Goal: Information Seeking & Learning: Learn about a topic

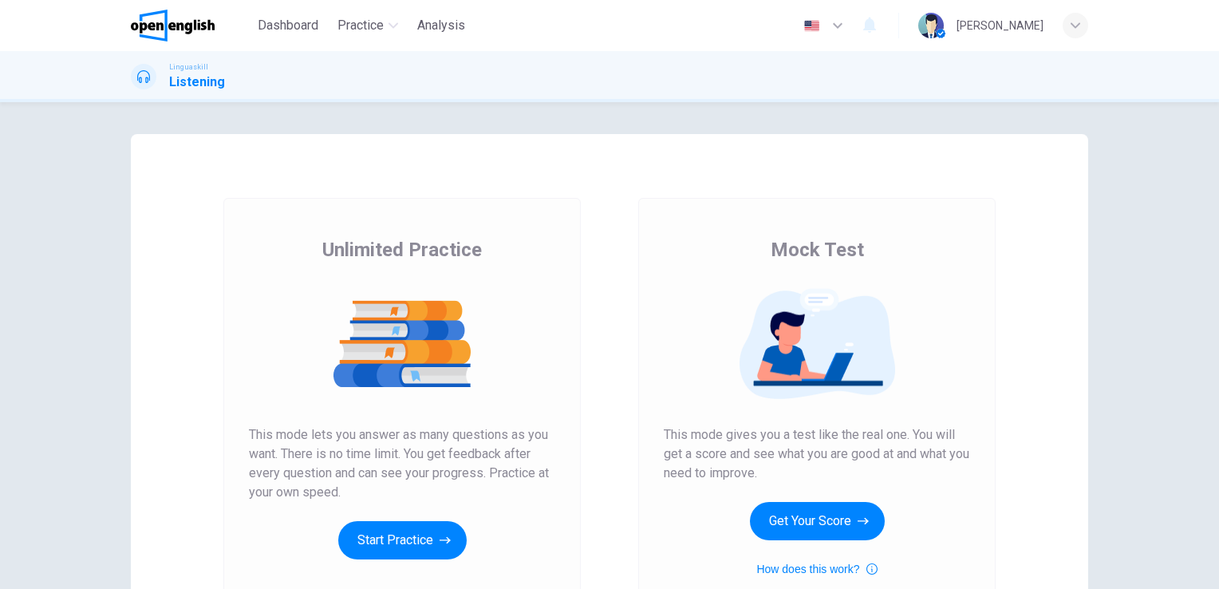
scroll to position [80, 0]
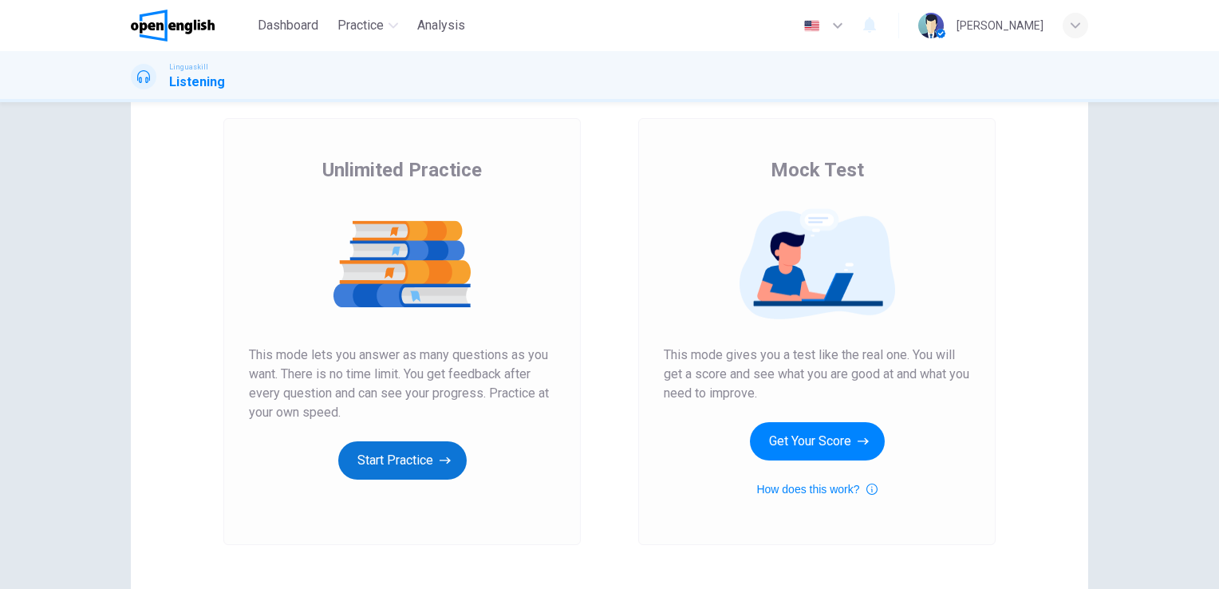
click at [421, 455] on button "Start Practice" at bounding box center [402, 460] width 128 height 38
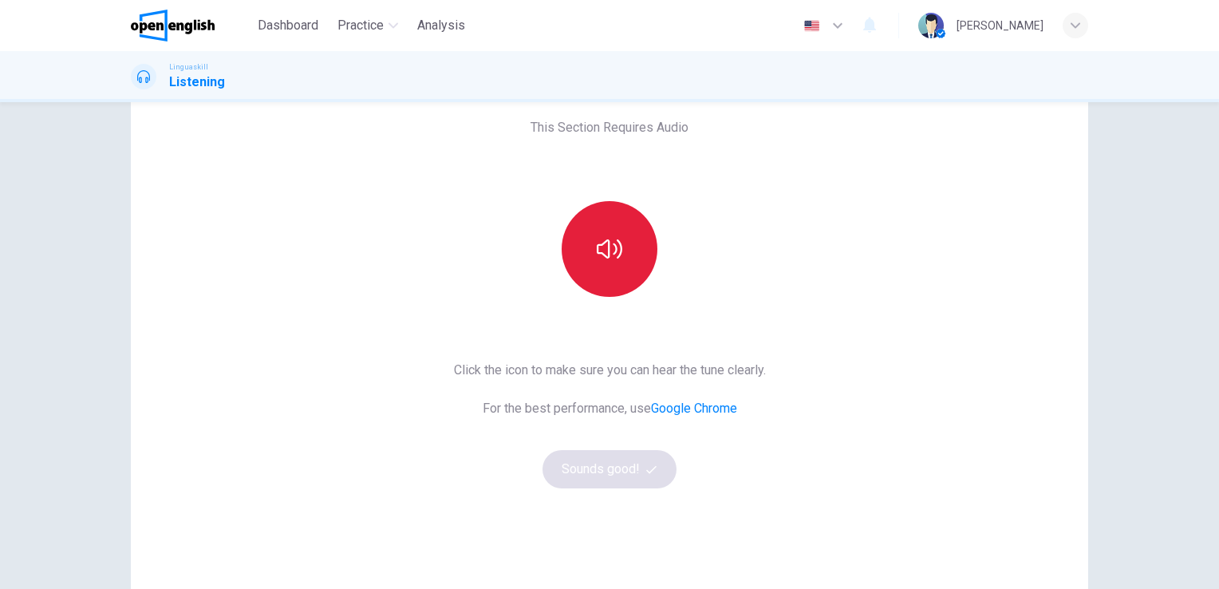
click at [613, 264] on button "button" at bounding box center [609, 249] width 96 height 96
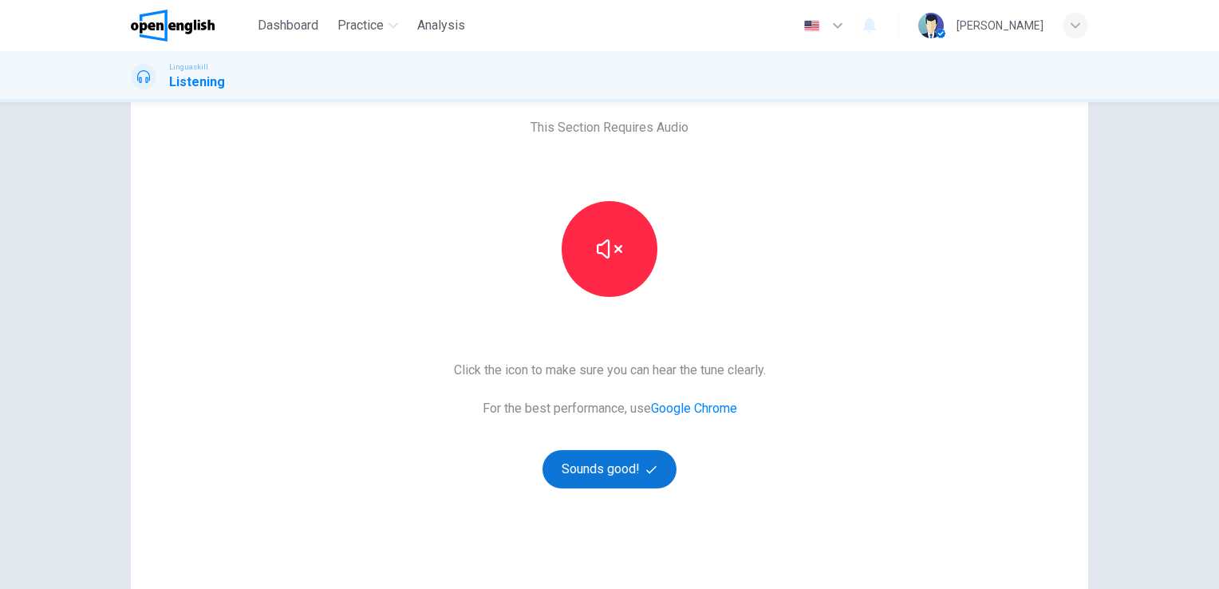
click at [597, 466] on button "Sounds good!" at bounding box center [609, 469] width 134 height 38
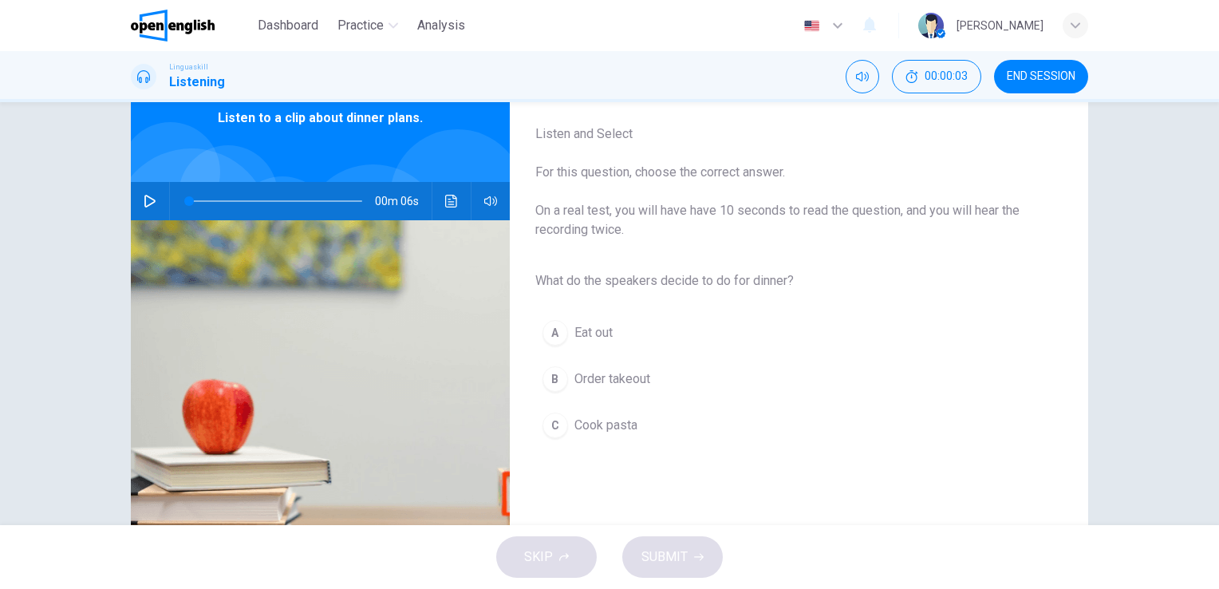
click at [144, 205] on icon "button" at bounding box center [150, 201] width 13 height 13
type input "*"
click at [599, 425] on span "Cook pasta" at bounding box center [605, 425] width 63 height 19
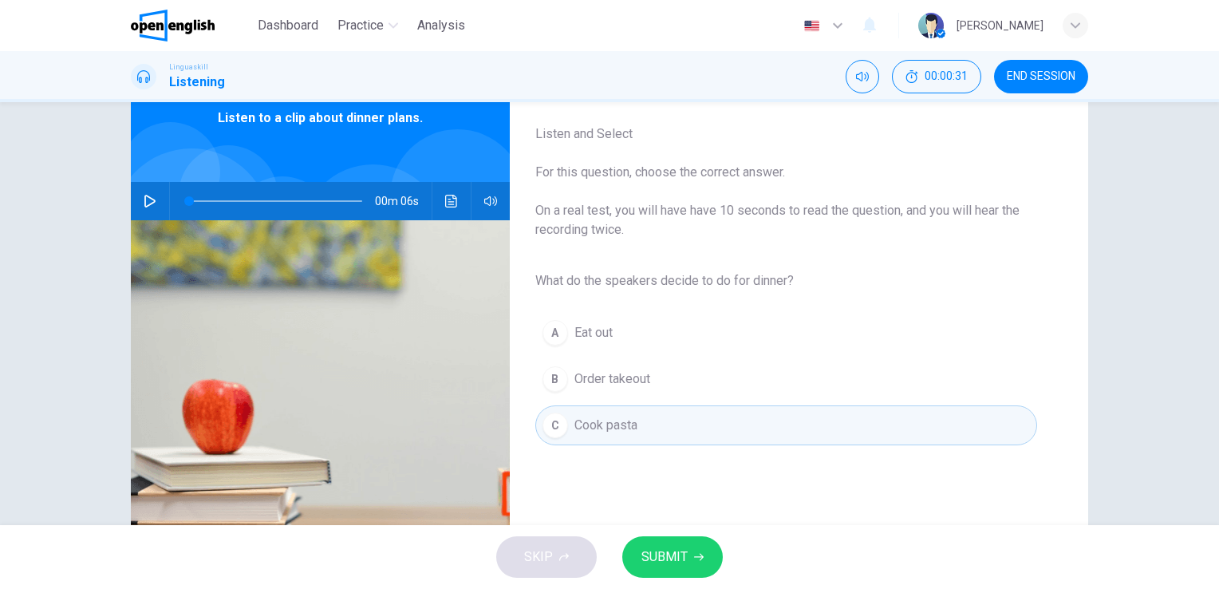
click at [683, 554] on span "SUBMIT" at bounding box center [664, 556] width 46 height 22
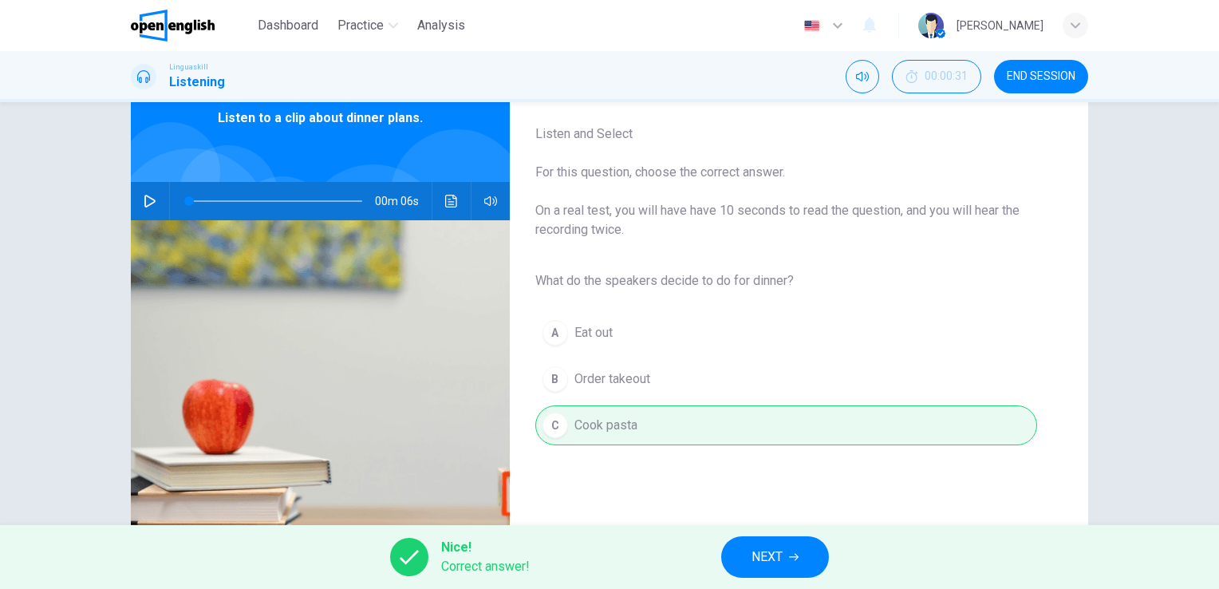
click at [762, 557] on span "NEXT" at bounding box center [766, 556] width 31 height 22
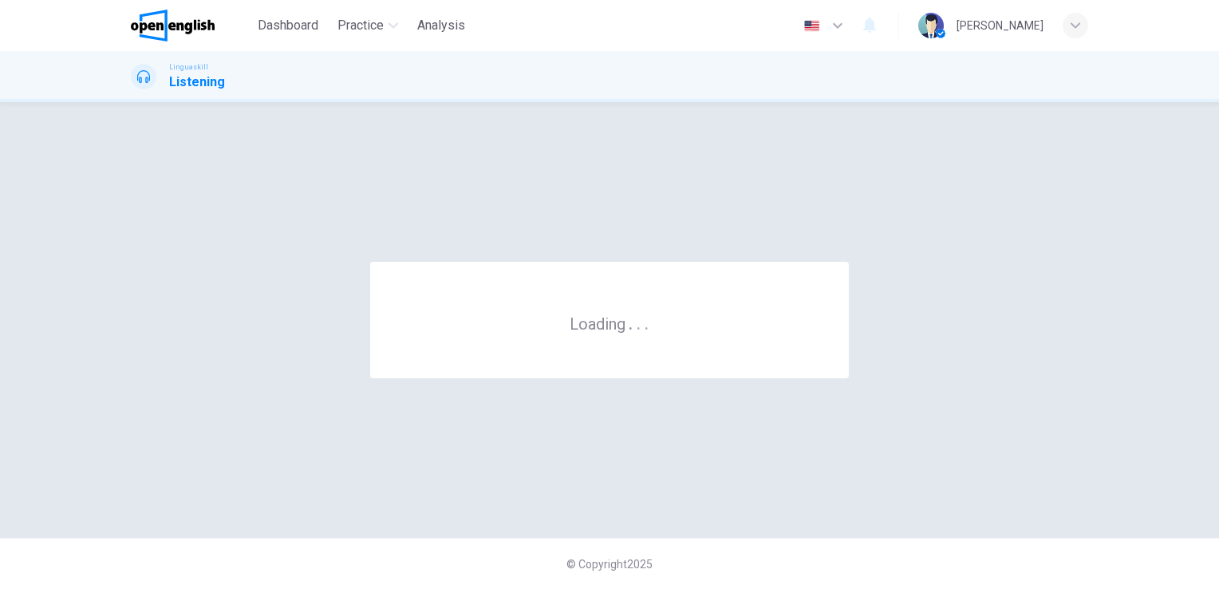
scroll to position [0, 0]
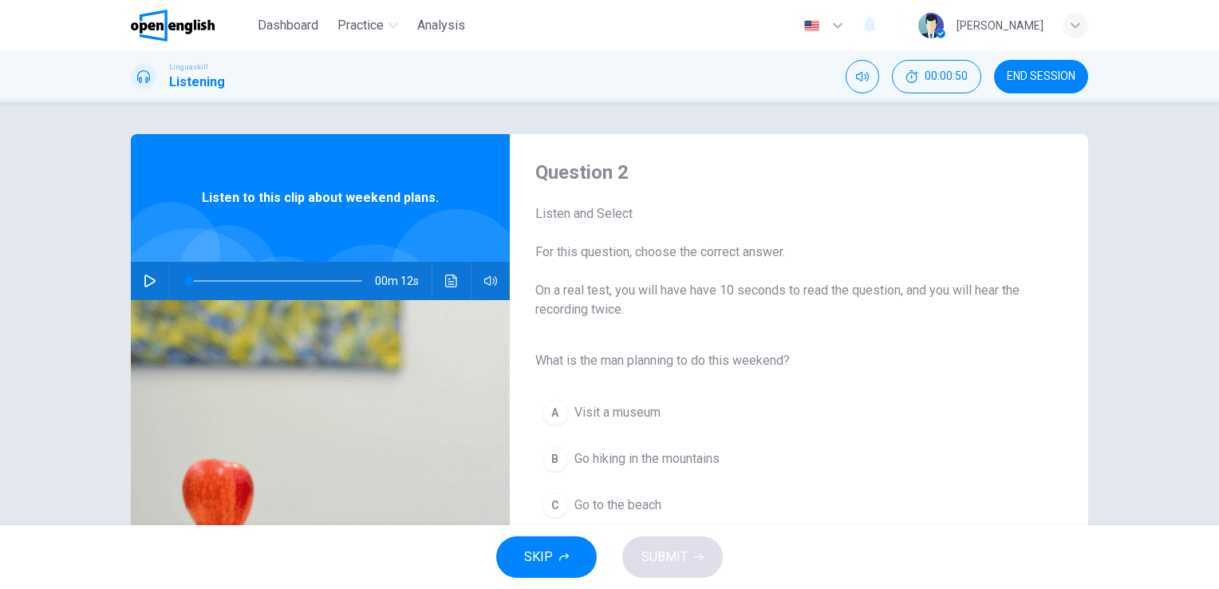
click at [150, 279] on icon "button" at bounding box center [149, 280] width 11 height 13
click at [549, 457] on div "B" at bounding box center [555, 459] width 26 height 26
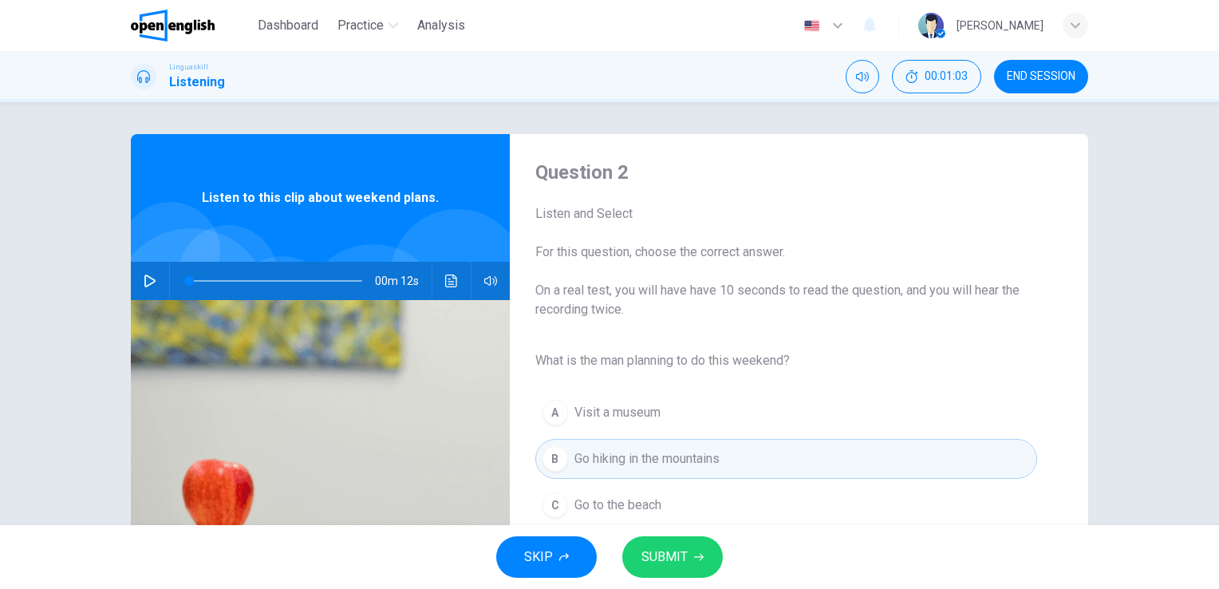
type input "*"
click at [684, 557] on span "SUBMIT" at bounding box center [664, 556] width 46 height 22
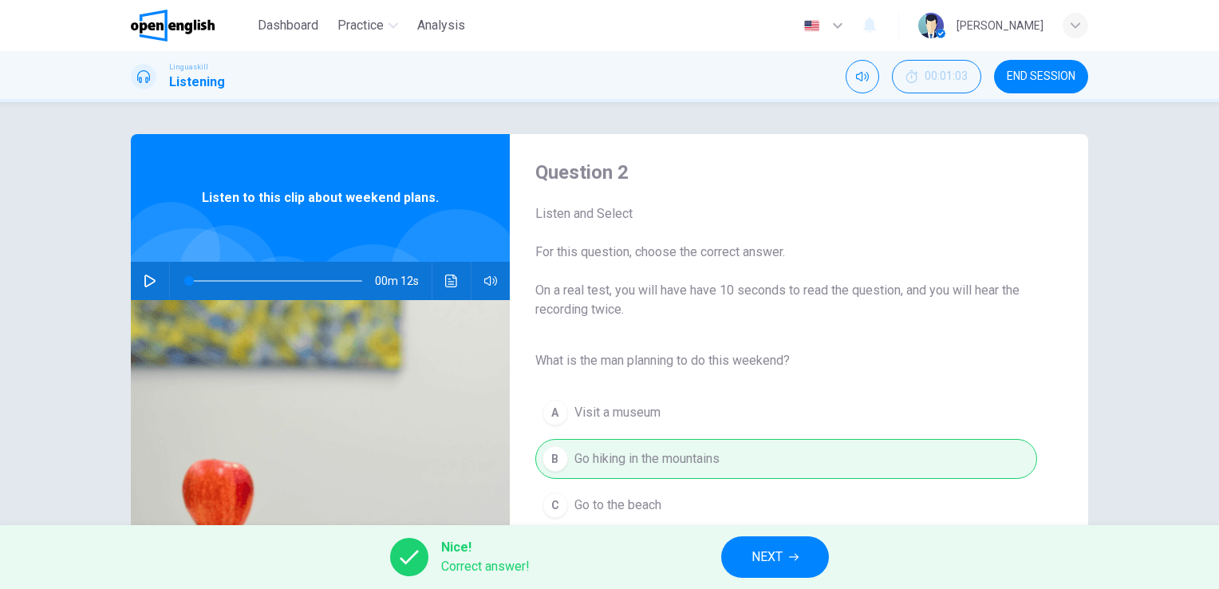
click at [733, 557] on button "NEXT" at bounding box center [775, 556] width 108 height 41
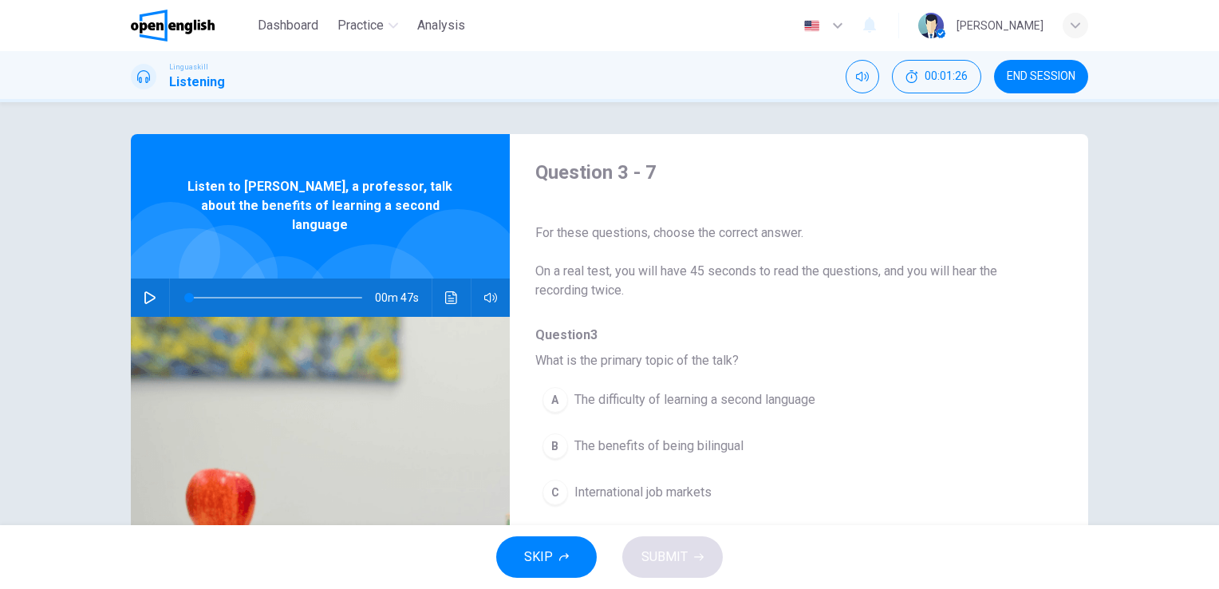
click at [146, 291] on icon "button" at bounding box center [150, 297] width 13 height 13
type input "*"
click at [145, 291] on icon "button" at bounding box center [150, 297] width 13 height 13
click at [623, 444] on span "The benefits of being bilingual" at bounding box center [658, 445] width 169 height 19
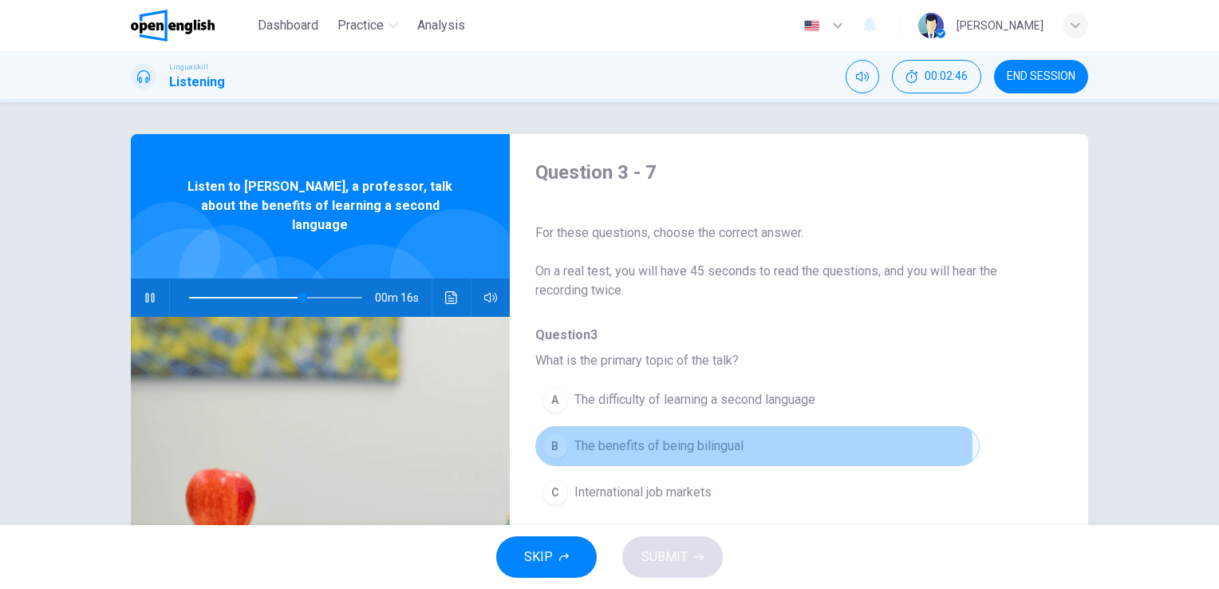
click at [675, 448] on span "The benefits of being bilingual" at bounding box center [658, 445] width 169 height 19
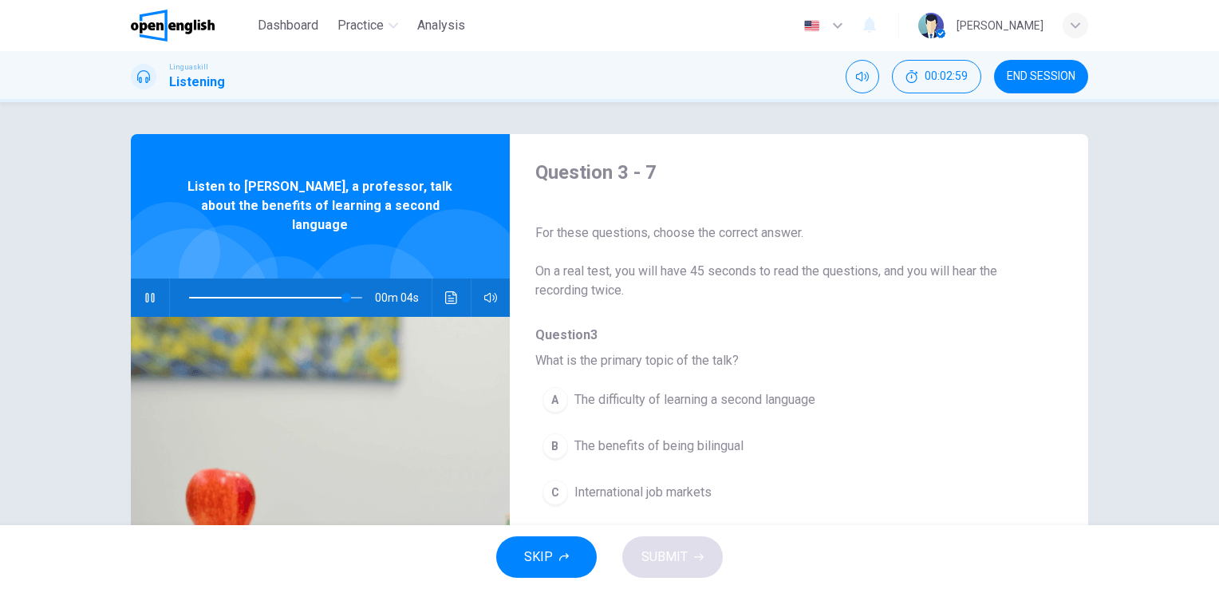
click at [612, 442] on span "The benefits of being bilingual" at bounding box center [658, 445] width 169 height 19
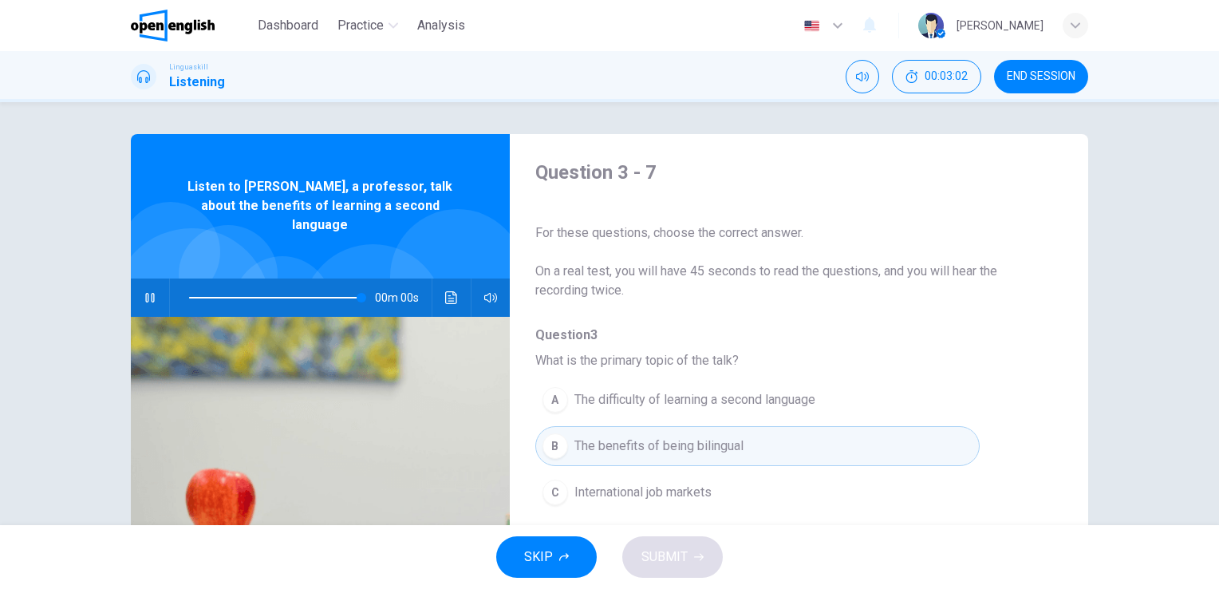
type input "*"
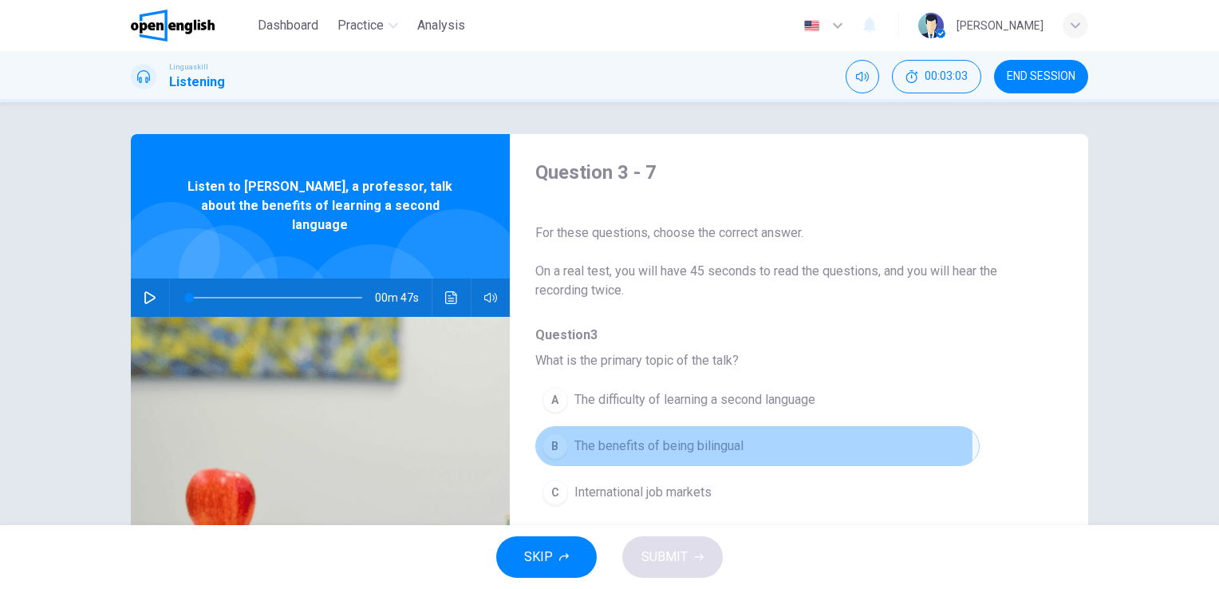
click at [592, 445] on span "The benefits of being bilingual" at bounding box center [658, 445] width 169 height 19
click at [600, 446] on span "The benefits of being bilingual" at bounding box center [658, 445] width 169 height 19
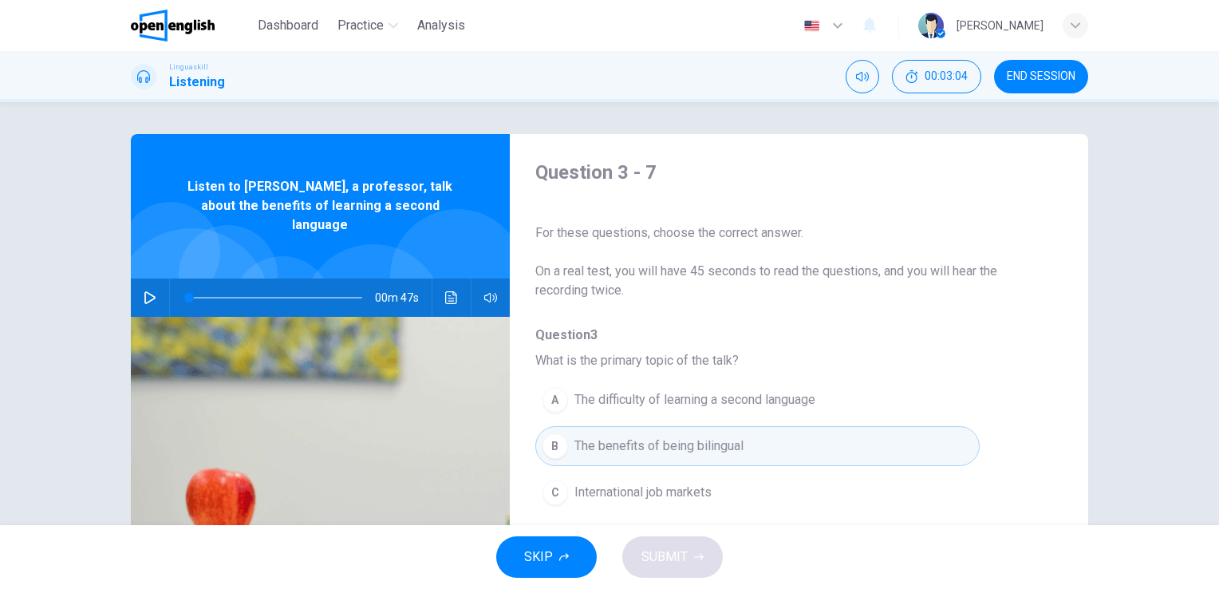
click at [686, 557] on div "SKIP SUBMIT" at bounding box center [609, 557] width 1219 height 64
click at [660, 432] on button "B The benefits of being bilingual" at bounding box center [757, 446] width 444 height 40
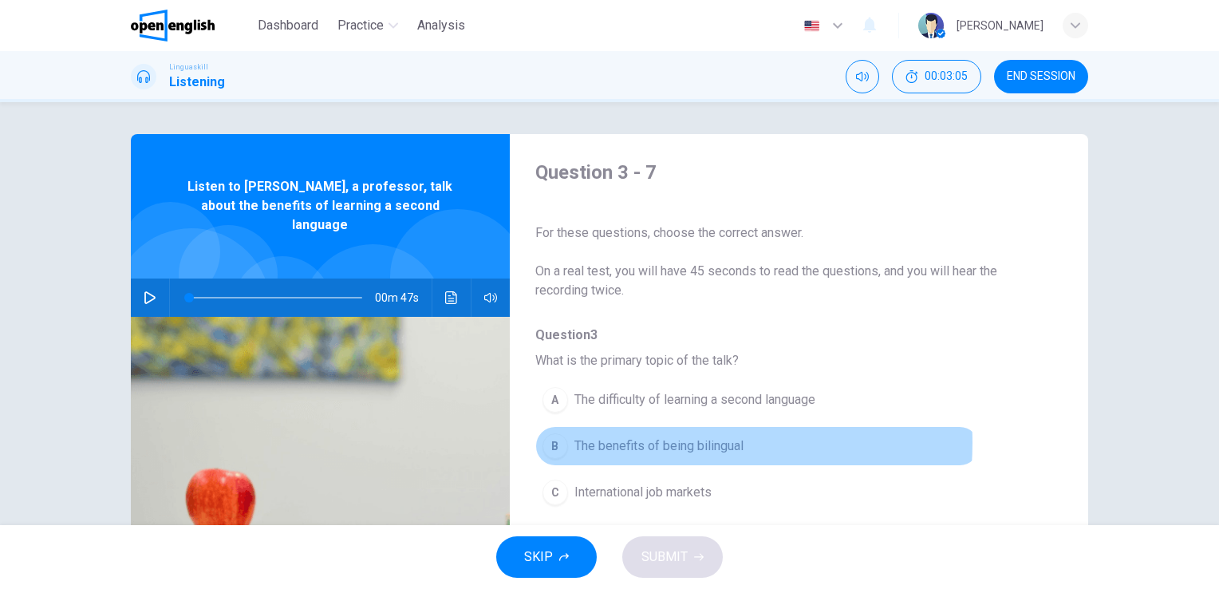
click at [662, 442] on span "The benefits of being bilingual" at bounding box center [658, 445] width 169 height 19
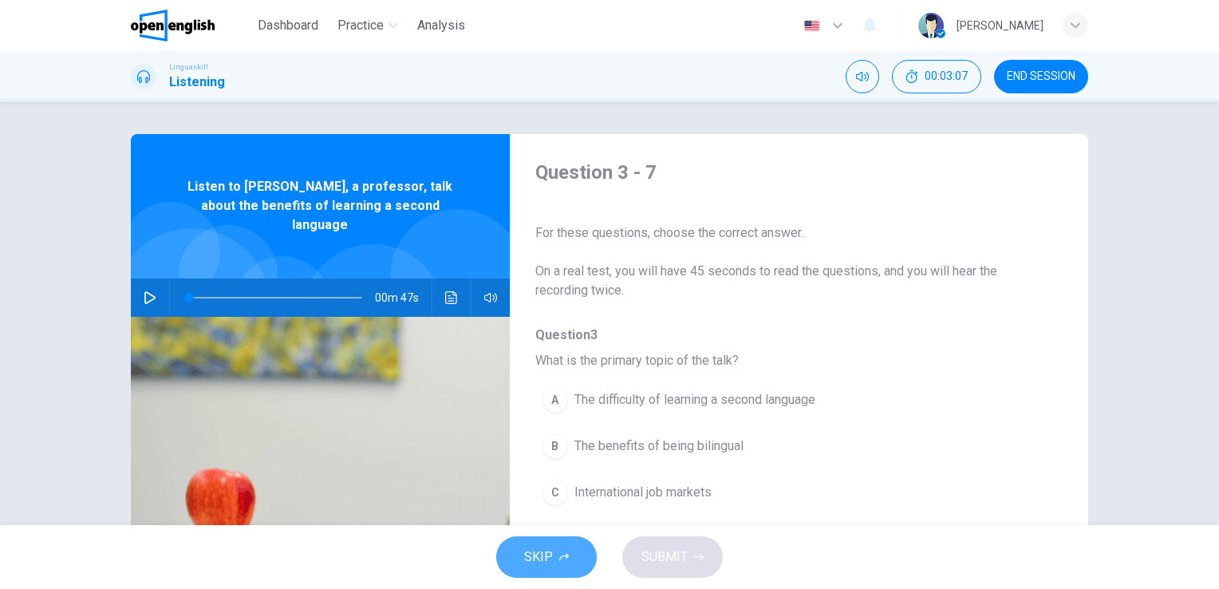
click at [546, 550] on span "SKIP" at bounding box center [538, 556] width 29 height 22
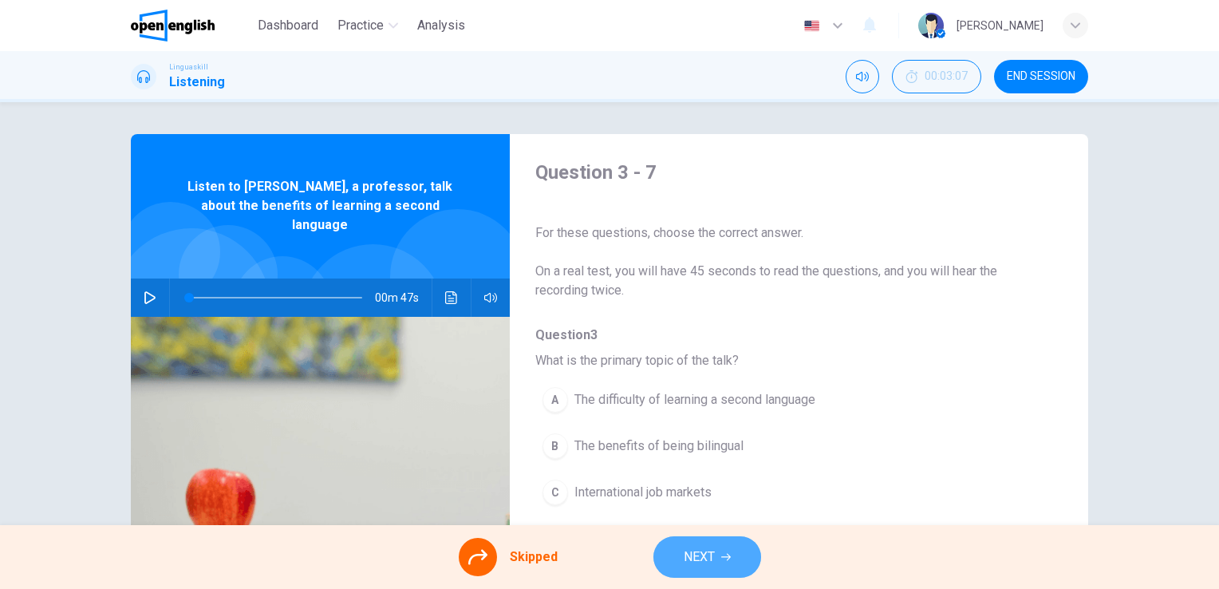
click at [703, 557] on span "NEXT" at bounding box center [698, 556] width 31 height 22
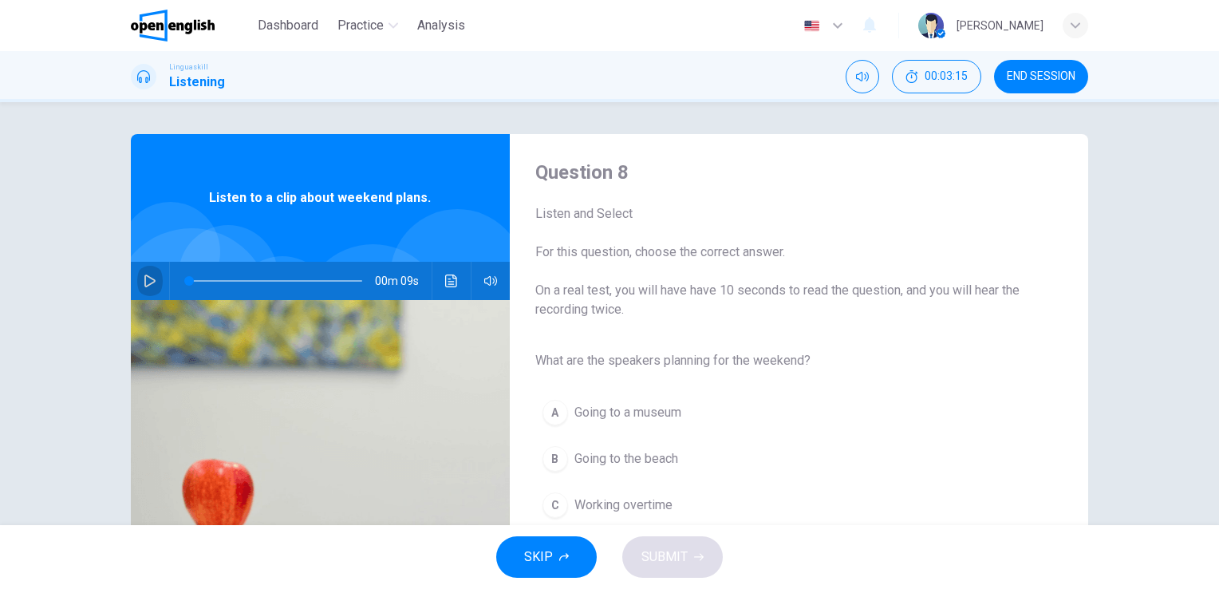
click at [144, 278] on icon "button" at bounding box center [150, 280] width 13 height 13
click at [616, 457] on span "Going to the beach" at bounding box center [626, 458] width 104 height 19
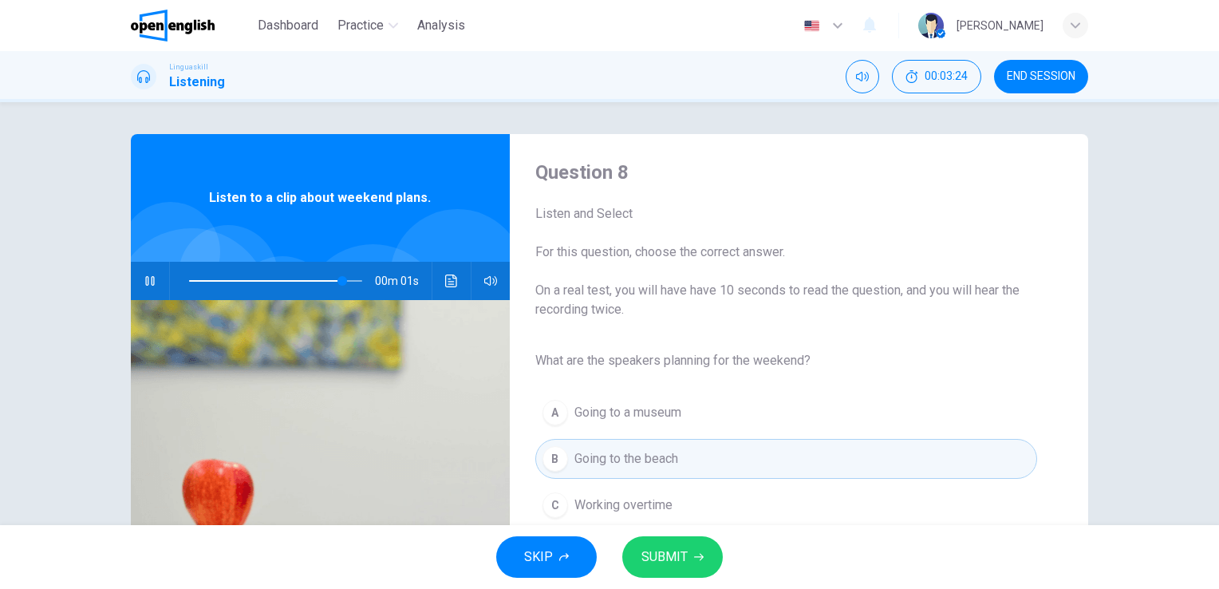
type input "*"
click at [676, 552] on span "SUBMIT" at bounding box center [664, 556] width 46 height 22
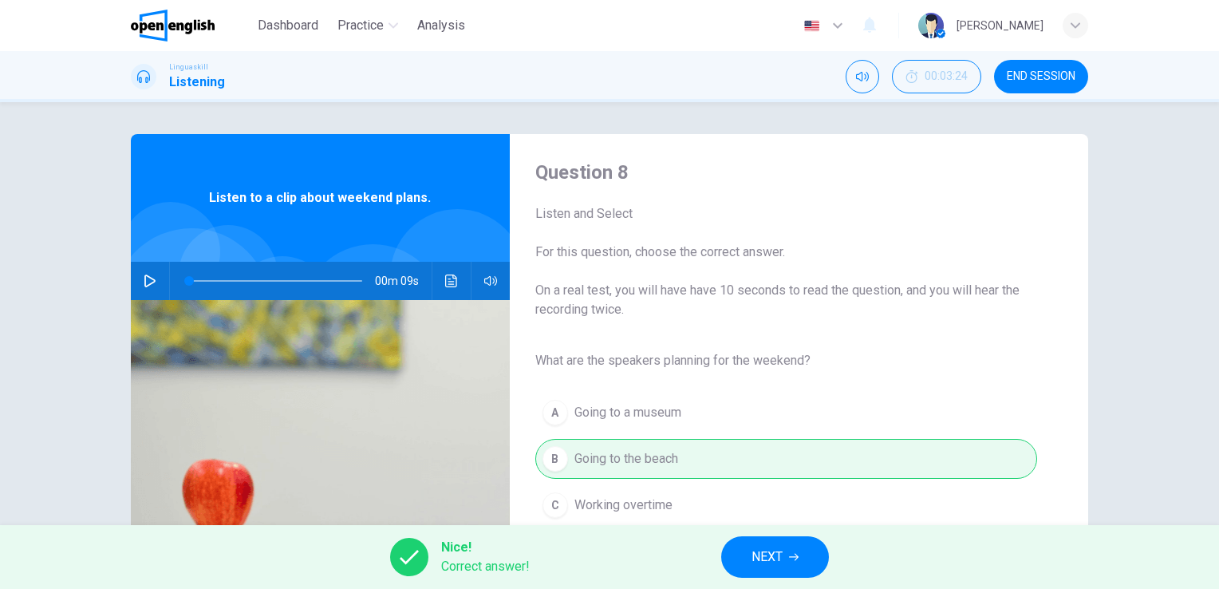
click at [789, 569] on button "NEXT" at bounding box center [775, 556] width 108 height 41
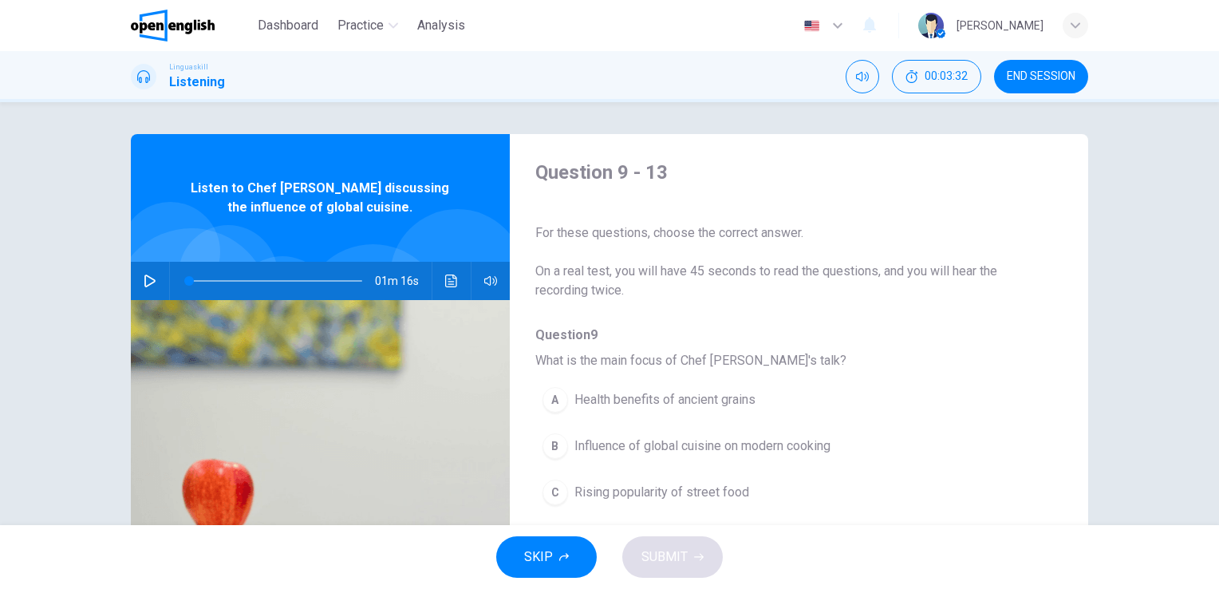
click at [149, 277] on icon "button" at bounding box center [150, 280] width 13 height 13
click at [697, 447] on span "Influence of global cuisine on modern cooking" at bounding box center [702, 445] width 256 height 19
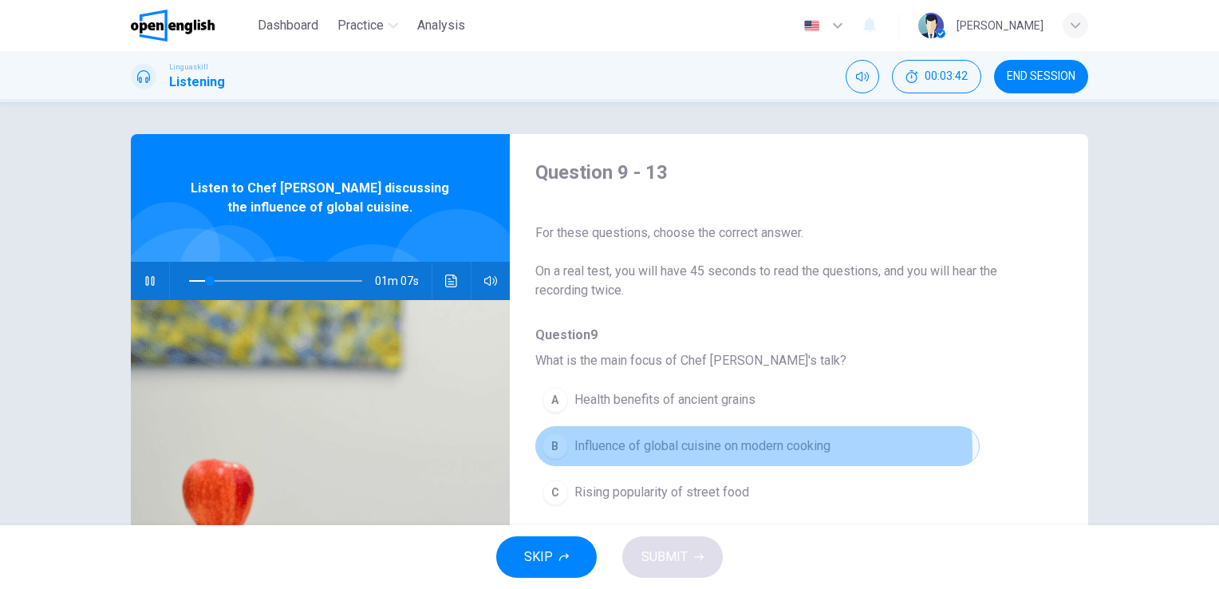
click at [702, 450] on span "Influence of global cuisine on modern cooking" at bounding box center [702, 445] width 256 height 19
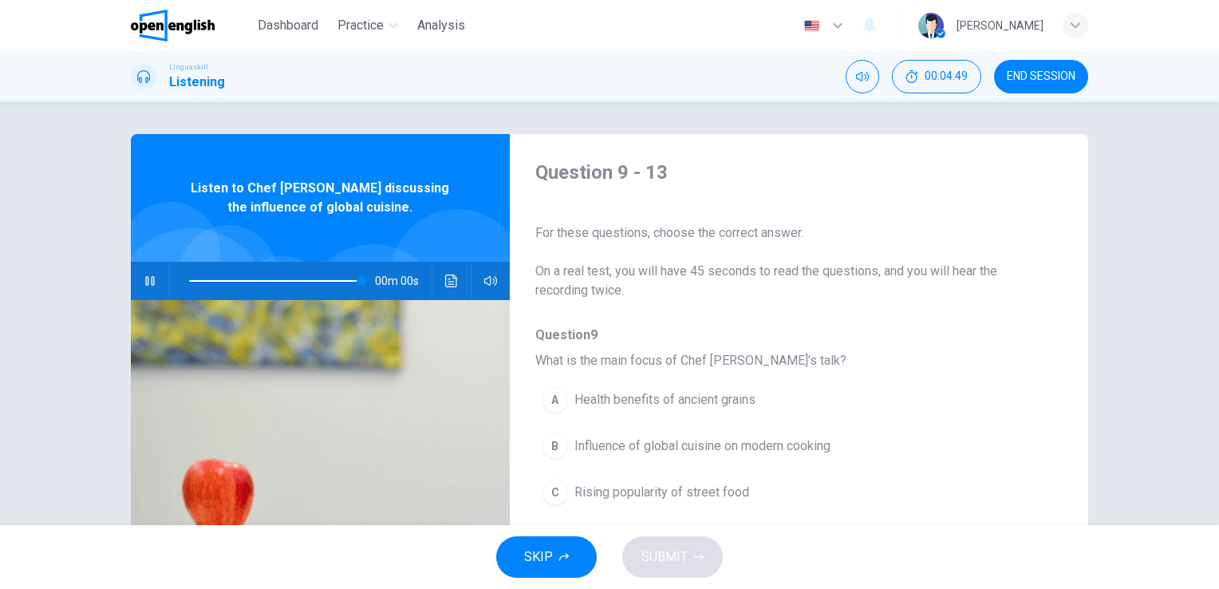
type input "*"
click at [681, 551] on div "SKIP SUBMIT" at bounding box center [609, 557] width 1219 height 64
click at [622, 448] on span "Influence of global cuisine on modern cooking" at bounding box center [702, 445] width 256 height 19
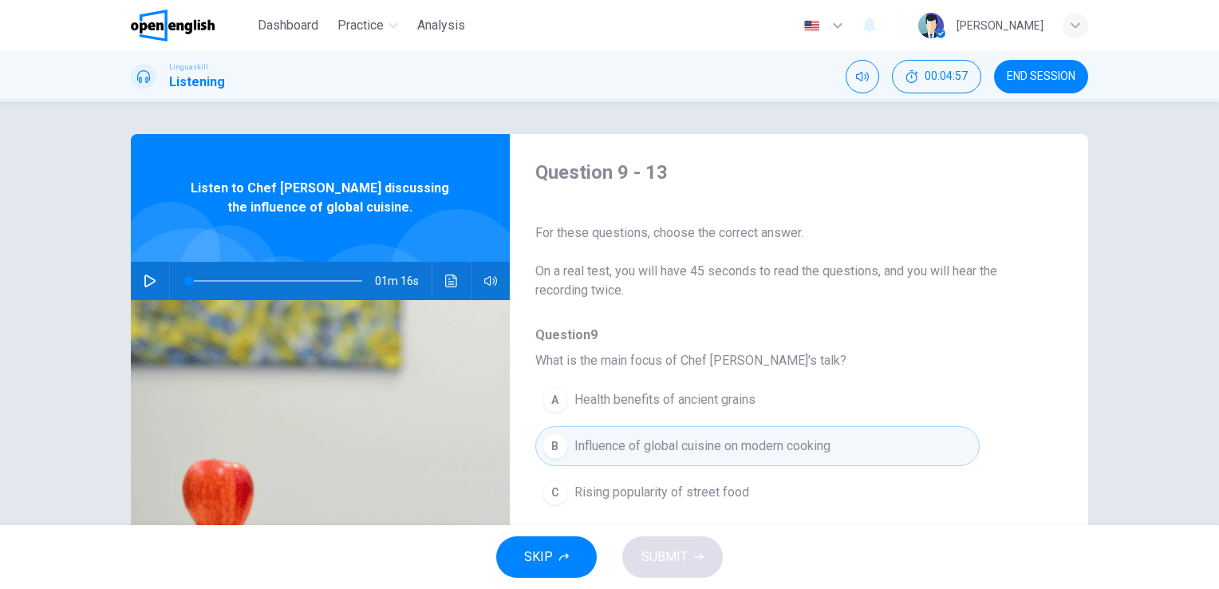
click at [618, 448] on span "Influence of global cuisine on modern cooking" at bounding box center [702, 445] width 256 height 19
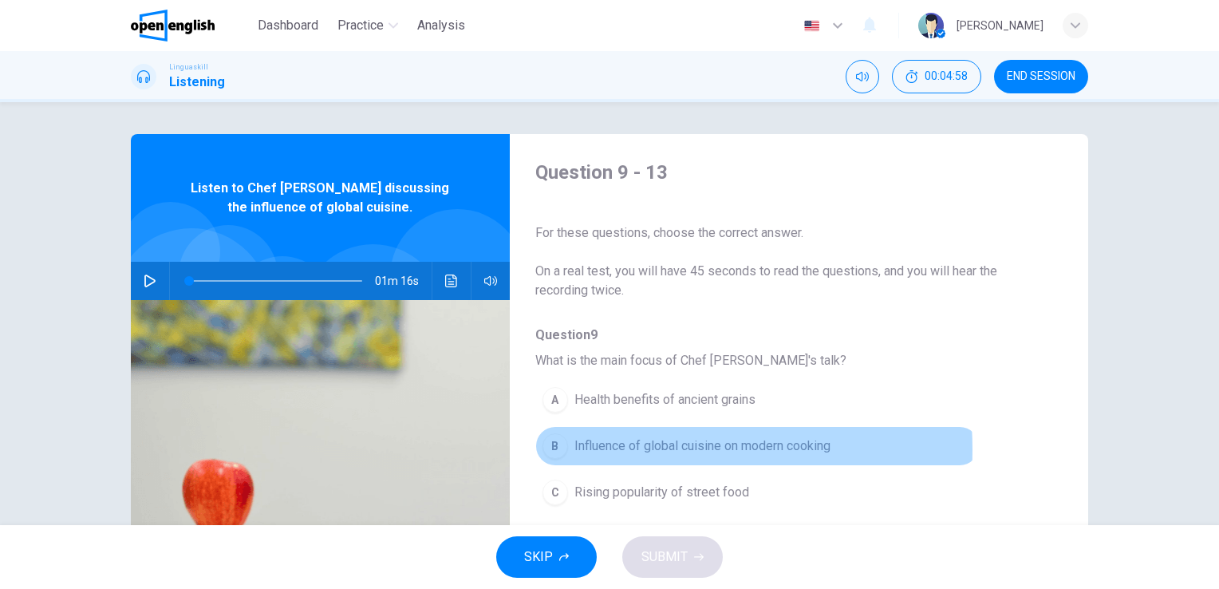
click at [618, 448] on span "Influence of global cuisine on modern cooking" at bounding box center [702, 445] width 256 height 19
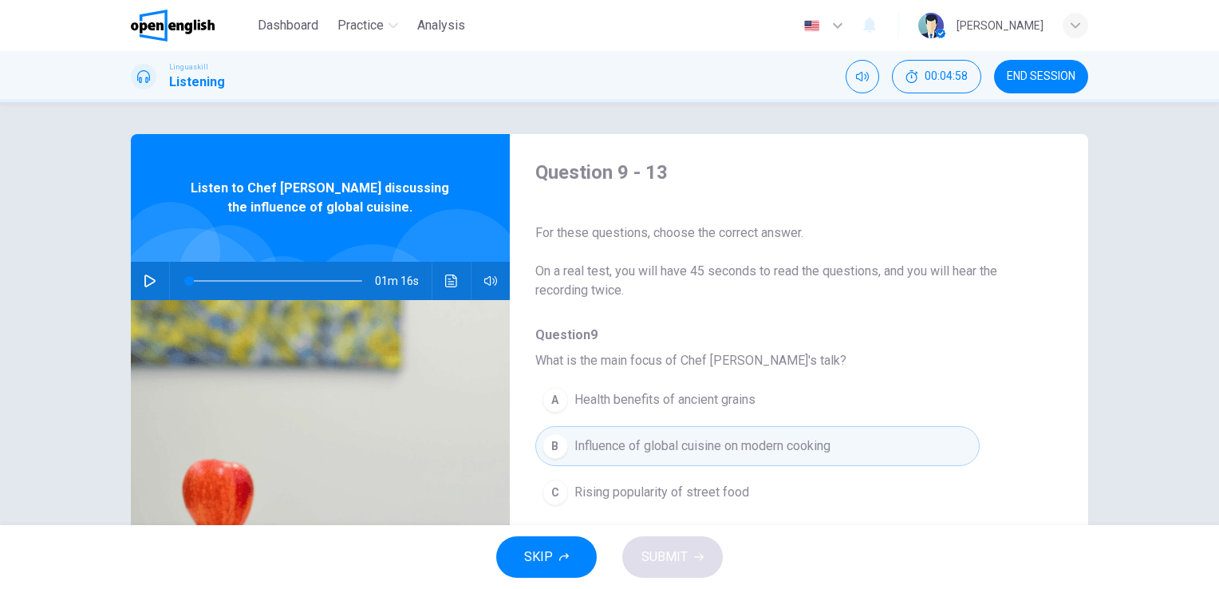
click at [618, 448] on span "Influence of global cuisine on modern cooking" at bounding box center [702, 445] width 256 height 19
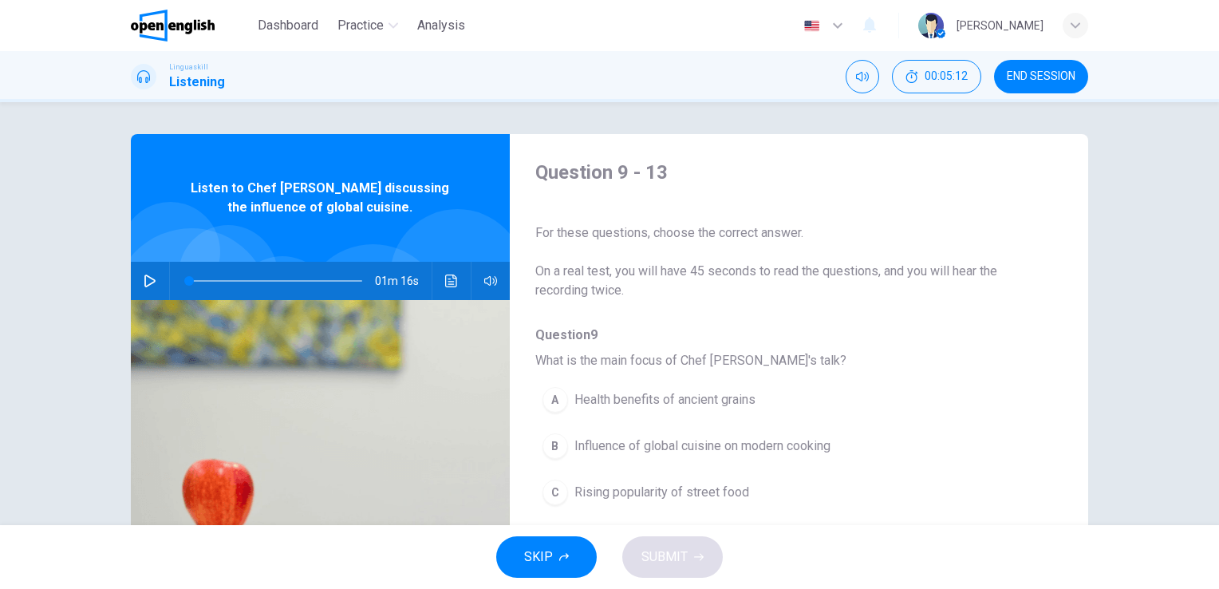
click at [702, 553] on div "SKIP SUBMIT" at bounding box center [609, 557] width 1219 height 64
click at [559, 553] on icon "button" at bounding box center [564, 557] width 10 height 10
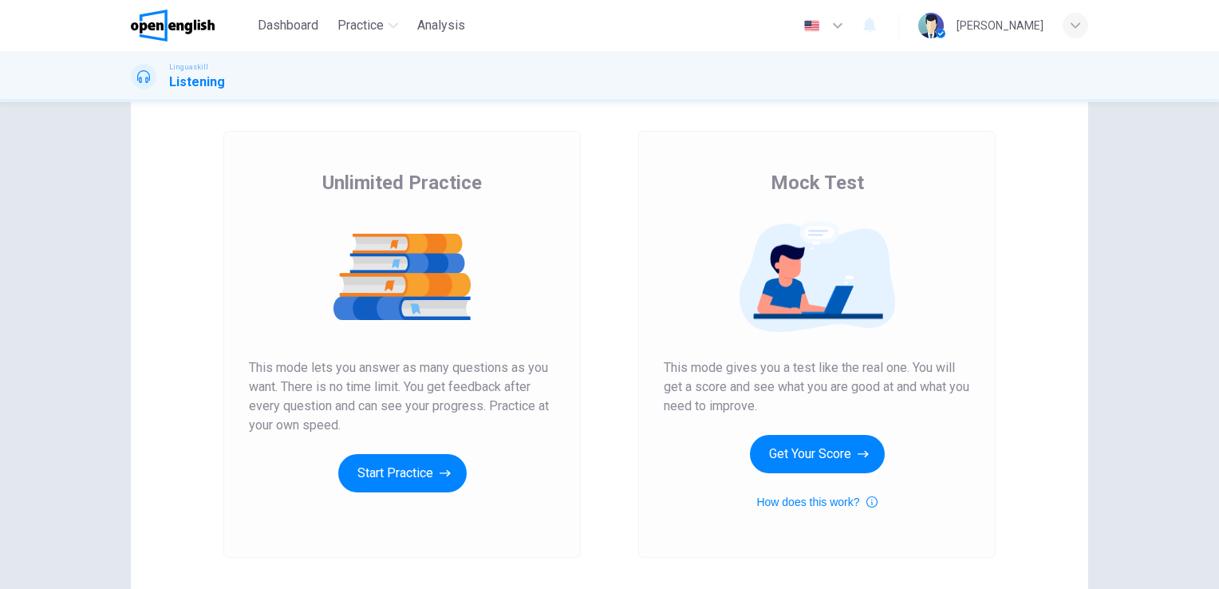
scroll to position [160, 0]
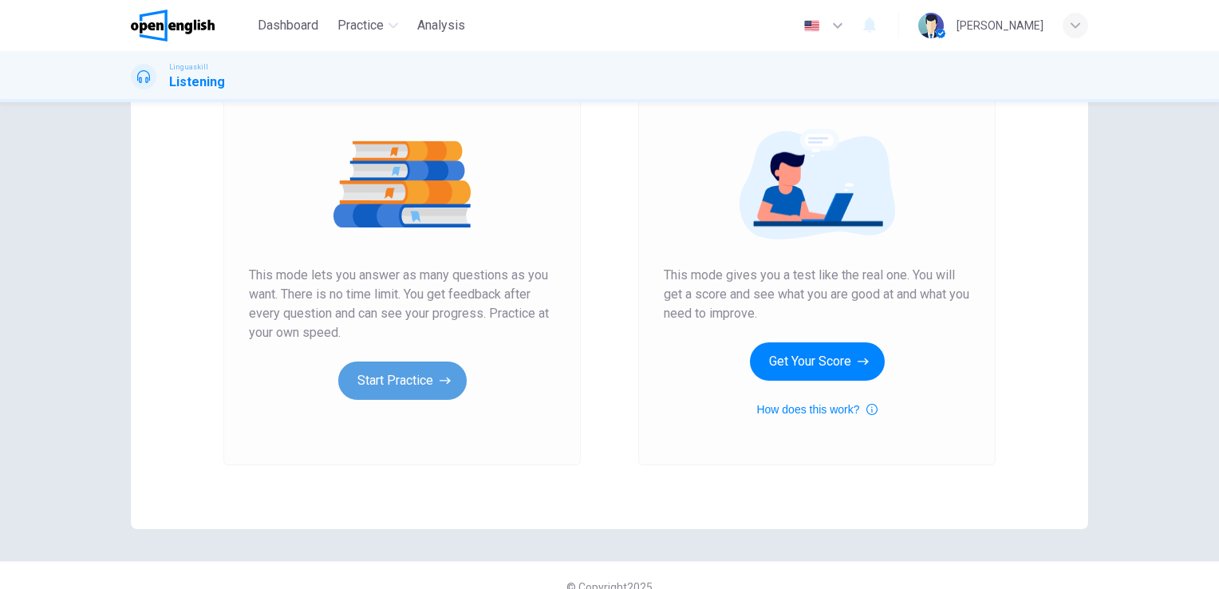
click at [403, 380] on button "Start Practice" at bounding box center [402, 380] width 128 height 38
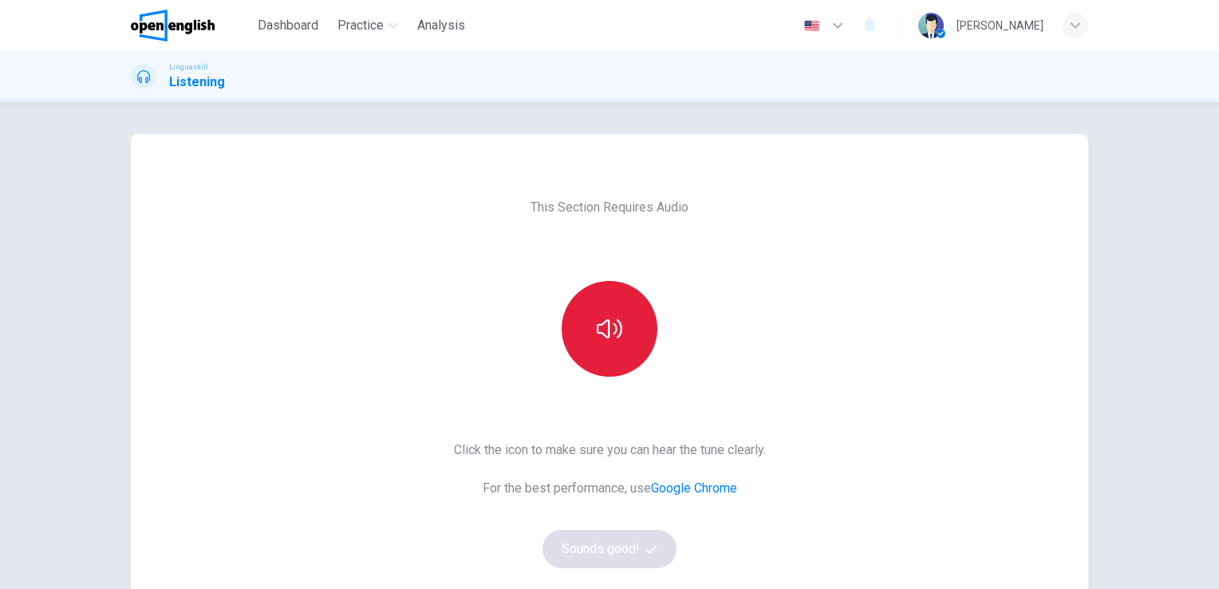
click at [606, 335] on icon "button" at bounding box center [610, 329] width 26 height 26
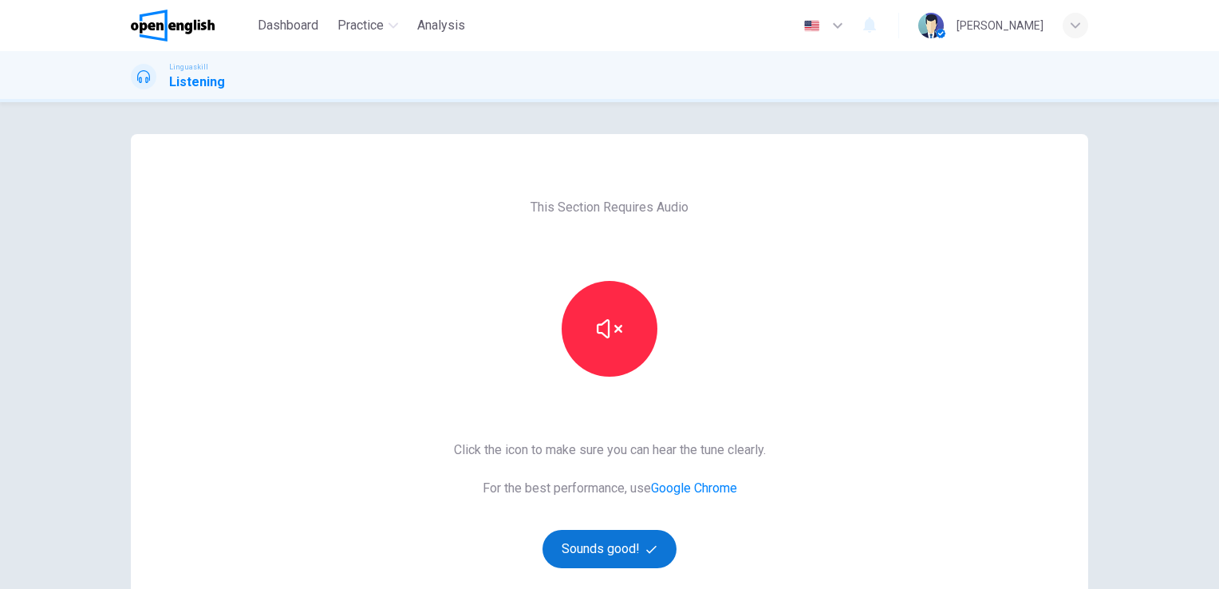
click at [601, 548] on button "Sounds good!" at bounding box center [609, 549] width 134 height 38
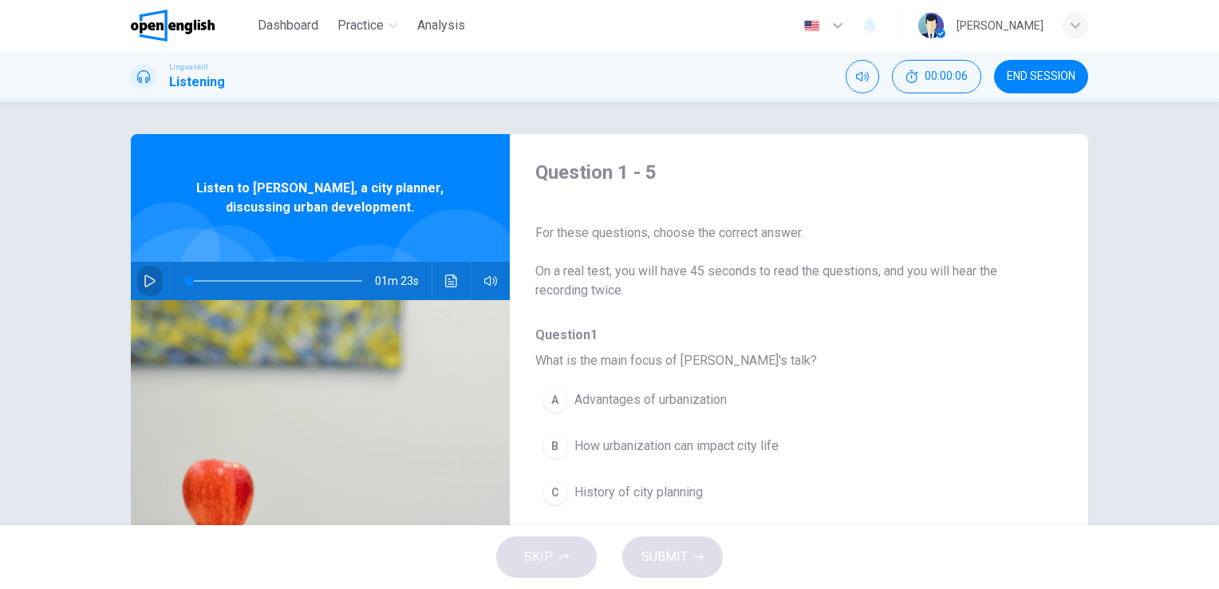
click at [146, 277] on icon "button" at bounding box center [149, 280] width 11 height 13
click at [670, 403] on span "Advantages of urbanization" at bounding box center [650, 399] width 152 height 19
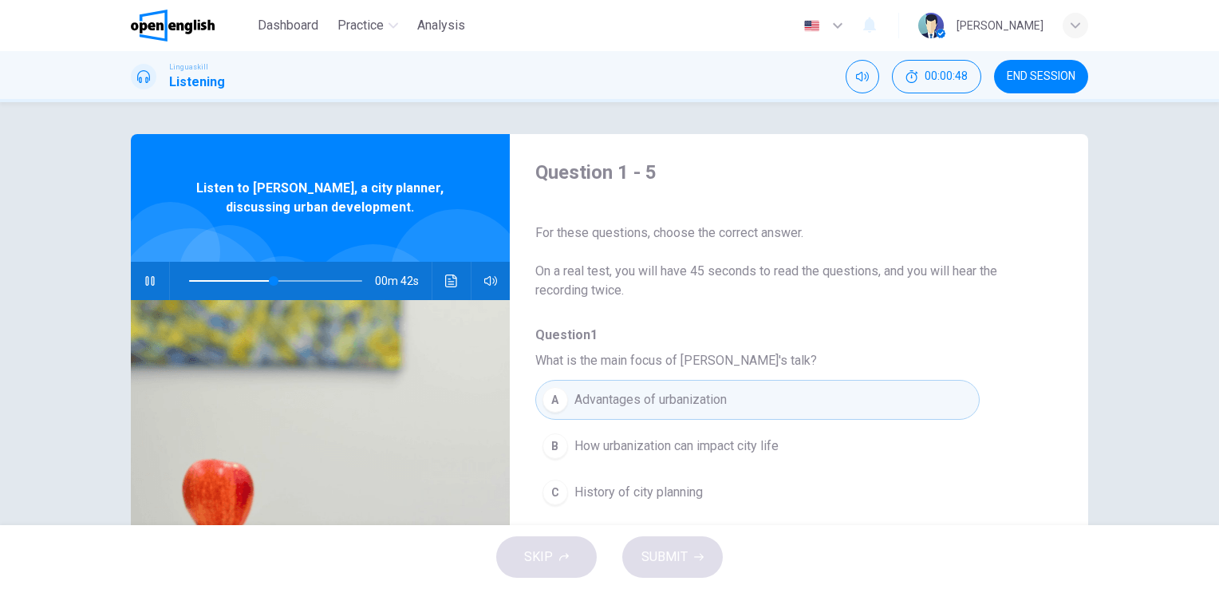
click at [654, 394] on span "Advantages of urbanization" at bounding box center [650, 399] width 152 height 19
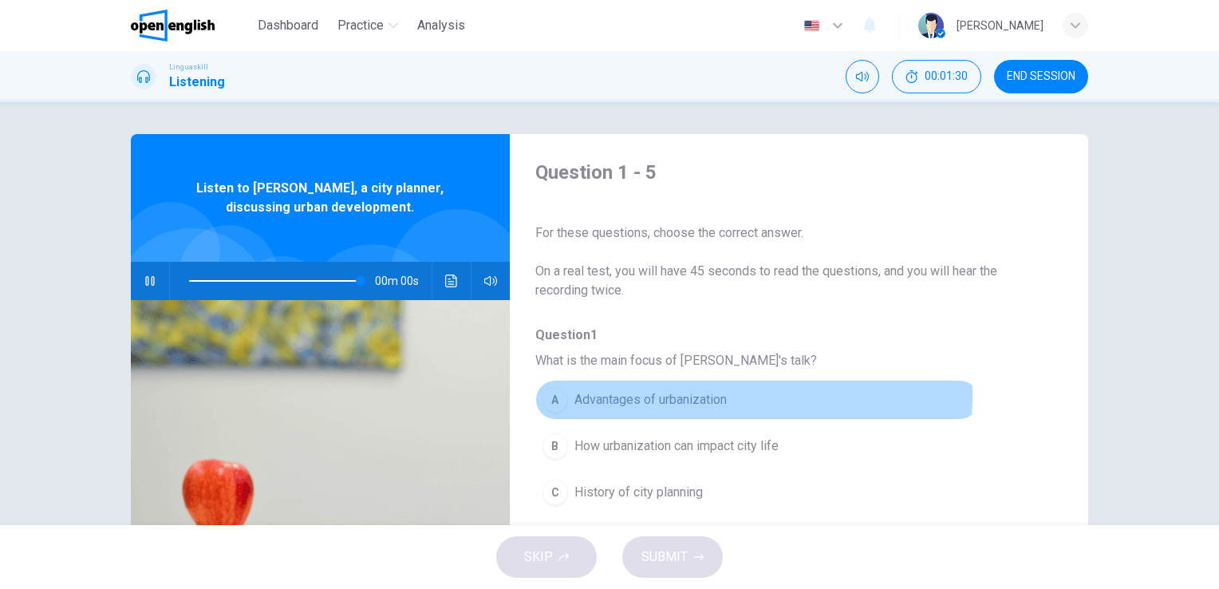
click at [673, 396] on span "Advantages of urbanization" at bounding box center [650, 399] width 152 height 19
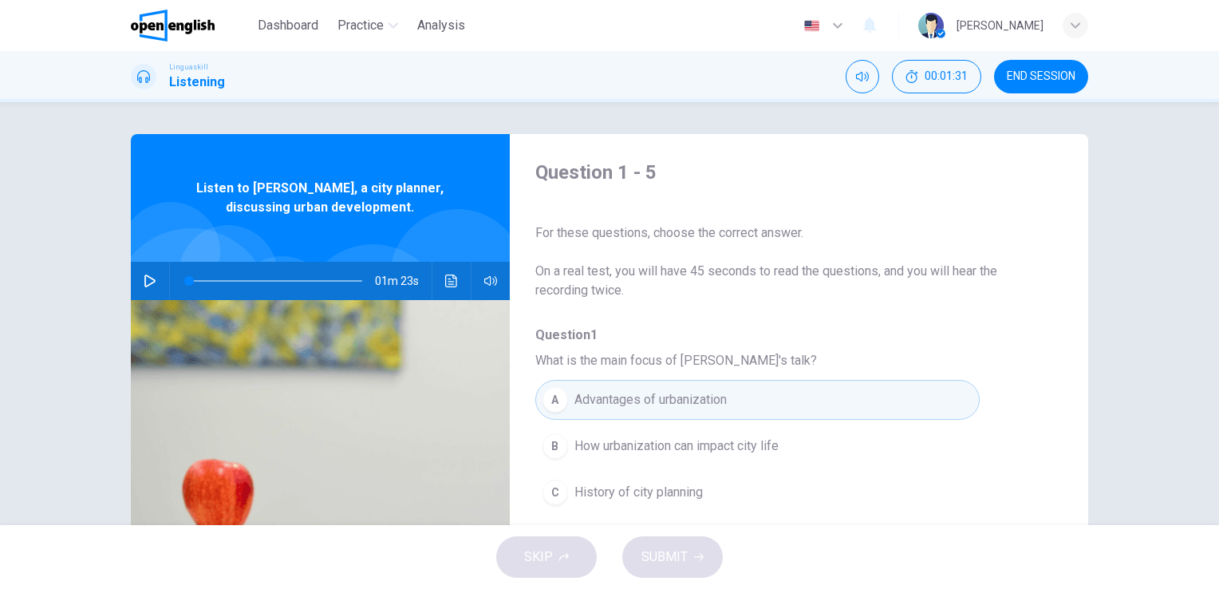
click at [676, 397] on span "Advantages of urbanization" at bounding box center [650, 399] width 152 height 19
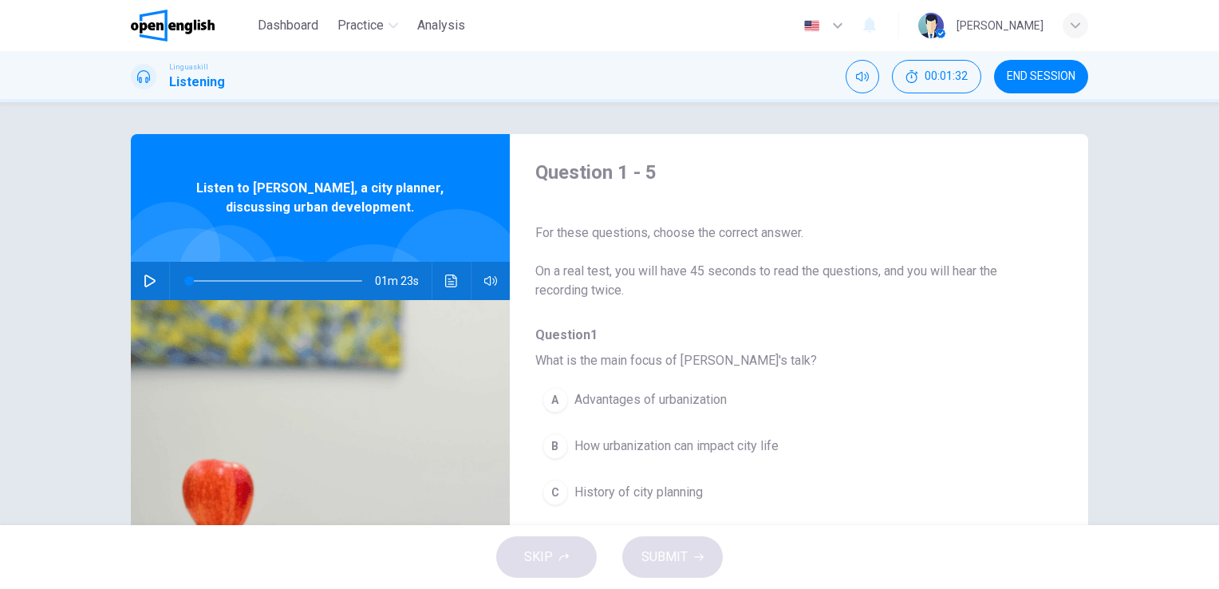
click at [678, 547] on div "SKIP SUBMIT" at bounding box center [609, 557] width 1219 height 64
click at [675, 397] on span "Advantages of urbanization" at bounding box center [650, 399] width 152 height 19
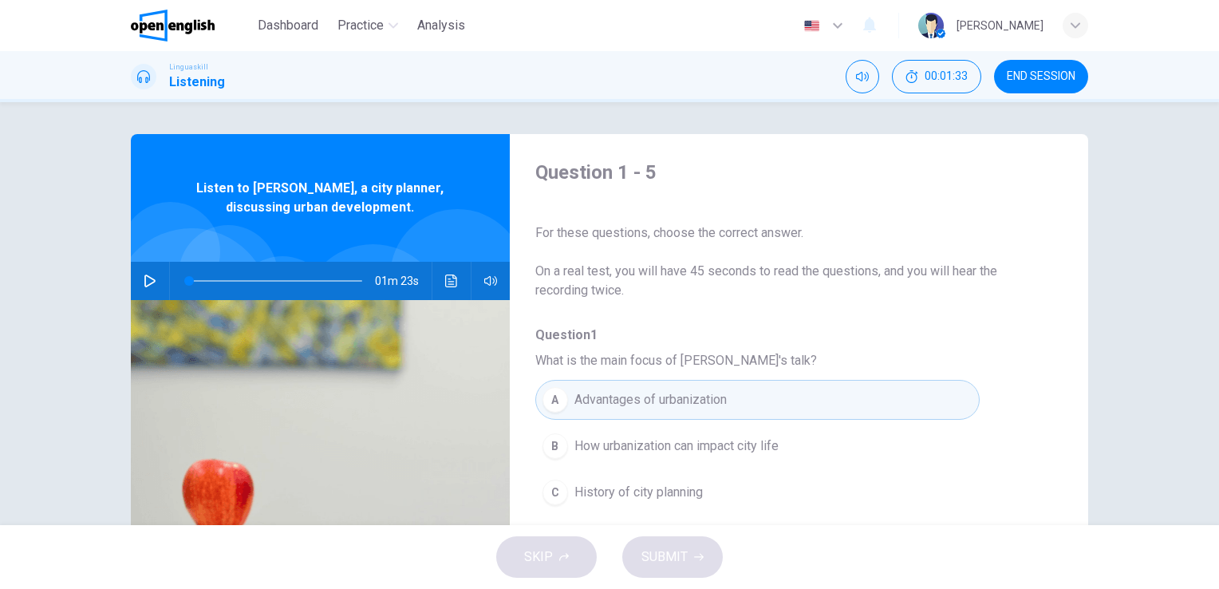
click at [676, 397] on span "Advantages of urbanization" at bounding box center [650, 399] width 152 height 19
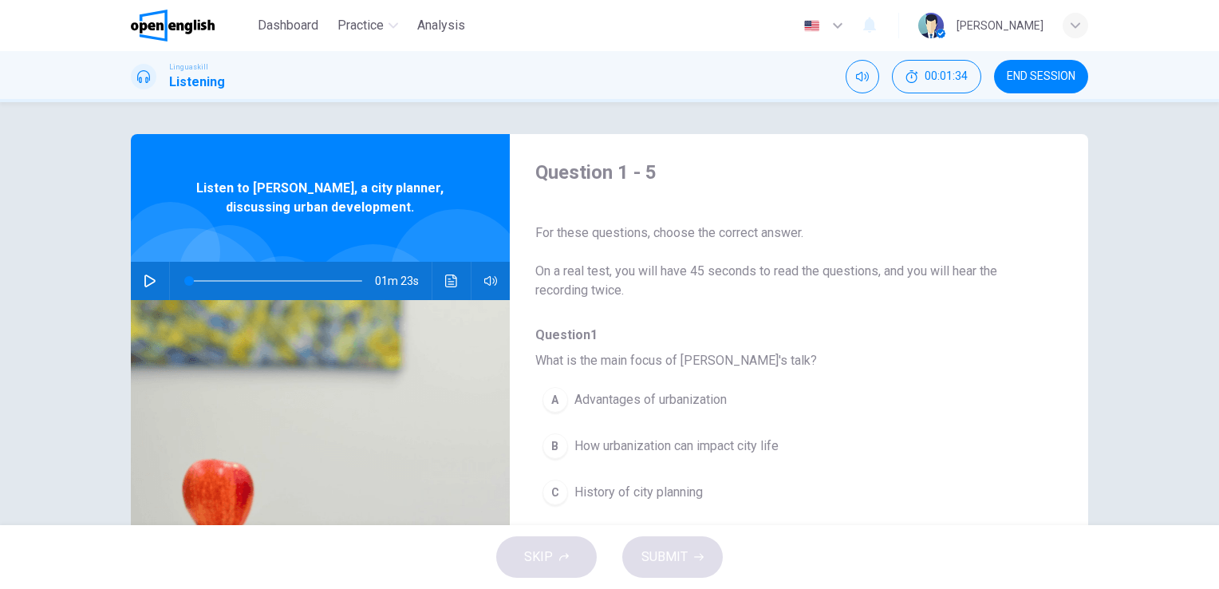
click at [676, 397] on span "Advantages of urbanization" at bounding box center [650, 399] width 152 height 19
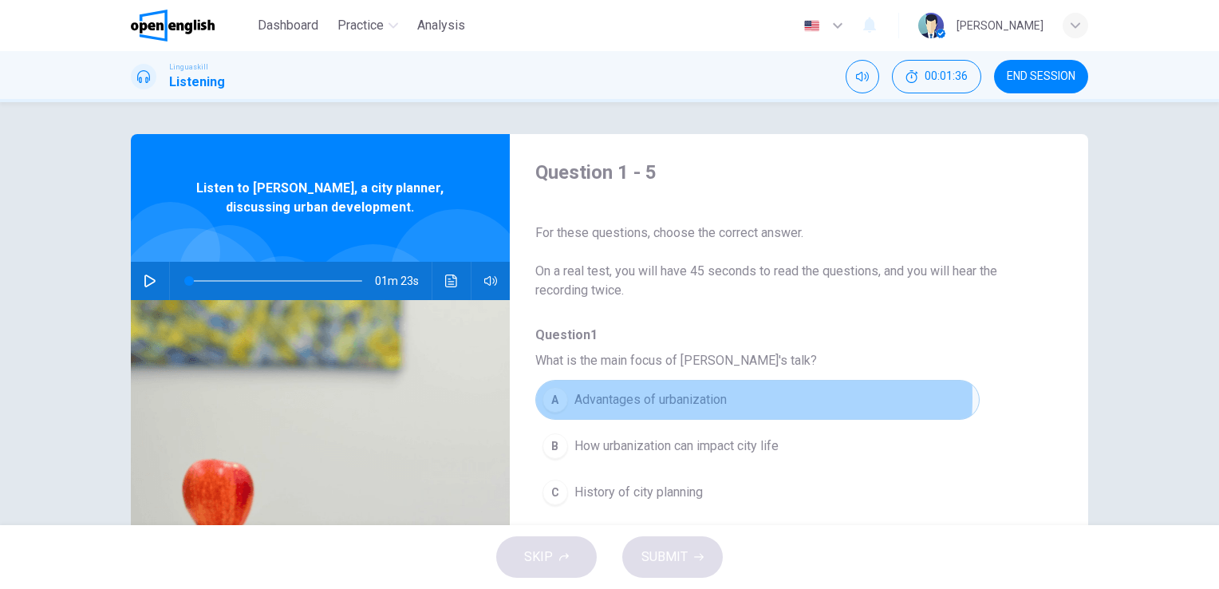
click at [676, 397] on span "Advantages of urbanization" at bounding box center [650, 399] width 152 height 19
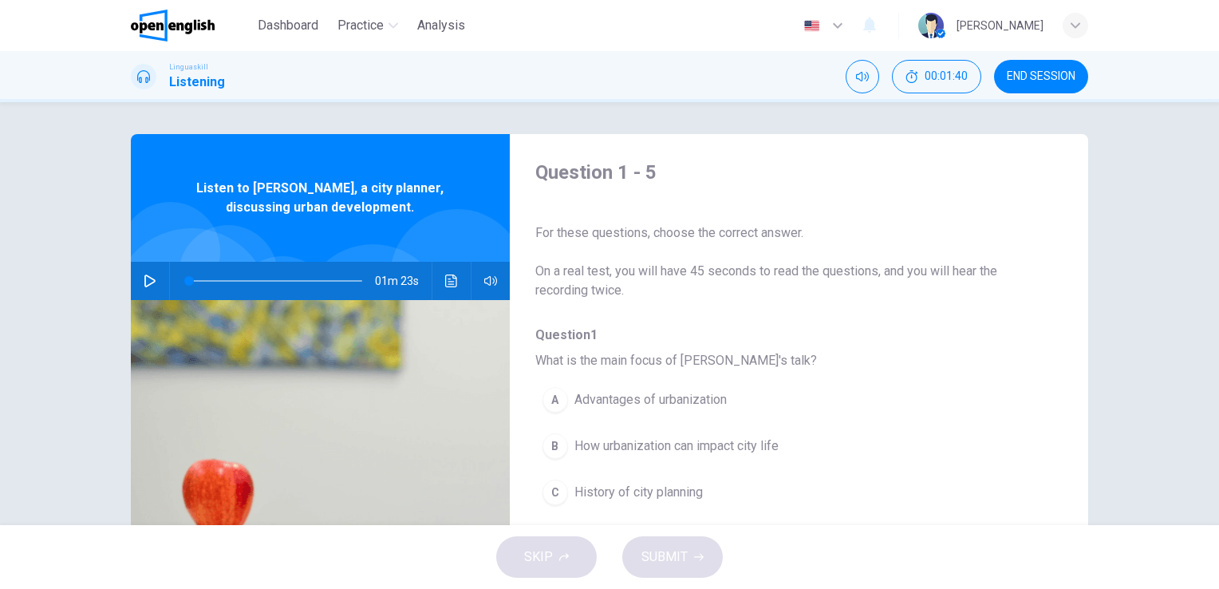
click at [575, 447] on span "How urbanization can impact city life" at bounding box center [676, 445] width 204 height 19
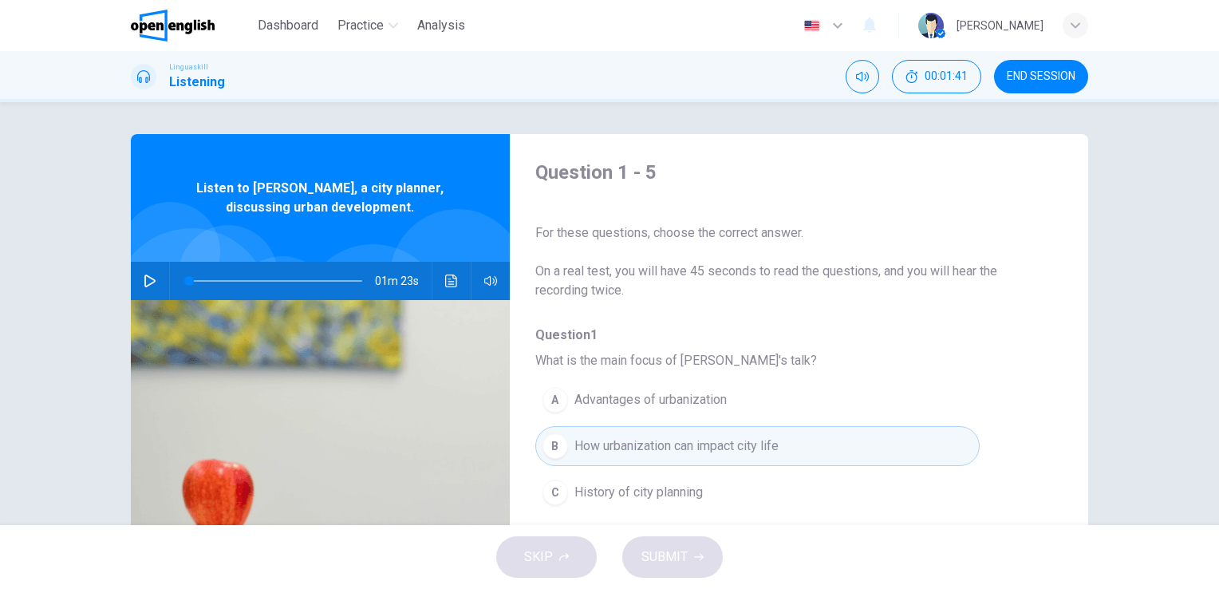
click at [638, 409] on button "A Advantages of urbanization" at bounding box center [757, 400] width 444 height 40
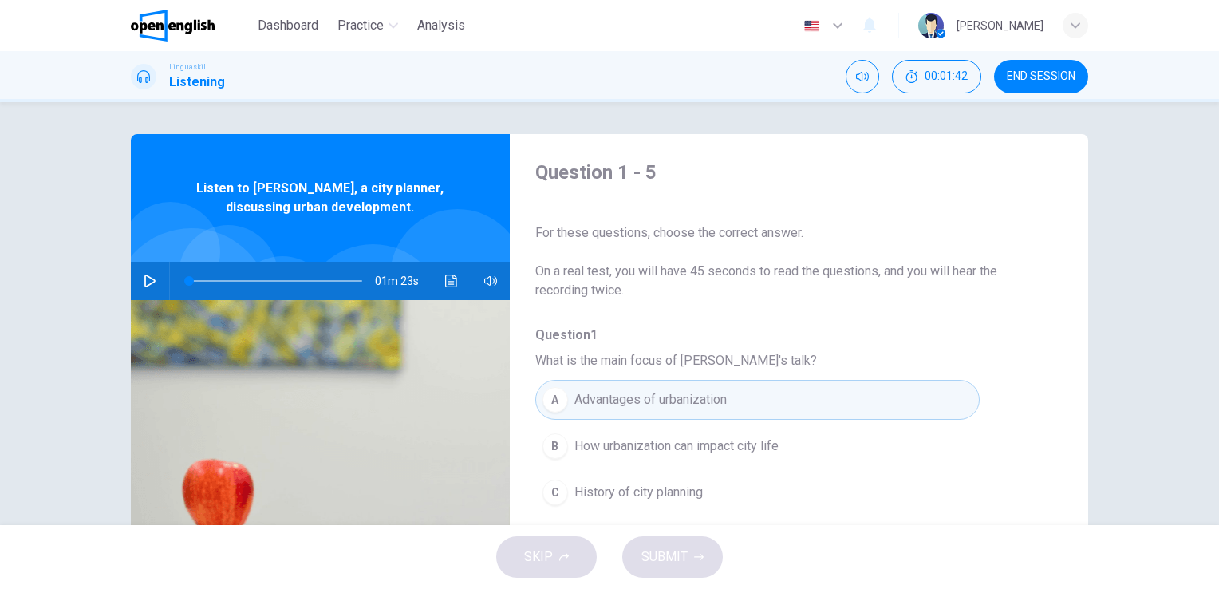
click at [552, 554] on div "SKIP SUBMIT" at bounding box center [609, 557] width 1219 height 64
click at [549, 563] on div "SKIP SUBMIT" at bounding box center [609, 557] width 1219 height 64
click at [1028, 73] on span "END SESSION" at bounding box center [1040, 76] width 69 height 13
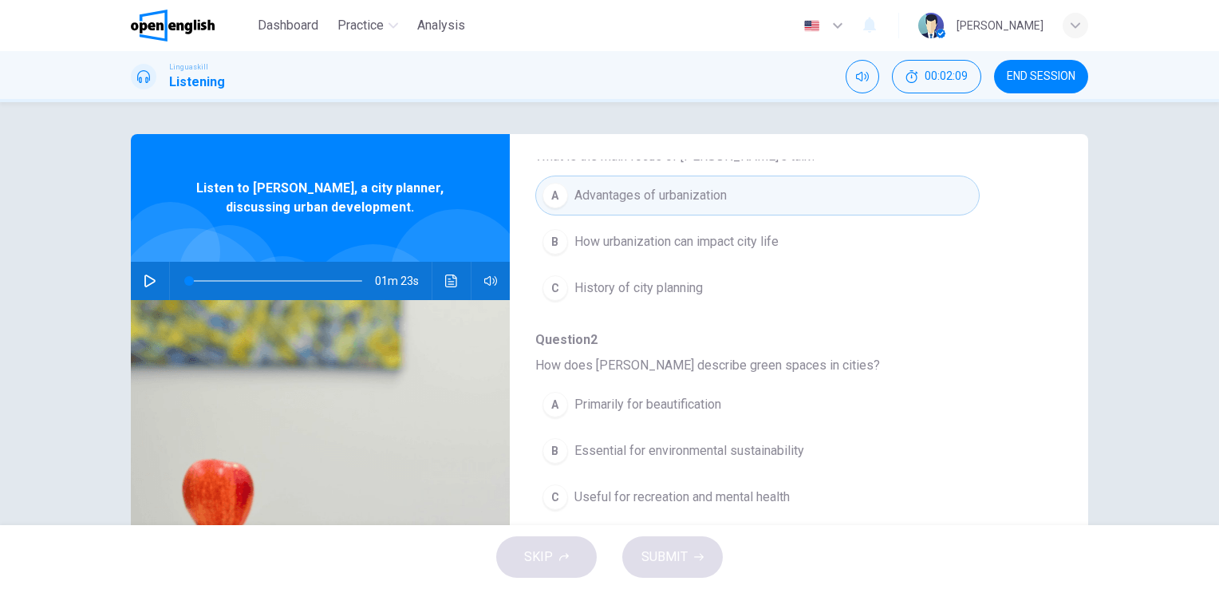
scroll to position [239, 0]
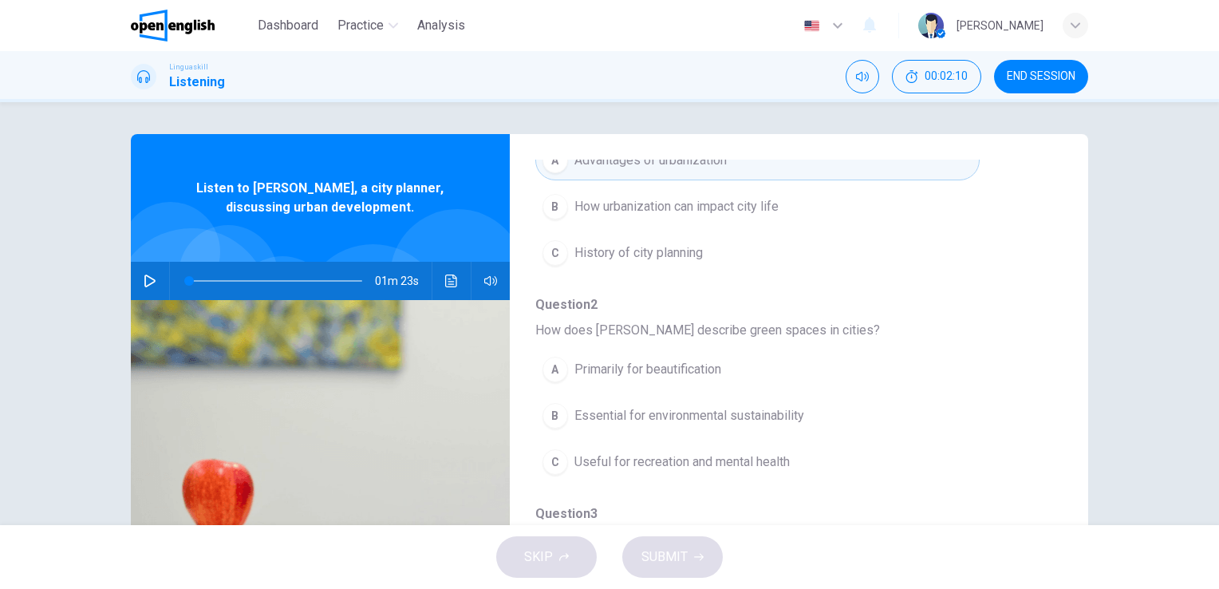
drag, startPoint x: 556, startPoint y: 556, endPoint x: 599, endPoint y: 554, distance: 43.1
click at [556, 555] on div "SKIP SUBMIT" at bounding box center [609, 557] width 1219 height 64
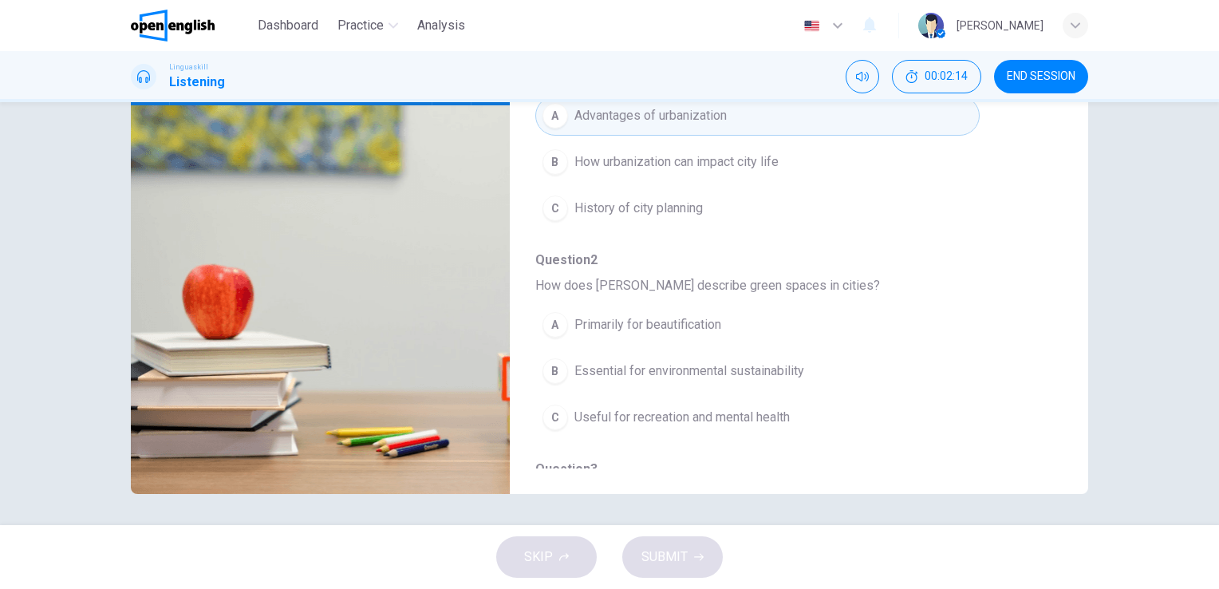
scroll to position [0, 0]
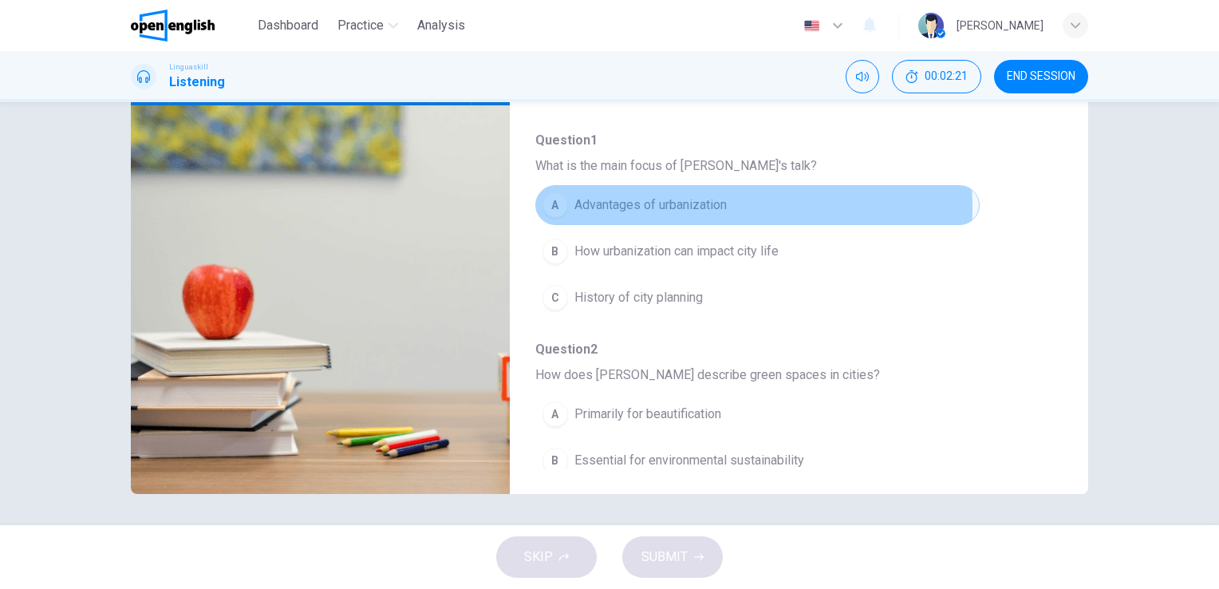
click at [654, 207] on span "Advantages of urbanization" at bounding box center [650, 204] width 152 height 19
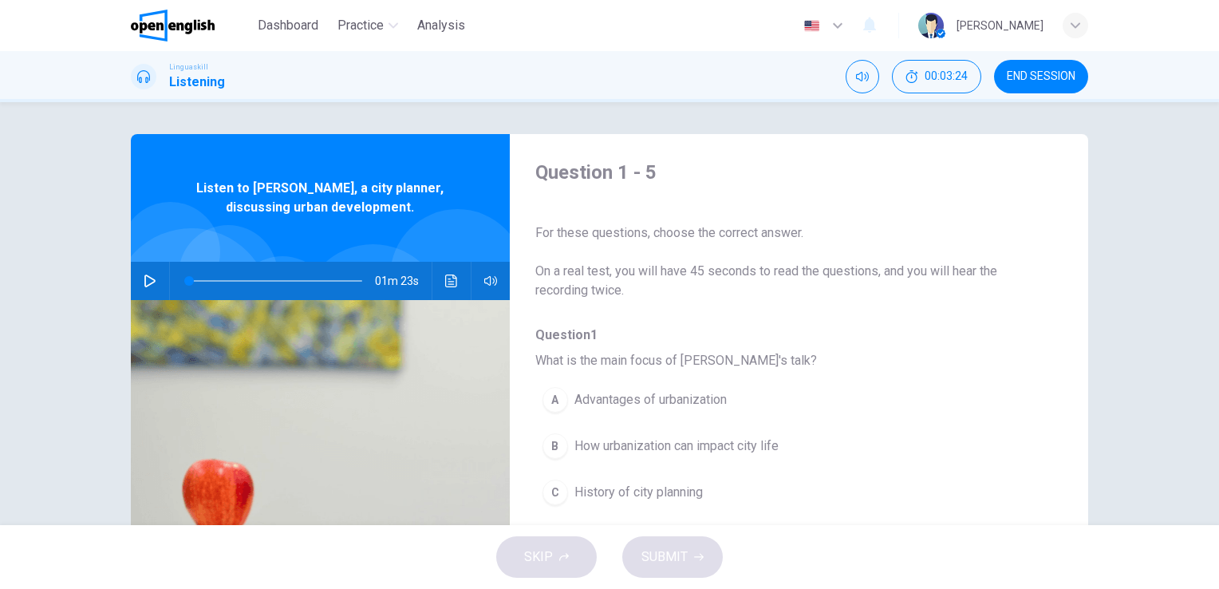
click at [148, 277] on icon "button" at bounding box center [150, 280] width 13 height 13
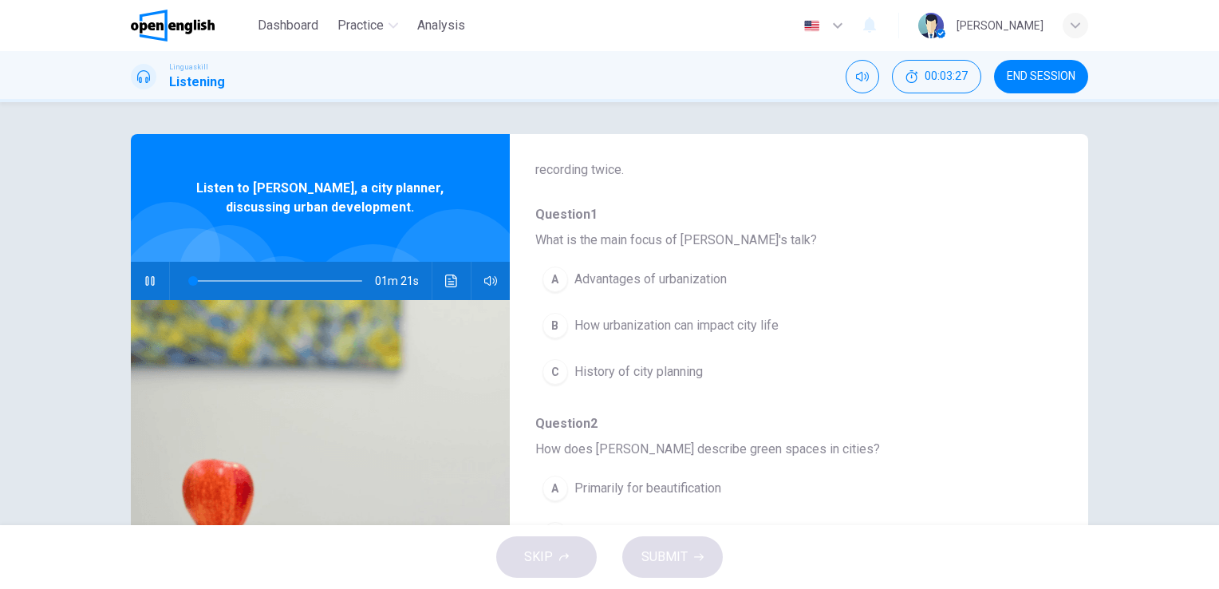
scroll to position [160, 0]
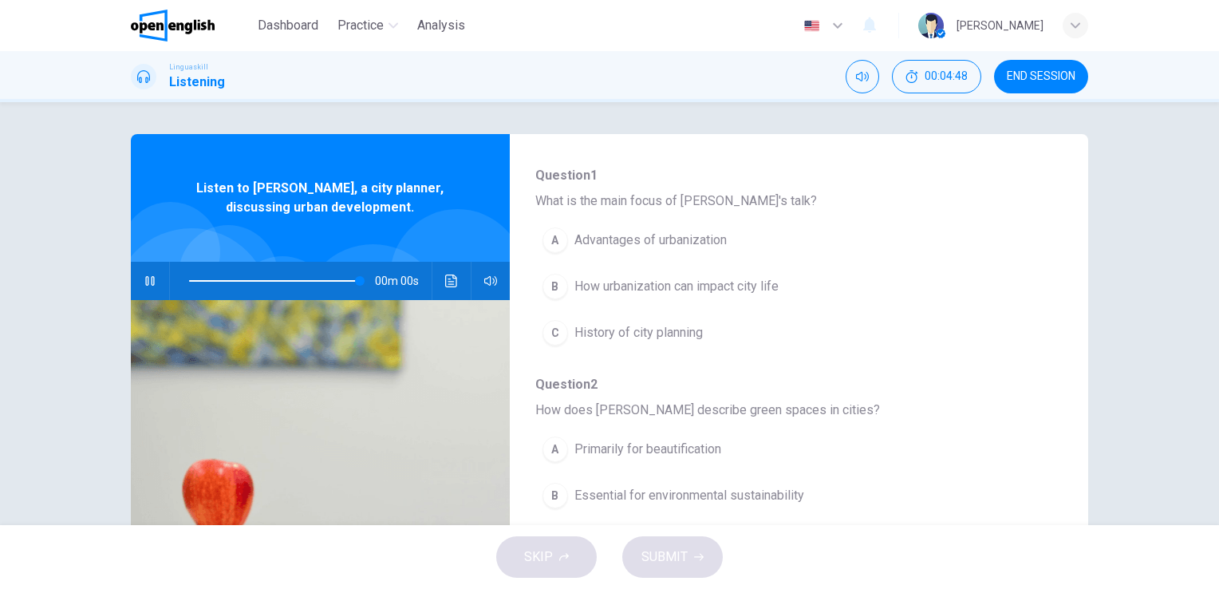
type input "*"
click at [686, 296] on button "B How urbanization can impact city life" at bounding box center [757, 286] width 444 height 40
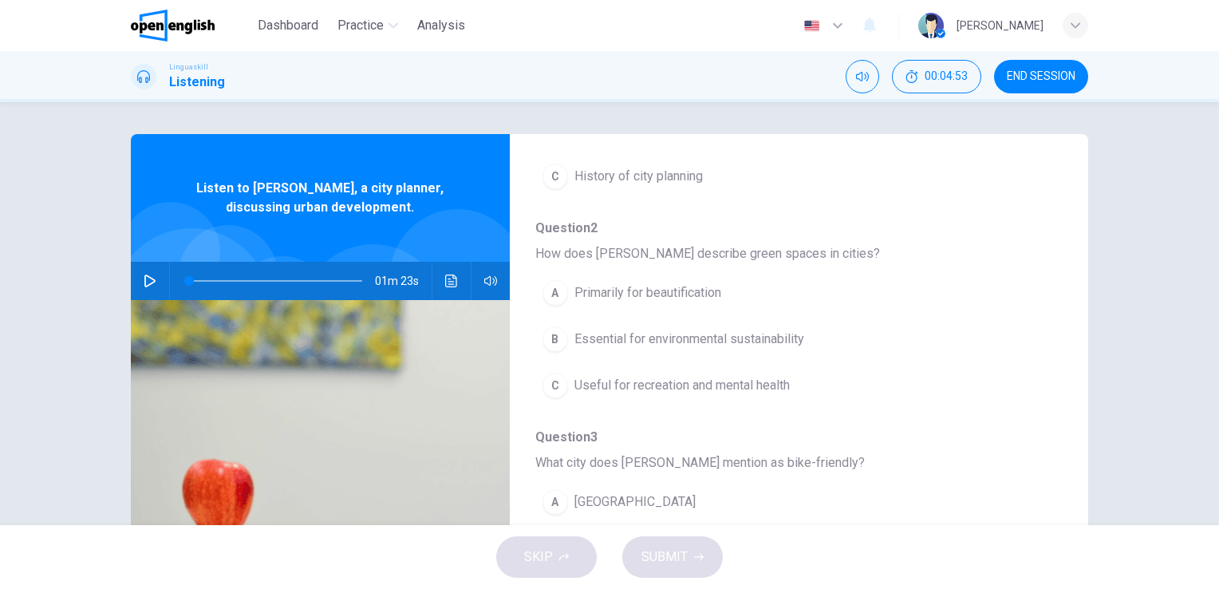
scroll to position [319, 0]
click at [723, 375] on span "Useful for recreation and mental health" at bounding box center [681, 381] width 215 height 19
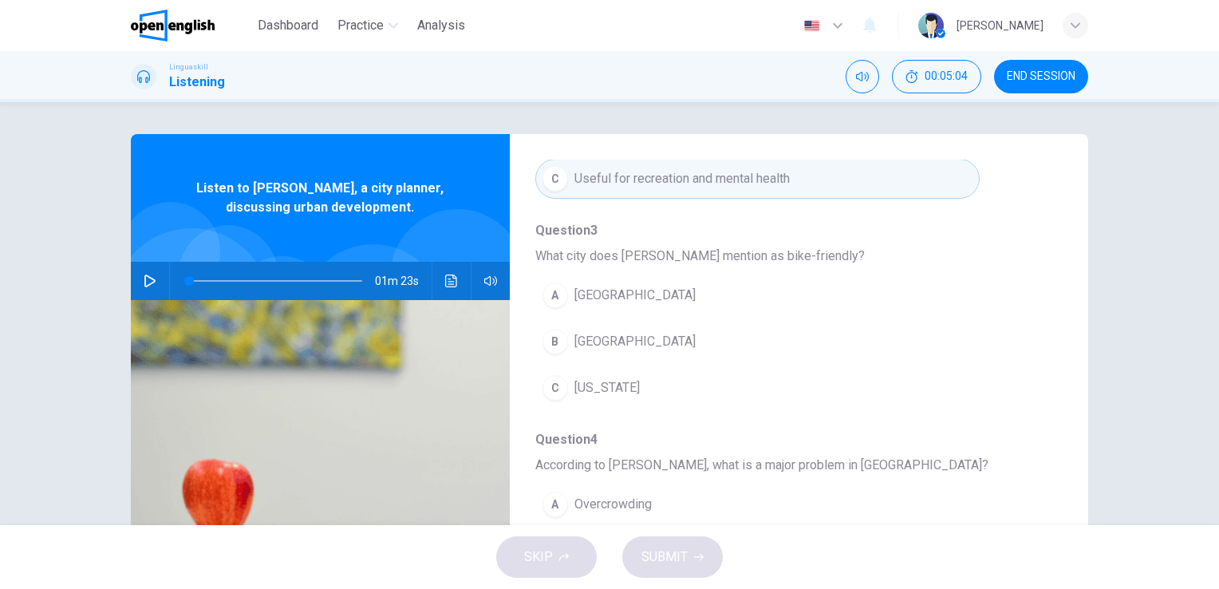
scroll to position [558, 0]
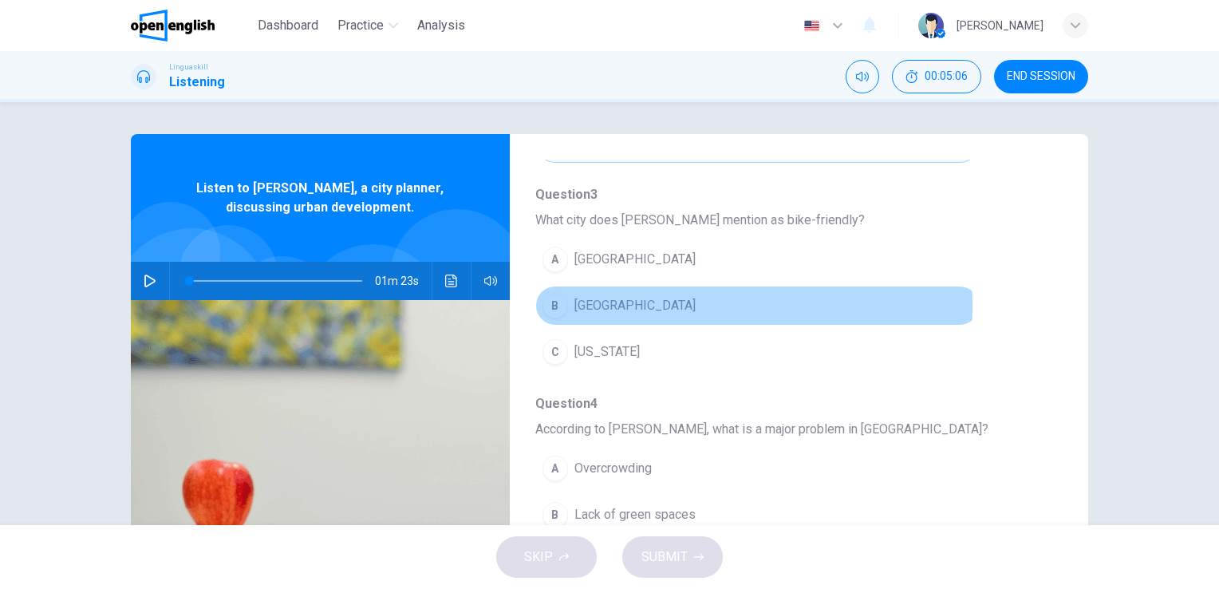
click at [612, 303] on span "Copenhagen" at bounding box center [634, 305] width 121 height 19
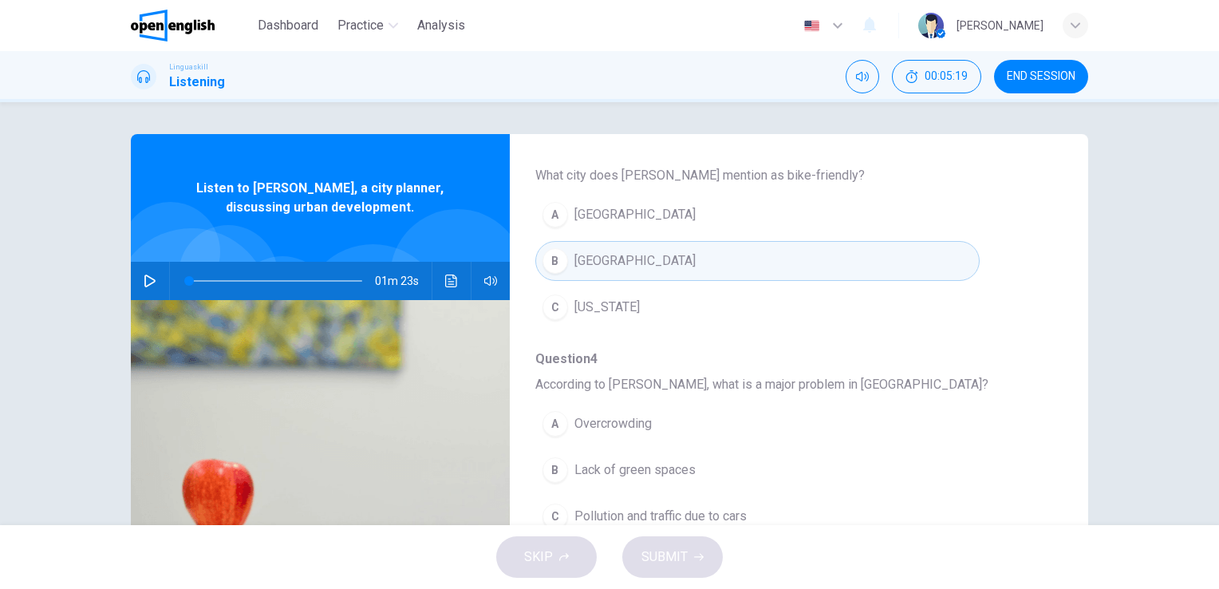
scroll to position [683, 0]
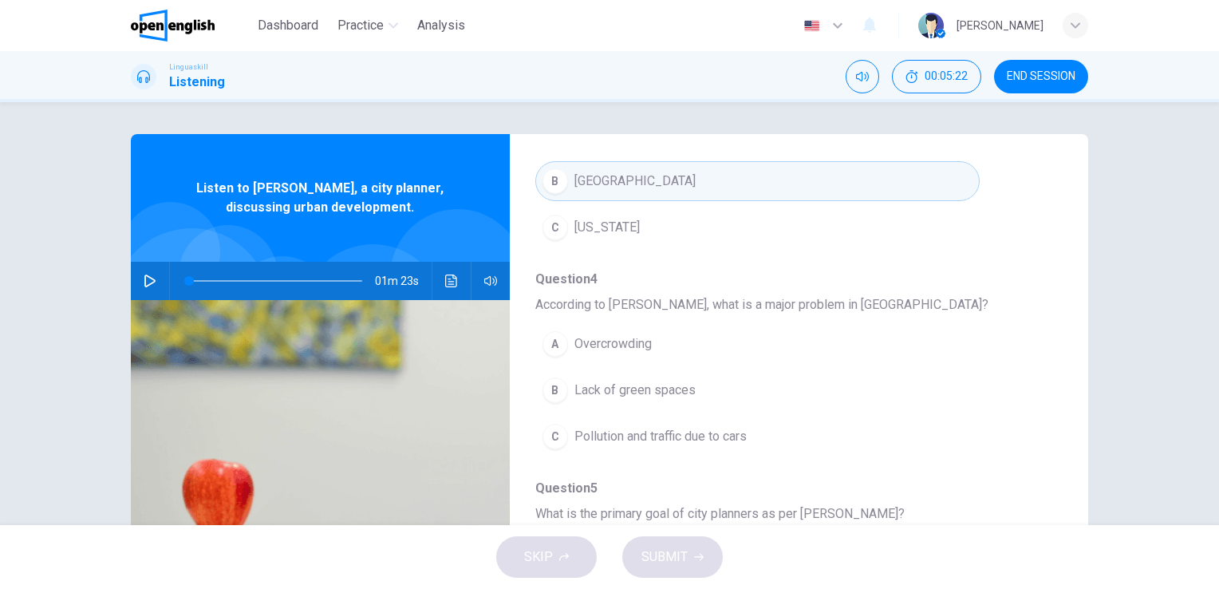
click at [599, 359] on button "A Overcrowding" at bounding box center [757, 344] width 444 height 40
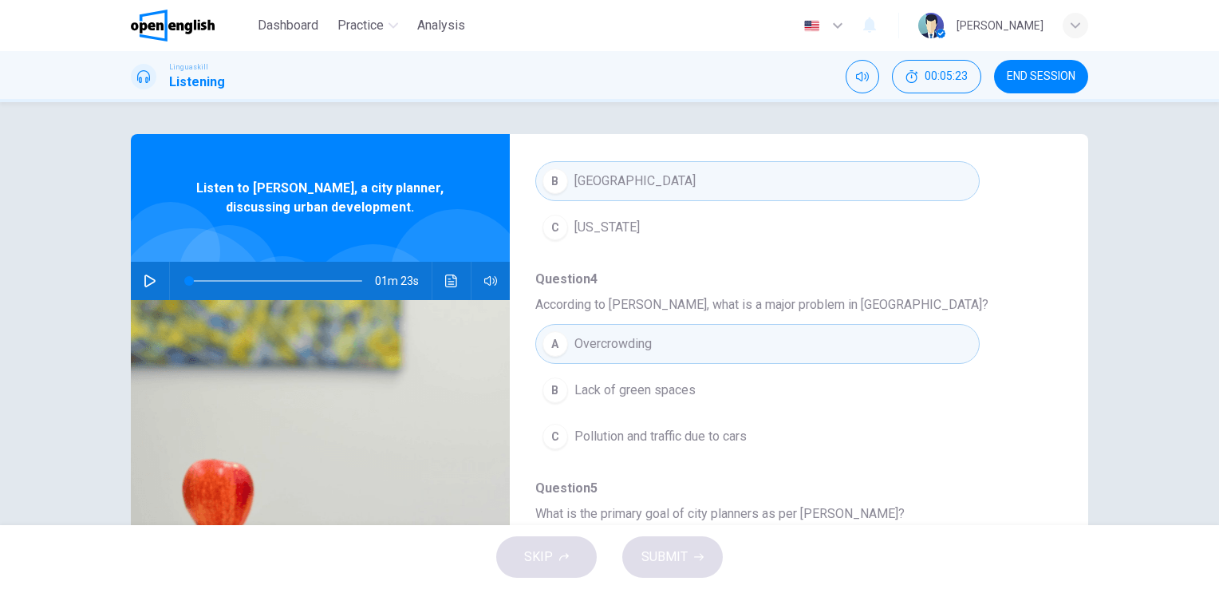
scroll to position [160, 0]
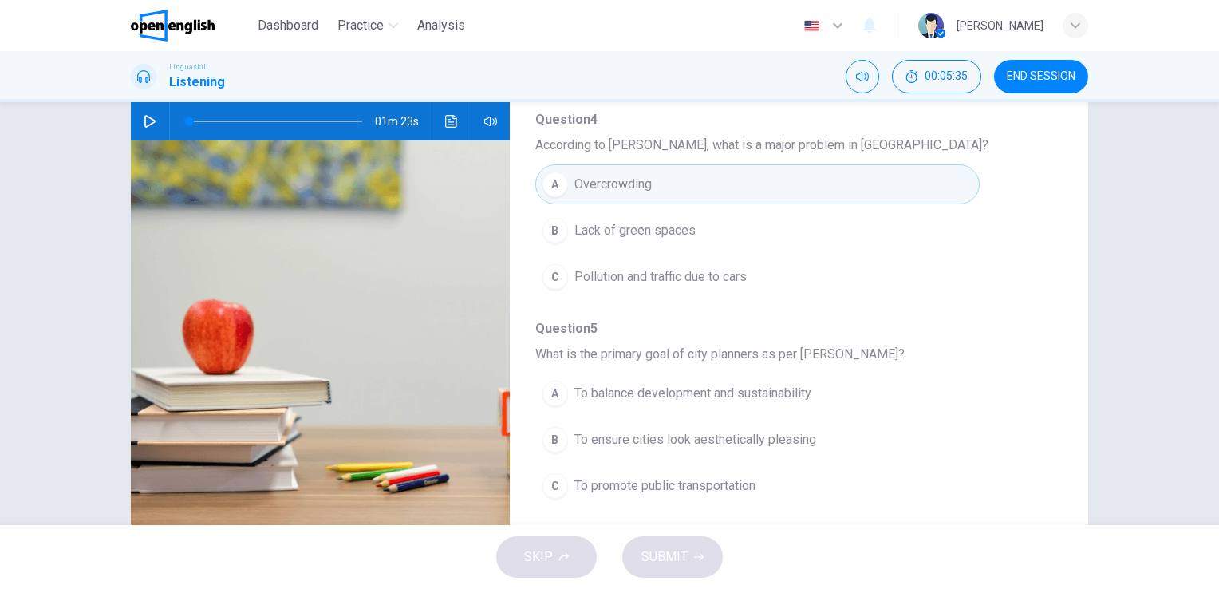
click at [705, 384] on span "To balance development and sustainability" at bounding box center [692, 393] width 237 height 19
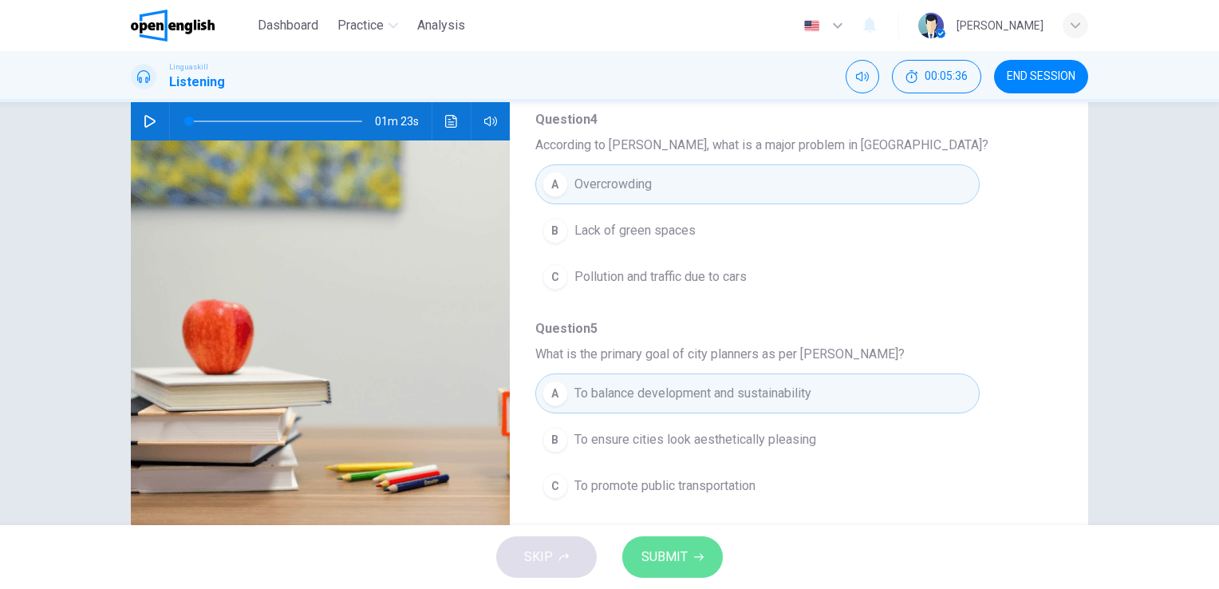
drag, startPoint x: 672, startPoint y: 559, endPoint x: 707, endPoint y: 538, distance: 41.2
click at [672, 558] on span "SUBMIT" at bounding box center [664, 556] width 46 height 22
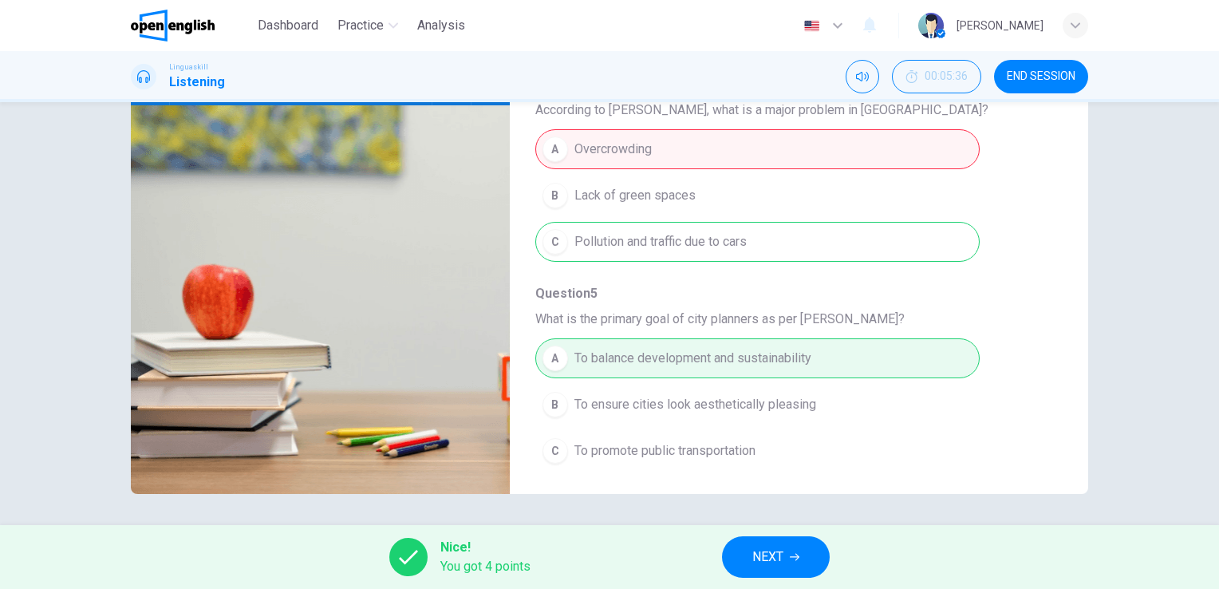
scroll to position [195, 0]
click at [775, 556] on span "NEXT" at bounding box center [767, 556] width 31 height 22
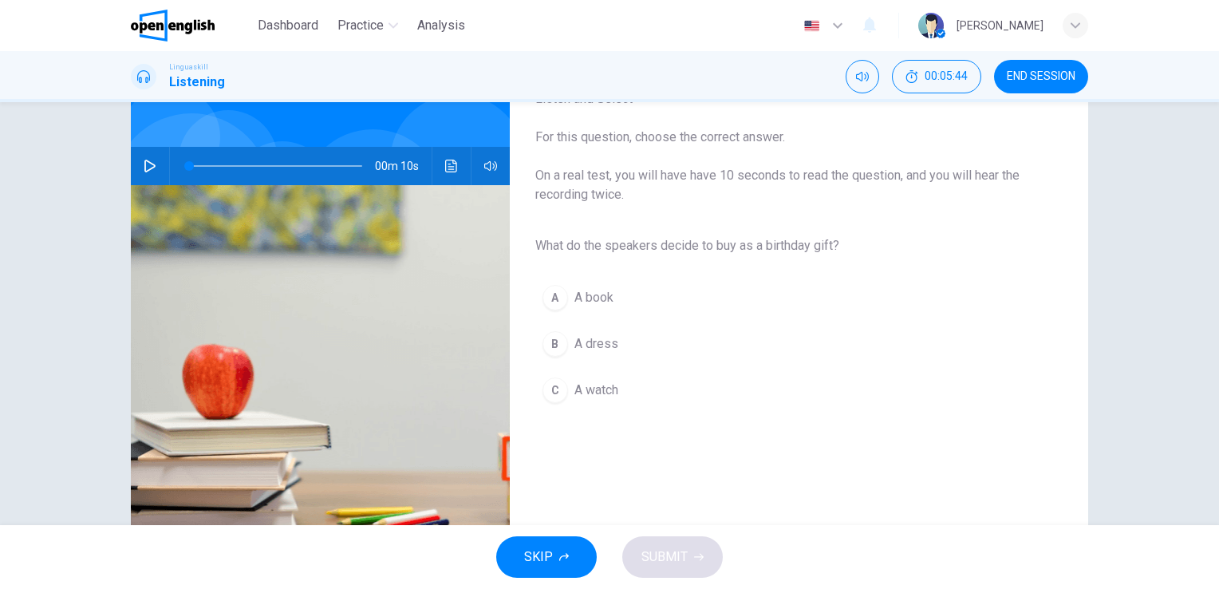
scroll to position [115, 0]
click at [145, 164] on icon "button" at bounding box center [150, 166] width 13 height 13
drag, startPoint x: 584, startPoint y: 299, endPoint x: 593, endPoint y: 298, distance: 8.8
click at [585, 299] on span "A book" at bounding box center [593, 297] width 39 height 19
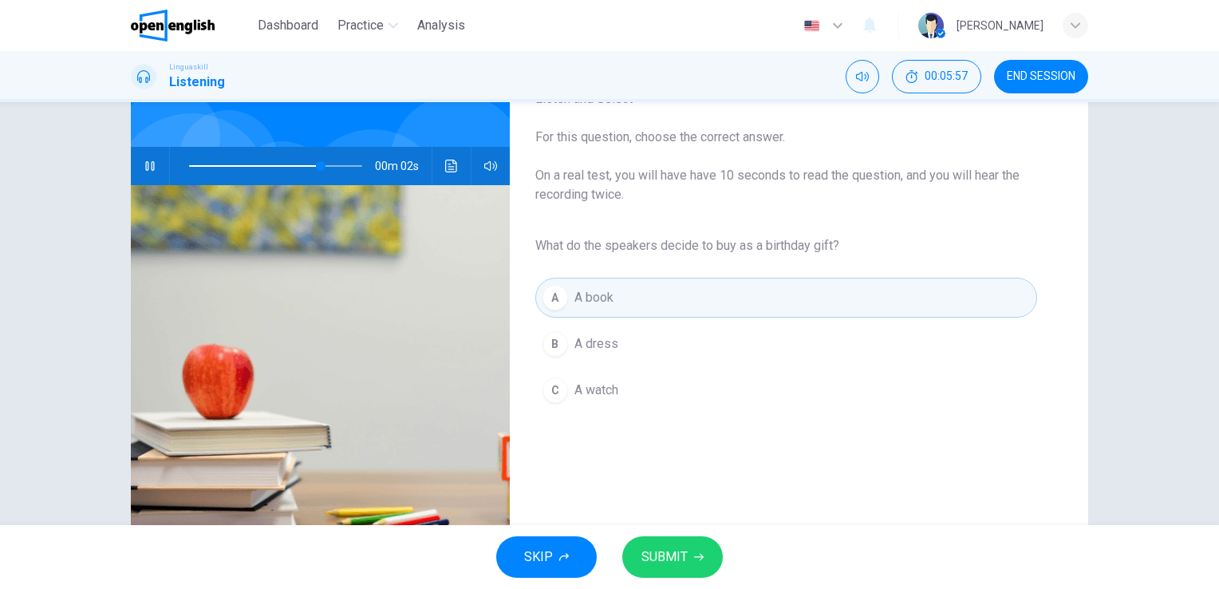
click at [686, 560] on button "SUBMIT" at bounding box center [672, 556] width 100 height 41
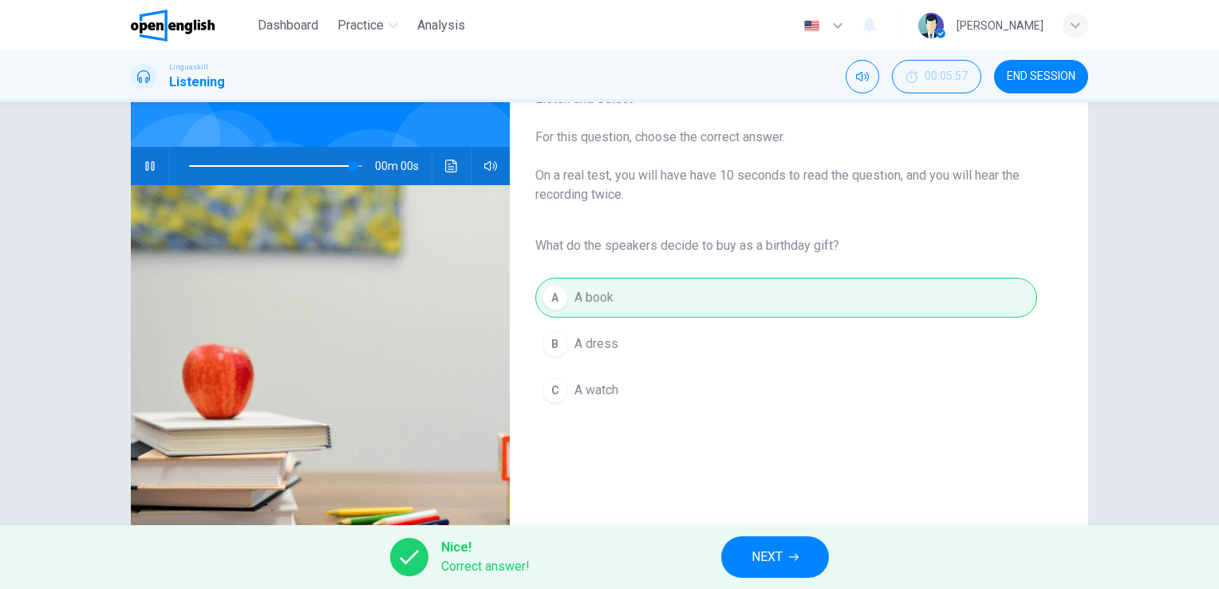
type input "*"
click at [788, 560] on button "NEXT" at bounding box center [775, 556] width 108 height 41
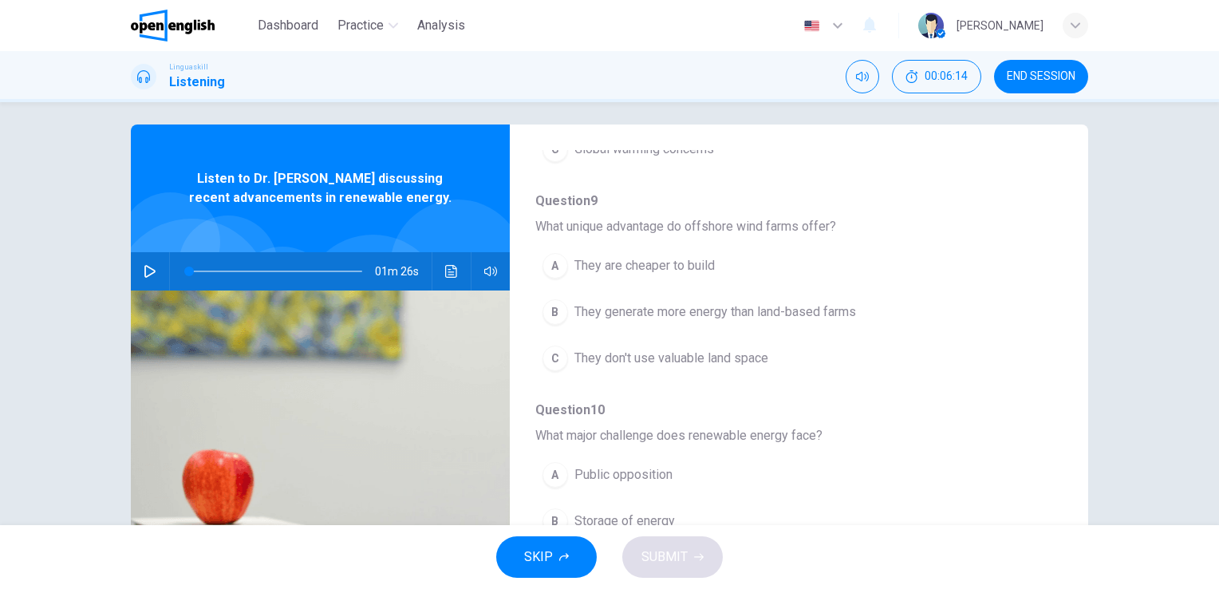
scroll to position [0, 0]
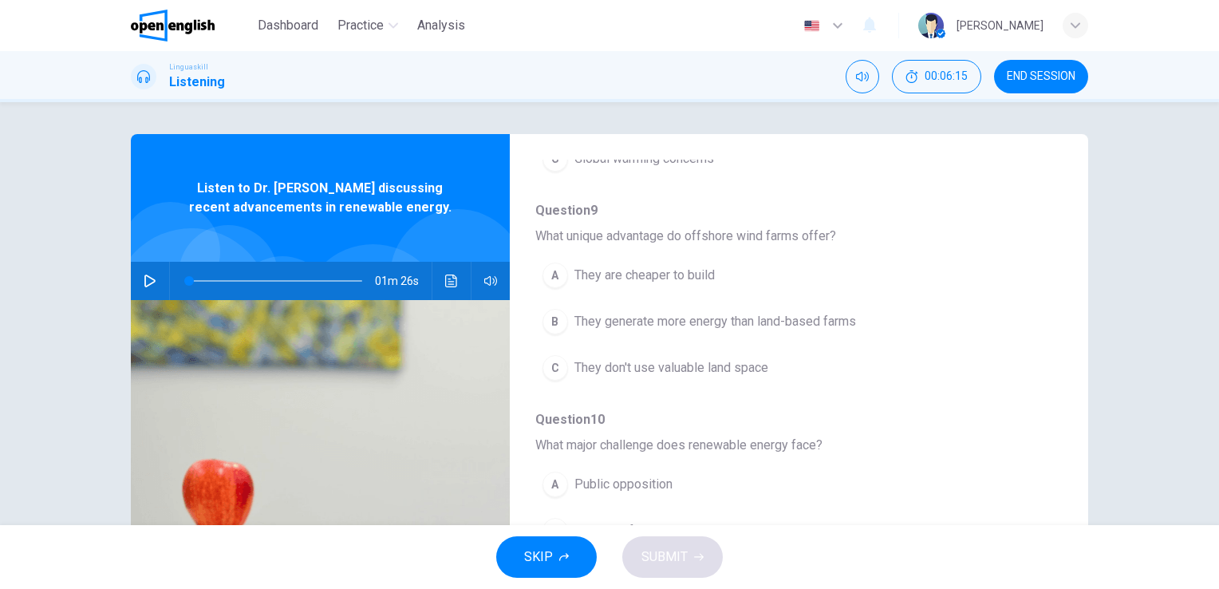
click at [148, 276] on icon "button" at bounding box center [150, 280] width 13 height 13
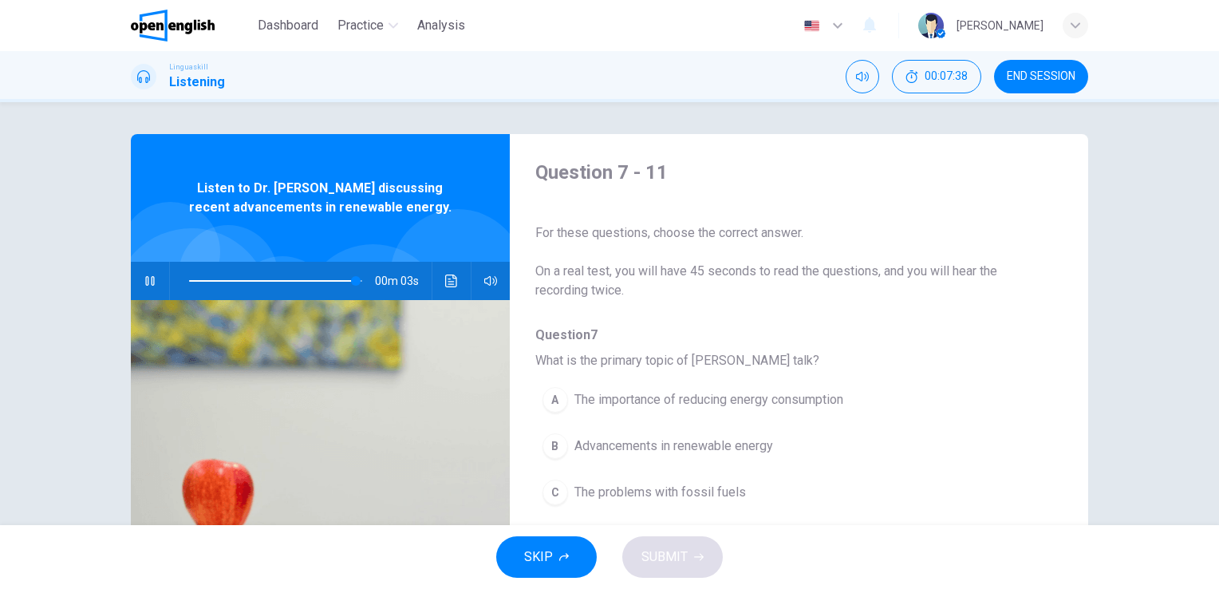
scroll to position [80, 0]
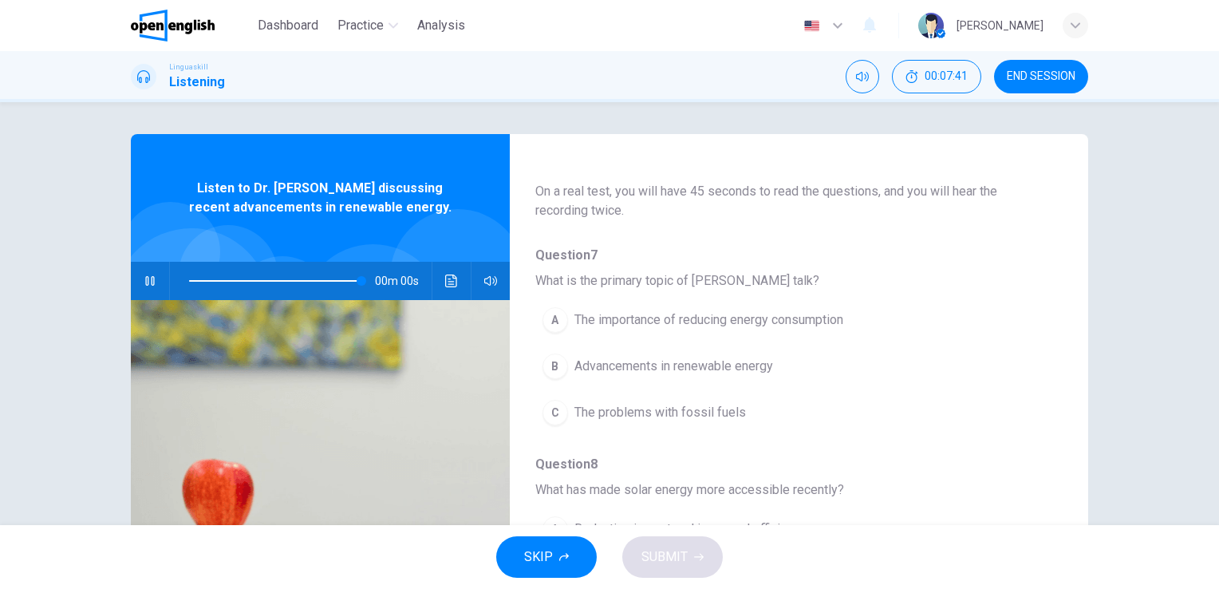
type input "*"
click at [622, 367] on span "Advancements in renewable energy" at bounding box center [673, 365] width 199 height 19
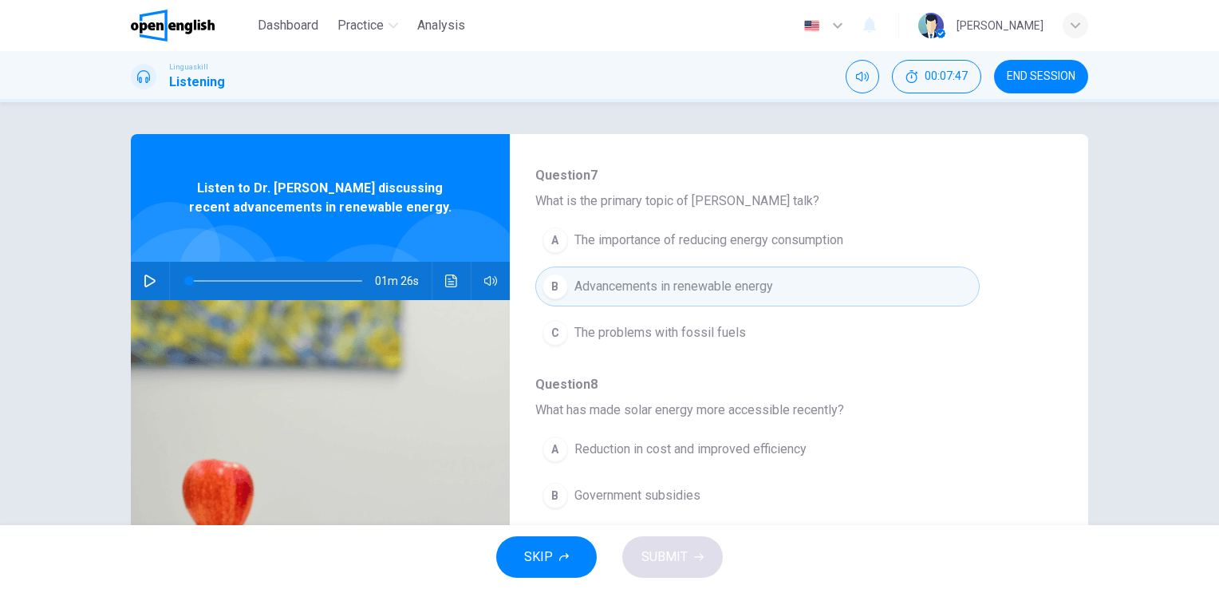
scroll to position [239, 0]
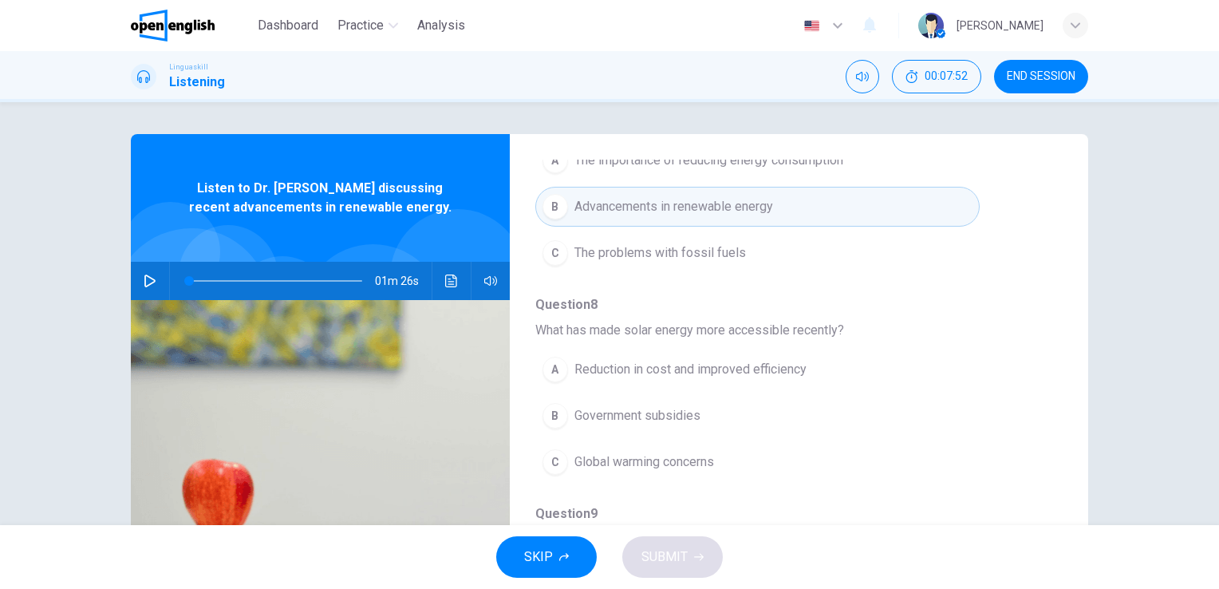
click at [690, 371] on span "Reduction in cost and improved efficiency" at bounding box center [690, 369] width 232 height 19
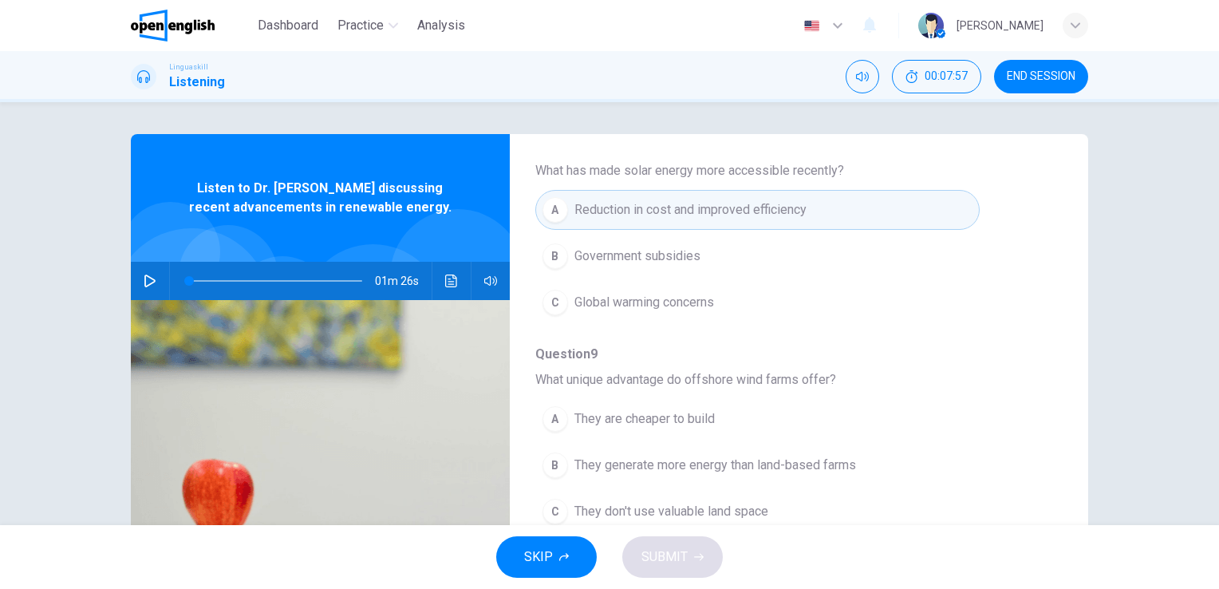
scroll to position [479, 0]
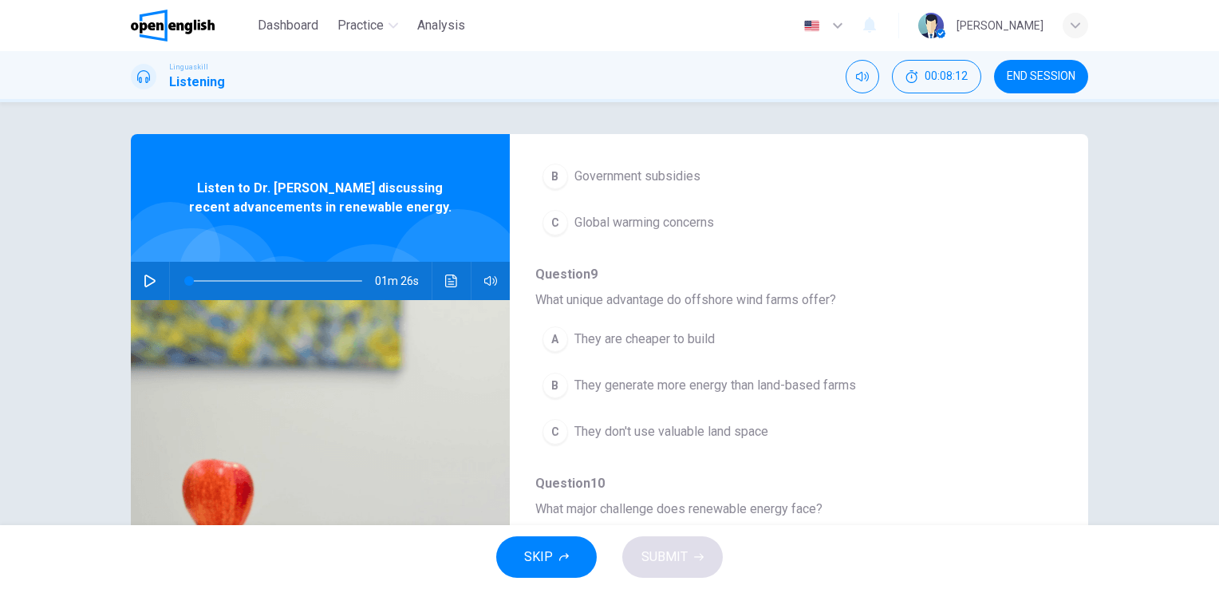
click at [690, 426] on span "They don't use valuable land space" at bounding box center [671, 431] width 194 height 19
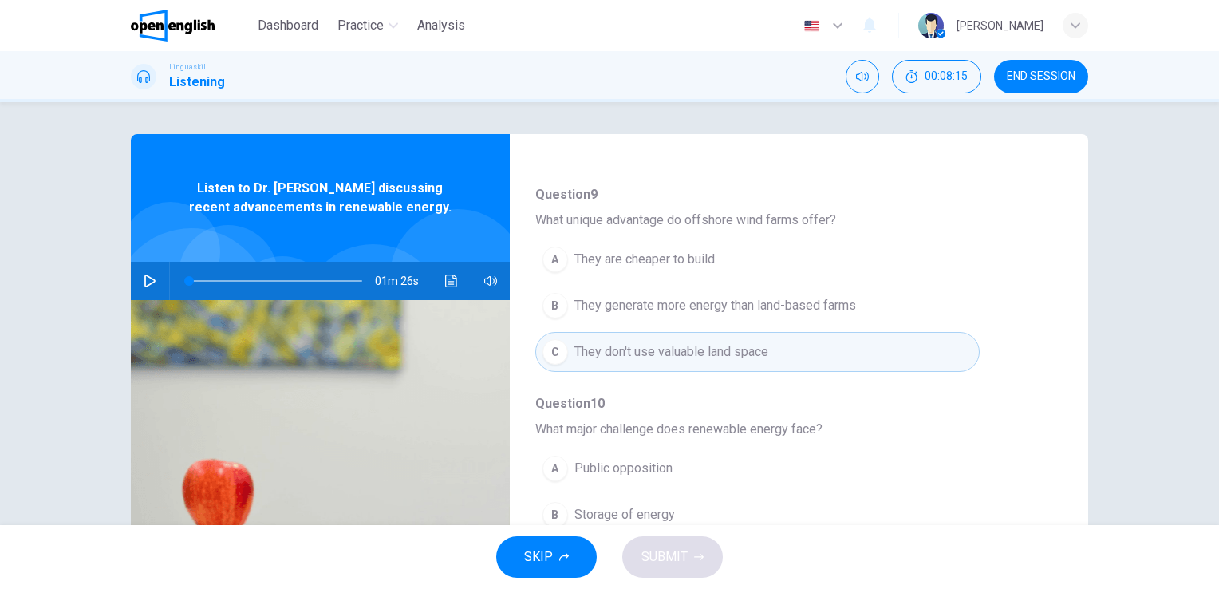
scroll to position [638, 0]
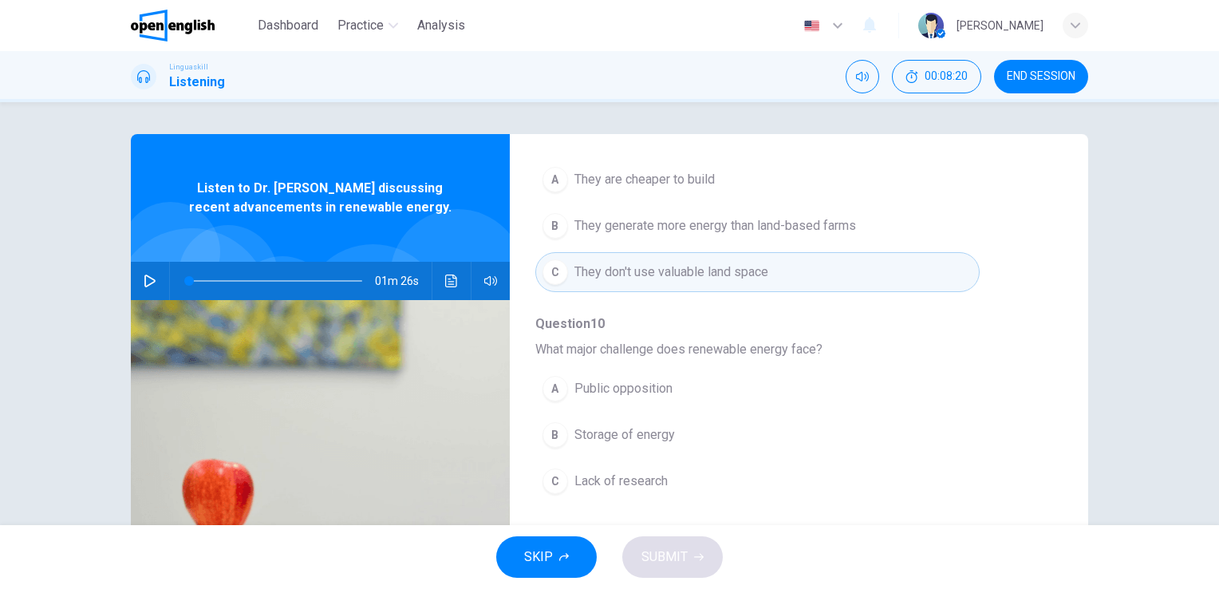
click at [600, 435] on span "Storage of energy" at bounding box center [624, 434] width 100 height 19
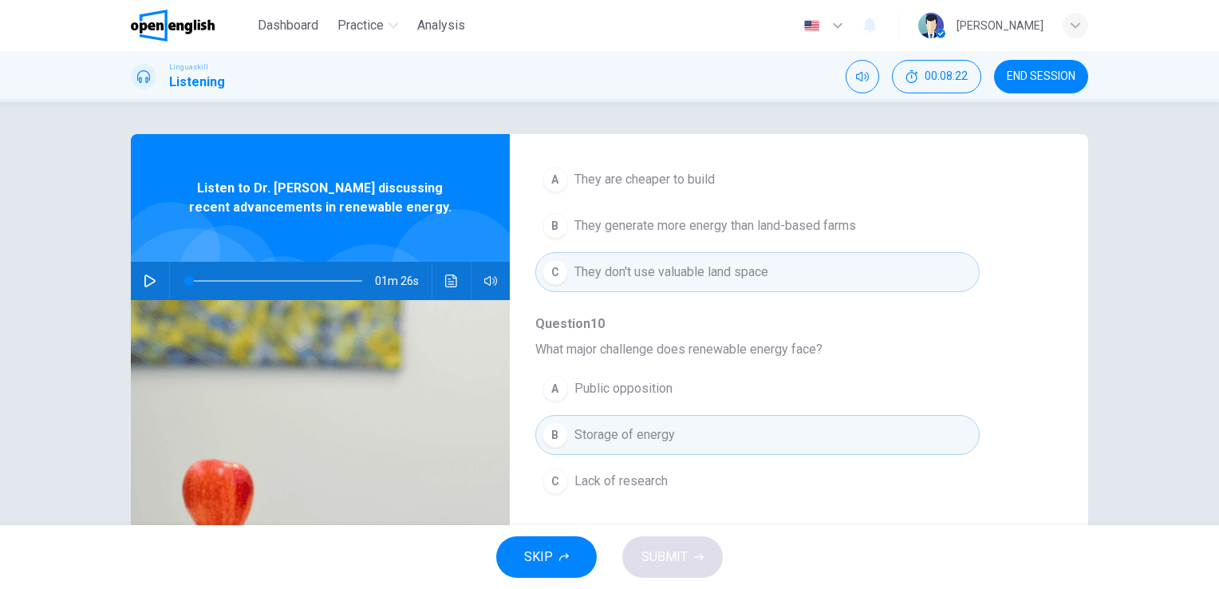
click at [669, 561] on div "SKIP SUBMIT" at bounding box center [609, 557] width 1219 height 64
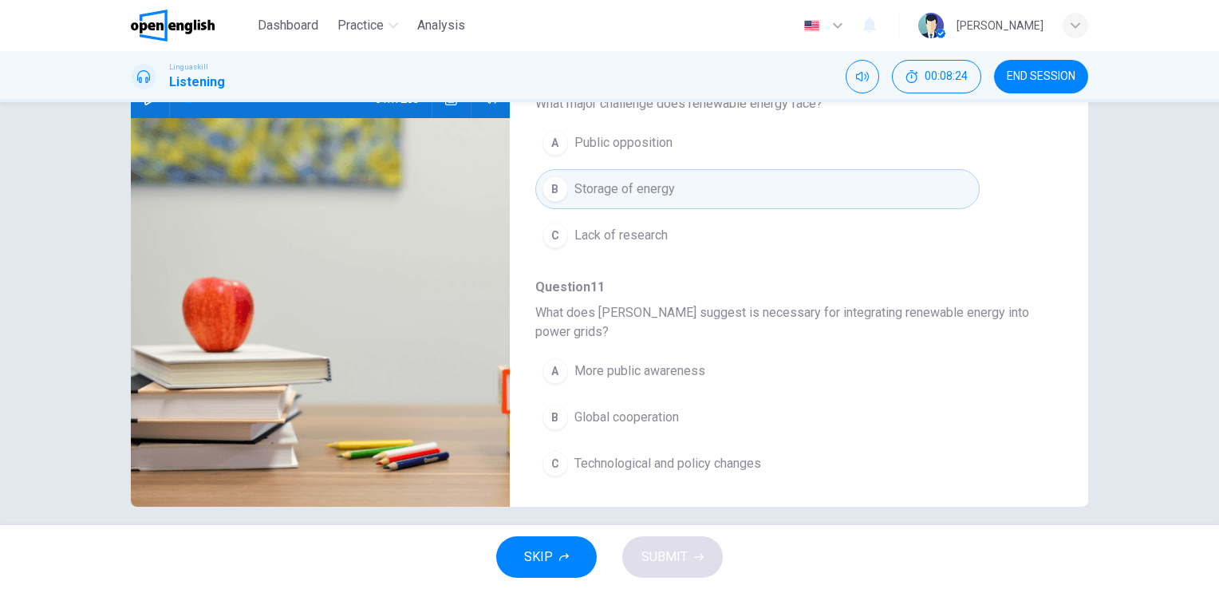
scroll to position [195, 0]
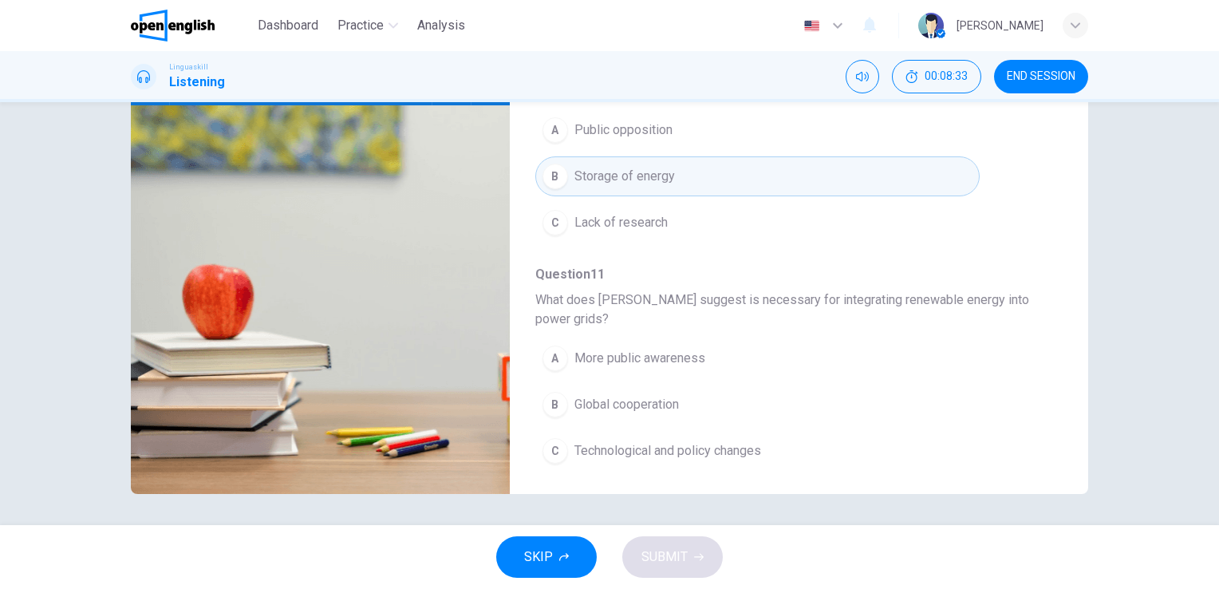
click at [653, 441] on span "Technological and policy changes" at bounding box center [667, 450] width 187 height 19
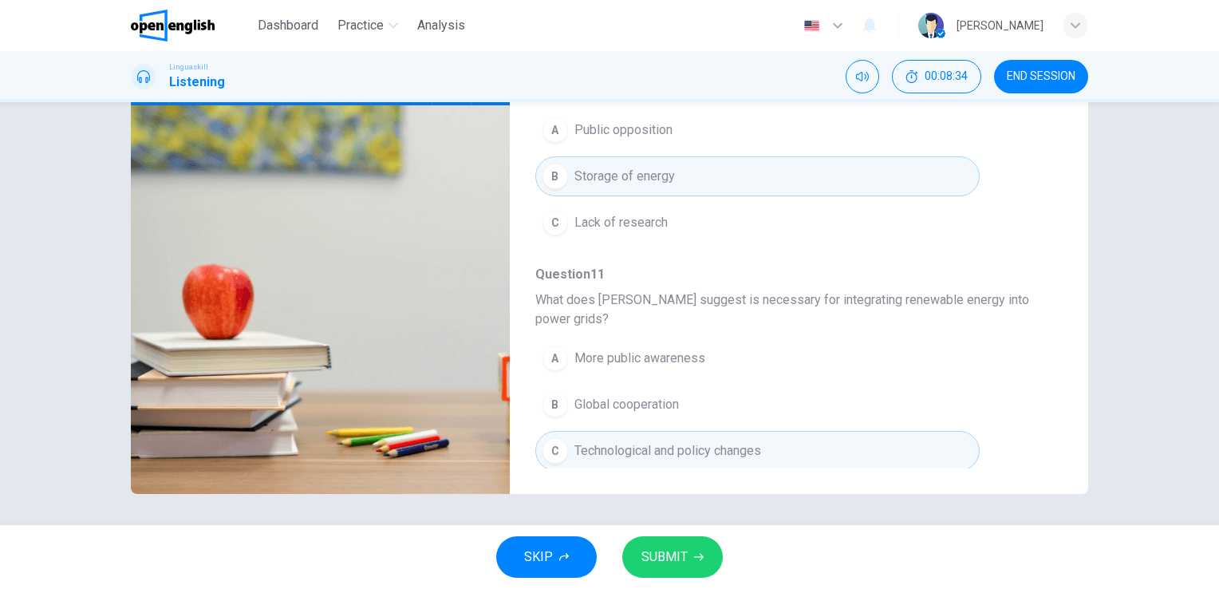
click at [679, 549] on span "SUBMIT" at bounding box center [664, 556] width 46 height 22
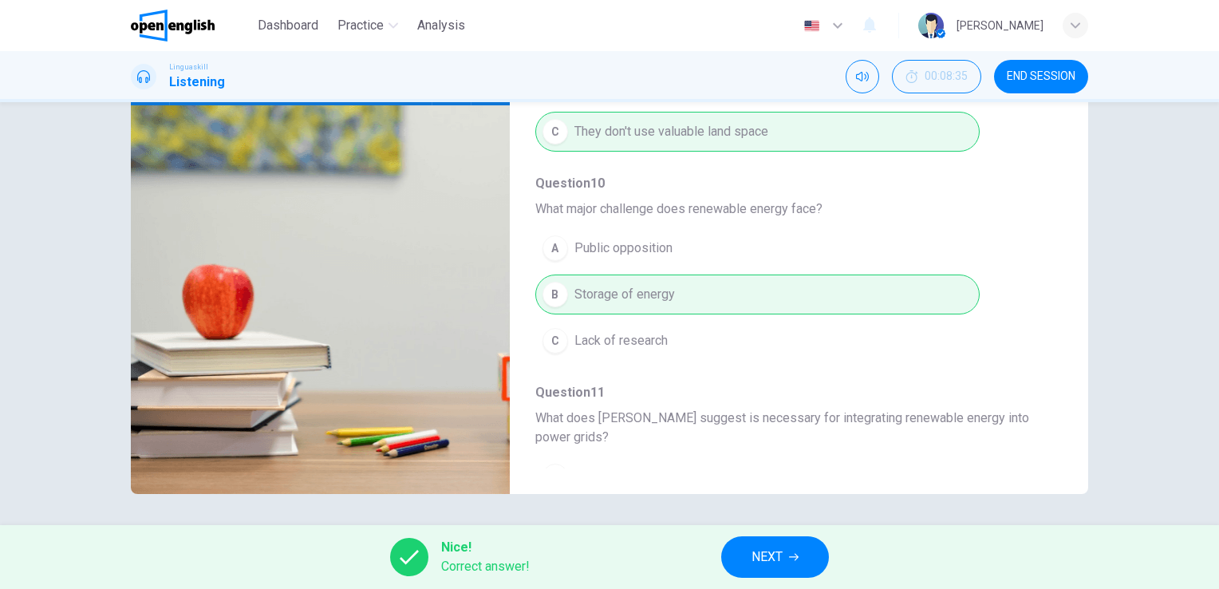
scroll to position [702, 0]
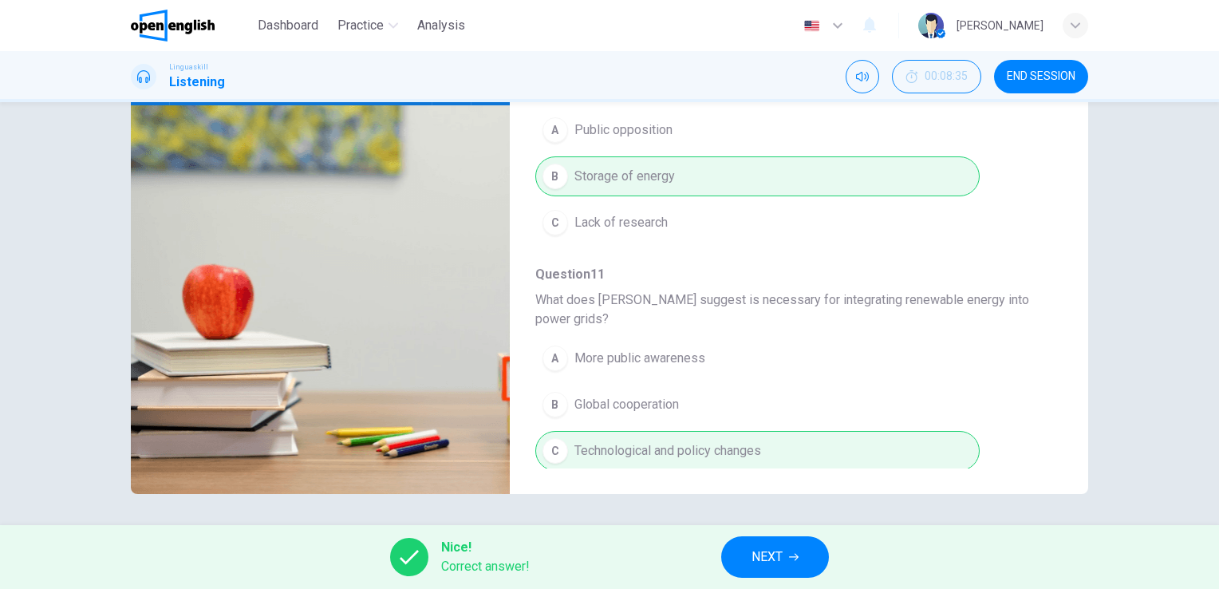
click at [775, 553] on span "NEXT" at bounding box center [766, 556] width 31 height 22
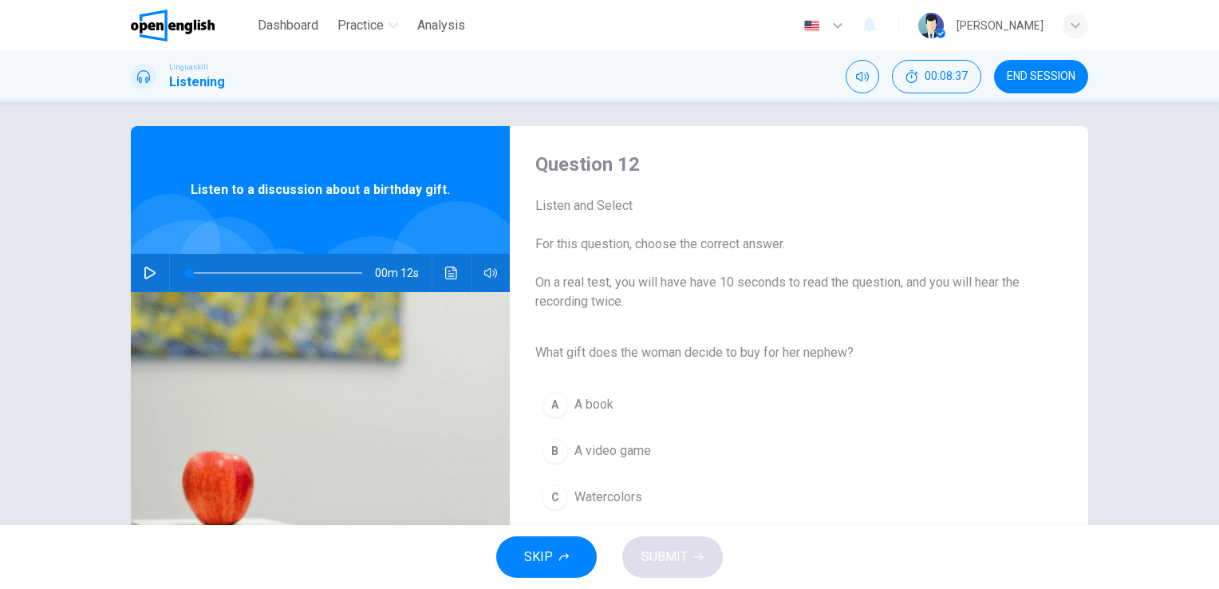
scroll to position [0, 0]
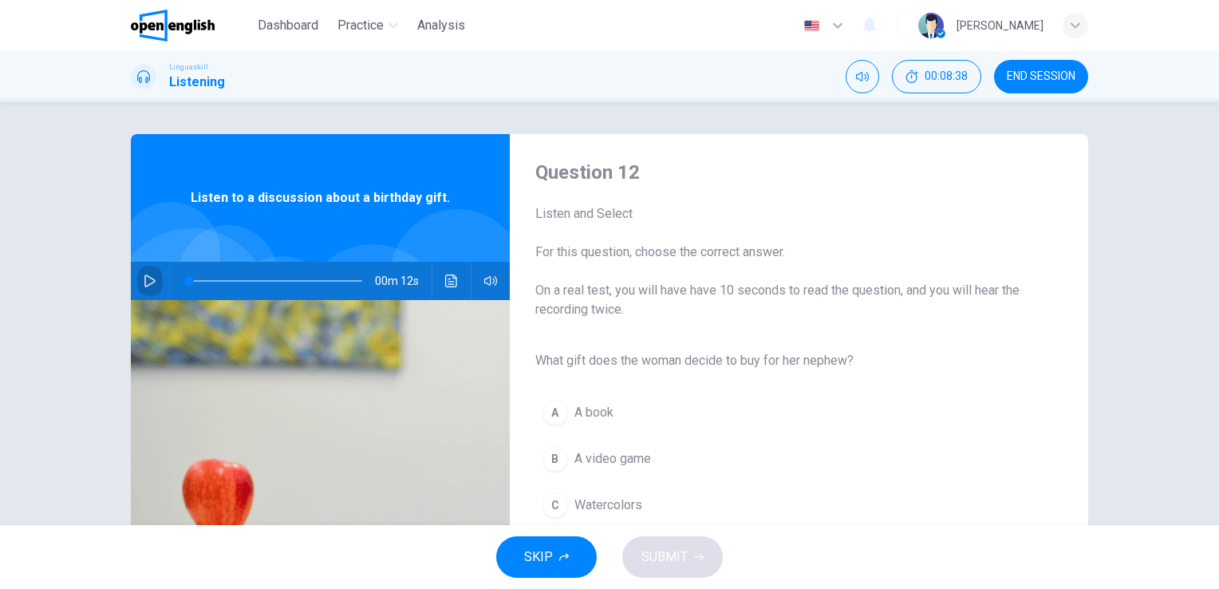
click at [144, 279] on icon "button" at bounding box center [150, 280] width 13 height 13
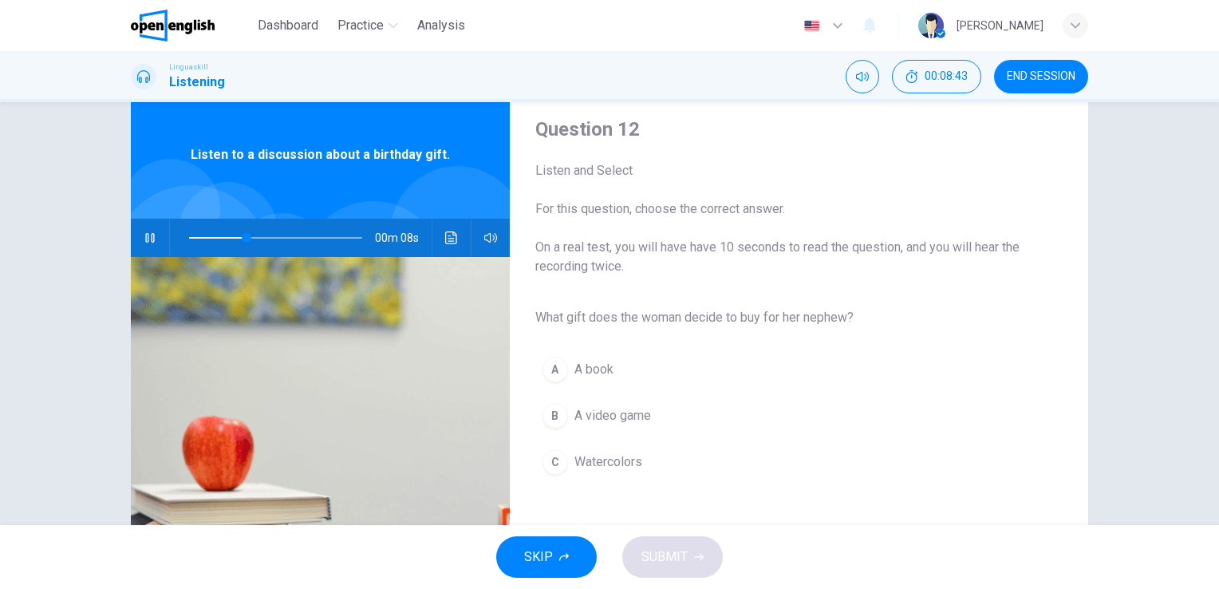
scroll to position [80, 0]
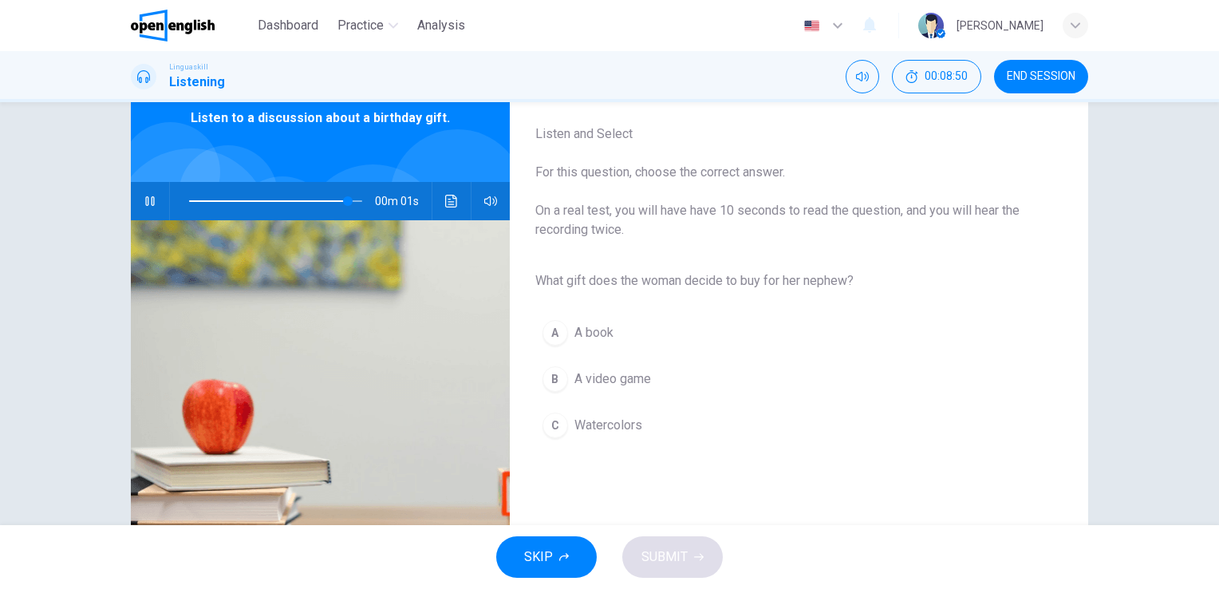
type input "*"
click at [579, 423] on span "Watercolors" at bounding box center [608, 425] width 68 height 19
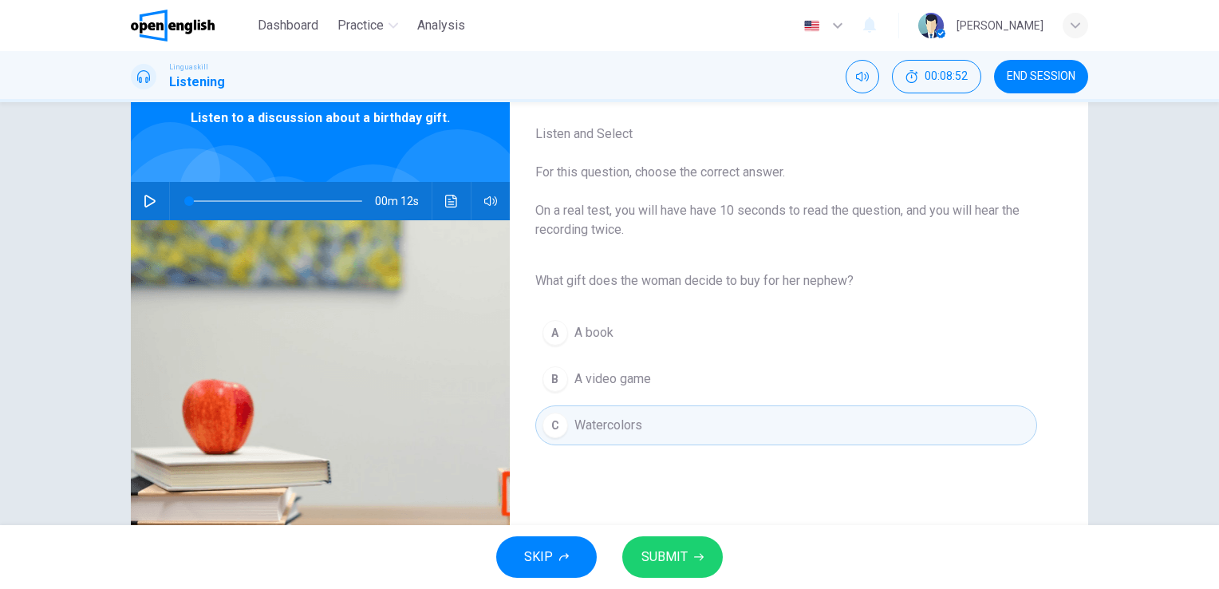
click at [670, 565] on span "SUBMIT" at bounding box center [664, 556] width 46 height 22
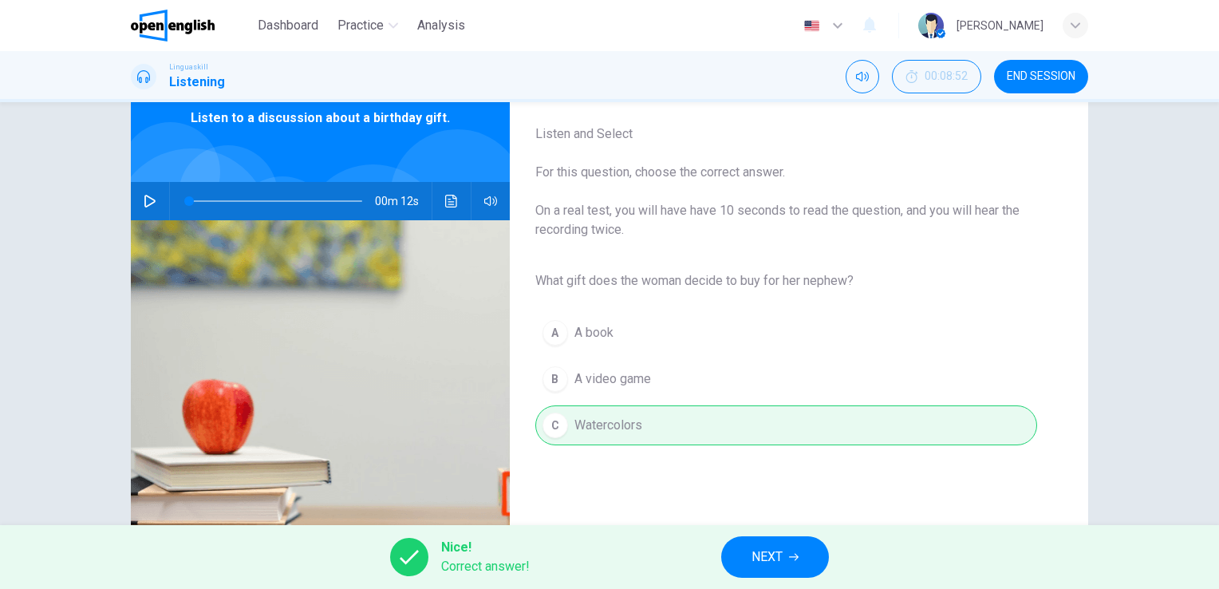
click at [798, 554] on icon "button" at bounding box center [794, 557] width 10 height 10
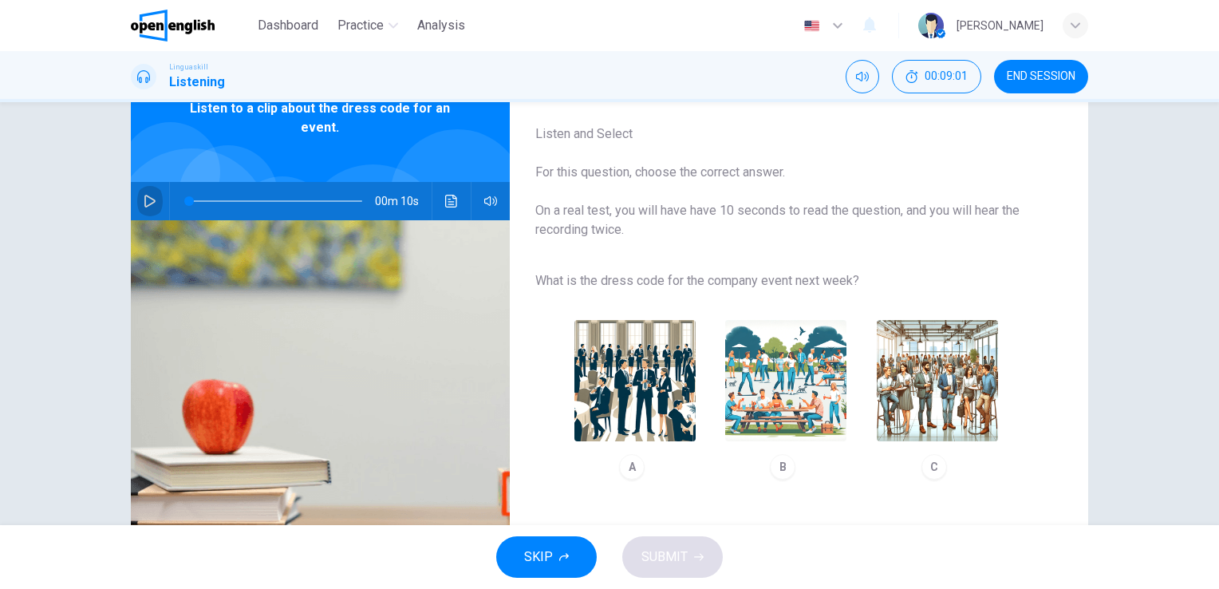
click at [156, 205] on button "button" at bounding box center [150, 201] width 26 height 38
type input "*"
click at [942, 390] on img "button" at bounding box center [936, 380] width 121 height 121
click at [672, 555] on span "SUBMIT" at bounding box center [664, 556] width 46 height 22
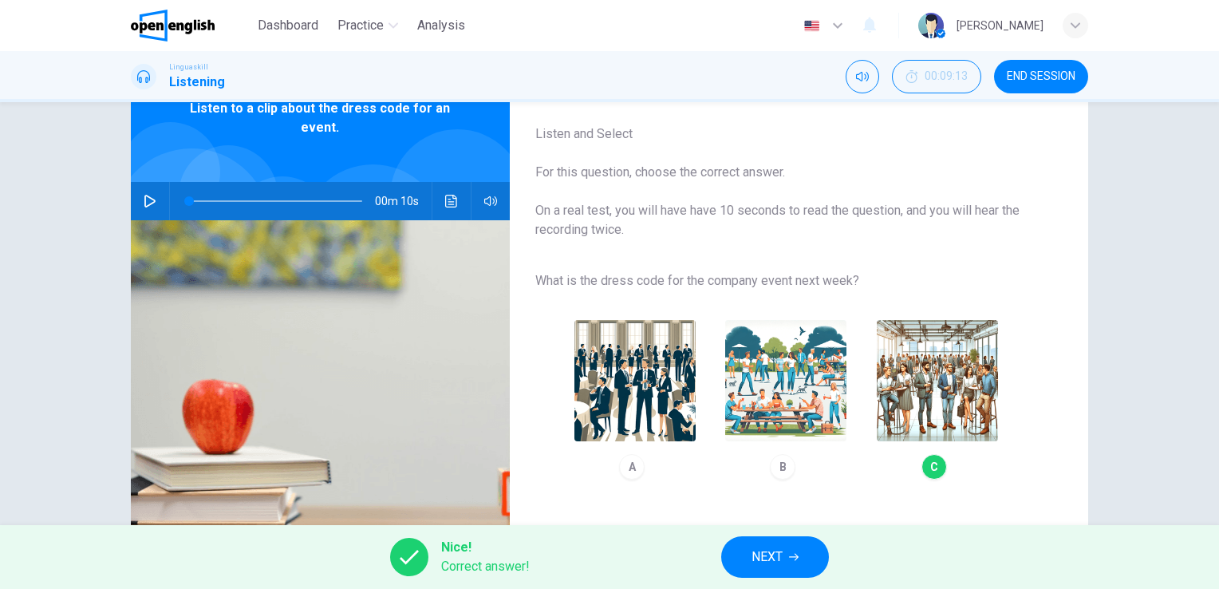
click at [780, 555] on span "NEXT" at bounding box center [766, 556] width 31 height 22
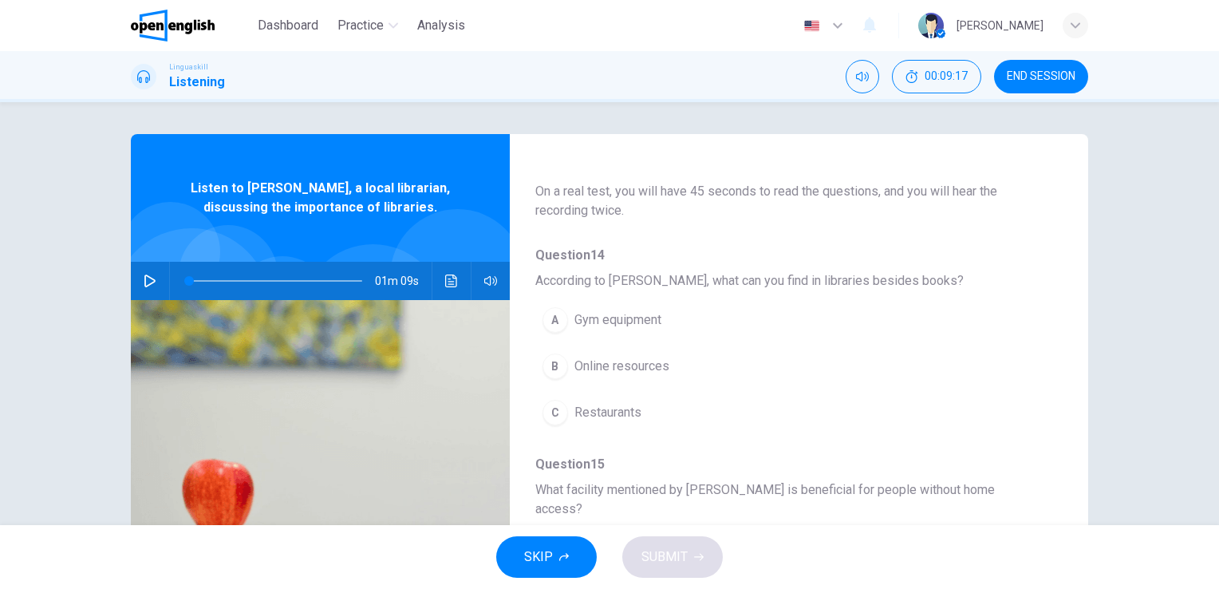
click at [148, 278] on icon "button" at bounding box center [149, 280] width 11 height 13
type input "*"
click at [621, 369] on span "Online resources" at bounding box center [621, 365] width 95 height 19
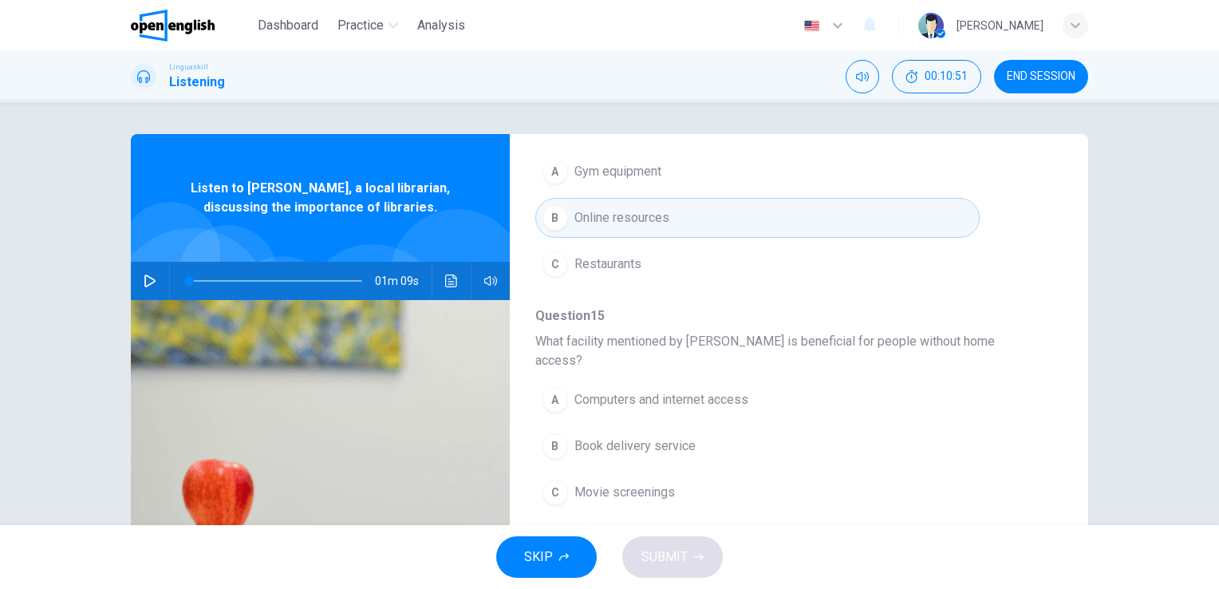
scroll to position [239, 0]
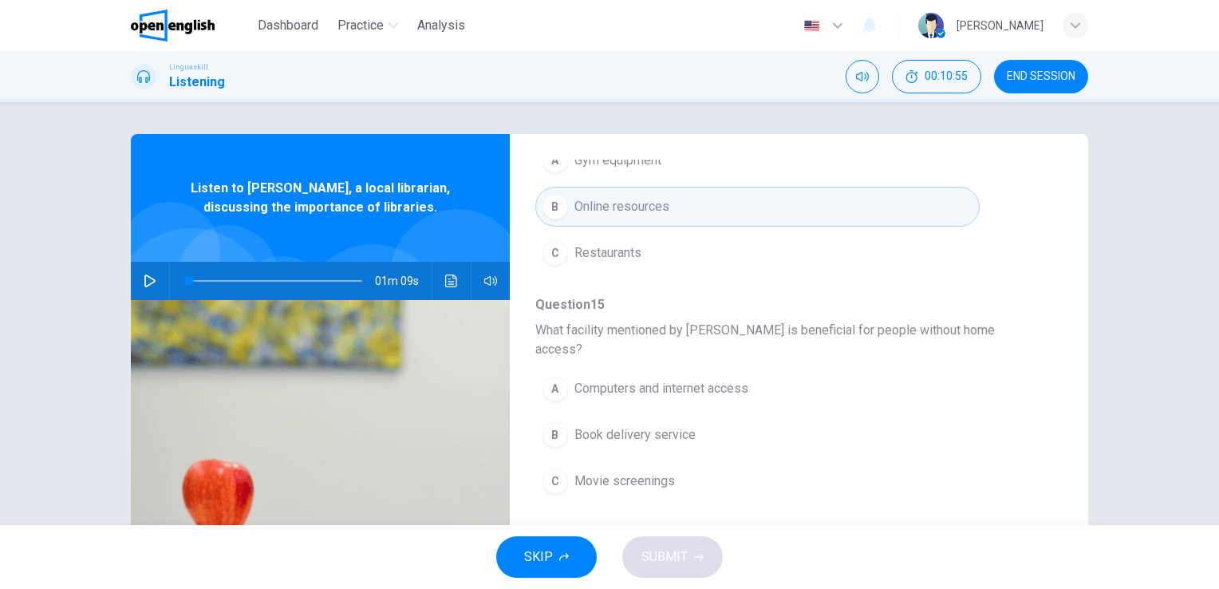
click at [648, 379] on button "A Computers and internet access" at bounding box center [757, 388] width 444 height 40
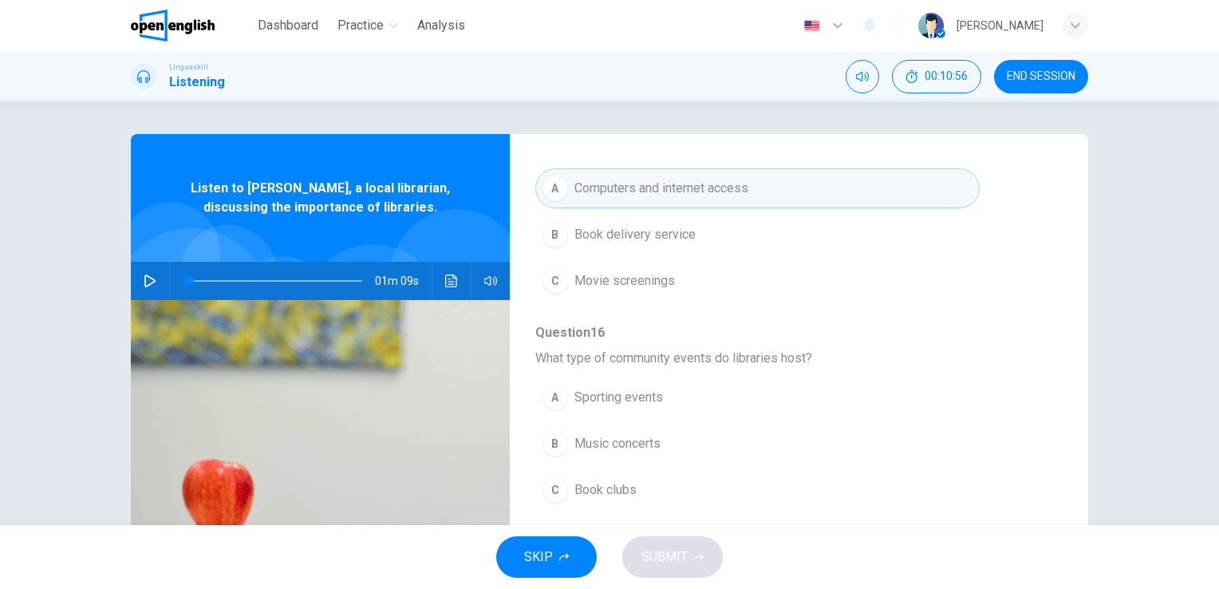
scroll to position [479, 0]
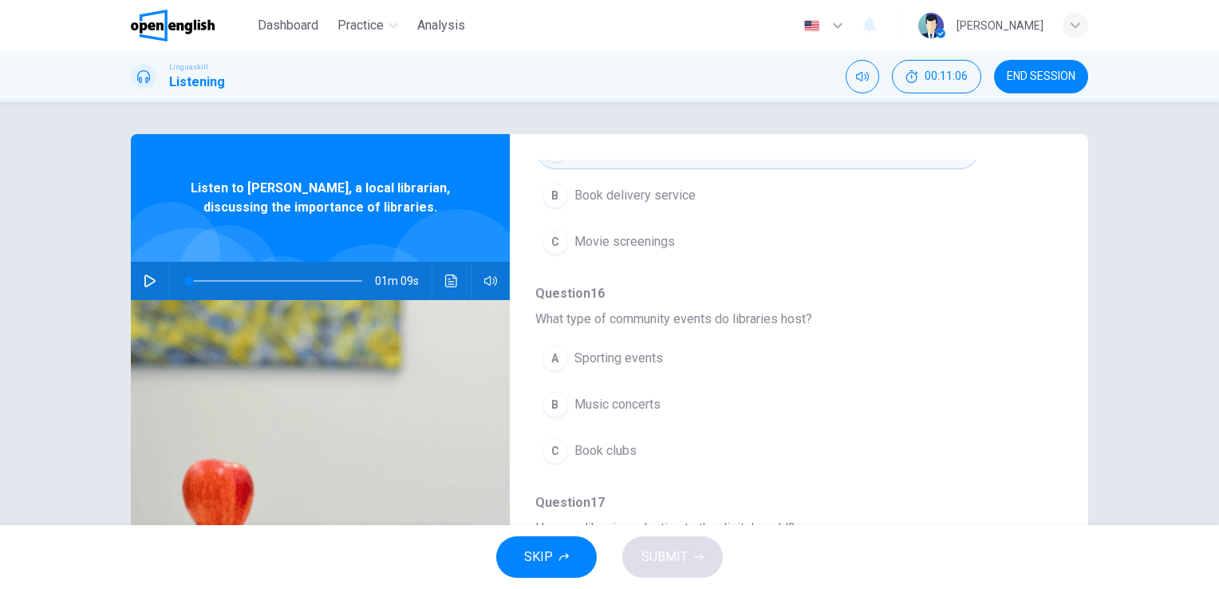
click at [588, 441] on span "Book clubs" at bounding box center [605, 450] width 62 height 19
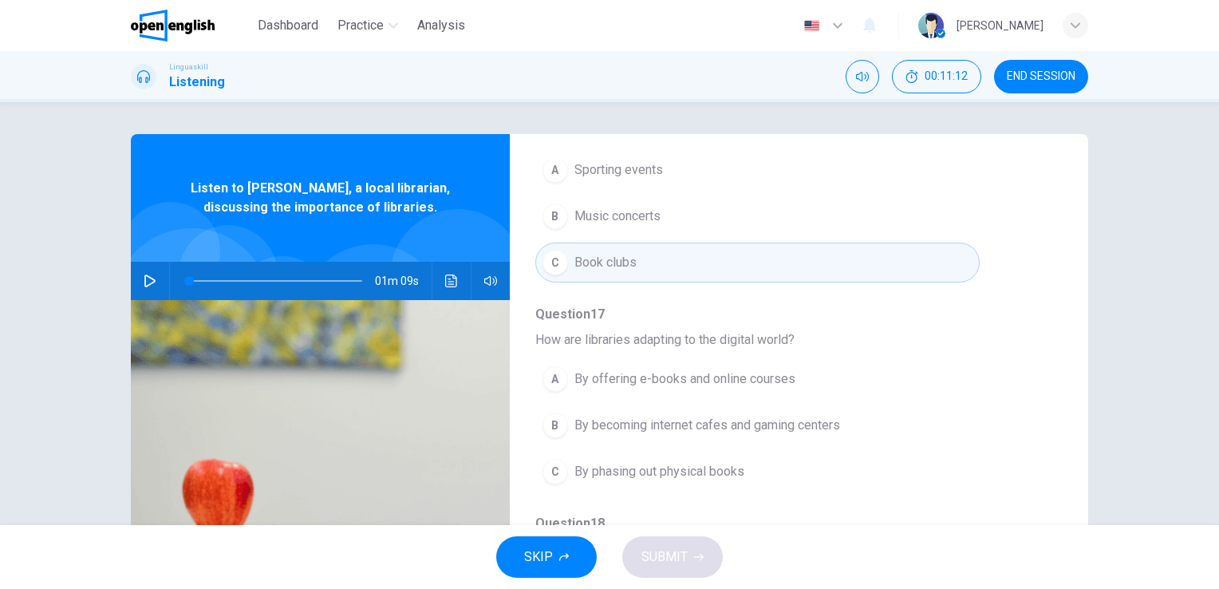
scroll to position [683, 0]
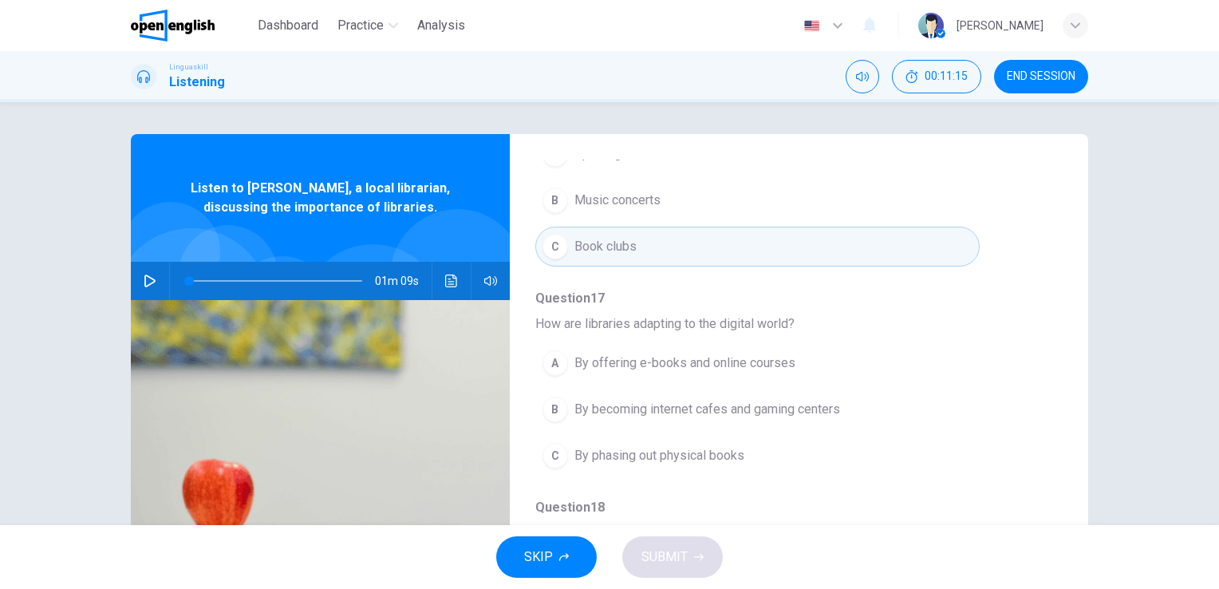
click at [708, 350] on button "A By offering e-books and online courses" at bounding box center [757, 363] width 444 height 40
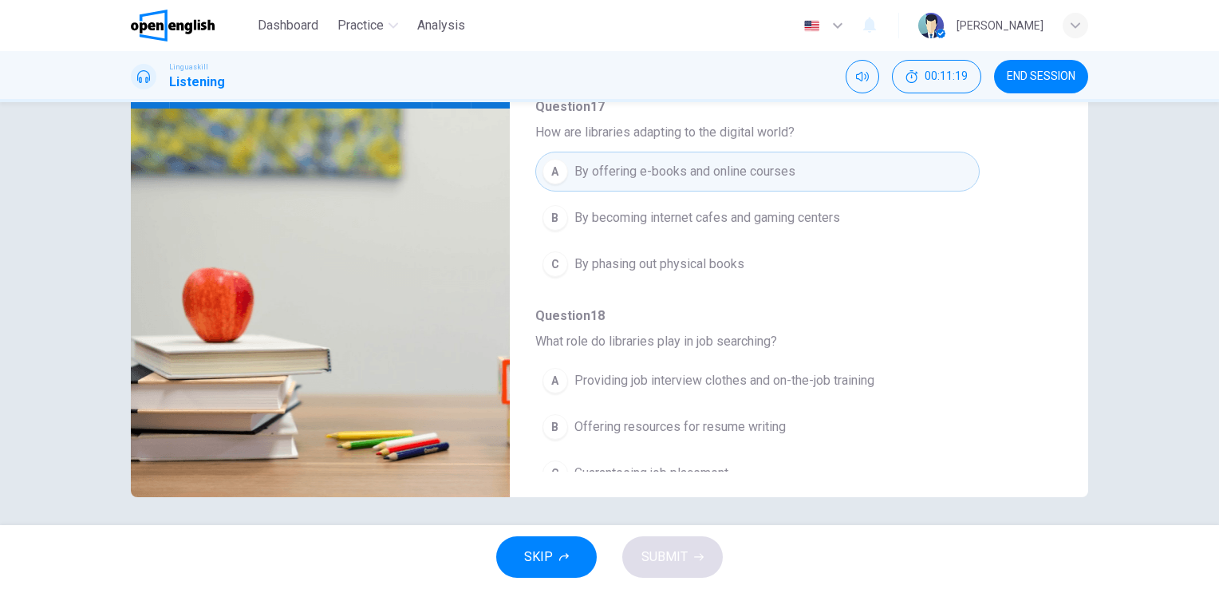
scroll to position [195, 0]
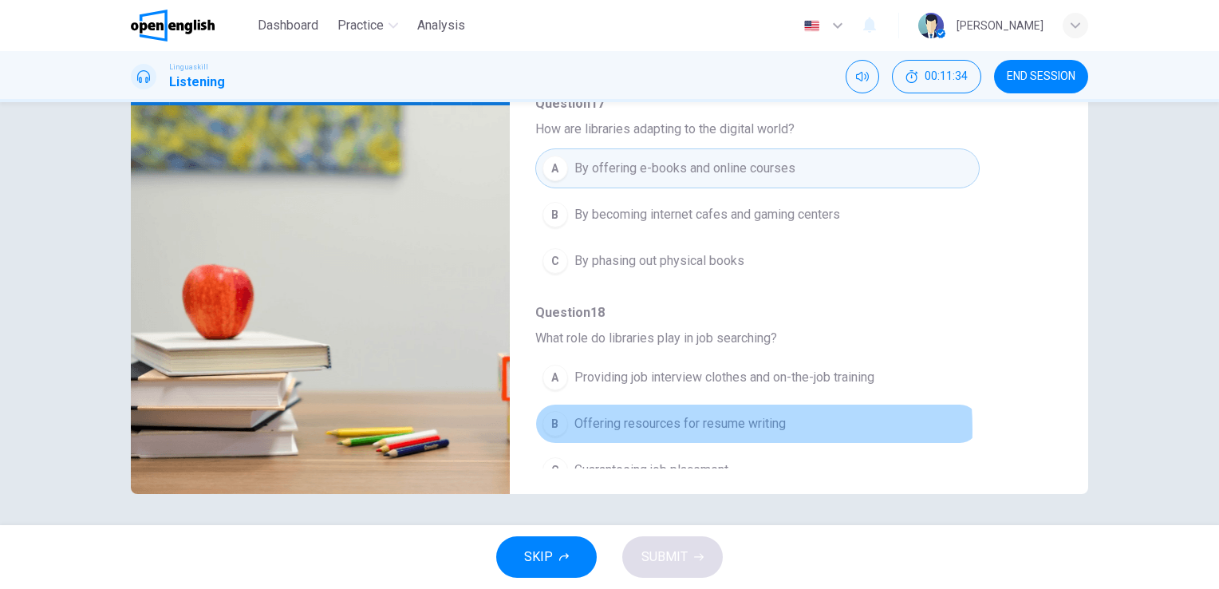
click at [668, 414] on span "Offering resources for resume writing" at bounding box center [679, 423] width 211 height 19
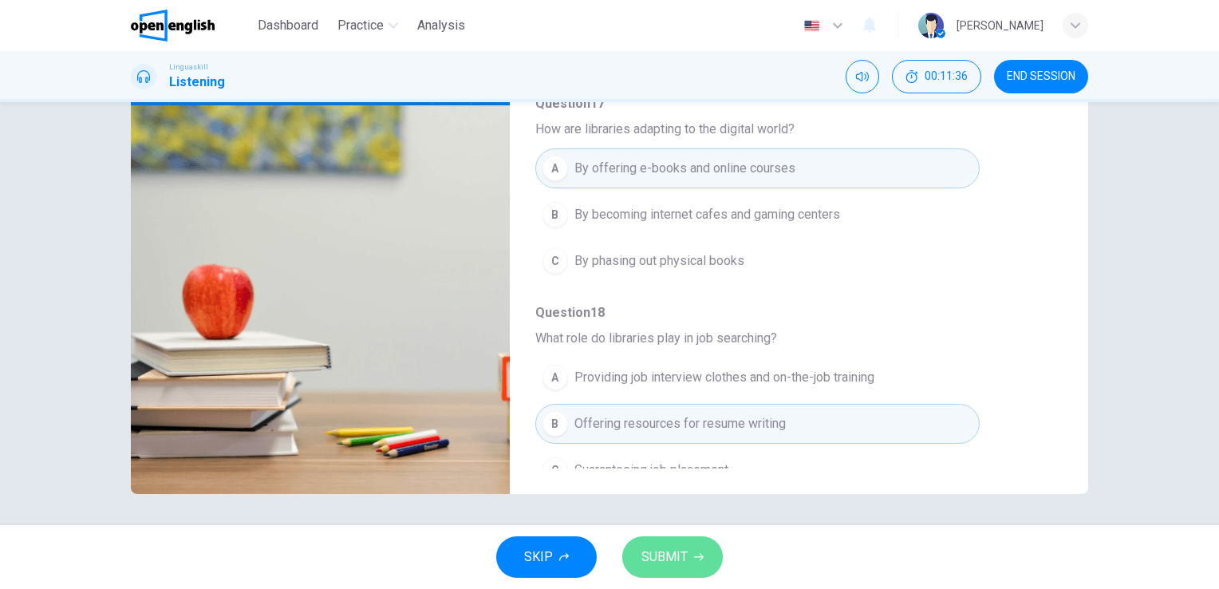
click at [668, 552] on span "SUBMIT" at bounding box center [664, 556] width 46 height 22
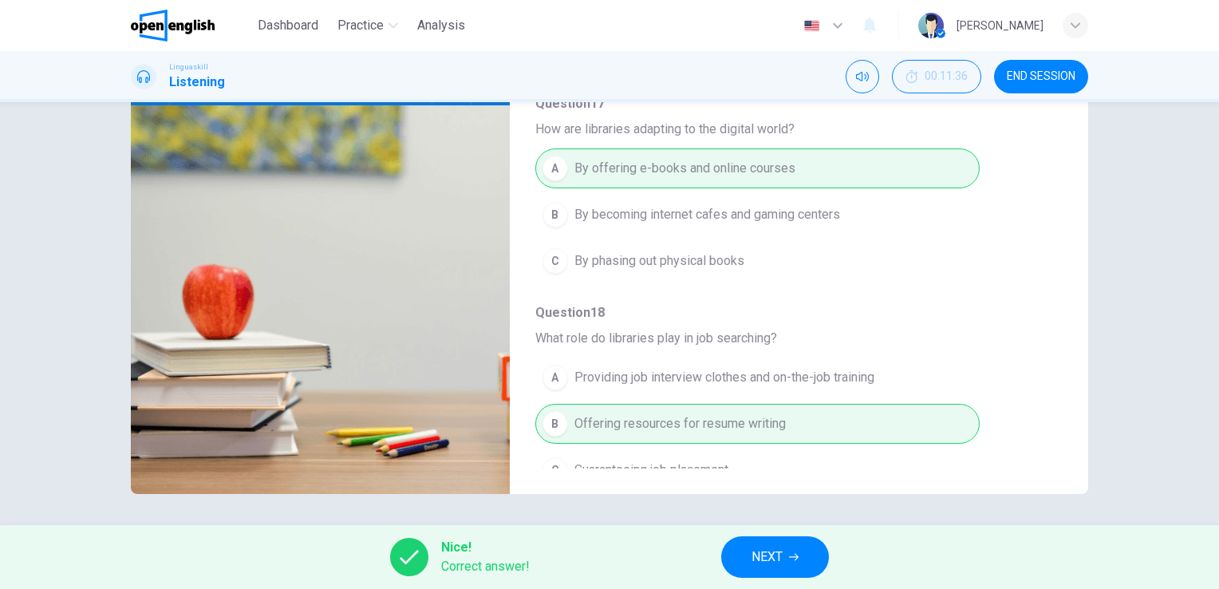
click at [769, 555] on span "NEXT" at bounding box center [766, 556] width 31 height 22
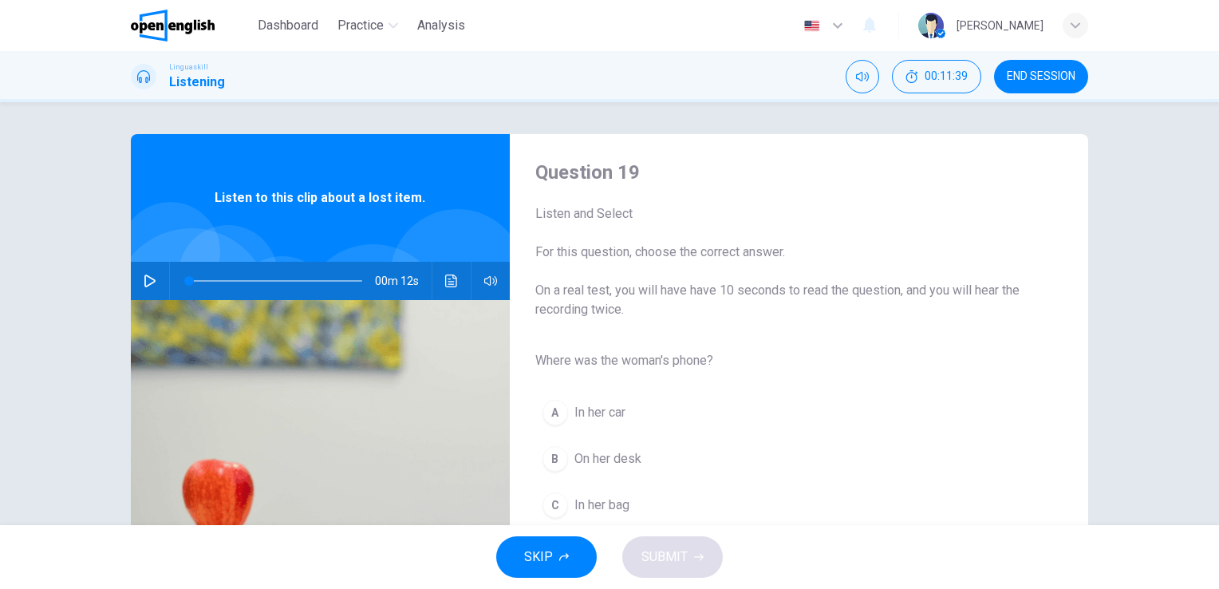
scroll to position [80, 0]
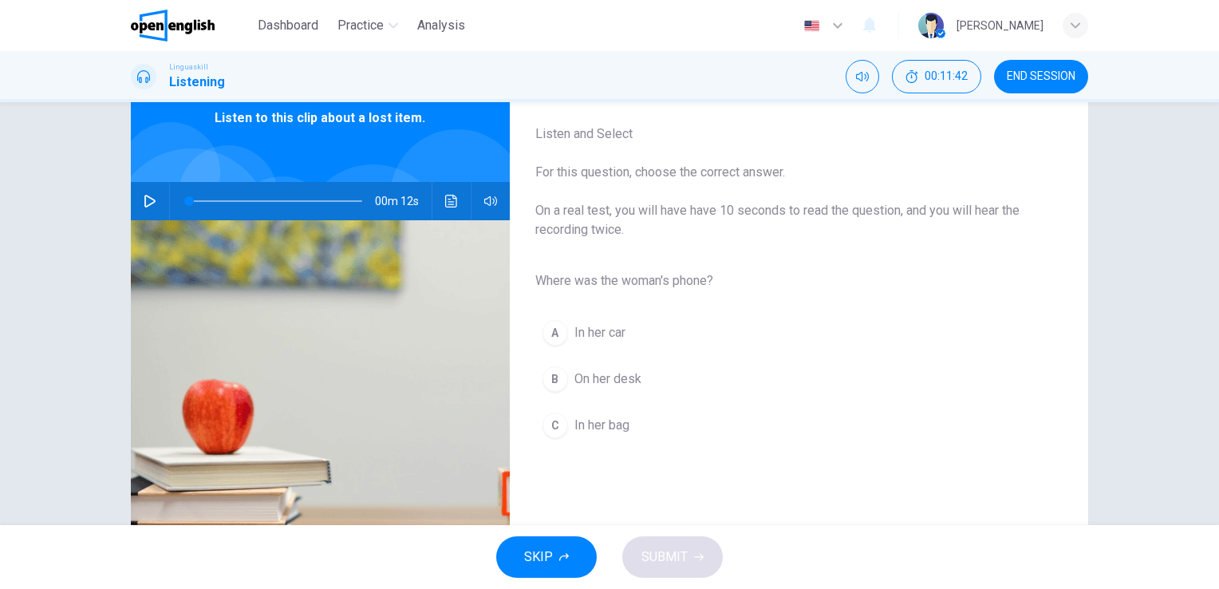
click at [149, 201] on icon "button" at bounding box center [150, 201] width 13 height 13
click at [587, 426] on span "In her bag" at bounding box center [601, 425] width 55 height 19
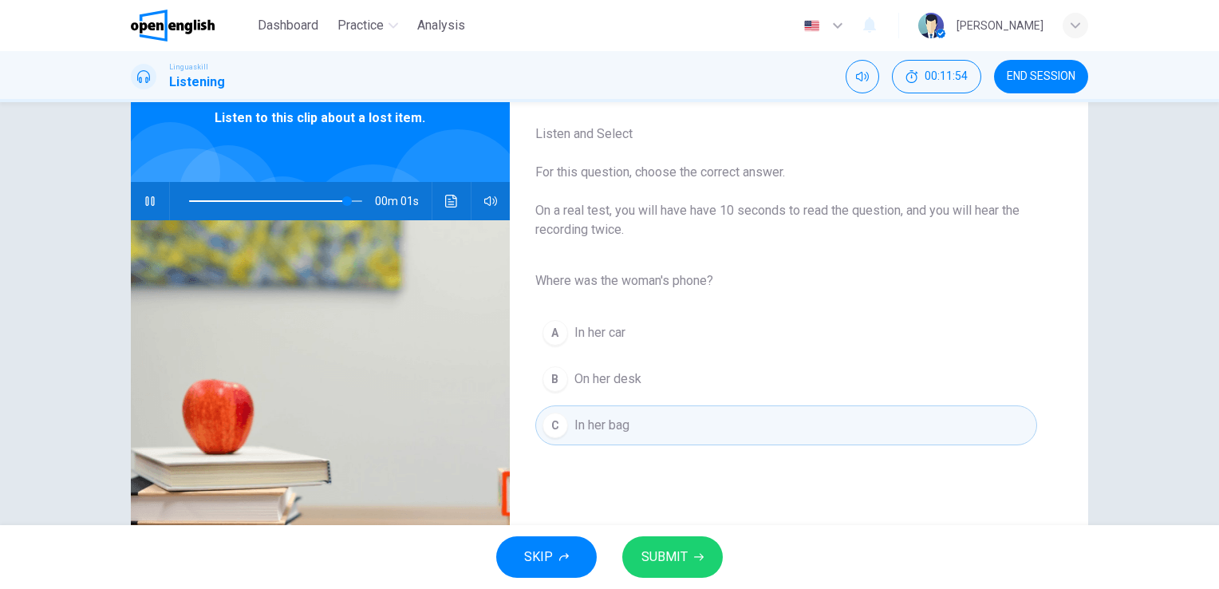
click at [673, 549] on span "SUBMIT" at bounding box center [664, 556] width 46 height 22
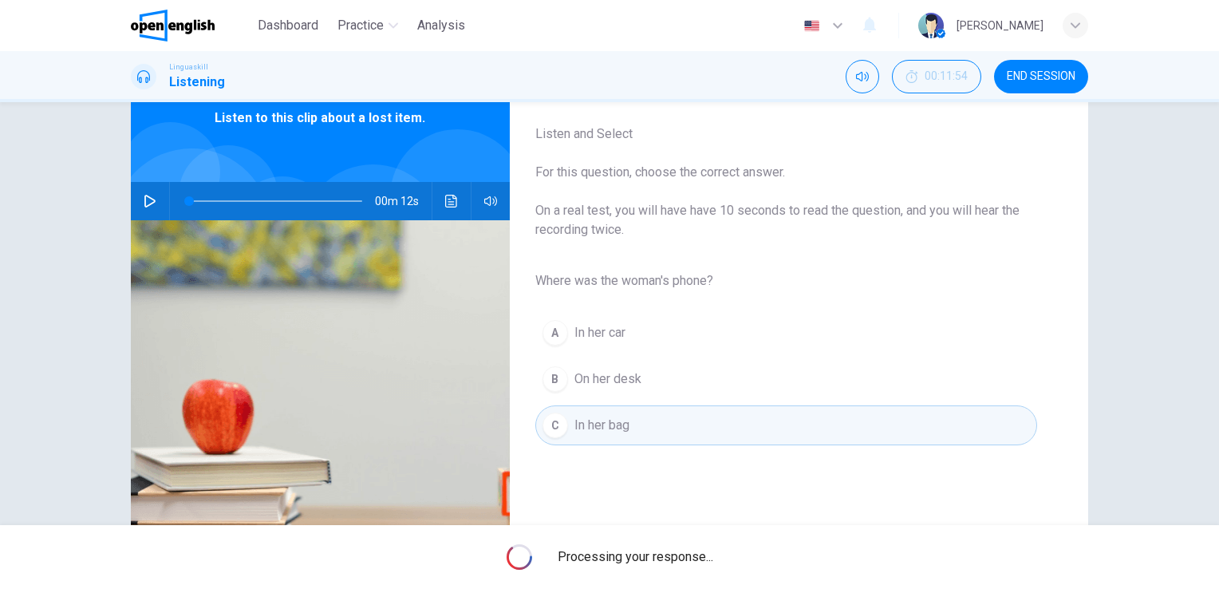
type input "*"
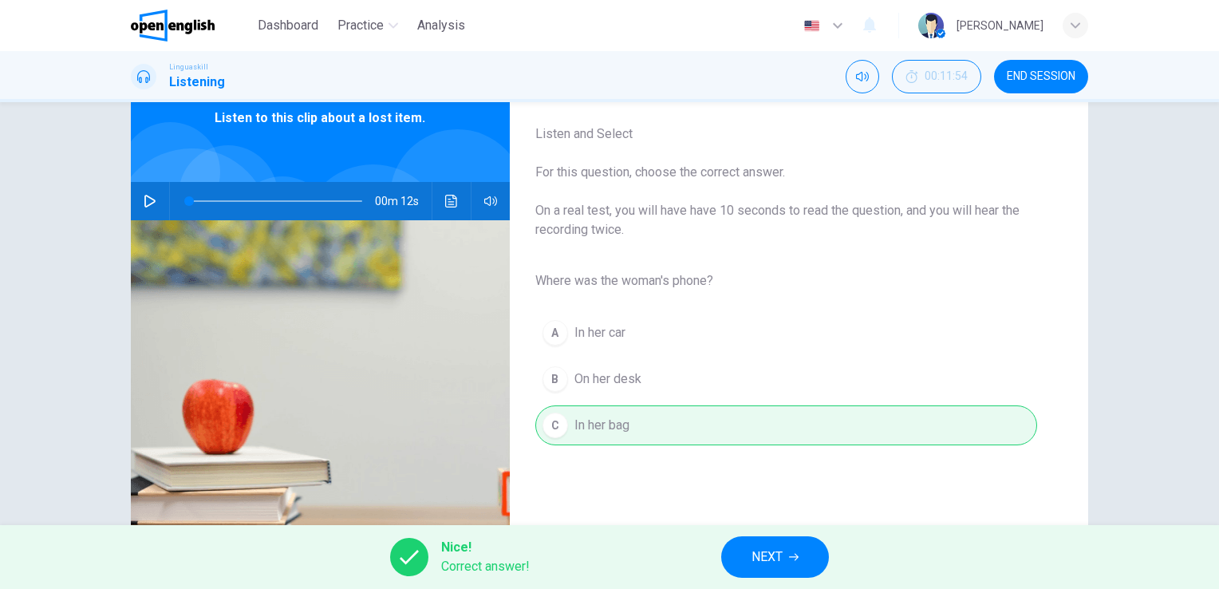
click at [770, 557] on span "NEXT" at bounding box center [766, 556] width 31 height 22
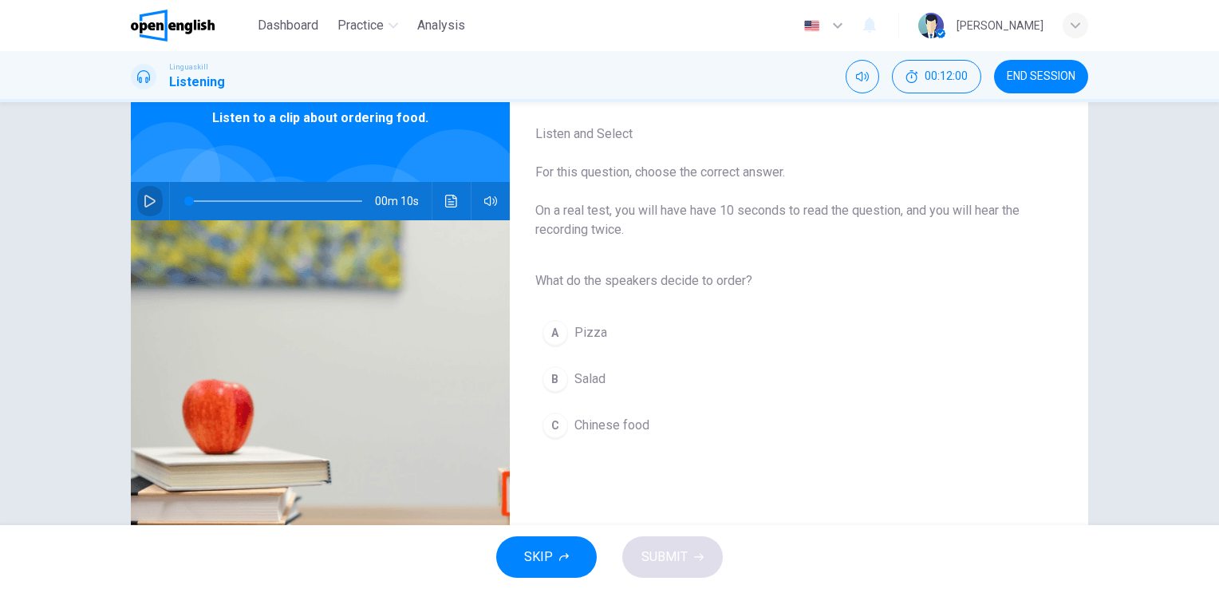
click at [144, 199] on icon "button" at bounding box center [150, 201] width 13 height 13
drag, startPoint x: 571, startPoint y: 376, endPoint x: 636, endPoint y: 401, distance: 69.9
click at [574, 377] on span "Salad" at bounding box center [589, 378] width 31 height 19
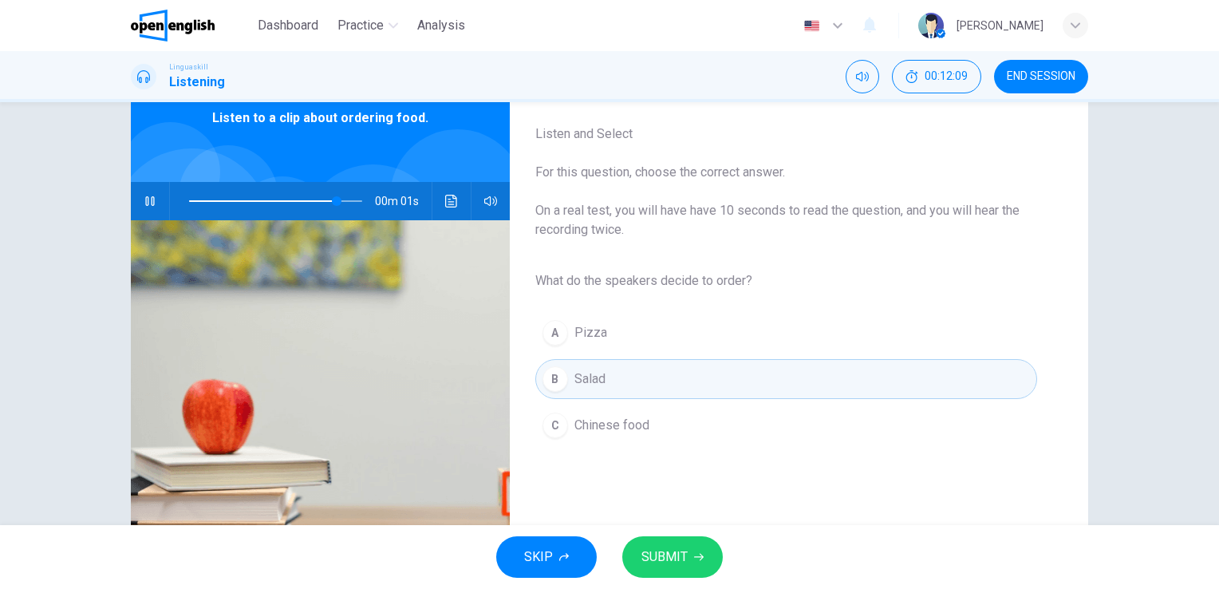
click at [679, 550] on span "SUBMIT" at bounding box center [664, 556] width 46 height 22
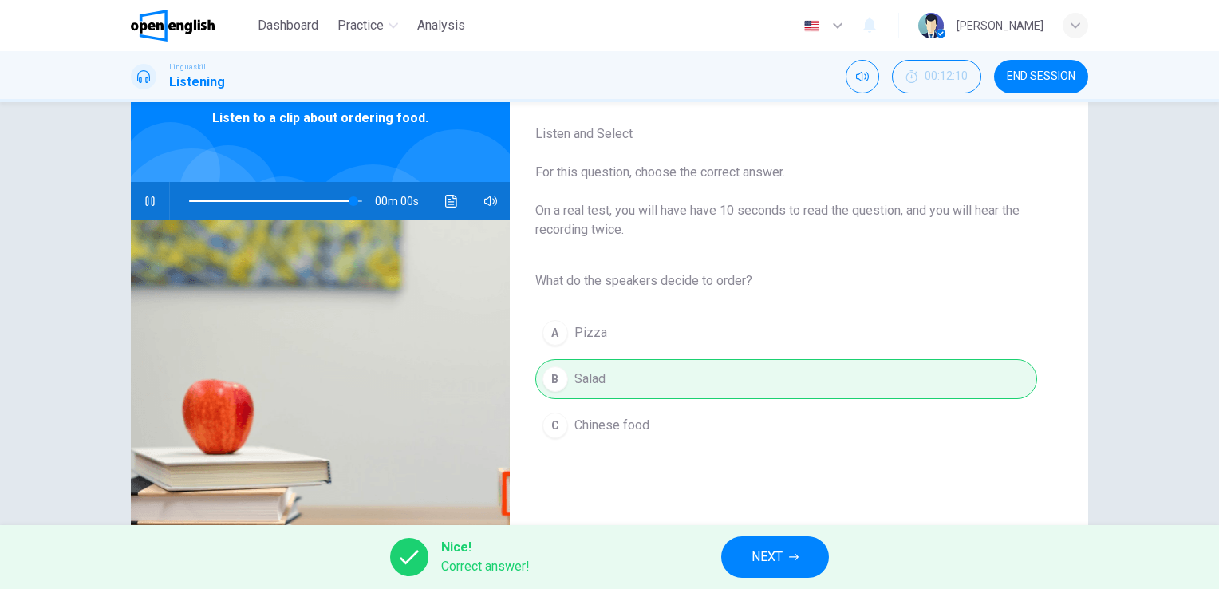
type input "*"
click at [774, 554] on span "NEXT" at bounding box center [766, 556] width 31 height 22
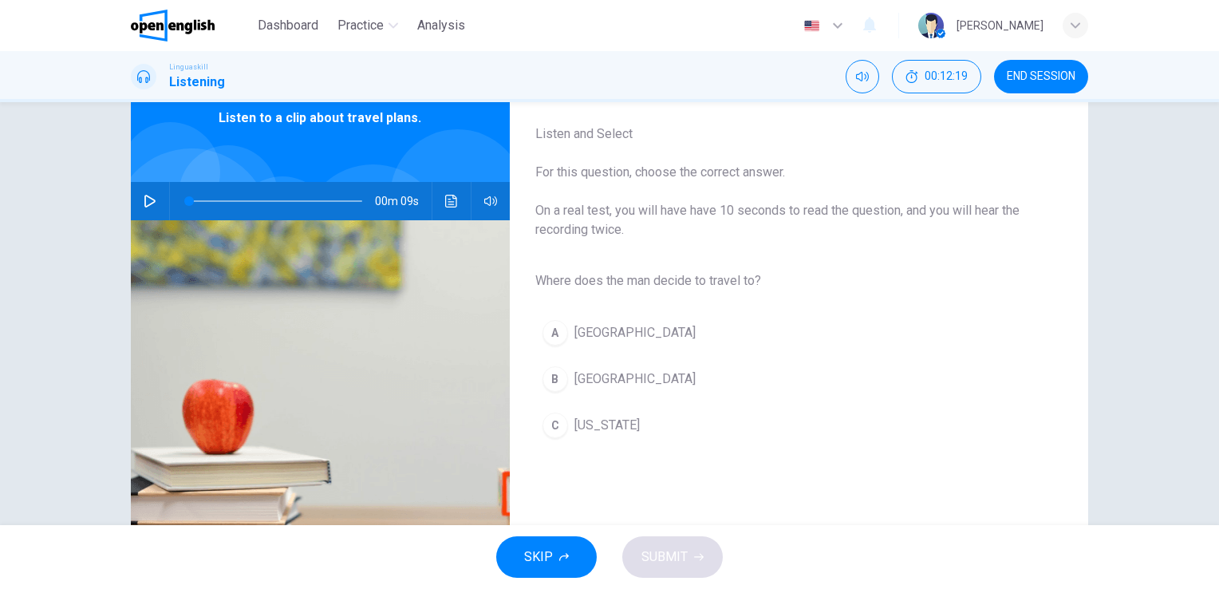
click at [144, 196] on icon "button" at bounding box center [149, 201] width 11 height 13
type input "*"
click at [556, 378] on div "B" at bounding box center [555, 379] width 26 height 26
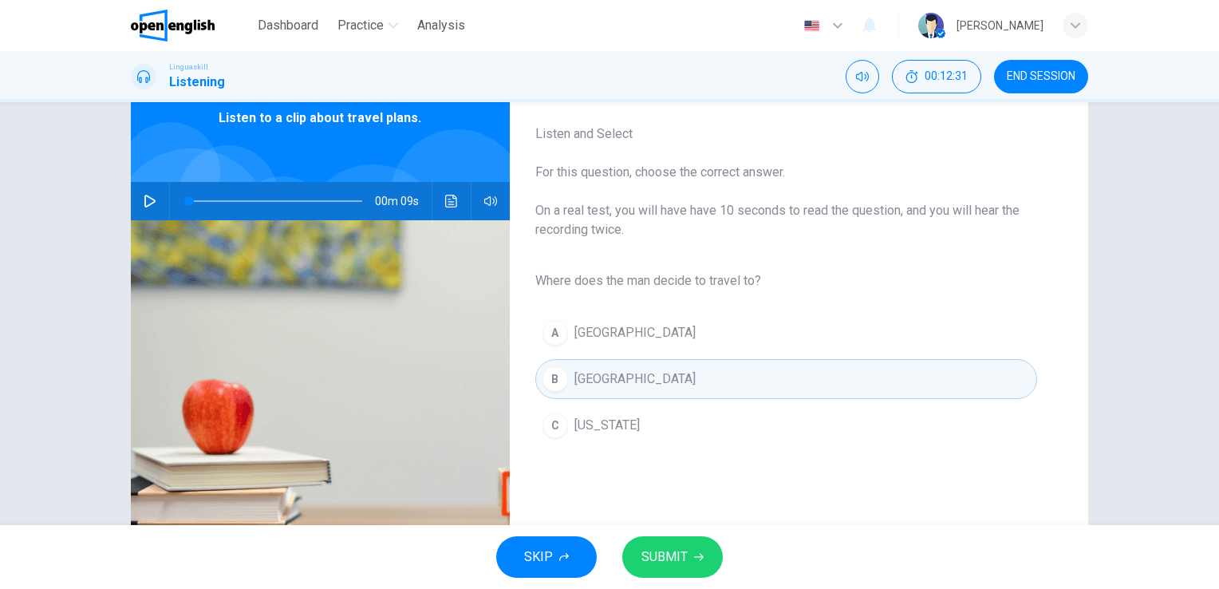
click at [668, 555] on span "SUBMIT" at bounding box center [664, 556] width 46 height 22
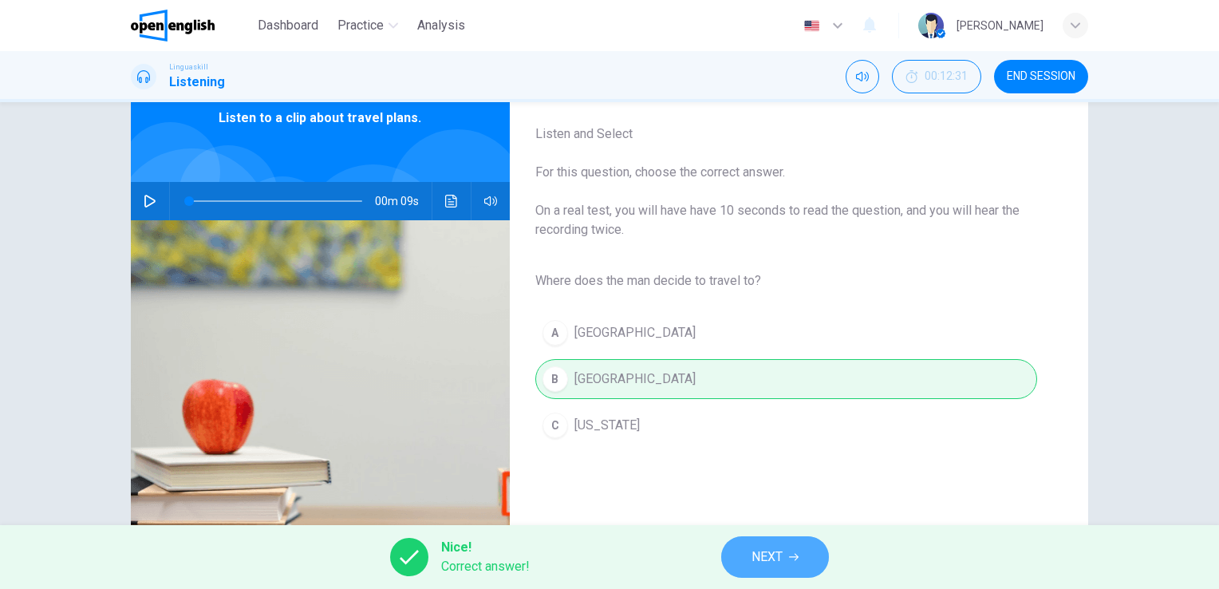
click at [785, 557] on button "NEXT" at bounding box center [775, 556] width 108 height 41
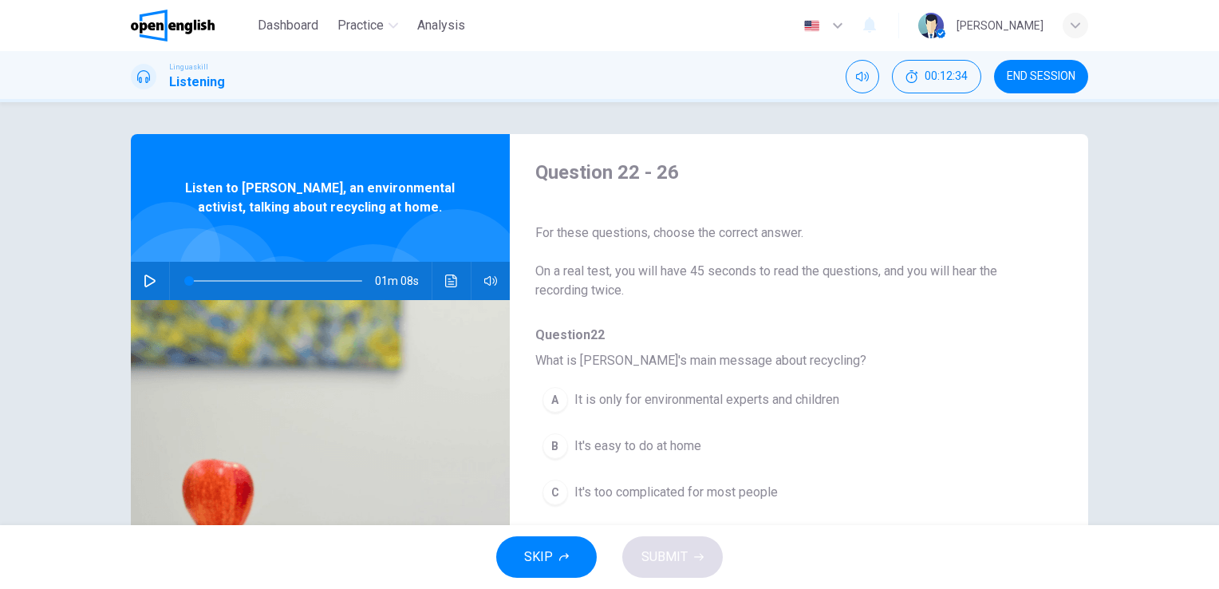
click at [144, 282] on icon "button" at bounding box center [150, 280] width 13 height 13
type input "*"
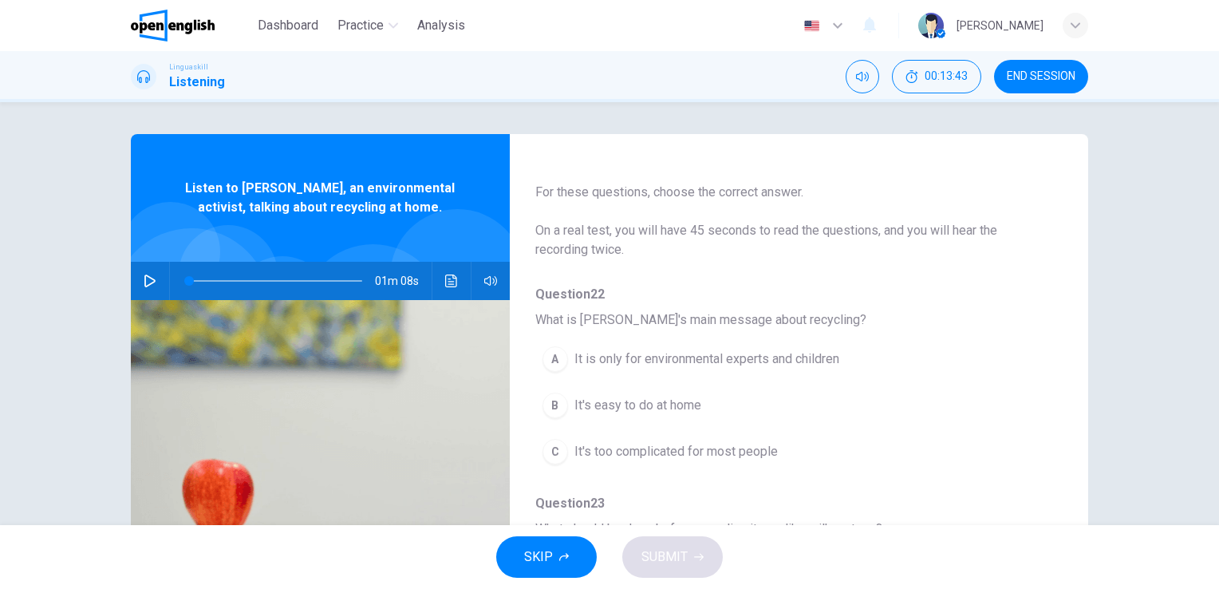
scroll to position [80, 0]
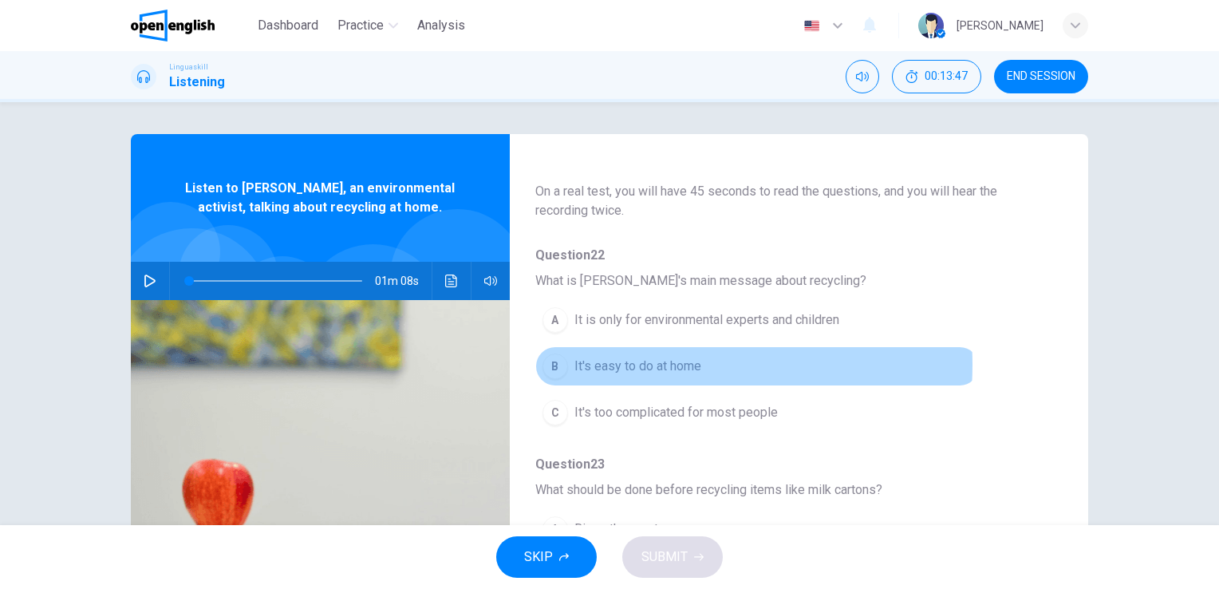
click at [638, 364] on span "It's easy to do at home" at bounding box center [637, 365] width 127 height 19
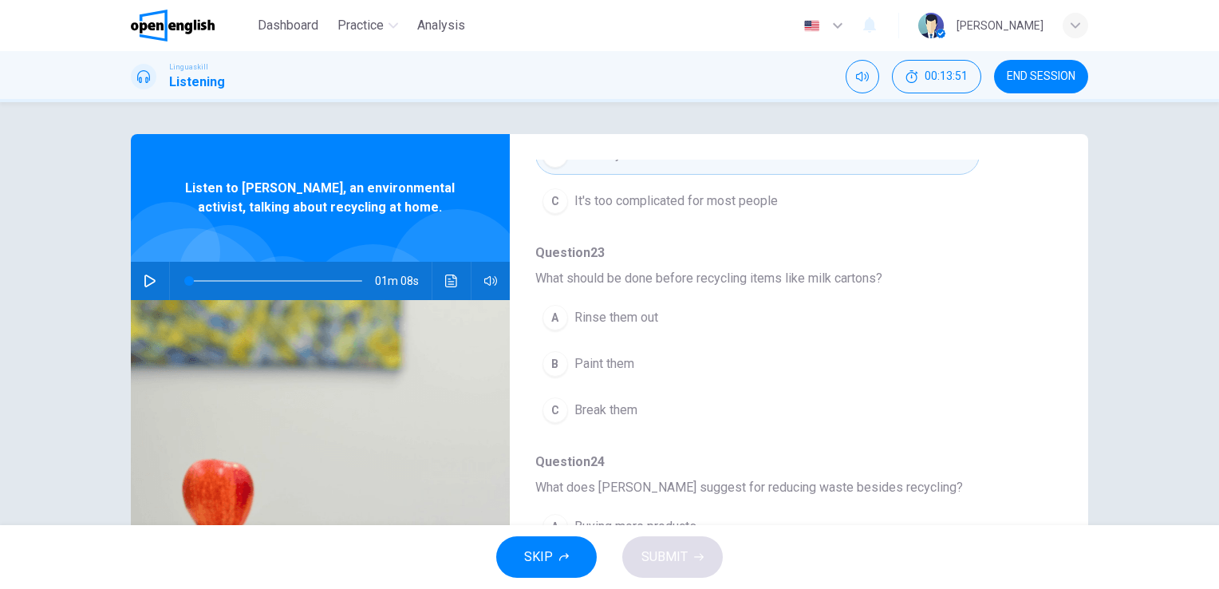
scroll to position [319, 0]
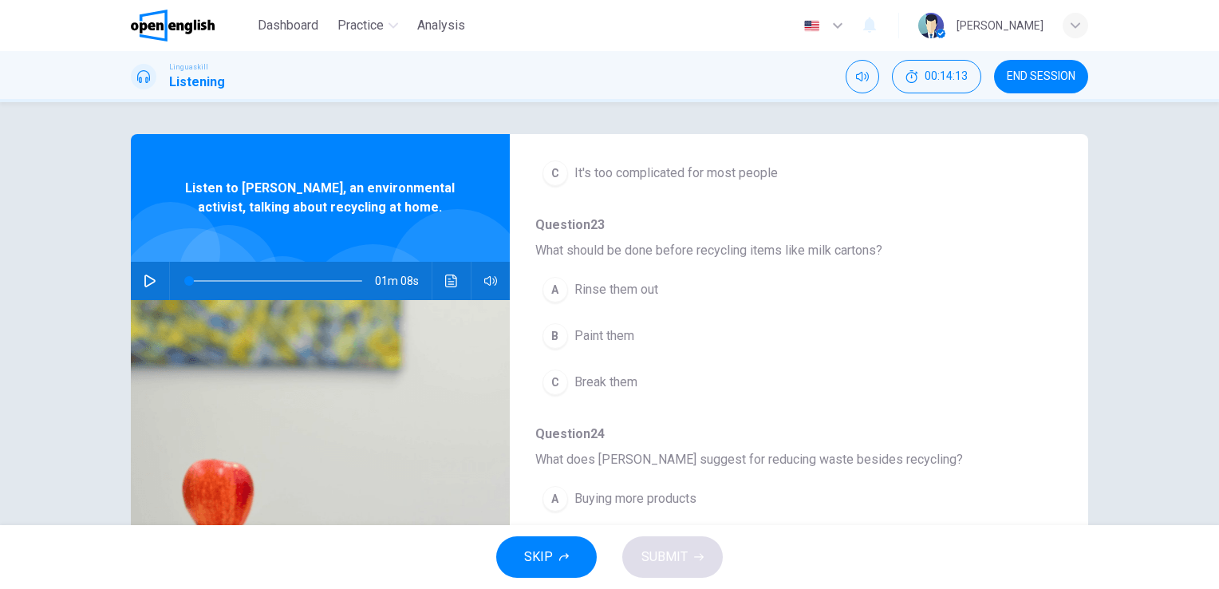
click at [636, 283] on span "Rinse them out" at bounding box center [616, 289] width 84 height 19
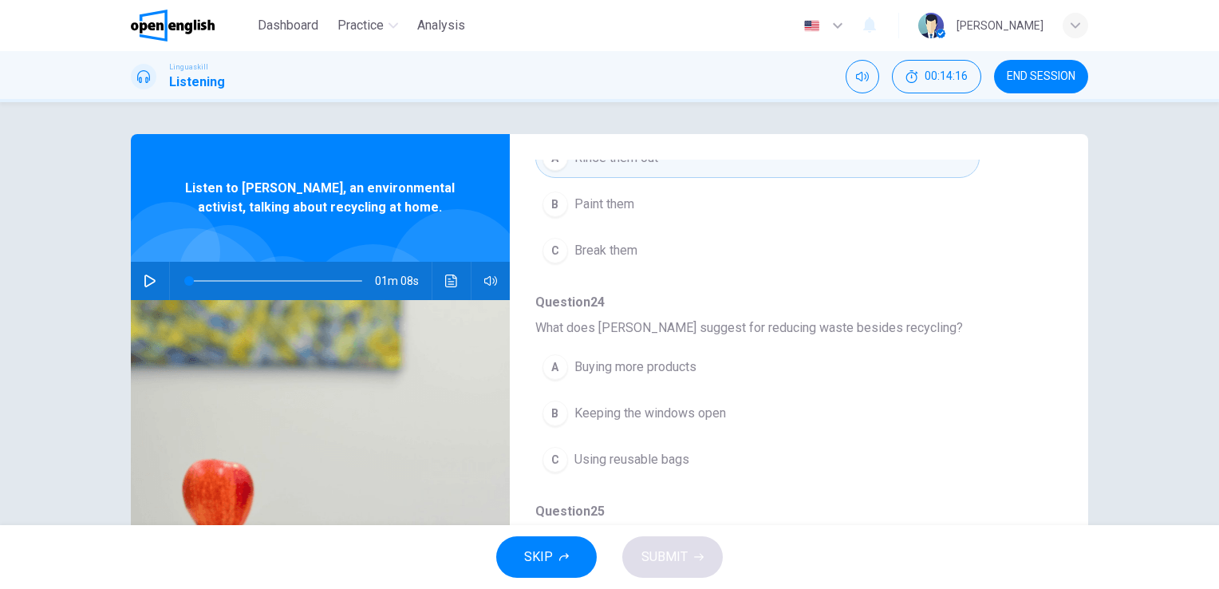
scroll to position [479, 0]
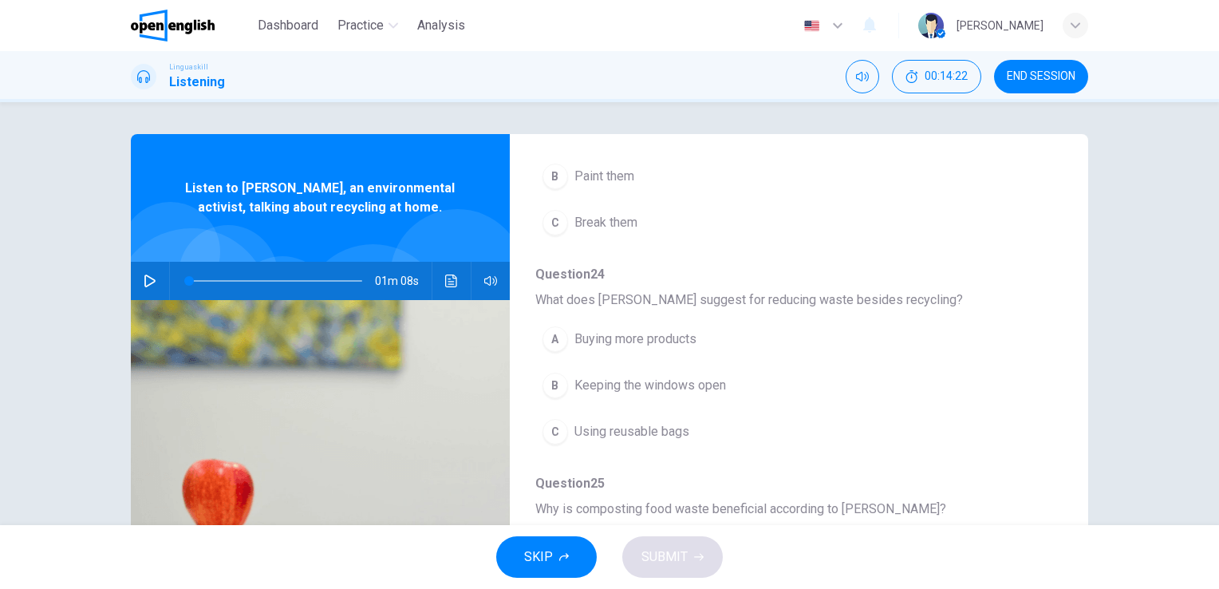
click at [640, 435] on span "Using reusable bags" at bounding box center [631, 431] width 115 height 19
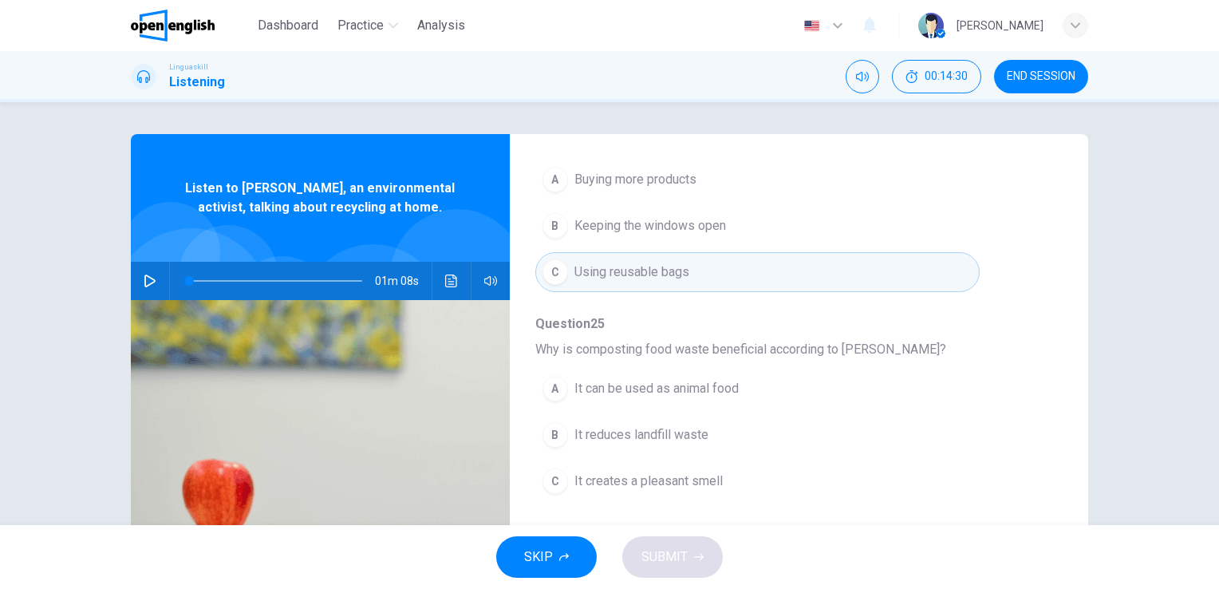
scroll to position [683, 0]
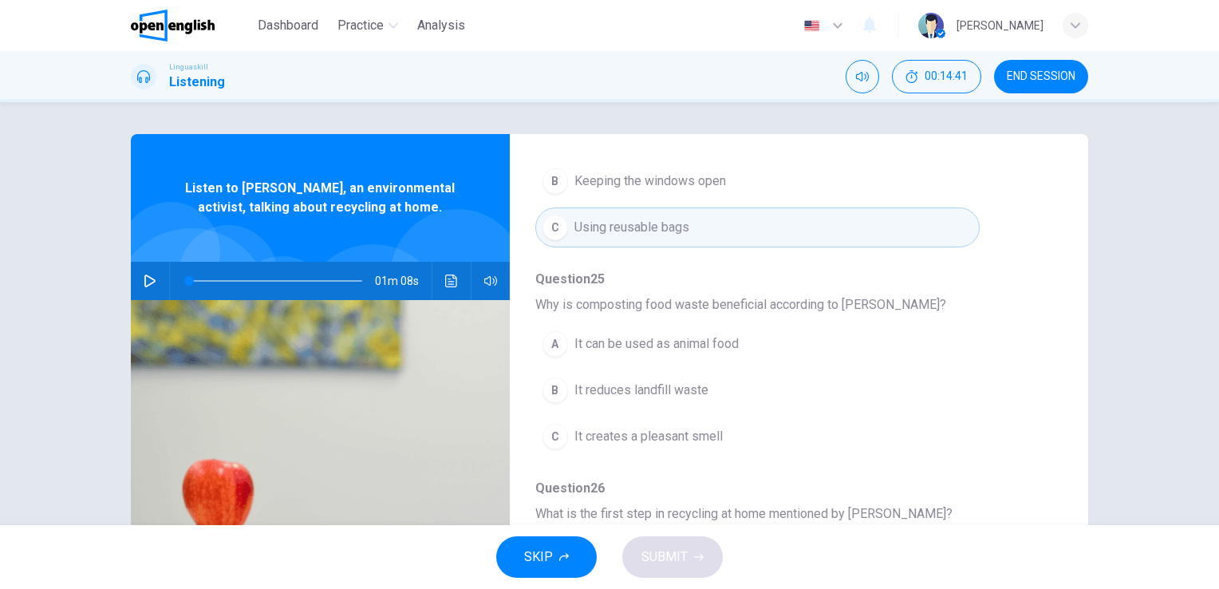
click at [688, 342] on span "It can be used as animal food" at bounding box center [656, 343] width 164 height 19
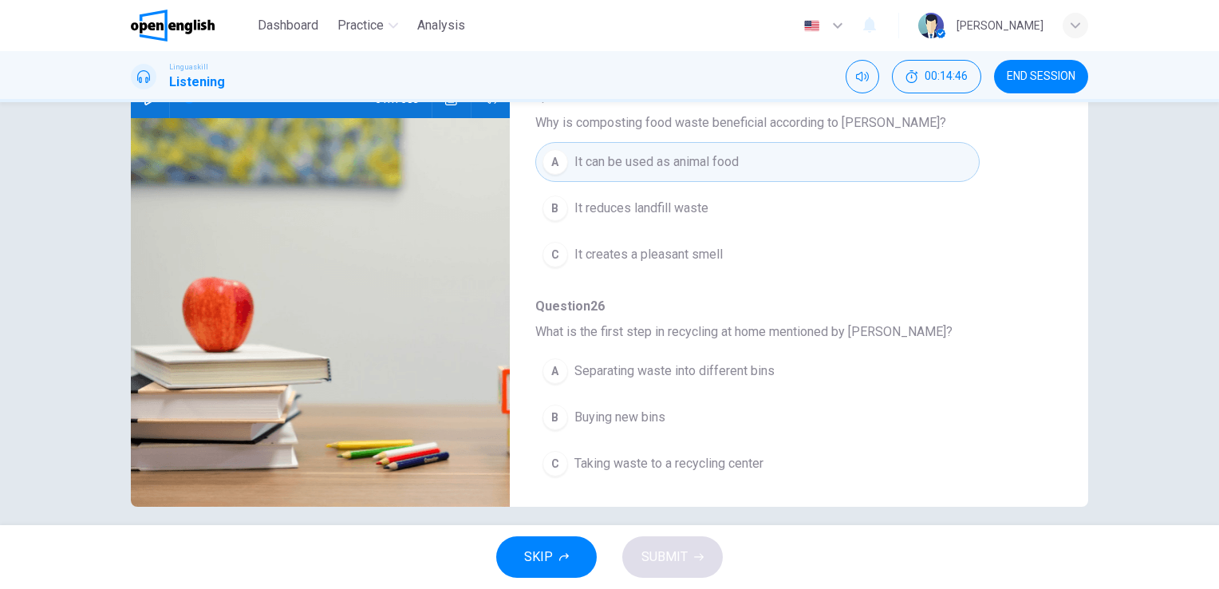
scroll to position [195, 0]
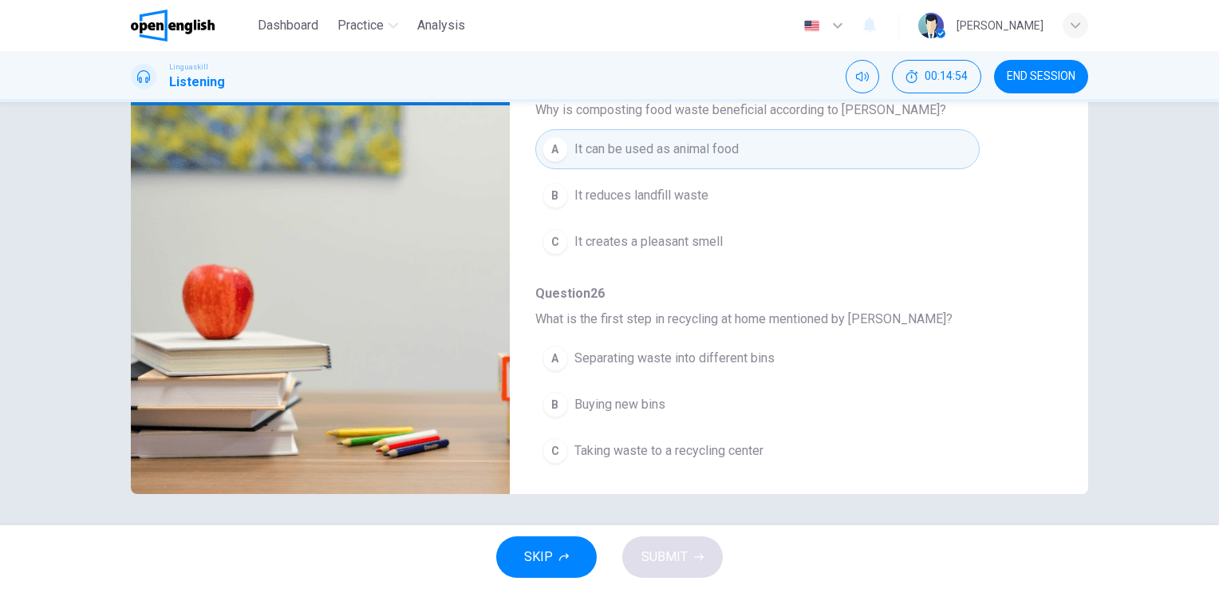
click at [705, 349] on span "Separating waste into different bins" at bounding box center [674, 358] width 200 height 19
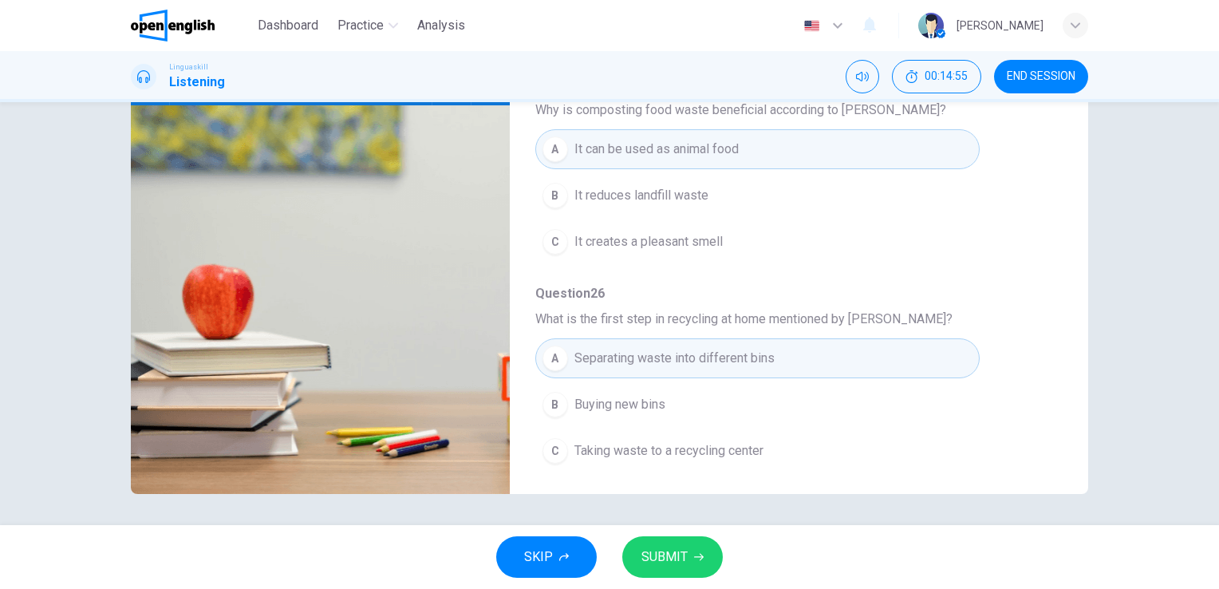
click at [667, 557] on span "SUBMIT" at bounding box center [664, 556] width 46 height 22
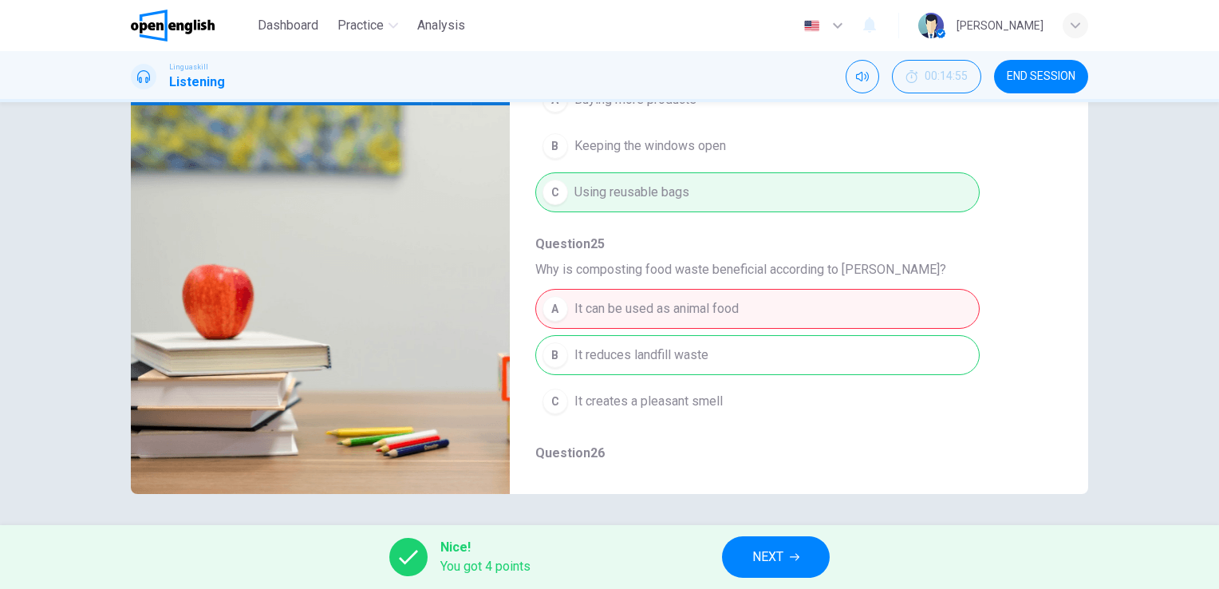
scroll to position [603, 0]
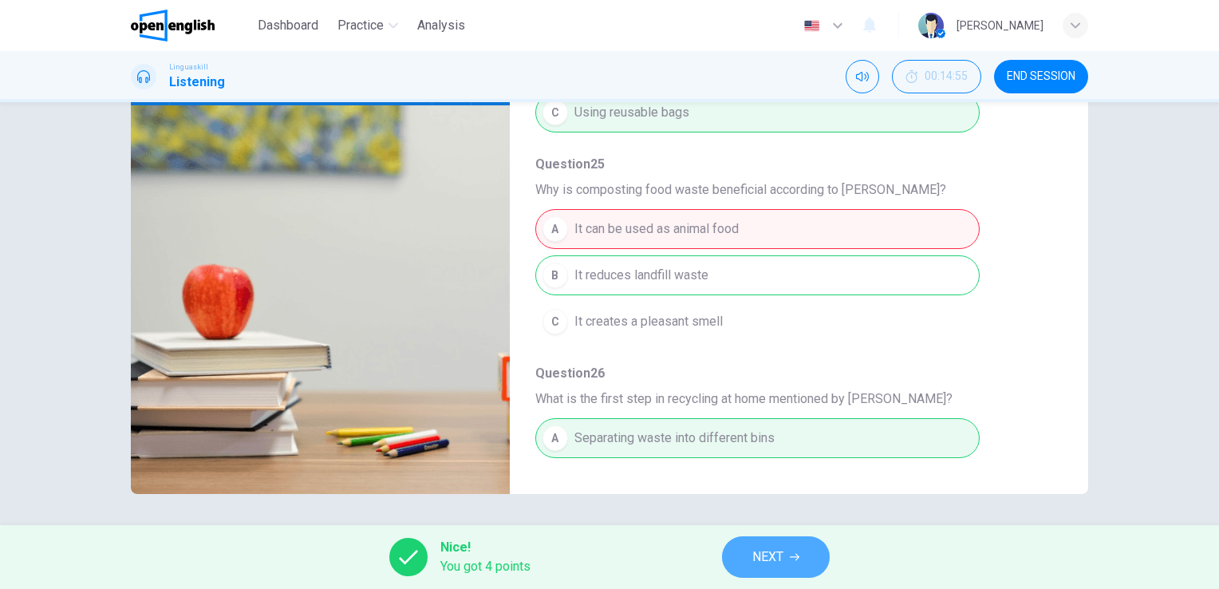
click at [792, 560] on icon "button" at bounding box center [795, 557] width 10 height 10
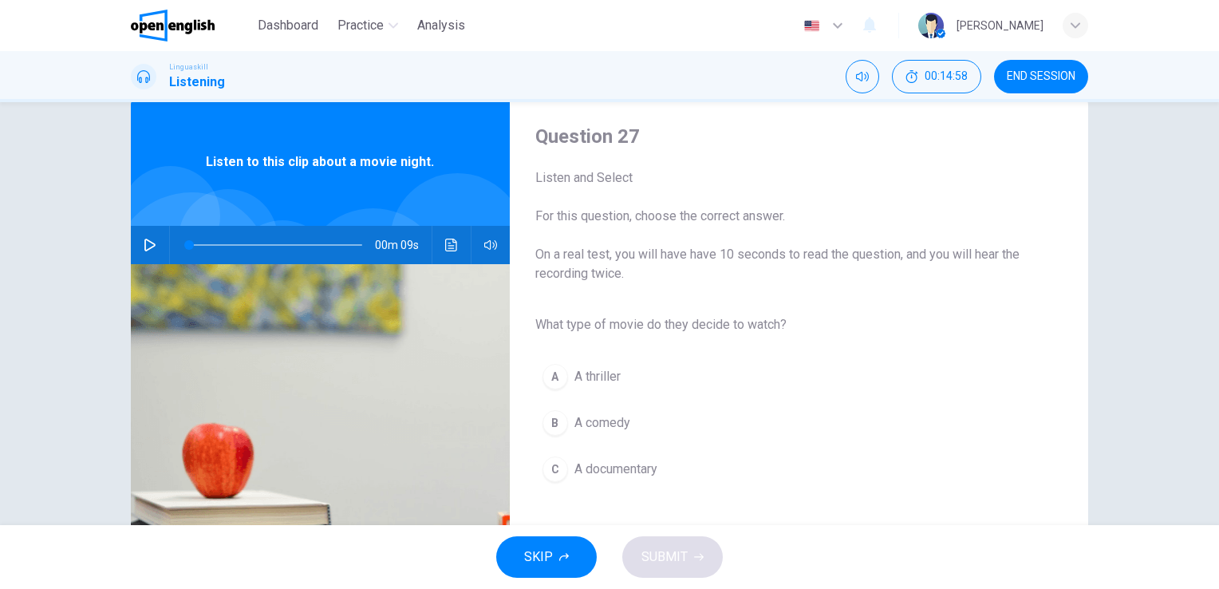
scroll to position [0, 0]
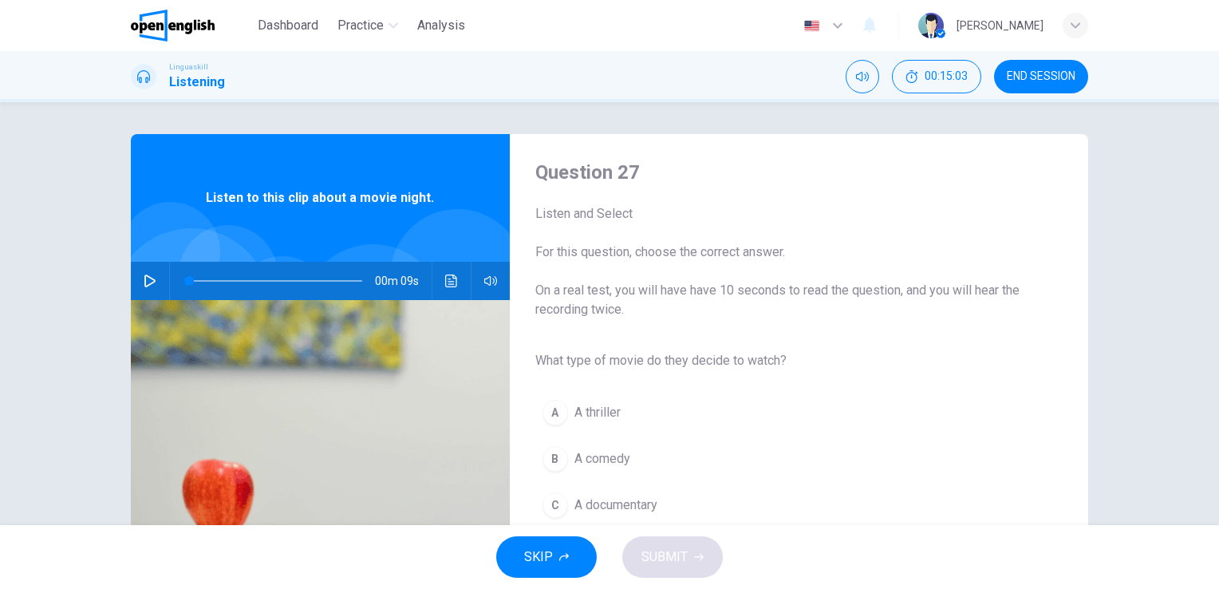
click at [144, 280] on icon "button" at bounding box center [150, 280] width 13 height 13
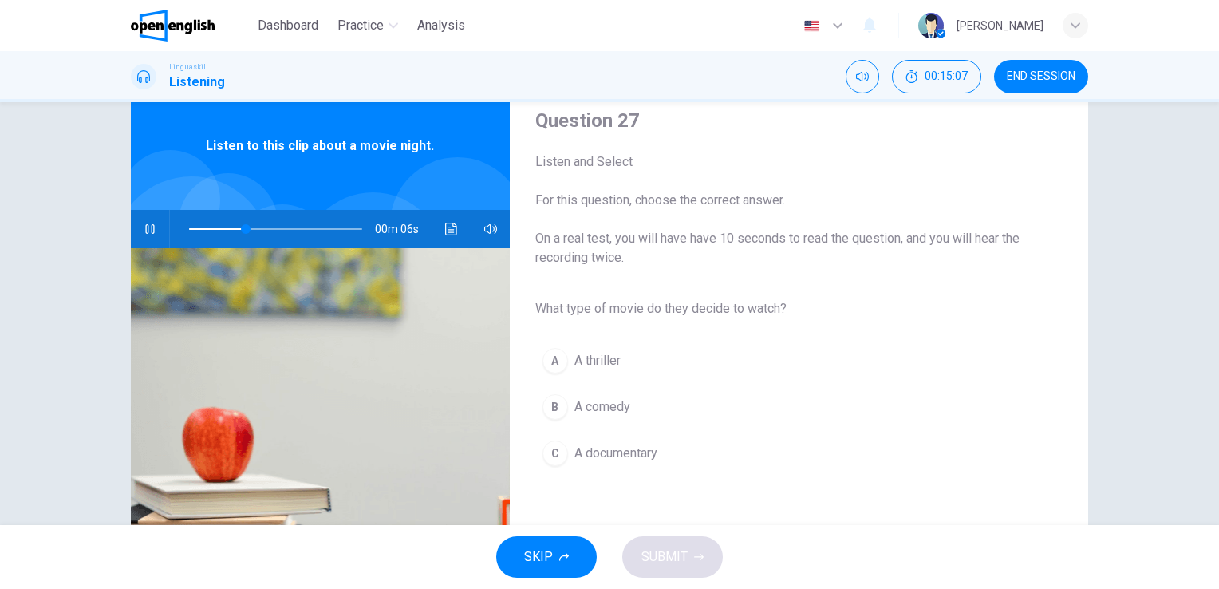
scroll to position [80, 0]
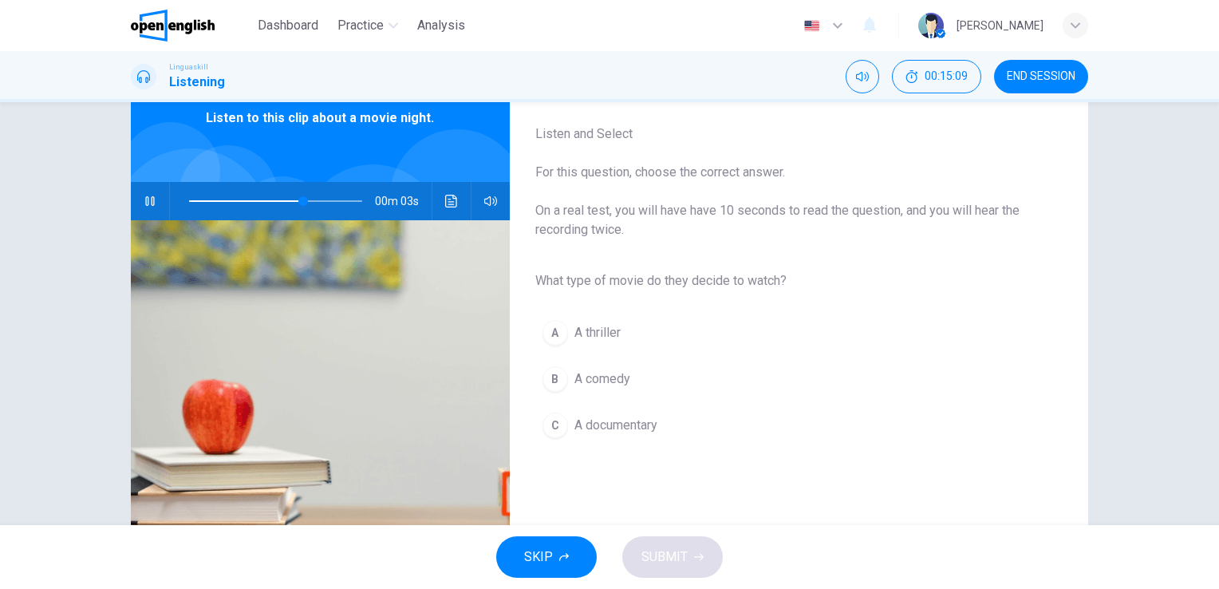
click at [594, 374] on span "A comedy" at bounding box center [602, 378] width 56 height 19
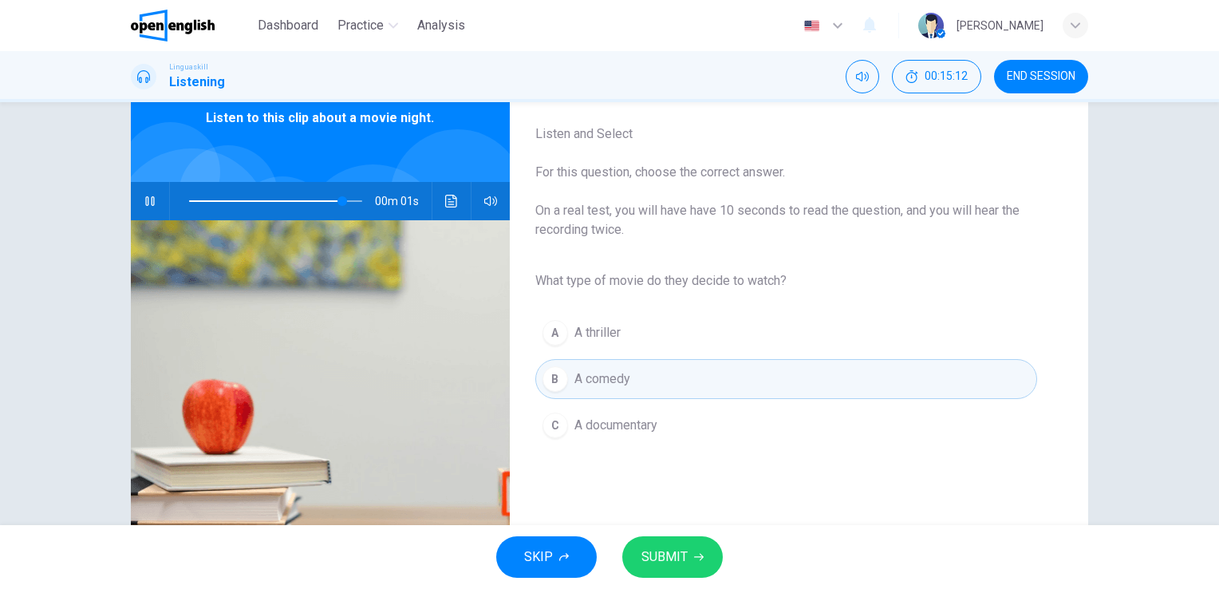
type input "*"
click at [672, 557] on span "SUBMIT" at bounding box center [664, 556] width 46 height 22
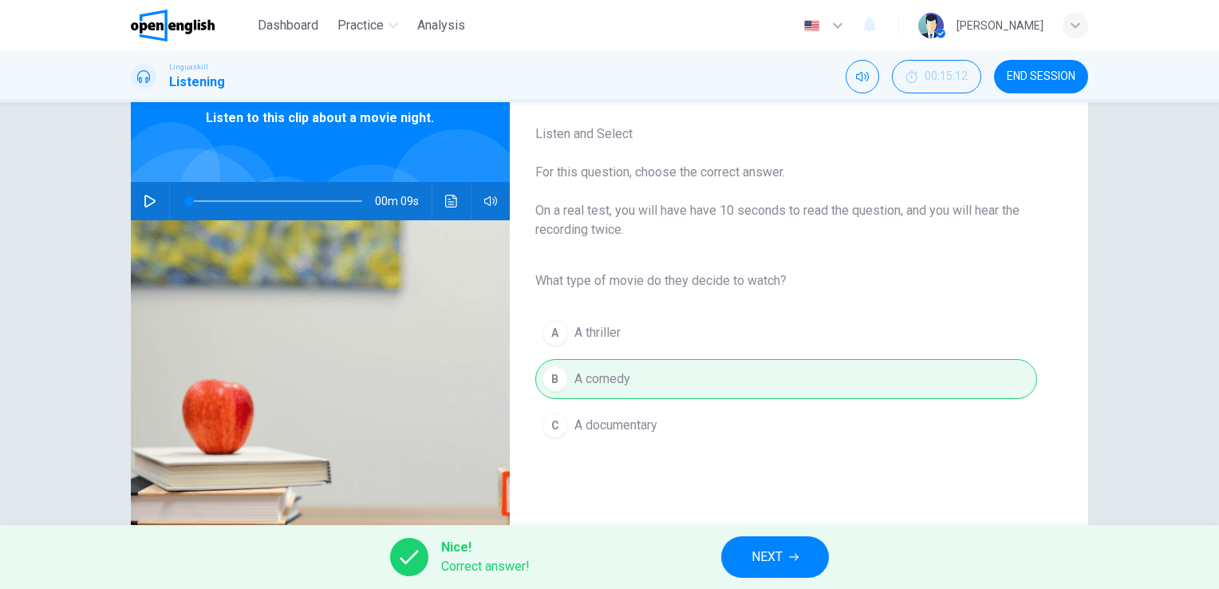
click at [777, 561] on span "NEXT" at bounding box center [766, 556] width 31 height 22
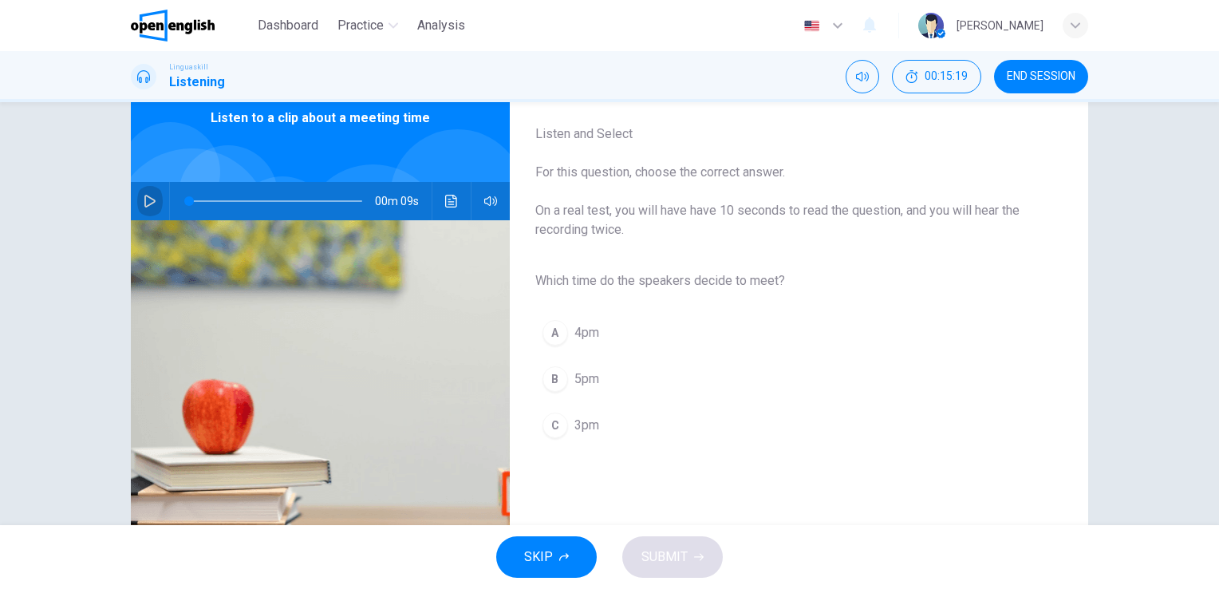
click at [144, 199] on icon "button" at bounding box center [150, 201] width 13 height 13
click at [565, 426] on button "C 3pm" at bounding box center [786, 425] width 502 height 40
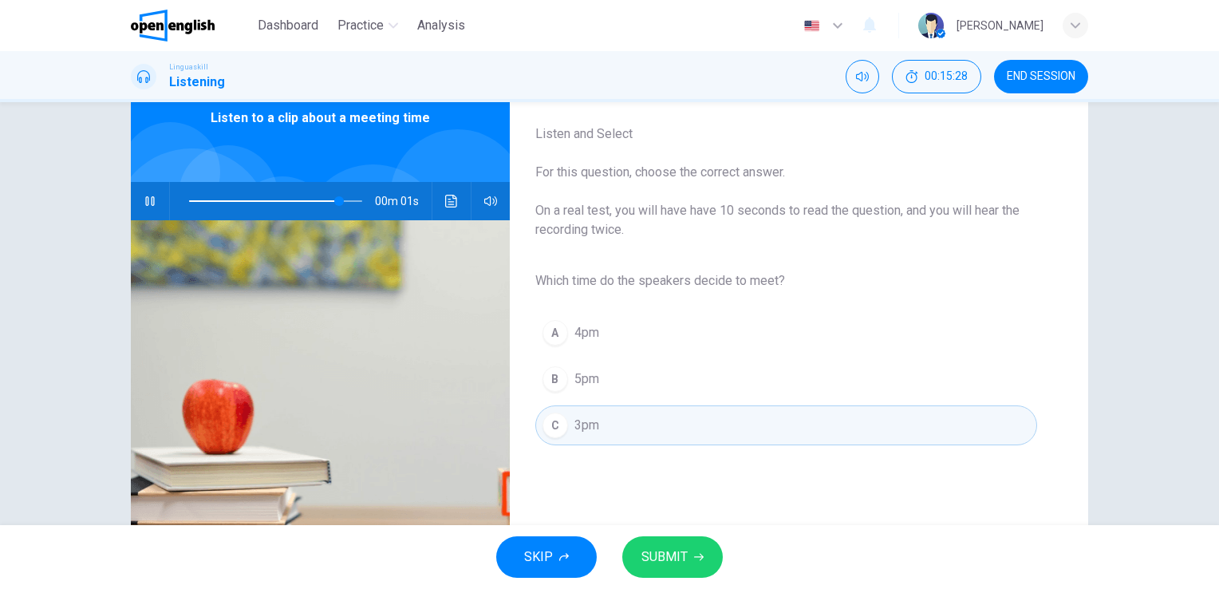
click at [695, 564] on button "SUBMIT" at bounding box center [672, 556] width 100 height 41
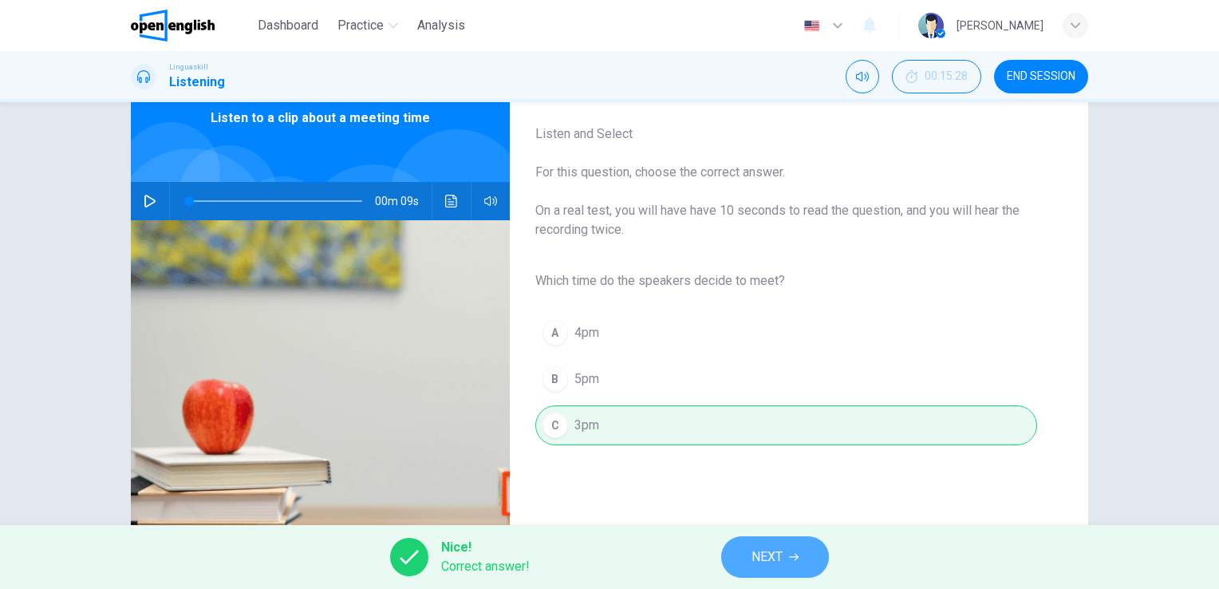
click at [789, 560] on icon "button" at bounding box center [794, 557] width 10 height 10
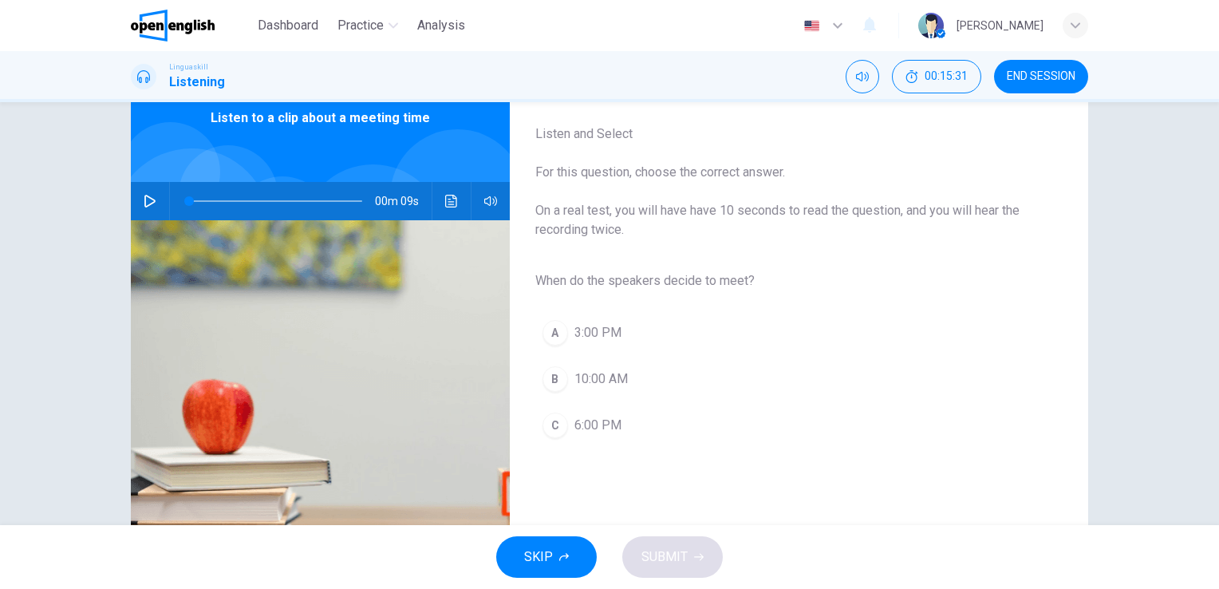
click at [144, 201] on icon "button" at bounding box center [150, 201] width 13 height 13
type input "*"
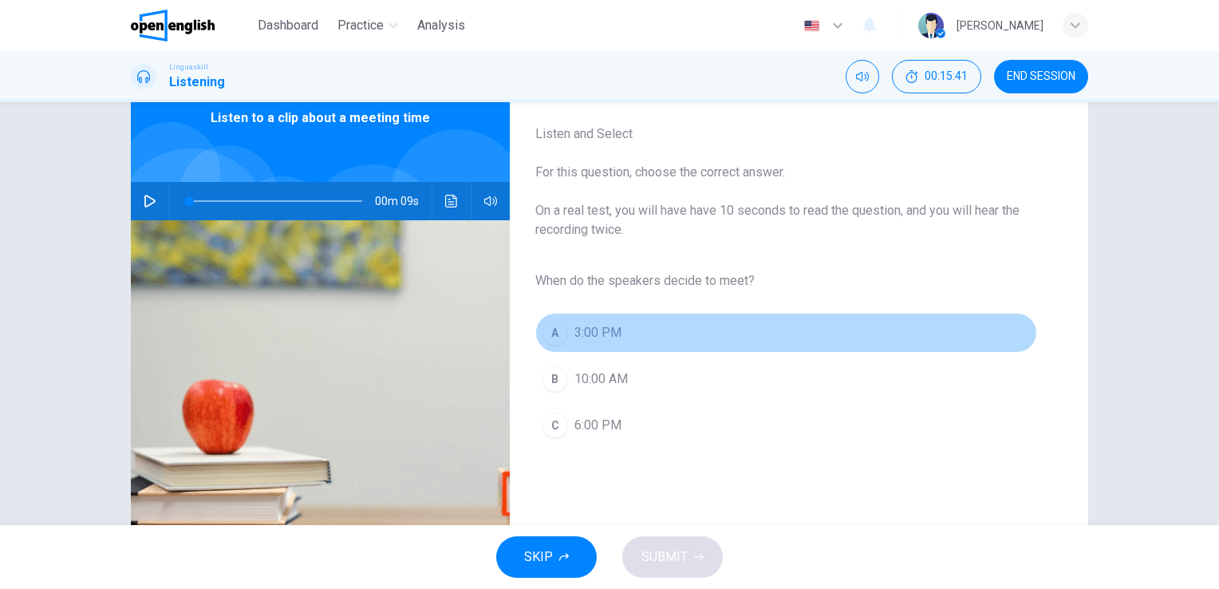
click at [581, 332] on span "3:00 PM" at bounding box center [597, 332] width 47 height 19
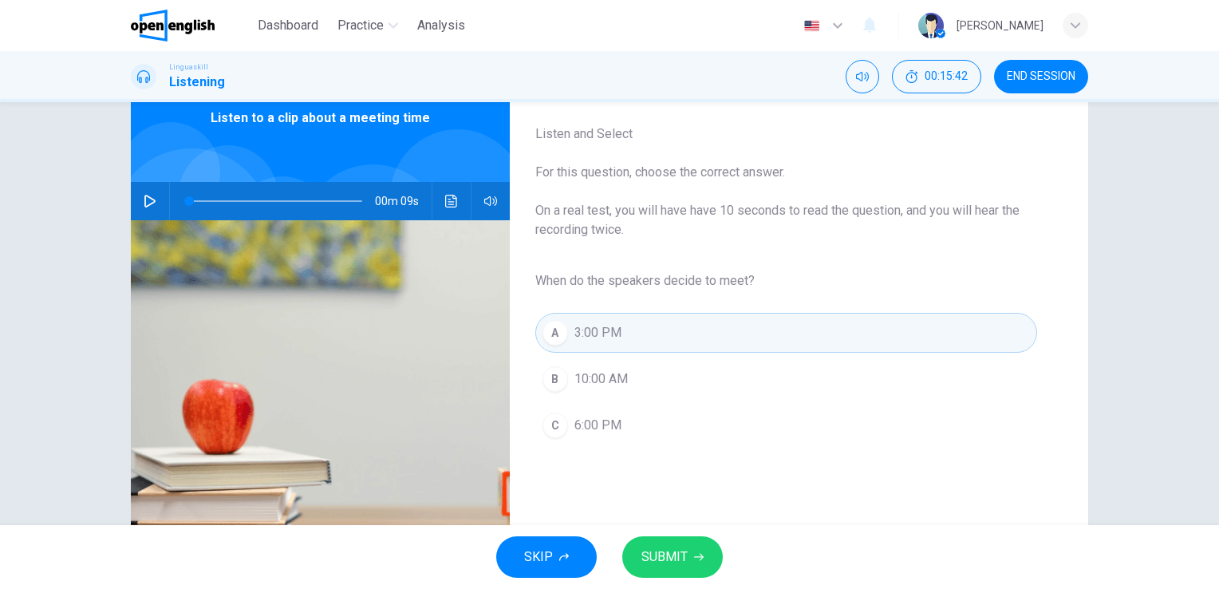
scroll to position [160, 0]
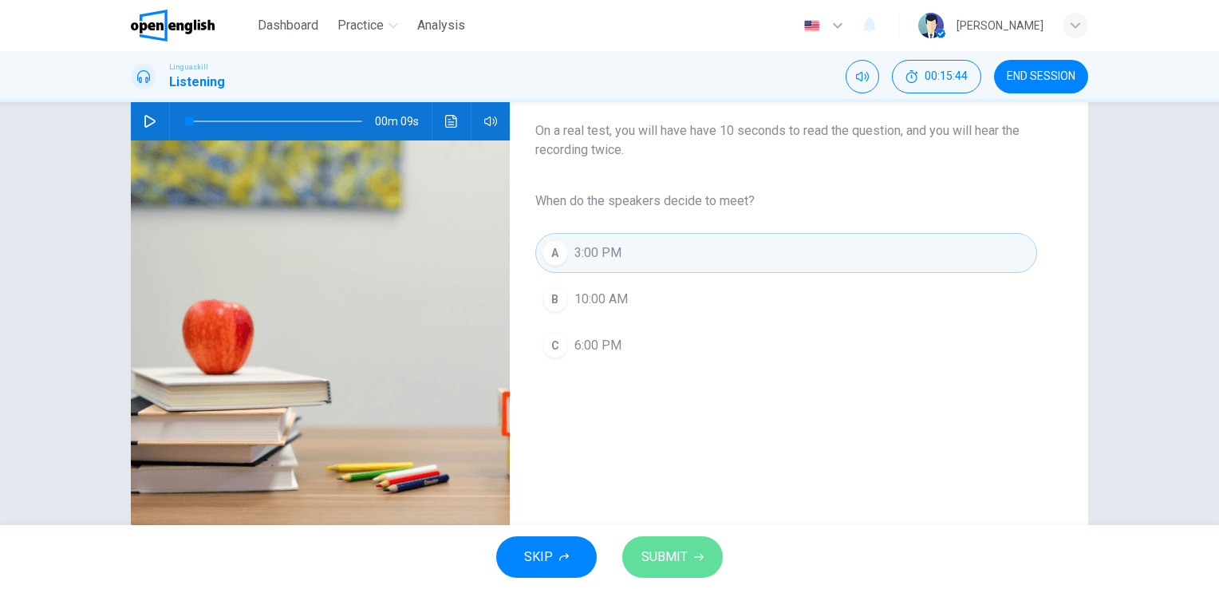
click at [672, 554] on span "SUBMIT" at bounding box center [664, 556] width 46 height 22
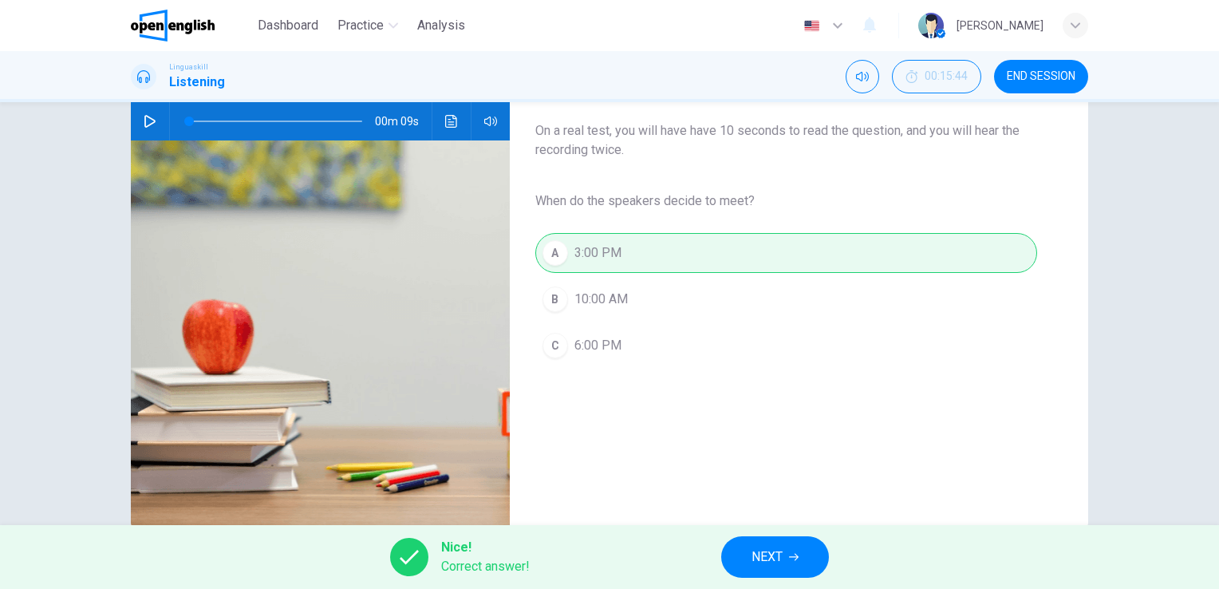
click at [772, 557] on span "NEXT" at bounding box center [766, 556] width 31 height 22
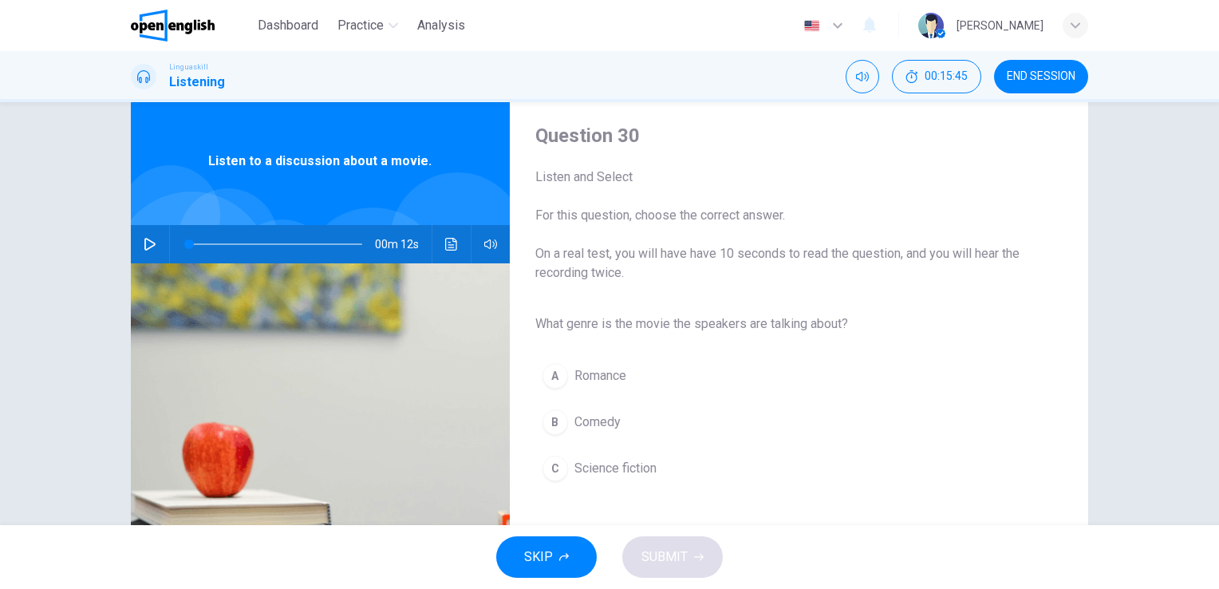
scroll to position [0, 0]
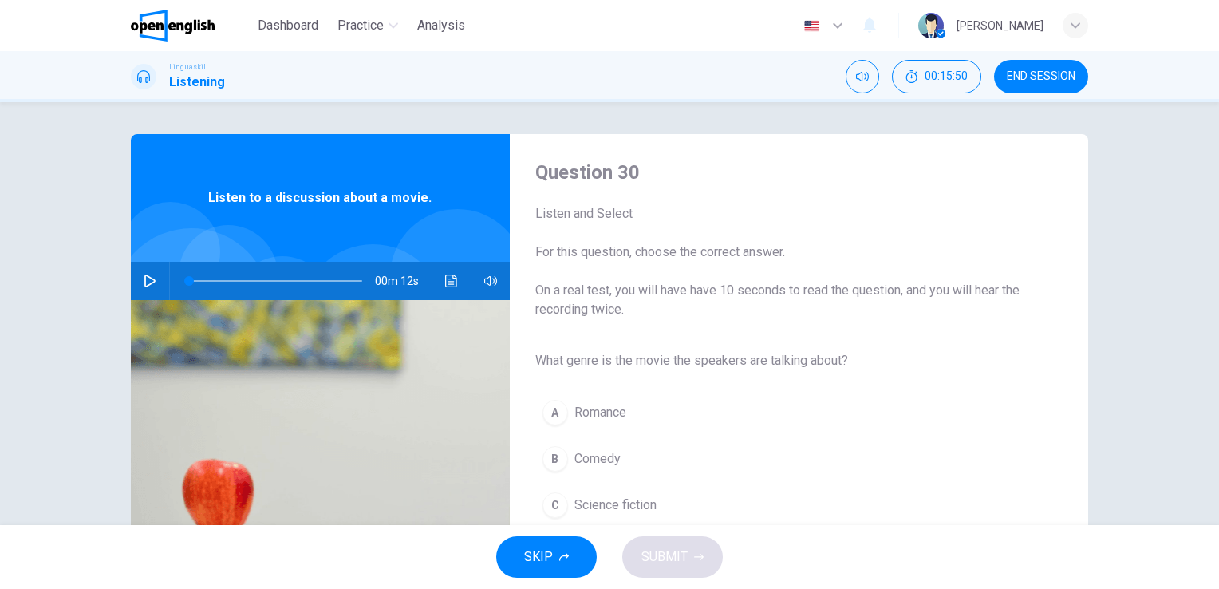
click at [147, 278] on icon "button" at bounding box center [149, 280] width 11 height 13
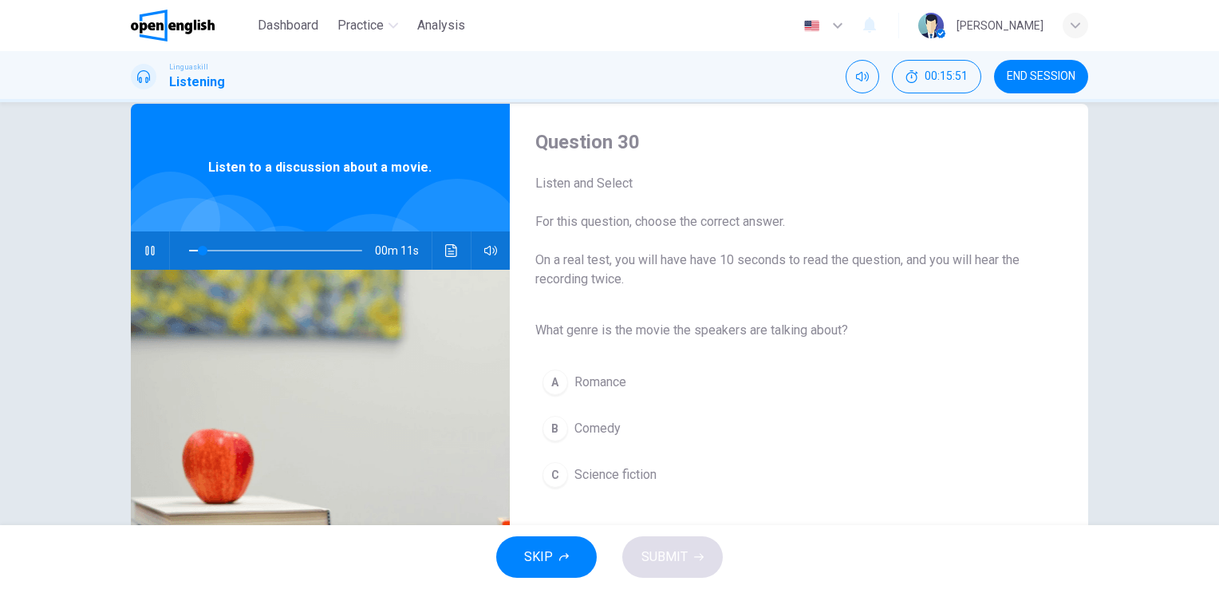
scroll to position [80, 0]
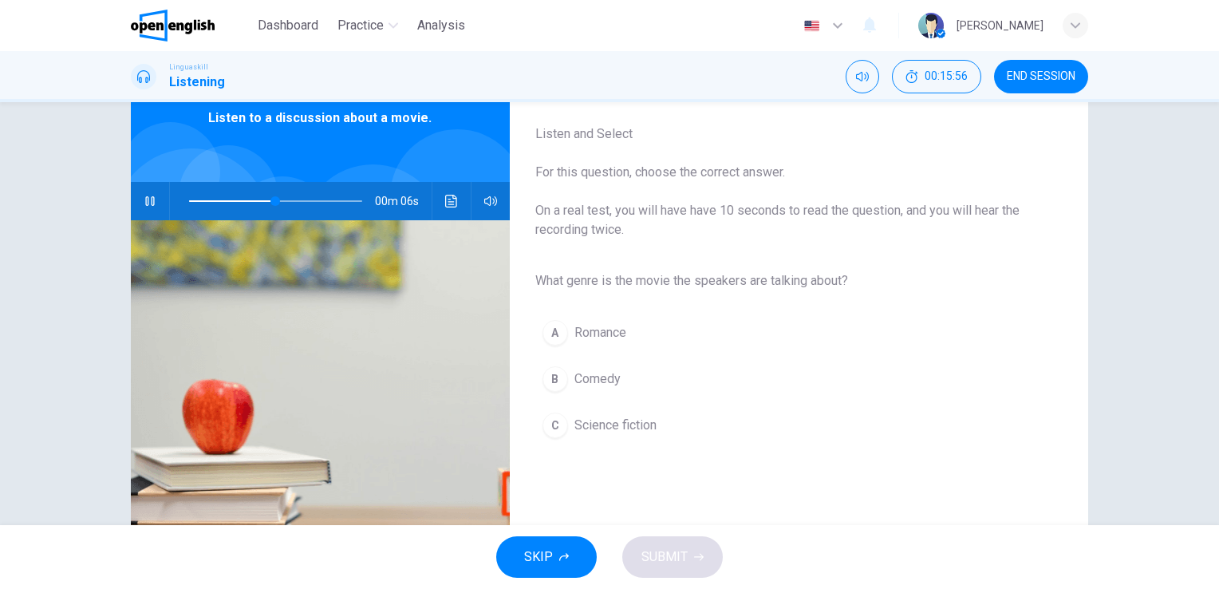
click at [600, 426] on span "Science fiction" at bounding box center [615, 425] width 82 height 19
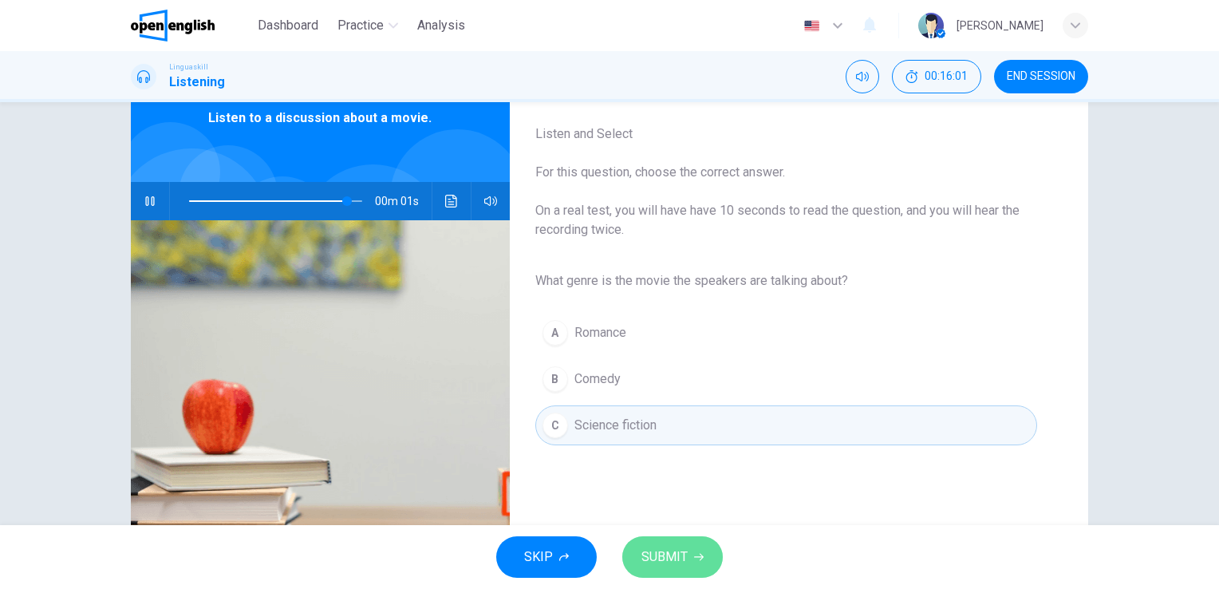
click at [680, 550] on span "SUBMIT" at bounding box center [664, 556] width 46 height 22
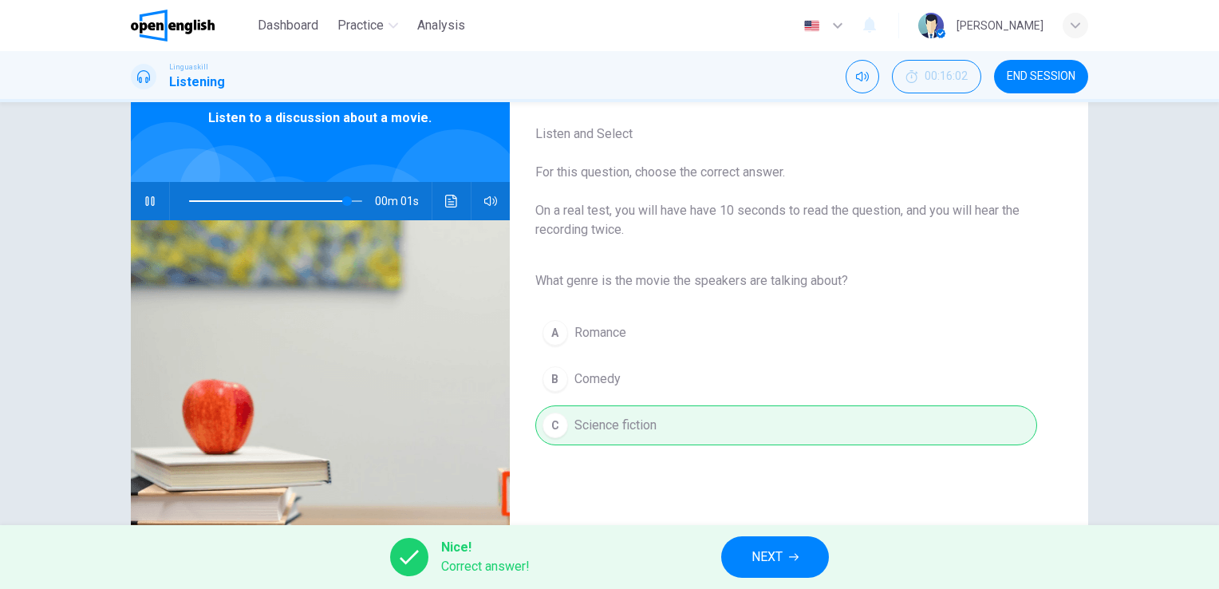
type input "*"
click at [770, 546] on span "NEXT" at bounding box center [766, 556] width 31 height 22
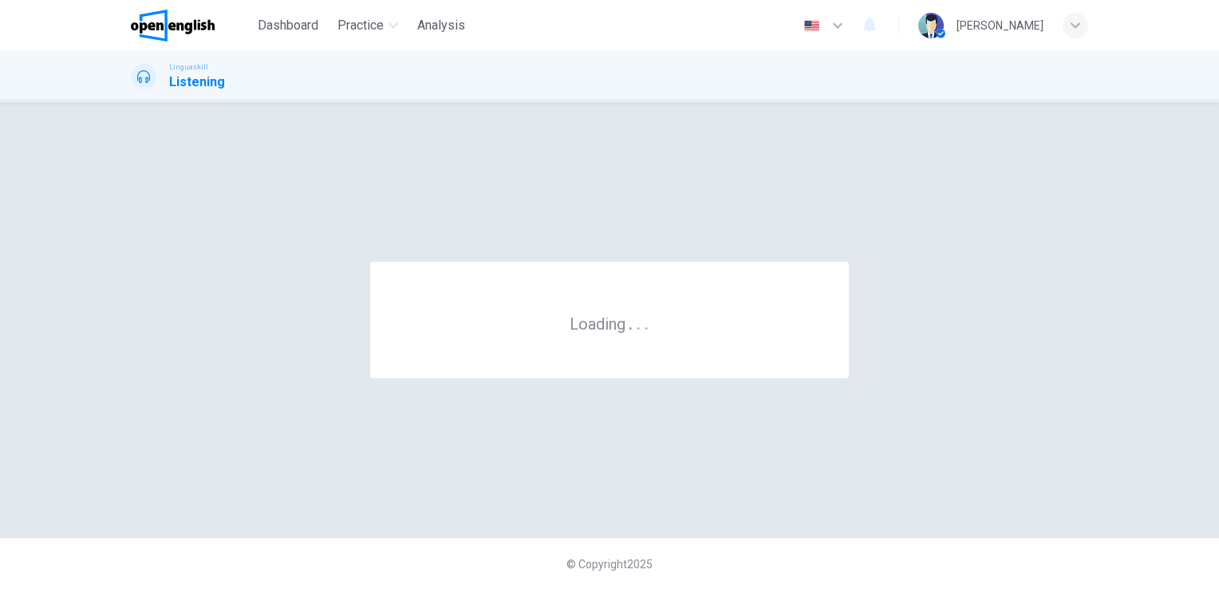
scroll to position [0, 0]
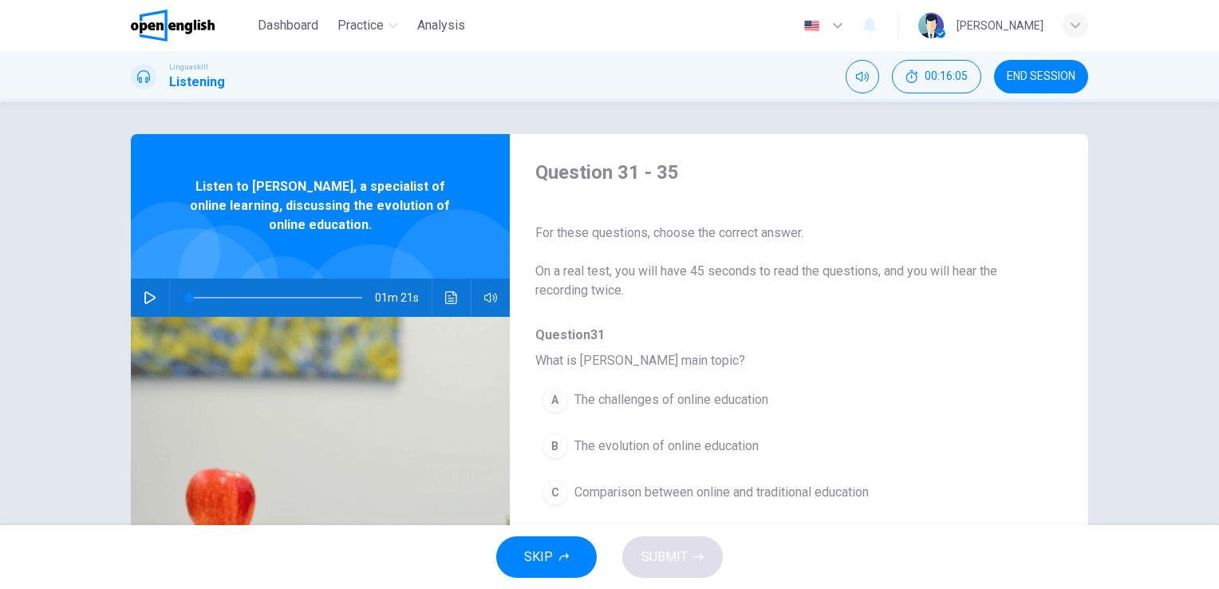
click at [144, 292] on icon "button" at bounding box center [150, 297] width 13 height 13
type input "*"
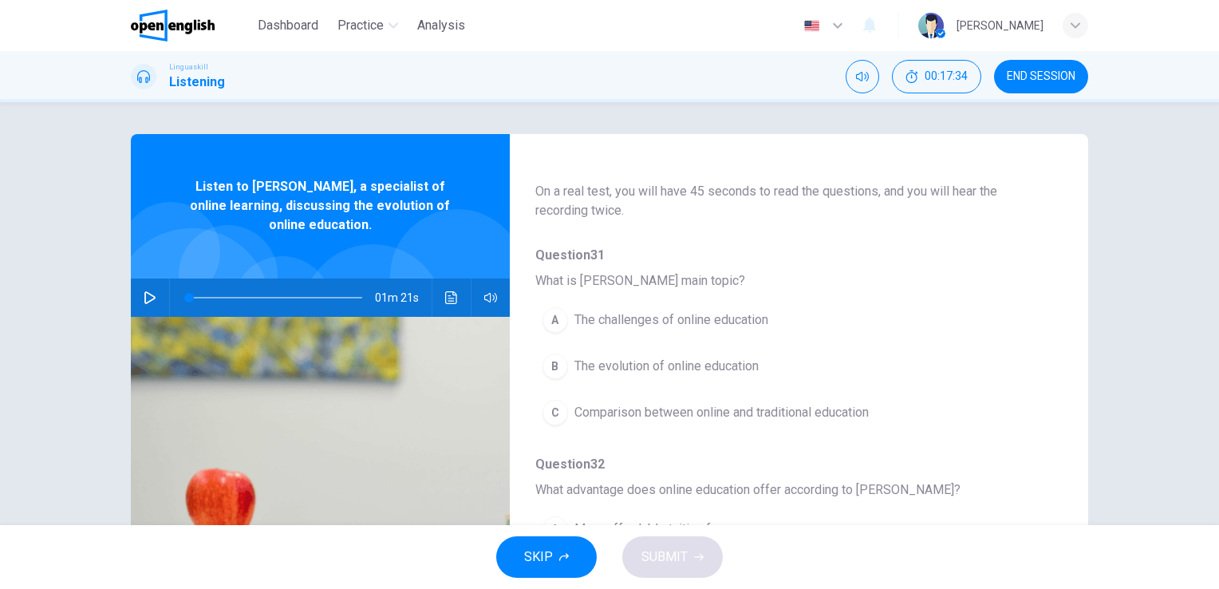
click at [669, 324] on span "The challenges of online education" at bounding box center [671, 319] width 194 height 19
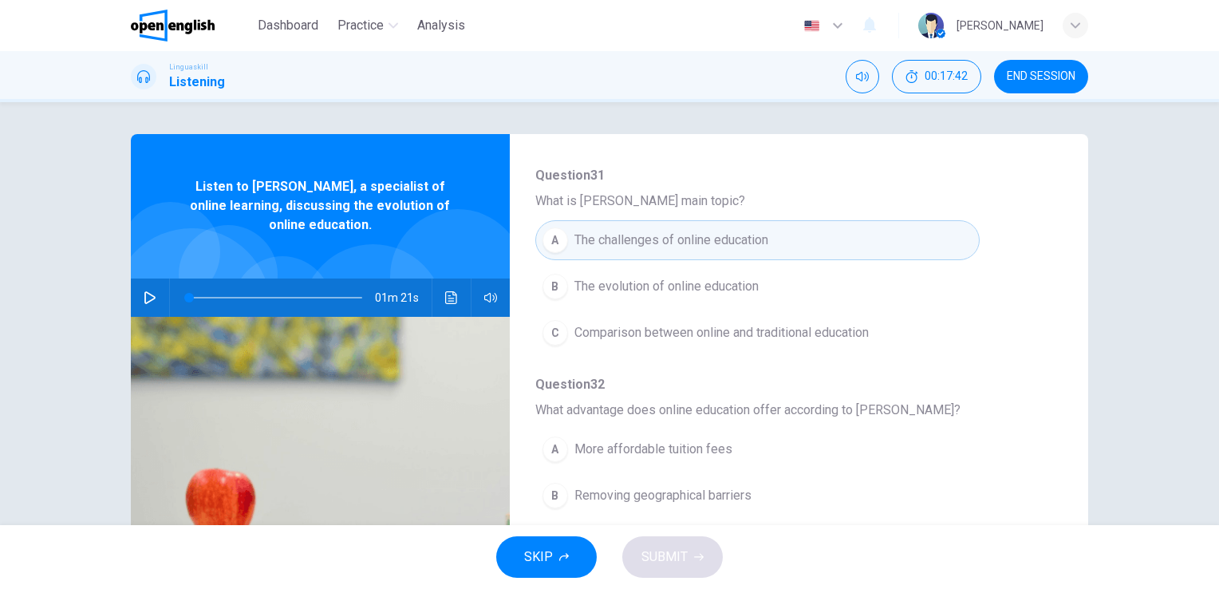
scroll to position [239, 0]
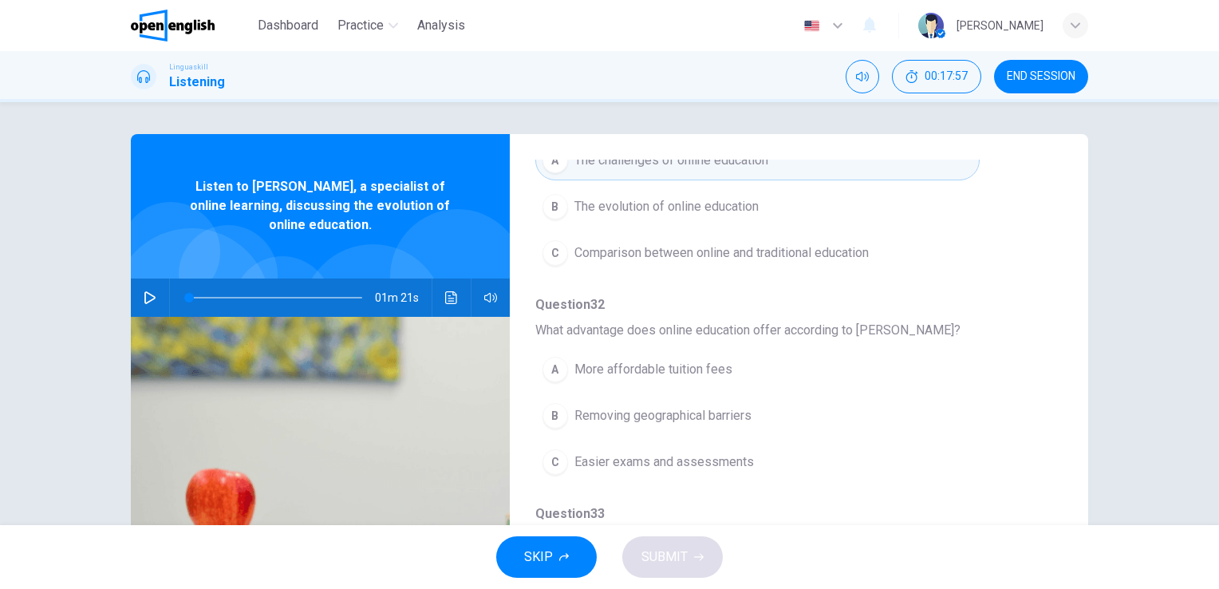
click at [632, 416] on span "Removing geographical barriers" at bounding box center [662, 415] width 177 height 19
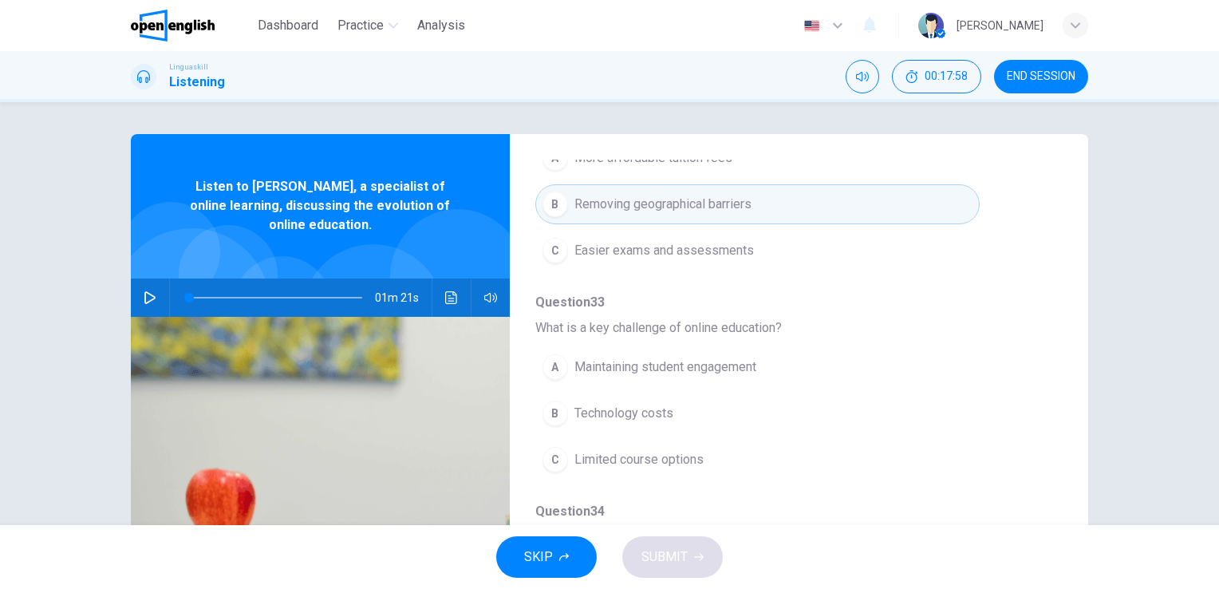
scroll to position [479, 0]
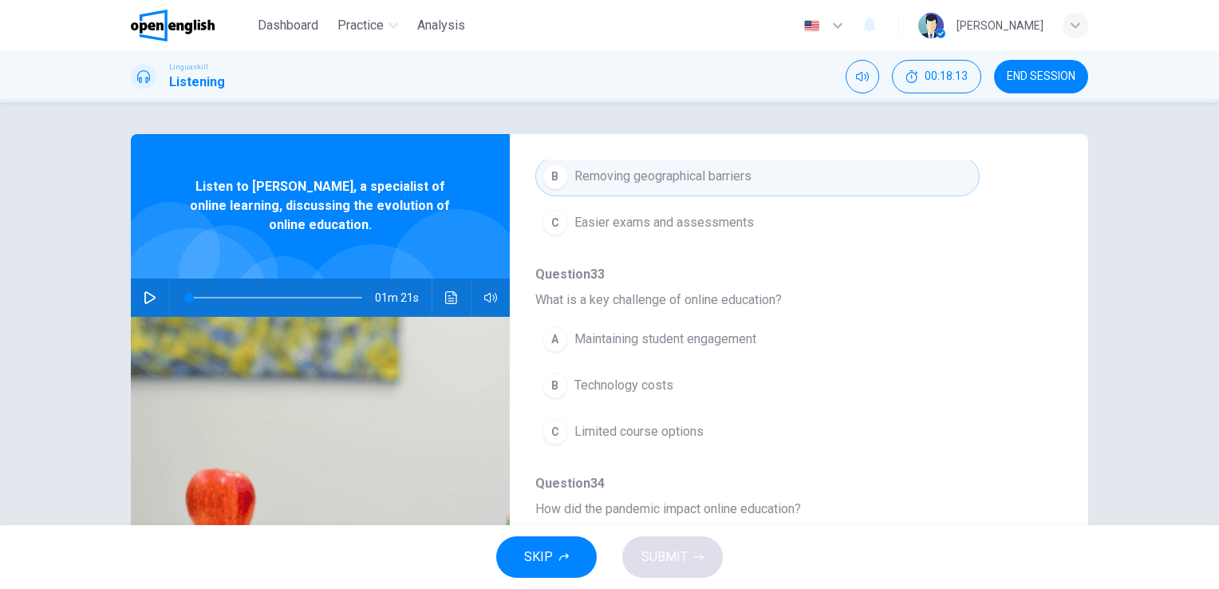
click at [637, 329] on span "Maintaining student engagement" at bounding box center [665, 338] width 182 height 19
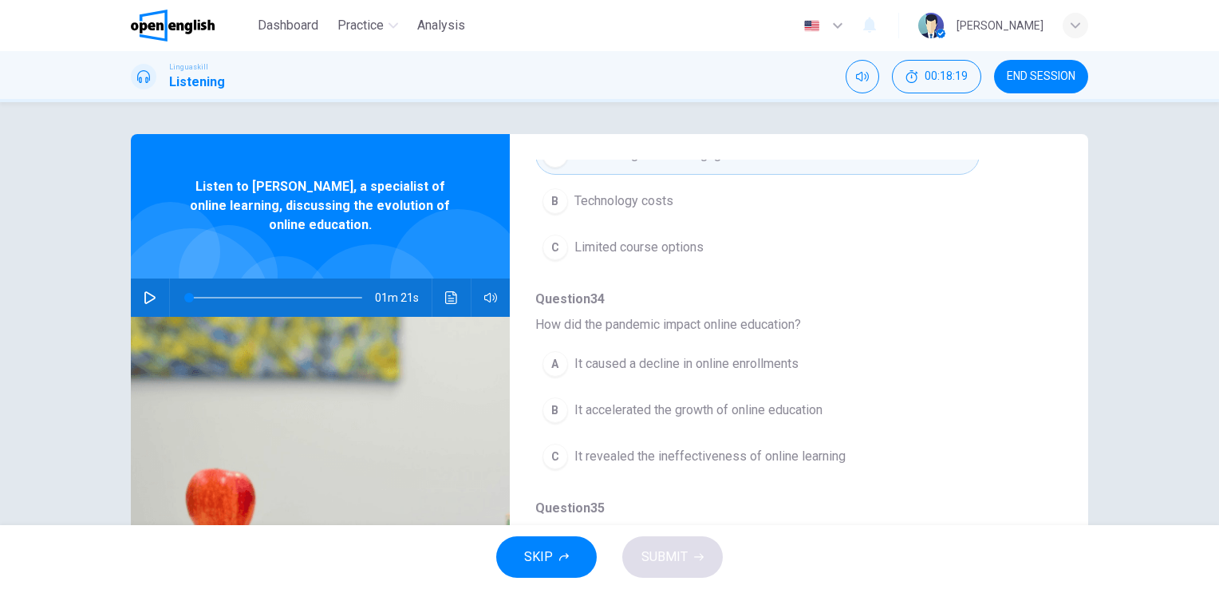
scroll to position [683, 0]
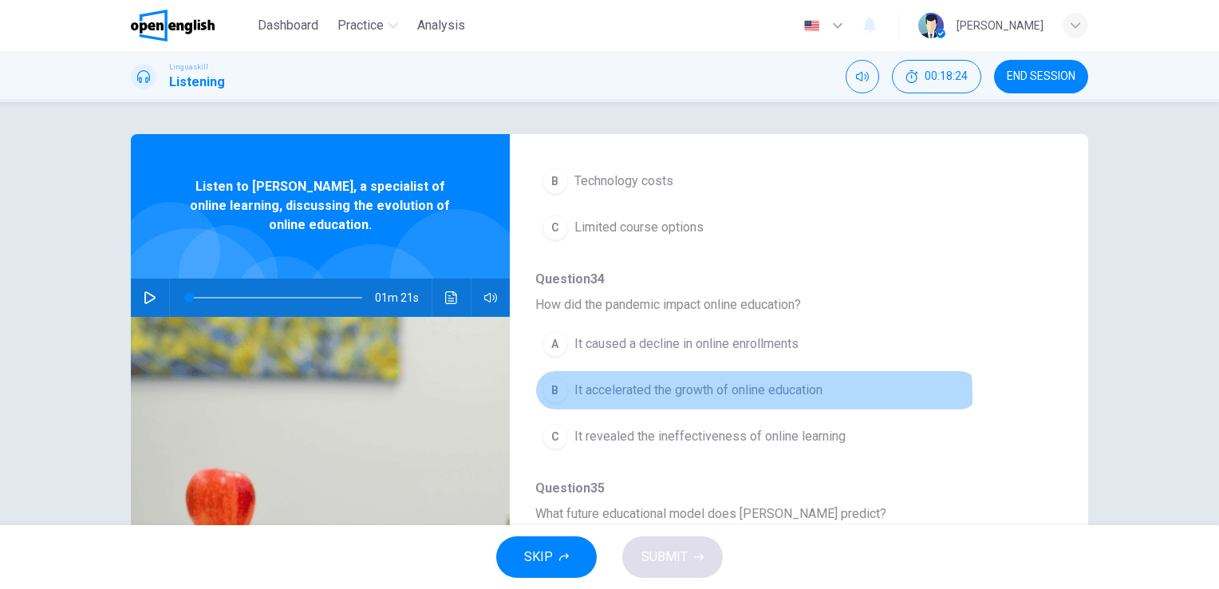
click at [691, 391] on span "It accelerated the growth of online education" at bounding box center [698, 389] width 248 height 19
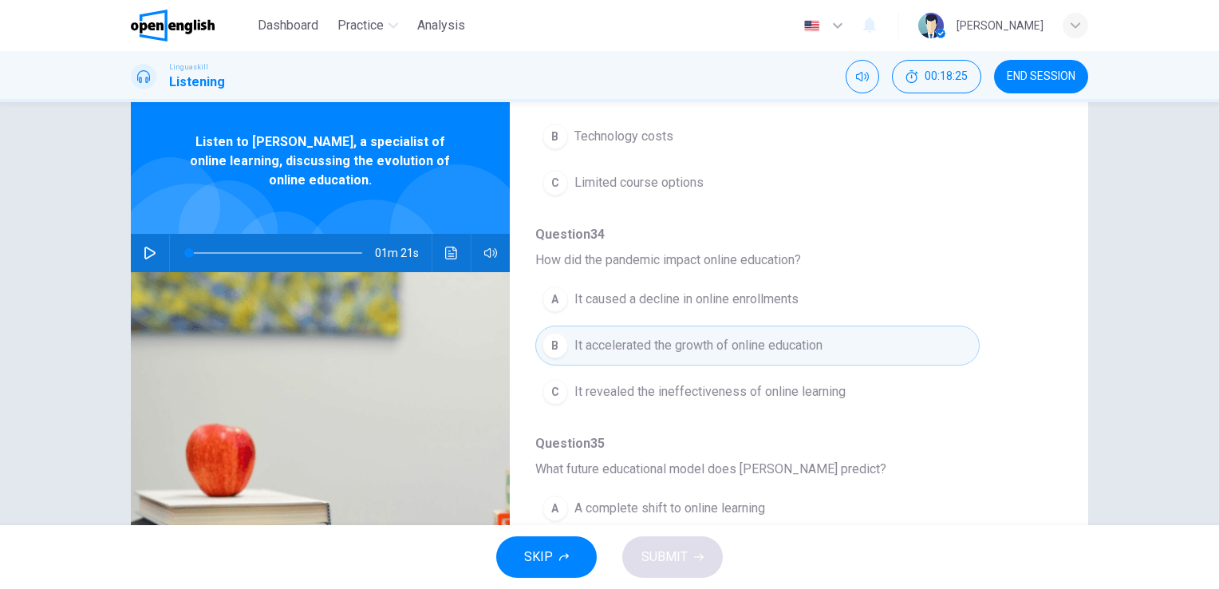
scroll to position [160, 0]
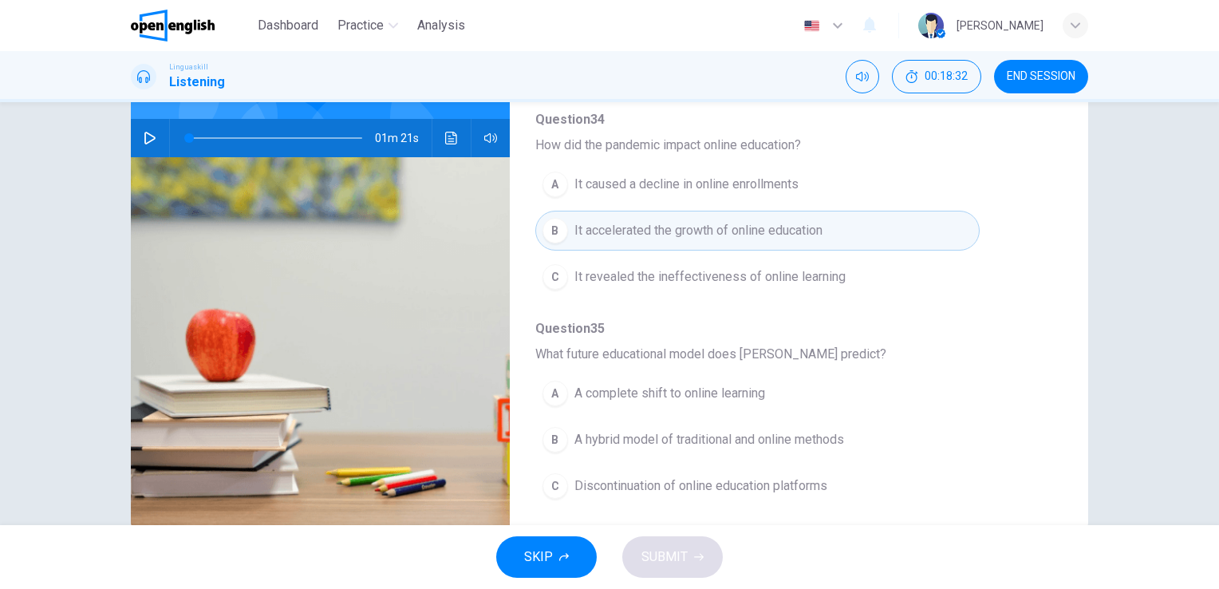
click at [724, 451] on button "B A hybrid model of traditional and online methods" at bounding box center [757, 439] width 444 height 40
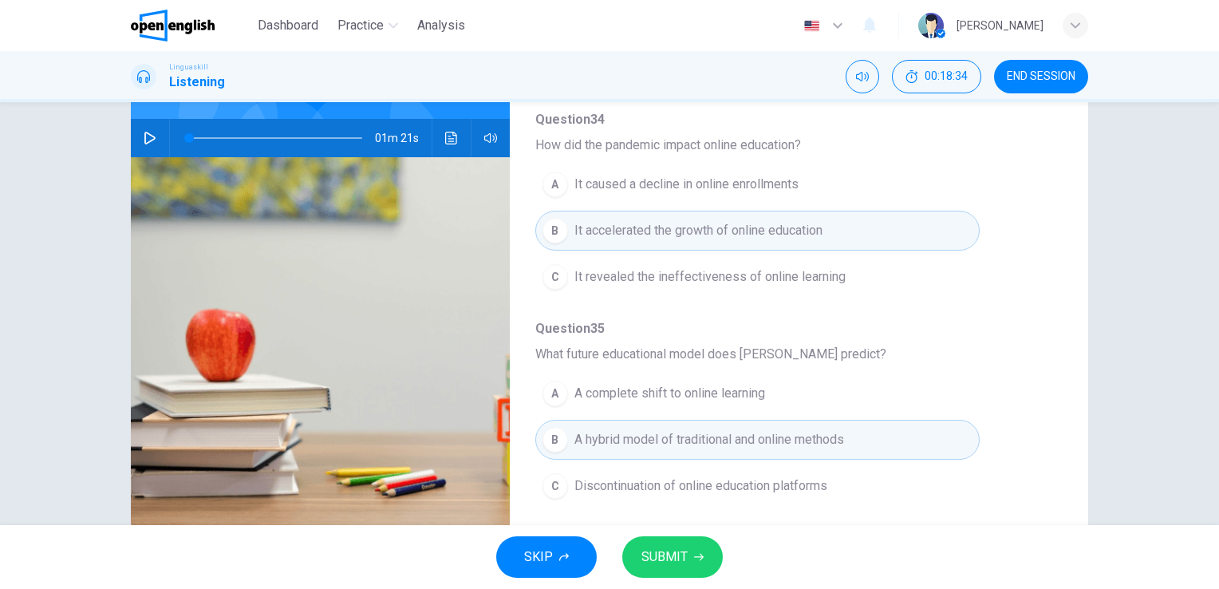
click at [670, 553] on span "SUBMIT" at bounding box center [664, 556] width 46 height 22
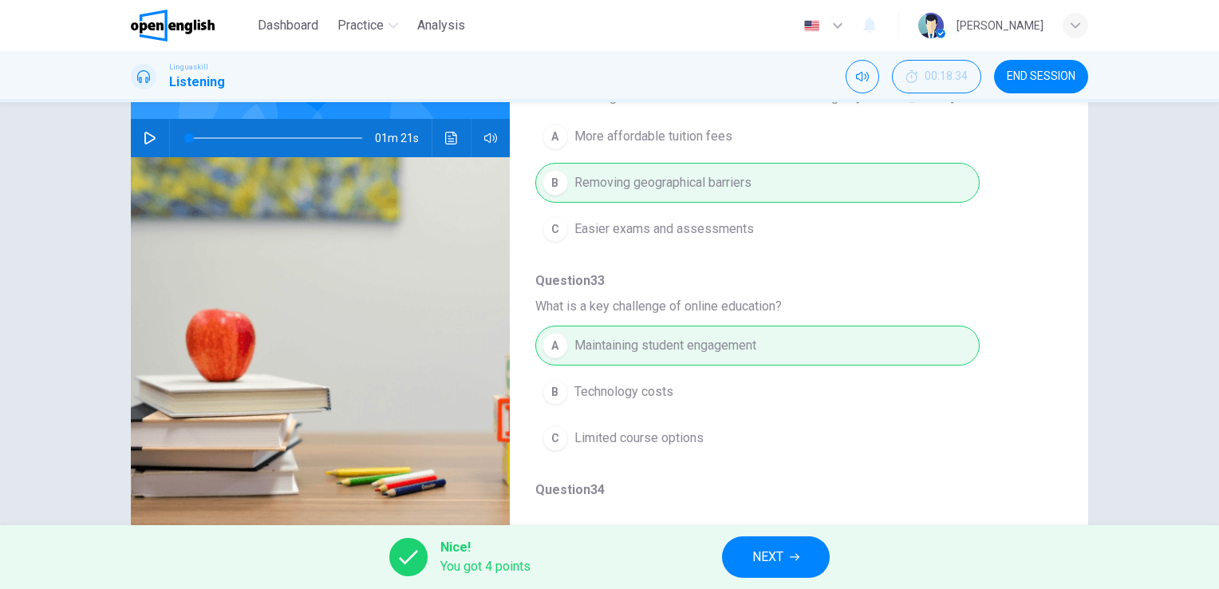
scroll to position [364, 0]
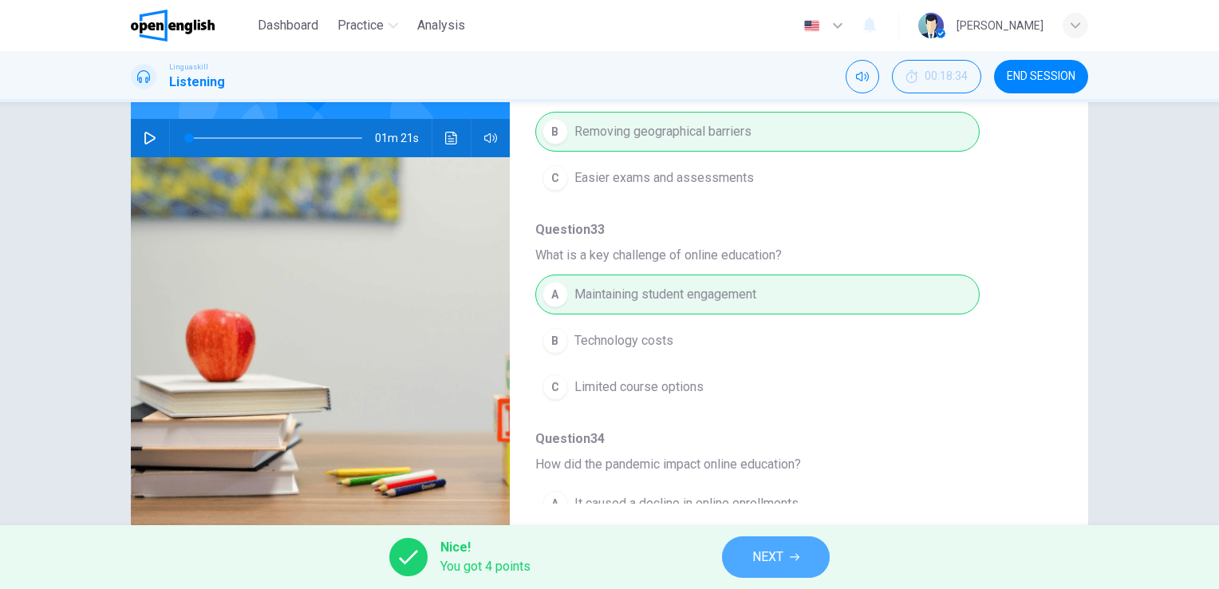
click at [763, 549] on span "NEXT" at bounding box center [767, 556] width 31 height 22
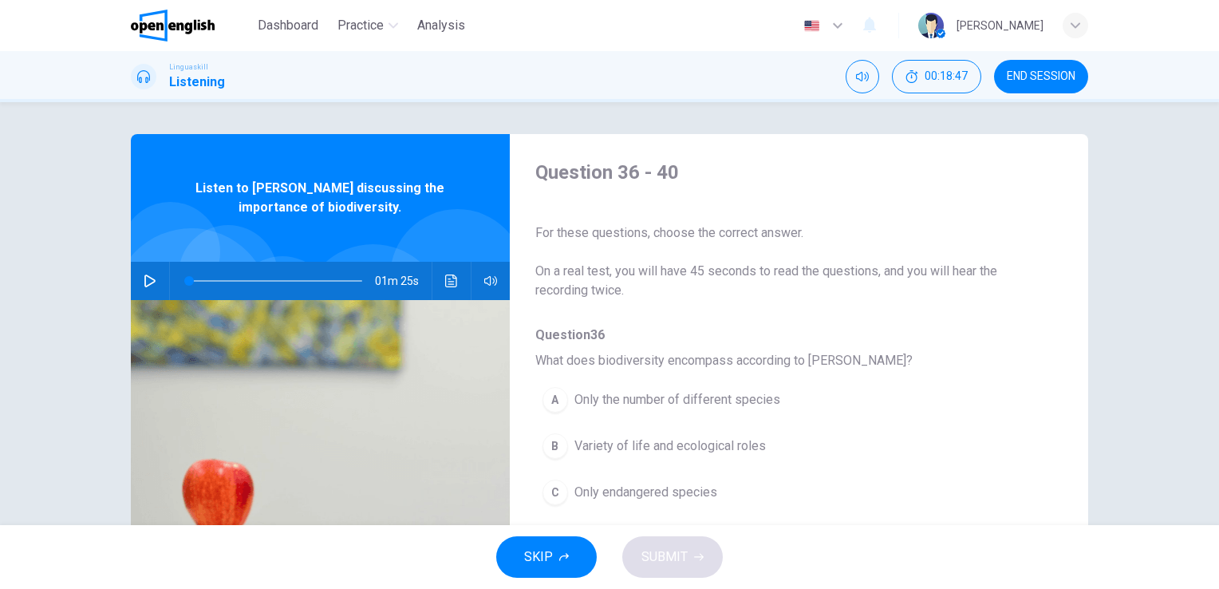
click at [144, 281] on icon "button" at bounding box center [150, 280] width 13 height 13
type input "*"
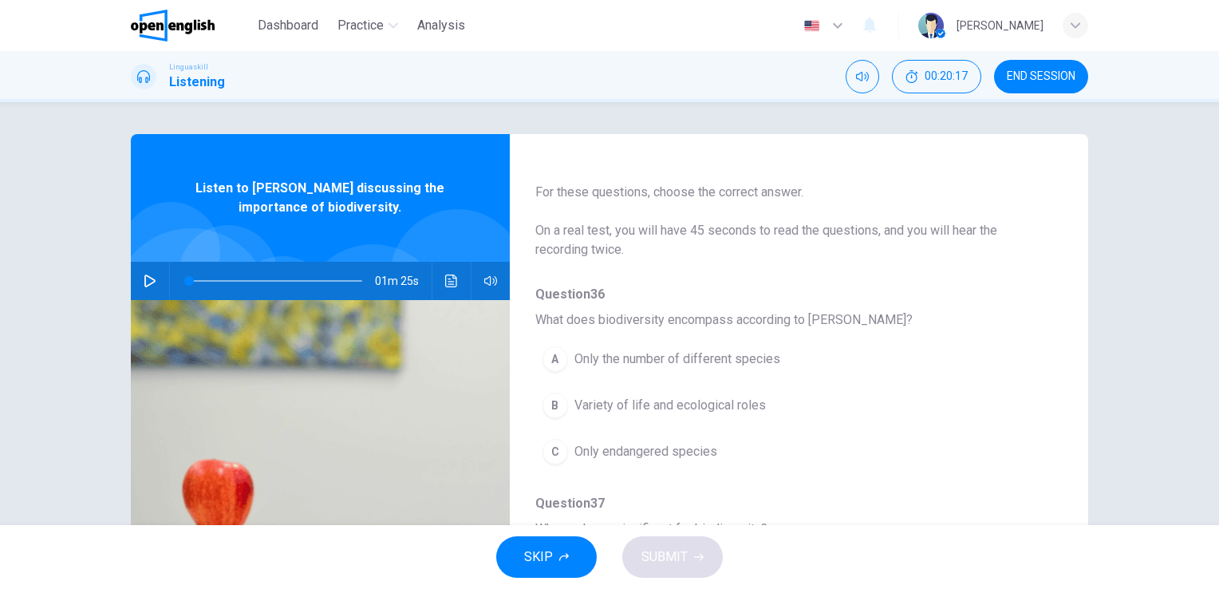
scroll to position [80, 0]
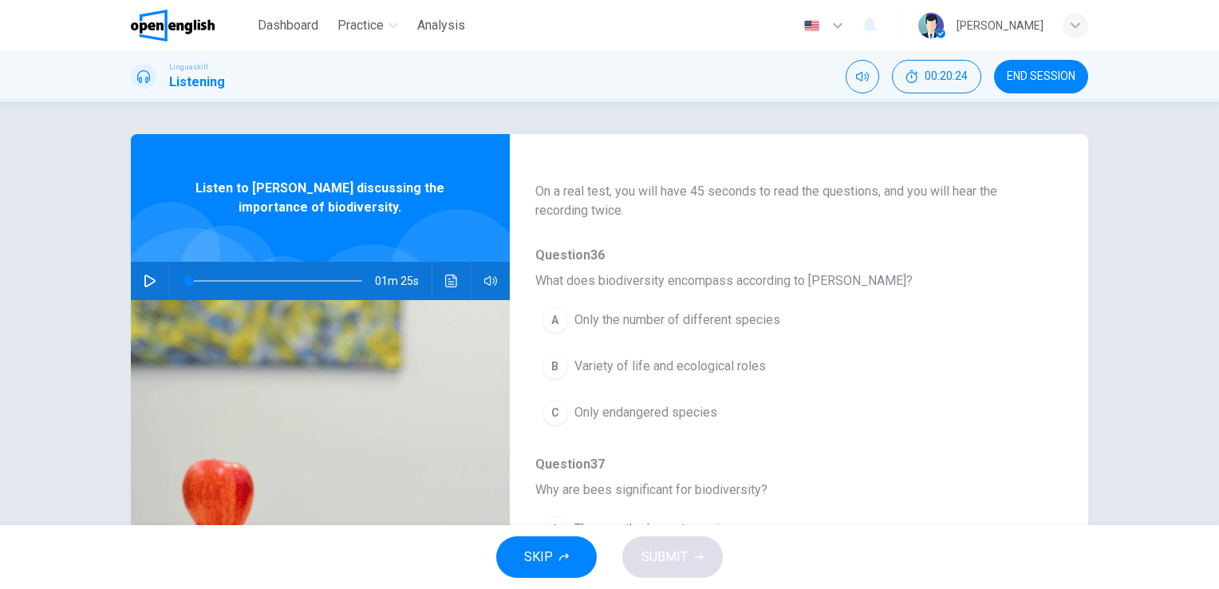
click at [672, 374] on span "Variety of life and ecological roles" at bounding box center [669, 365] width 191 height 19
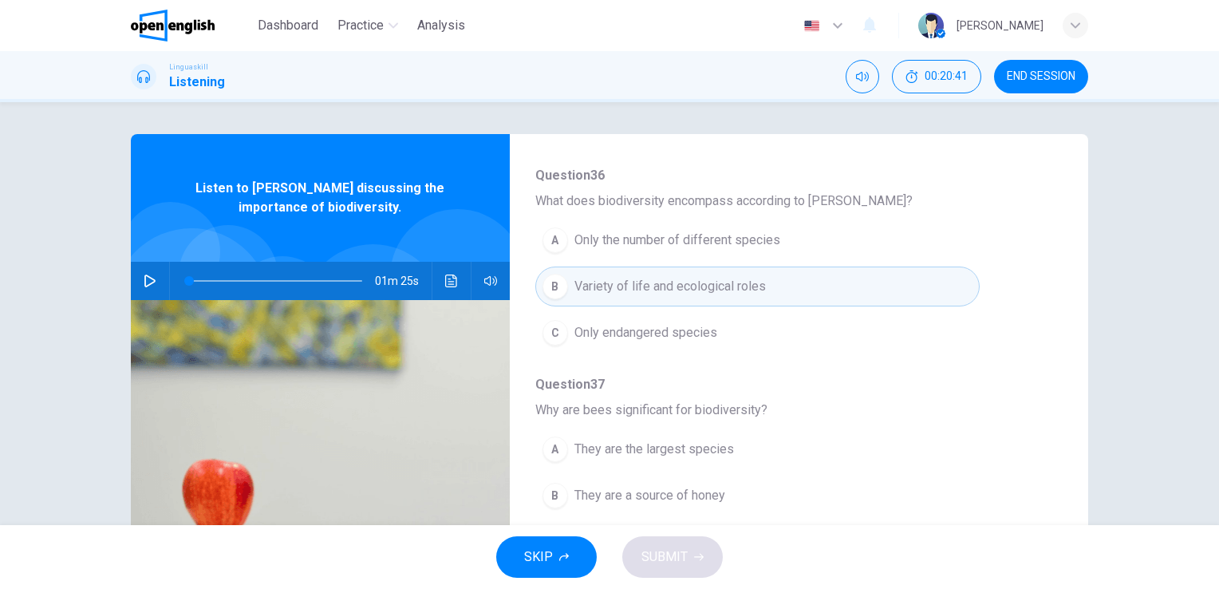
scroll to position [239, 0]
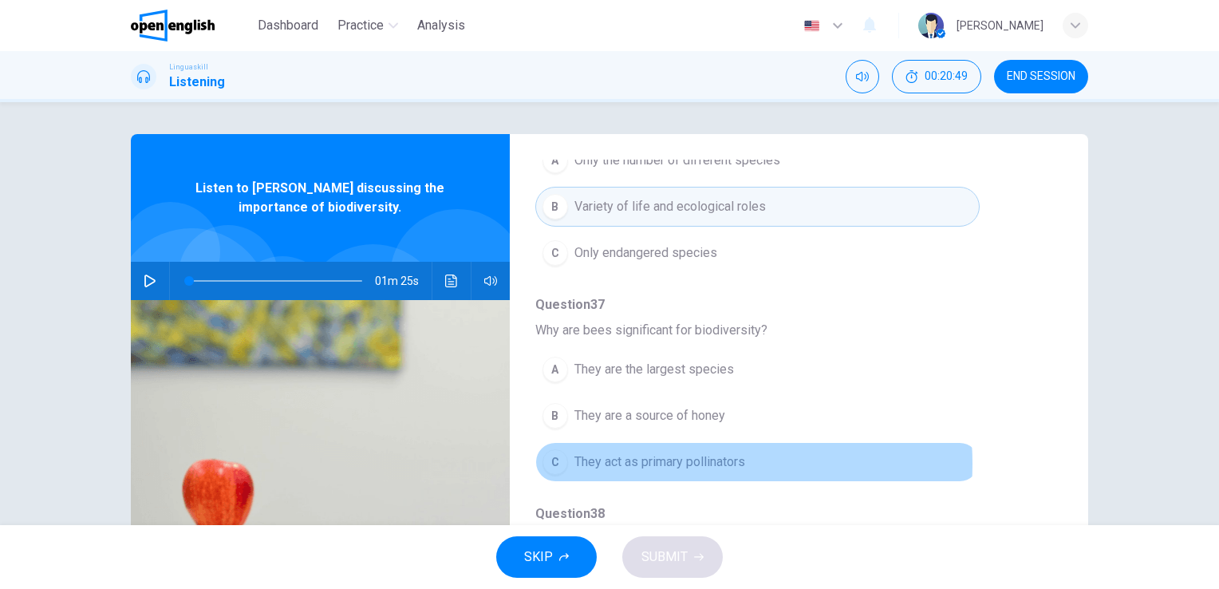
click at [667, 462] on span "They act as primary pollinators" at bounding box center [659, 461] width 171 height 19
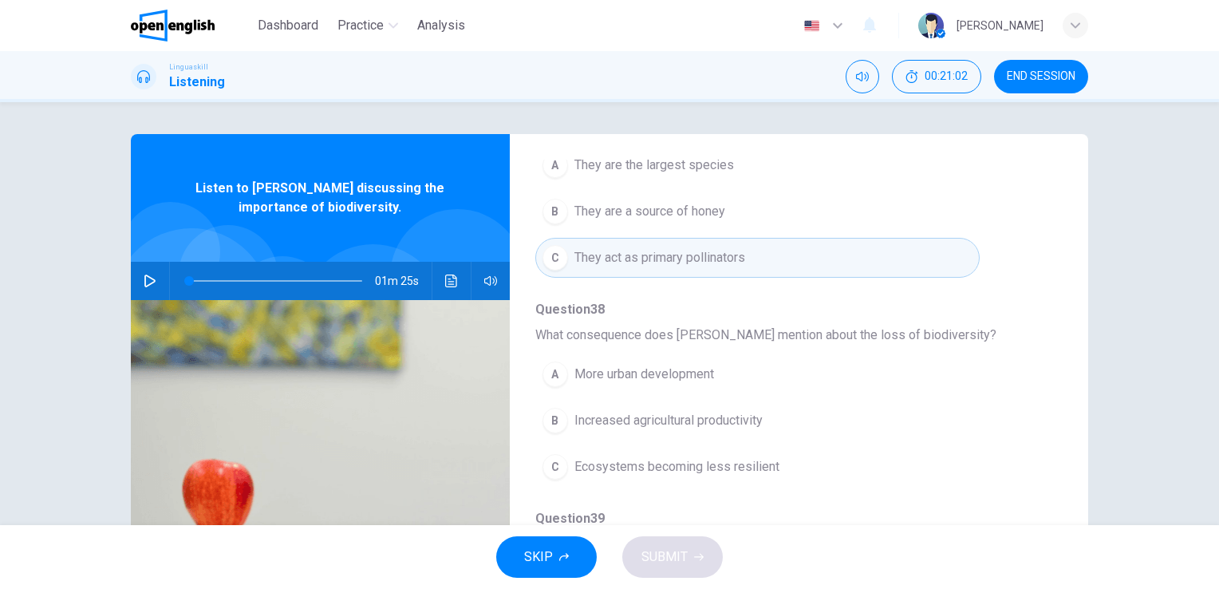
scroll to position [479, 0]
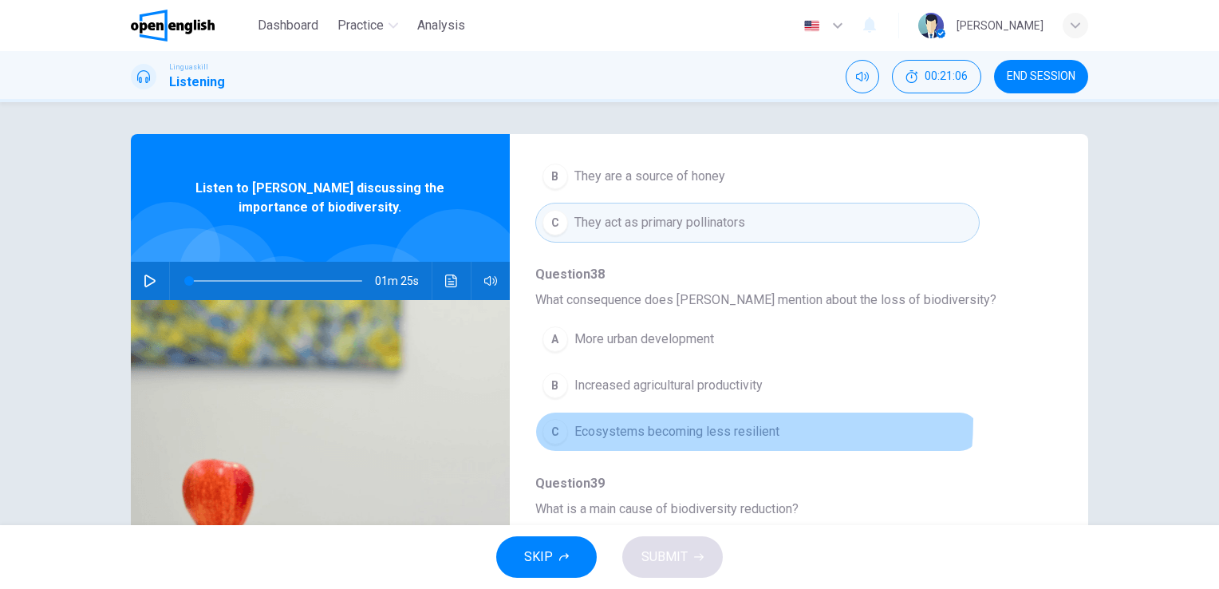
click at [635, 416] on button "C Ecosystems becoming less resilient" at bounding box center [757, 432] width 444 height 40
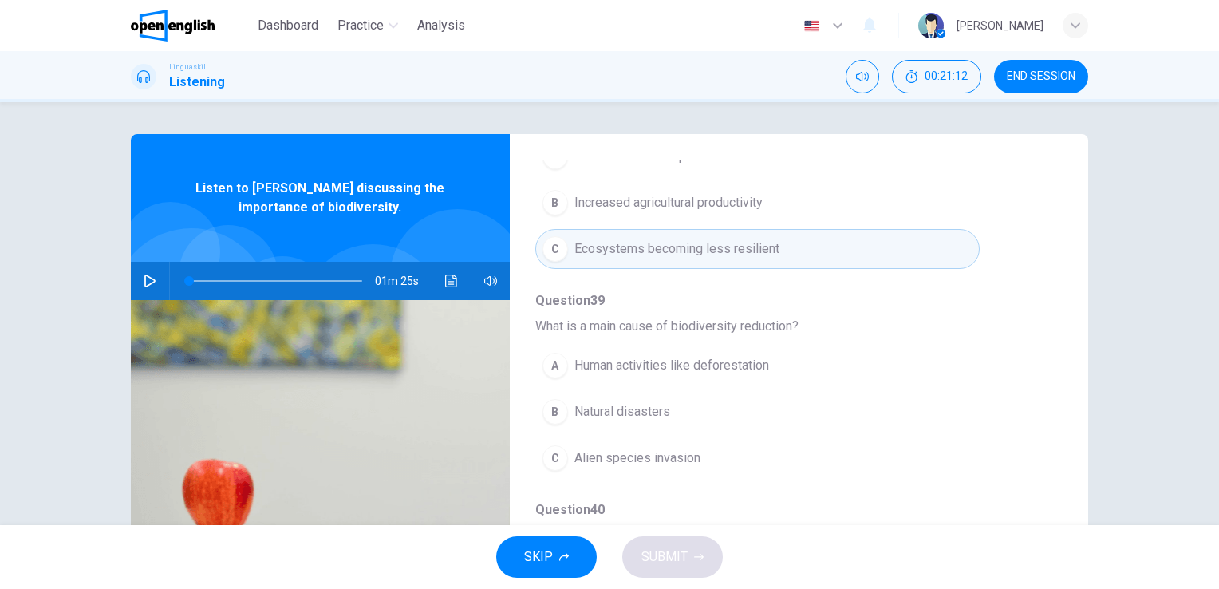
scroll to position [683, 0]
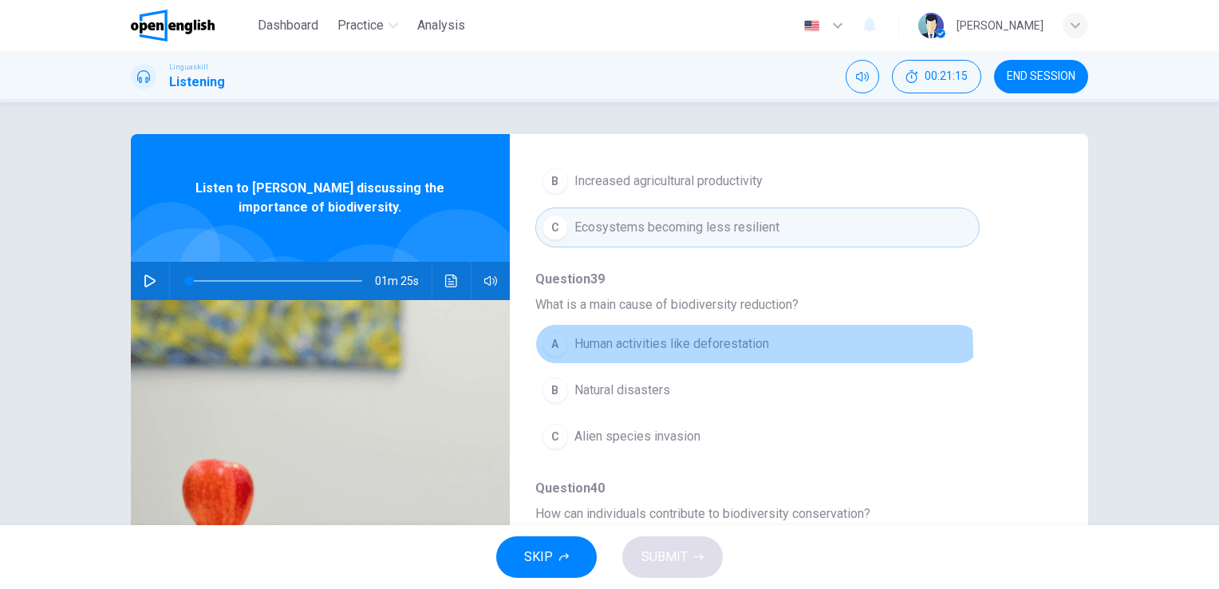
drag, startPoint x: 691, startPoint y: 348, endPoint x: 715, endPoint y: 348, distance: 23.1
click at [691, 347] on span "Human activities like deforestation" at bounding box center [671, 343] width 195 height 19
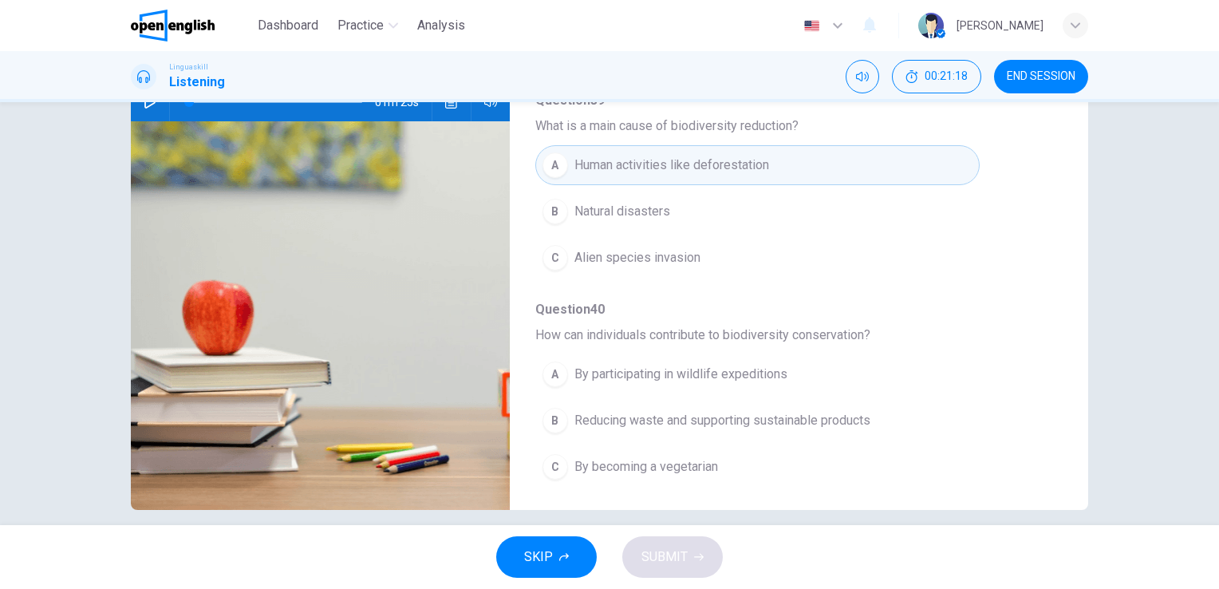
scroll to position [195, 0]
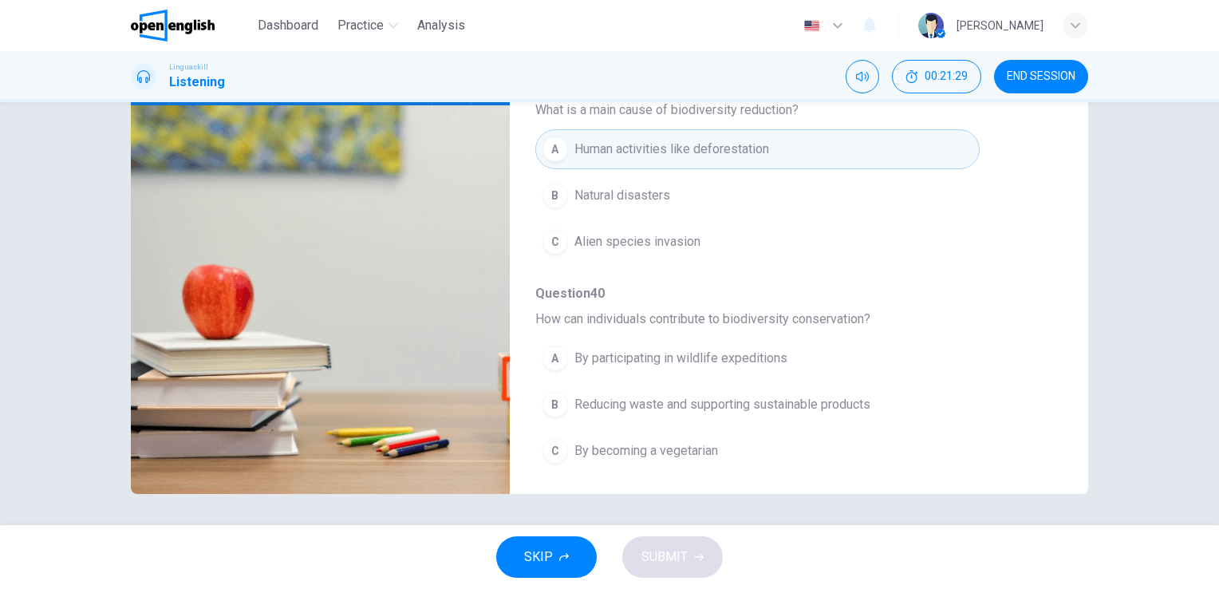
click at [778, 398] on span "Reducing waste and supporting sustainable products" at bounding box center [722, 404] width 296 height 19
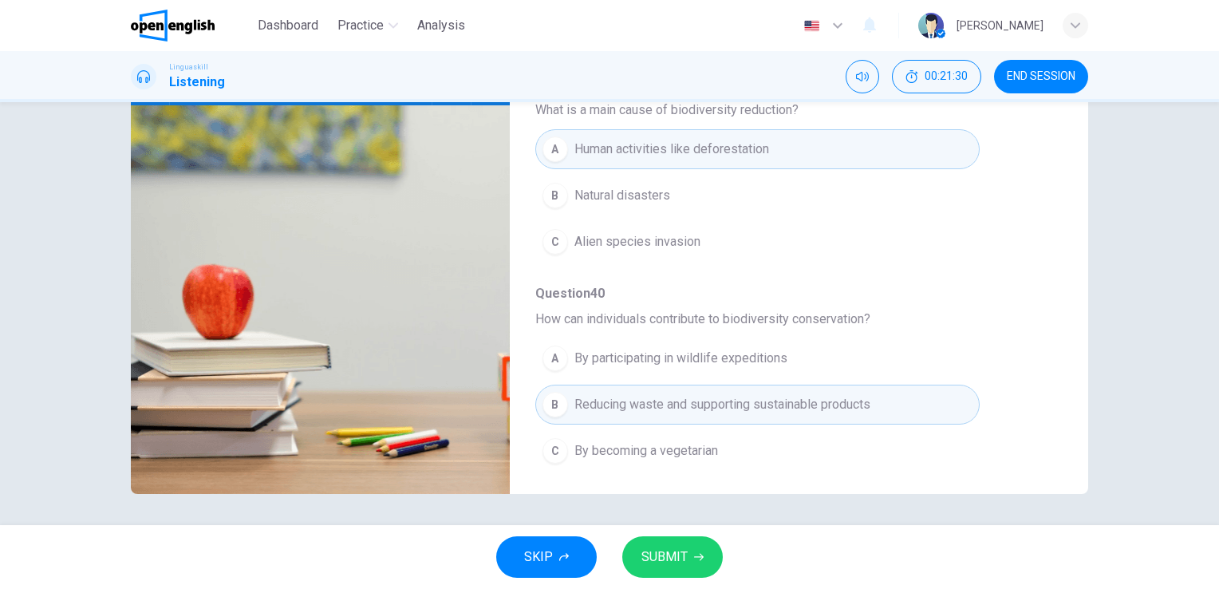
click at [680, 557] on span "SUBMIT" at bounding box center [664, 556] width 46 height 22
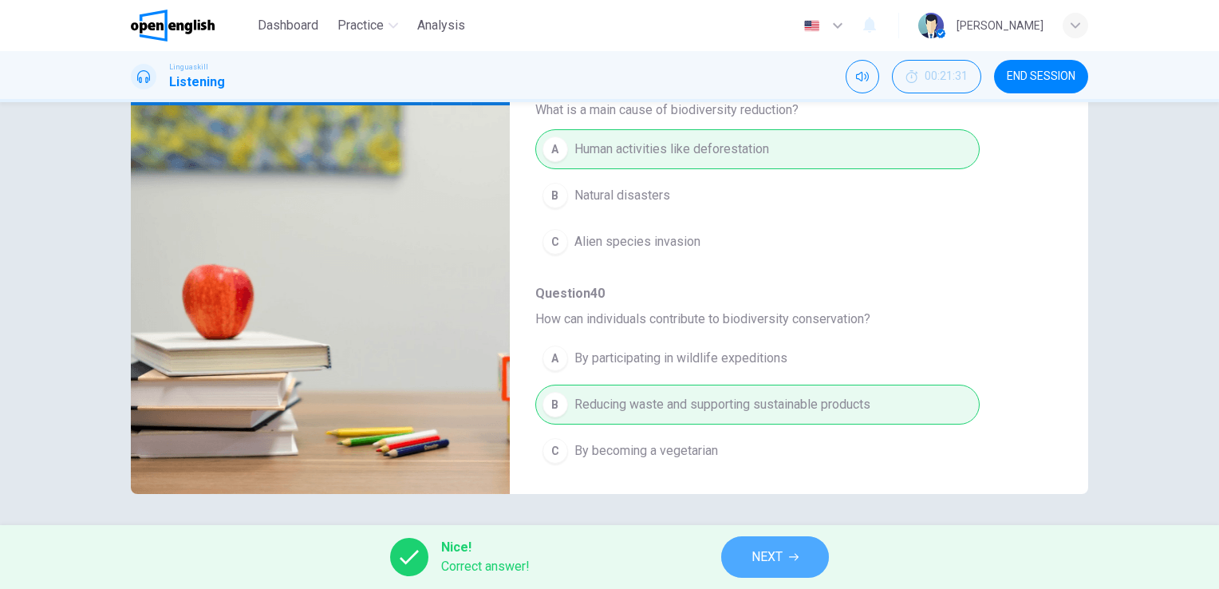
click at [770, 553] on span "NEXT" at bounding box center [766, 556] width 31 height 22
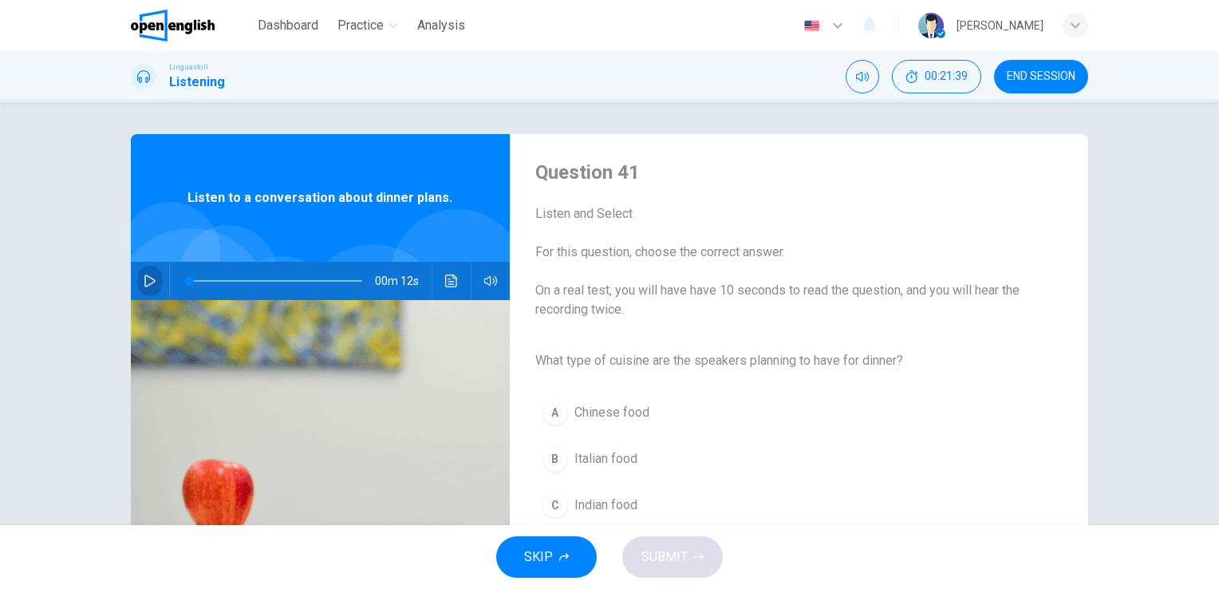
click at [147, 275] on icon "button" at bounding box center [150, 280] width 13 height 13
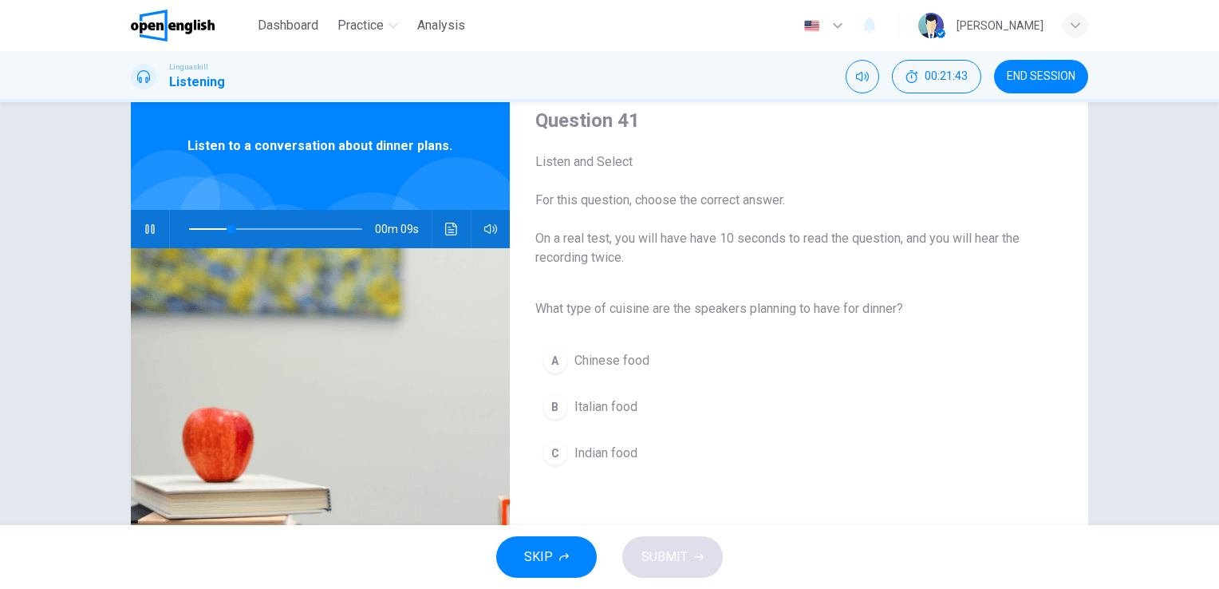
scroll to position [80, 0]
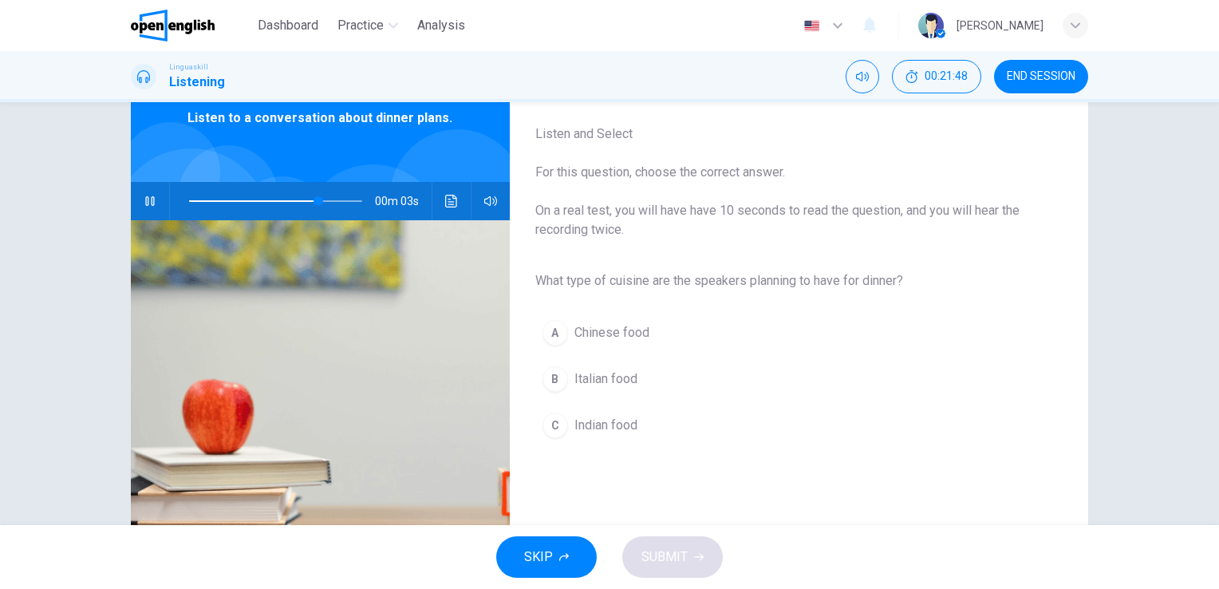
click at [613, 375] on span "Italian food" at bounding box center [605, 378] width 63 height 19
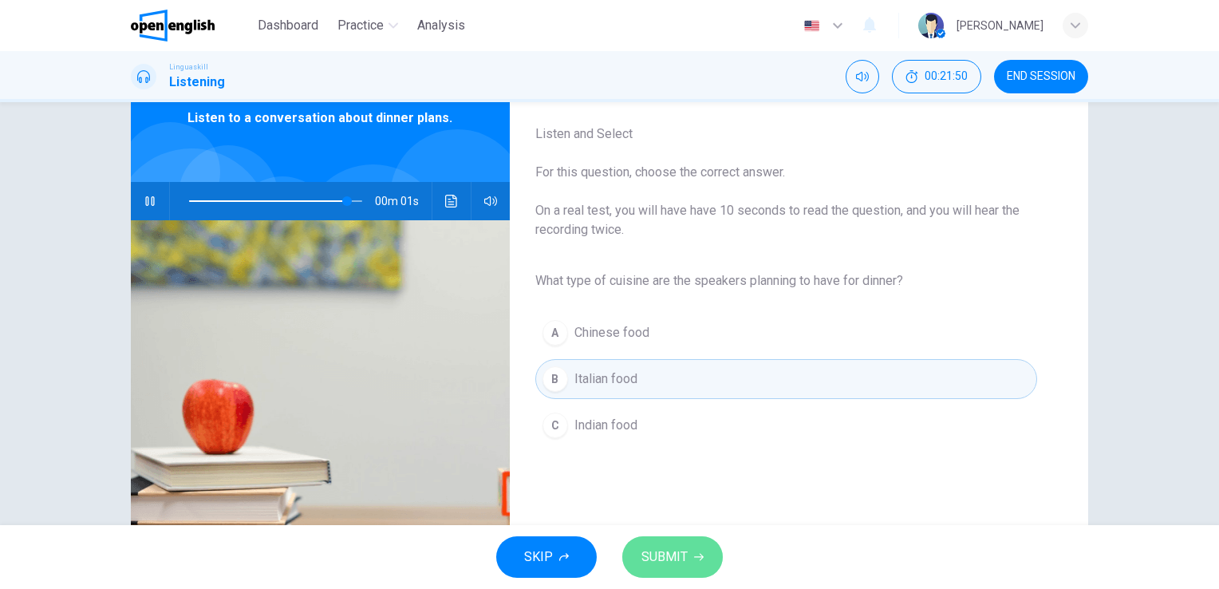
click at [675, 553] on span "SUBMIT" at bounding box center [664, 556] width 46 height 22
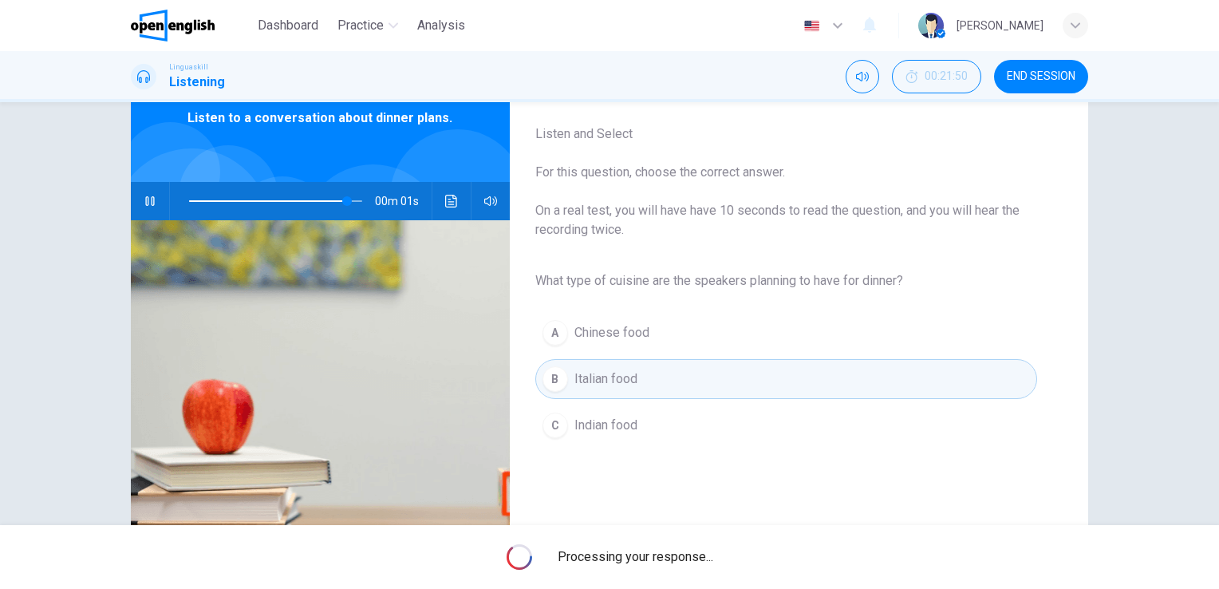
type input "*"
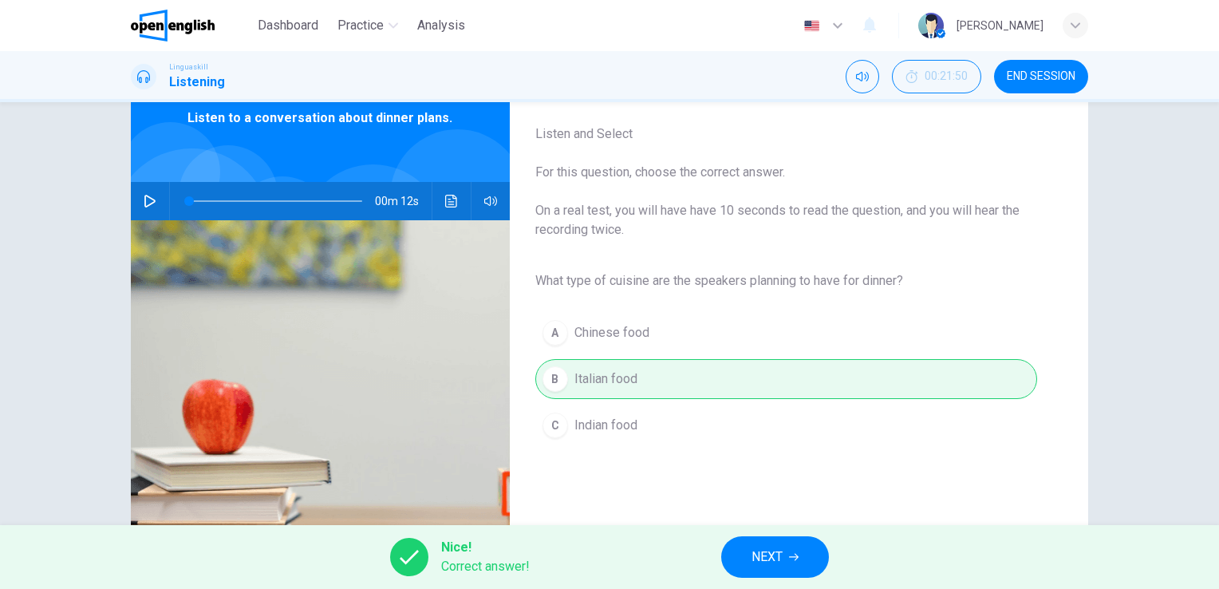
click at [774, 561] on span "NEXT" at bounding box center [766, 556] width 31 height 22
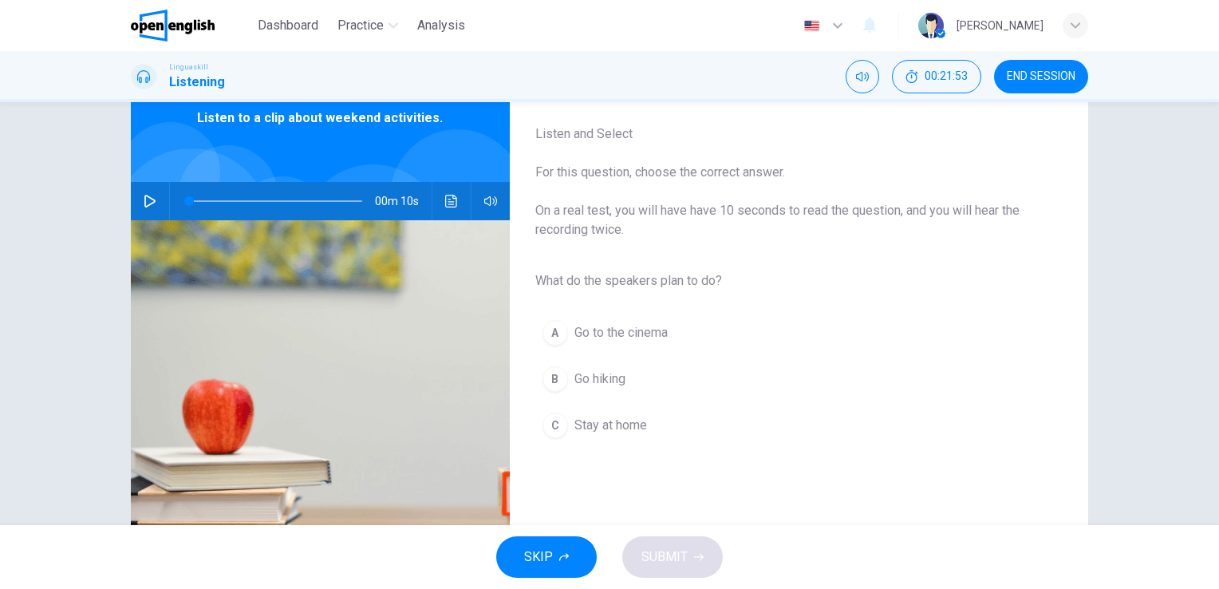
click at [144, 199] on icon "button" at bounding box center [149, 201] width 11 height 13
click at [593, 379] on span "Go hiking" at bounding box center [599, 378] width 51 height 19
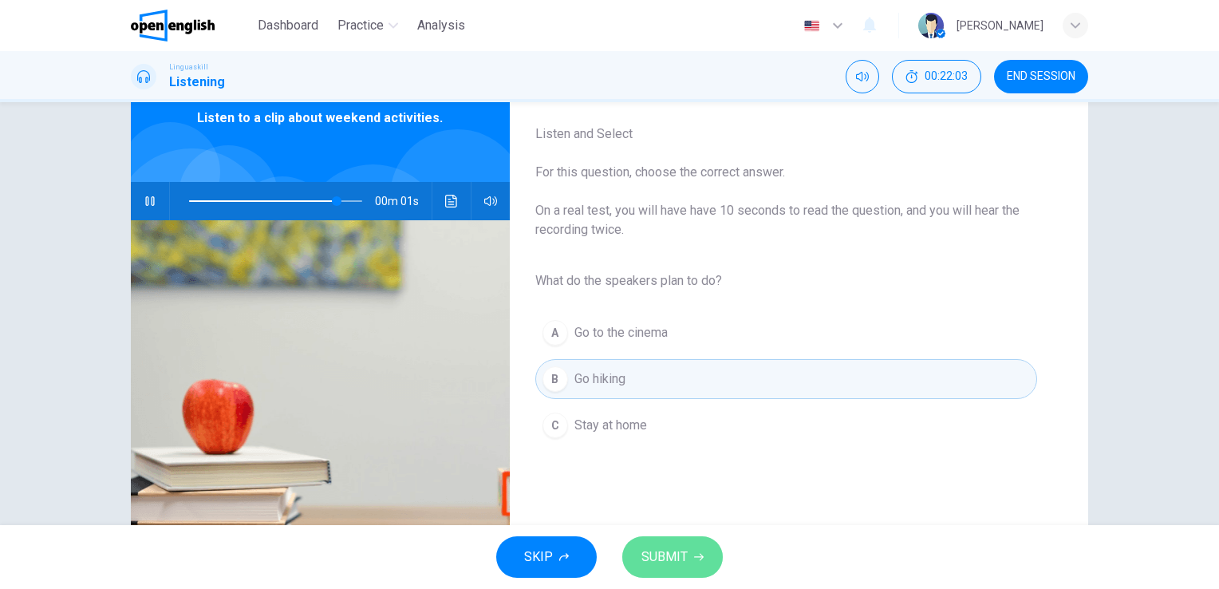
click at [685, 559] on span "SUBMIT" at bounding box center [664, 556] width 46 height 22
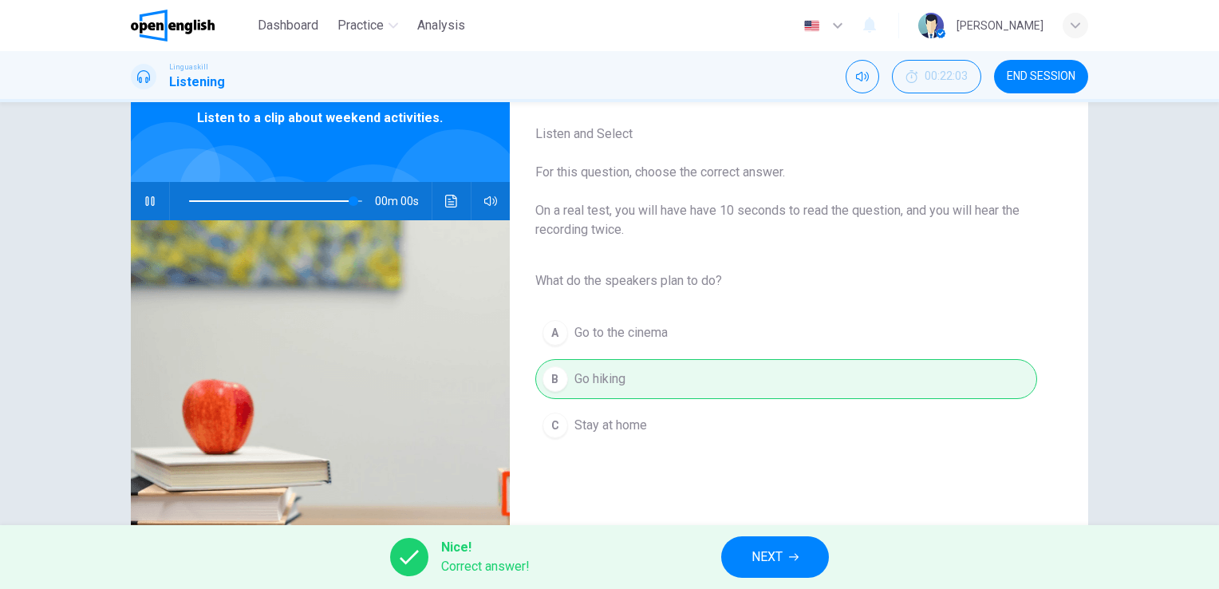
type input "*"
click at [776, 550] on span "NEXT" at bounding box center [766, 556] width 31 height 22
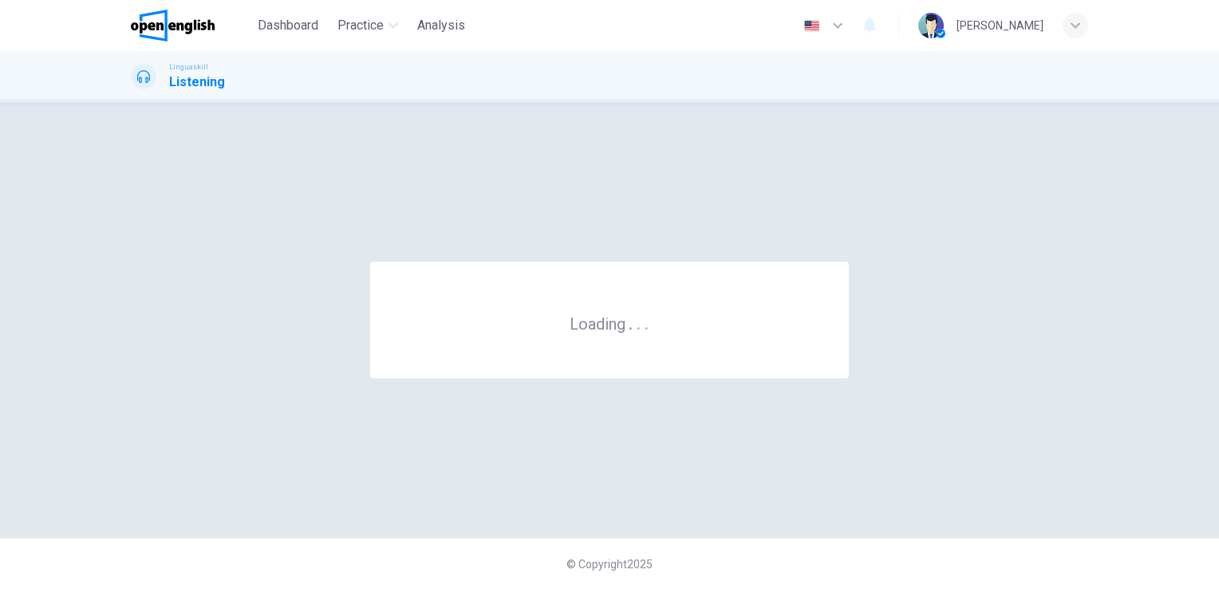
scroll to position [0, 0]
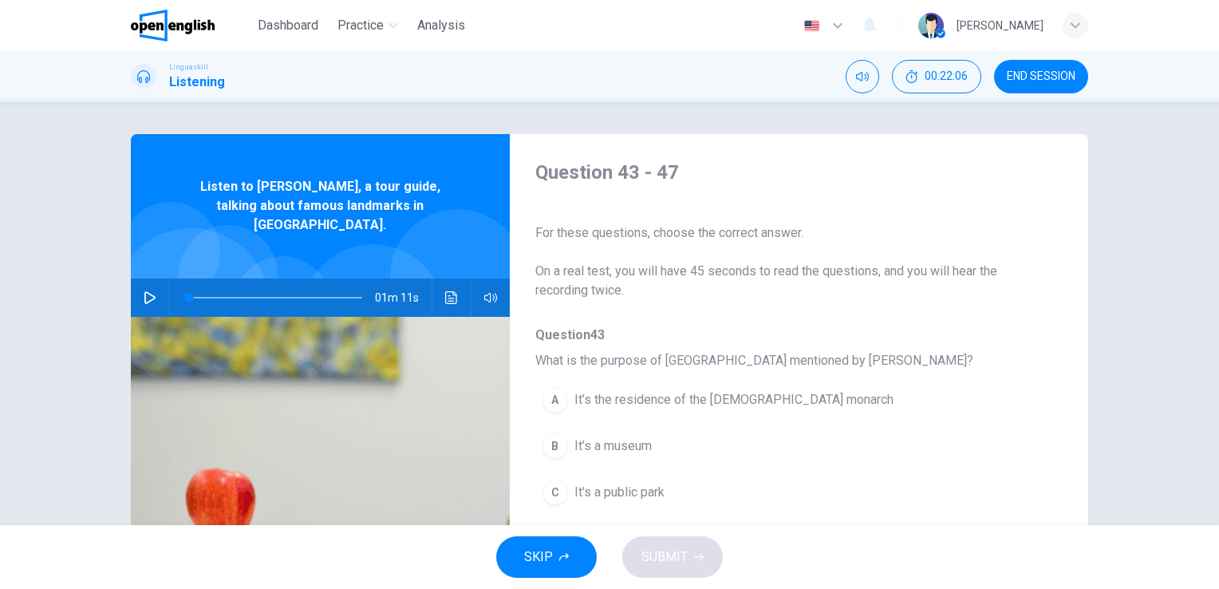
click at [147, 291] on icon "button" at bounding box center [150, 297] width 13 height 13
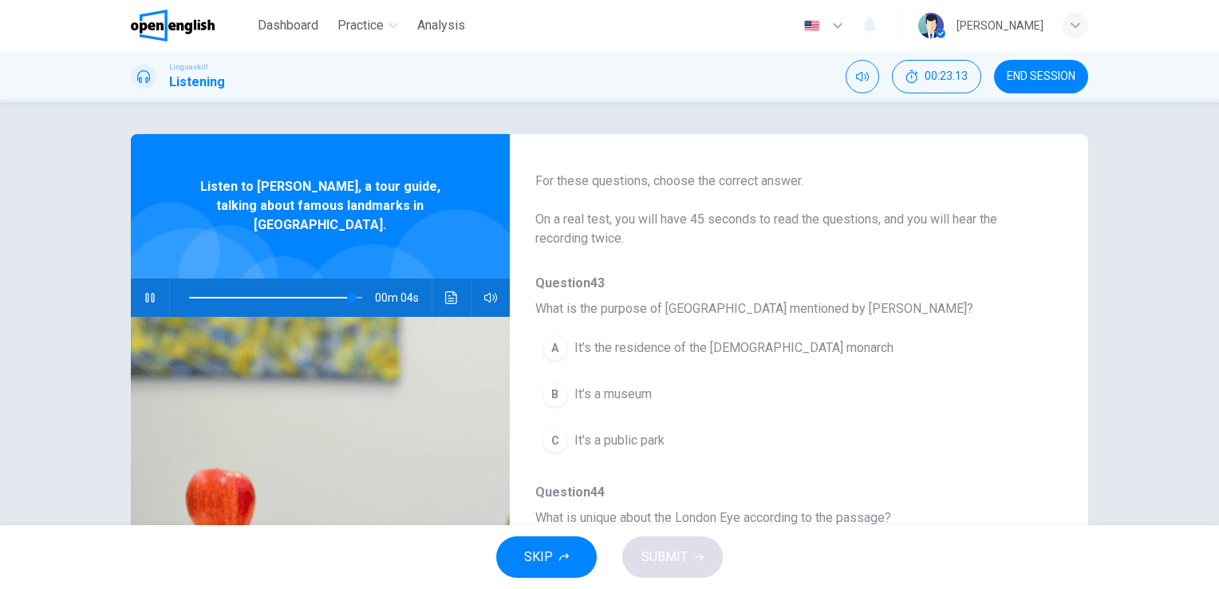
scroll to position [80, 0]
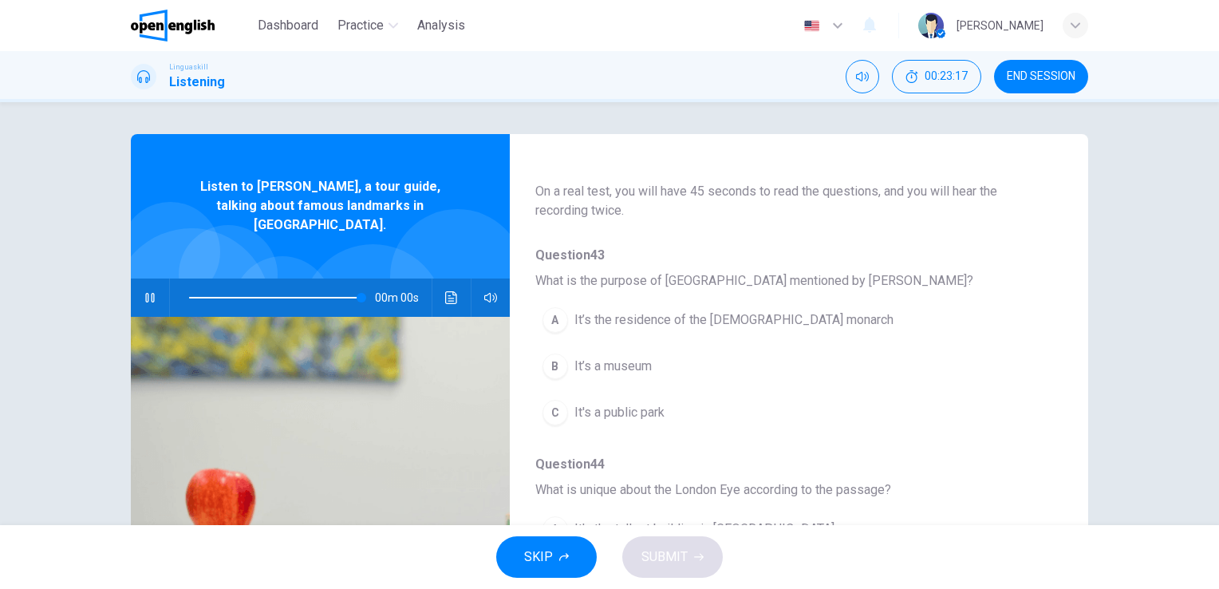
type input "*"
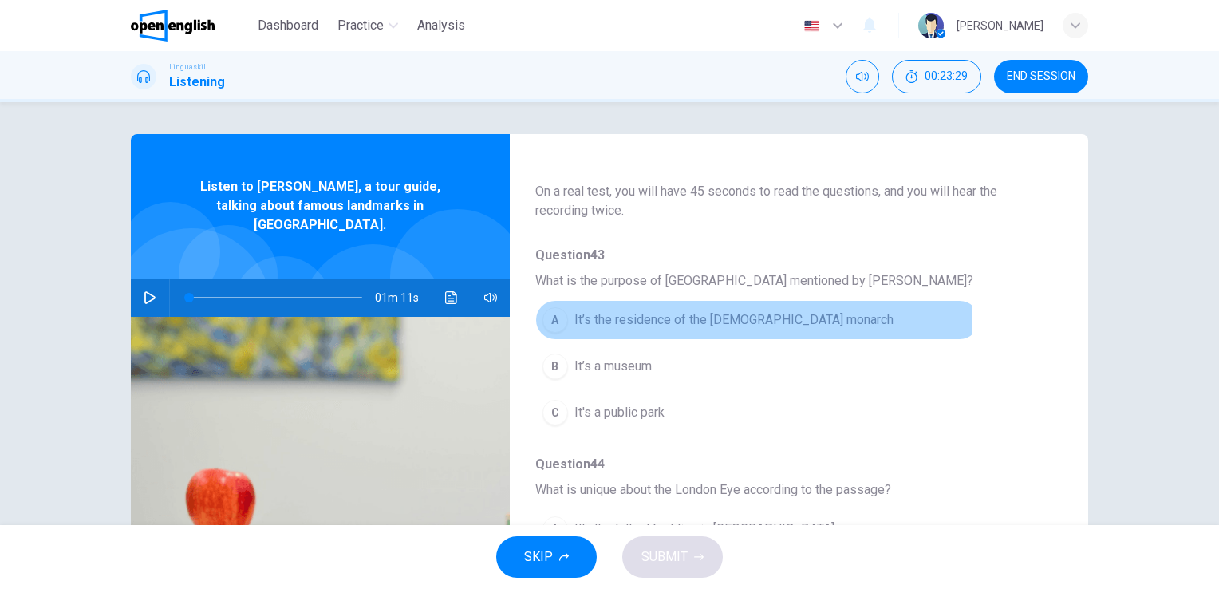
click at [640, 322] on span "It’s the residence of the British monarch" at bounding box center [733, 319] width 319 height 19
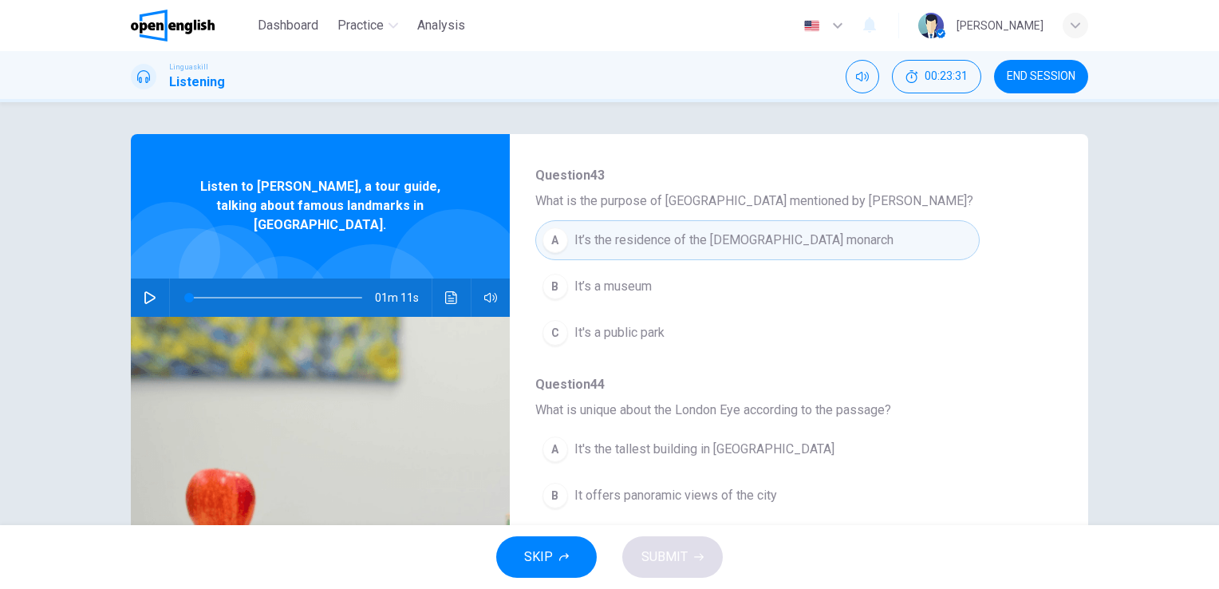
scroll to position [239, 0]
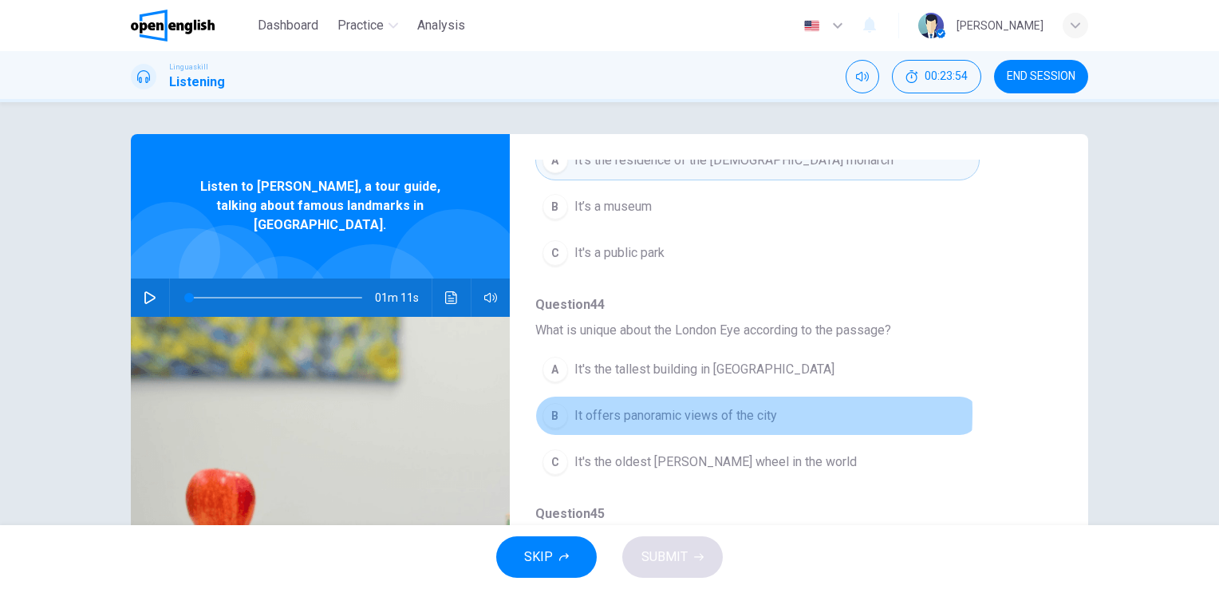
click at [656, 412] on span "It offers panoramic views of the city" at bounding box center [675, 415] width 203 height 19
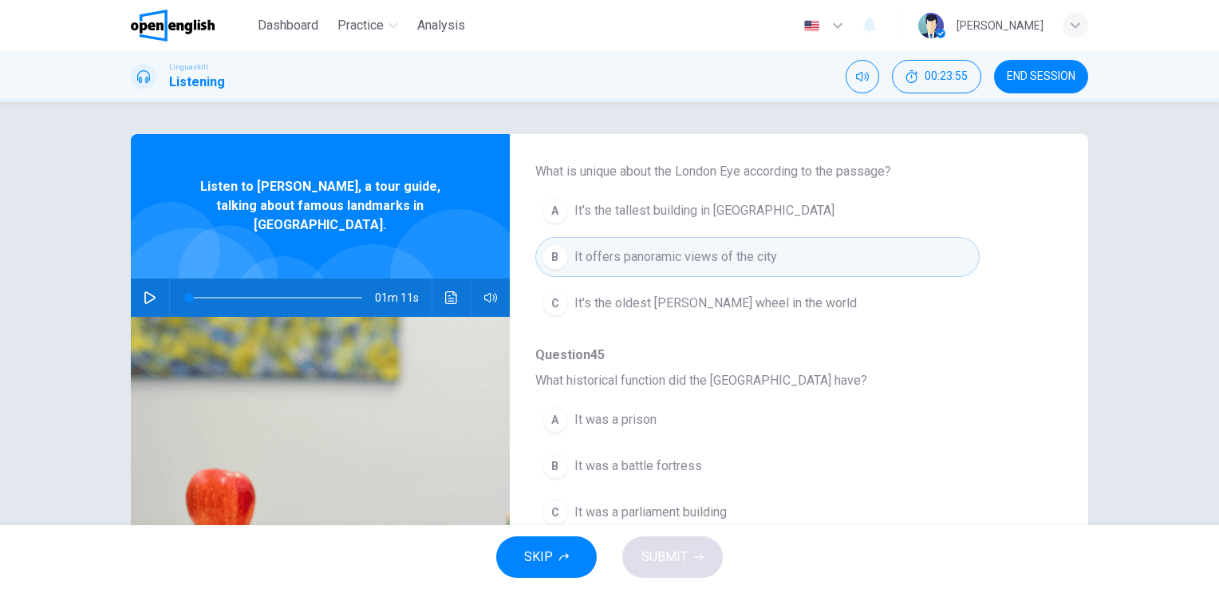
scroll to position [399, 0]
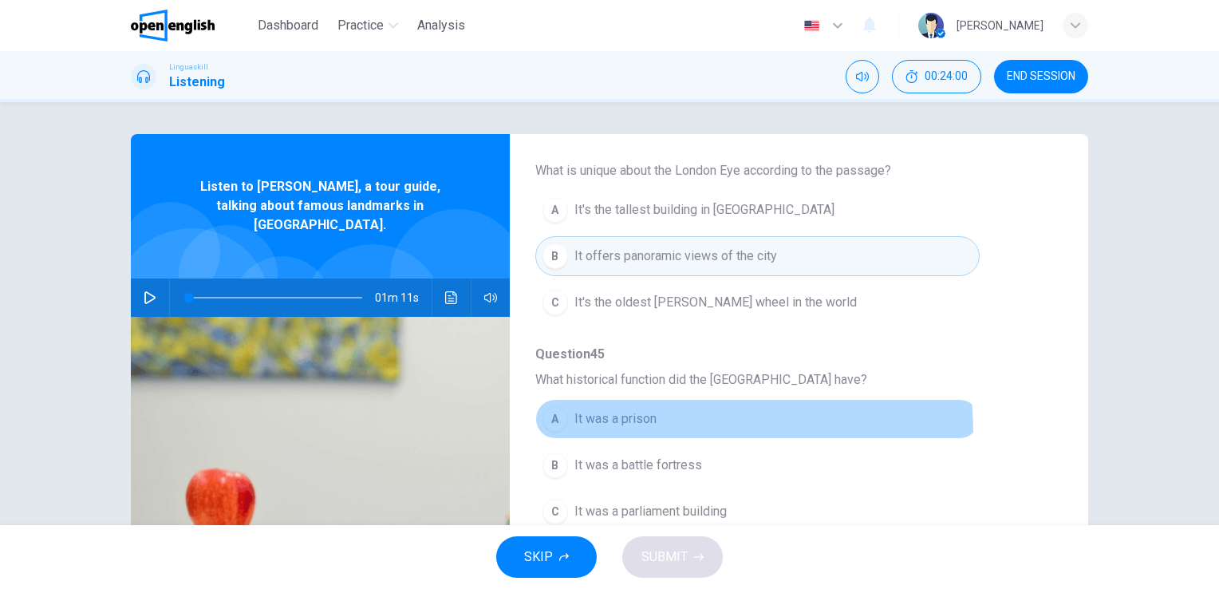
click at [593, 432] on button "A It was a prison" at bounding box center [757, 419] width 444 height 40
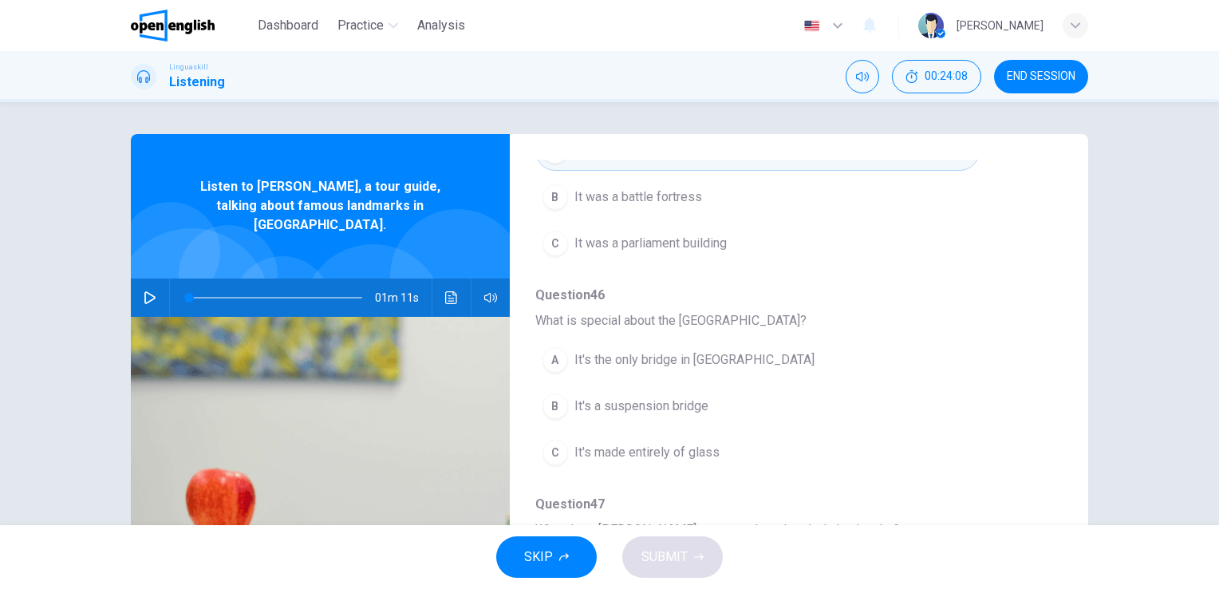
scroll to position [683, 0]
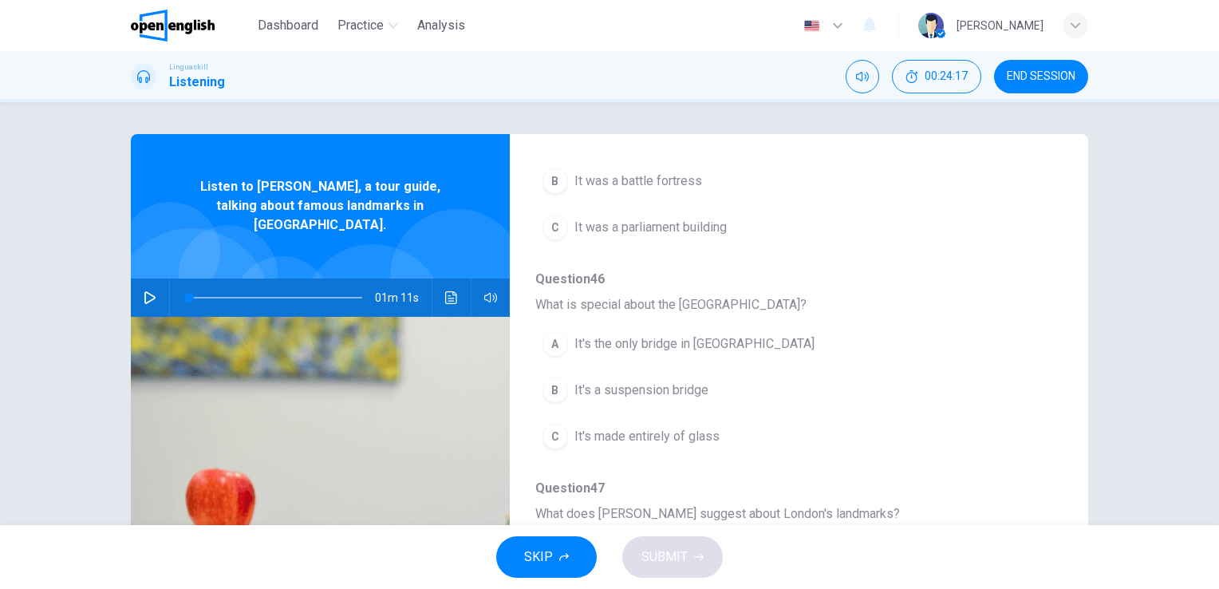
click at [635, 397] on button "B It's a suspension bridge" at bounding box center [757, 390] width 444 height 40
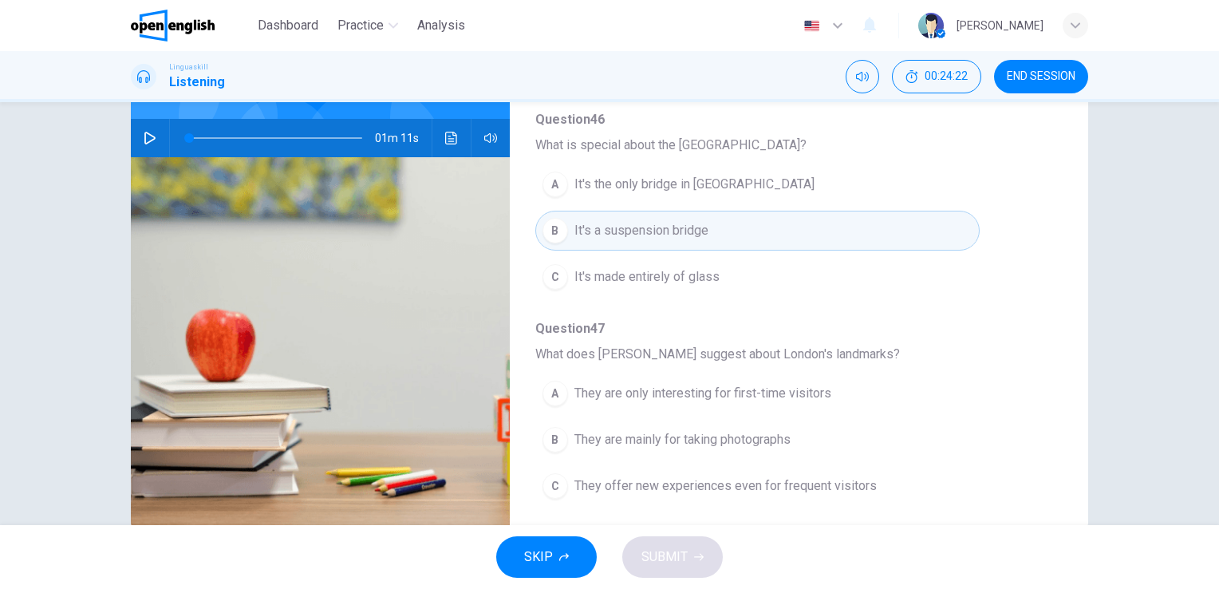
scroll to position [195, 0]
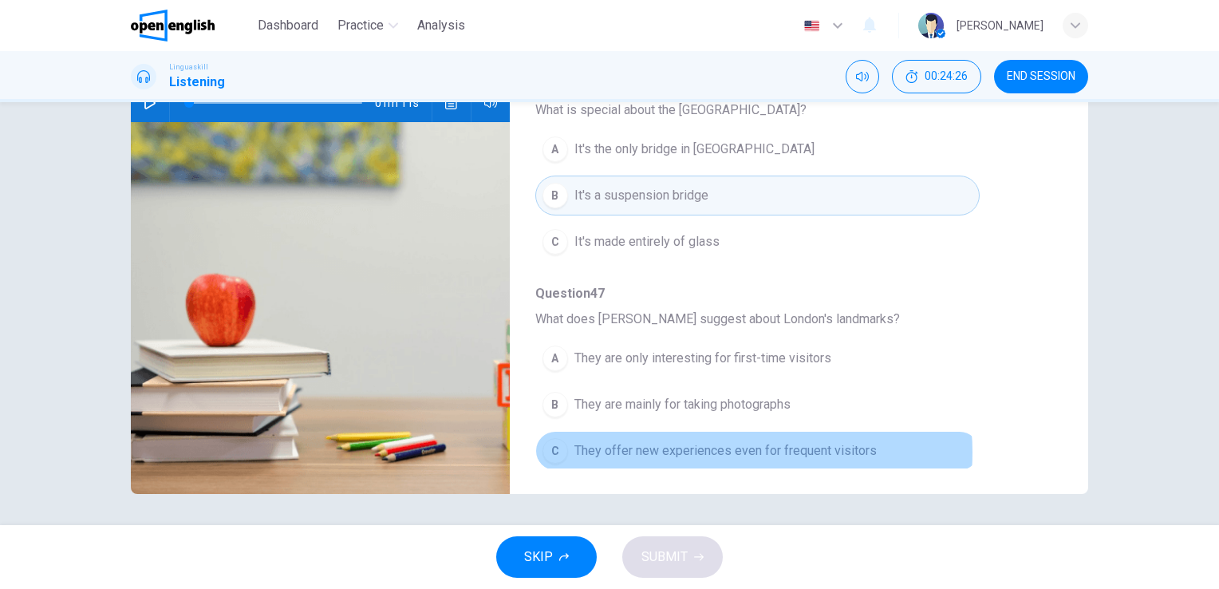
click at [723, 447] on span "They offer new experiences even for frequent visitors" at bounding box center [725, 450] width 302 height 19
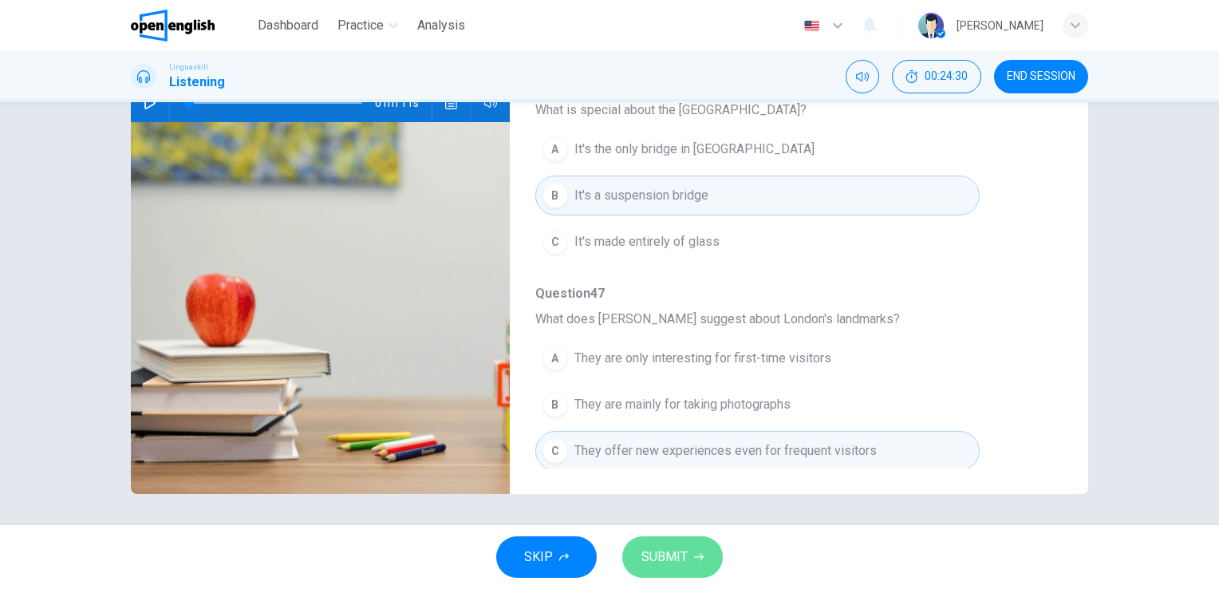
click at [667, 553] on span "SUBMIT" at bounding box center [664, 556] width 46 height 22
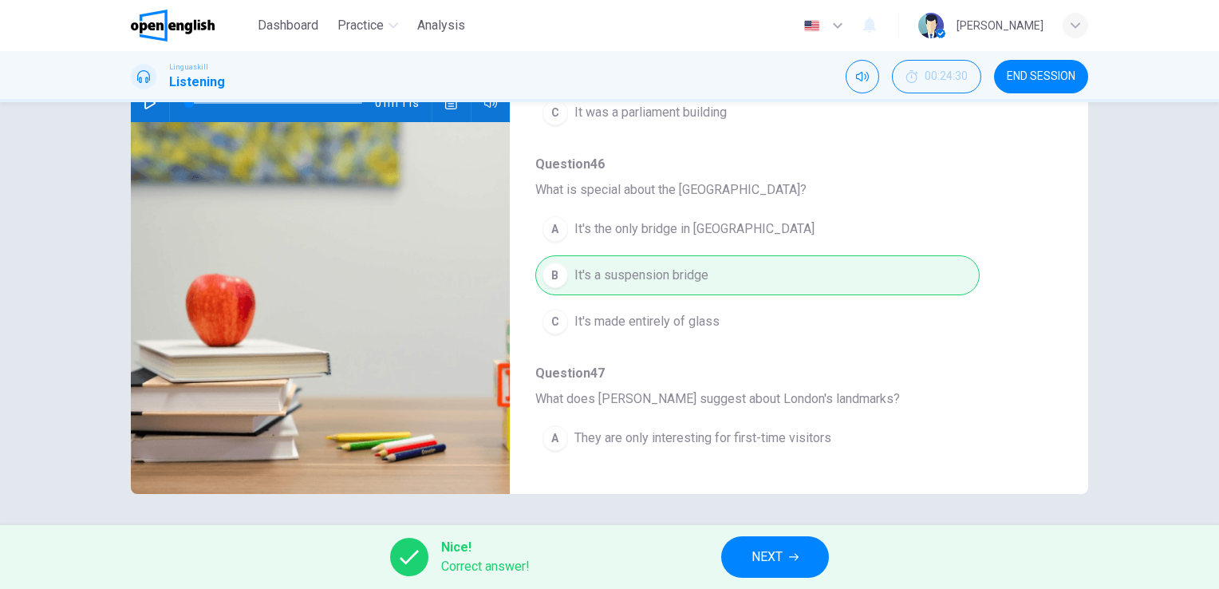
scroll to position [683, 0]
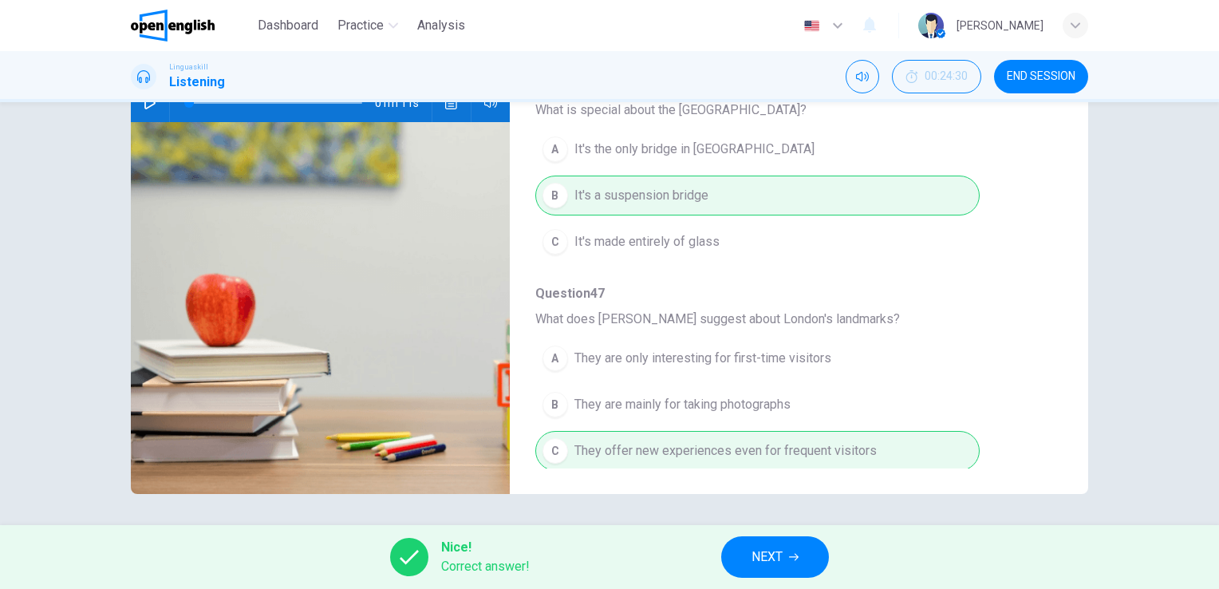
click at [772, 550] on span "NEXT" at bounding box center [766, 556] width 31 height 22
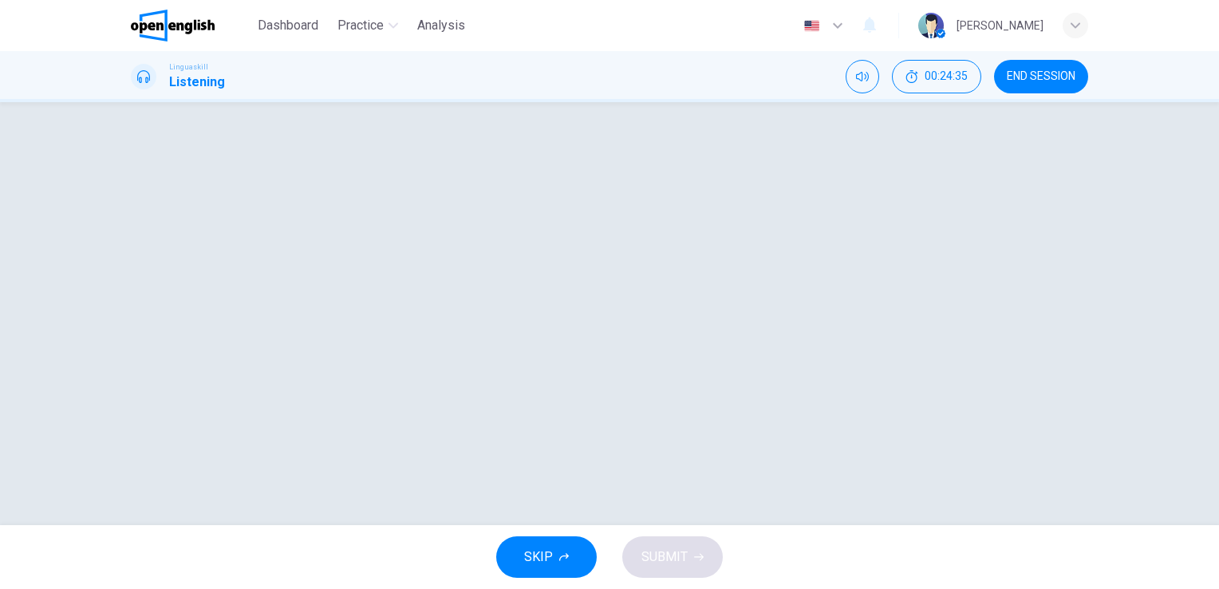
click at [884, 206] on div at bounding box center [609, 313] width 1008 height 359
drag, startPoint x: 702, startPoint y: 310, endPoint x: 698, endPoint y: 287, distance: 23.5
click at [698, 287] on div at bounding box center [609, 313] width 1008 height 359
drag, startPoint x: 1016, startPoint y: 219, endPoint x: 846, endPoint y: 318, distance: 197.0
click at [871, 309] on div at bounding box center [609, 313] width 1008 height 359
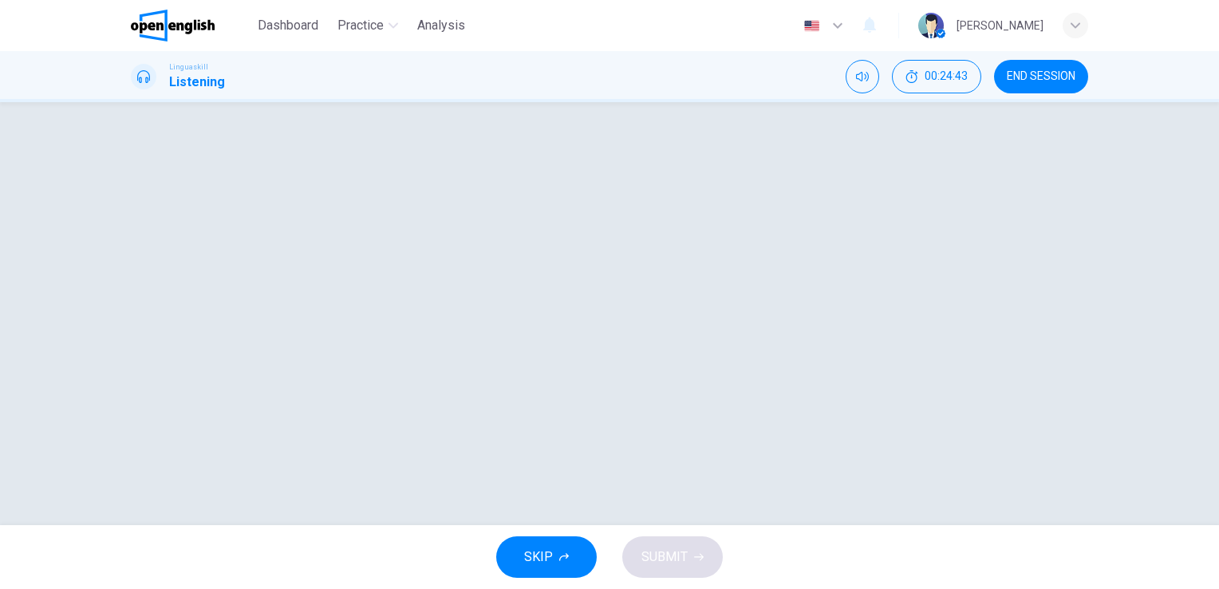
drag, startPoint x: 657, startPoint y: 547, endPoint x: 660, endPoint y: 530, distance: 17.8
click at [658, 537] on div "SKIP SUBMIT" at bounding box center [609, 557] width 1219 height 64
click at [715, 309] on div at bounding box center [609, 313] width 1008 height 359
click at [718, 304] on div at bounding box center [609, 313] width 1008 height 359
click at [722, 303] on div at bounding box center [609, 313] width 1008 height 359
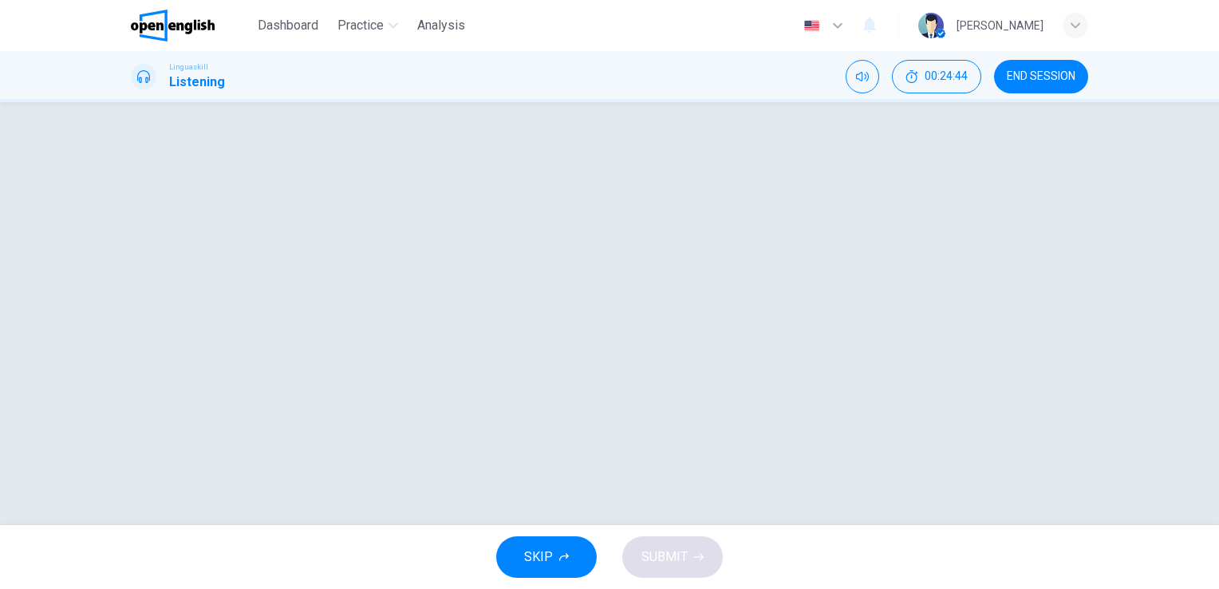
click at [766, 293] on div at bounding box center [609, 313] width 1008 height 359
click at [544, 558] on span "SKIP" at bounding box center [538, 556] width 29 height 22
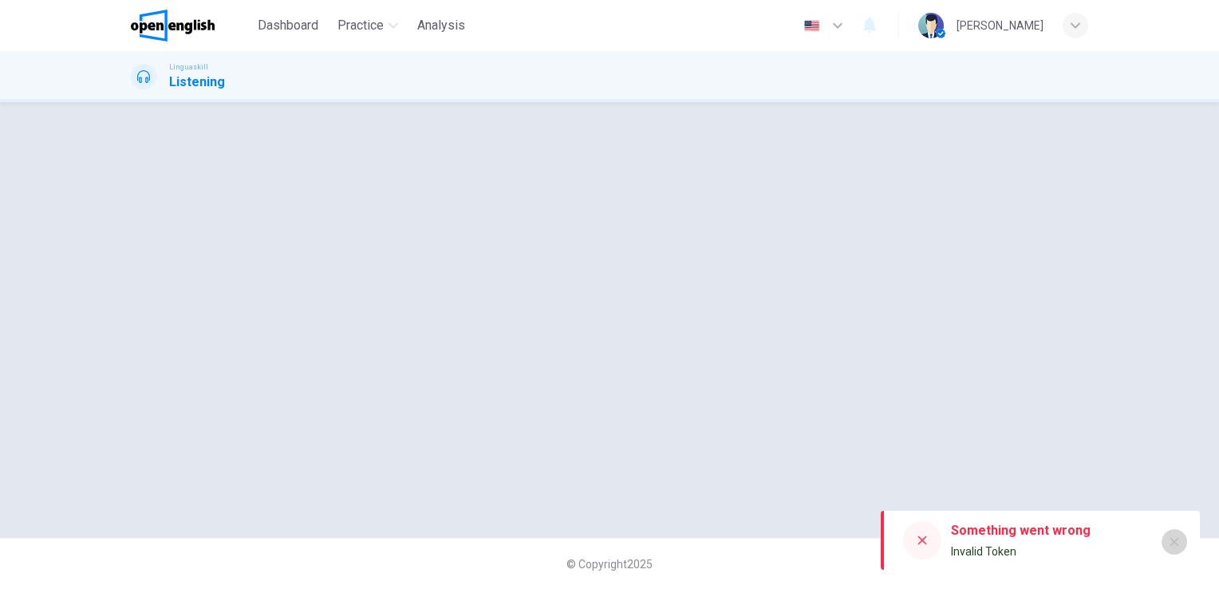
click at [1175, 538] on icon "button" at bounding box center [1174, 541] width 13 height 13
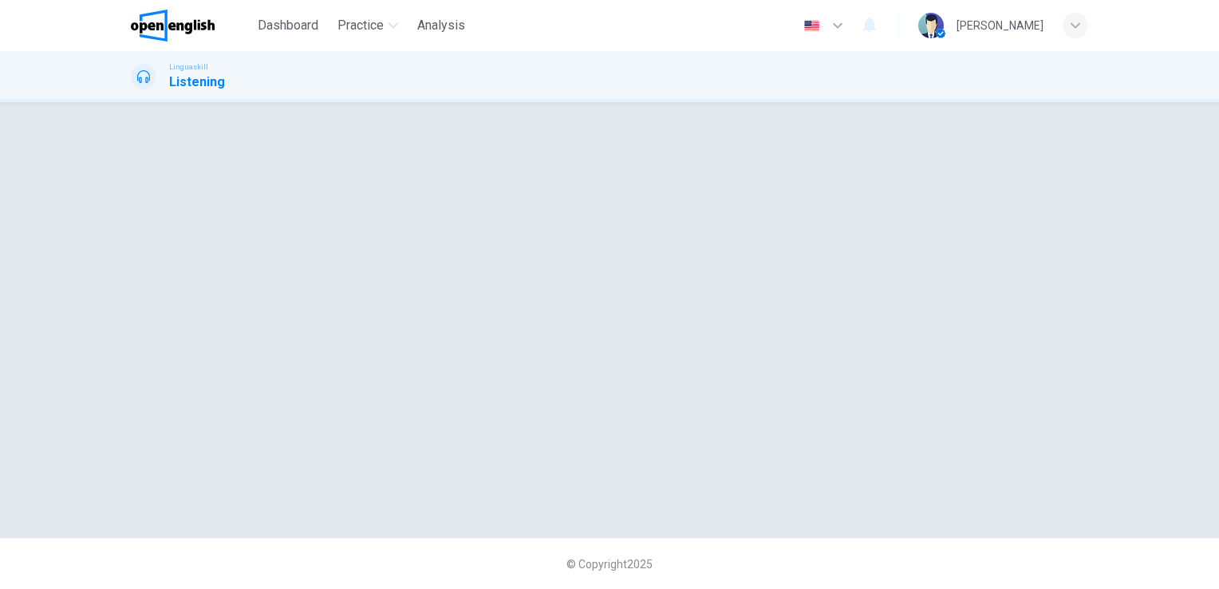
click at [201, 65] on span "Linguaskill" at bounding box center [188, 66] width 39 height 11
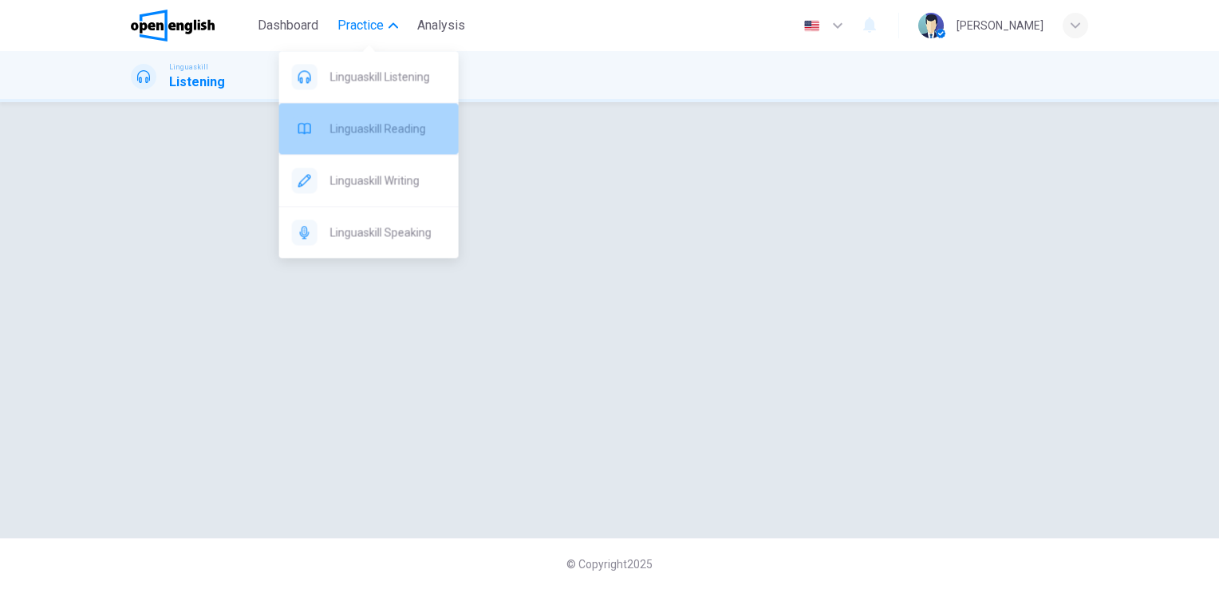
click at [375, 133] on span "Linguaskill Reading" at bounding box center [388, 128] width 116 height 19
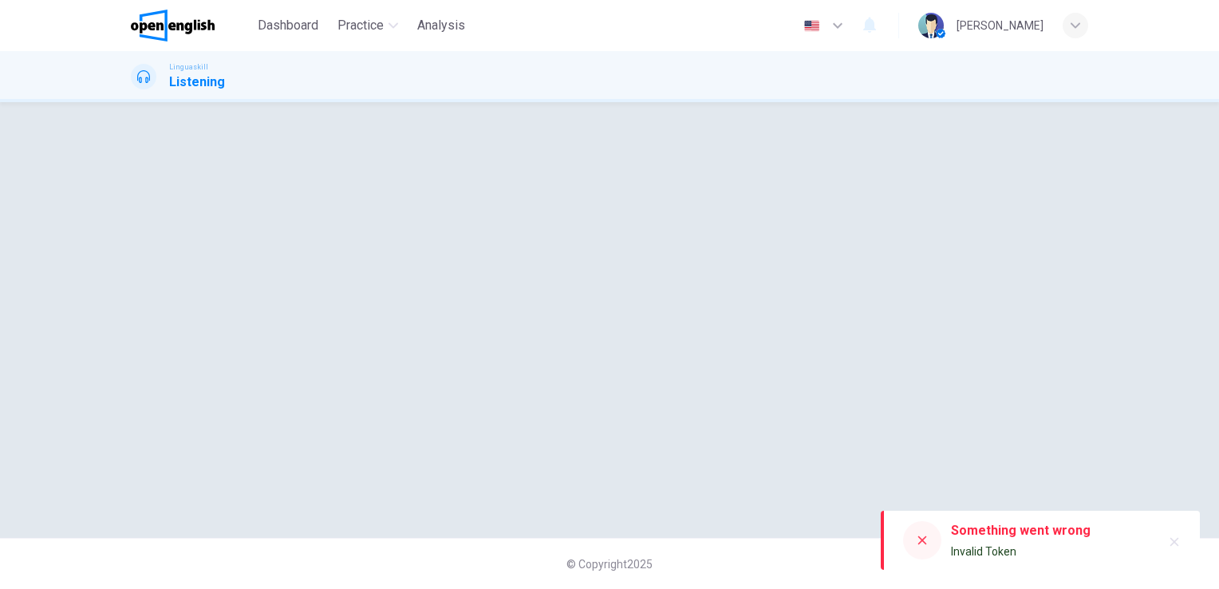
click at [162, 25] on img at bounding box center [173, 26] width 84 height 32
click at [148, 31] on img at bounding box center [173, 26] width 84 height 32
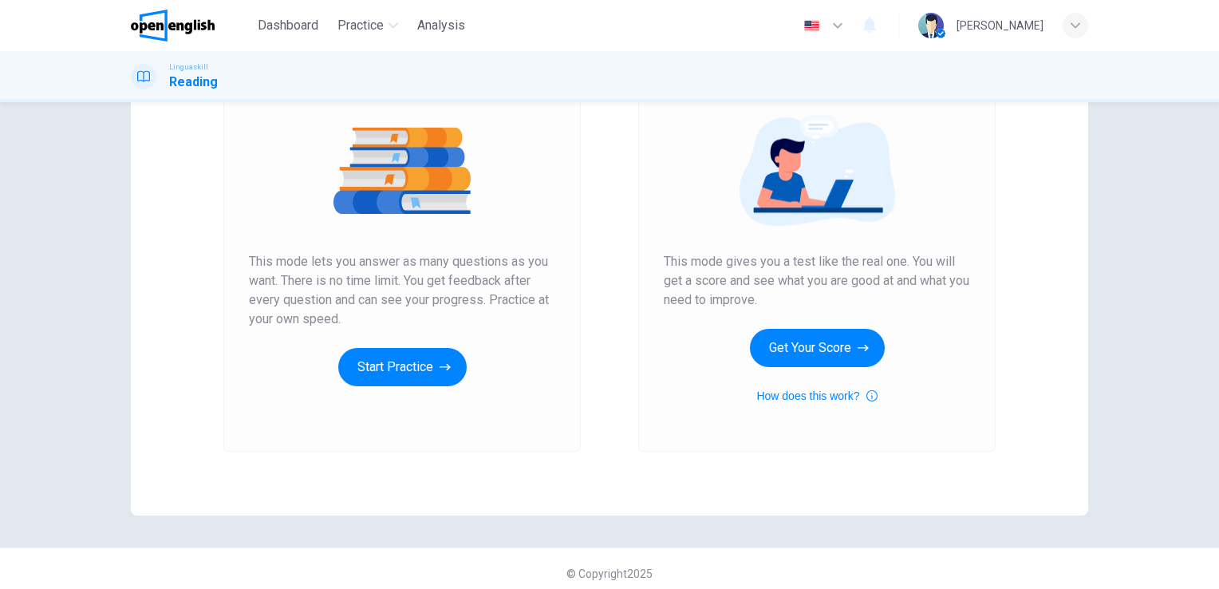
scroll to position [182, 0]
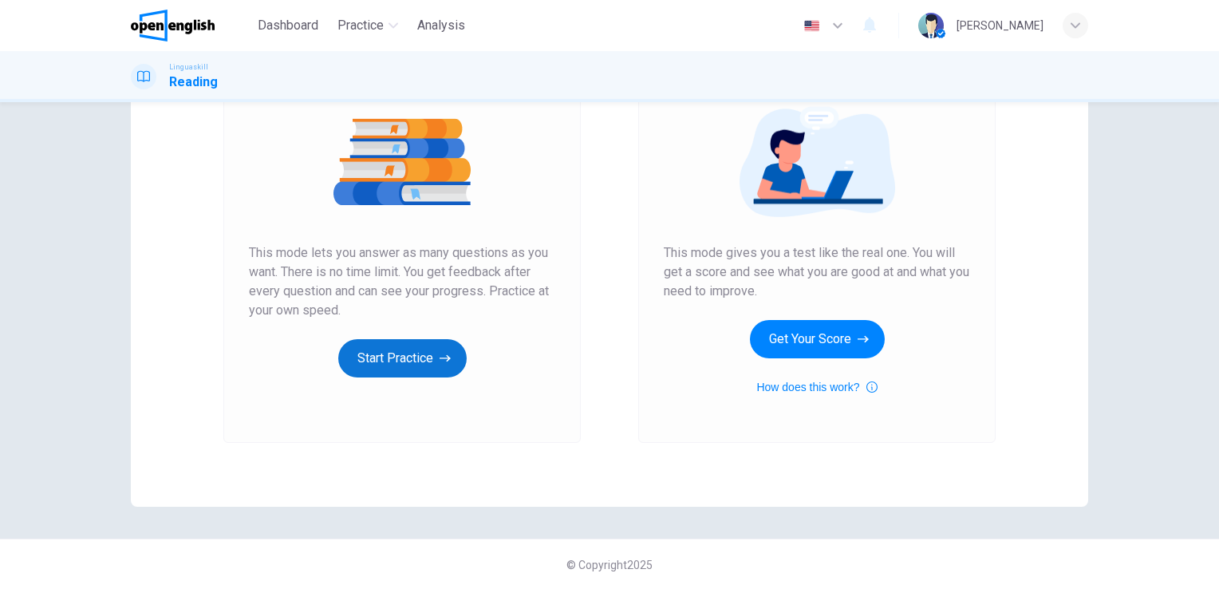
click at [404, 362] on button "Start Practice" at bounding box center [402, 358] width 128 height 38
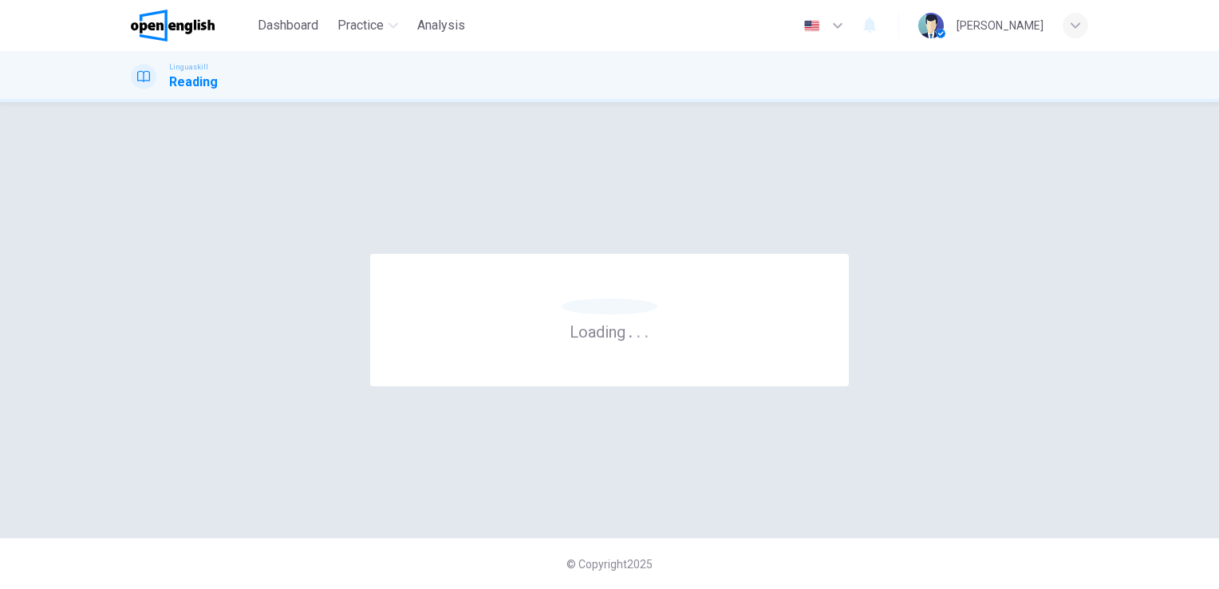
scroll to position [0, 0]
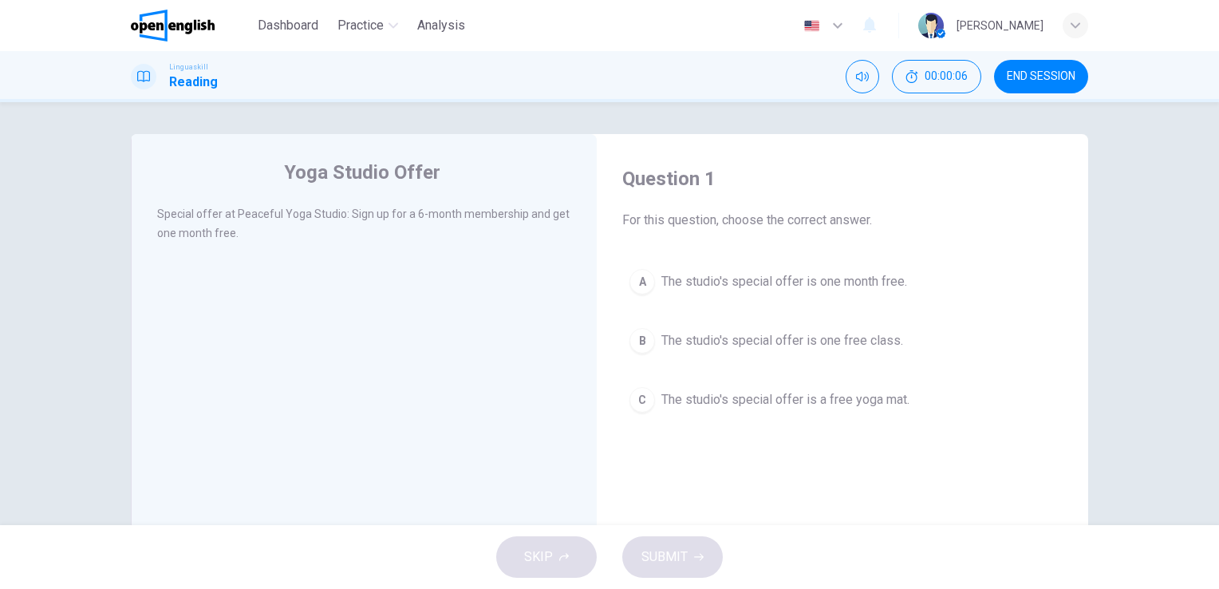
click at [743, 258] on div "Question 1 For this question, choose the correct answer. A The studio's special…" at bounding box center [842, 293] width 466 height 286
click at [756, 246] on div "Question 1 For this question, choose the correct answer. A The studio's special…" at bounding box center [842, 293] width 466 height 286
click at [798, 300] on button "A The studio's special offer is one month free." at bounding box center [842, 282] width 440 height 40
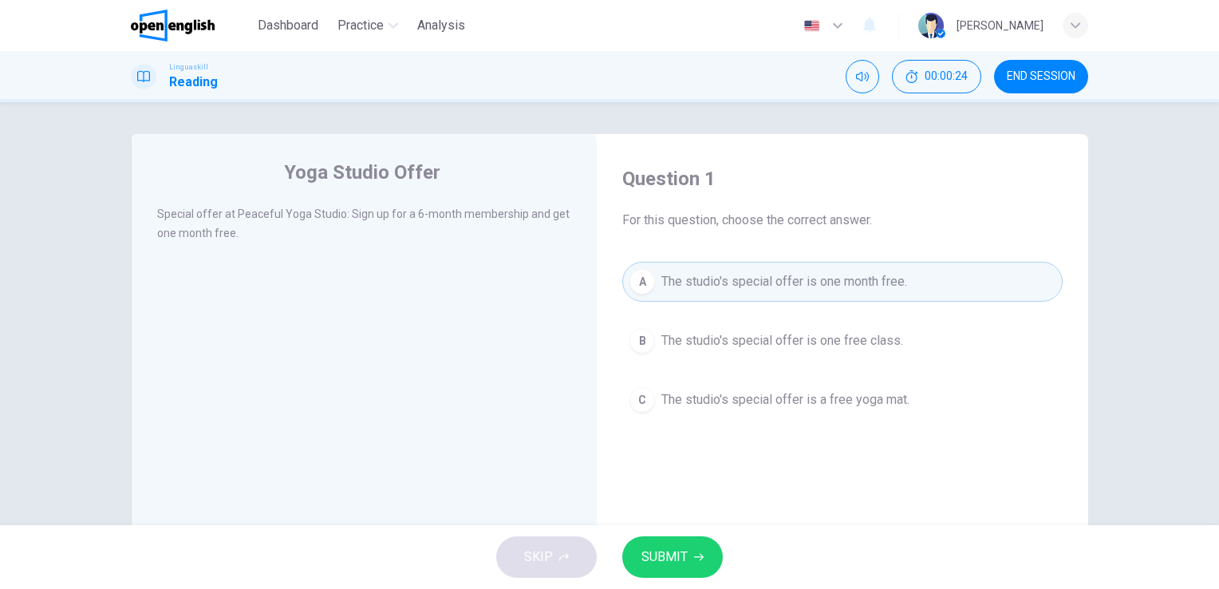
drag, startPoint x: 406, startPoint y: 258, endPoint x: 415, endPoint y: 258, distance: 8.8
click at [406, 259] on div "Special offer at Peaceful Yoga Studio: Sign up for a 6-month membership and get…" at bounding box center [374, 232] width 435 height 57
click at [676, 552] on span "SUBMIT" at bounding box center [664, 556] width 46 height 22
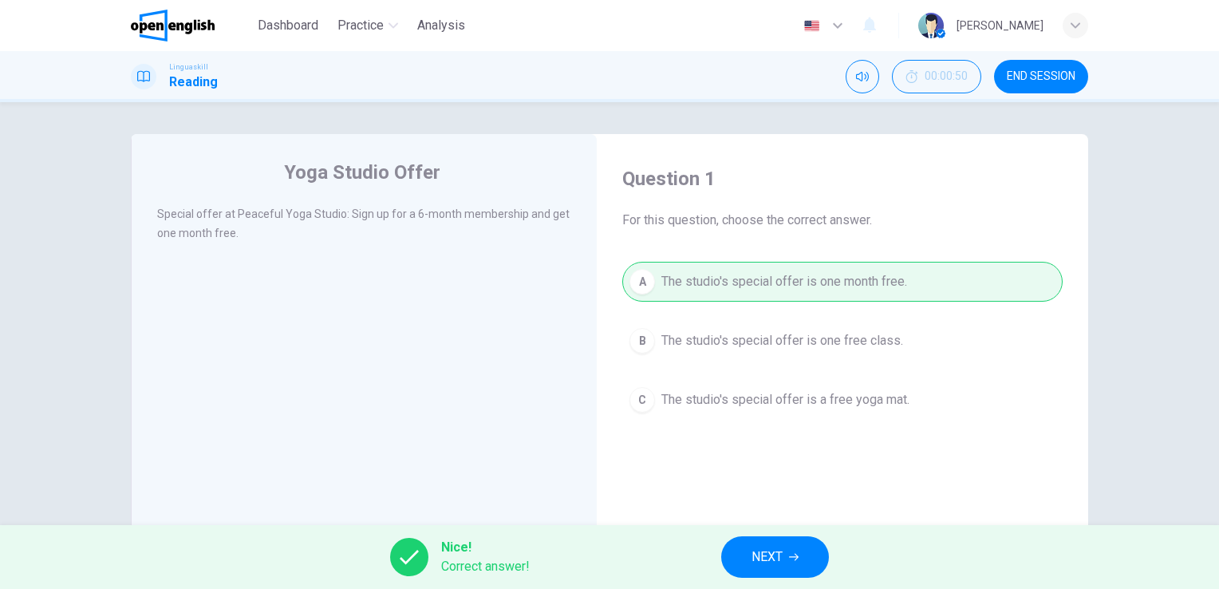
click at [788, 554] on button "NEXT" at bounding box center [775, 556] width 108 height 41
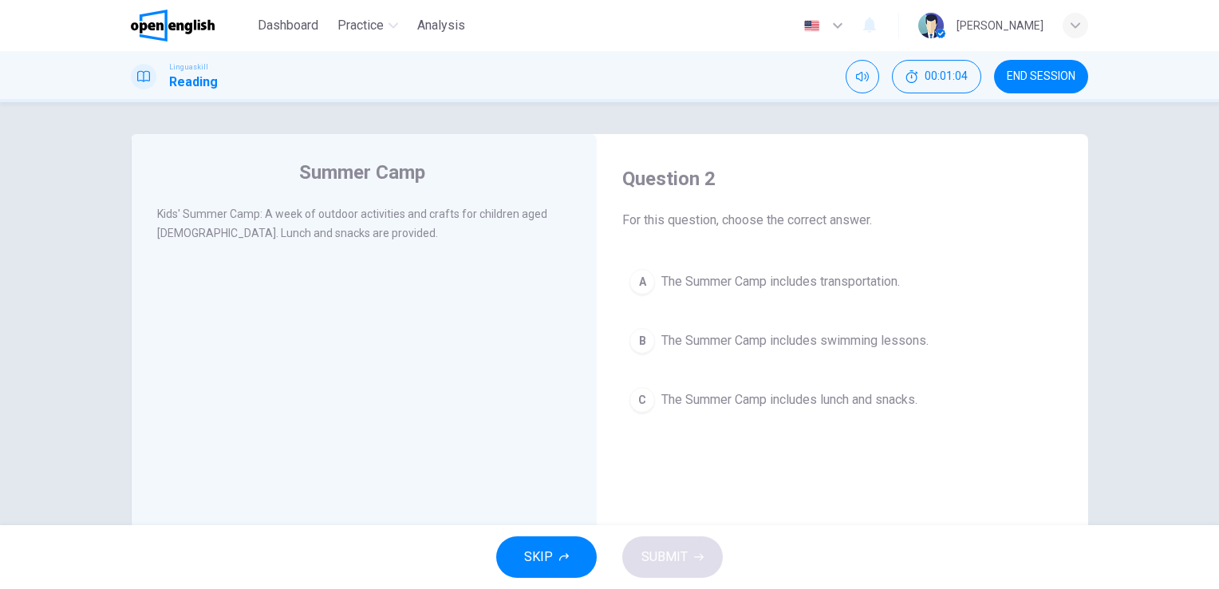
click at [820, 397] on span "The Summer Camp includes lunch and snacks." at bounding box center [789, 399] width 256 height 19
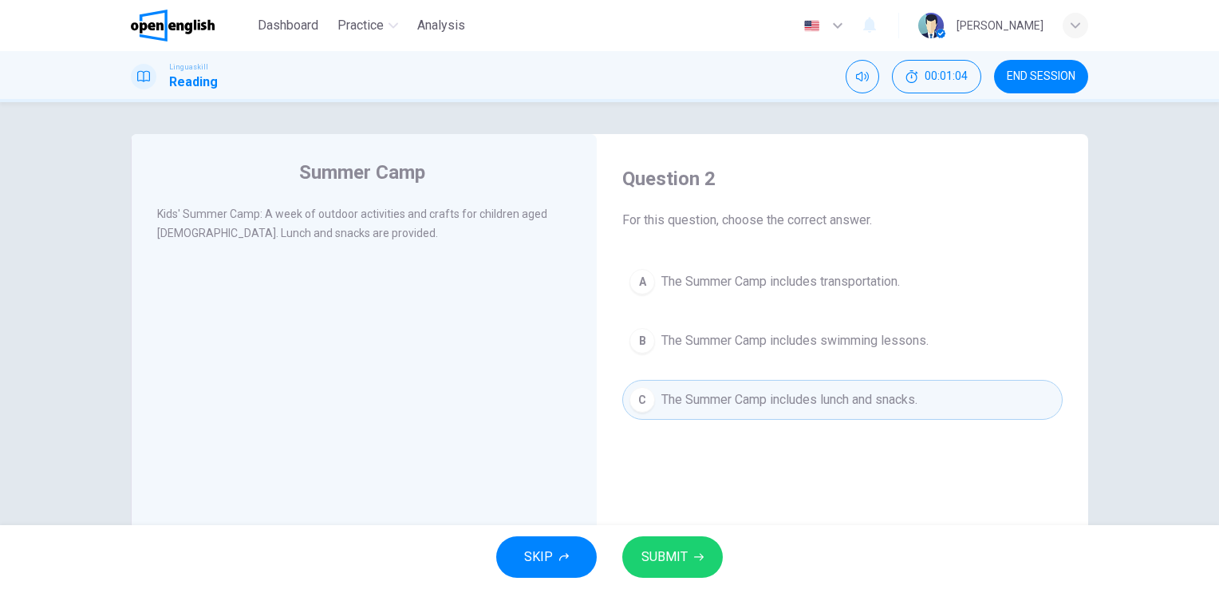
click at [660, 555] on span "SUBMIT" at bounding box center [664, 556] width 46 height 22
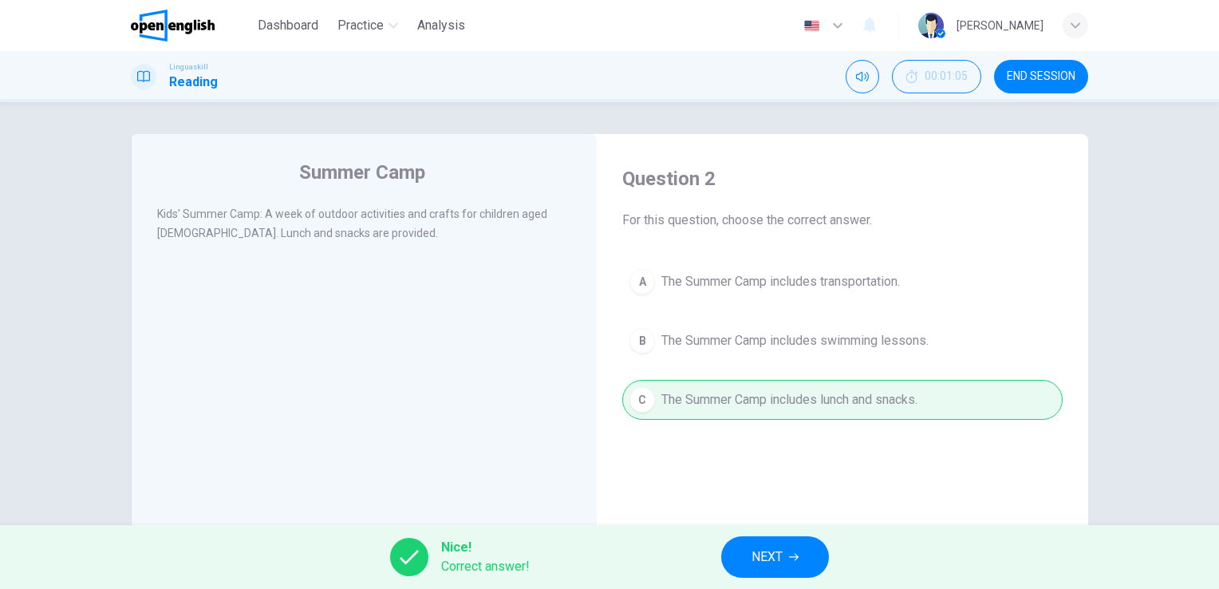
click at [782, 563] on span "NEXT" at bounding box center [766, 556] width 31 height 22
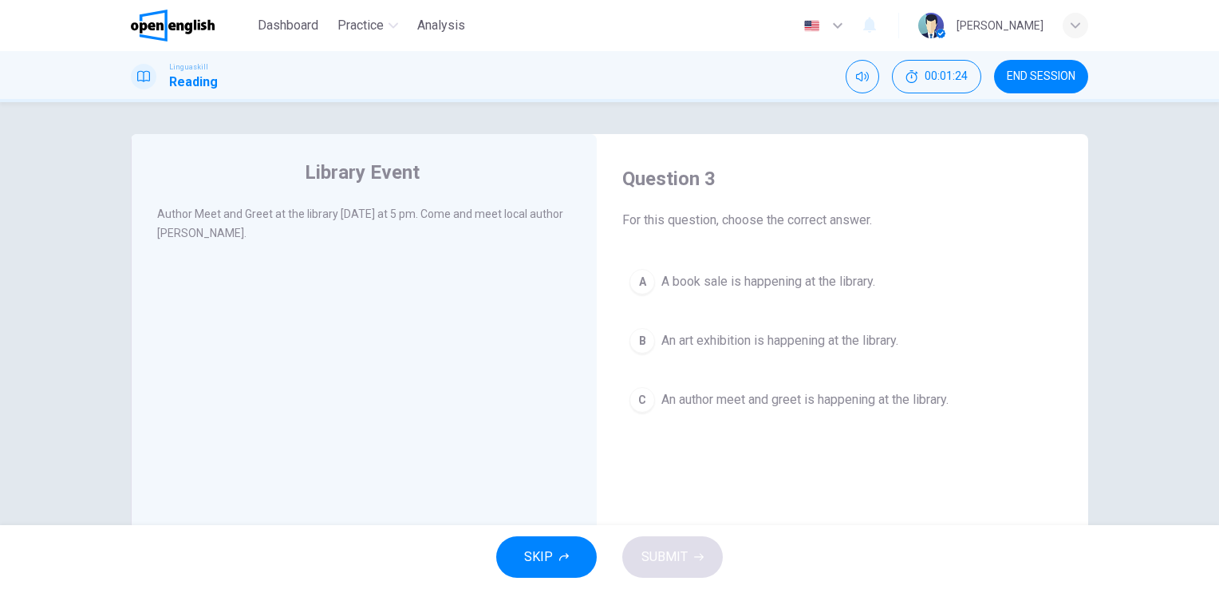
click at [794, 397] on span "An author meet and greet is happening at the library." at bounding box center [804, 399] width 287 height 19
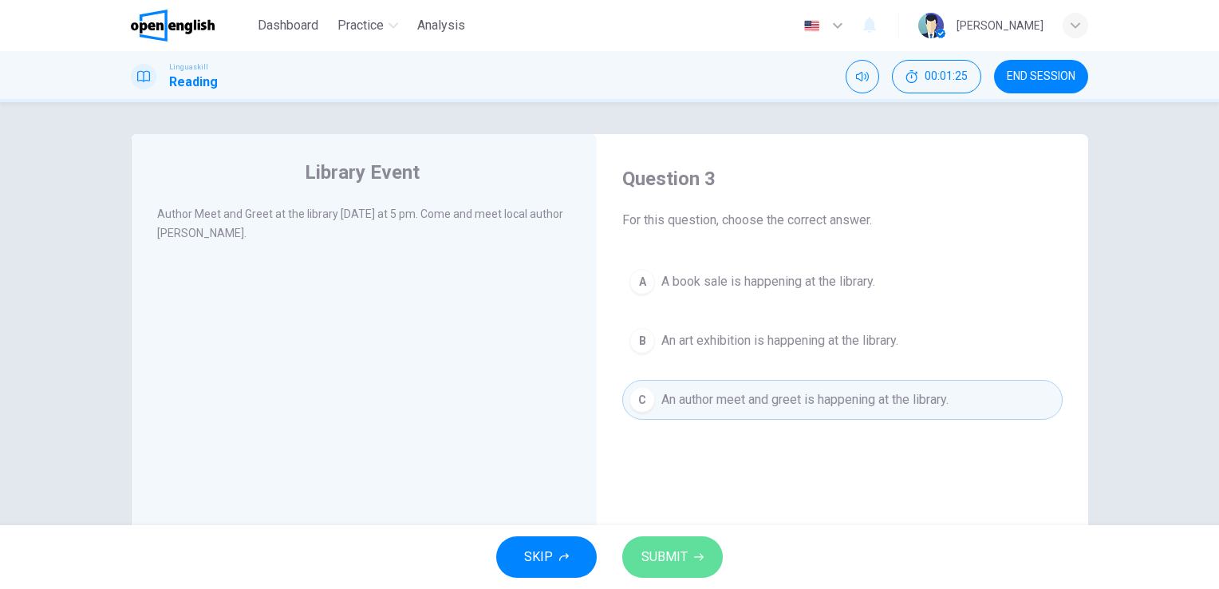
click at [645, 557] on span "SUBMIT" at bounding box center [664, 556] width 46 height 22
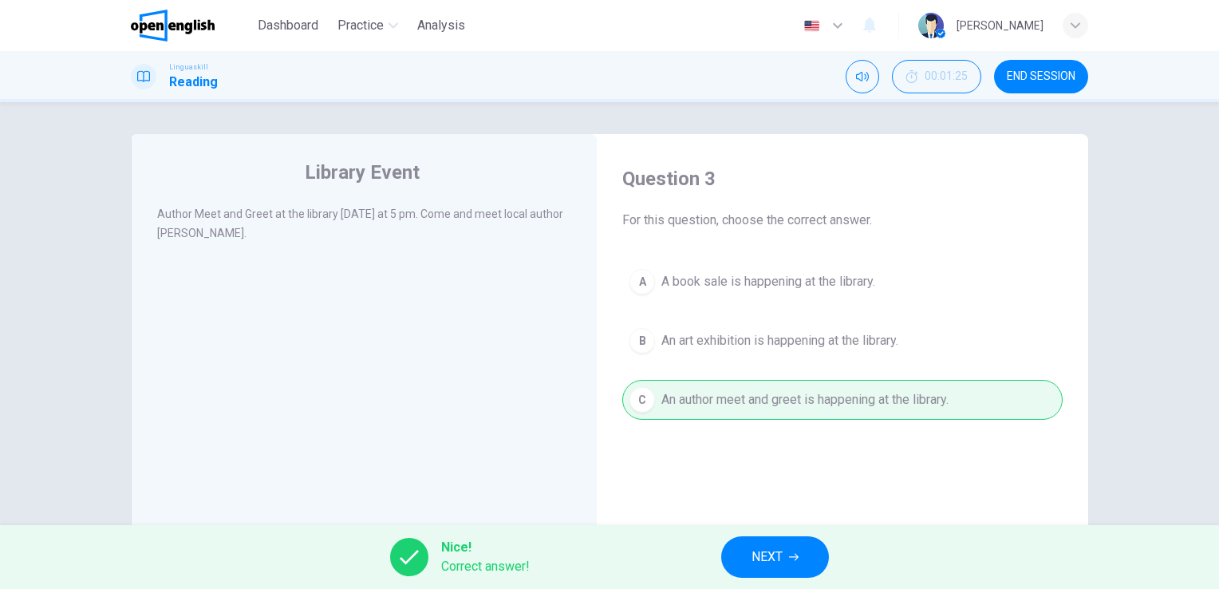
click at [794, 550] on button "NEXT" at bounding box center [775, 556] width 108 height 41
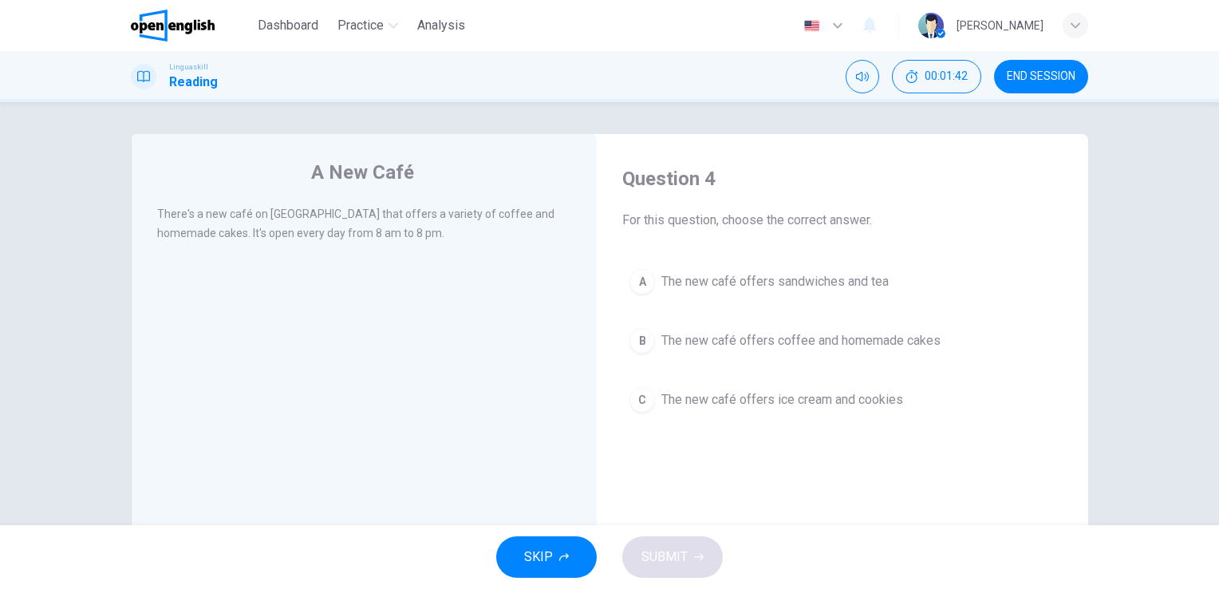
click at [831, 352] on button "B The new café offers coffee and homemade cakes" at bounding box center [842, 341] width 440 height 40
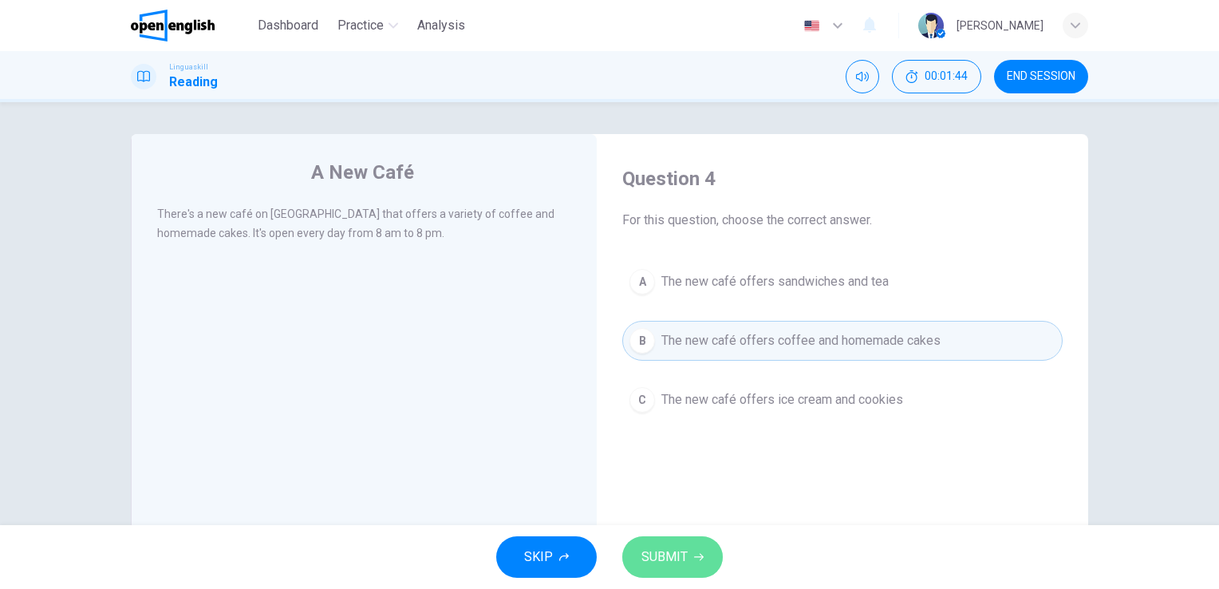
click at [677, 557] on span "SUBMIT" at bounding box center [664, 556] width 46 height 22
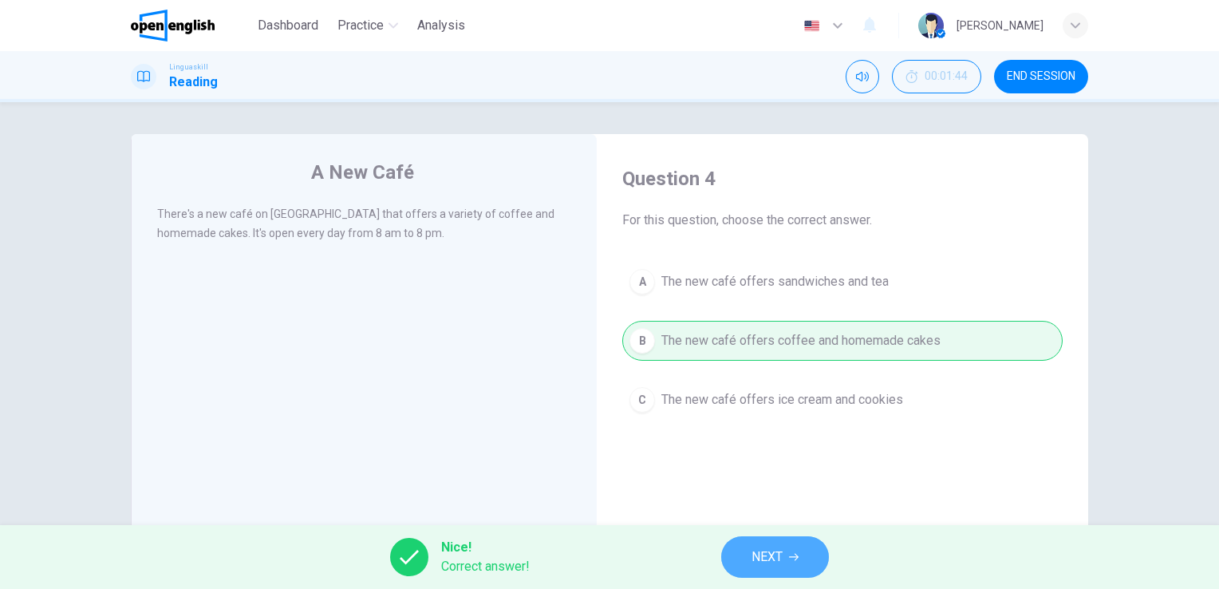
click at [778, 557] on span "NEXT" at bounding box center [766, 556] width 31 height 22
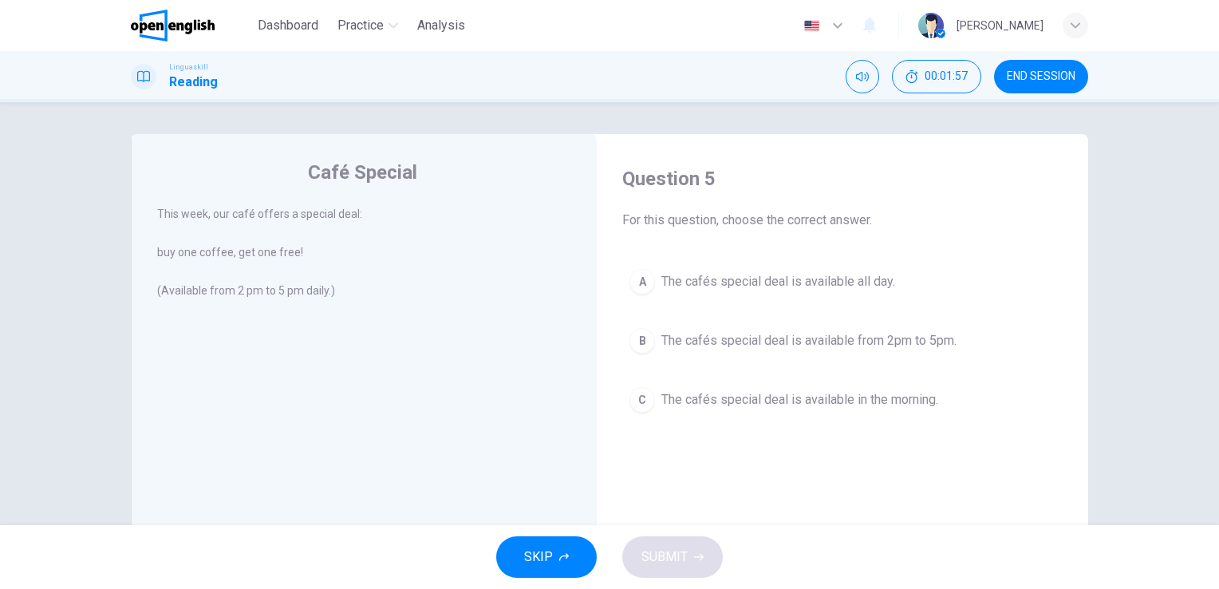
click at [848, 343] on span "The cafés special deal is available from 2pm to 5pm." at bounding box center [808, 340] width 295 height 19
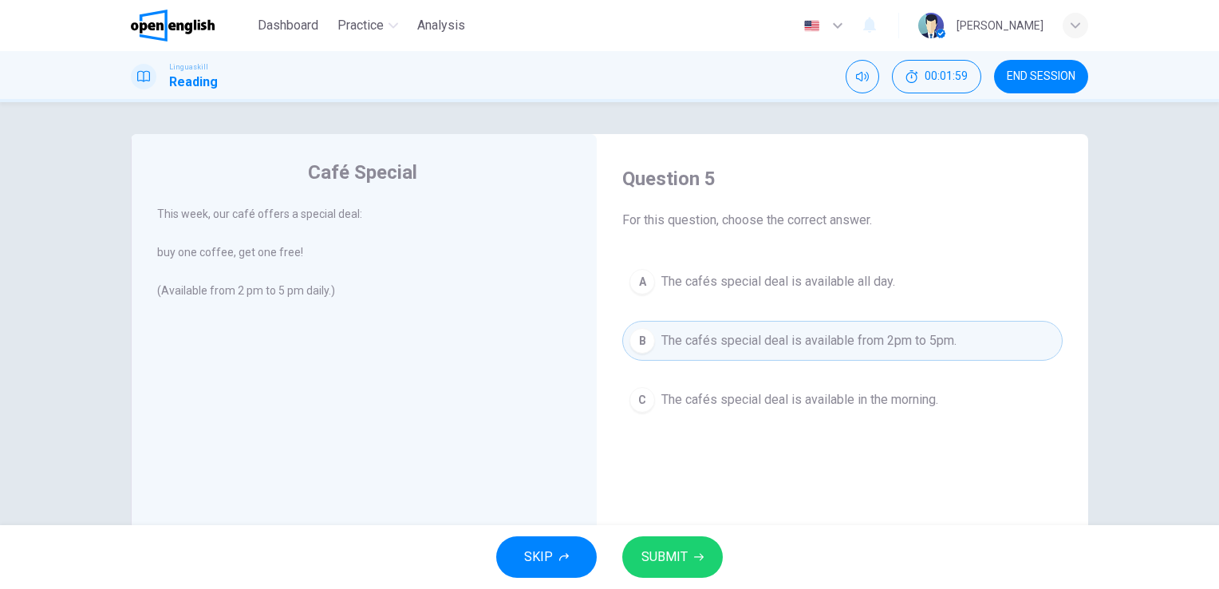
click at [686, 555] on span "SUBMIT" at bounding box center [664, 556] width 46 height 22
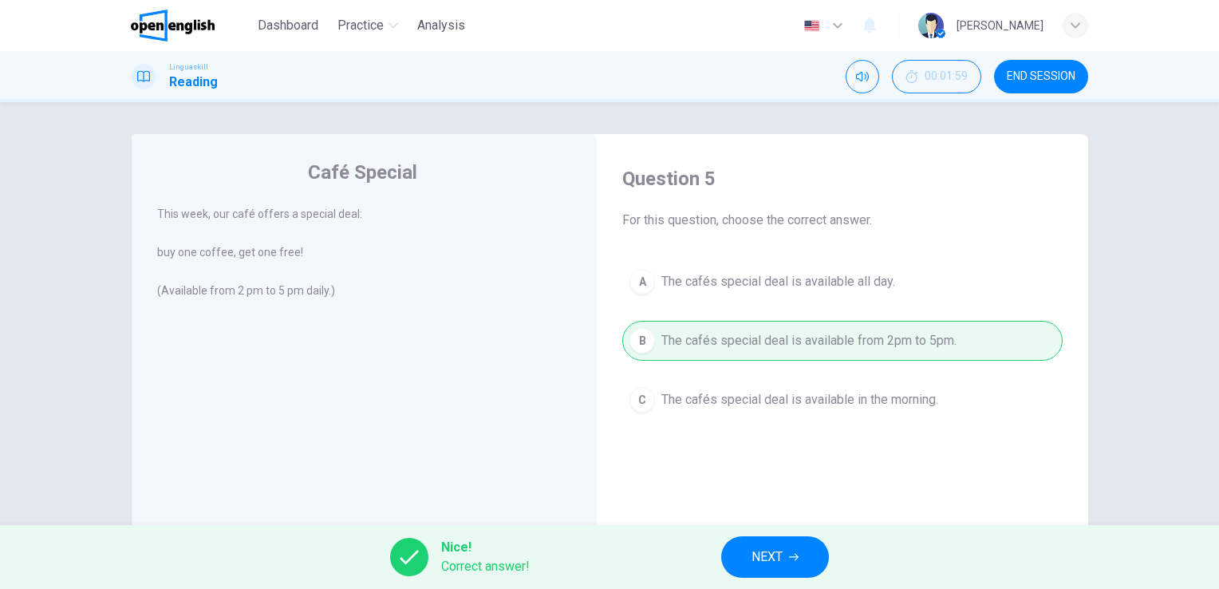
click at [783, 549] on button "NEXT" at bounding box center [775, 556] width 108 height 41
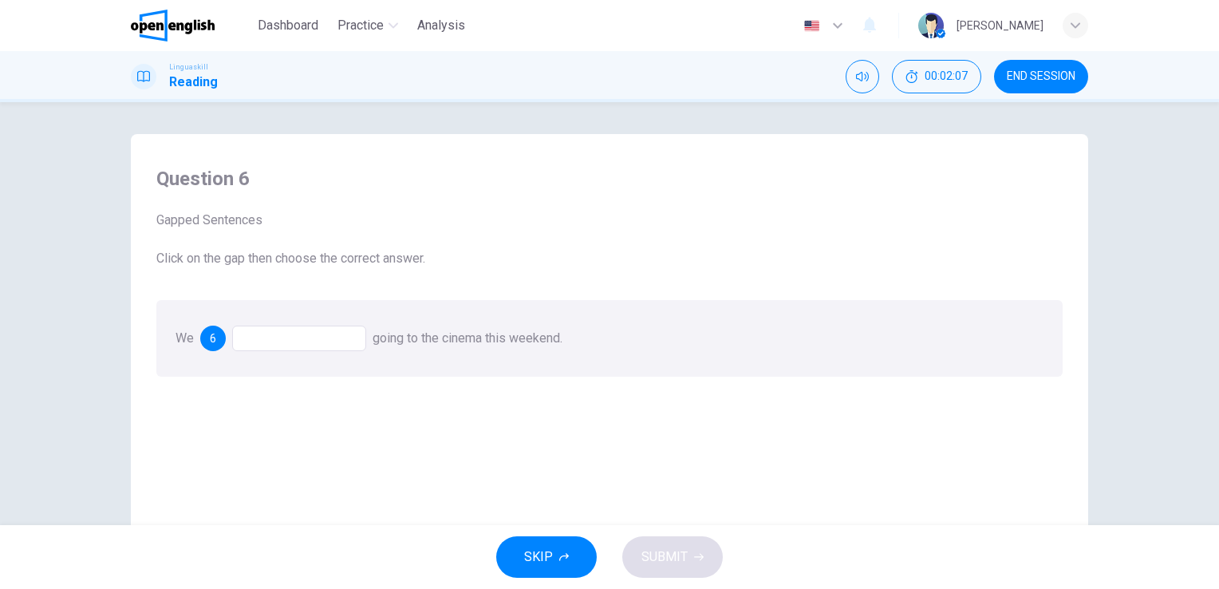
click at [345, 343] on div at bounding box center [299, 338] width 134 height 26
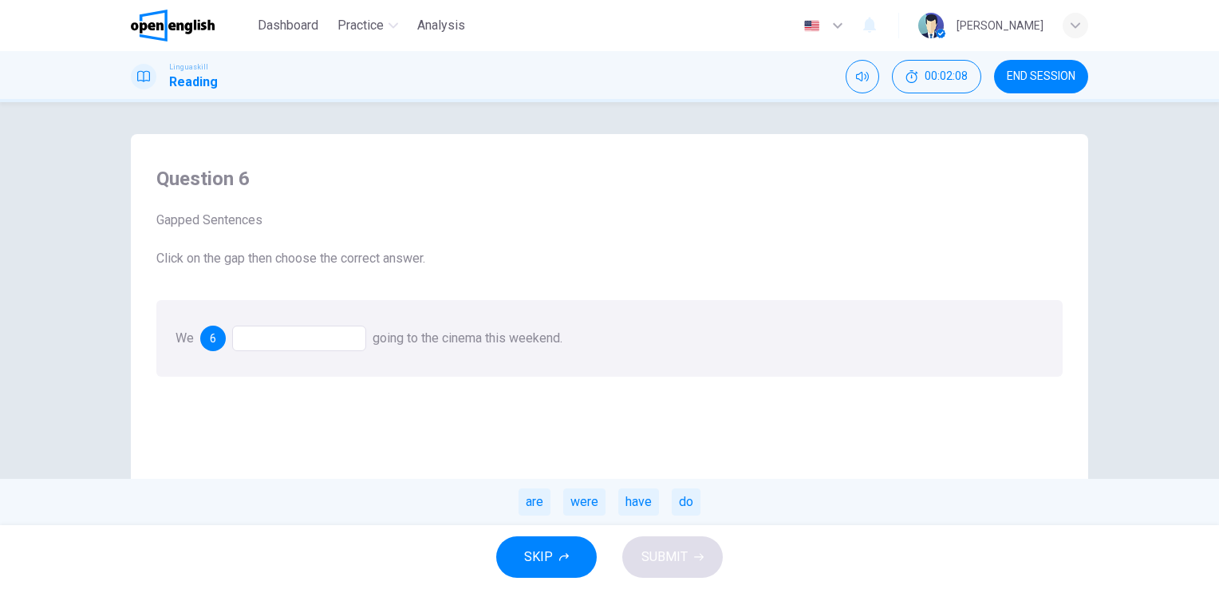
click at [298, 340] on div at bounding box center [299, 338] width 134 height 26
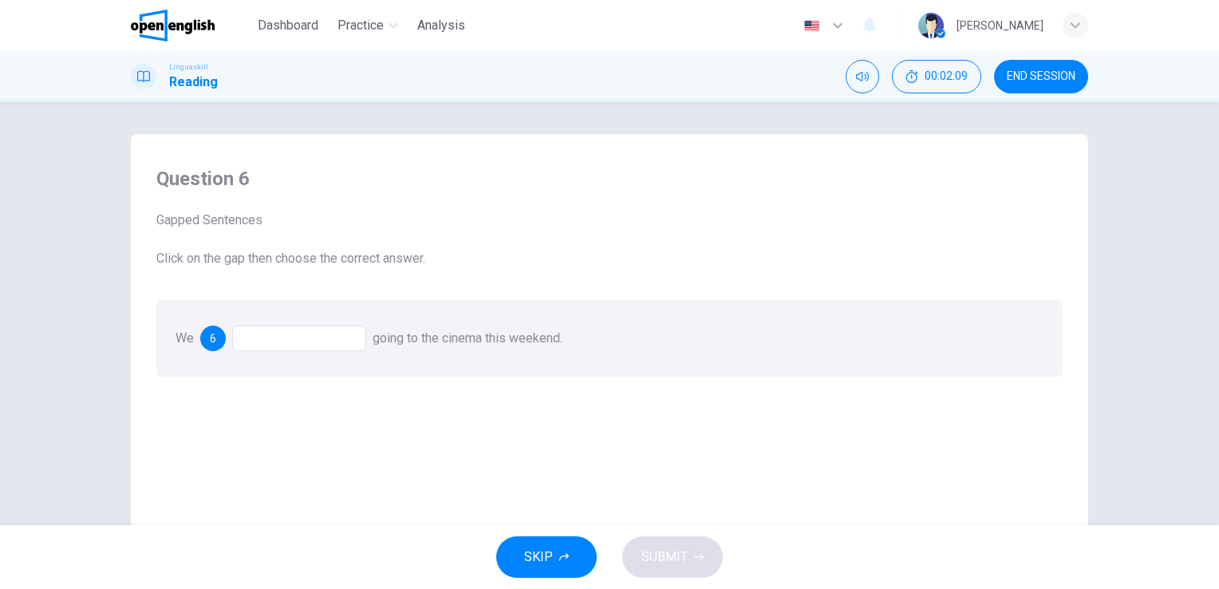
click at [216, 338] on div "6" at bounding box center [213, 338] width 26 height 26
click at [289, 336] on div at bounding box center [299, 338] width 134 height 26
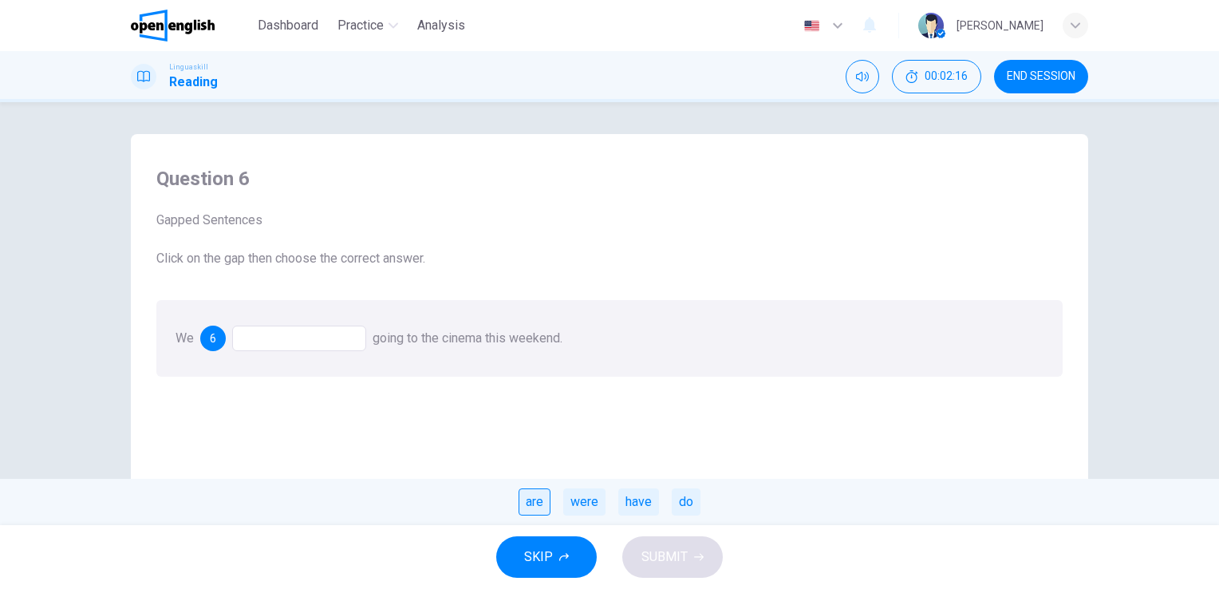
click at [518, 502] on div "are" at bounding box center [534, 501] width 32 height 27
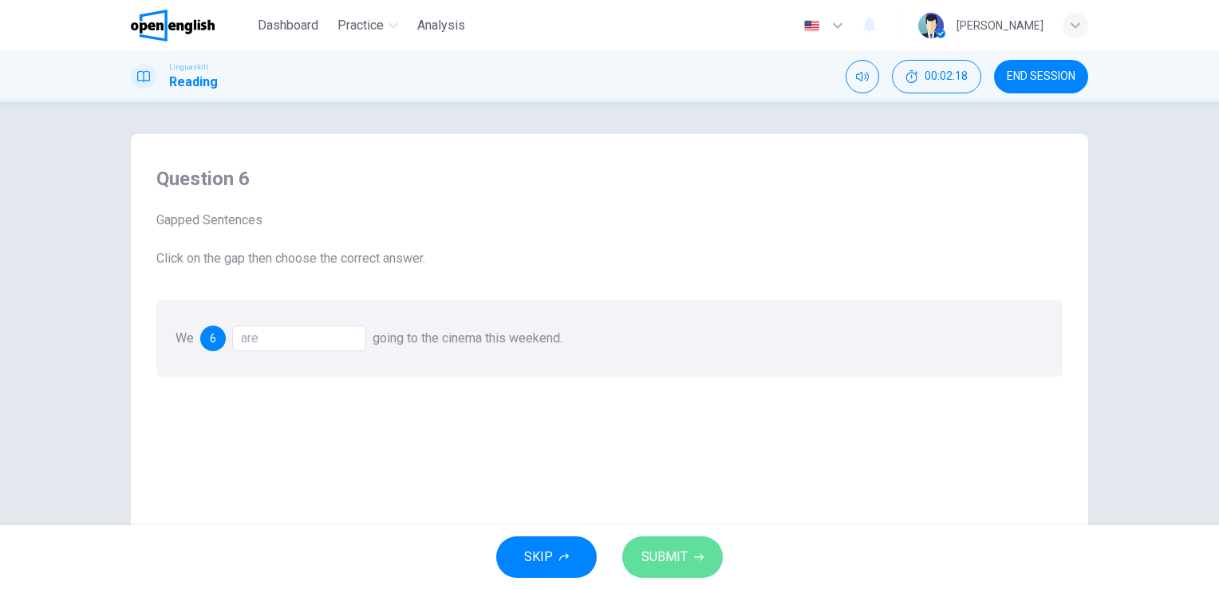
click at [682, 553] on span "SUBMIT" at bounding box center [664, 556] width 46 height 22
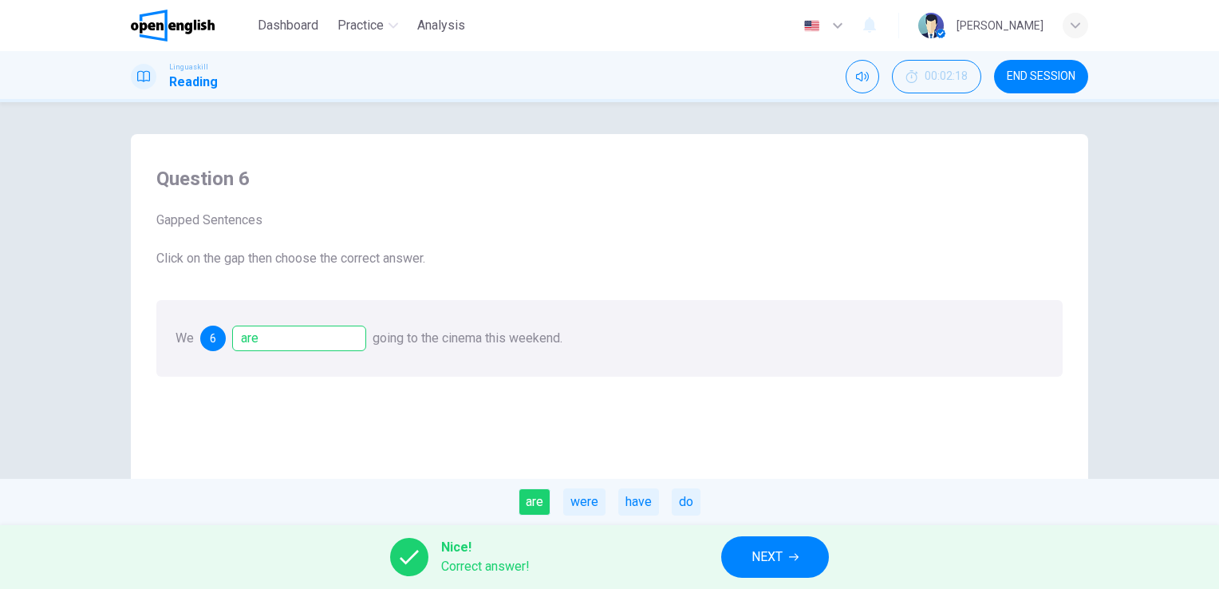
click at [762, 563] on span "NEXT" at bounding box center [766, 556] width 31 height 22
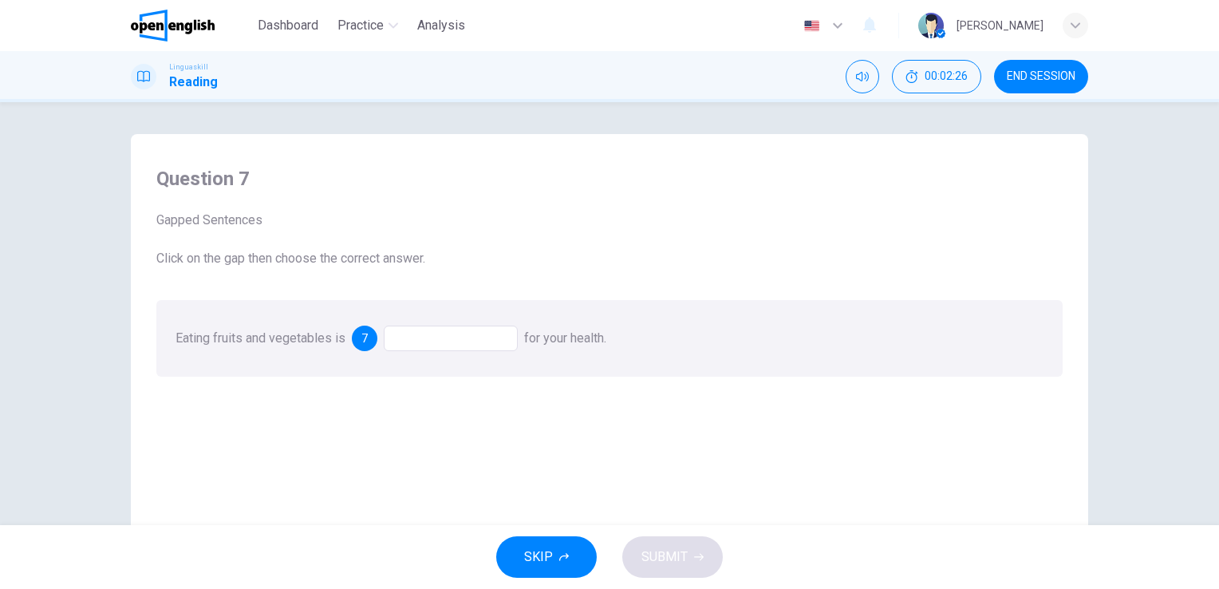
click at [501, 341] on div at bounding box center [451, 338] width 134 height 26
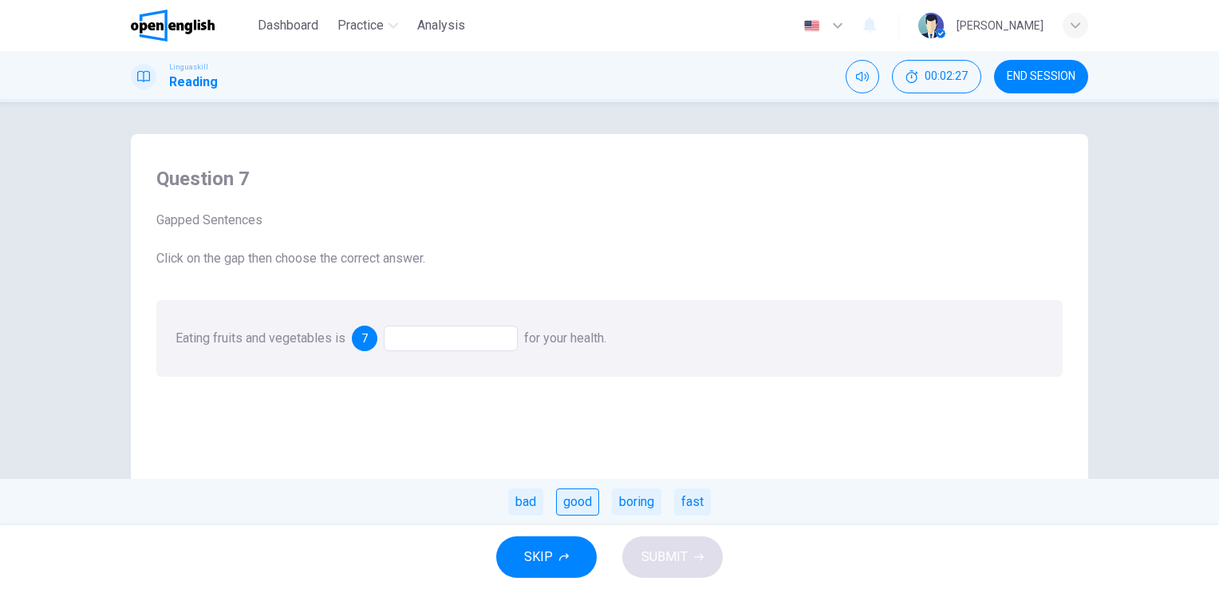
click at [582, 499] on div "good" at bounding box center [577, 501] width 43 height 27
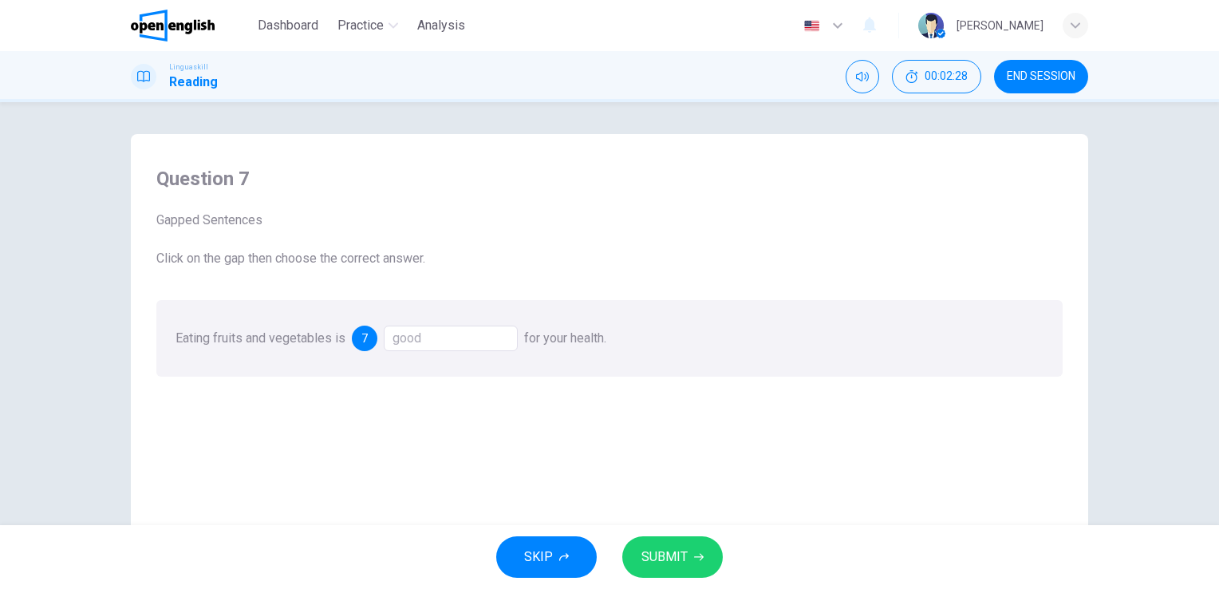
click at [687, 553] on button "SUBMIT" at bounding box center [672, 556] width 100 height 41
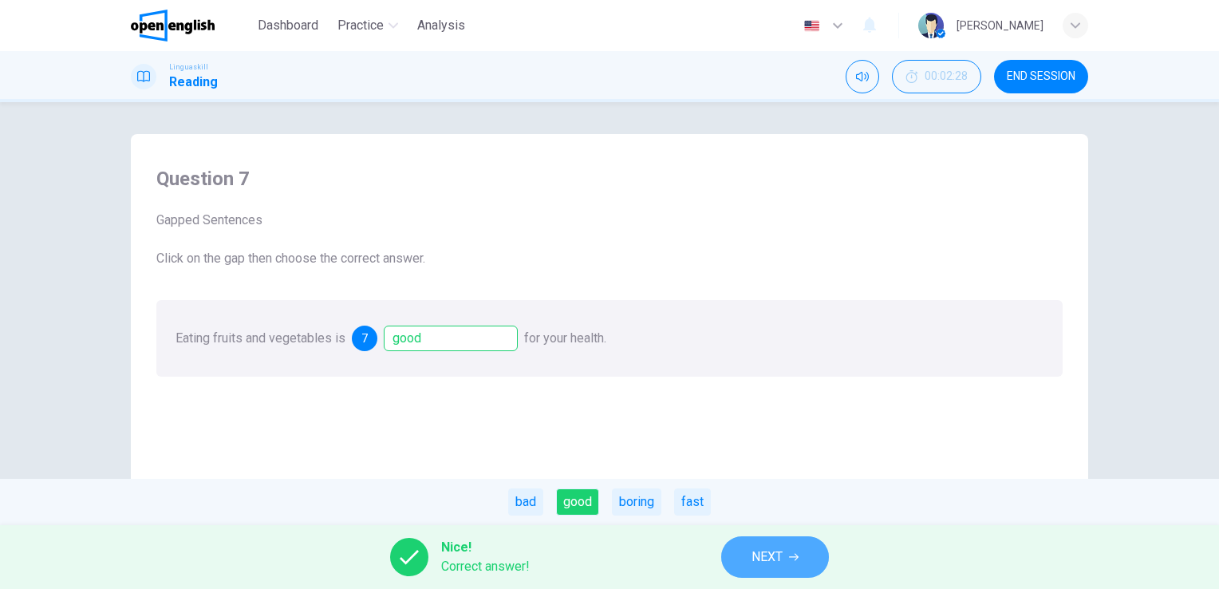
click at [793, 564] on button "NEXT" at bounding box center [775, 556] width 108 height 41
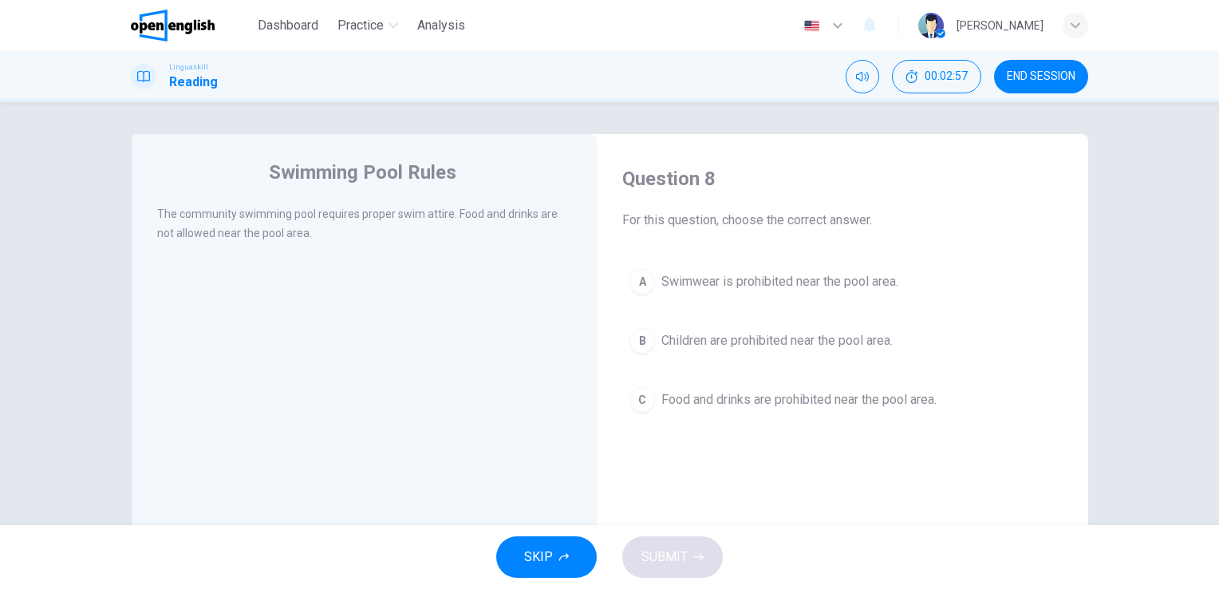
click at [802, 395] on span "Food and drinks are prohibited near the pool area." at bounding box center [798, 399] width 275 height 19
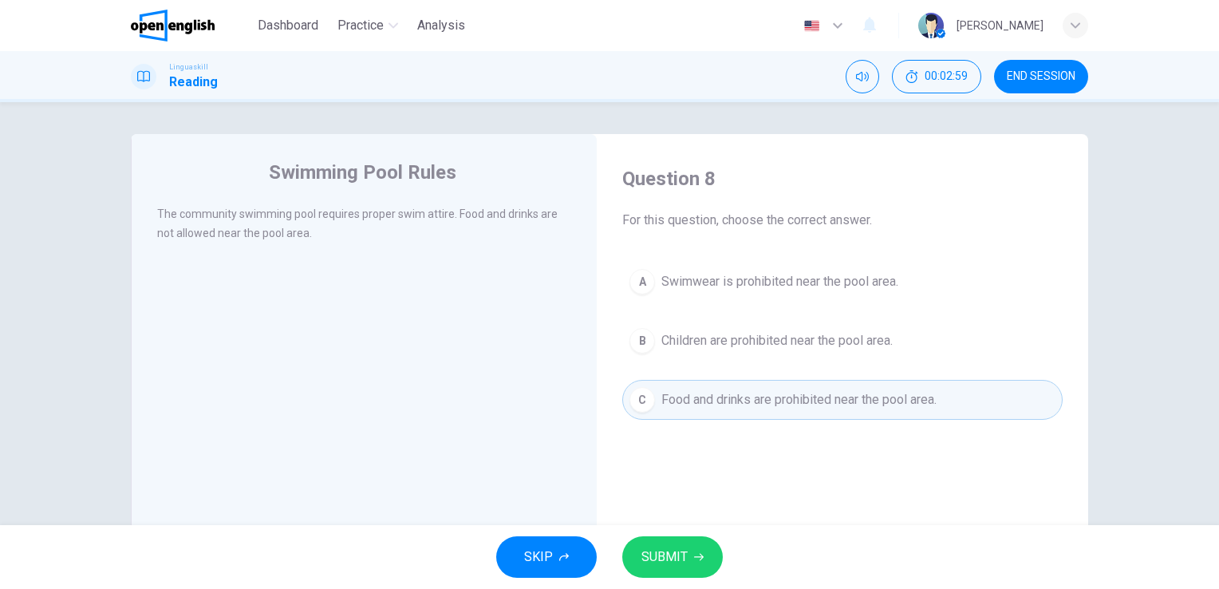
click at [679, 554] on span "SUBMIT" at bounding box center [664, 556] width 46 height 22
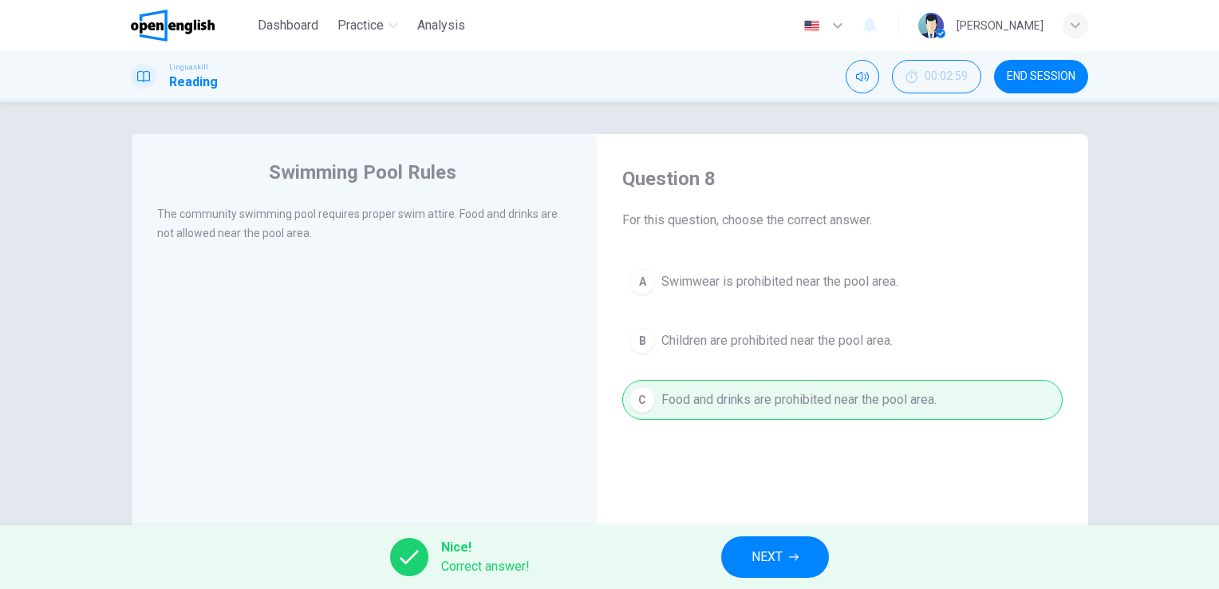
click at [786, 553] on button "NEXT" at bounding box center [775, 556] width 108 height 41
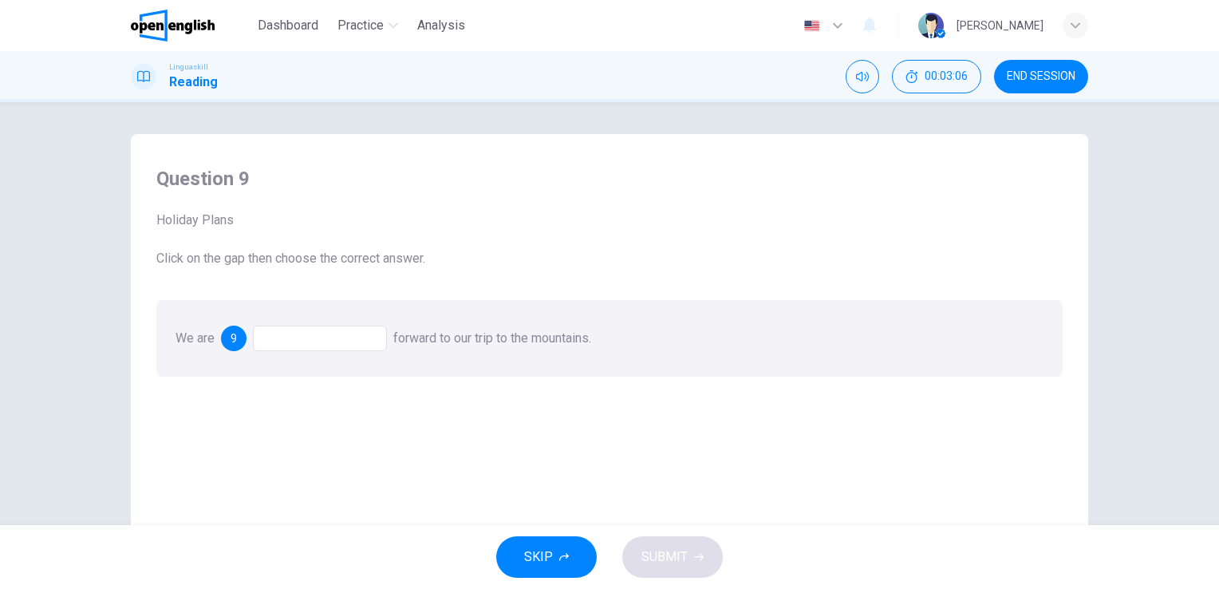
click at [353, 338] on div at bounding box center [320, 338] width 134 height 26
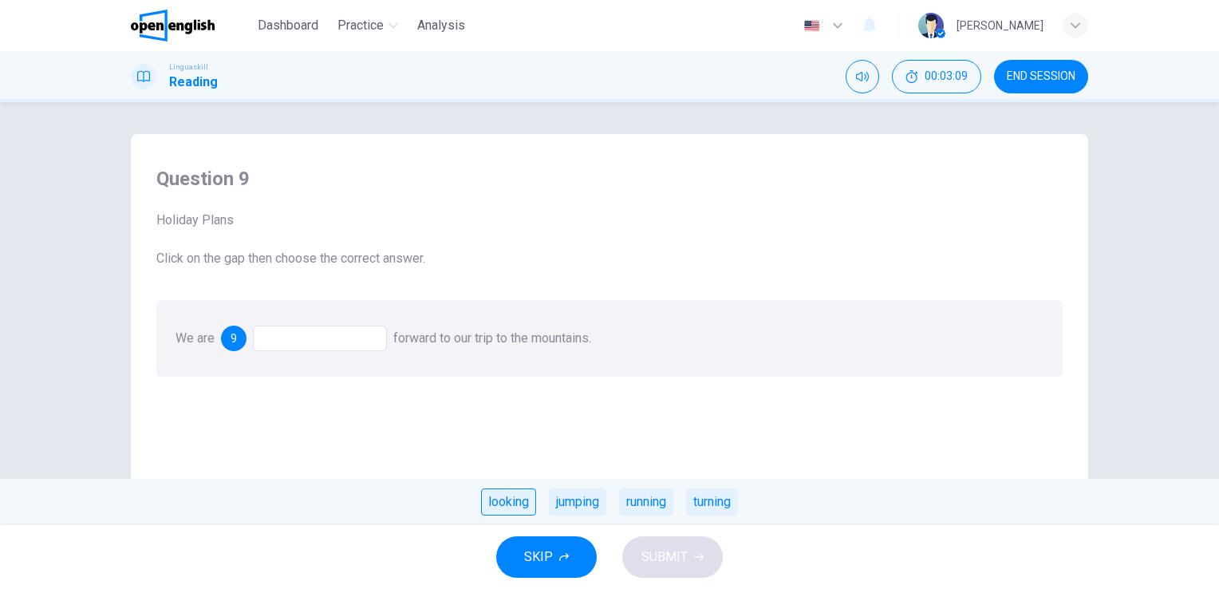
click at [491, 505] on div "looking" at bounding box center [508, 501] width 55 height 27
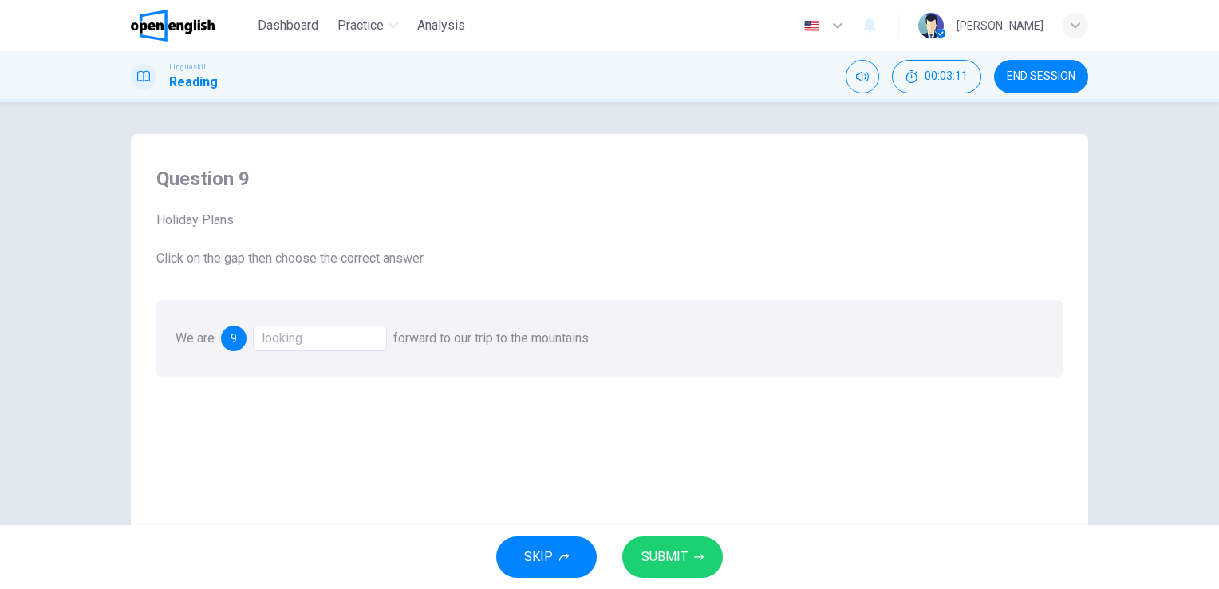
click at [671, 557] on span "SUBMIT" at bounding box center [664, 556] width 46 height 22
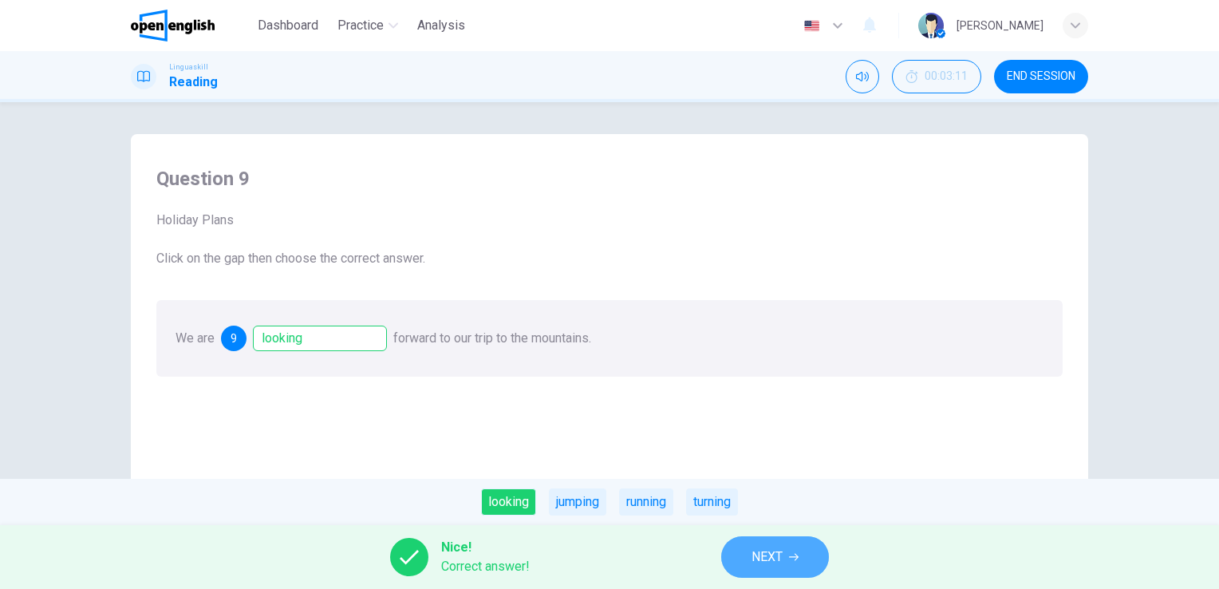
click at [794, 553] on icon "button" at bounding box center [794, 557] width 10 height 10
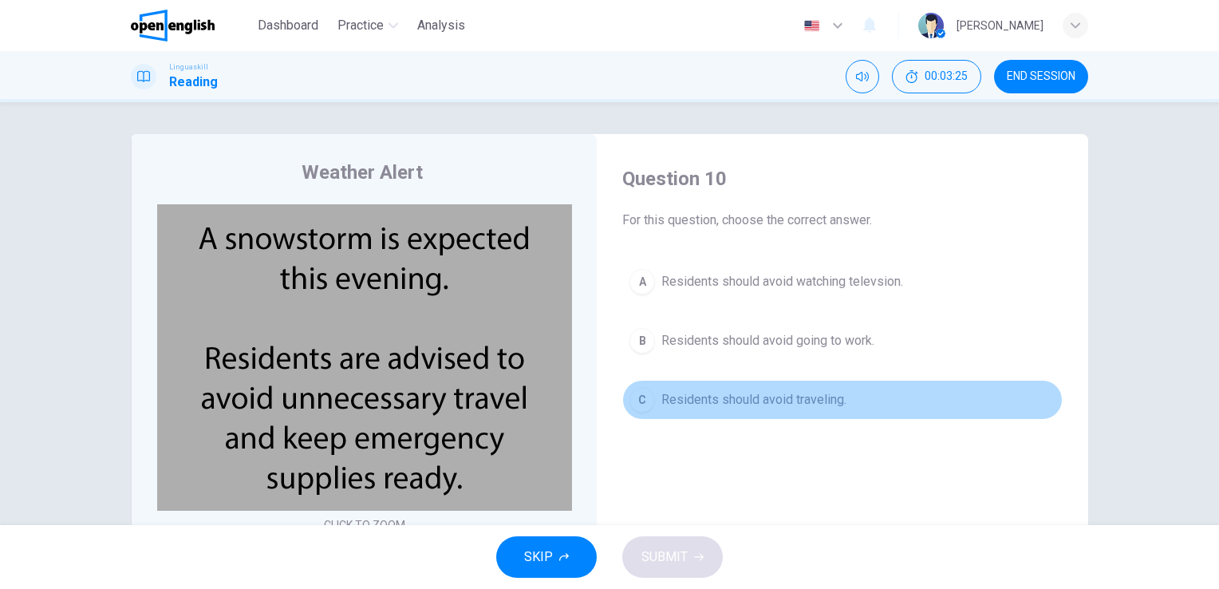
click at [750, 404] on span "Residents should avoid traveling." at bounding box center [753, 399] width 185 height 19
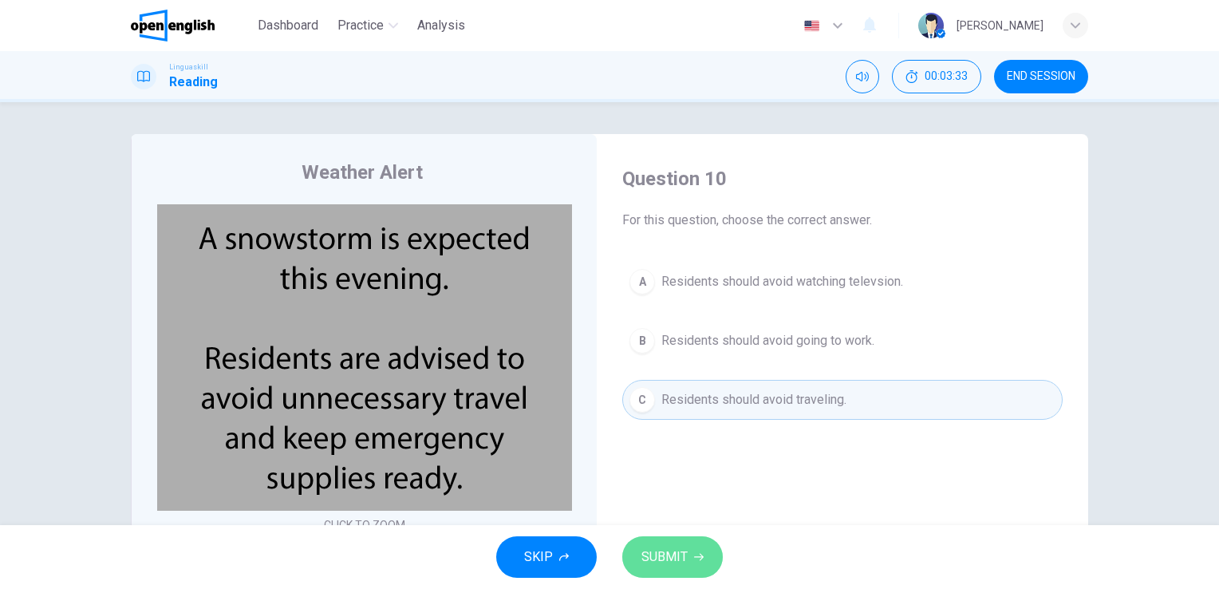
click at [681, 553] on span "SUBMIT" at bounding box center [664, 556] width 46 height 22
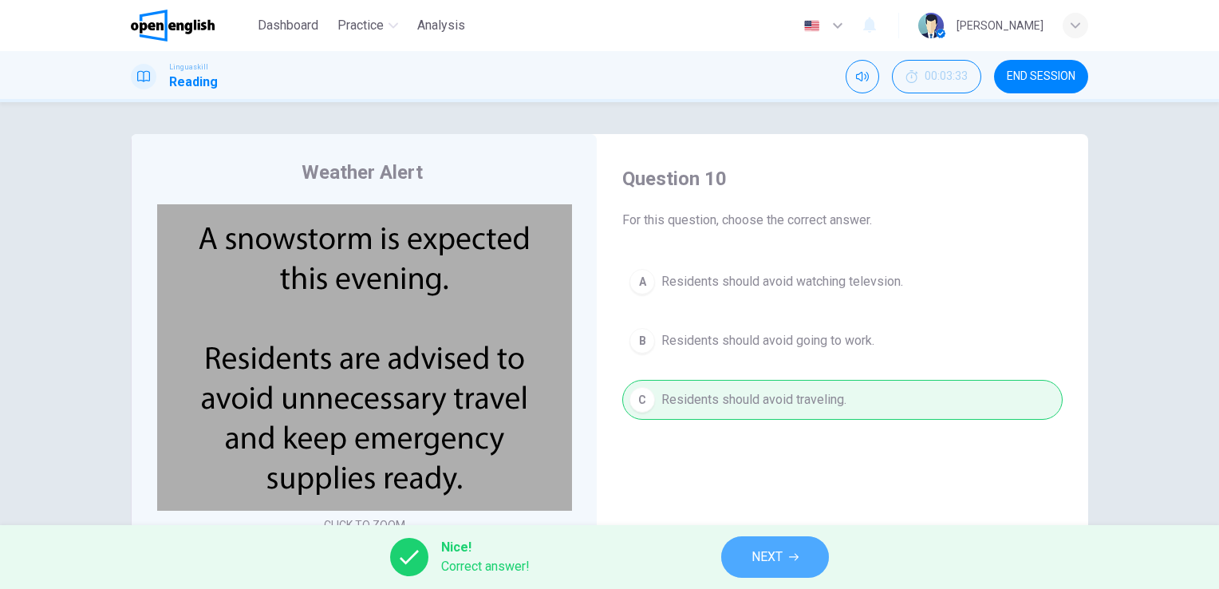
click at [771, 553] on span "NEXT" at bounding box center [766, 556] width 31 height 22
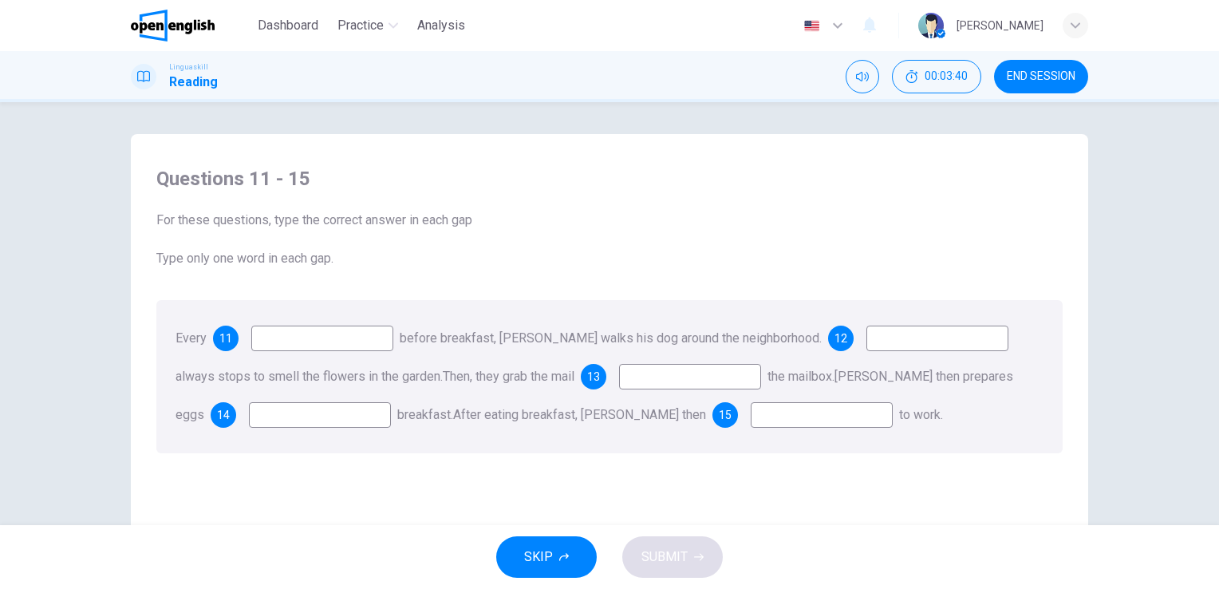
click at [371, 343] on input at bounding box center [322, 338] width 142 height 26
click at [225, 340] on span "11" at bounding box center [225, 338] width 13 height 11
click at [302, 340] on input at bounding box center [322, 338] width 142 height 26
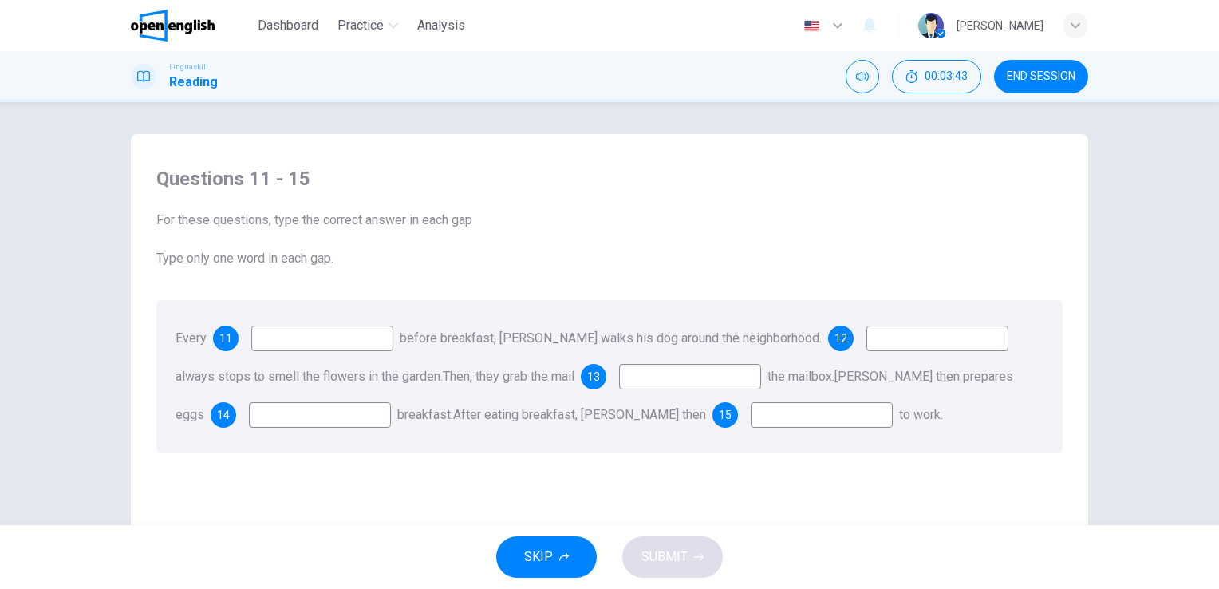
click at [301, 340] on input at bounding box center [322, 338] width 142 height 26
type input "*******"
click at [227, 338] on span "11" at bounding box center [225, 338] width 13 height 11
click at [226, 337] on span "11" at bounding box center [225, 338] width 13 height 11
click at [335, 337] on input "*******" at bounding box center [322, 338] width 142 height 26
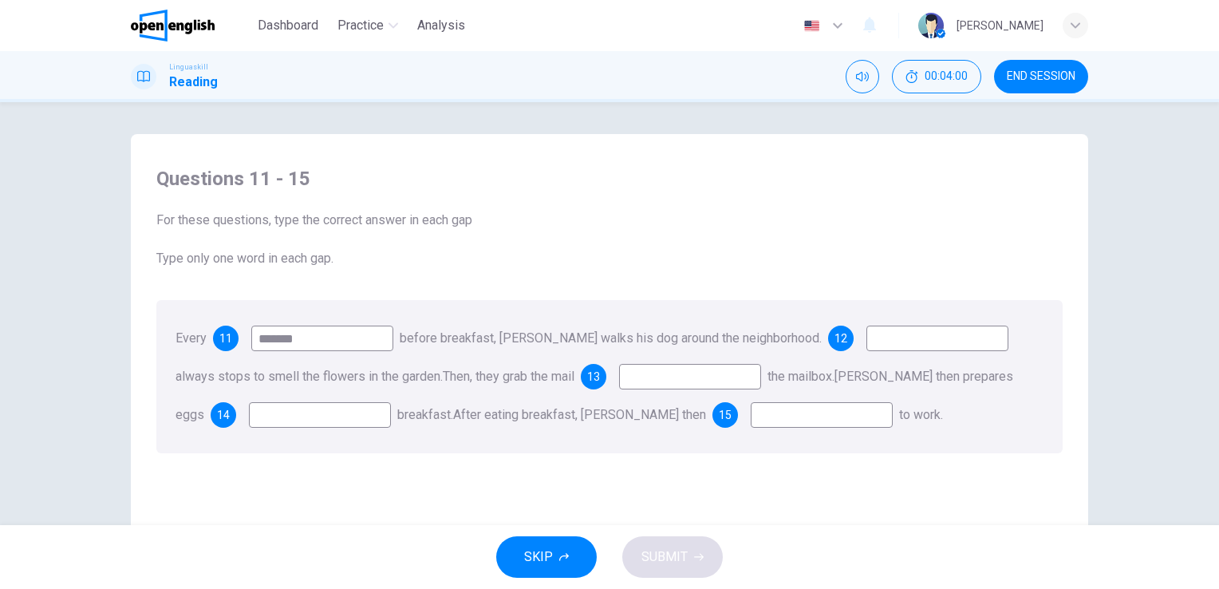
click at [335, 337] on input "*******" at bounding box center [322, 338] width 142 height 26
click at [355, 337] on input "*******" at bounding box center [322, 338] width 142 height 26
click at [478, 337] on span "before breakfast, Mr. Green walks his dog around the neighborhood." at bounding box center [611, 337] width 422 height 15
click at [882, 336] on input at bounding box center [937, 338] width 142 height 26
type input "**"
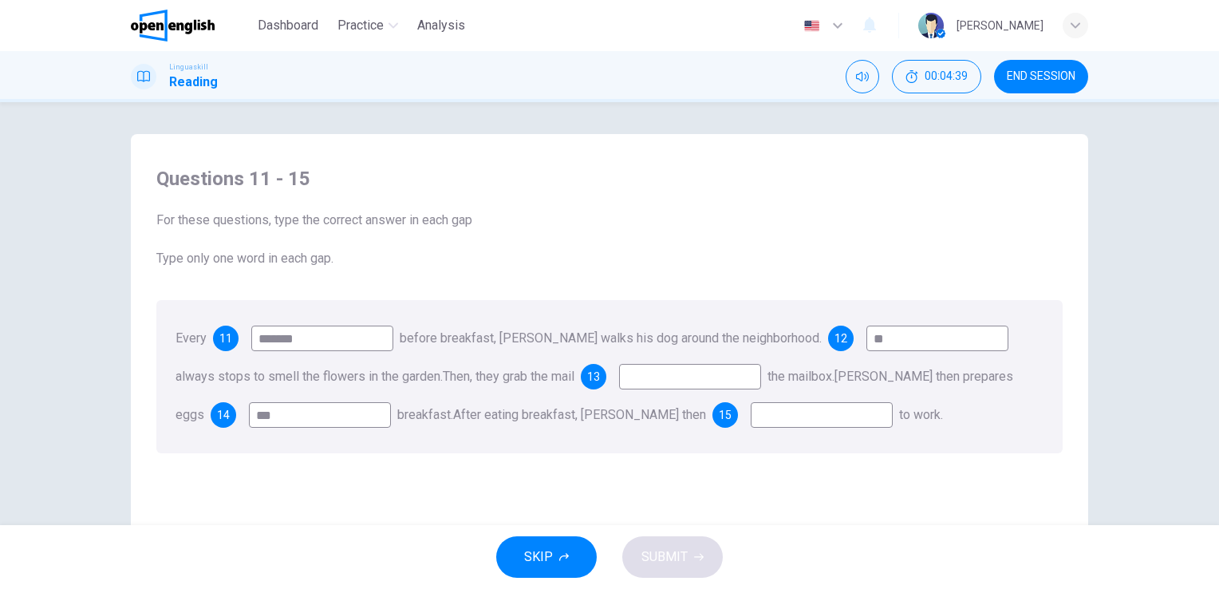
type input "***"
type input "**"
click at [754, 374] on input at bounding box center [690, 377] width 142 height 26
type input "**"
click at [986, 440] on div "Every 11 ******* before breakfast, Mr. Green walks his dog around the neighborh…" at bounding box center [609, 376] width 906 height 153
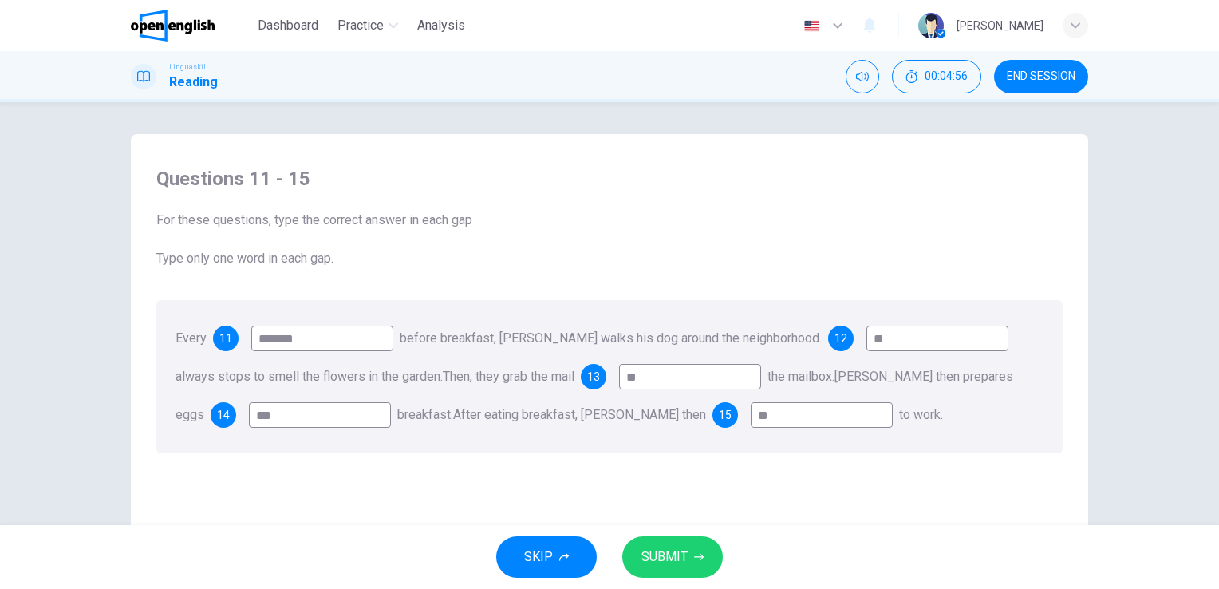
click at [679, 553] on span "SUBMIT" at bounding box center [664, 556] width 46 height 22
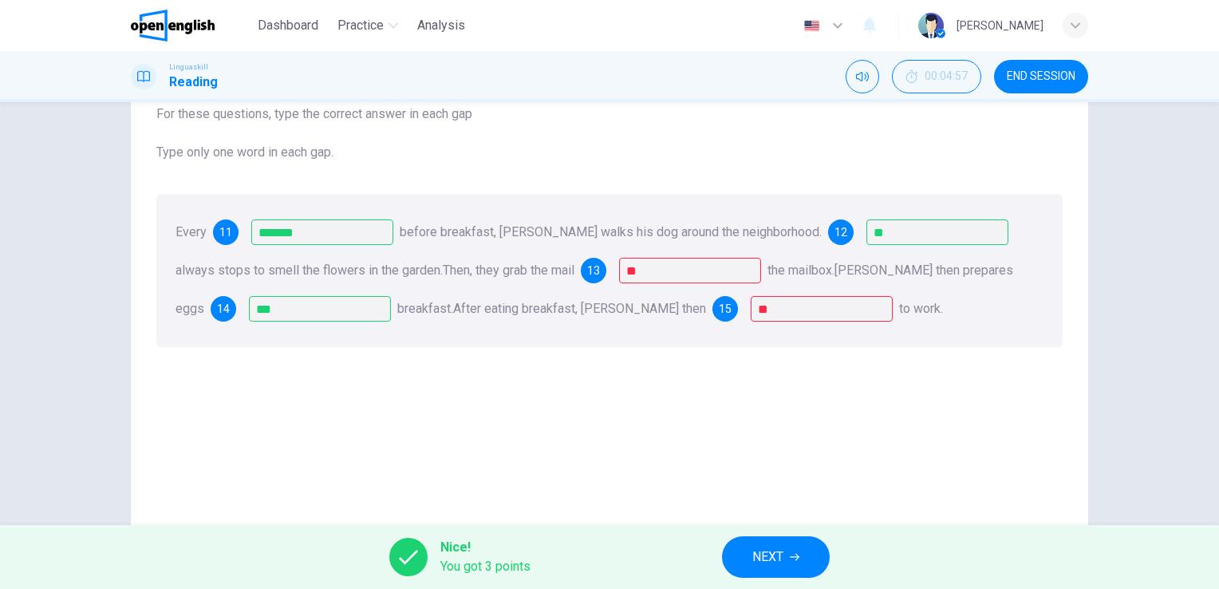
scroll to position [80, 0]
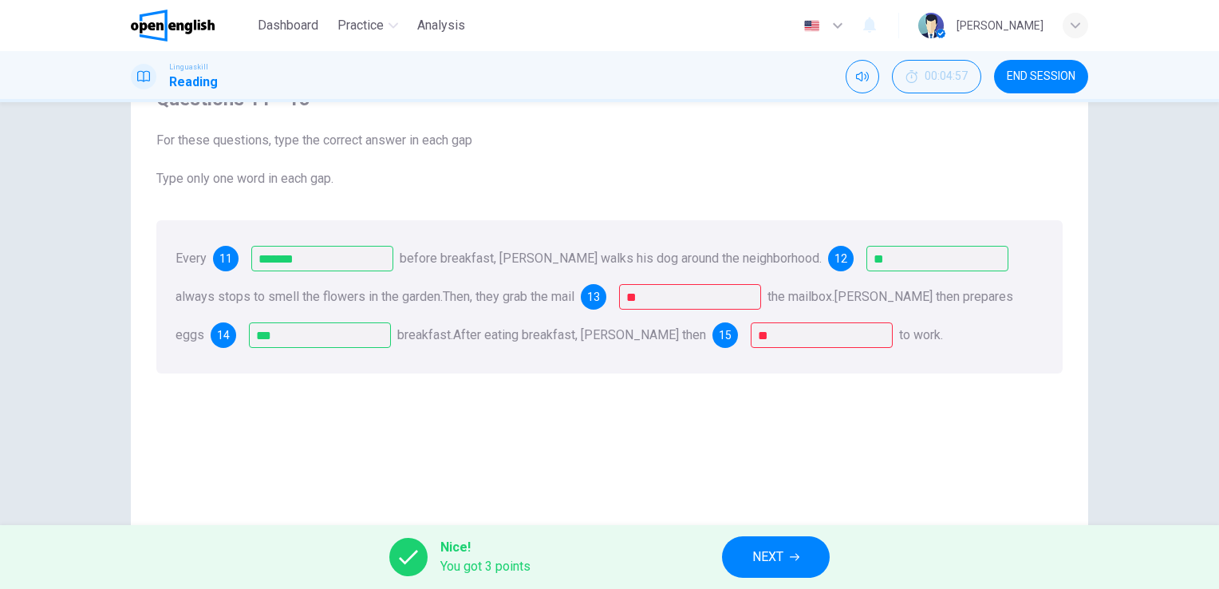
click at [498, 560] on span "You got 3 points" at bounding box center [485, 566] width 90 height 19
drag, startPoint x: 483, startPoint y: 561, endPoint x: 427, endPoint y: 557, distance: 56.0
click at [463, 561] on span "You got 3 points" at bounding box center [485, 566] width 90 height 19
drag, startPoint x: 427, startPoint y: 557, endPoint x: 545, endPoint y: 550, distance: 118.2
click at [431, 557] on div "Nice! You got 3 points" at bounding box center [459, 557] width 141 height 38
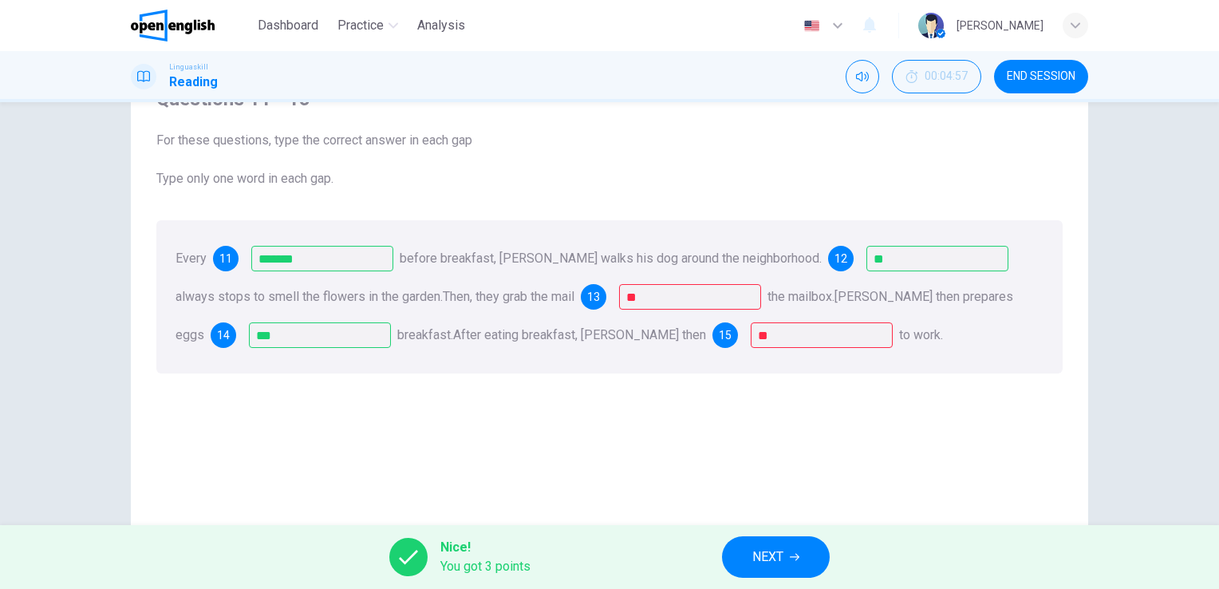
click at [783, 549] on span "NEXT" at bounding box center [767, 556] width 31 height 22
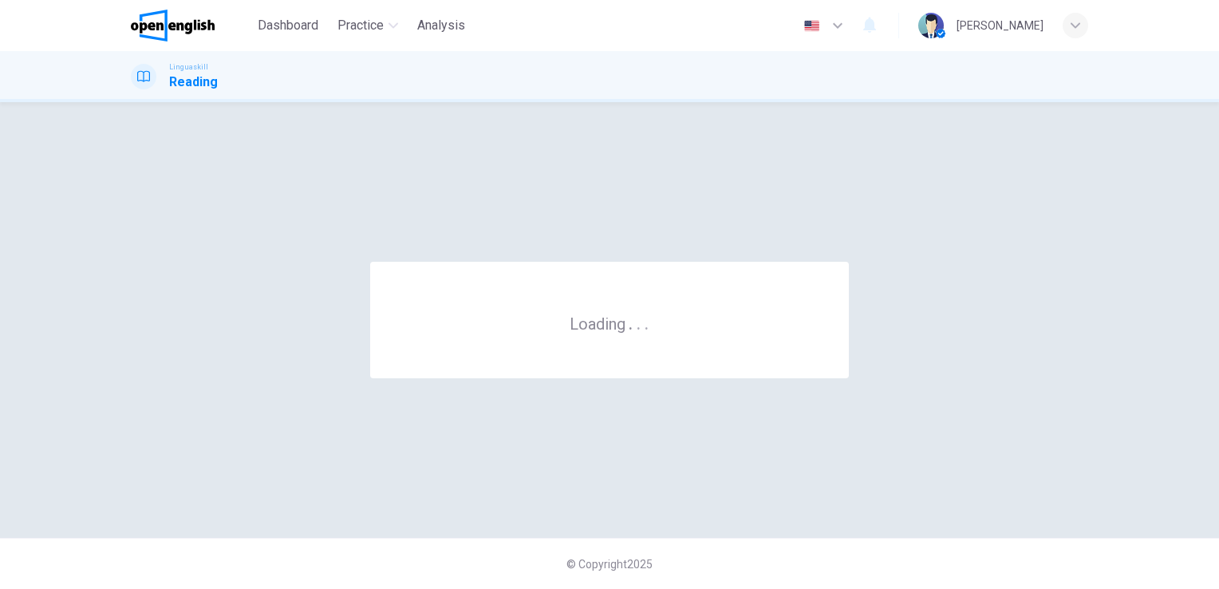
scroll to position [0, 0]
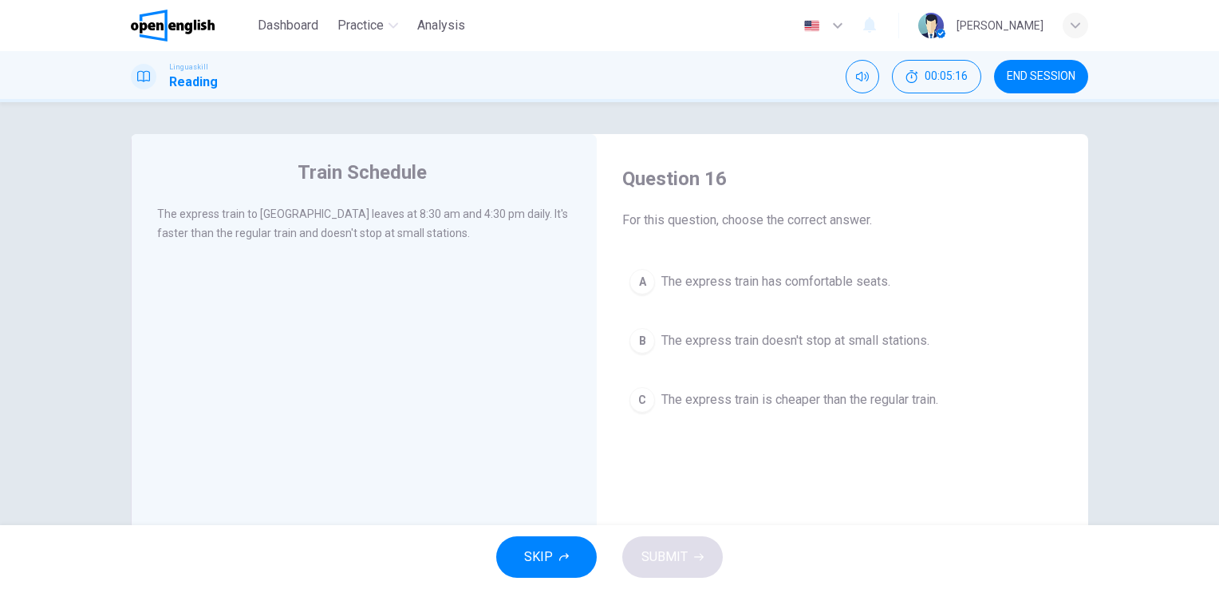
click at [817, 340] on span "The express train doesn't stop at small stations." at bounding box center [795, 340] width 268 height 19
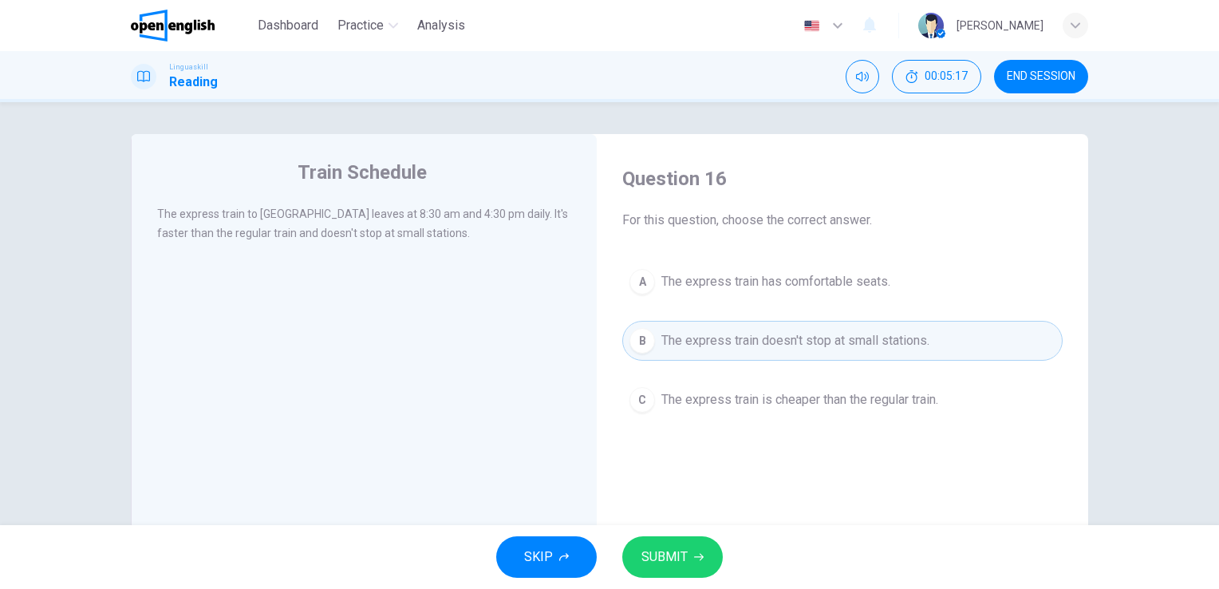
click at [681, 552] on span "SUBMIT" at bounding box center [664, 556] width 46 height 22
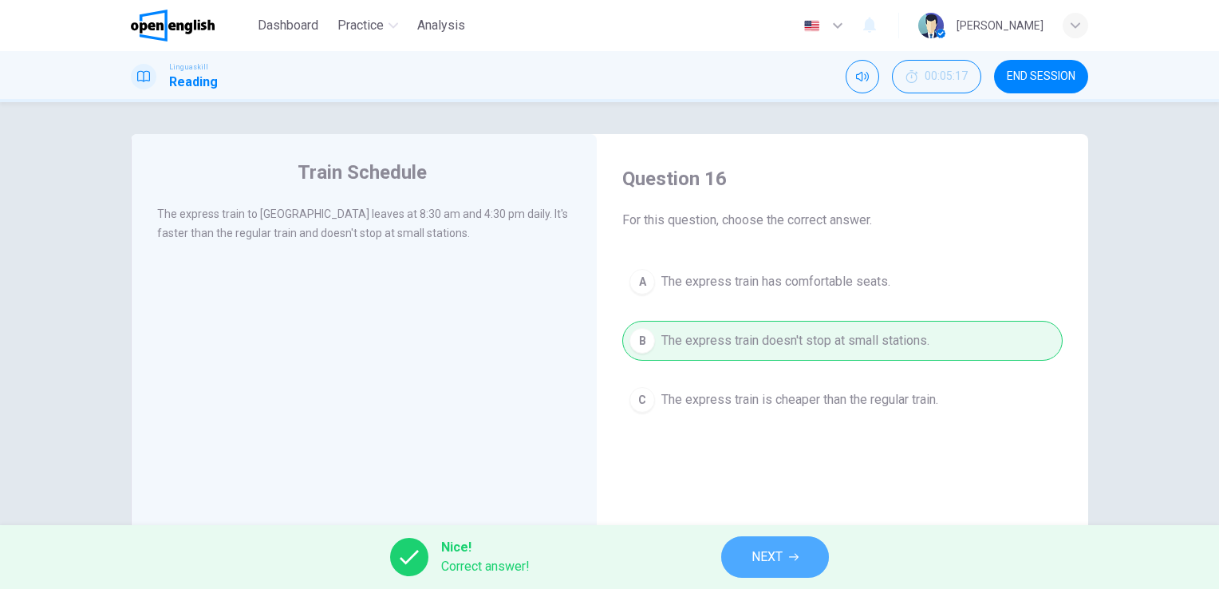
click at [793, 550] on button "NEXT" at bounding box center [775, 556] width 108 height 41
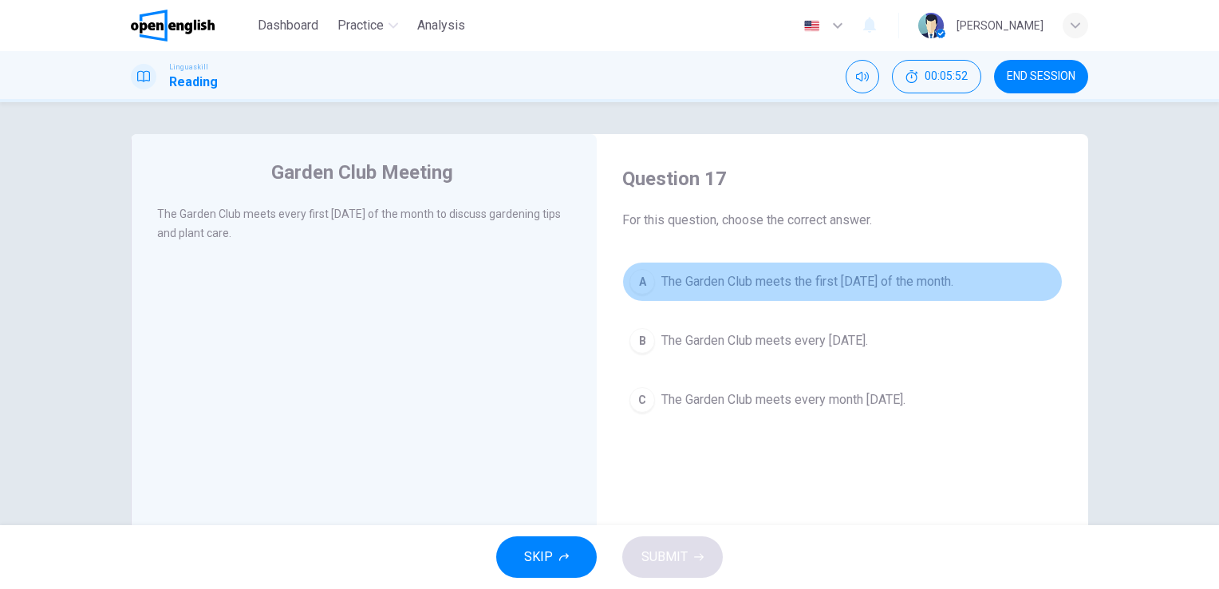
click at [829, 282] on span "The Garden Club meets the first Thursday of the month." at bounding box center [807, 281] width 292 height 19
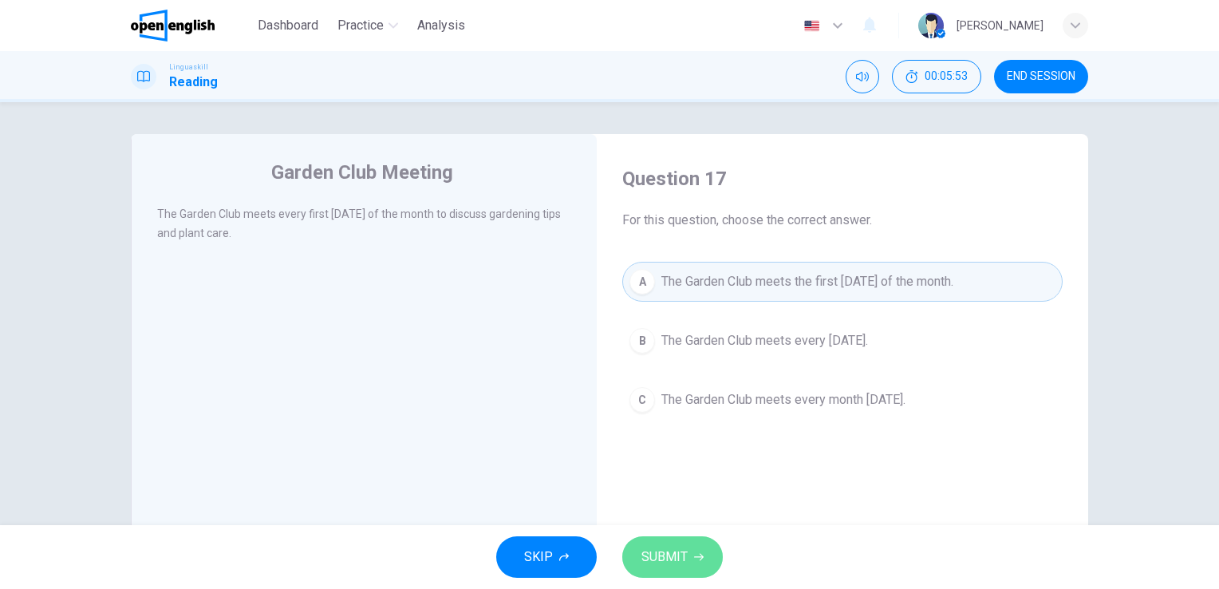
click at [682, 549] on span "SUBMIT" at bounding box center [664, 556] width 46 height 22
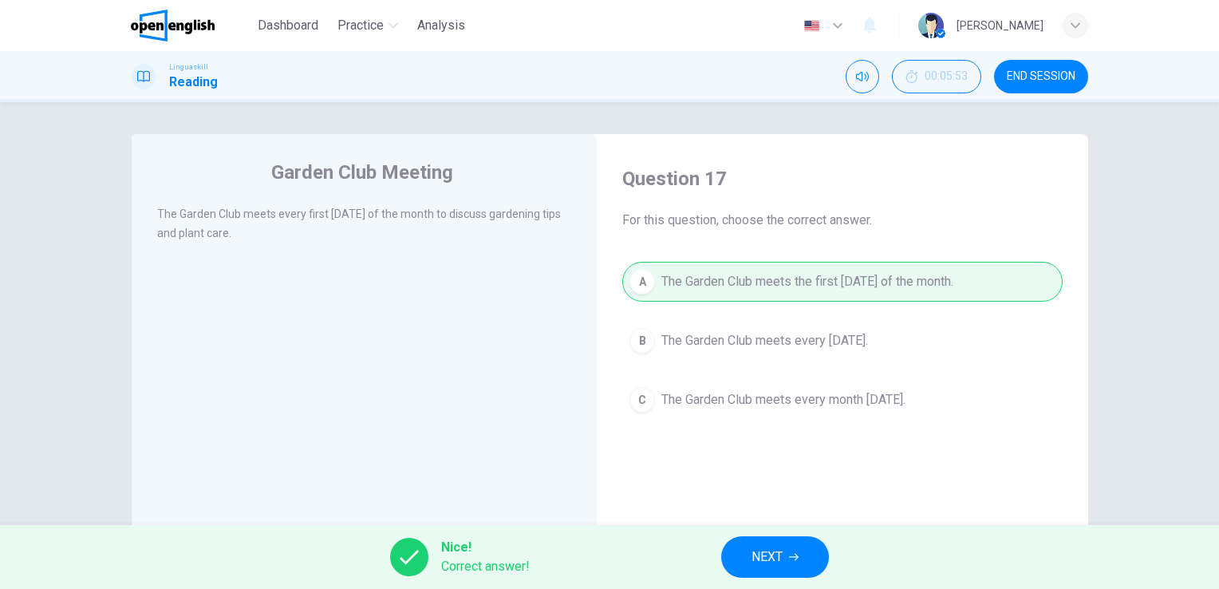
click at [784, 553] on button "NEXT" at bounding box center [775, 556] width 108 height 41
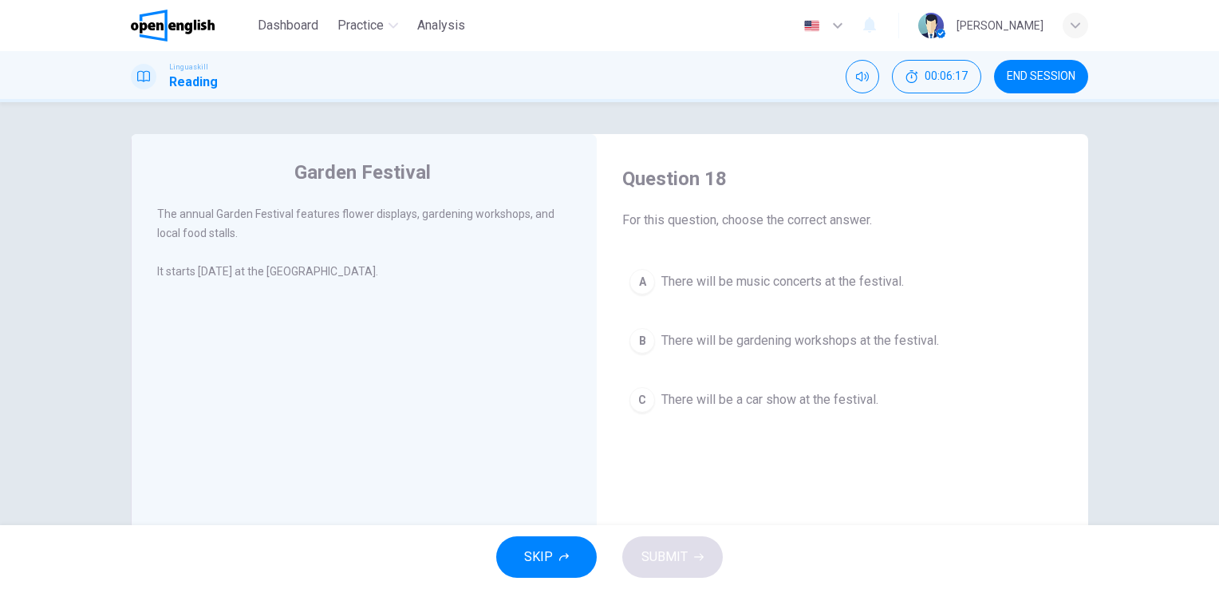
click at [804, 333] on span "There will be gardening workshops at the festival." at bounding box center [800, 340] width 278 height 19
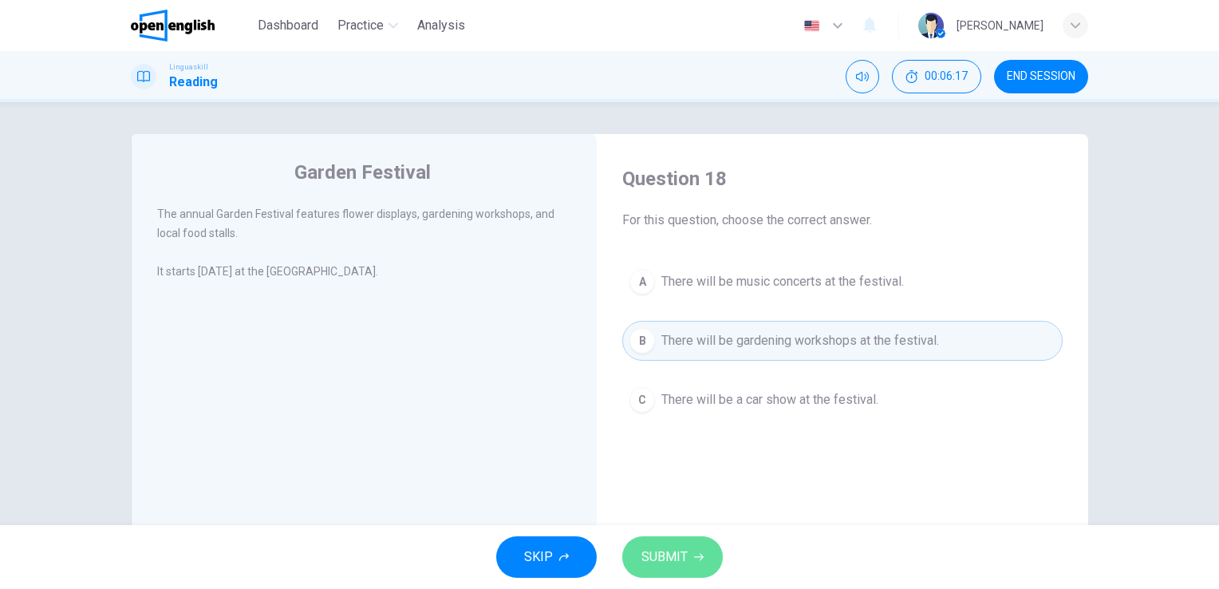
click at [695, 545] on button "SUBMIT" at bounding box center [672, 556] width 100 height 41
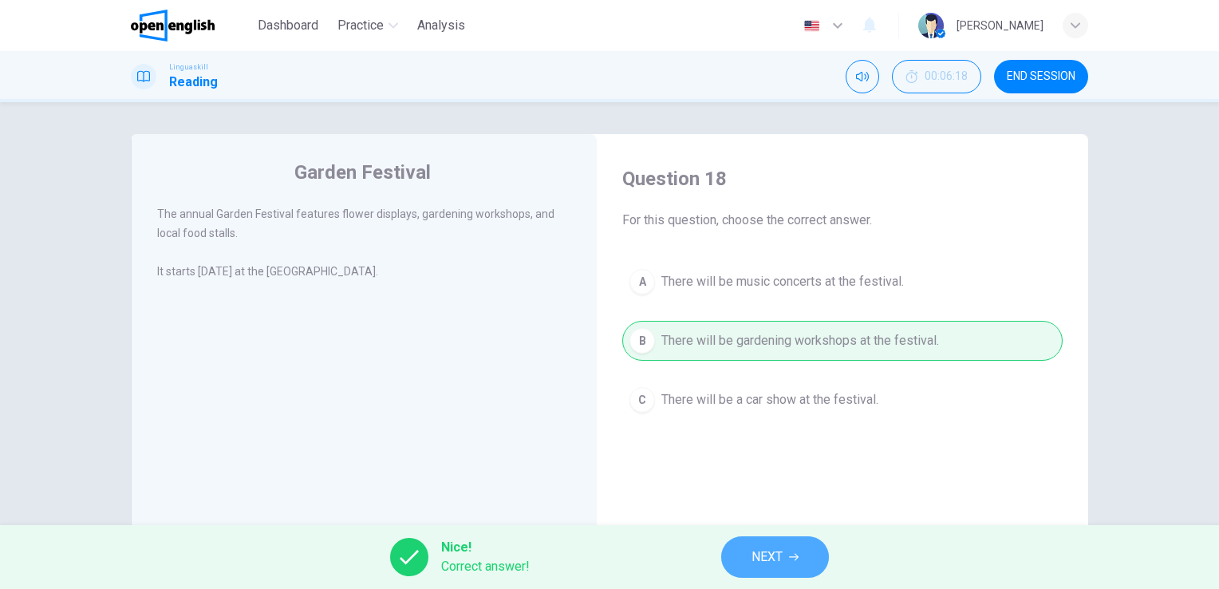
click at [782, 554] on span "NEXT" at bounding box center [766, 556] width 31 height 22
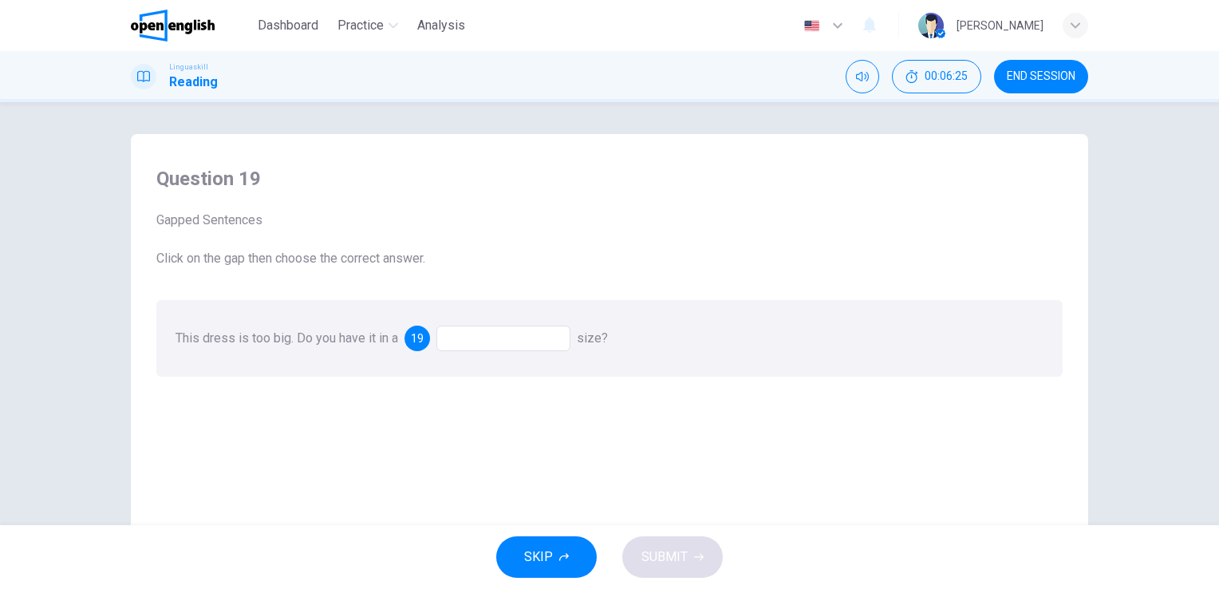
click at [521, 342] on div at bounding box center [503, 338] width 134 height 26
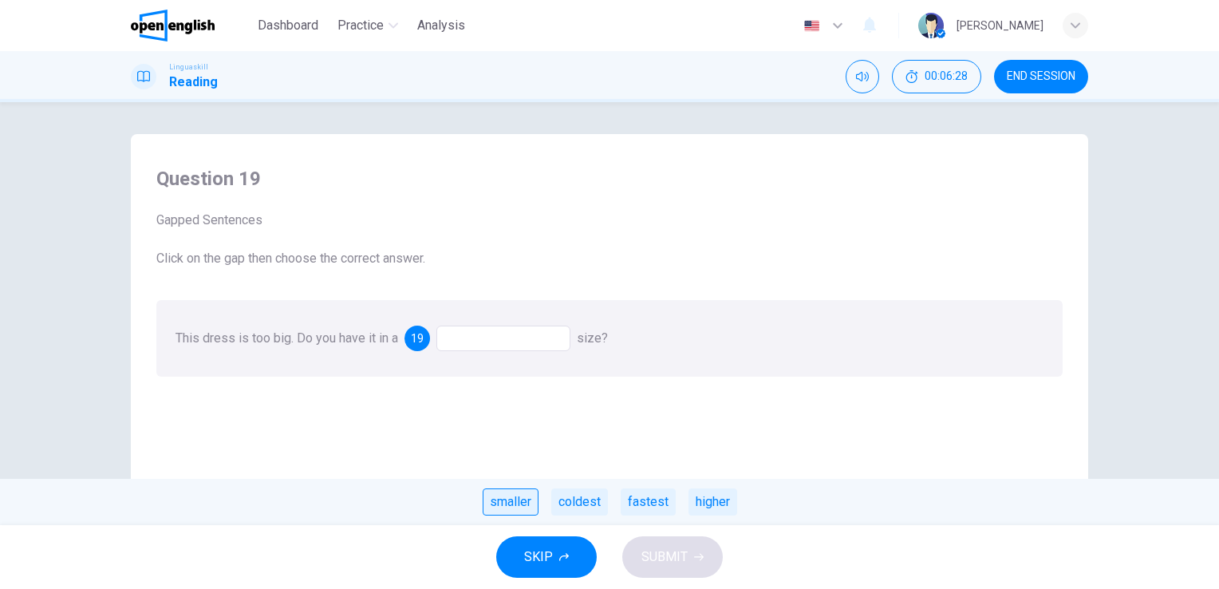
click at [502, 502] on div "smaller" at bounding box center [510, 501] width 56 height 27
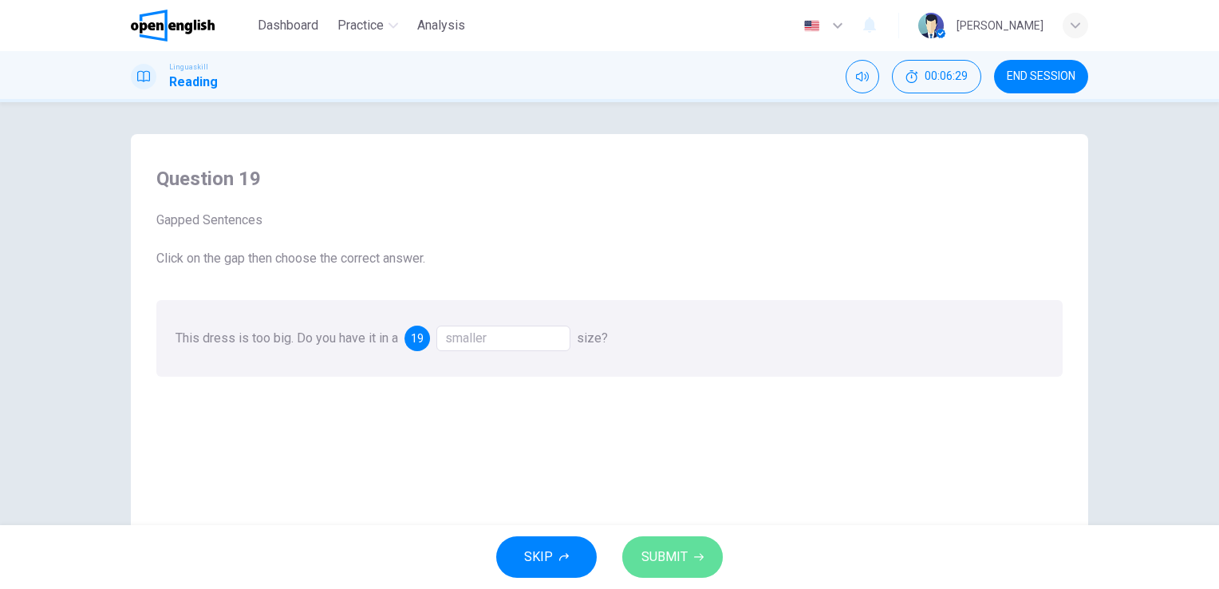
click at [676, 564] on span "SUBMIT" at bounding box center [664, 556] width 46 height 22
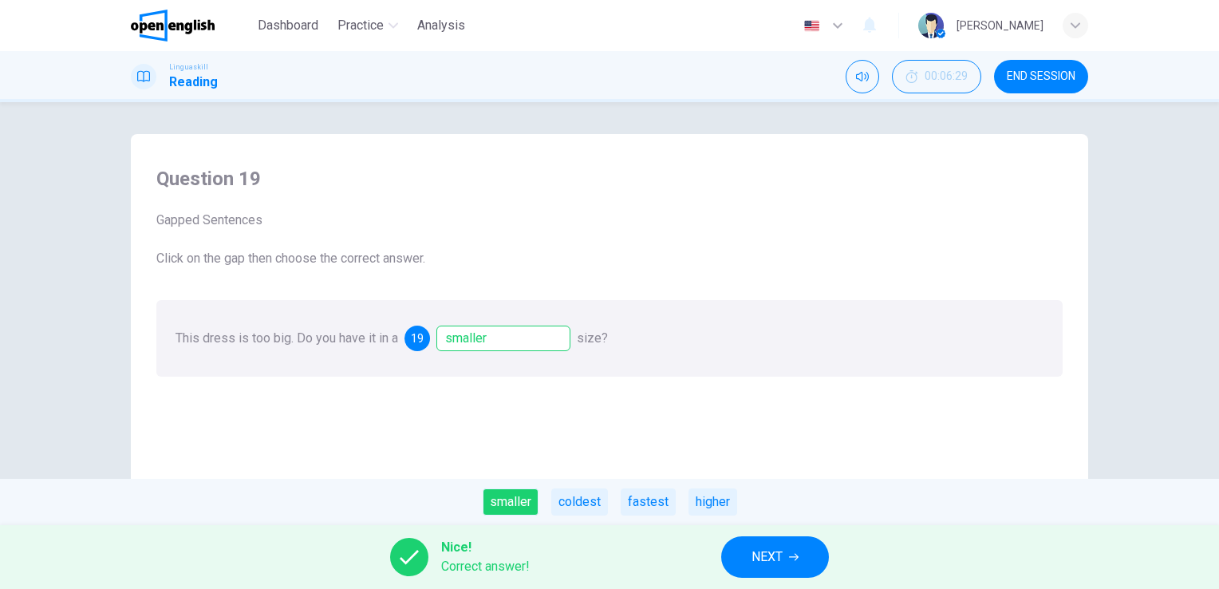
click at [766, 556] on span "NEXT" at bounding box center [766, 556] width 31 height 22
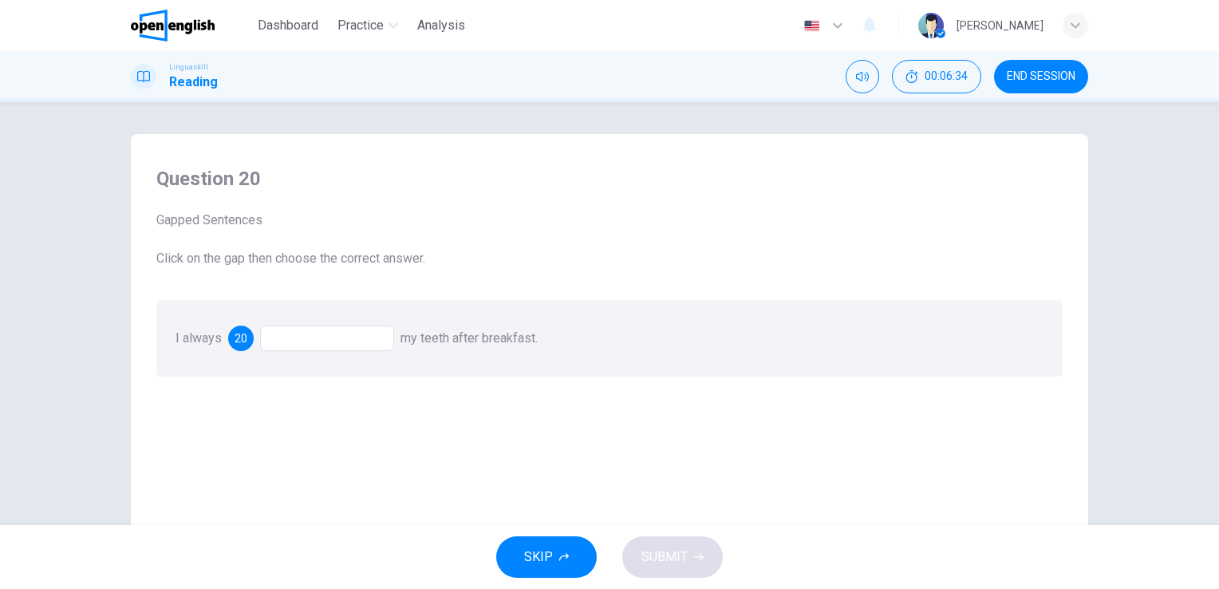
click at [361, 344] on div at bounding box center [327, 338] width 134 height 26
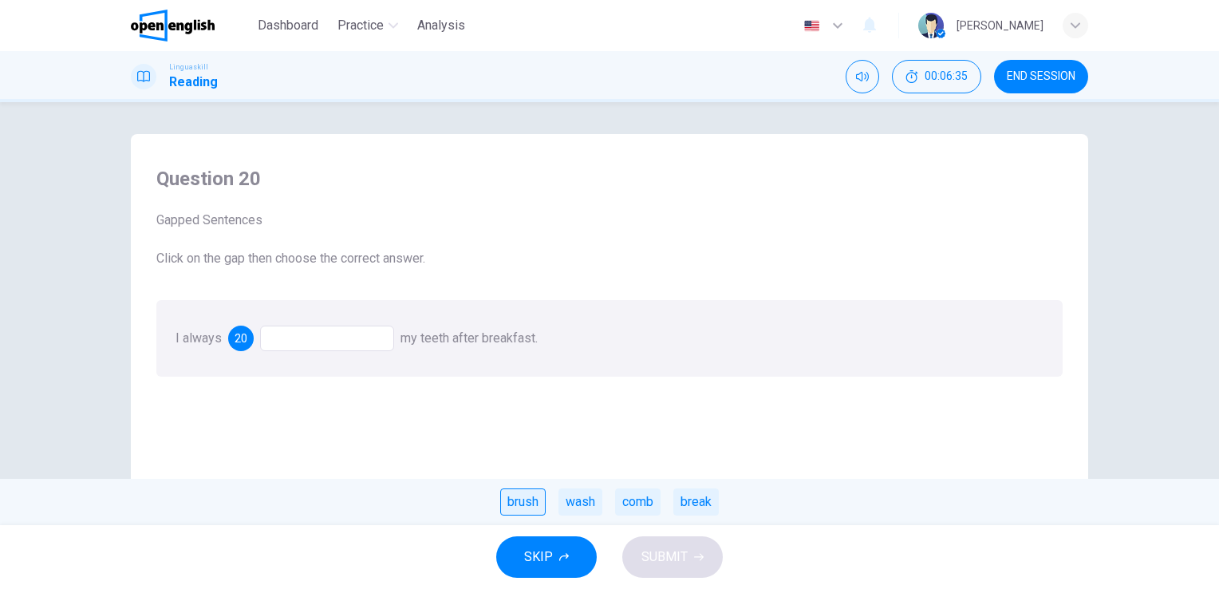
click at [510, 499] on div "brush" at bounding box center [522, 501] width 45 height 27
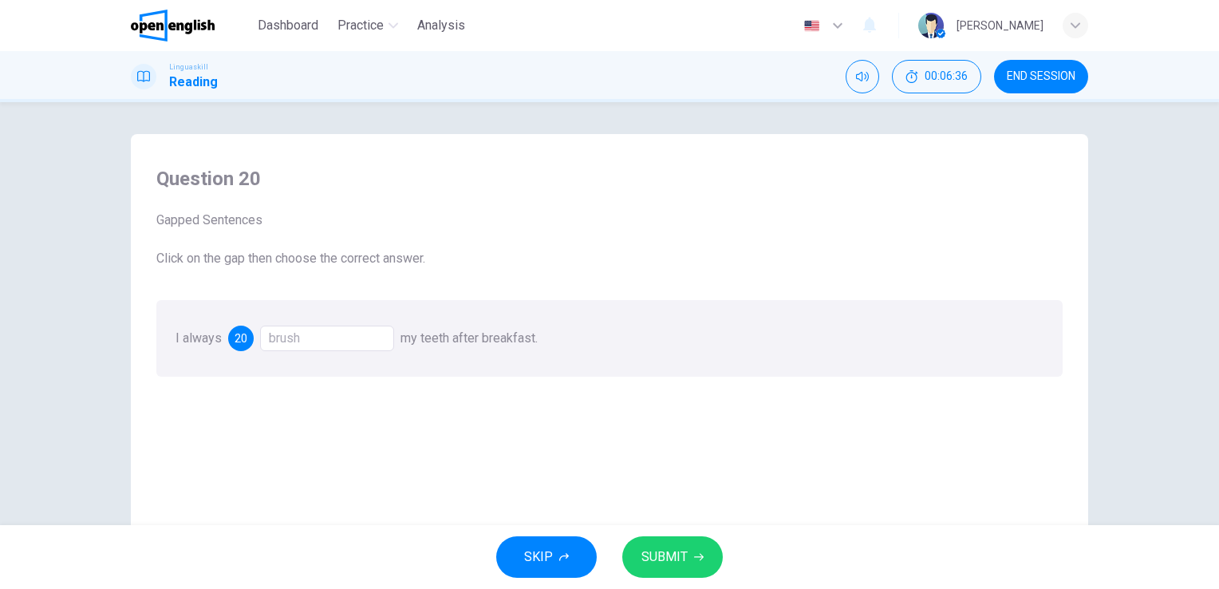
click at [697, 553] on icon "button" at bounding box center [699, 557] width 10 height 10
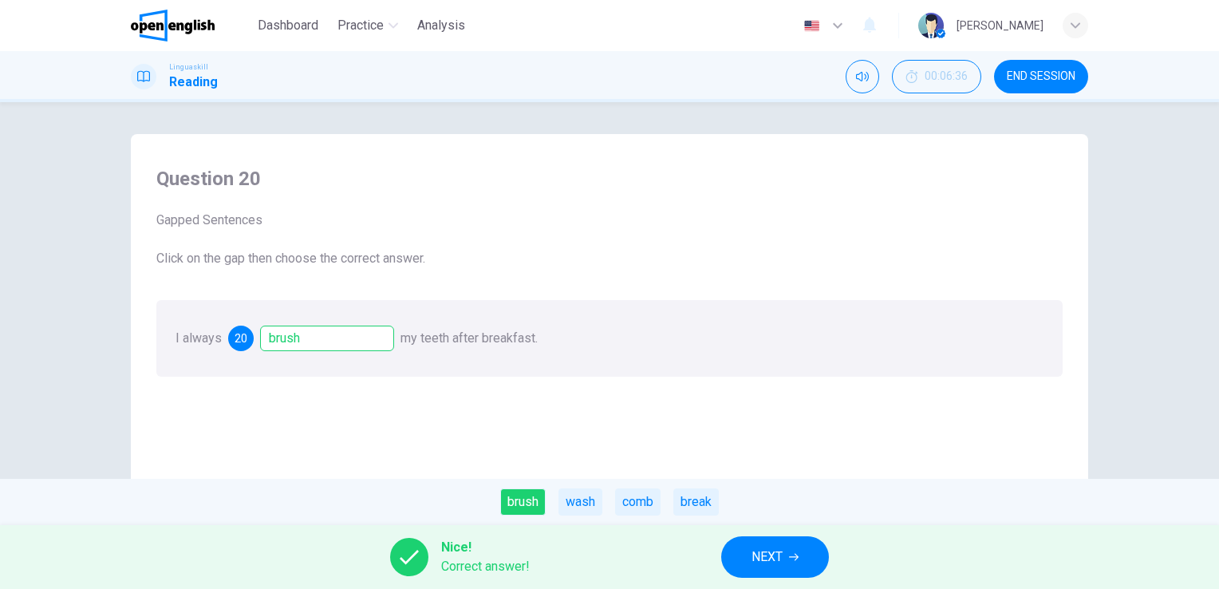
click at [788, 560] on button "NEXT" at bounding box center [775, 556] width 108 height 41
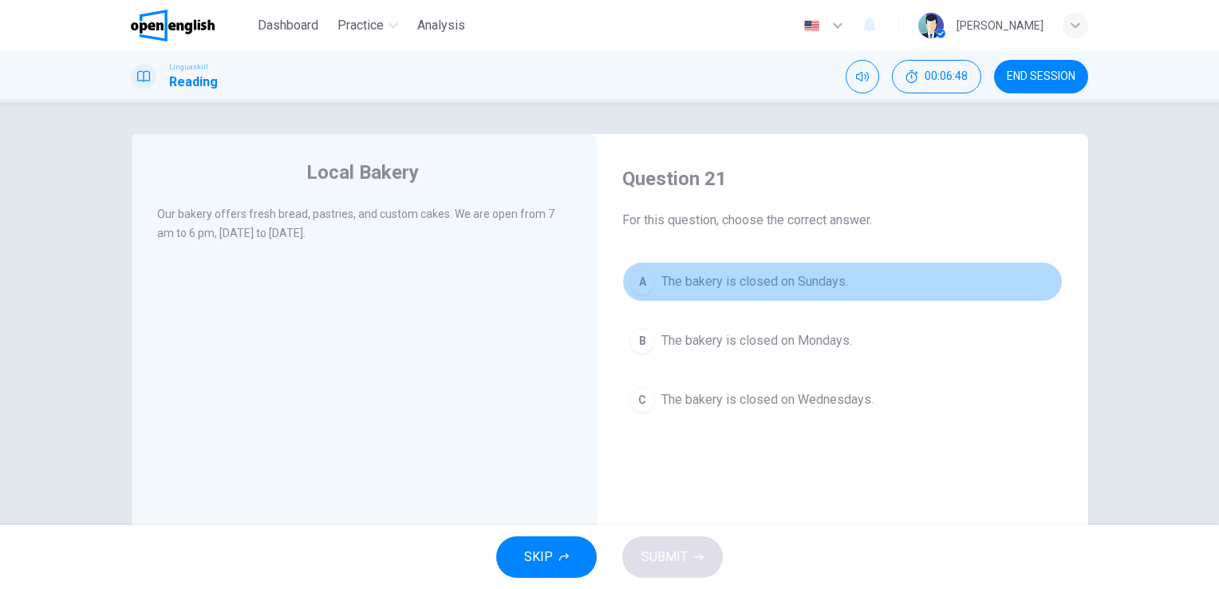
click at [768, 284] on span "The bakery is closed on Sundays." at bounding box center [754, 281] width 187 height 19
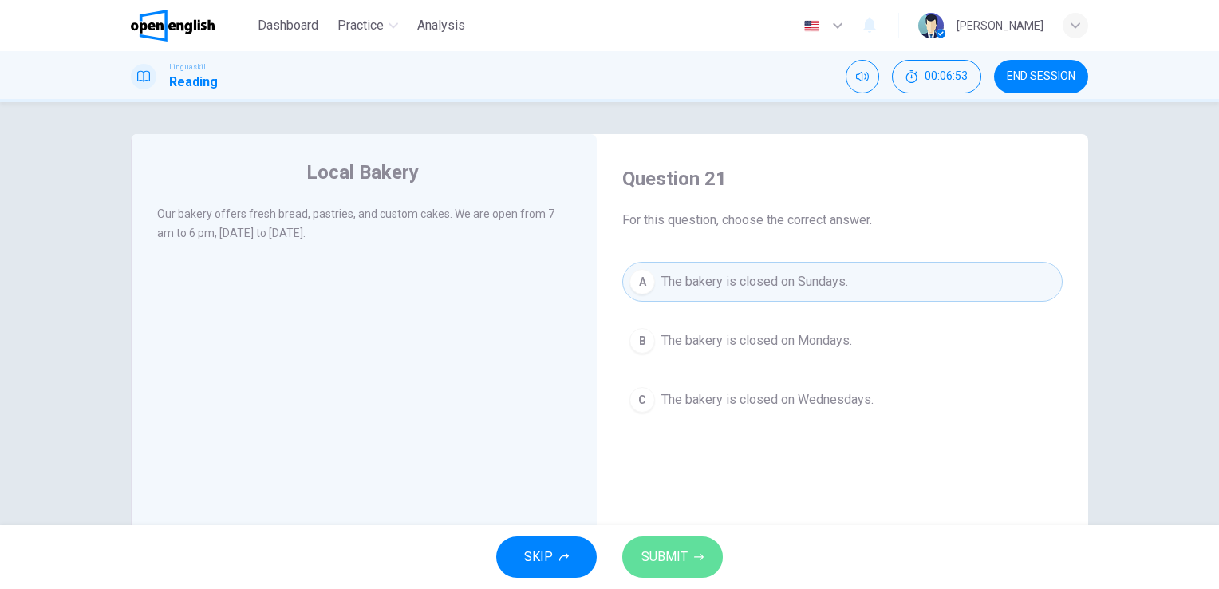
click at [672, 565] on span "SUBMIT" at bounding box center [664, 556] width 46 height 22
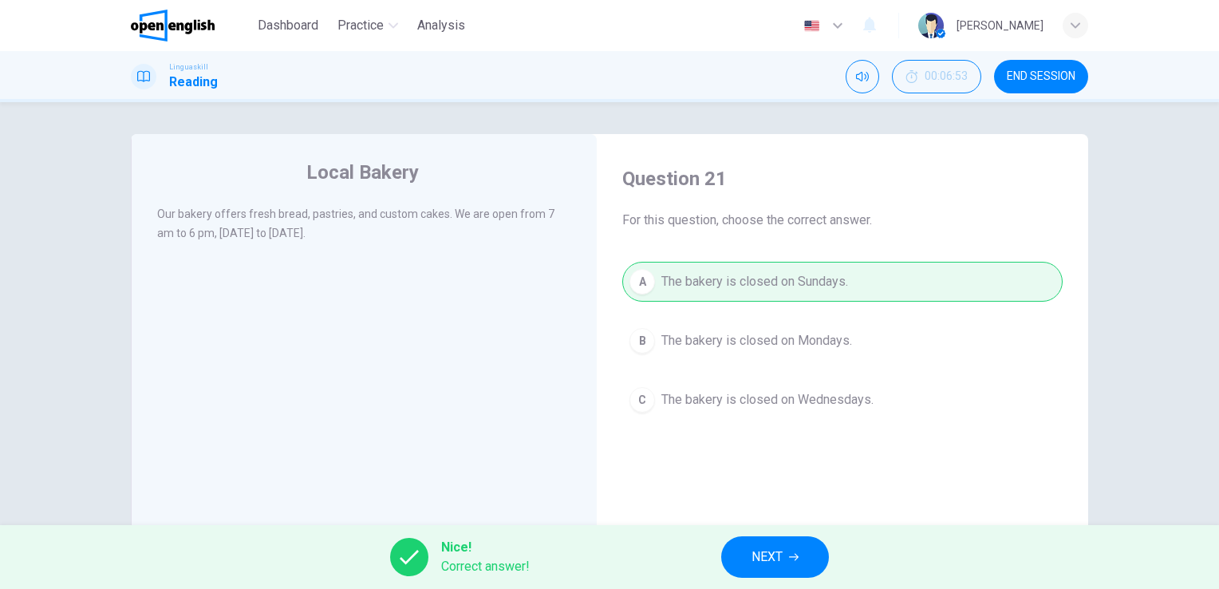
click at [780, 567] on span "NEXT" at bounding box center [766, 556] width 31 height 22
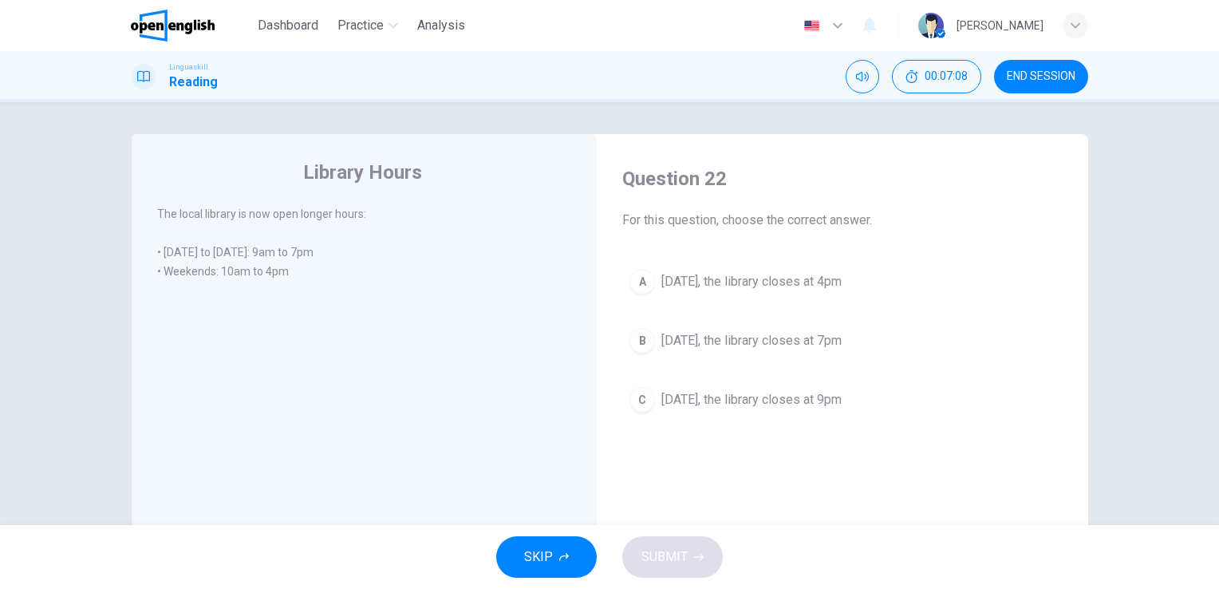
click at [819, 282] on span "On Saturday, the library closes at 4pm" at bounding box center [751, 281] width 180 height 19
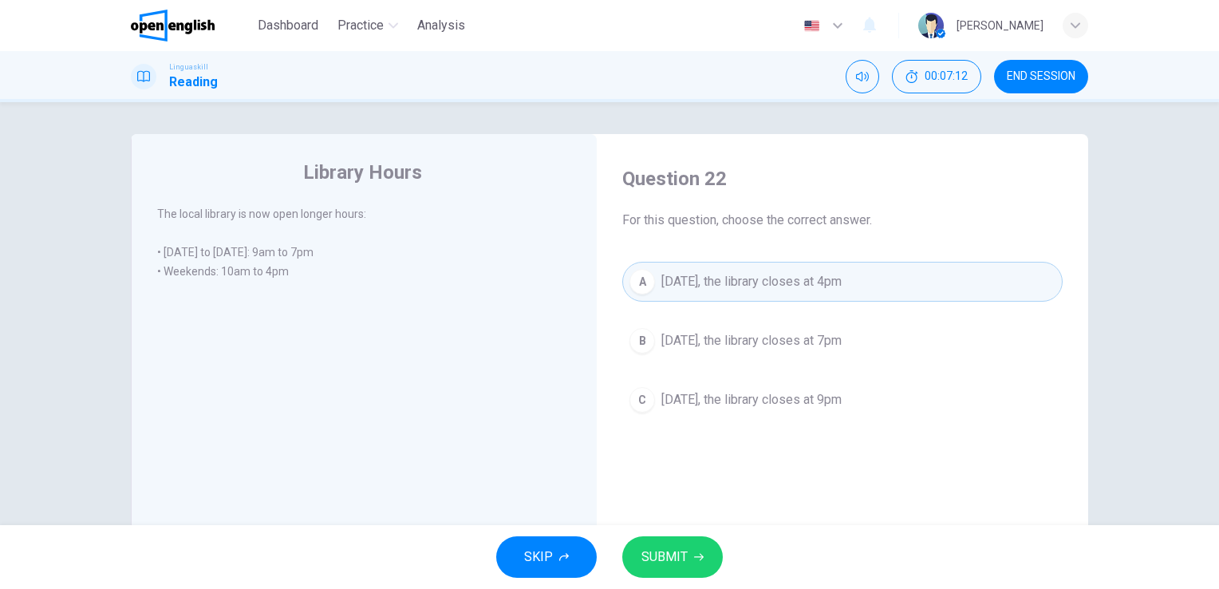
click at [668, 559] on span "SUBMIT" at bounding box center [664, 556] width 46 height 22
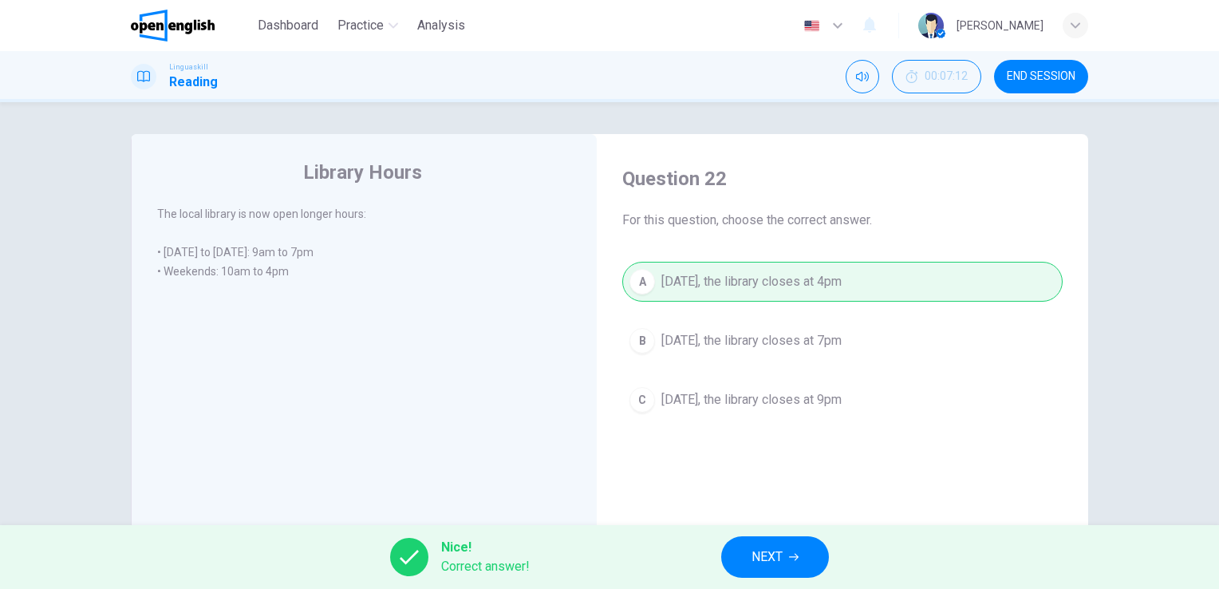
click at [799, 556] on button "NEXT" at bounding box center [775, 556] width 108 height 41
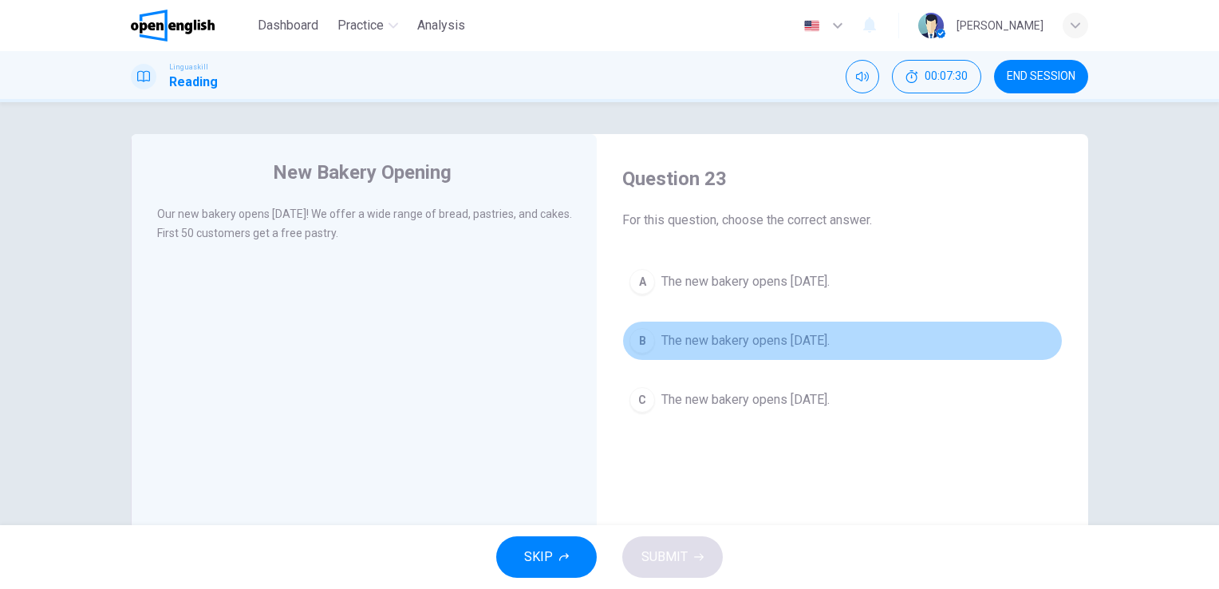
click at [802, 348] on span "The new bakery opens next Monday." at bounding box center [745, 340] width 168 height 19
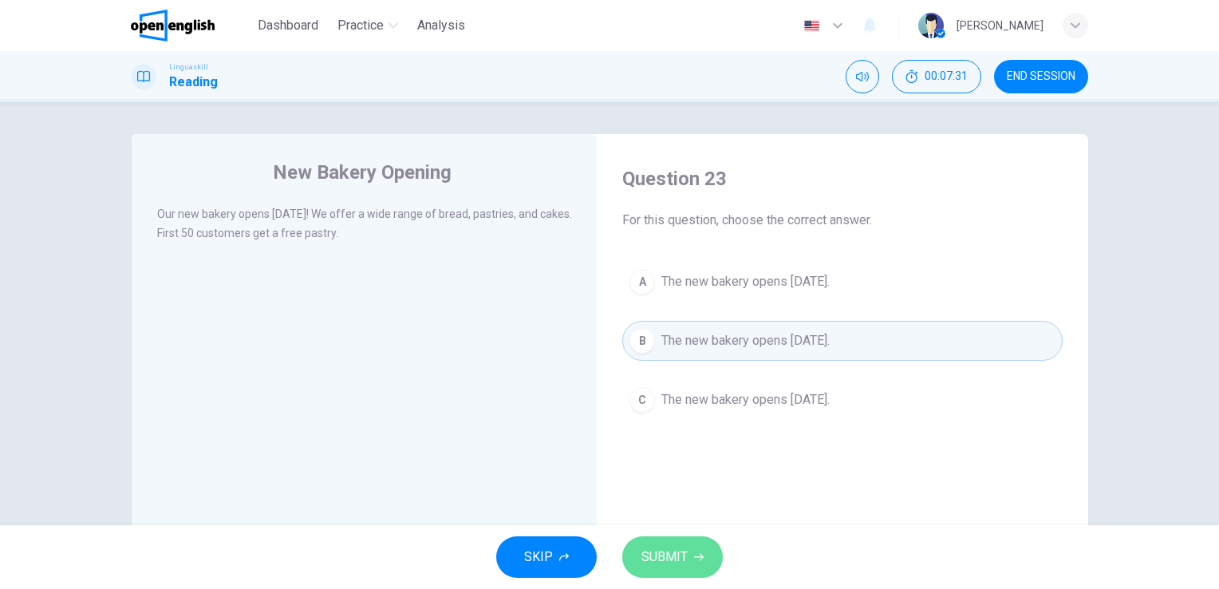
click at [675, 553] on span "SUBMIT" at bounding box center [664, 556] width 46 height 22
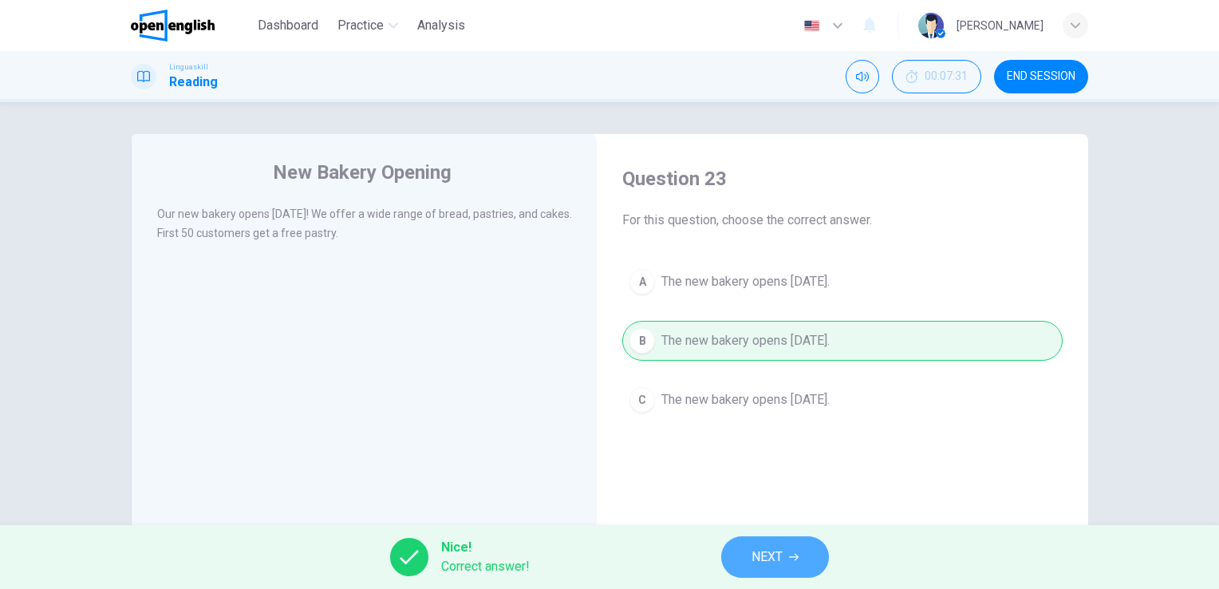
click at [787, 553] on button "NEXT" at bounding box center [775, 556] width 108 height 41
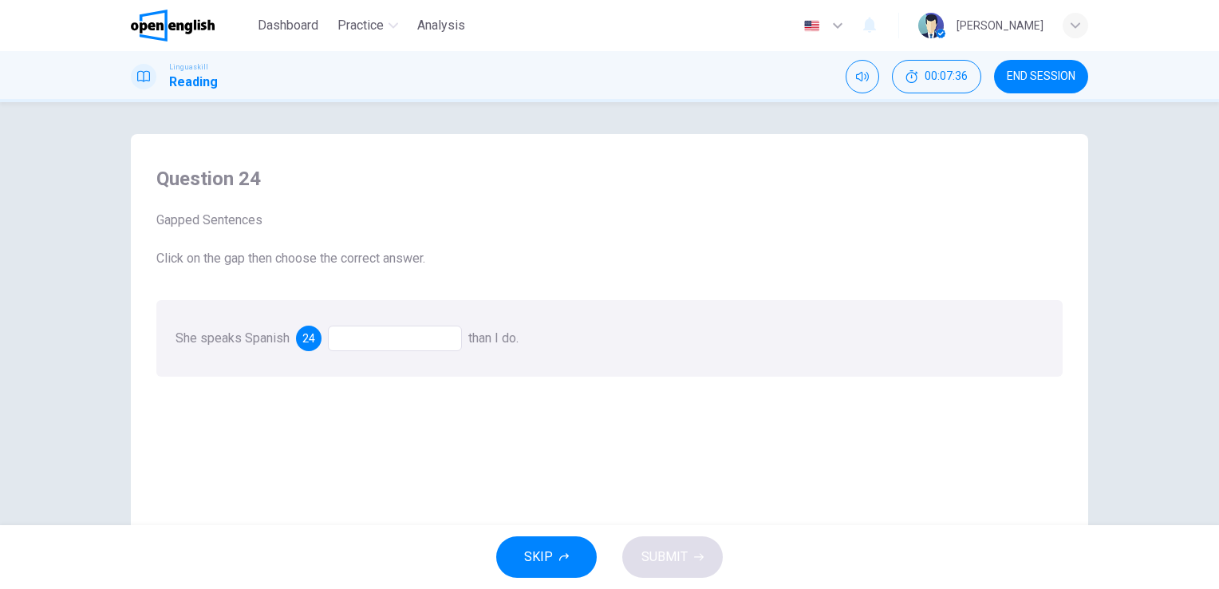
click at [431, 340] on div at bounding box center [395, 338] width 134 height 26
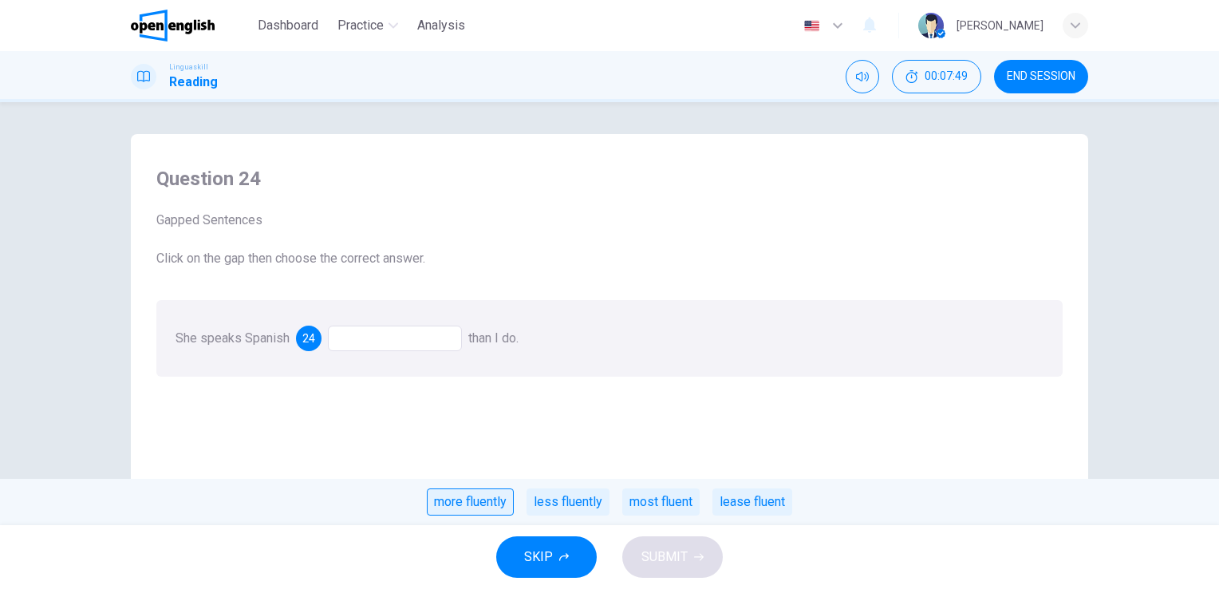
click at [488, 505] on div "more fluently" at bounding box center [470, 501] width 87 height 27
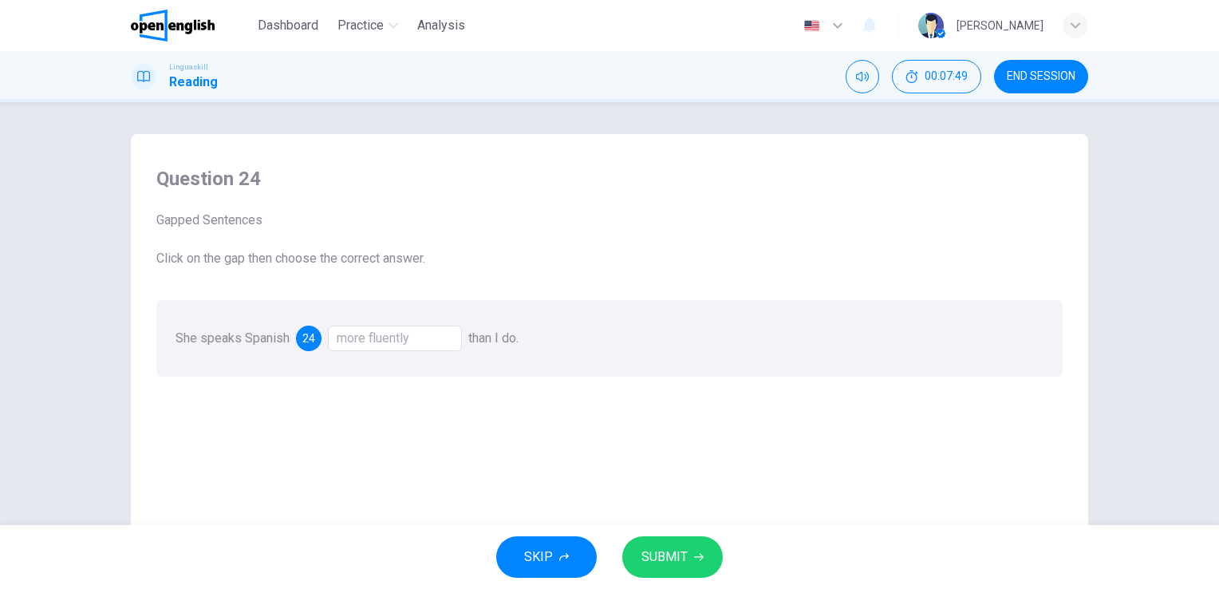
click at [681, 556] on span "SUBMIT" at bounding box center [664, 556] width 46 height 22
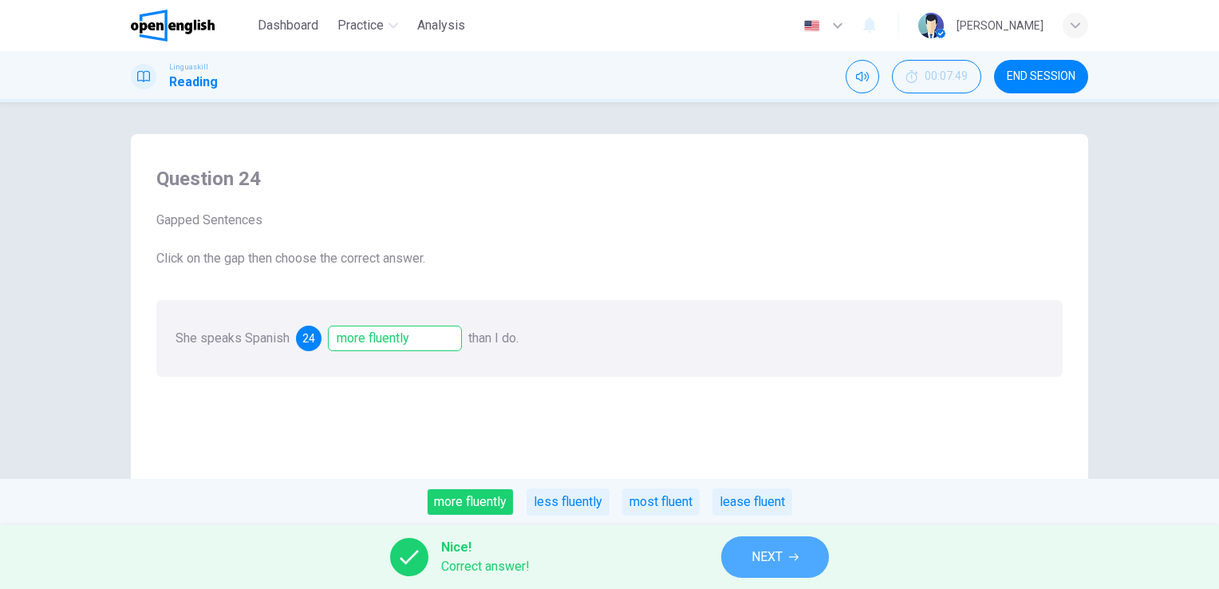
click at [807, 557] on button "NEXT" at bounding box center [775, 556] width 108 height 41
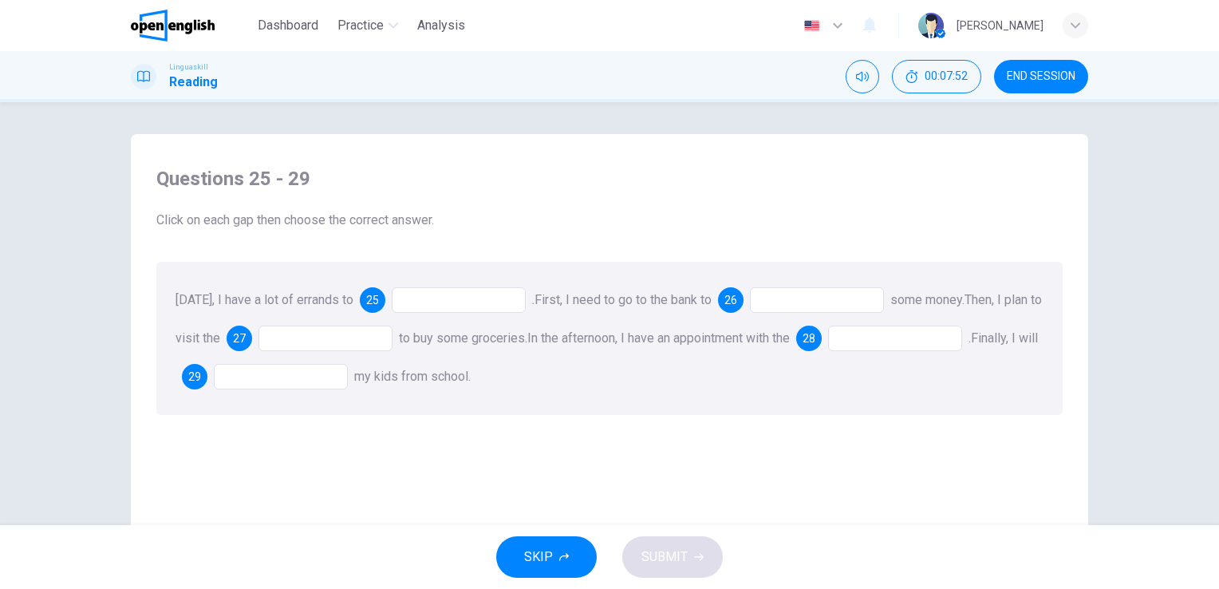
click at [459, 305] on div at bounding box center [459, 300] width 134 height 26
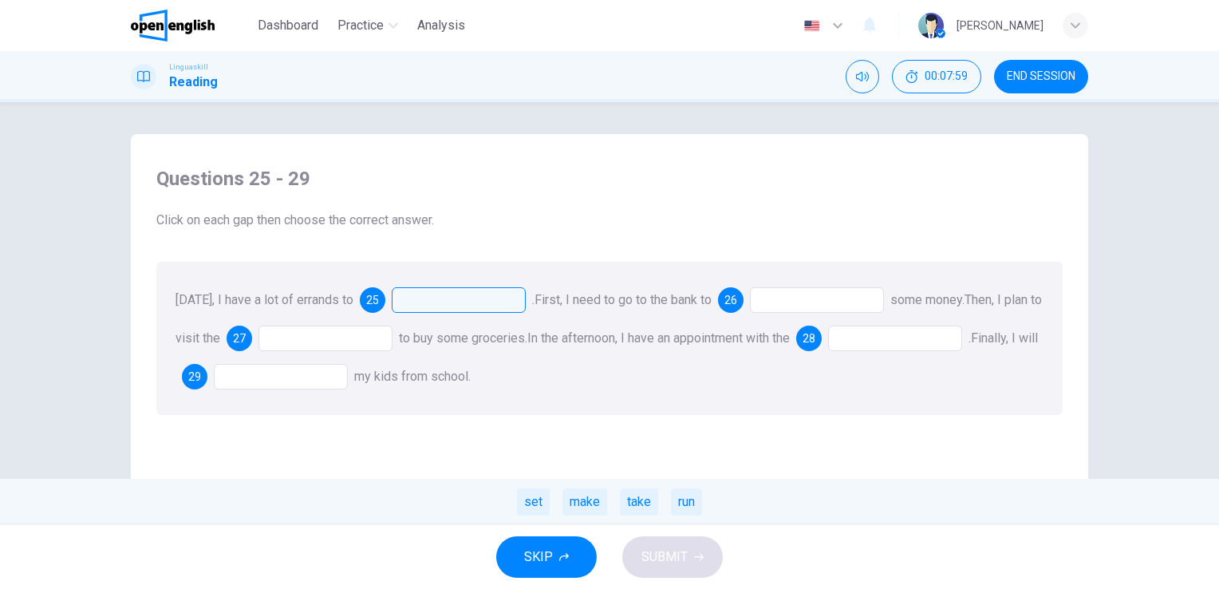
click at [502, 305] on div at bounding box center [459, 300] width 134 height 26
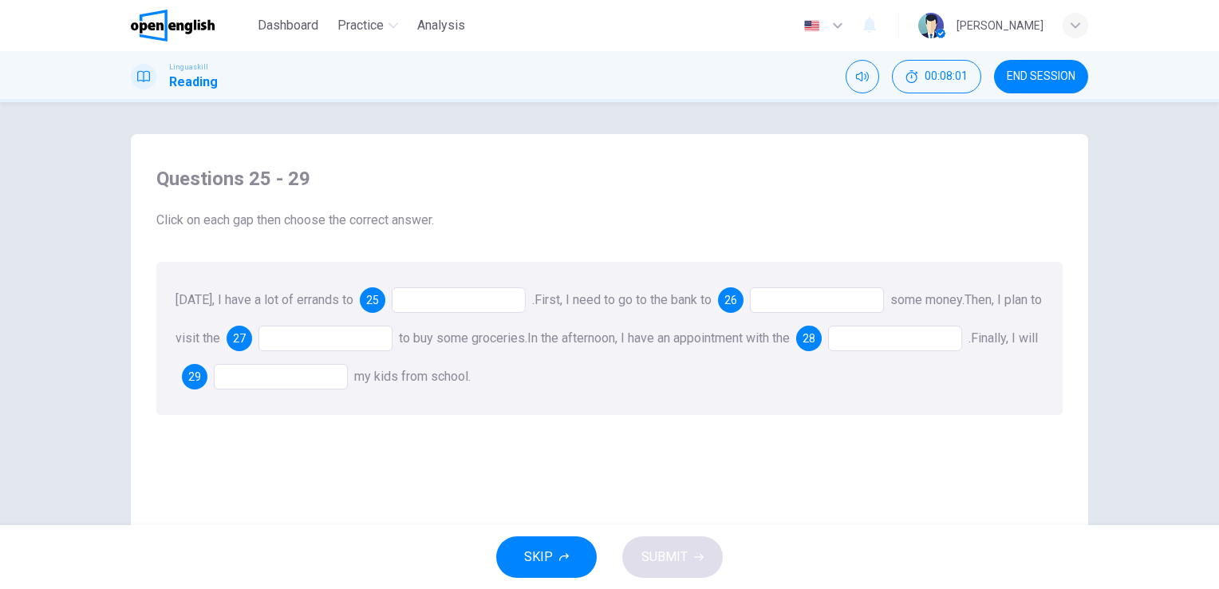
click at [496, 304] on div at bounding box center [459, 300] width 134 height 26
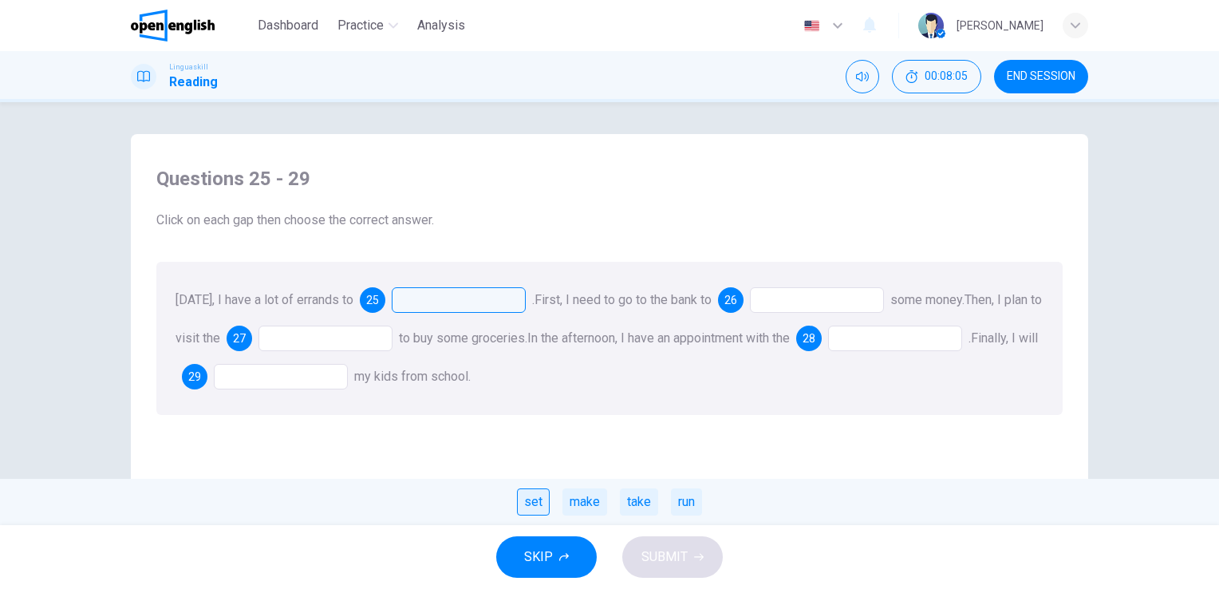
click at [531, 506] on div "set" at bounding box center [533, 501] width 33 height 27
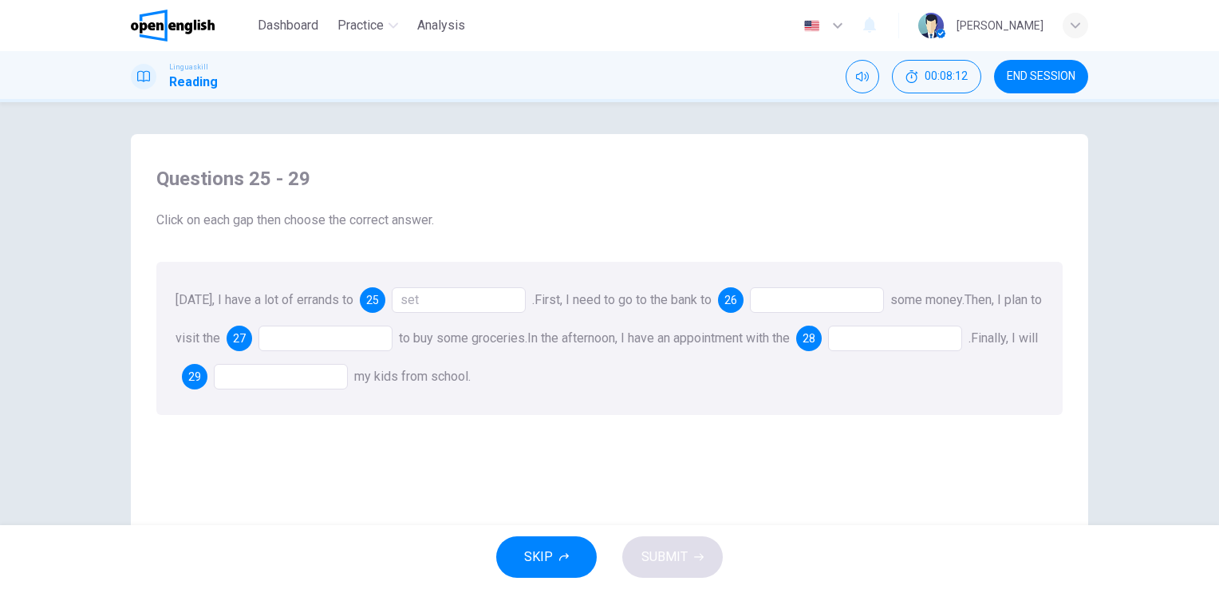
click at [845, 305] on div at bounding box center [817, 300] width 134 height 26
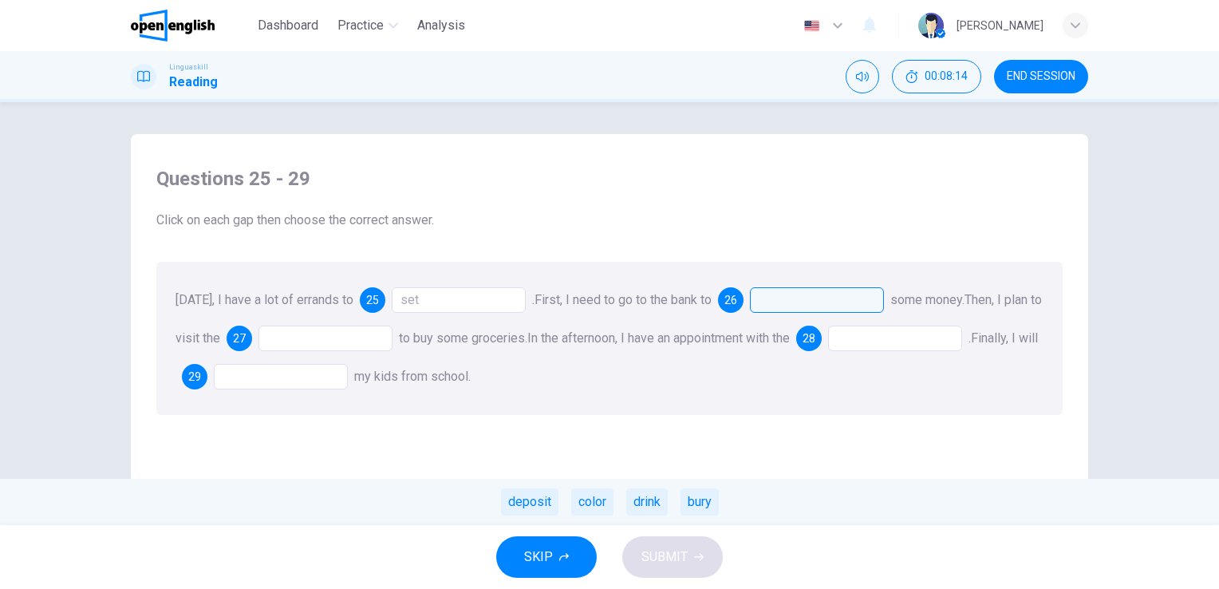
click at [836, 300] on div at bounding box center [817, 300] width 134 height 26
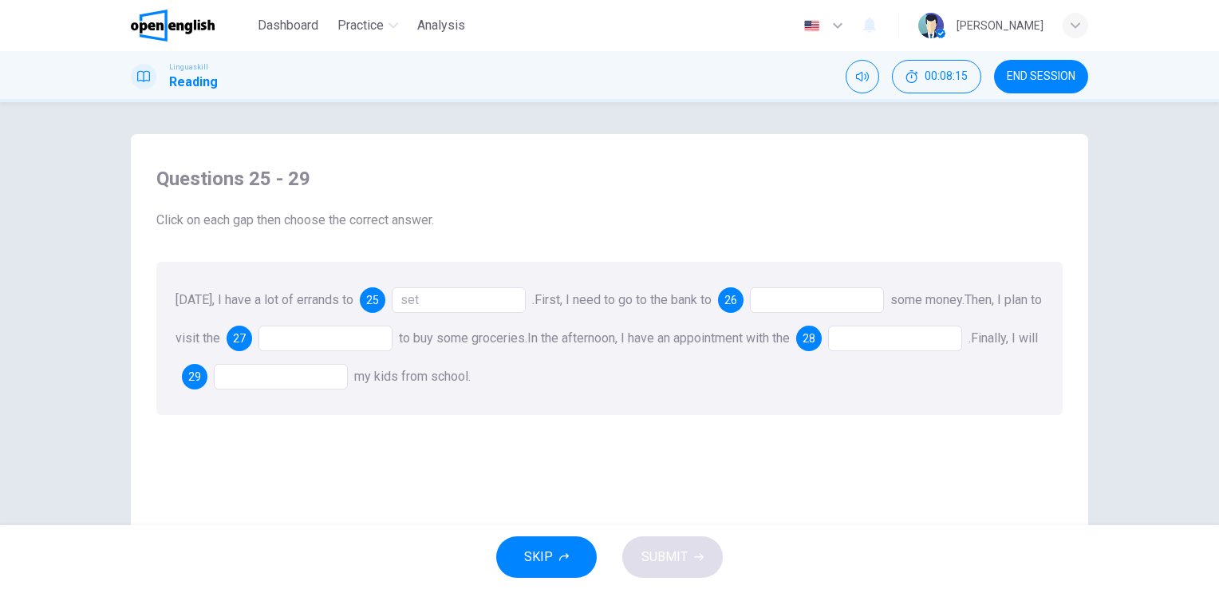
click at [836, 300] on div at bounding box center [817, 300] width 134 height 26
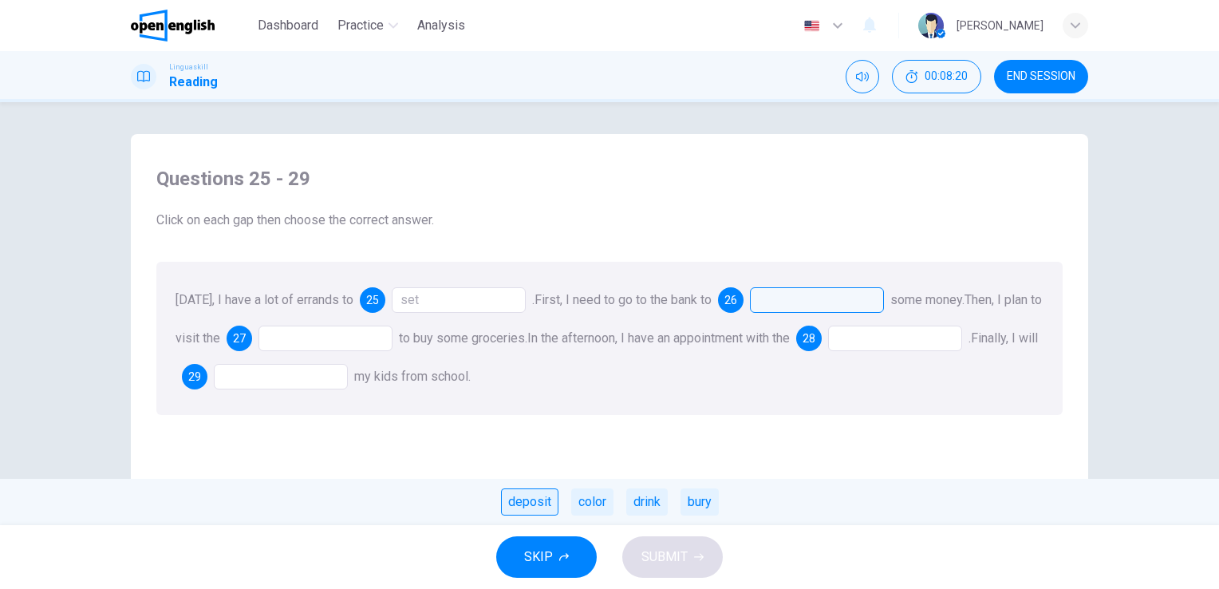
click at [522, 501] on div "deposit" at bounding box center [529, 501] width 57 height 27
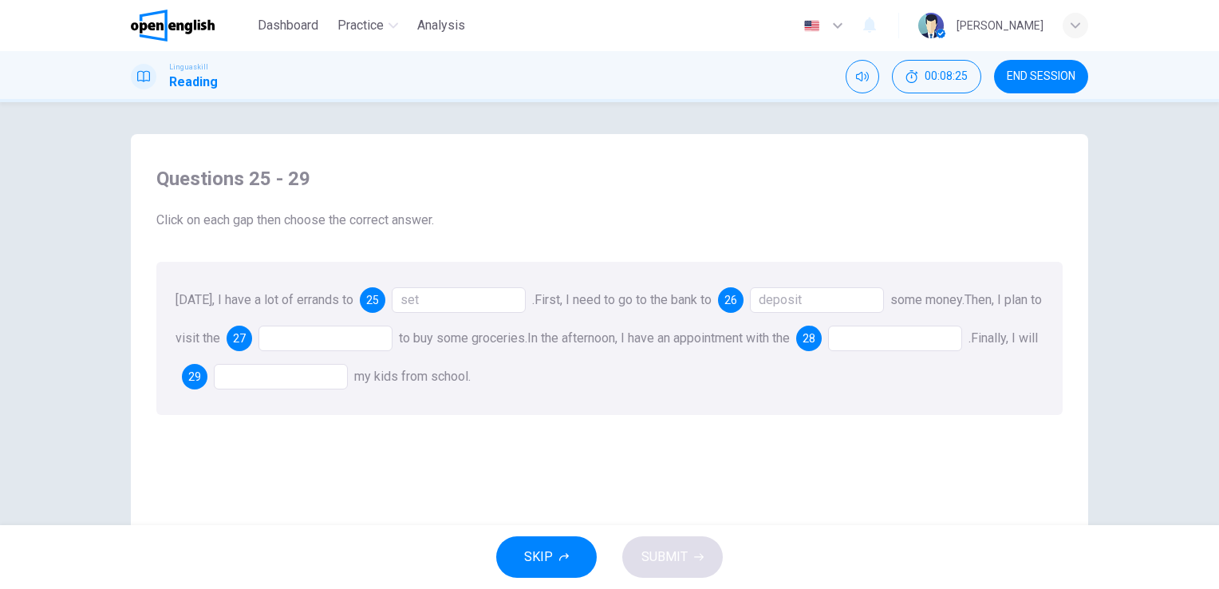
click at [350, 337] on div at bounding box center [325, 338] width 134 height 26
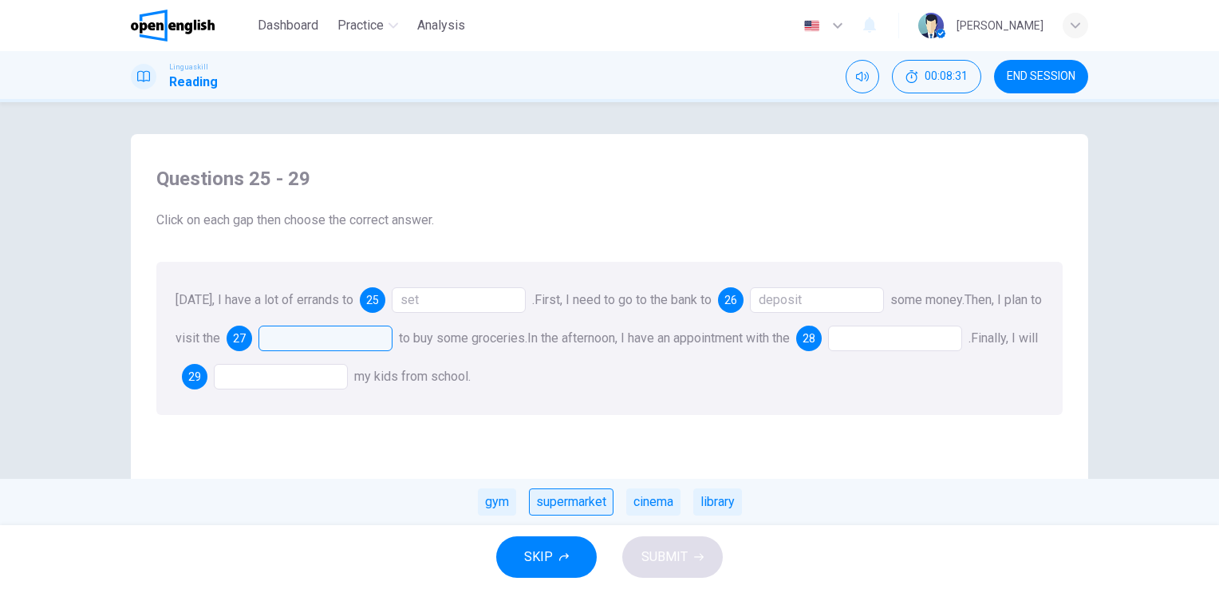
click at [577, 506] on div "supermarket" at bounding box center [571, 501] width 85 height 27
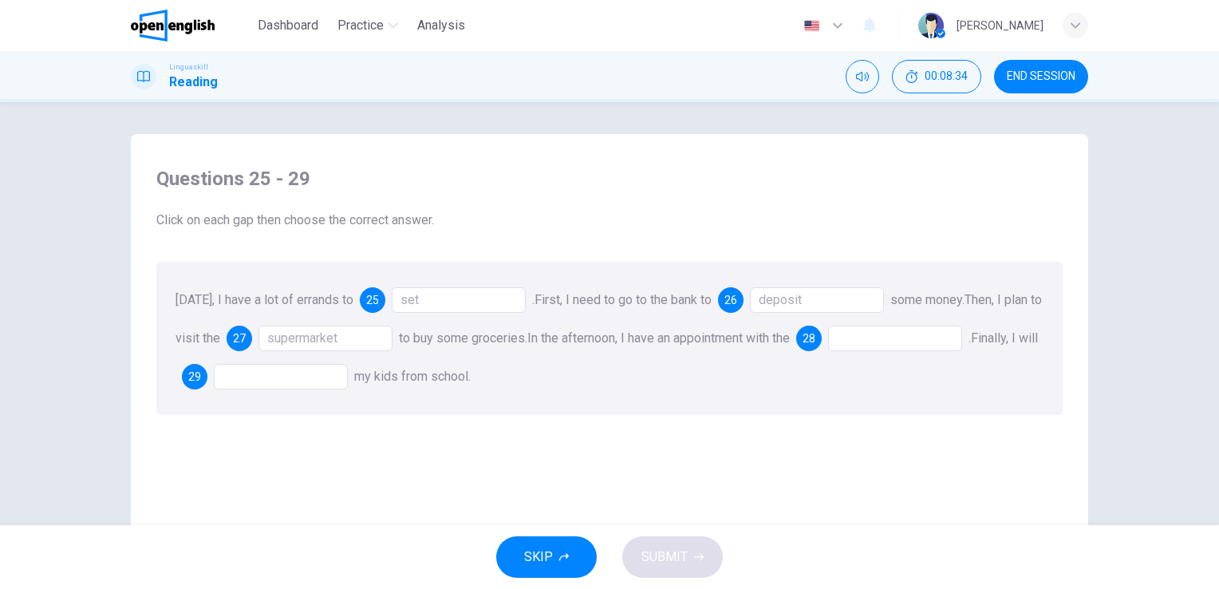
click at [938, 341] on div at bounding box center [895, 338] width 134 height 26
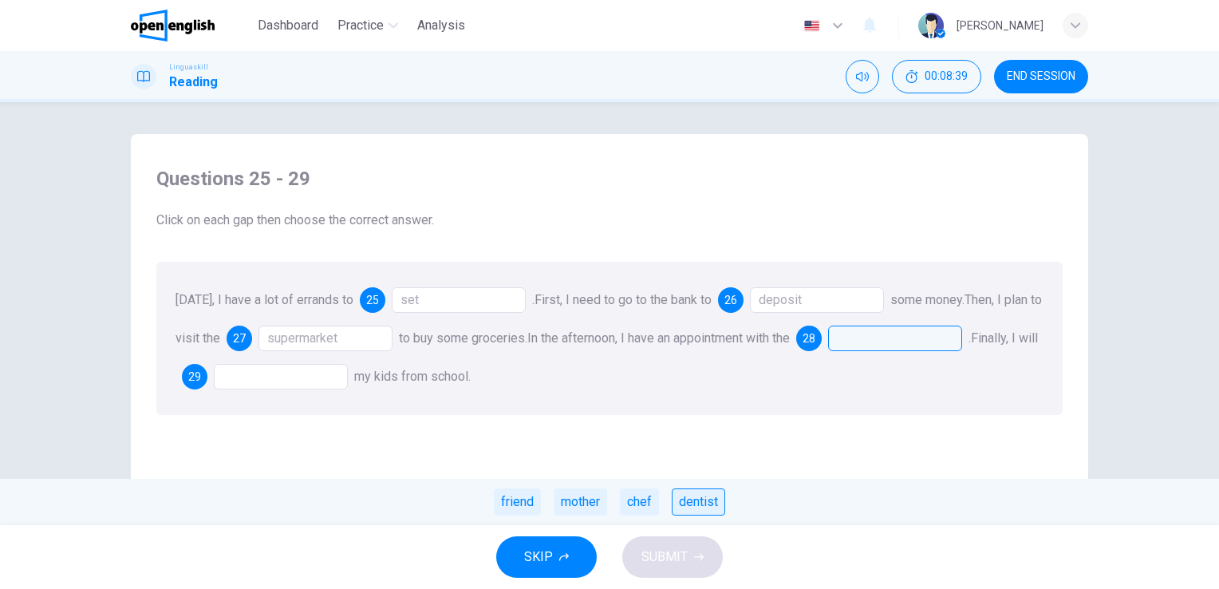
click at [701, 502] on div "dentist" at bounding box center [698, 501] width 53 height 27
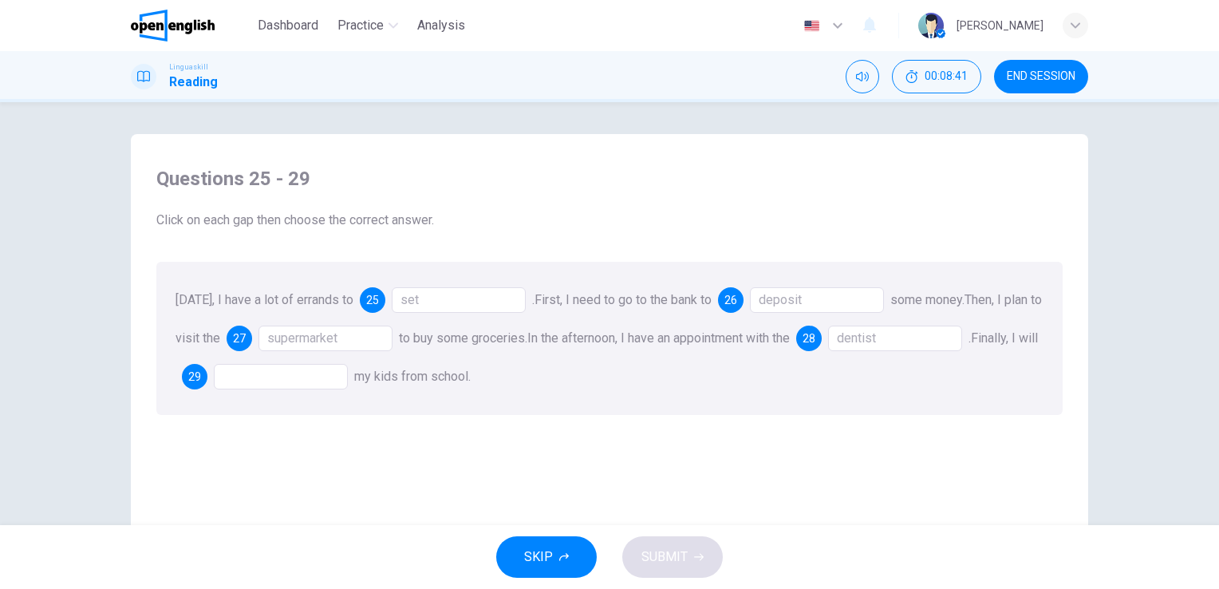
click at [306, 388] on div at bounding box center [281, 377] width 134 height 26
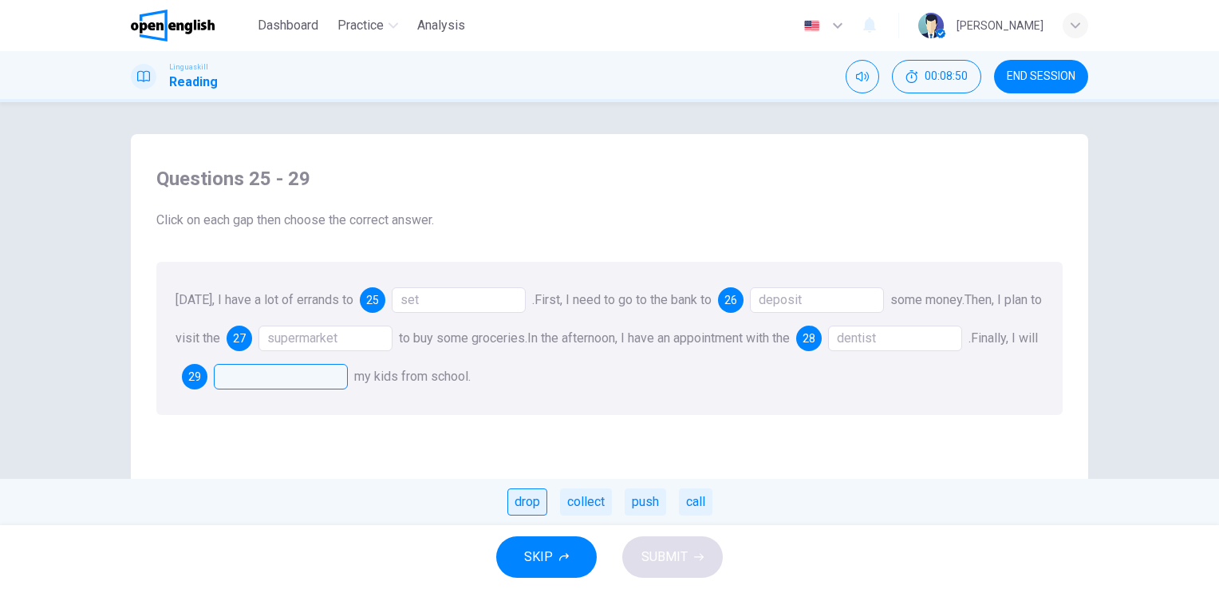
click at [534, 505] on div "drop" at bounding box center [527, 501] width 40 height 27
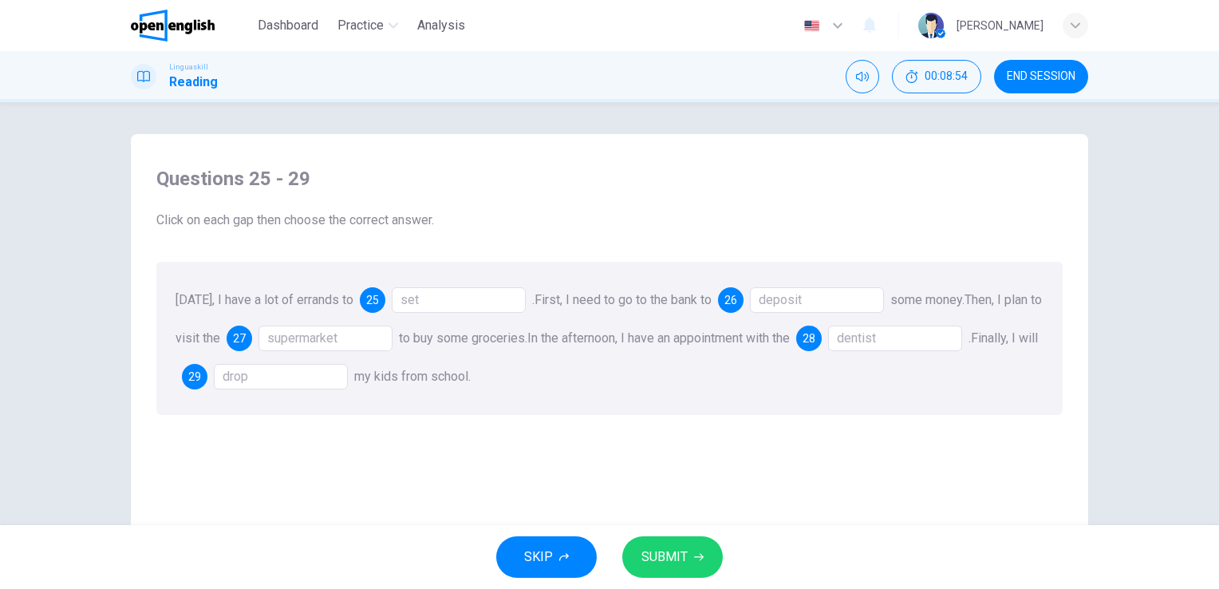
click at [491, 307] on div "set" at bounding box center [459, 300] width 134 height 26
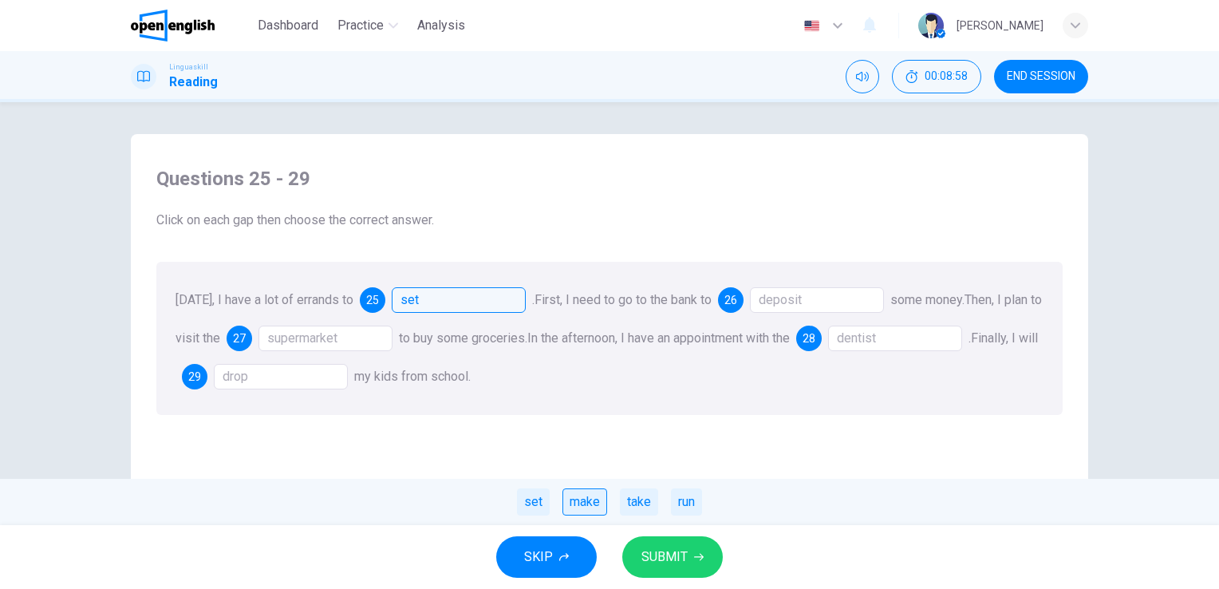
click at [562, 495] on div "make" at bounding box center [584, 501] width 45 height 27
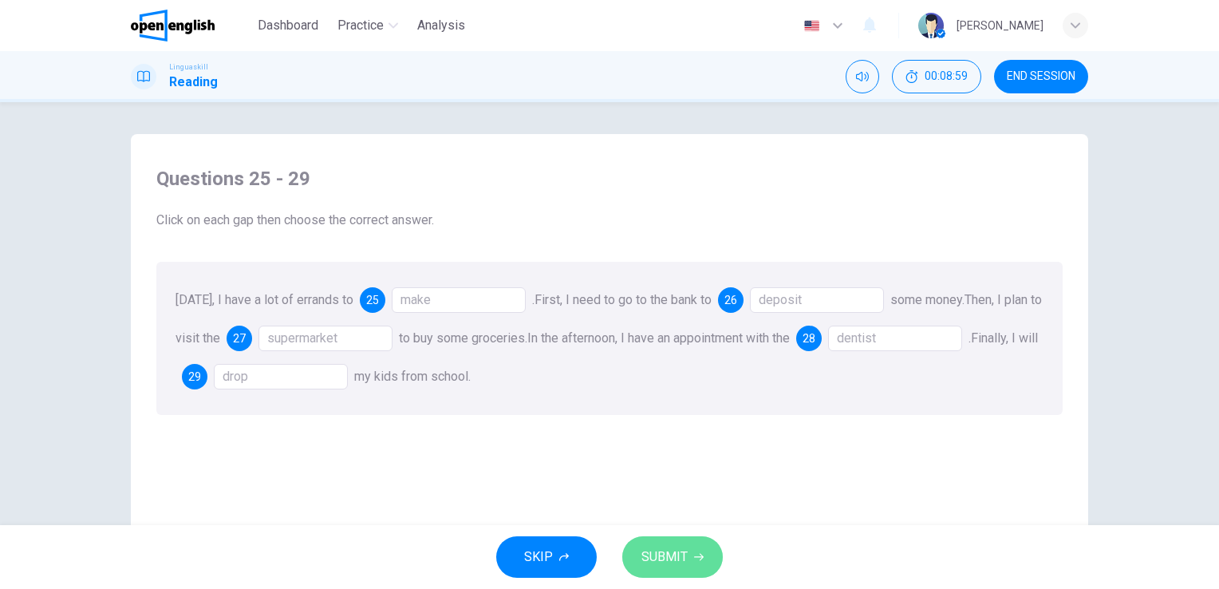
click at [703, 560] on button "SUBMIT" at bounding box center [672, 556] width 100 height 41
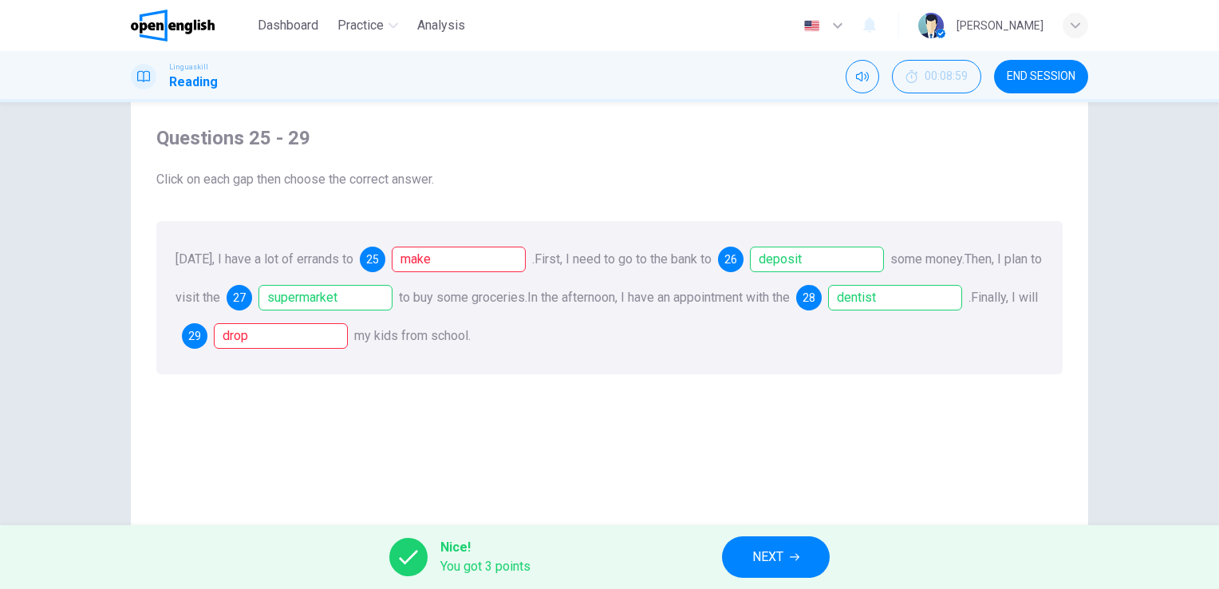
scroll to position [35, 0]
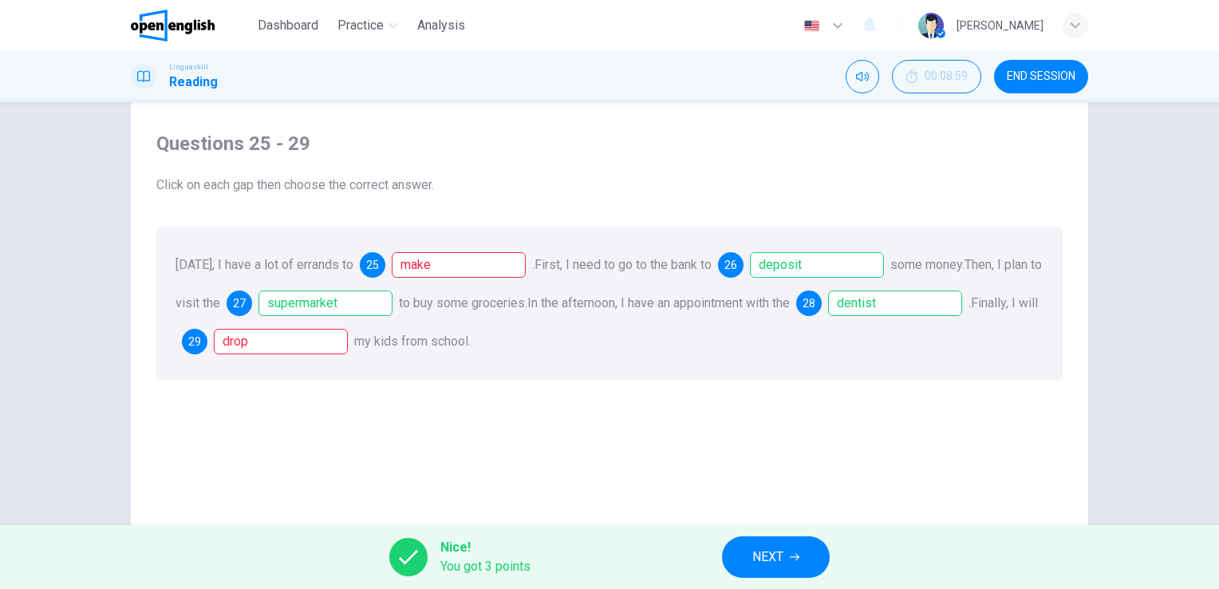
click at [788, 546] on button "NEXT" at bounding box center [776, 556] width 108 height 41
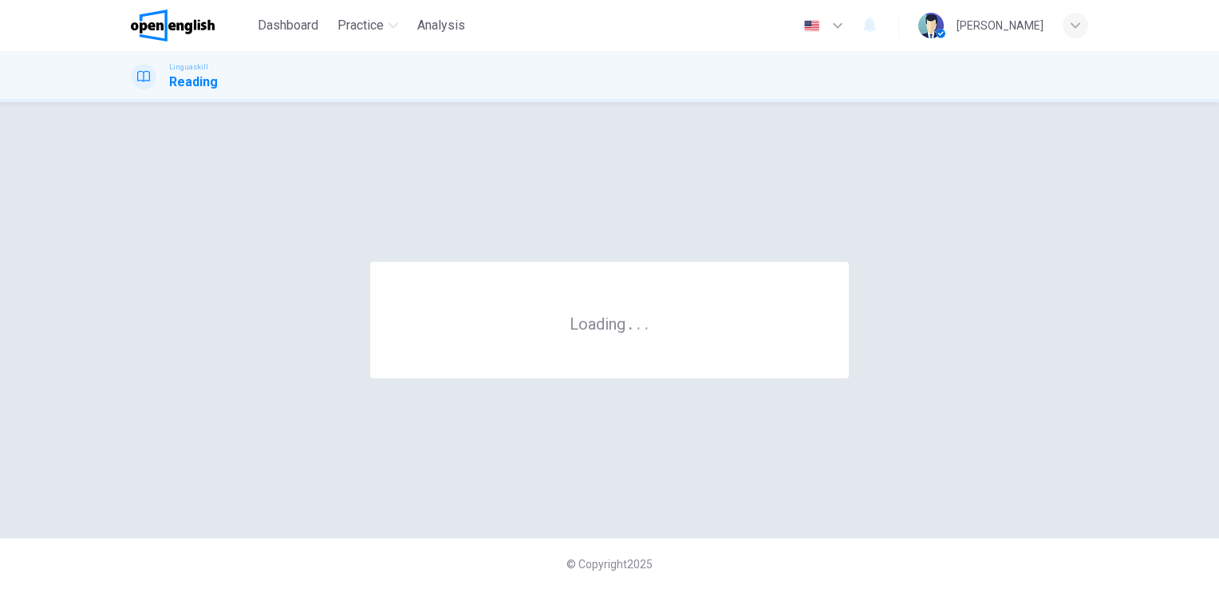
scroll to position [0, 0]
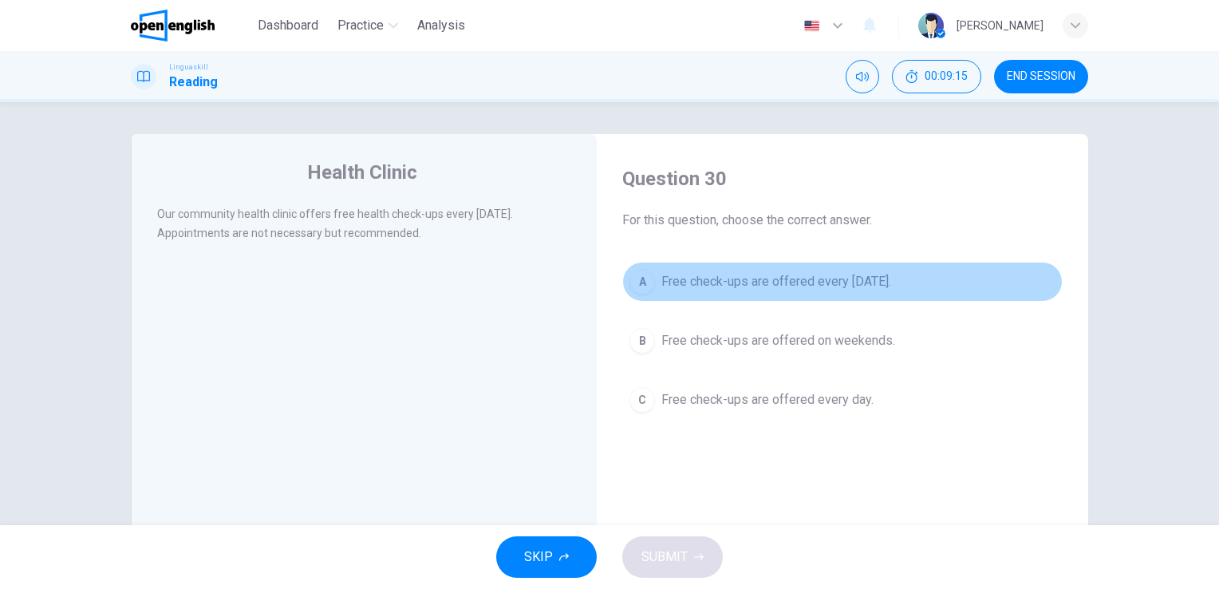
click at [804, 288] on span "Free check-ups are offered every Wednesday." at bounding box center [776, 281] width 230 height 19
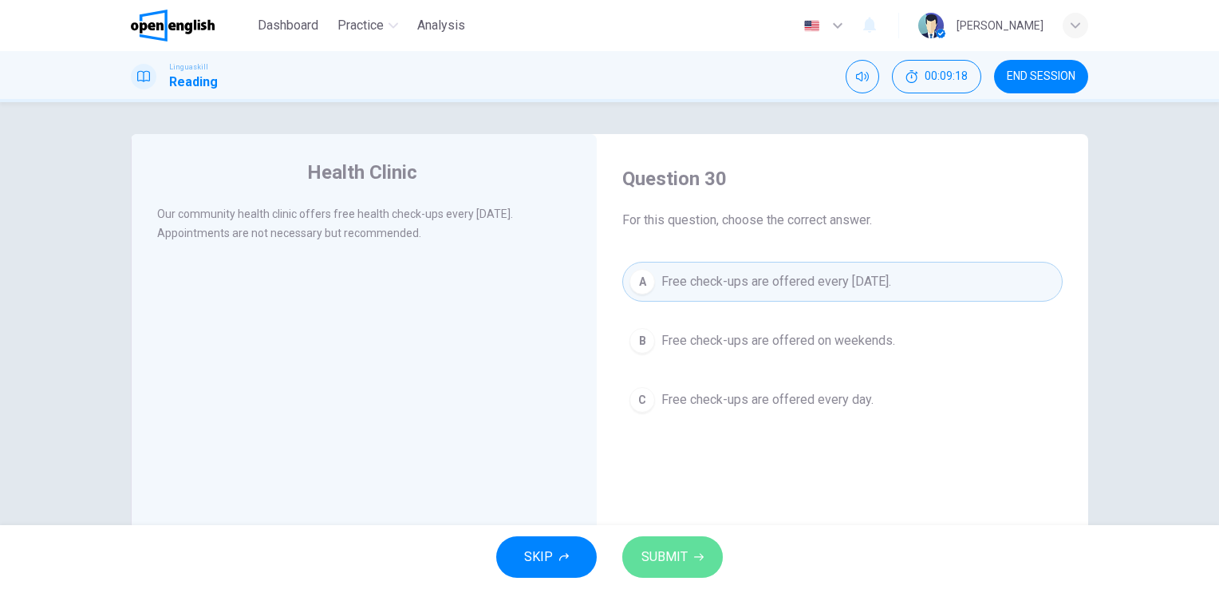
click at [688, 554] on button "SUBMIT" at bounding box center [672, 556] width 100 height 41
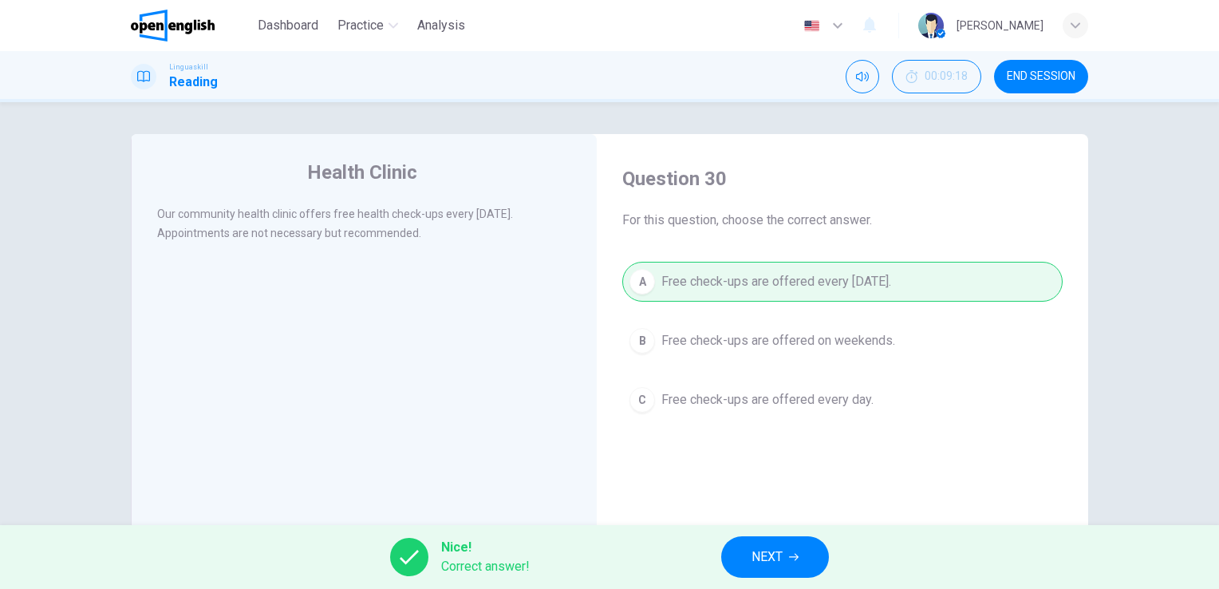
click at [773, 554] on span "NEXT" at bounding box center [766, 556] width 31 height 22
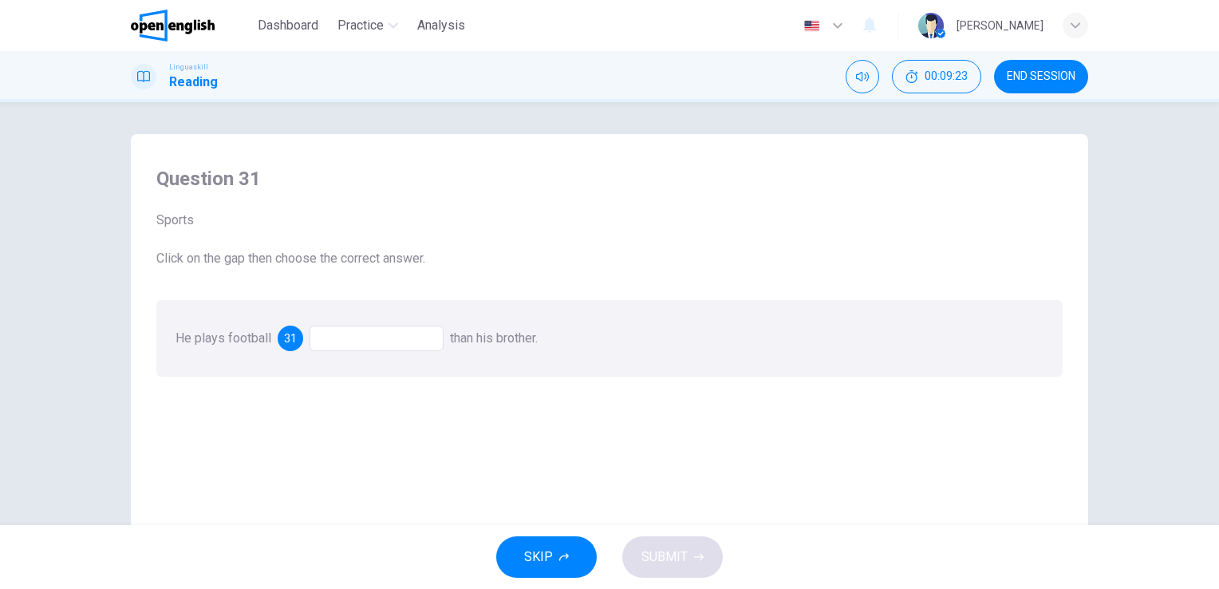
click at [405, 341] on div at bounding box center [376, 338] width 134 height 26
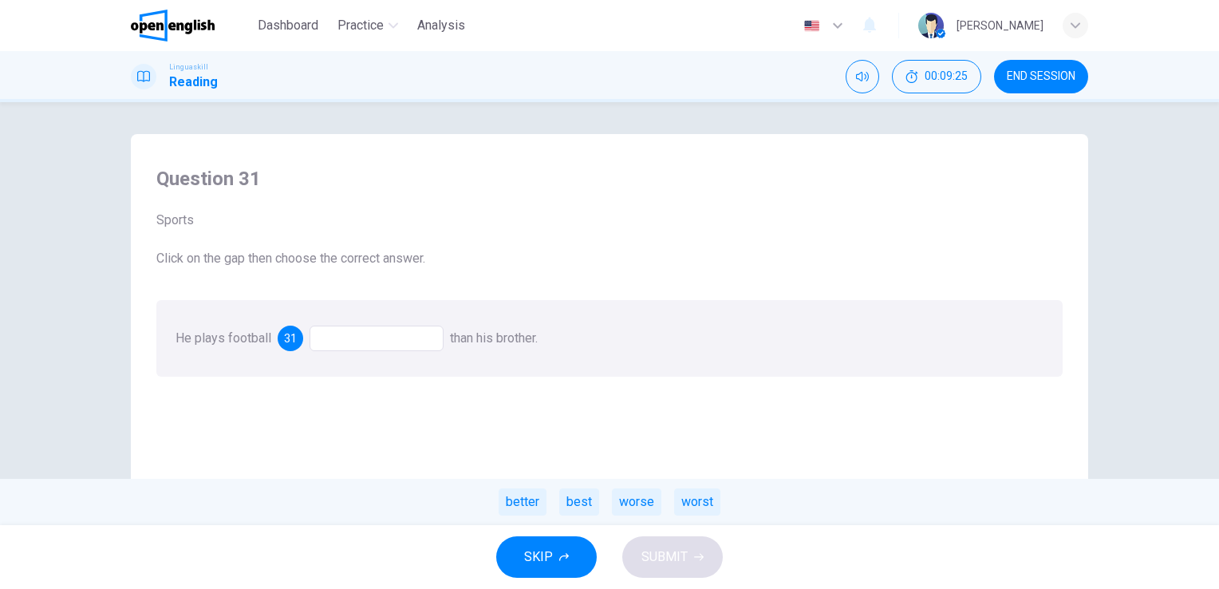
click at [511, 502] on div "better" at bounding box center [522, 501] width 48 height 27
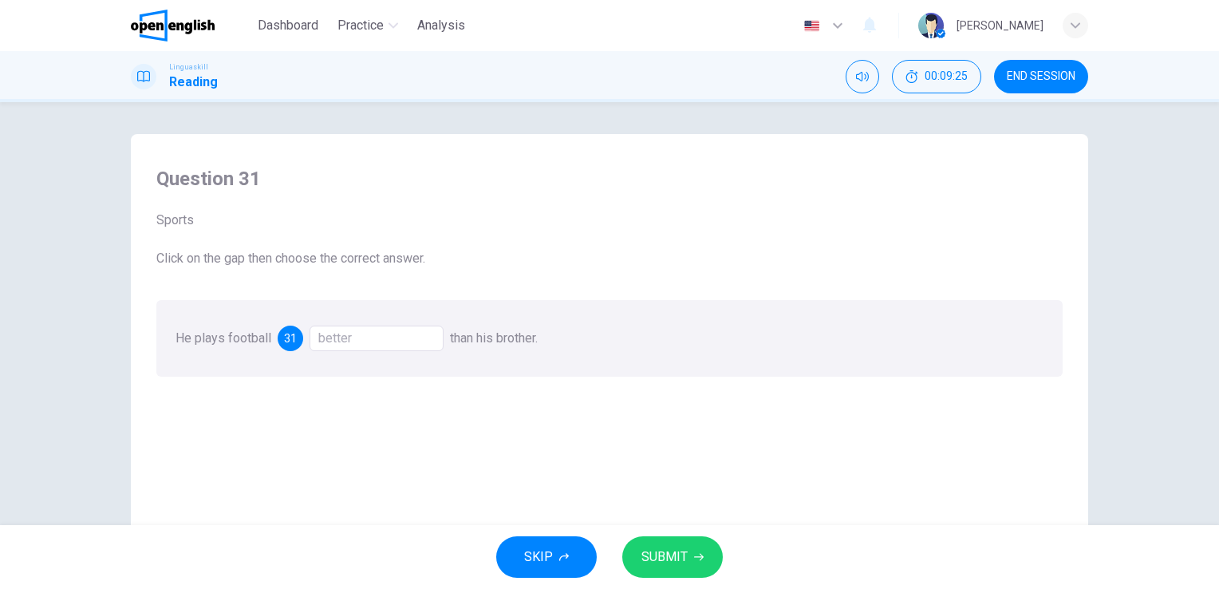
click at [693, 549] on button "SUBMIT" at bounding box center [672, 556] width 100 height 41
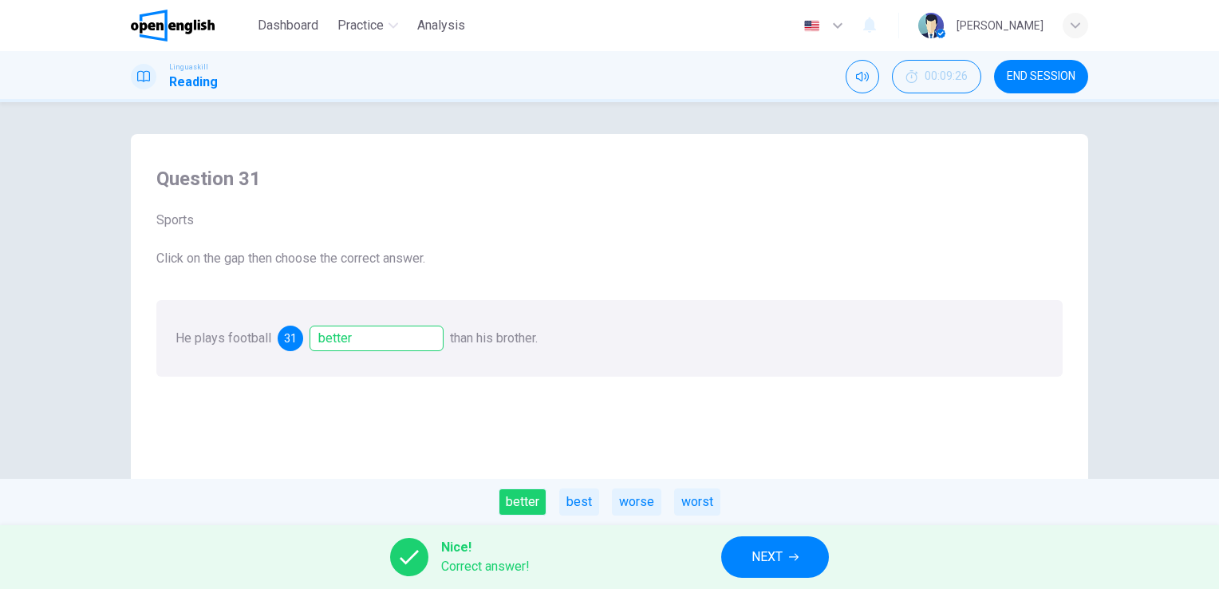
click at [776, 556] on span "NEXT" at bounding box center [766, 556] width 31 height 22
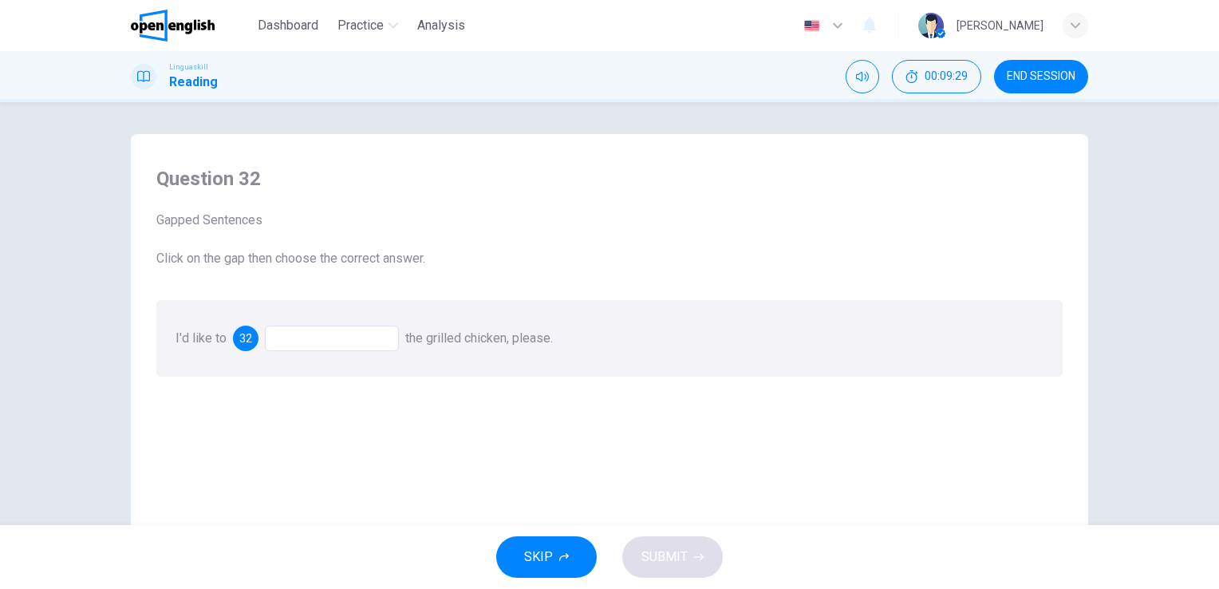
click at [360, 340] on div at bounding box center [332, 338] width 134 height 26
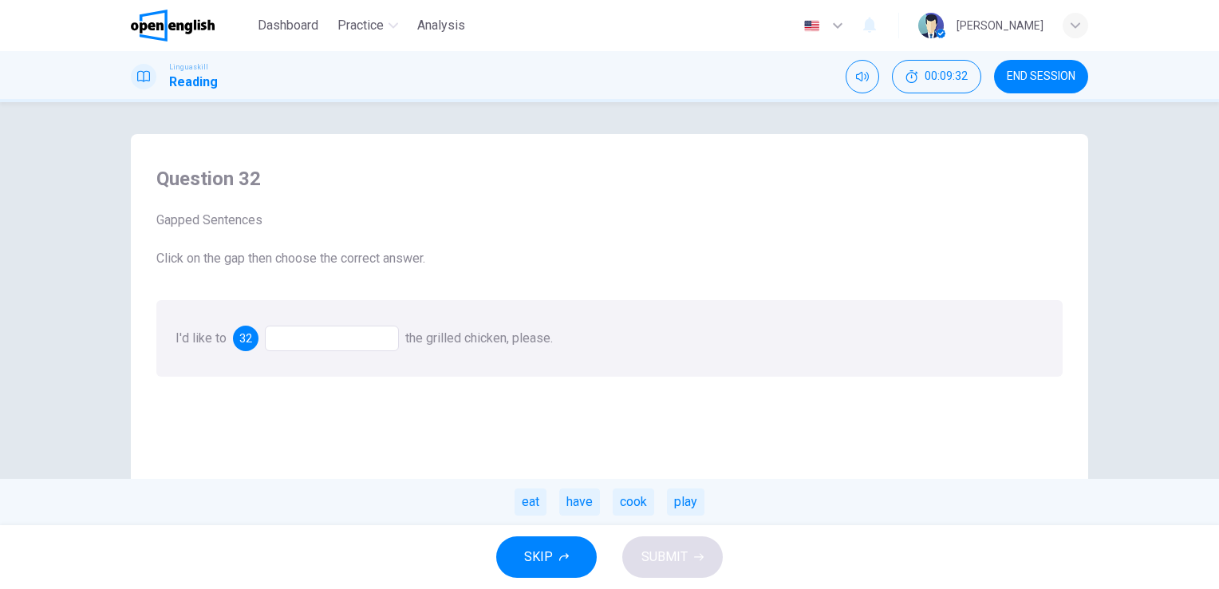
click at [577, 499] on div "have" at bounding box center [579, 501] width 41 height 27
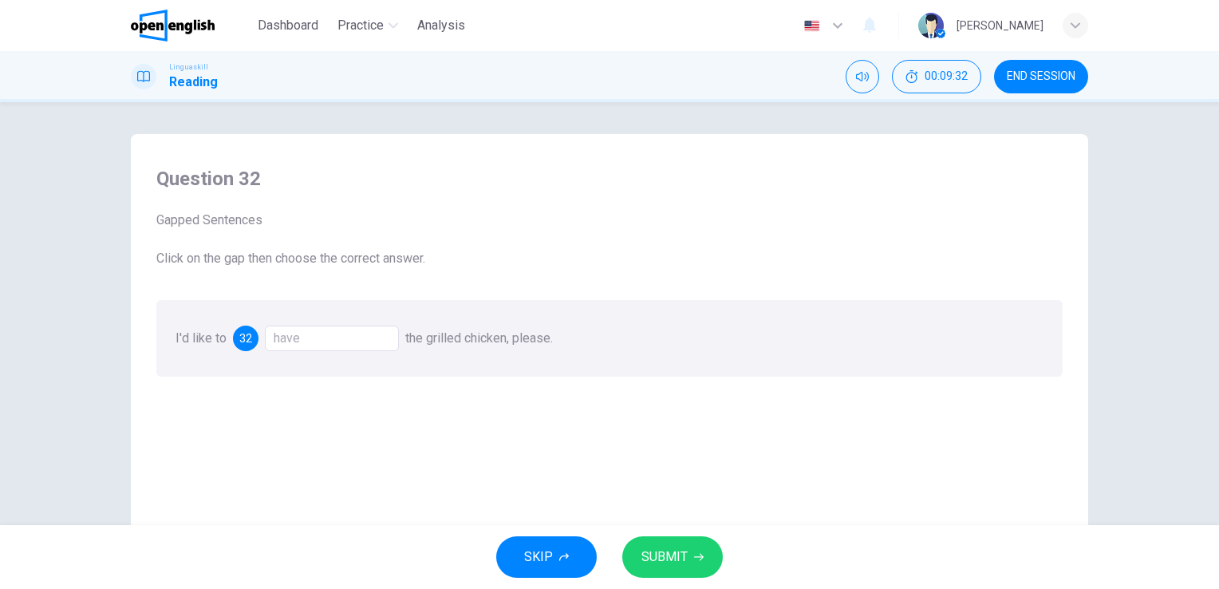
click at [707, 569] on button "SUBMIT" at bounding box center [672, 556] width 100 height 41
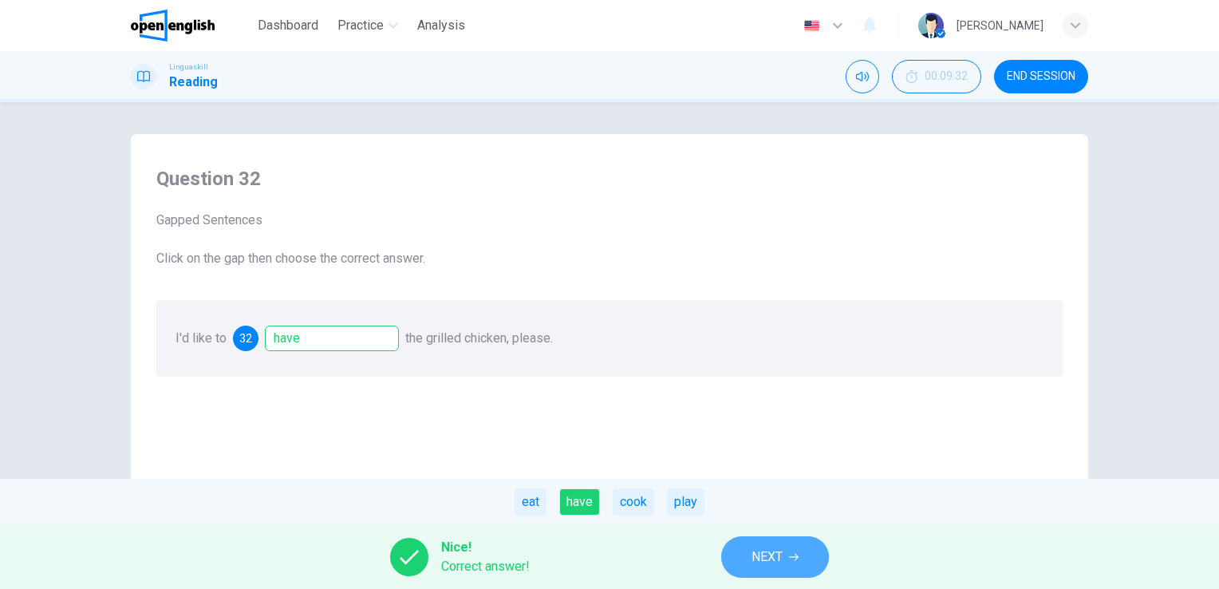
click at [793, 557] on icon "button" at bounding box center [794, 557] width 10 height 10
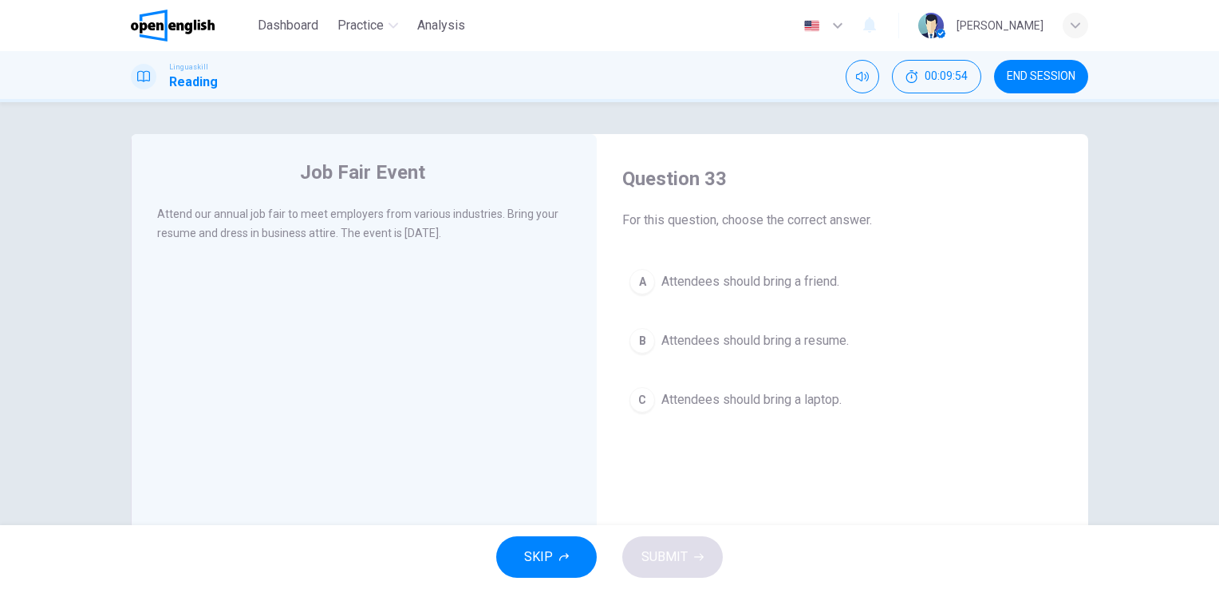
click at [757, 333] on span "Attendees should bring a resume." at bounding box center [754, 340] width 187 height 19
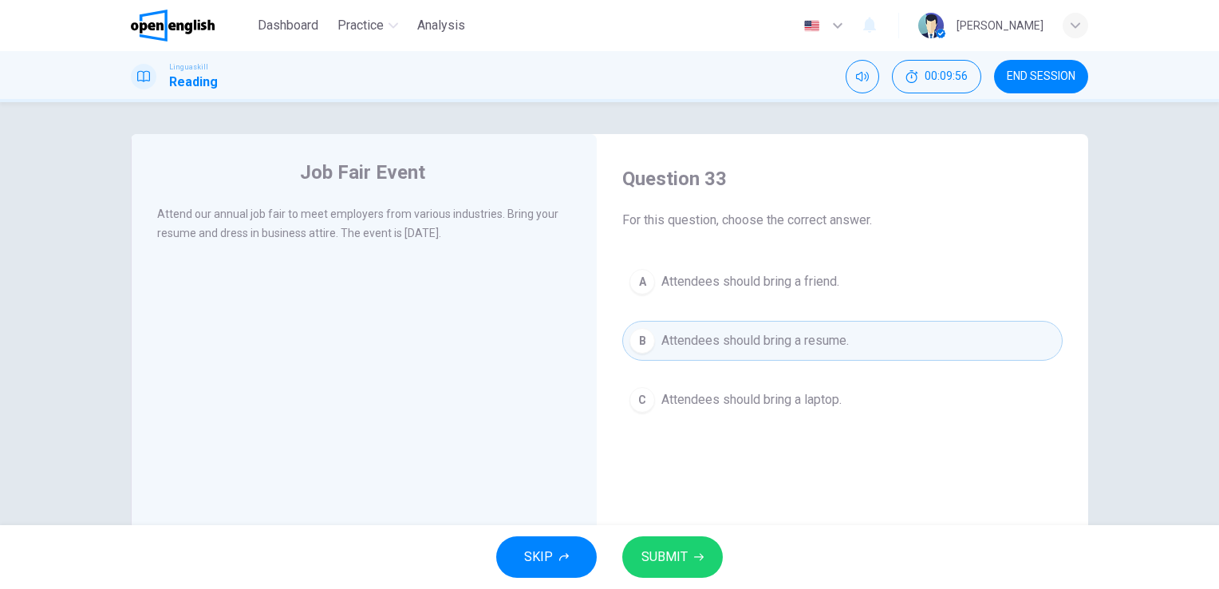
click at [680, 549] on span "SUBMIT" at bounding box center [664, 556] width 46 height 22
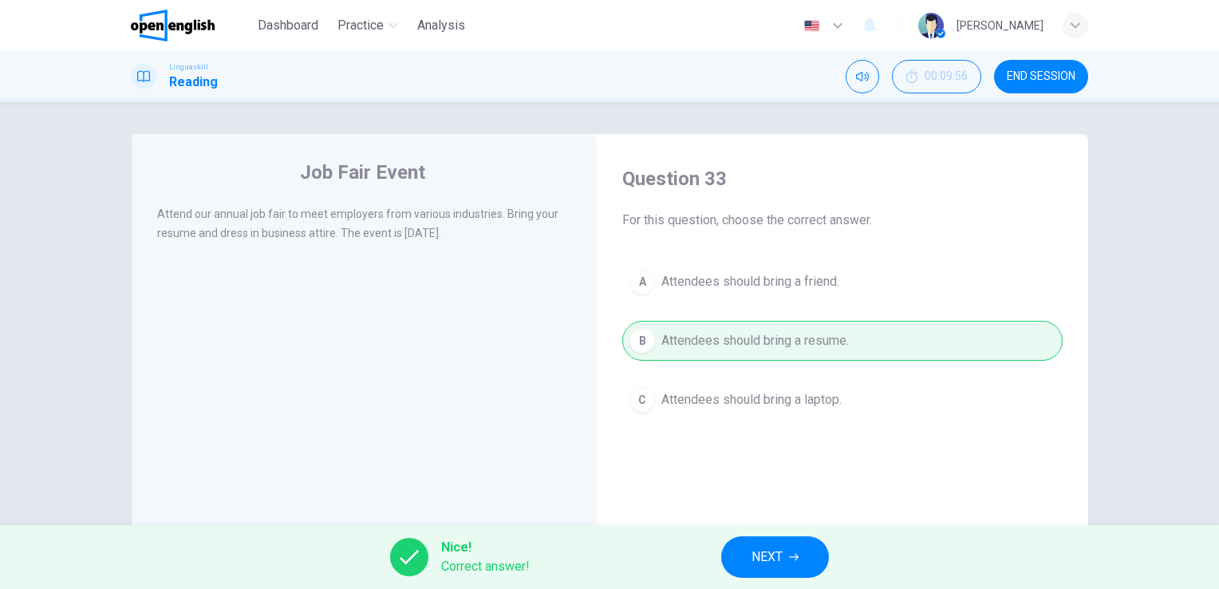
click at [788, 558] on button "NEXT" at bounding box center [775, 556] width 108 height 41
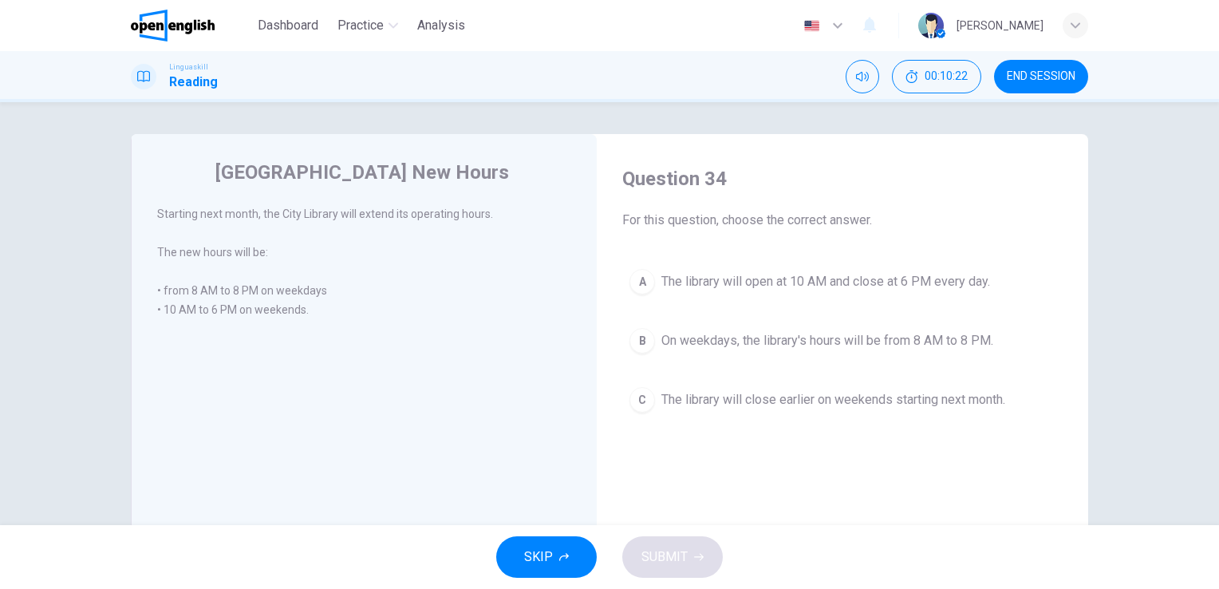
click at [858, 348] on span "On weekdays, the library's hours will be from 8 AM to 8 PM." at bounding box center [827, 340] width 332 height 19
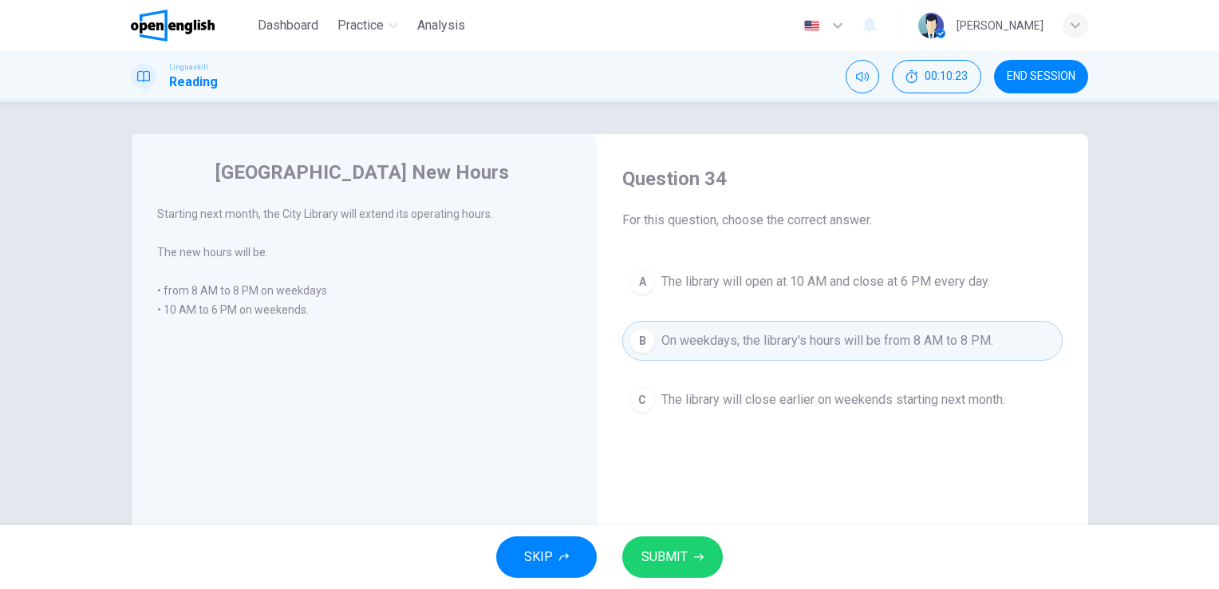
click at [674, 553] on span "SUBMIT" at bounding box center [664, 556] width 46 height 22
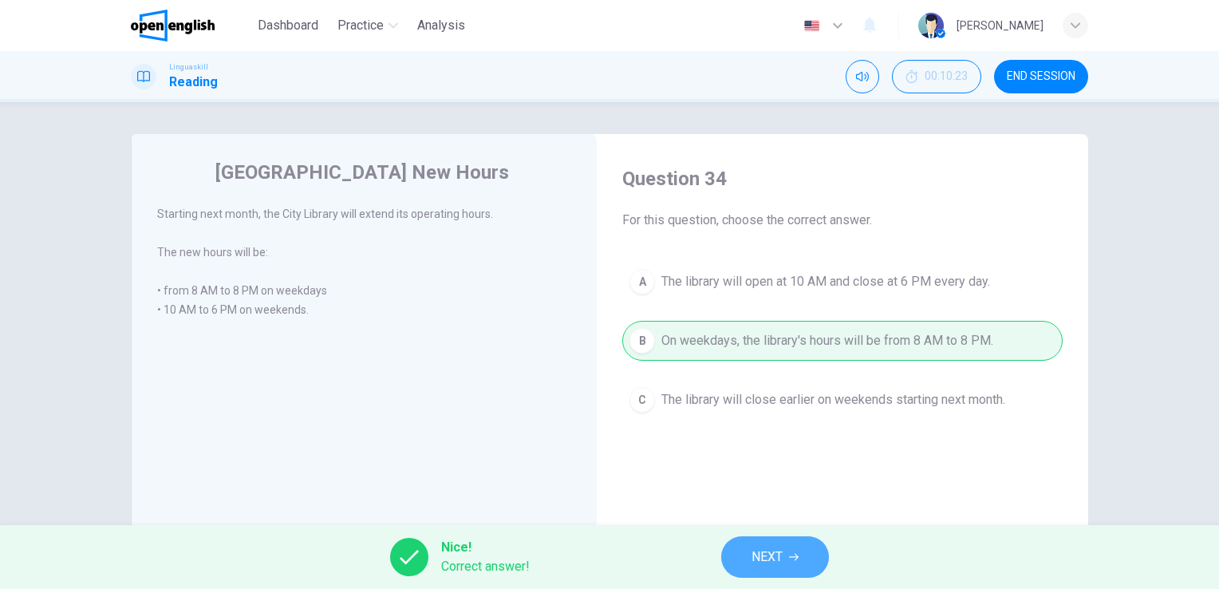
click at [781, 556] on span "NEXT" at bounding box center [766, 556] width 31 height 22
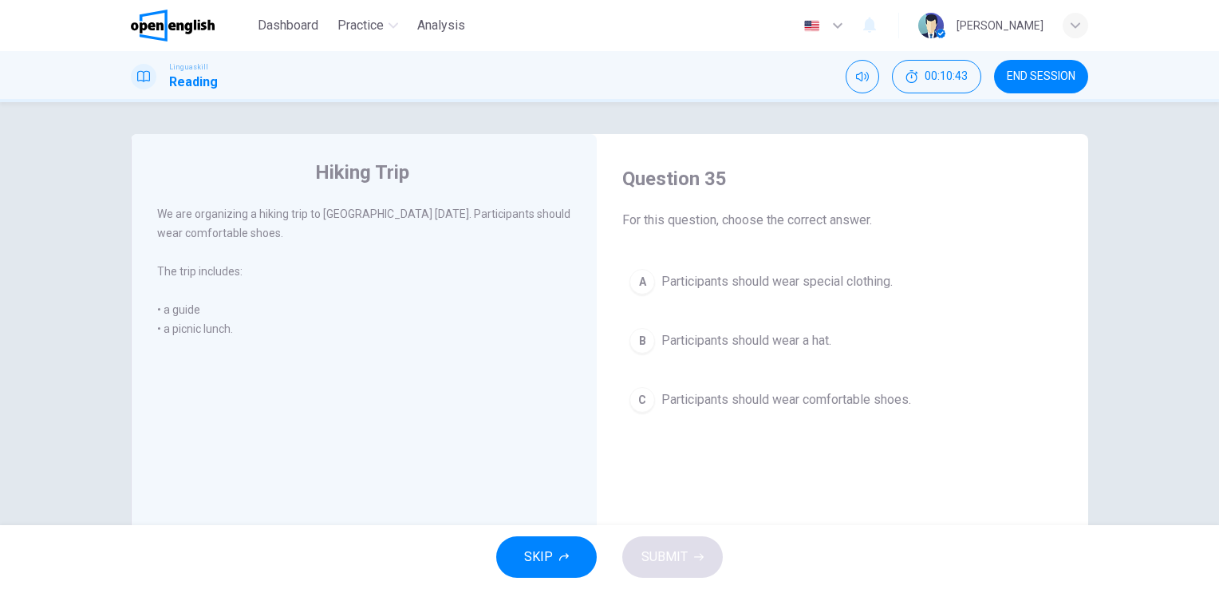
click at [813, 397] on span "Participants should wear comfortable shoes." at bounding box center [786, 399] width 250 height 19
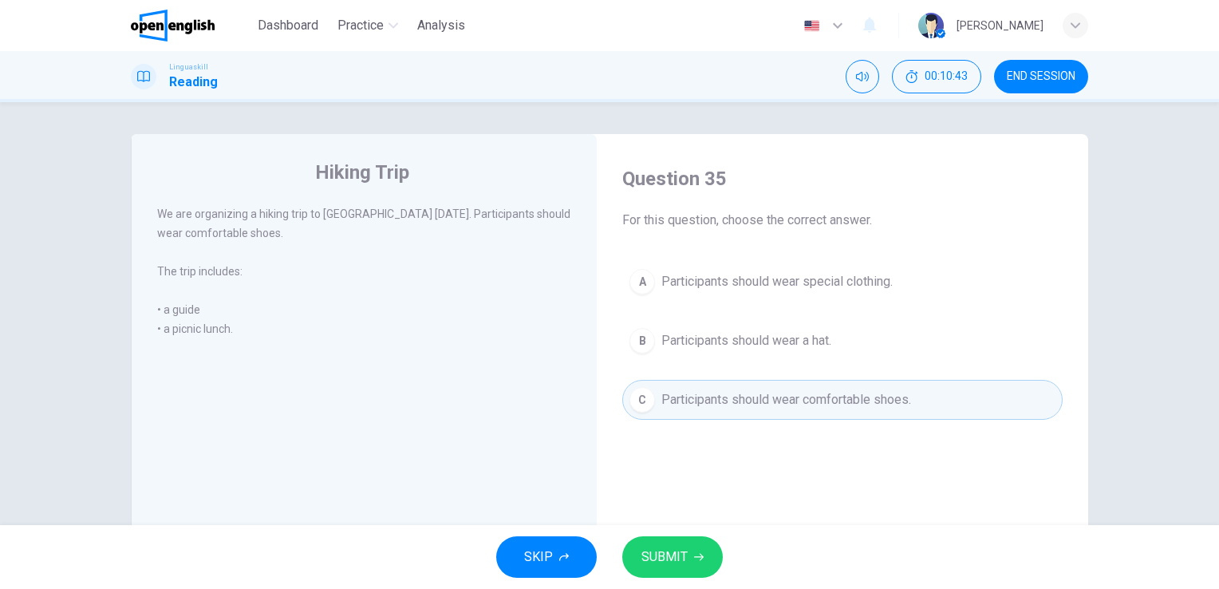
drag, startPoint x: 664, startPoint y: 556, endPoint x: 673, endPoint y: 555, distance: 9.6
click at [673, 555] on span "SUBMIT" at bounding box center [664, 556] width 46 height 22
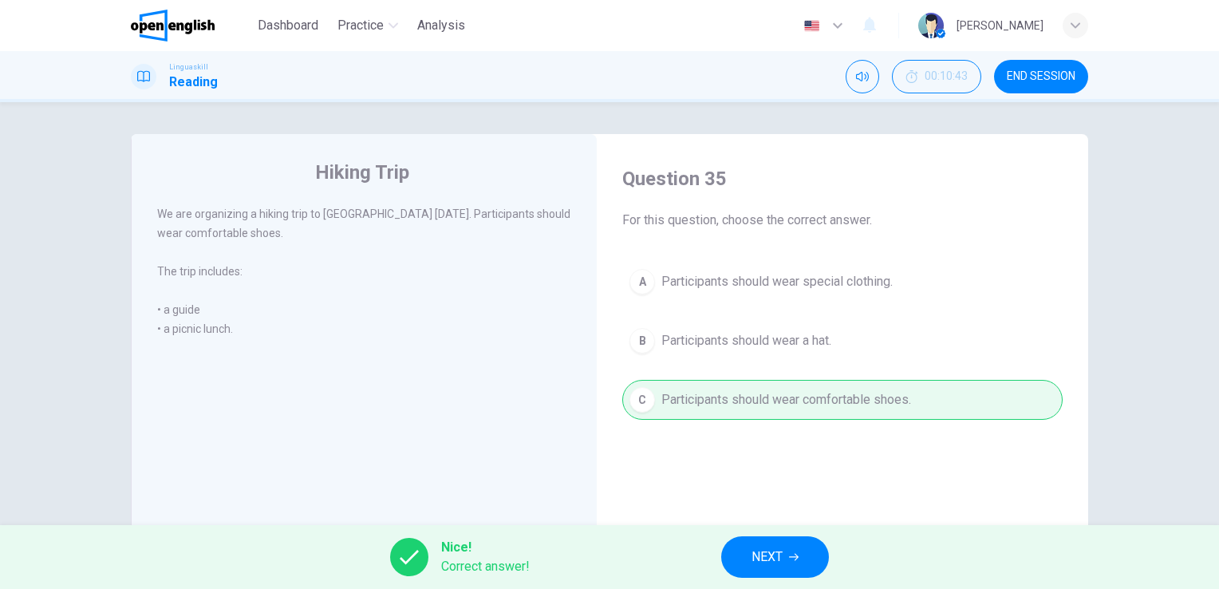
click at [785, 549] on button "NEXT" at bounding box center [775, 556] width 108 height 41
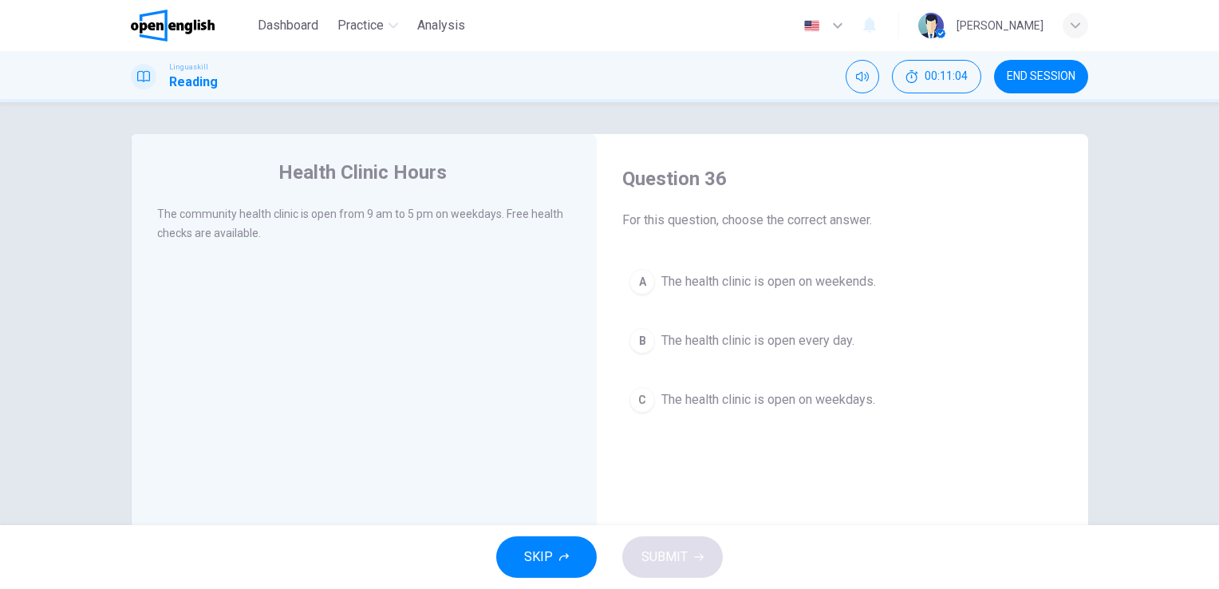
click at [775, 400] on span "The health clinic is open on weekdays." at bounding box center [768, 399] width 214 height 19
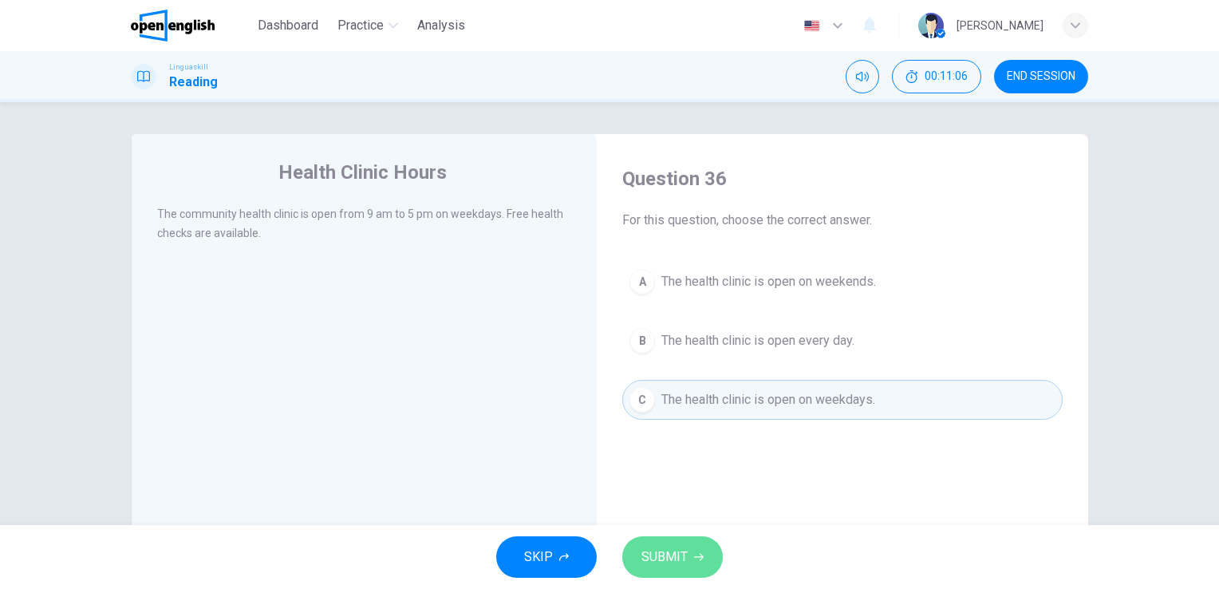
click at [656, 549] on span "SUBMIT" at bounding box center [664, 556] width 46 height 22
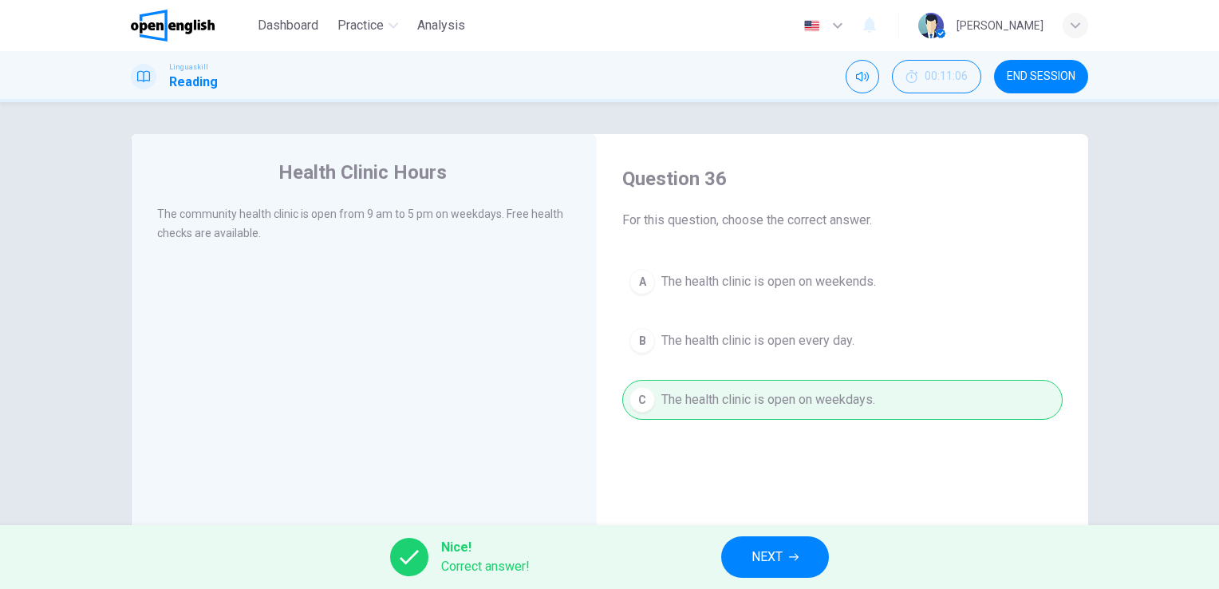
click at [794, 562] on button "NEXT" at bounding box center [775, 556] width 108 height 41
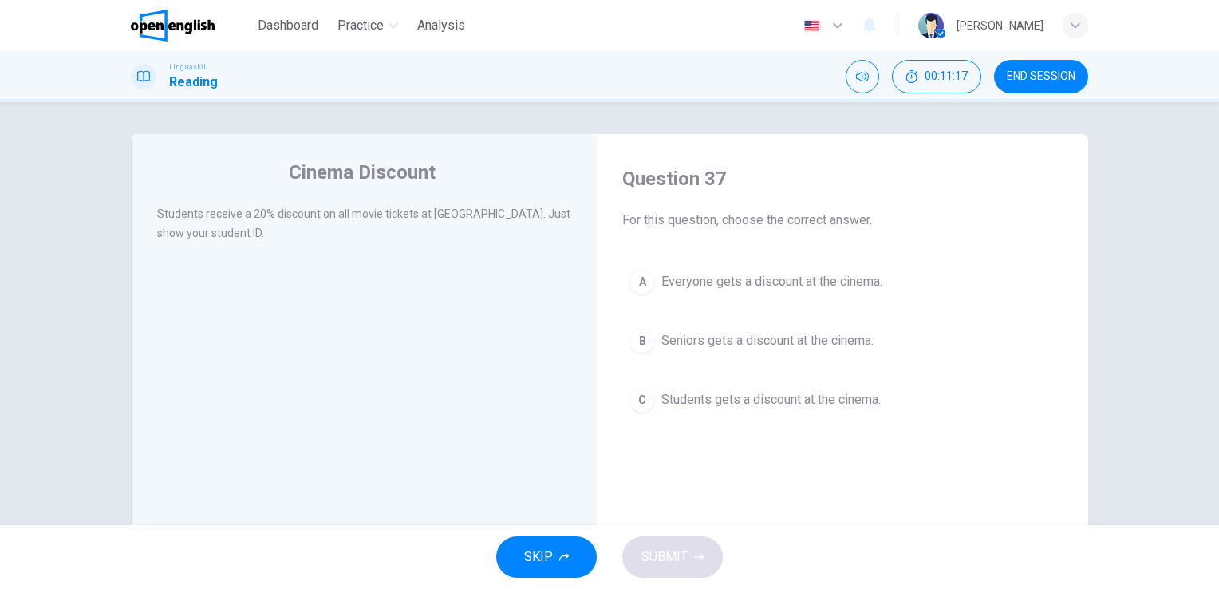
click at [770, 404] on span "Students gets a discount at the cinema." at bounding box center [770, 399] width 219 height 19
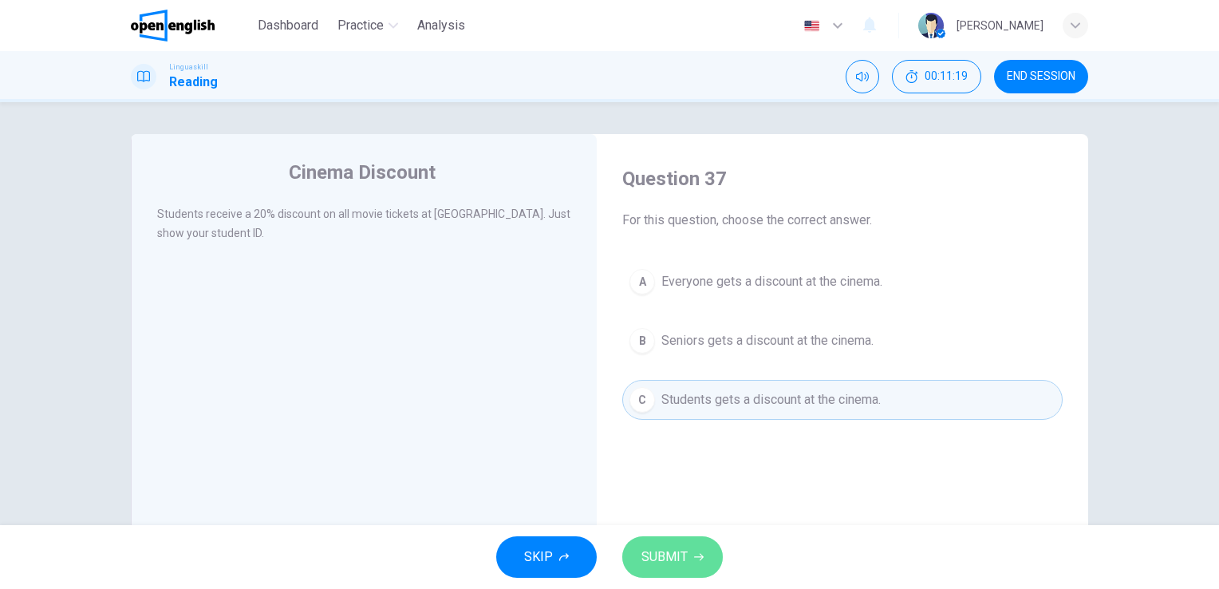
click at [670, 553] on span "SUBMIT" at bounding box center [664, 556] width 46 height 22
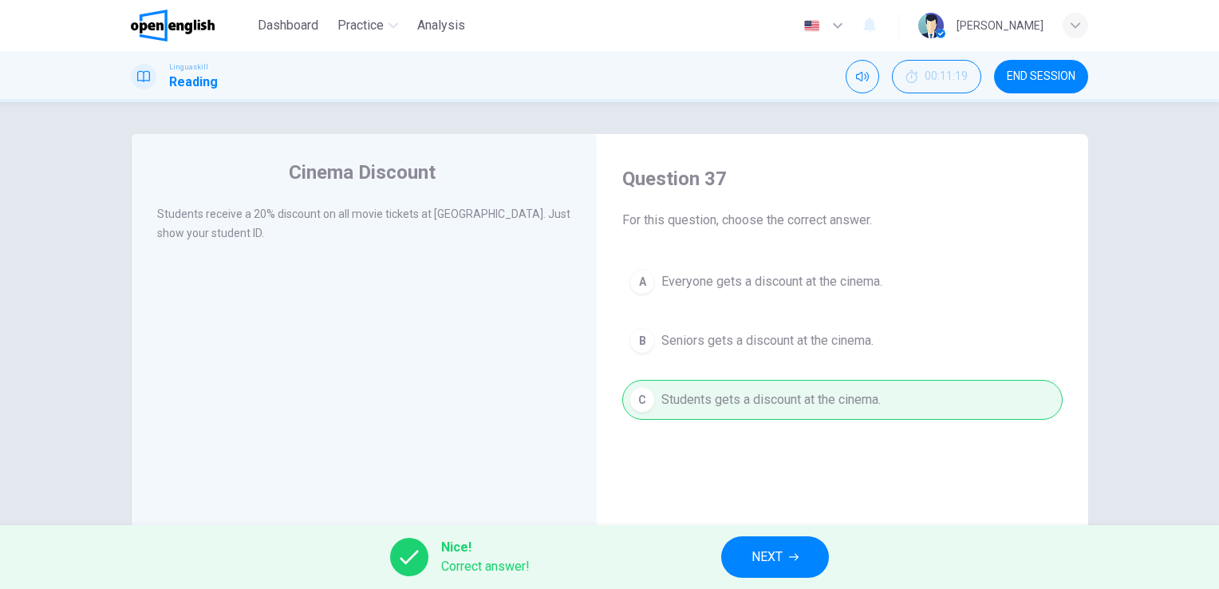
click at [1051, 60] on button "END SESSION" at bounding box center [1041, 76] width 94 height 33
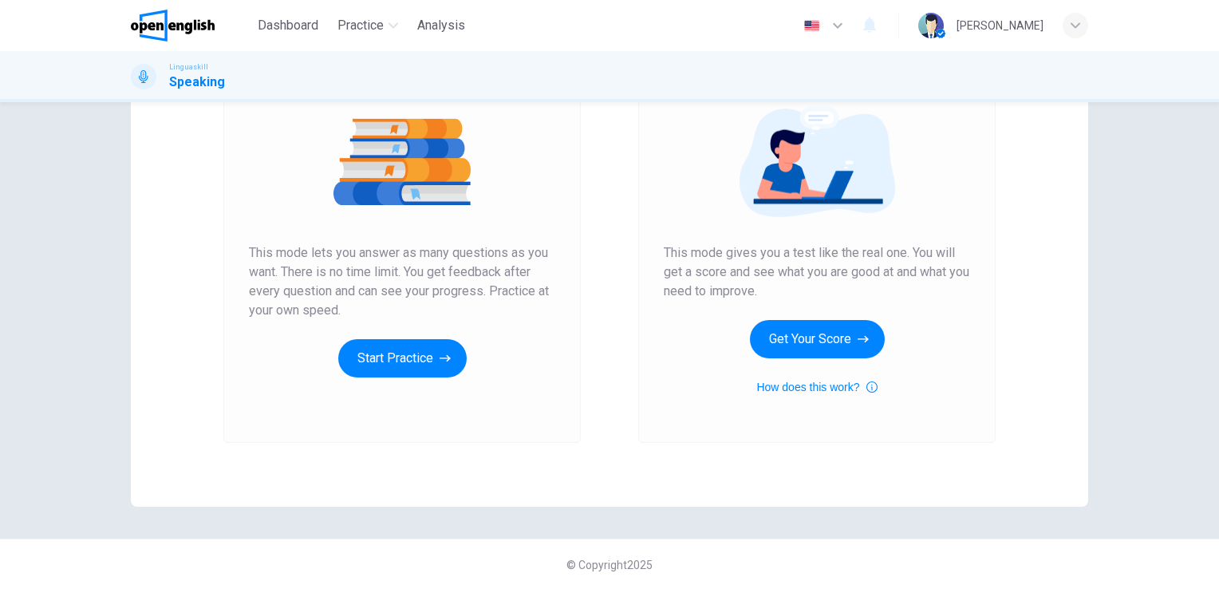
scroll to position [182, 0]
click at [379, 356] on button "Start Practice" at bounding box center [402, 358] width 128 height 38
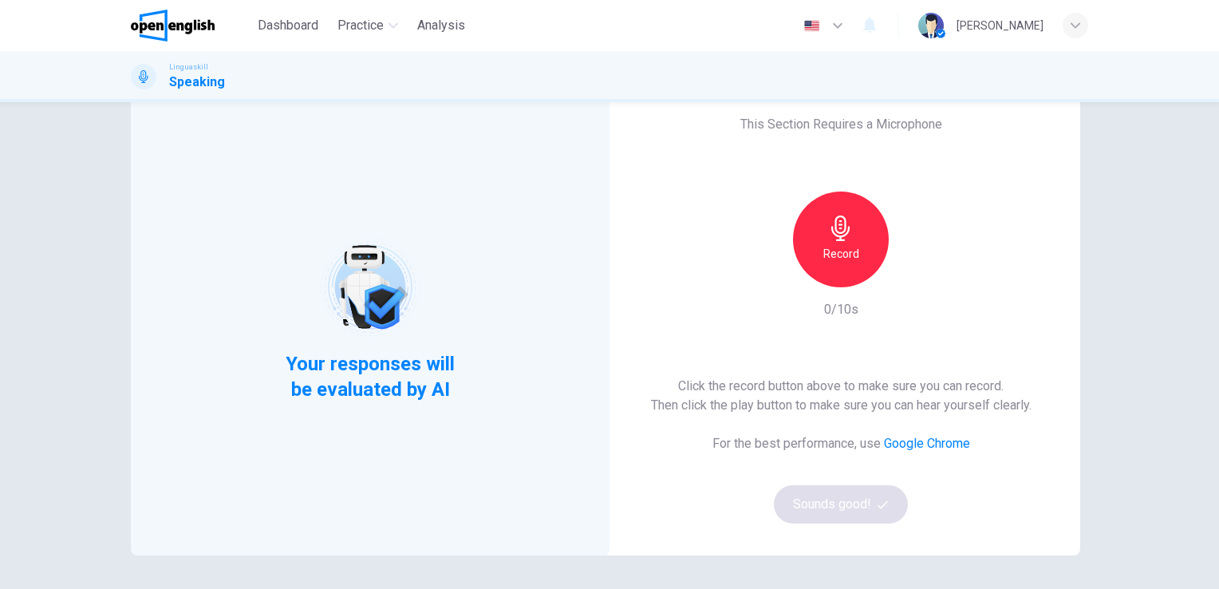
scroll to position [80, 0]
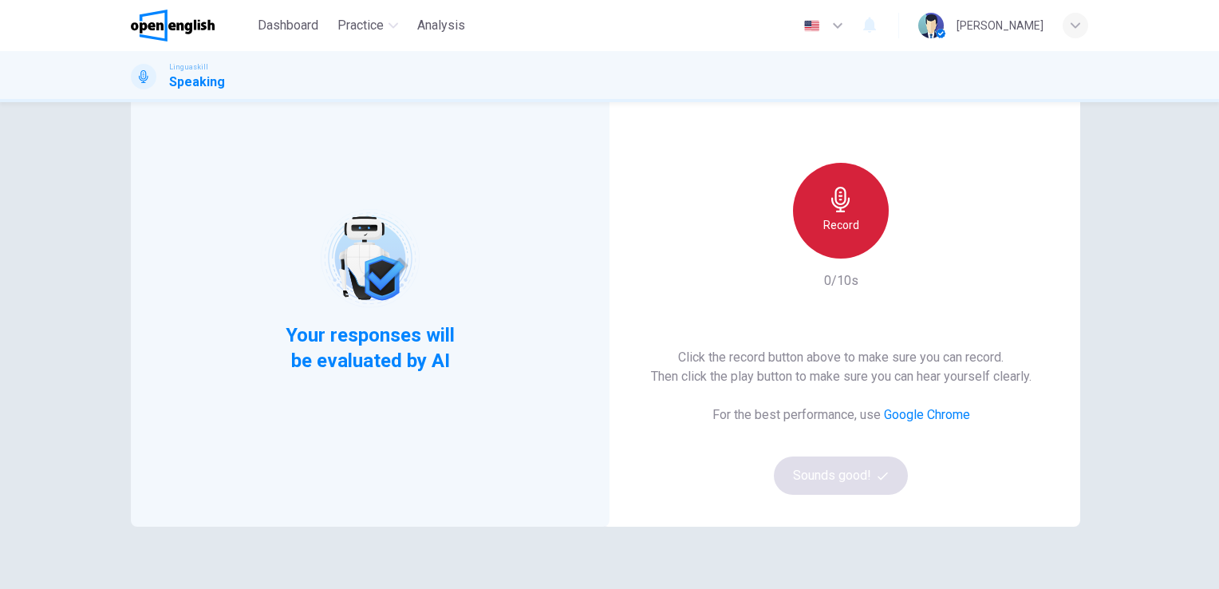
click at [843, 215] on h6 "Record" at bounding box center [841, 224] width 36 height 19
click at [845, 209] on icon "button" at bounding box center [841, 200] width 26 height 26
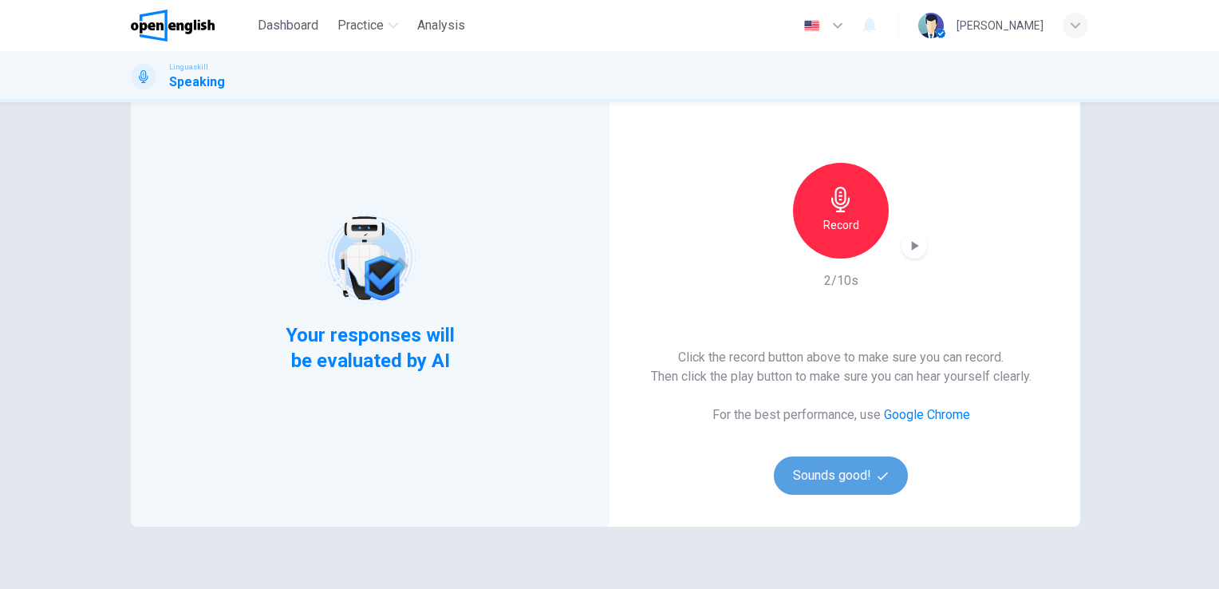
click at [829, 469] on button "Sounds good!" at bounding box center [841, 475] width 134 height 38
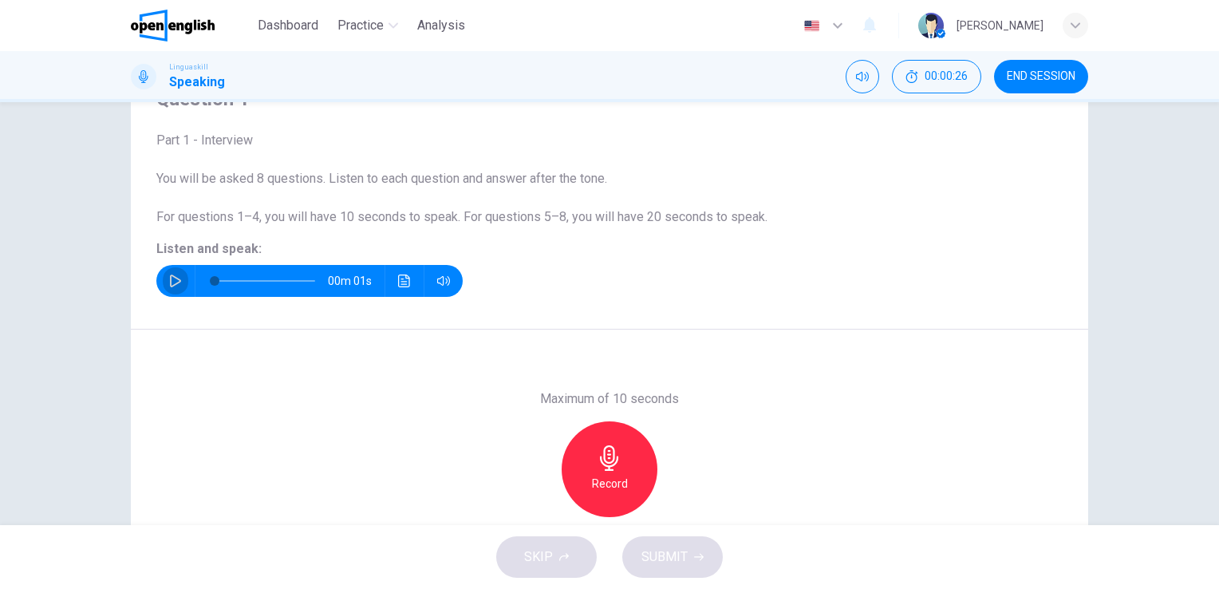
click at [170, 281] on icon "button" at bounding box center [175, 280] width 13 height 13
type input "*"
click at [612, 467] on icon "button" at bounding box center [610, 458] width 26 height 26
click at [609, 471] on div "Stop" at bounding box center [609, 469] width 96 height 96
click at [679, 553] on span "SUBMIT" at bounding box center [664, 556] width 46 height 22
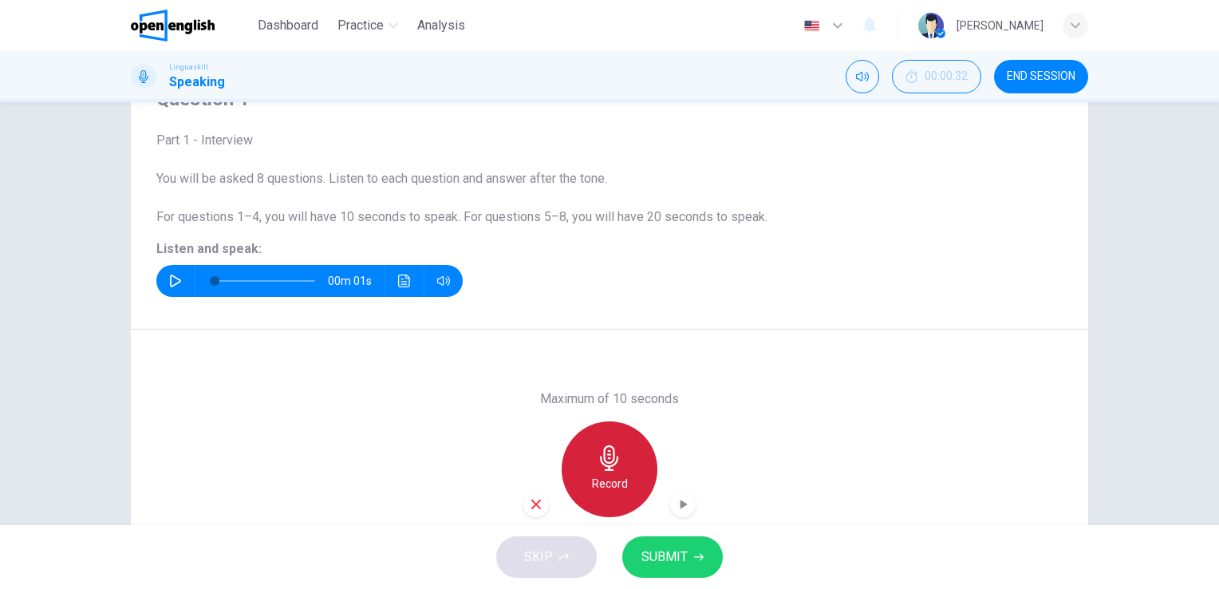
drag, startPoint x: 600, startPoint y: 461, endPoint x: 766, endPoint y: 461, distance: 166.7
click at [599, 460] on icon "button" at bounding box center [610, 458] width 26 height 26
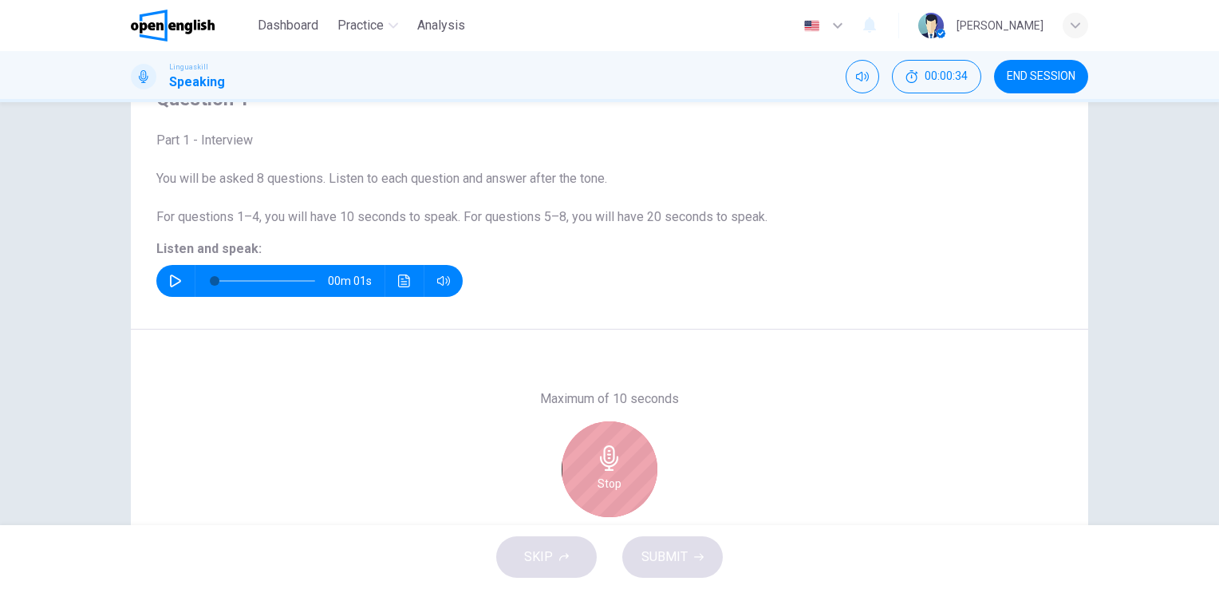
click at [597, 474] on h6 "Stop" at bounding box center [609, 483] width 24 height 19
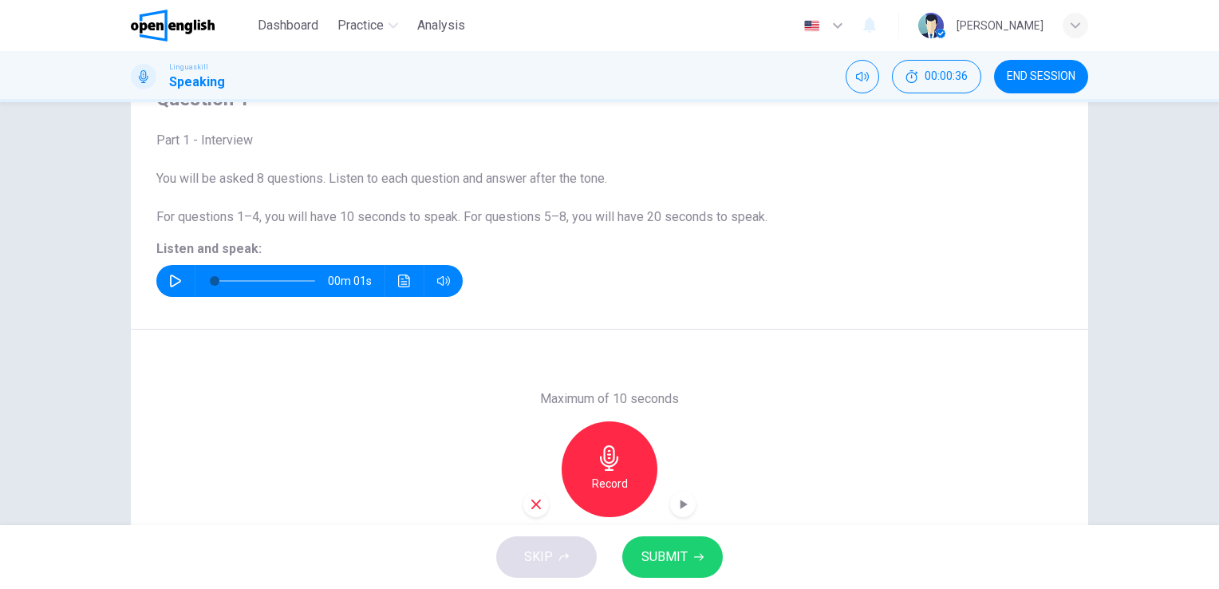
click at [676, 555] on span "SUBMIT" at bounding box center [664, 556] width 46 height 22
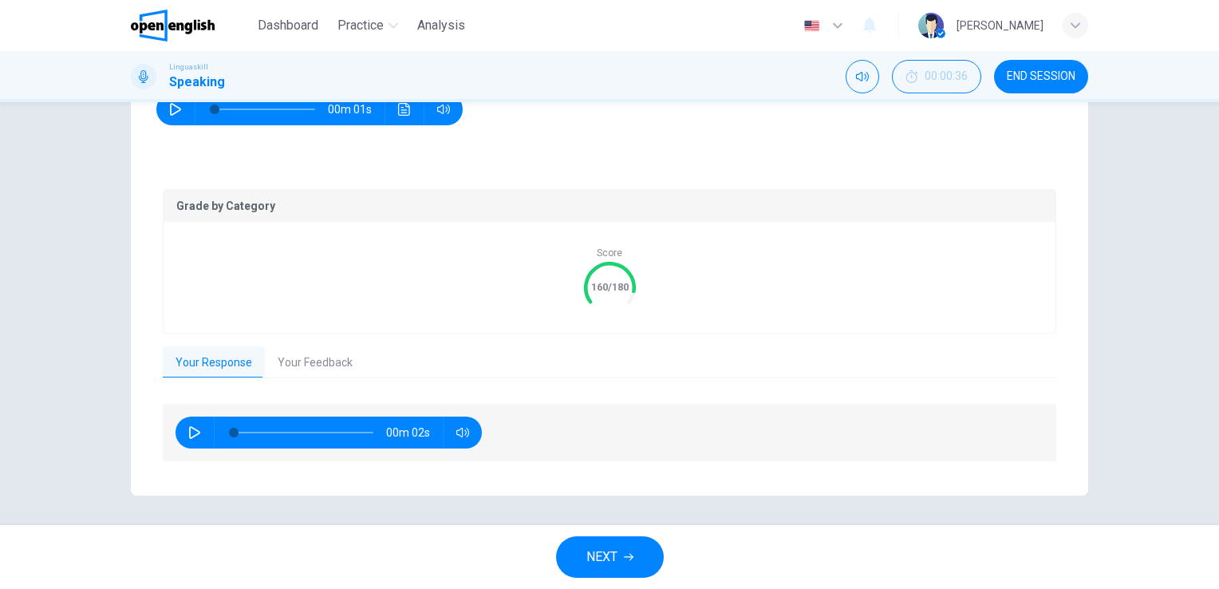
scroll to position [252, 0]
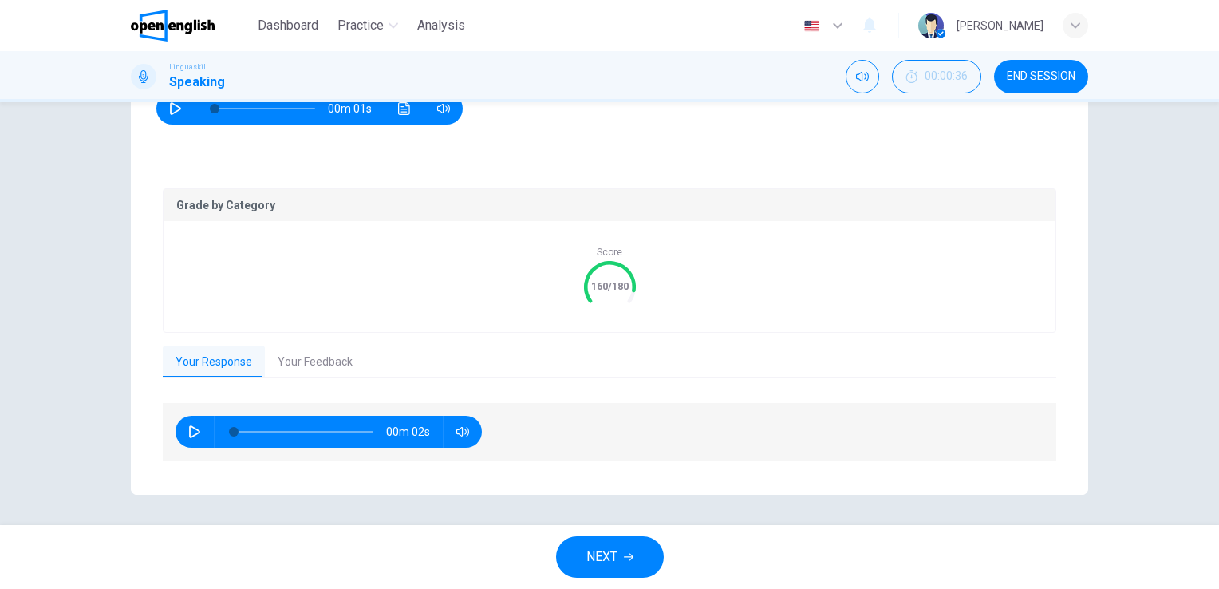
click at [193, 428] on icon "button" at bounding box center [194, 431] width 11 height 13
type input "*"
click at [301, 361] on button "Your Feedback" at bounding box center [315, 361] width 100 height 33
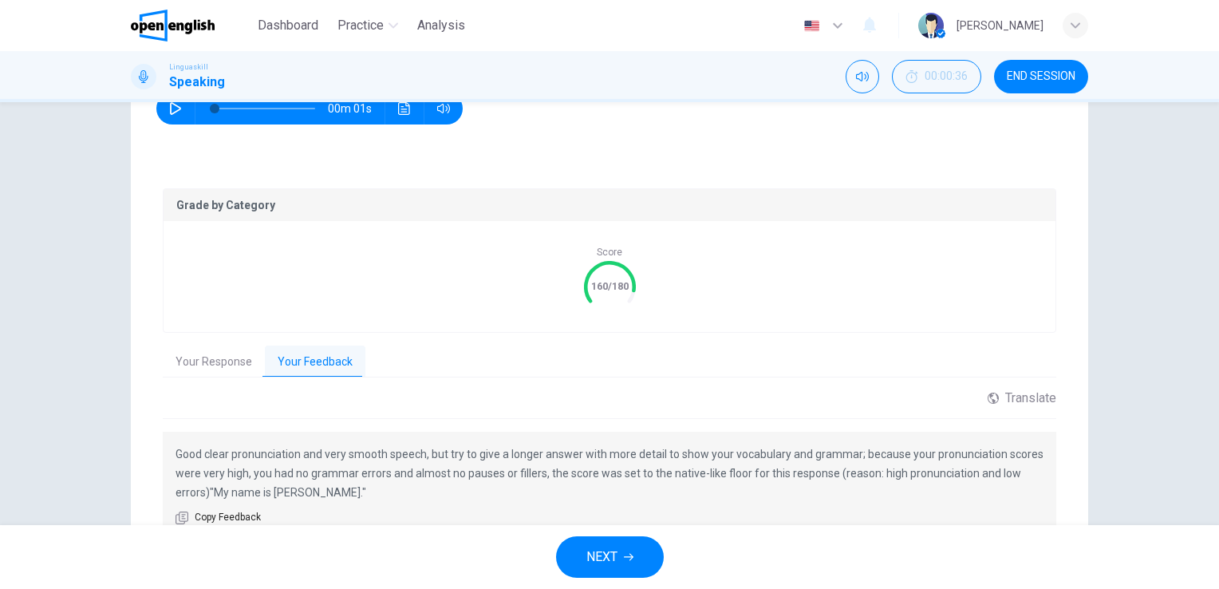
click at [798, 380] on div "Grade by Category Score 160/180 Your Response Your Feedback 00m 02s Translate ​…" at bounding box center [609, 364] width 893 height 352
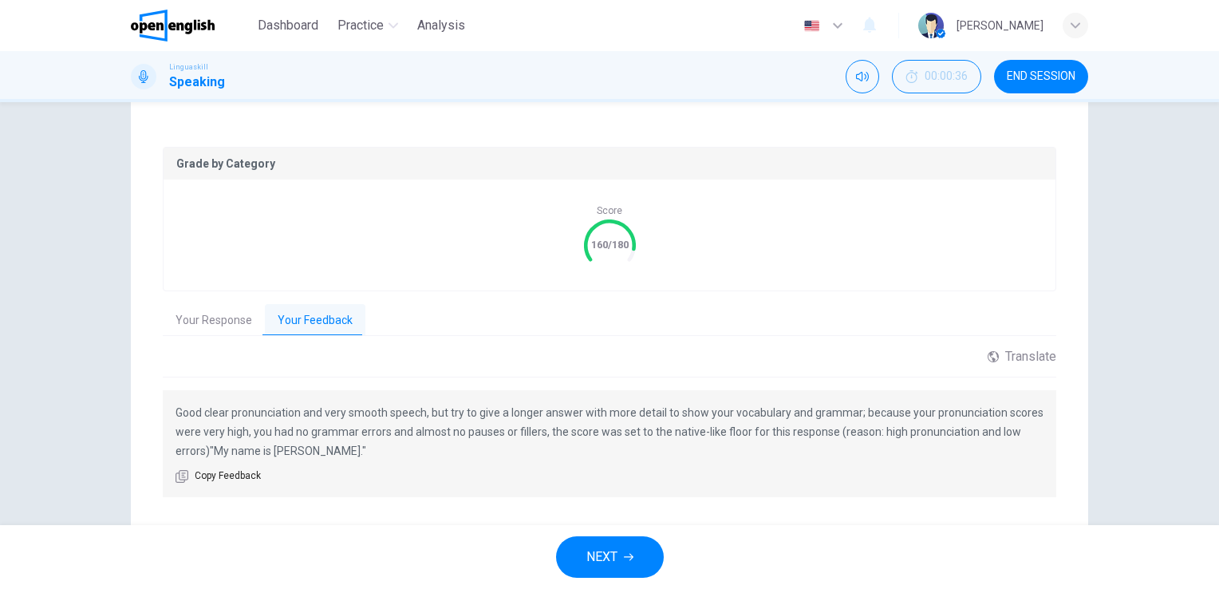
scroll to position [330, 0]
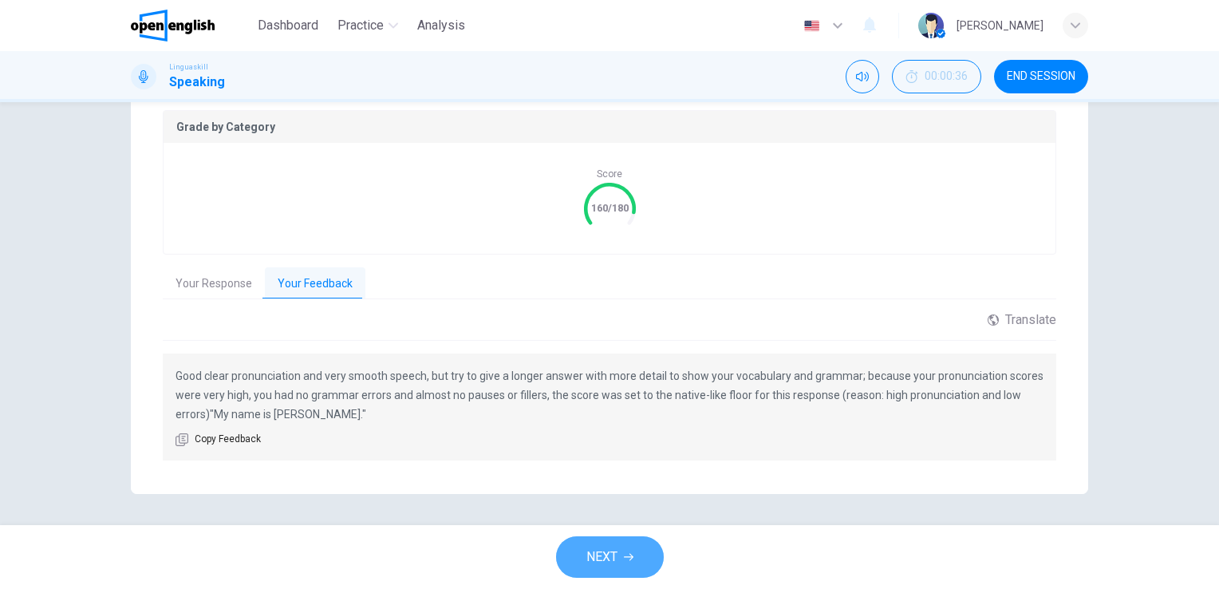
click at [619, 553] on button "NEXT" at bounding box center [610, 556] width 108 height 41
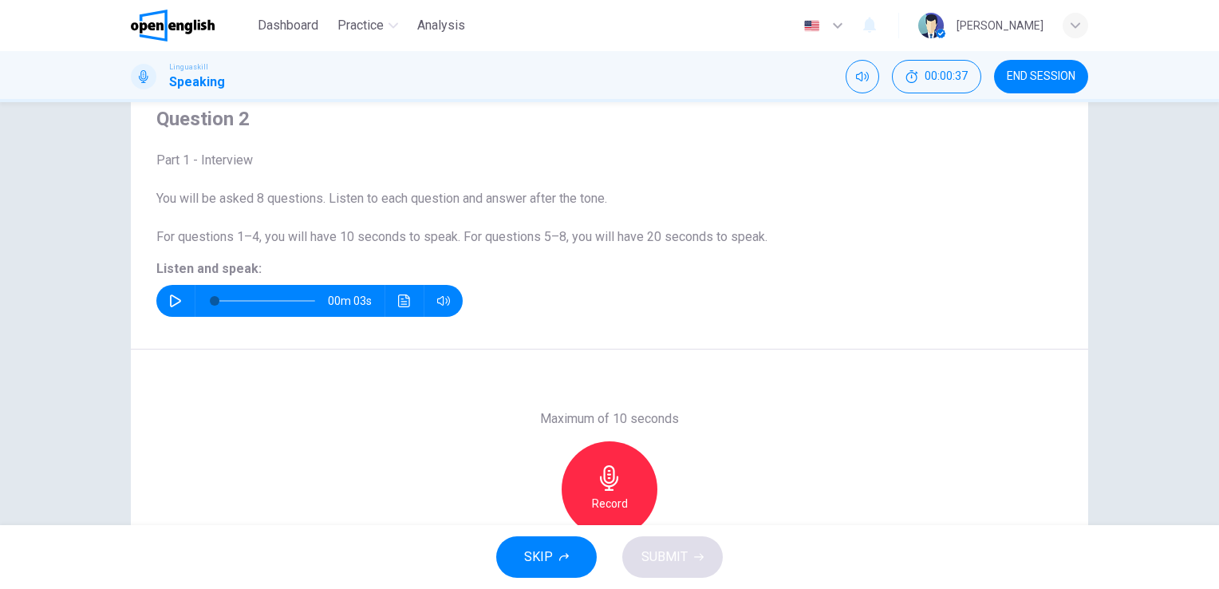
scroll to position [35, 0]
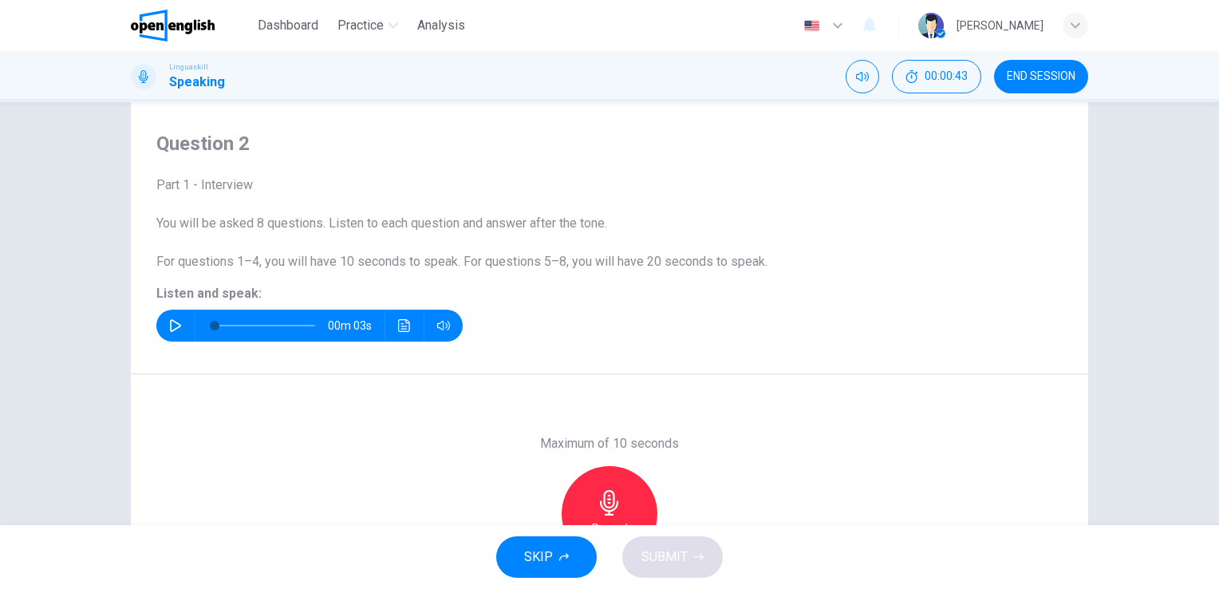
click at [169, 322] on icon "button" at bounding box center [175, 325] width 13 height 13
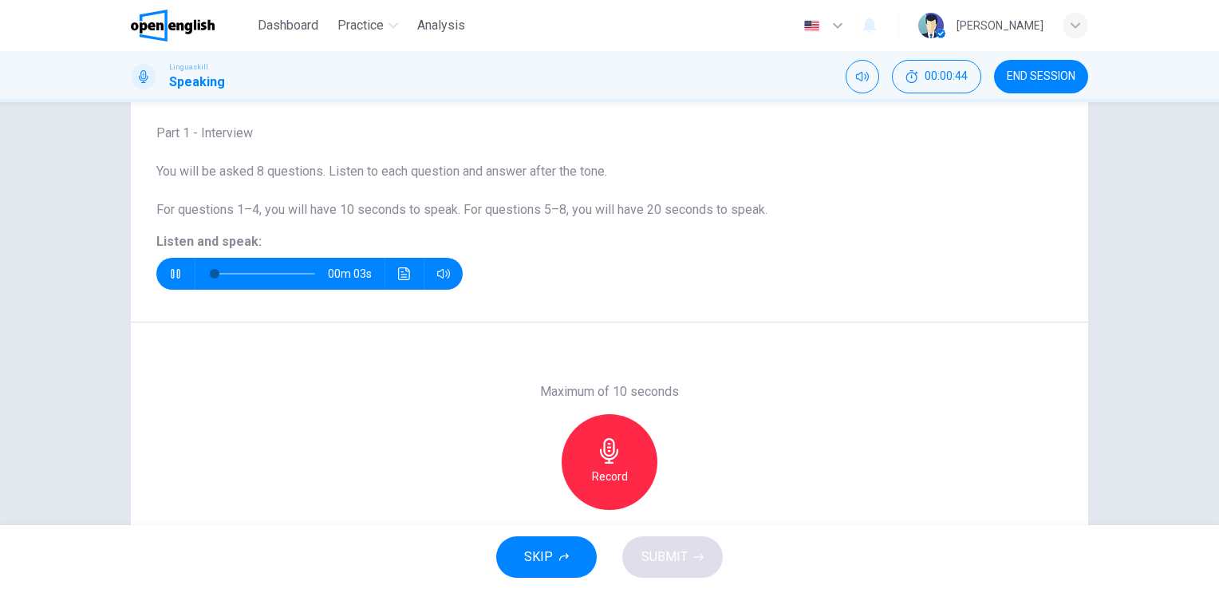
scroll to position [195, 0]
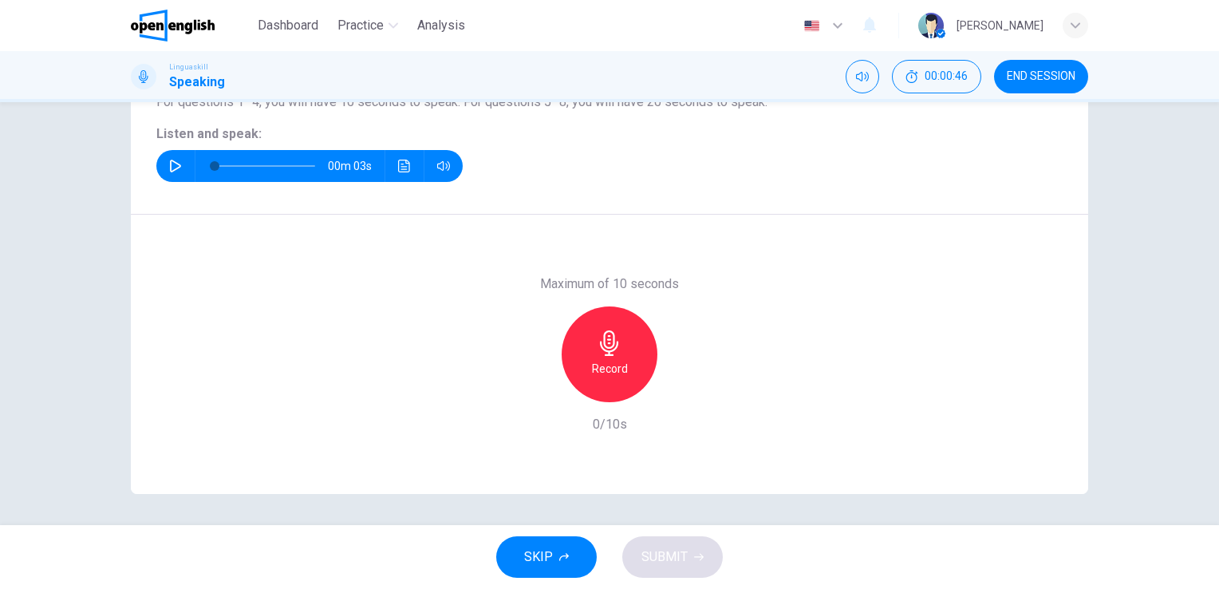
click at [603, 353] on icon "button" at bounding box center [609, 343] width 18 height 26
click at [612, 362] on h6 "Stop" at bounding box center [609, 368] width 24 height 19
click at [664, 559] on span "SUBMIT" at bounding box center [664, 556] width 46 height 22
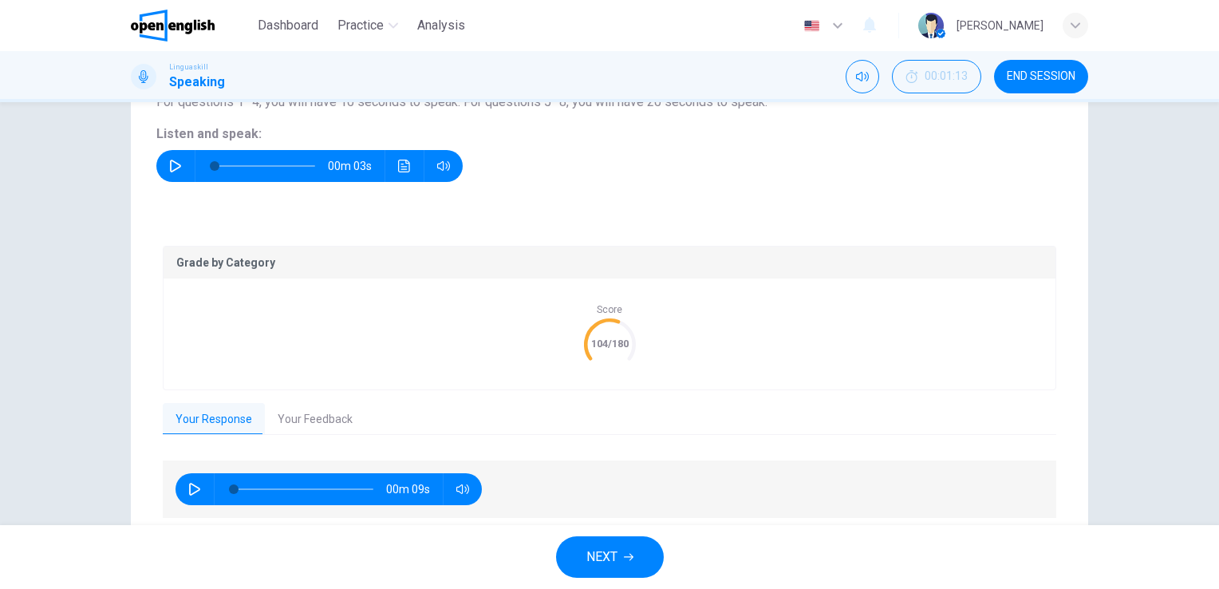
click at [331, 421] on button "Your Feedback" at bounding box center [315, 419] width 100 height 33
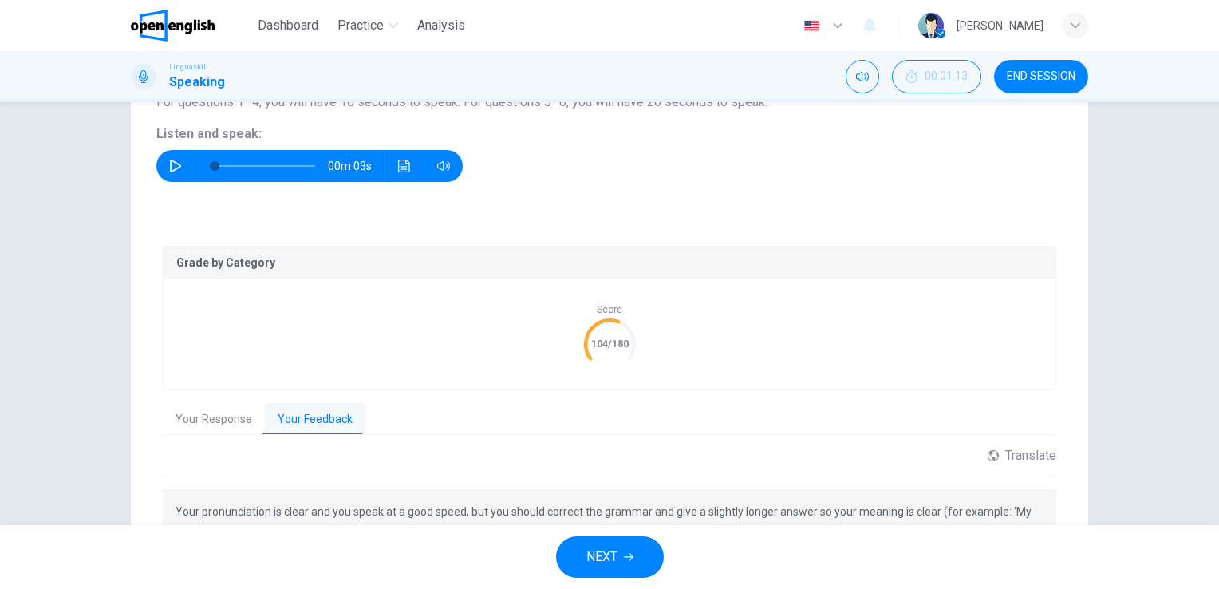
scroll to position [274, 0]
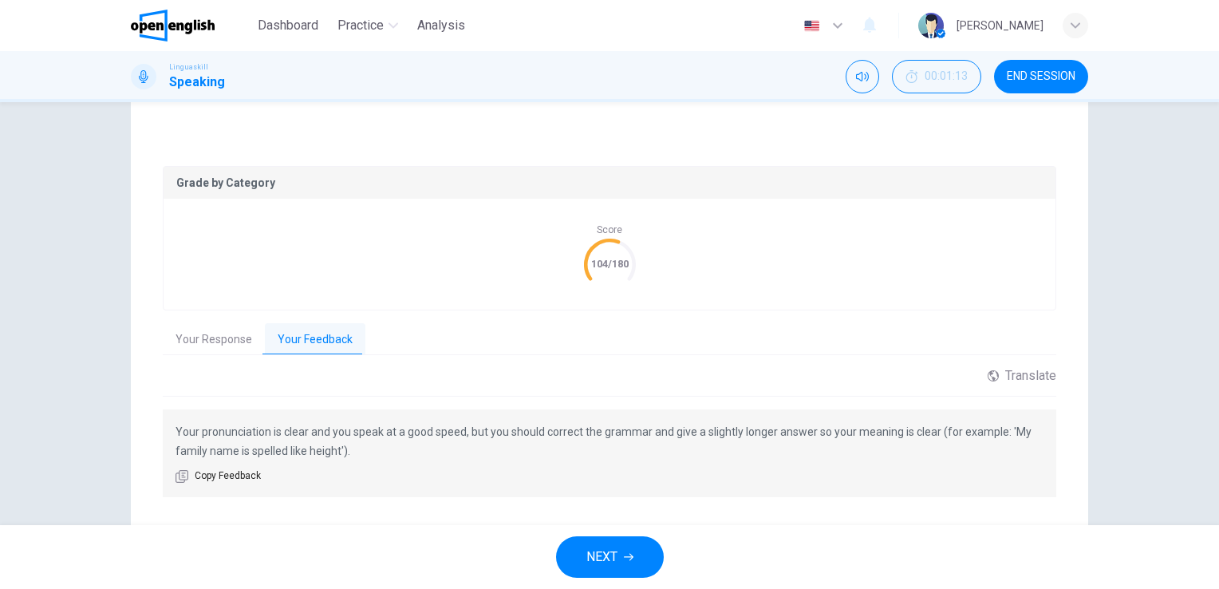
click at [625, 561] on icon "button" at bounding box center [629, 557] width 10 height 10
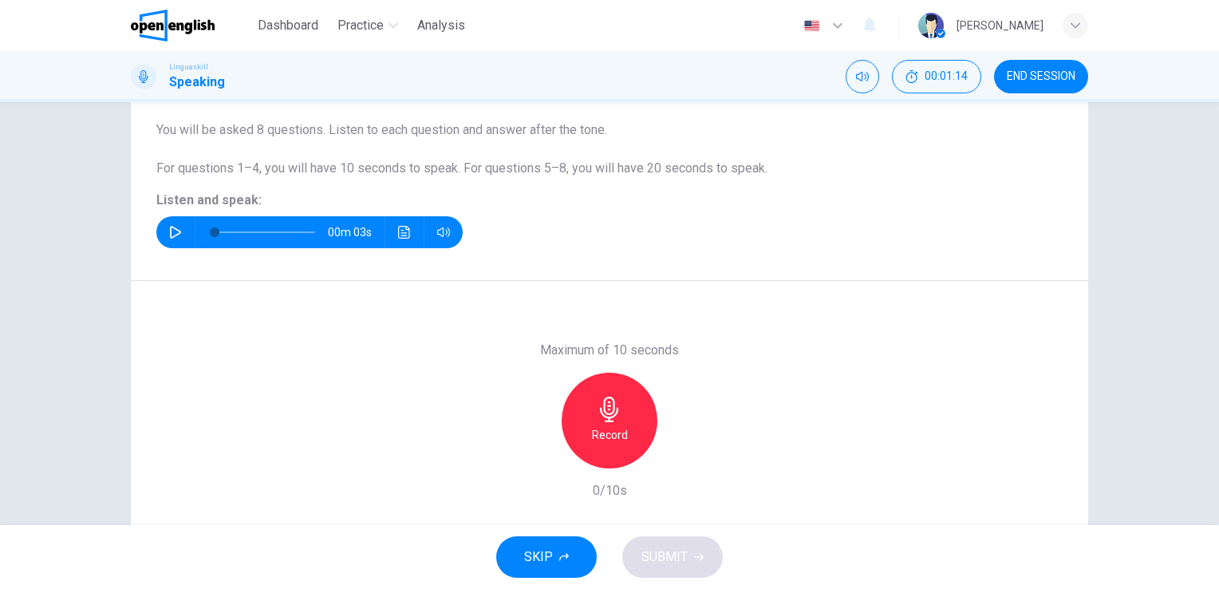
scroll to position [35, 0]
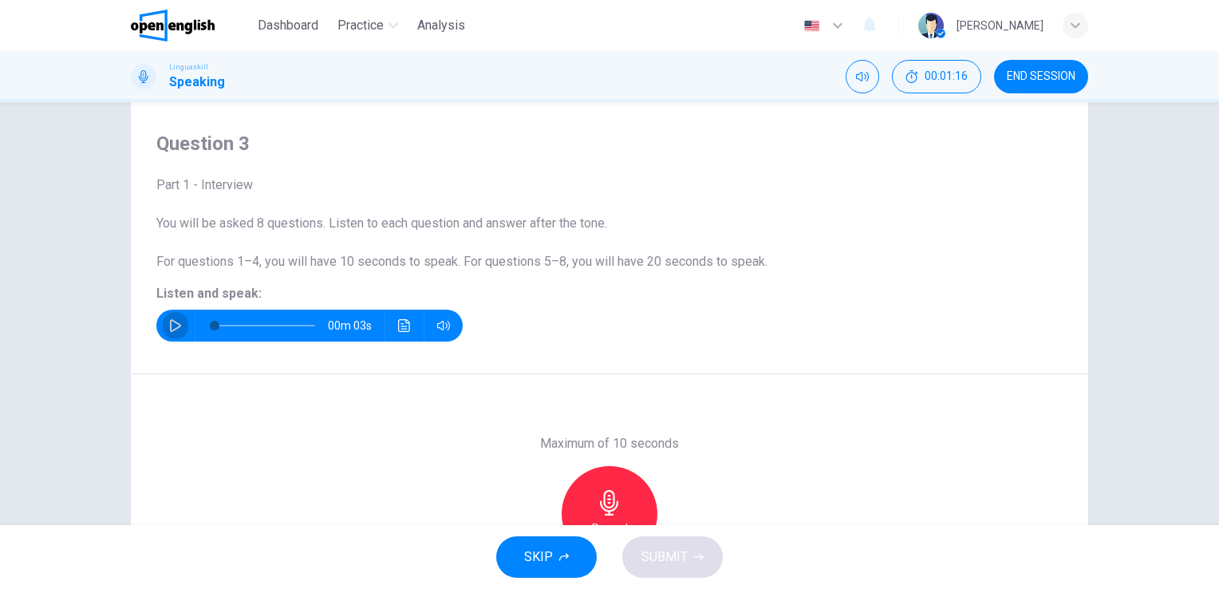
click at [170, 320] on icon "button" at bounding box center [175, 325] width 11 height 13
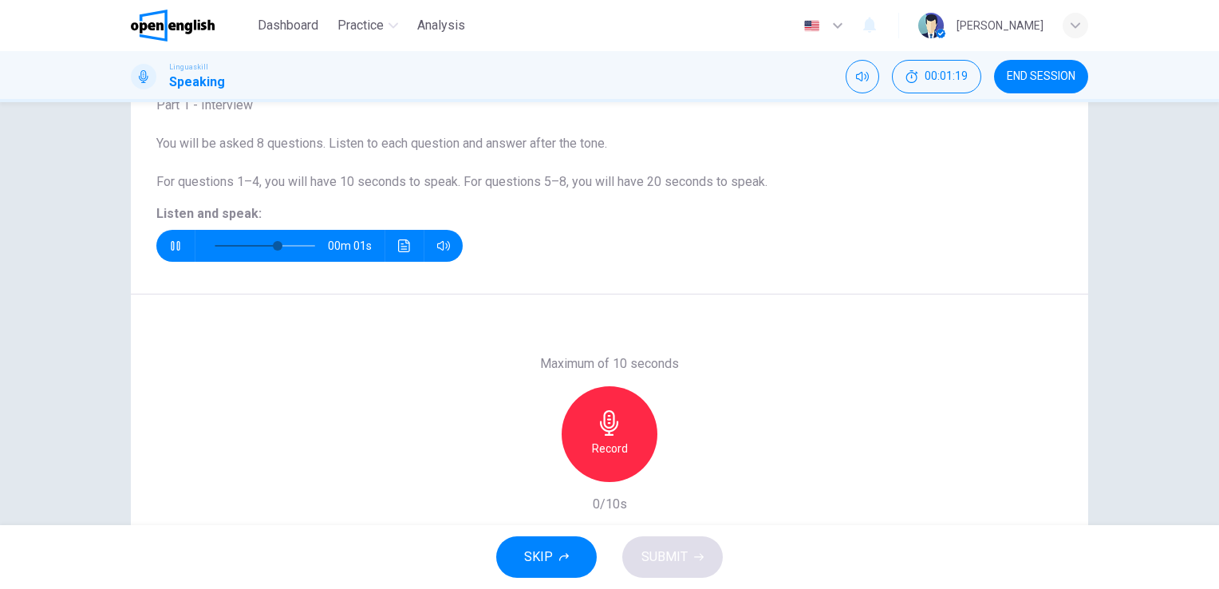
type input "*"
click at [609, 439] on h6 "Record" at bounding box center [610, 448] width 36 height 19
click at [616, 439] on div "Stop" at bounding box center [609, 434] width 96 height 96
click at [679, 557] on span "SUBMIT" at bounding box center [664, 556] width 46 height 22
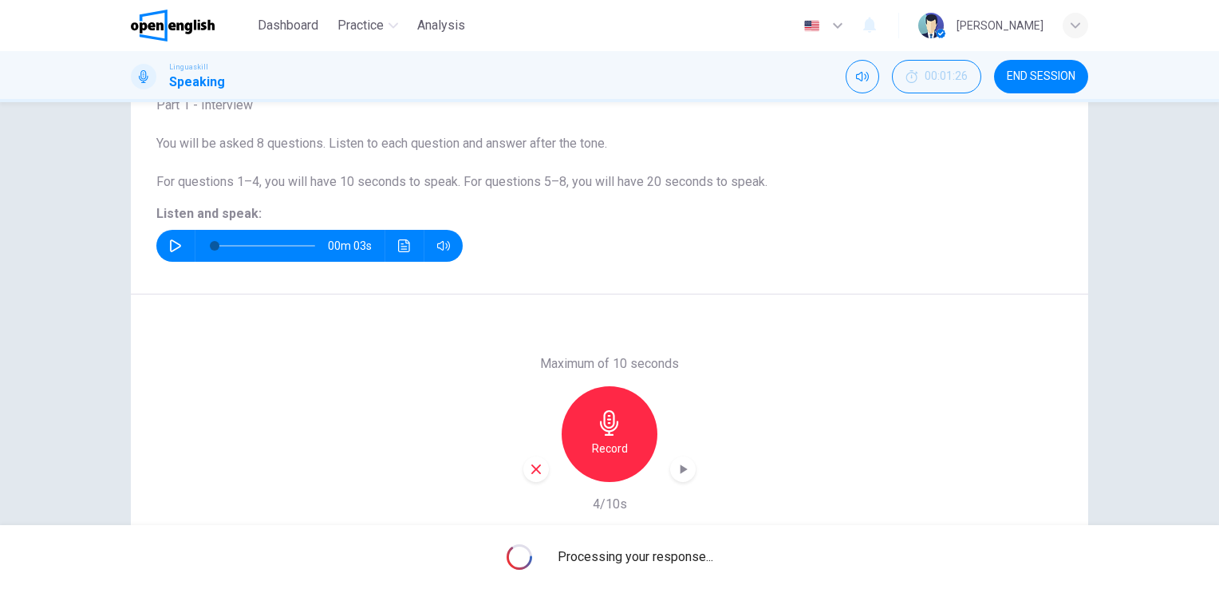
scroll to position [195, 0]
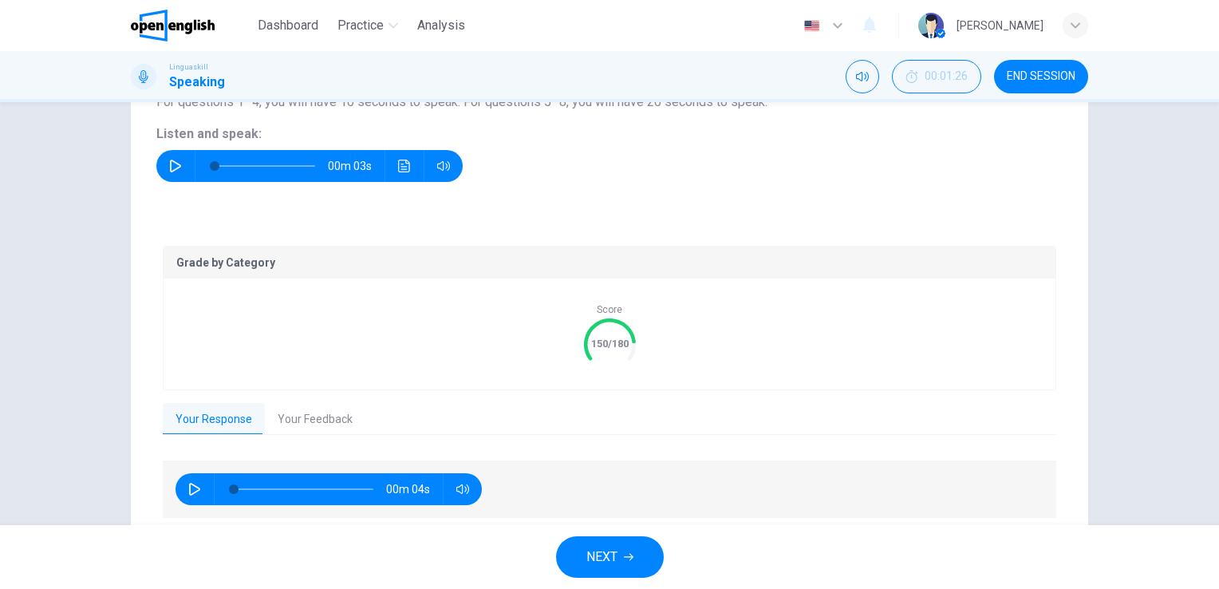
click at [190, 486] on icon "button" at bounding box center [194, 488] width 13 height 13
type input "*"
click at [209, 418] on button "Your Response" at bounding box center [214, 419] width 102 height 33
click at [314, 419] on button "Your Feedback" at bounding box center [315, 419] width 100 height 33
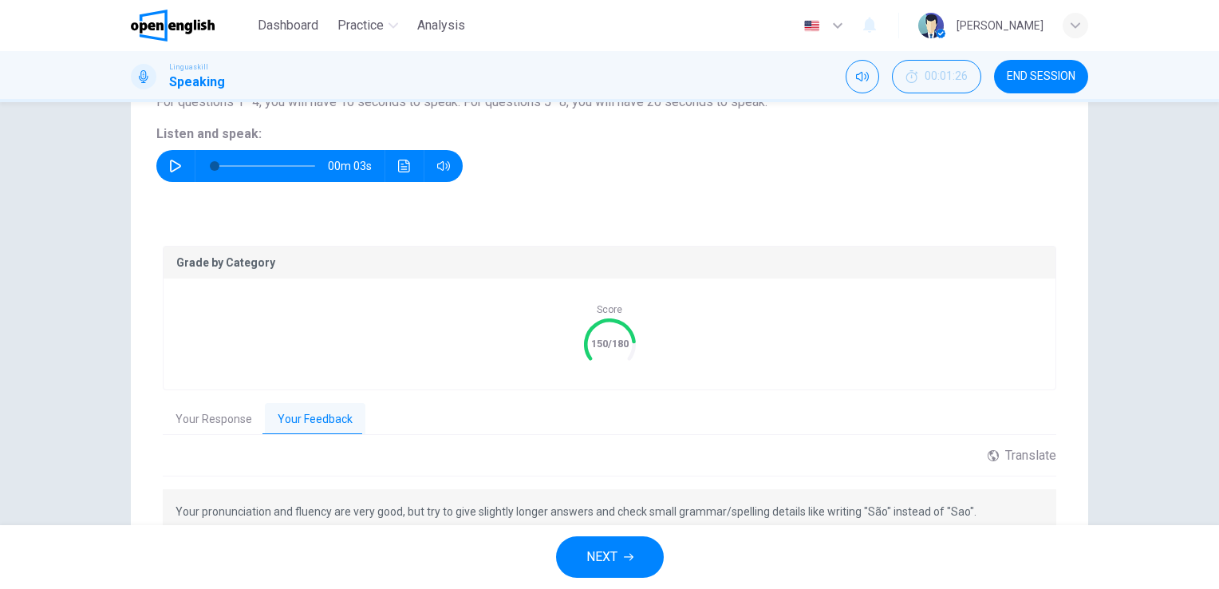
scroll to position [274, 0]
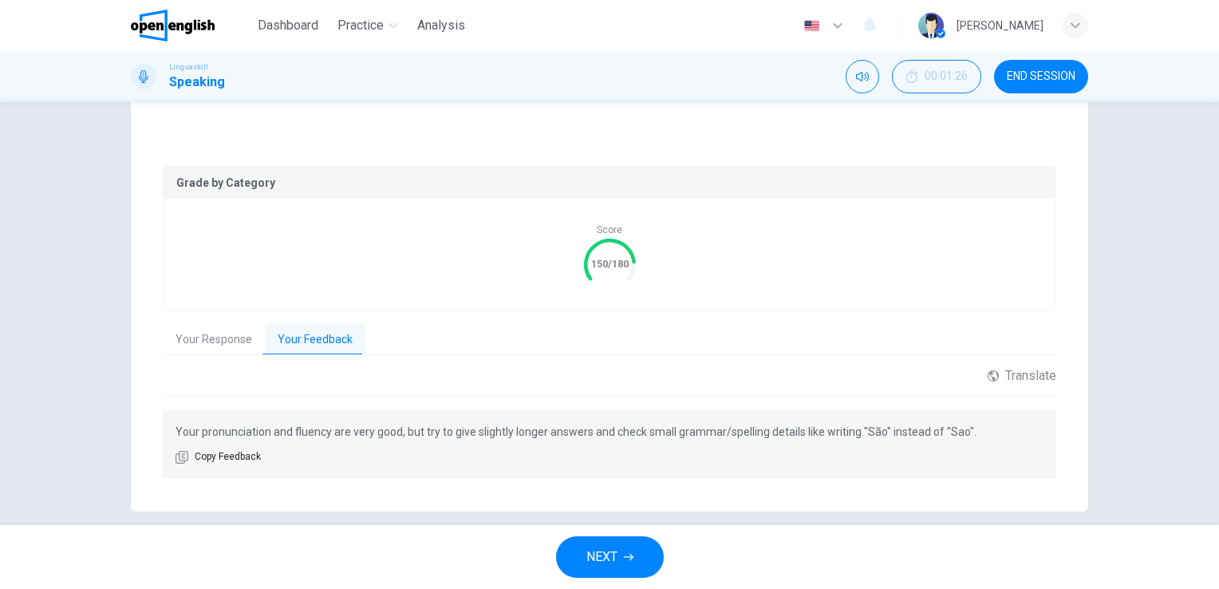
click at [599, 557] on span "NEXT" at bounding box center [601, 556] width 31 height 22
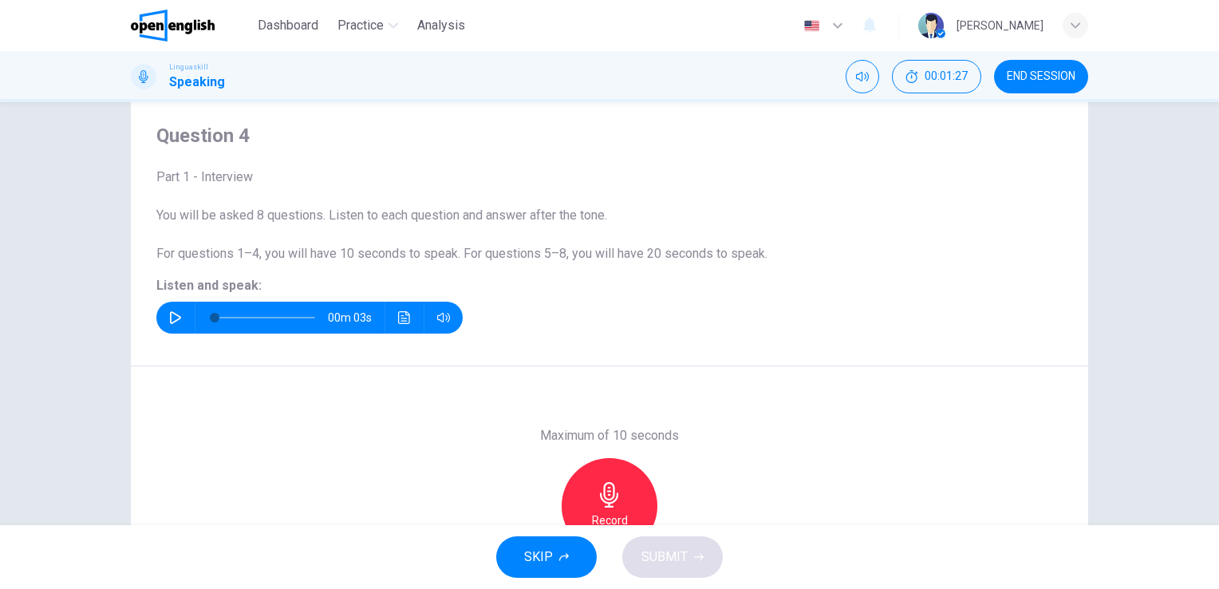
scroll to position [35, 0]
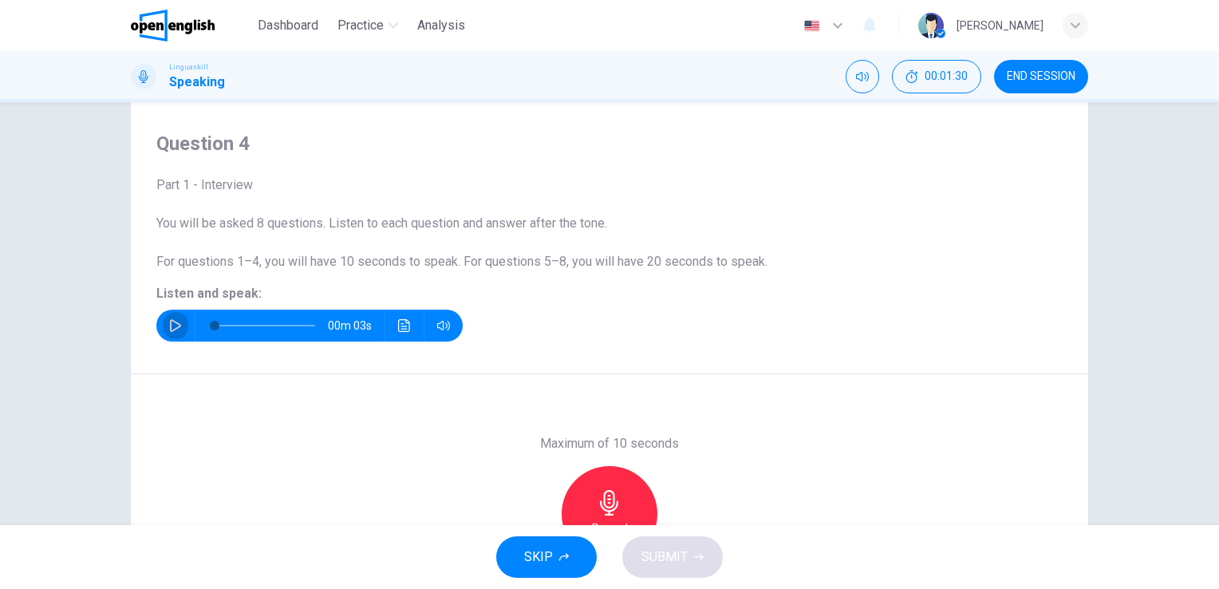
click at [169, 325] on icon "button" at bounding box center [175, 325] width 13 height 13
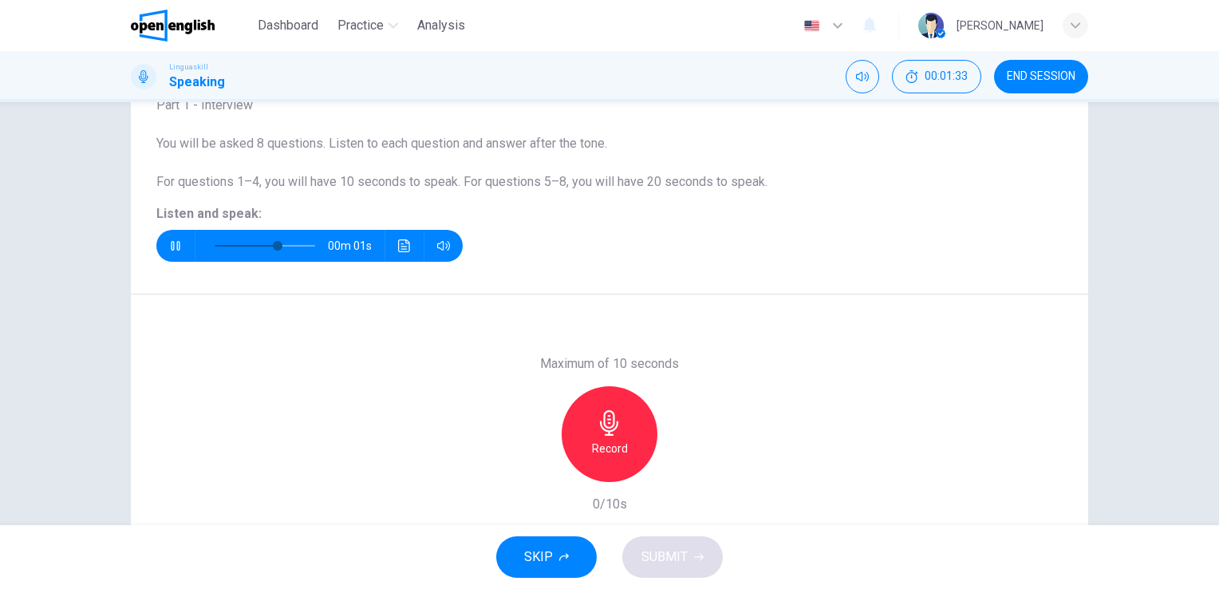
type input "*"
click at [612, 439] on h6 "Record" at bounding box center [610, 448] width 36 height 19
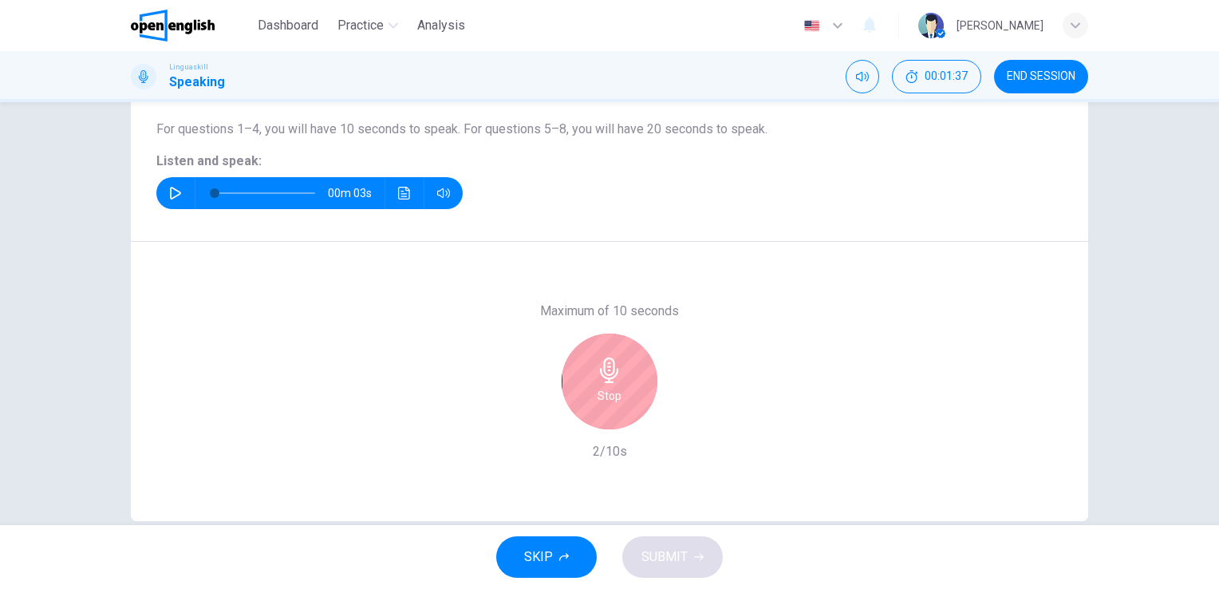
scroll to position [195, 0]
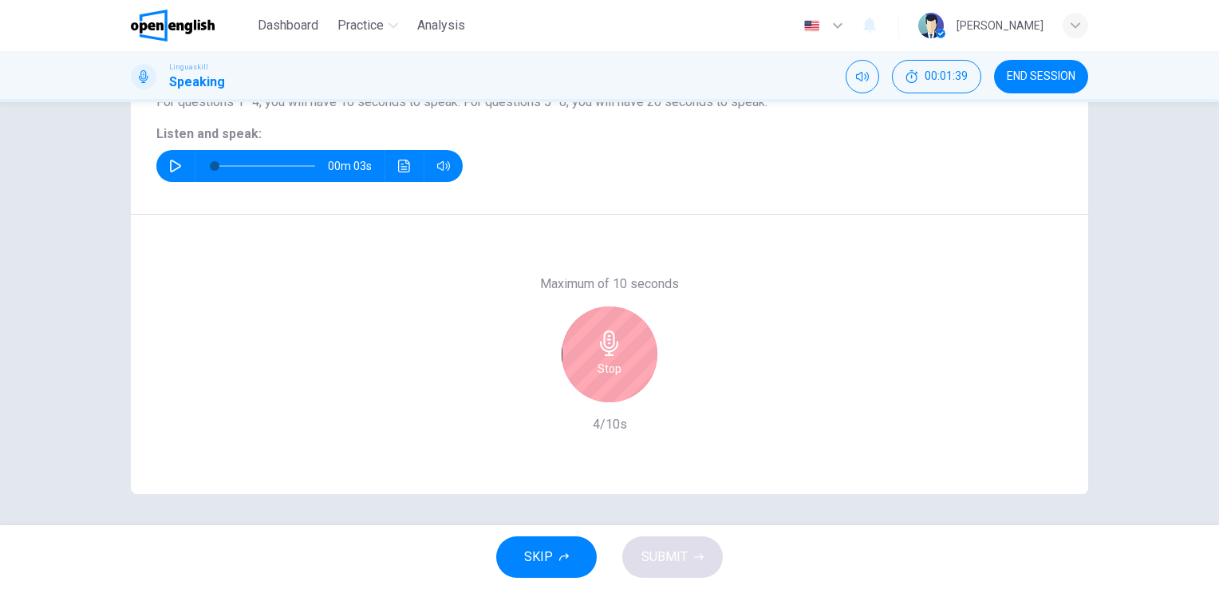
click at [622, 368] on div "Stop" at bounding box center [609, 354] width 96 height 96
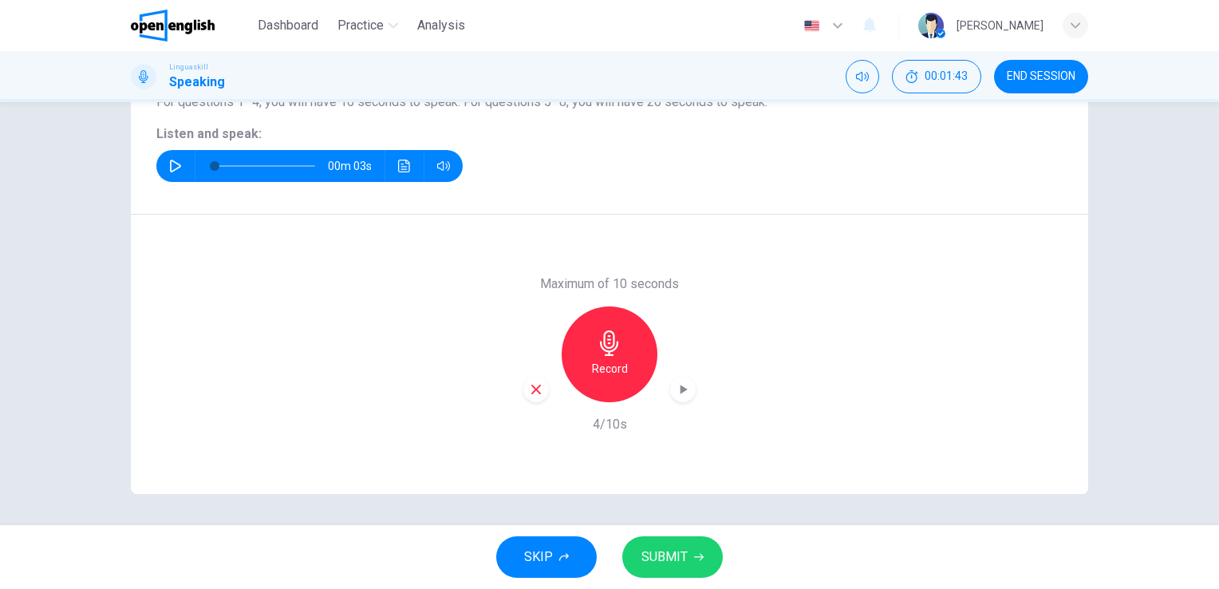
click at [672, 558] on span "SUBMIT" at bounding box center [664, 556] width 46 height 22
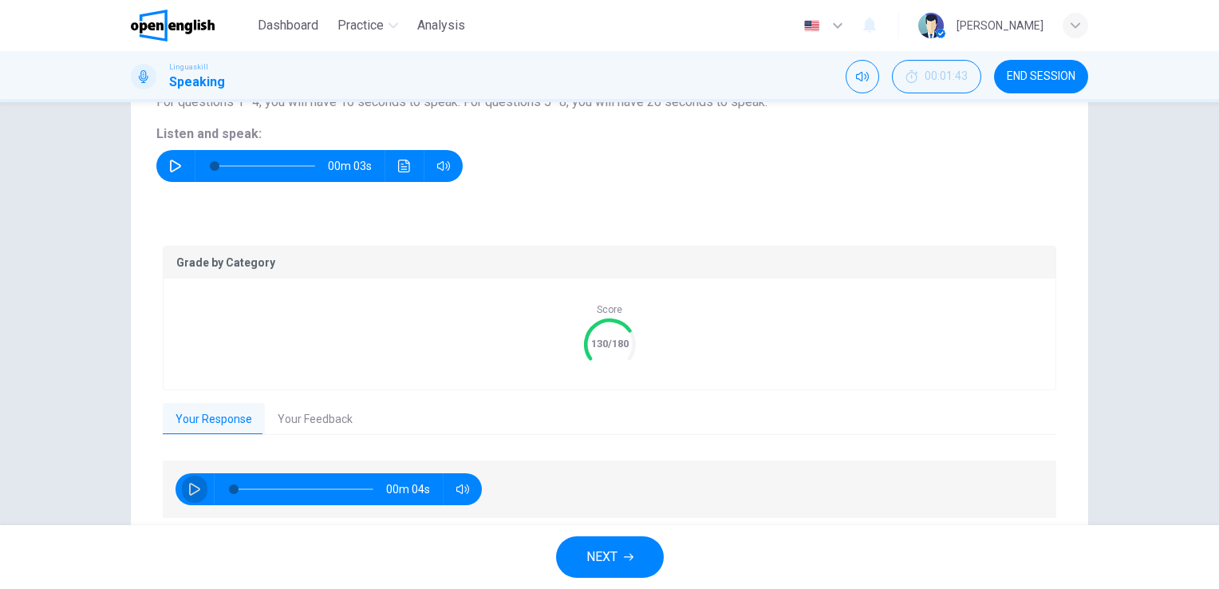
click at [188, 483] on icon "button" at bounding box center [194, 488] width 13 height 13
type input "**"
click at [319, 417] on button "Your Feedback" at bounding box center [315, 419] width 100 height 33
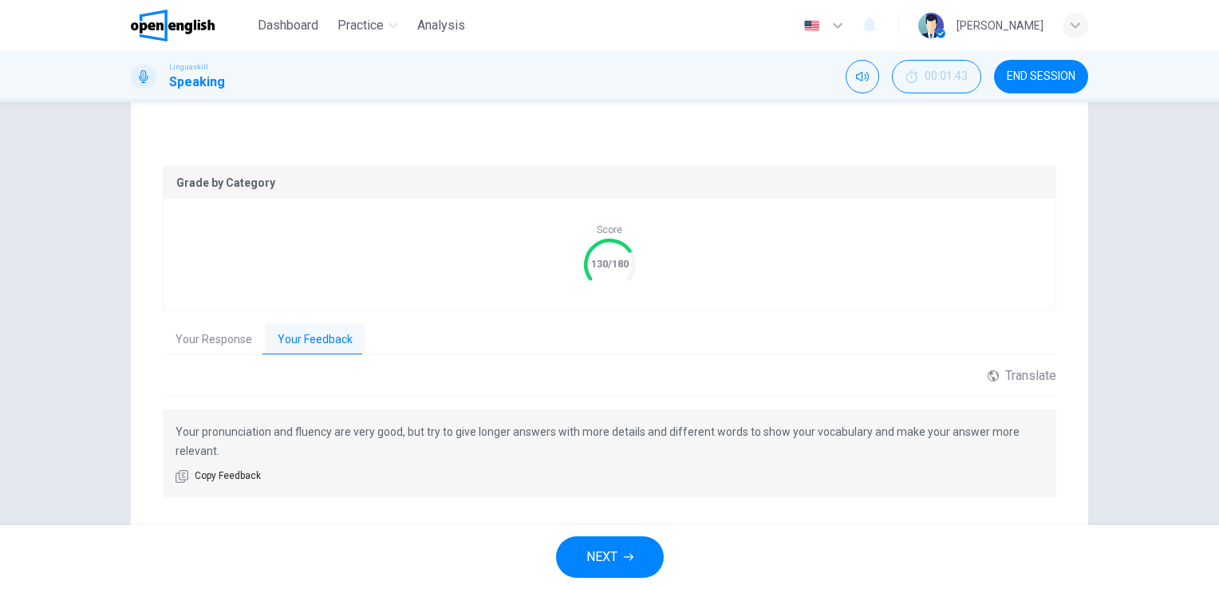
scroll to position [311, 0]
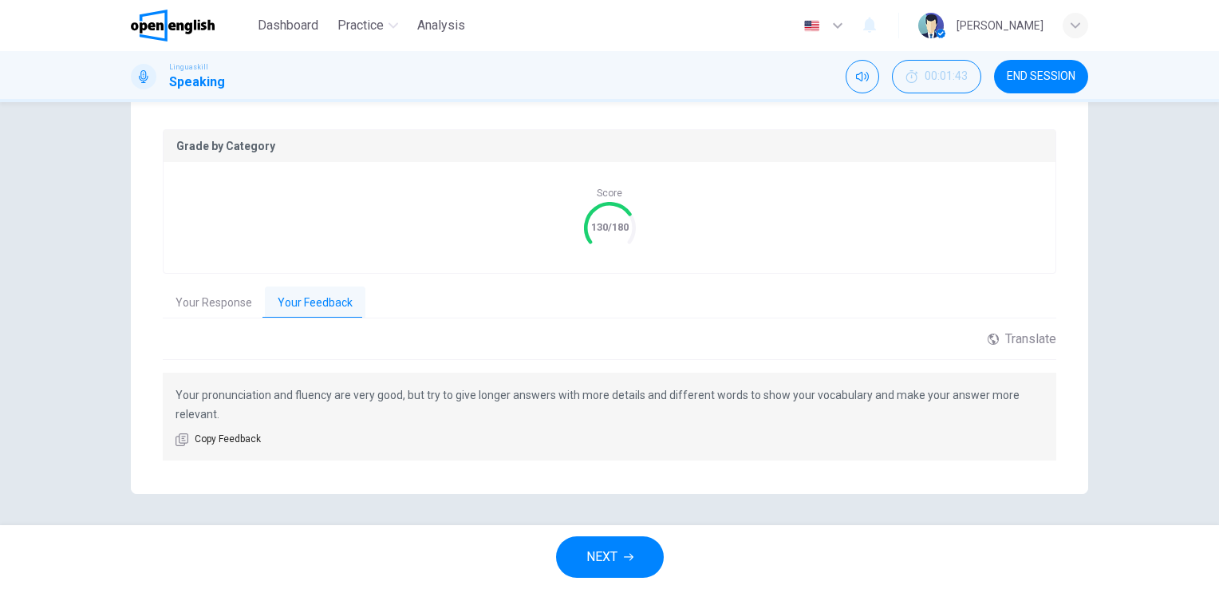
click at [612, 557] on span "NEXT" at bounding box center [601, 556] width 31 height 22
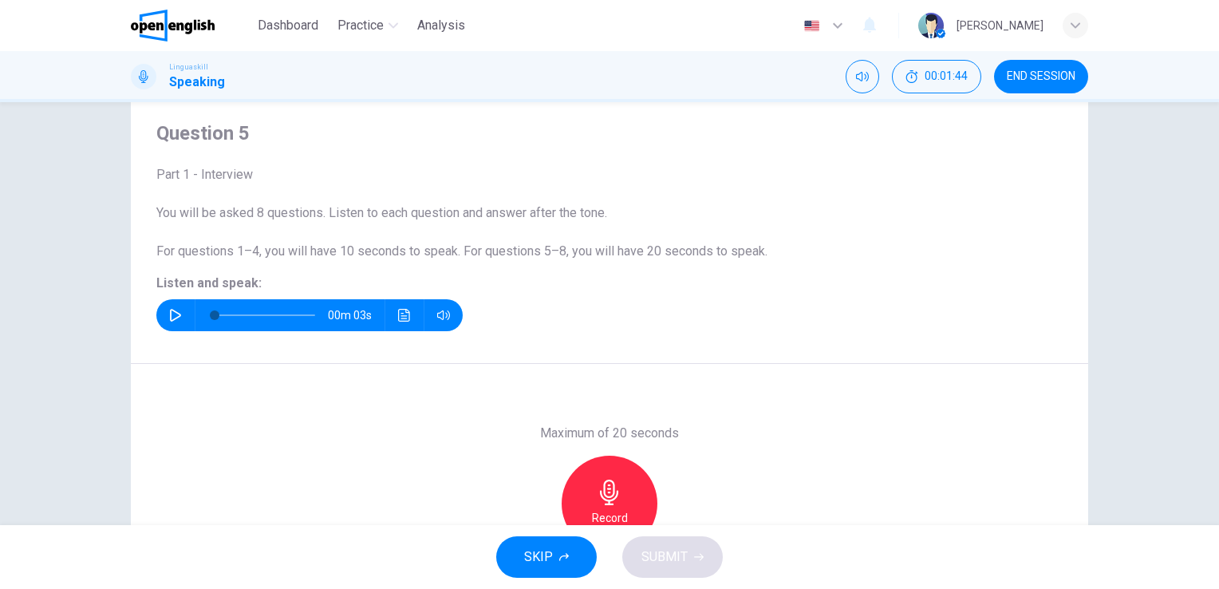
scroll to position [35, 0]
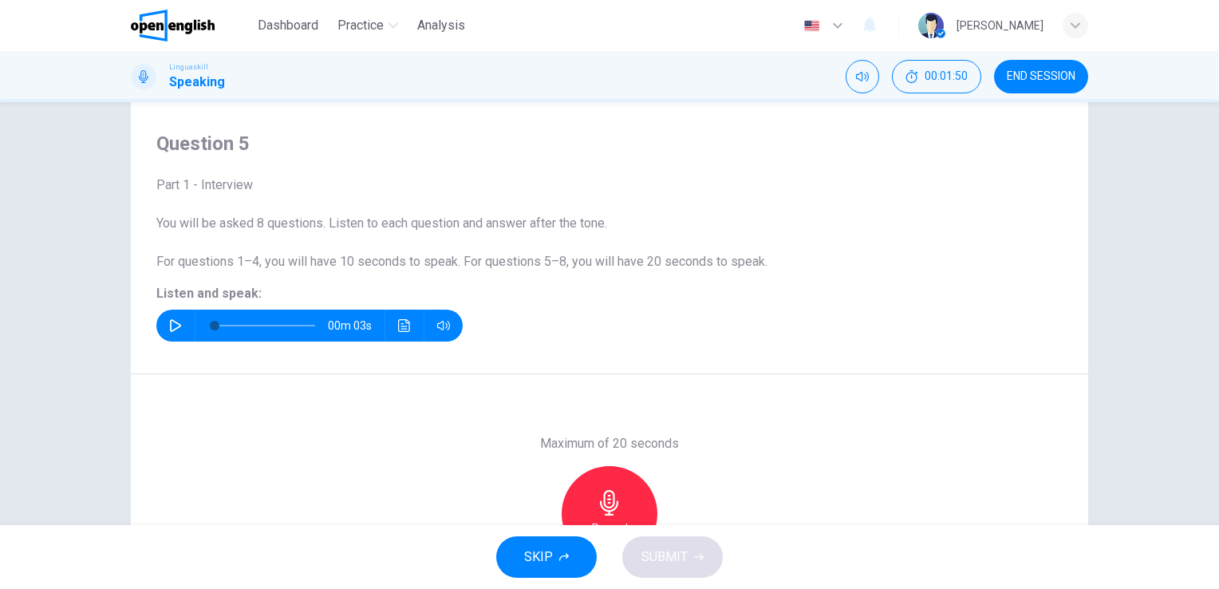
click at [169, 325] on icon "button" at bounding box center [175, 325] width 13 height 13
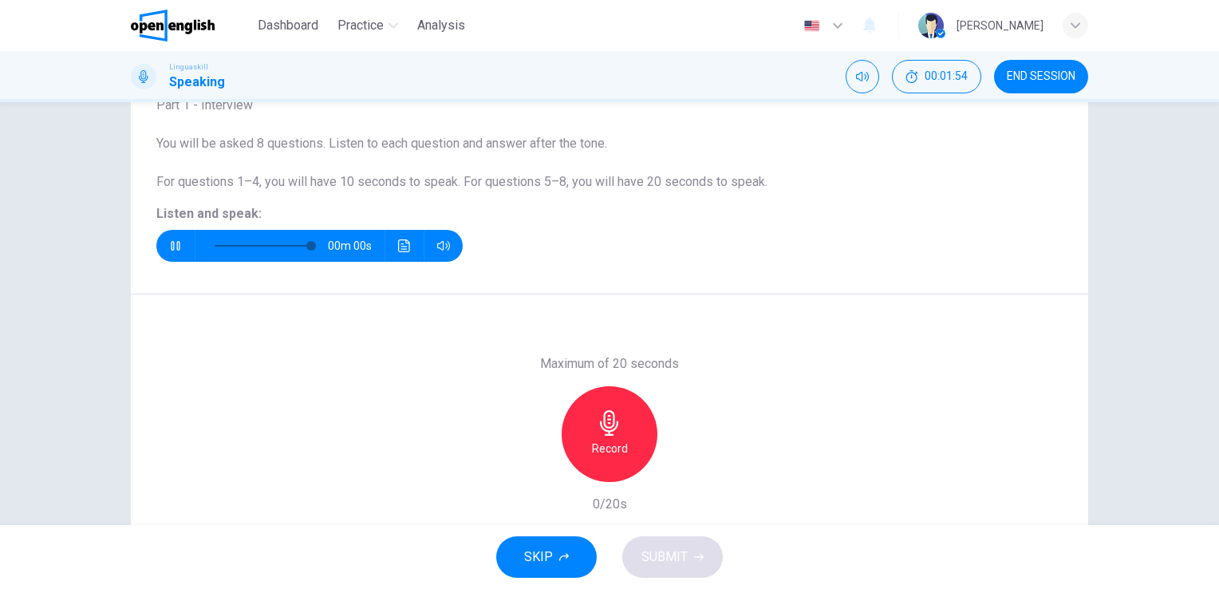
type input "*"
click at [609, 424] on icon "button" at bounding box center [610, 423] width 26 height 26
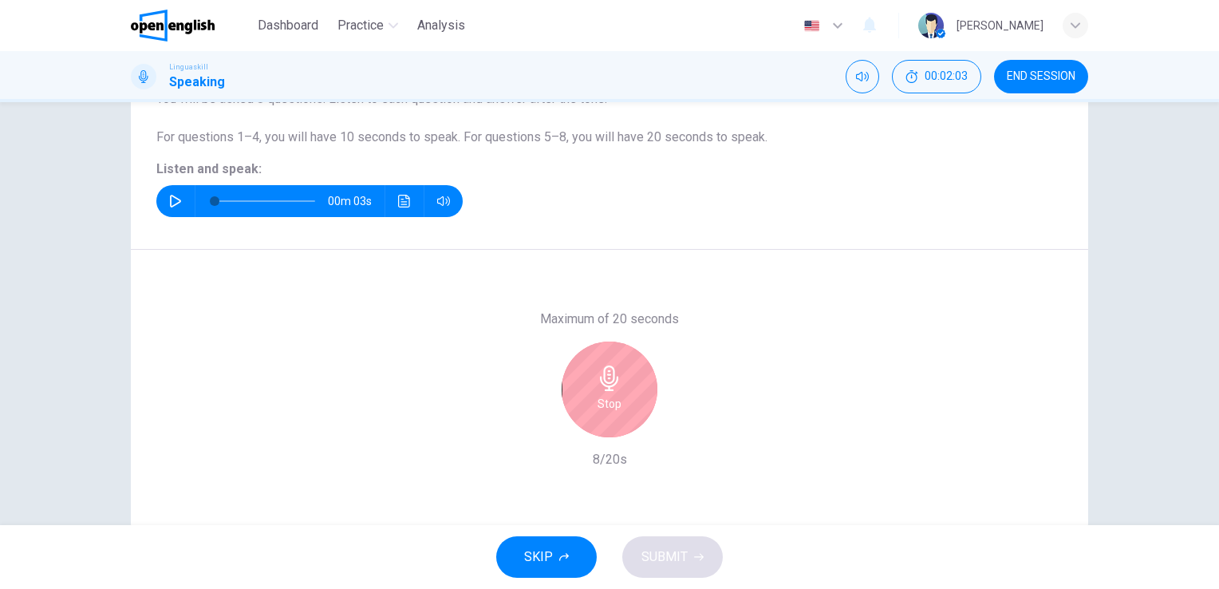
scroll to position [195, 0]
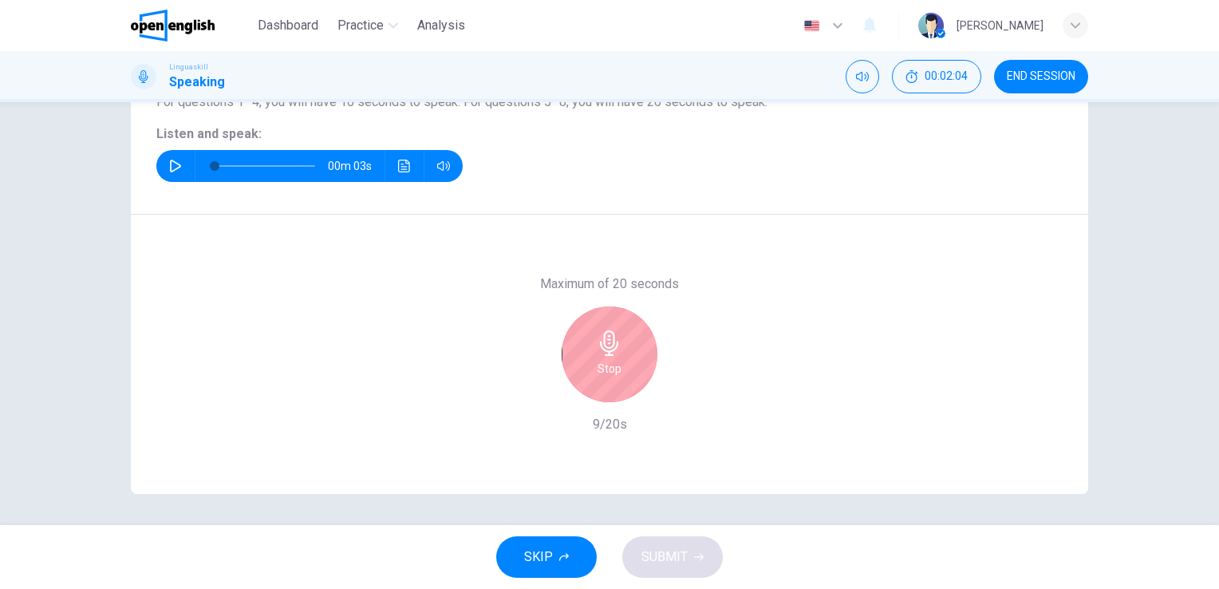
click at [593, 372] on div "Stop" at bounding box center [609, 354] width 96 height 96
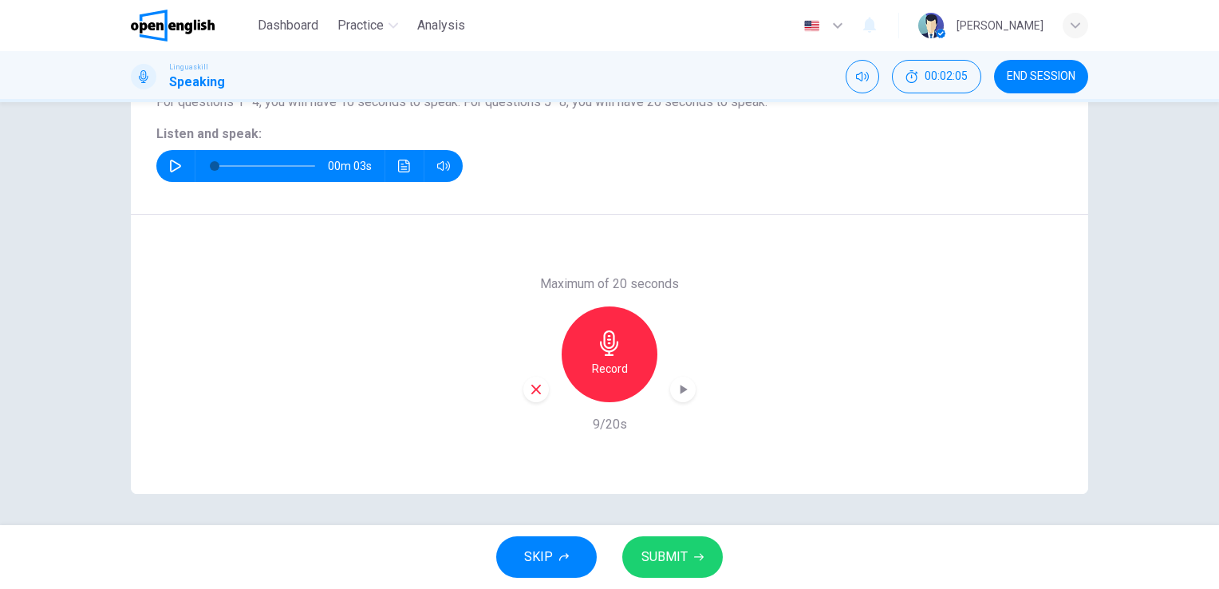
click at [672, 557] on span "SUBMIT" at bounding box center [664, 556] width 46 height 22
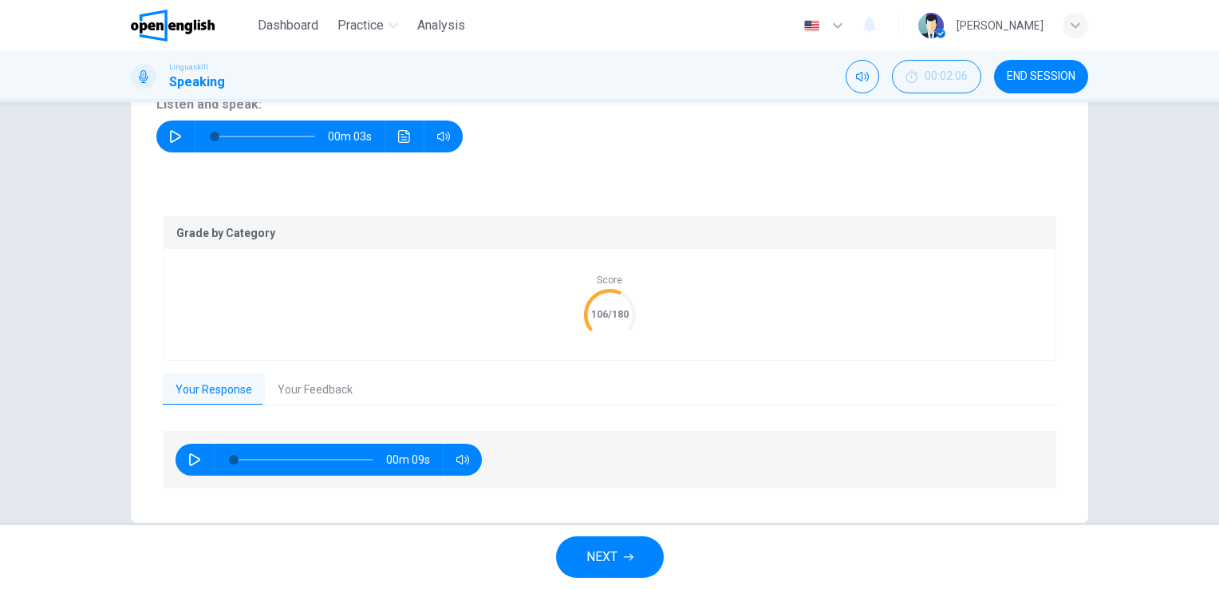
scroll to position [252, 0]
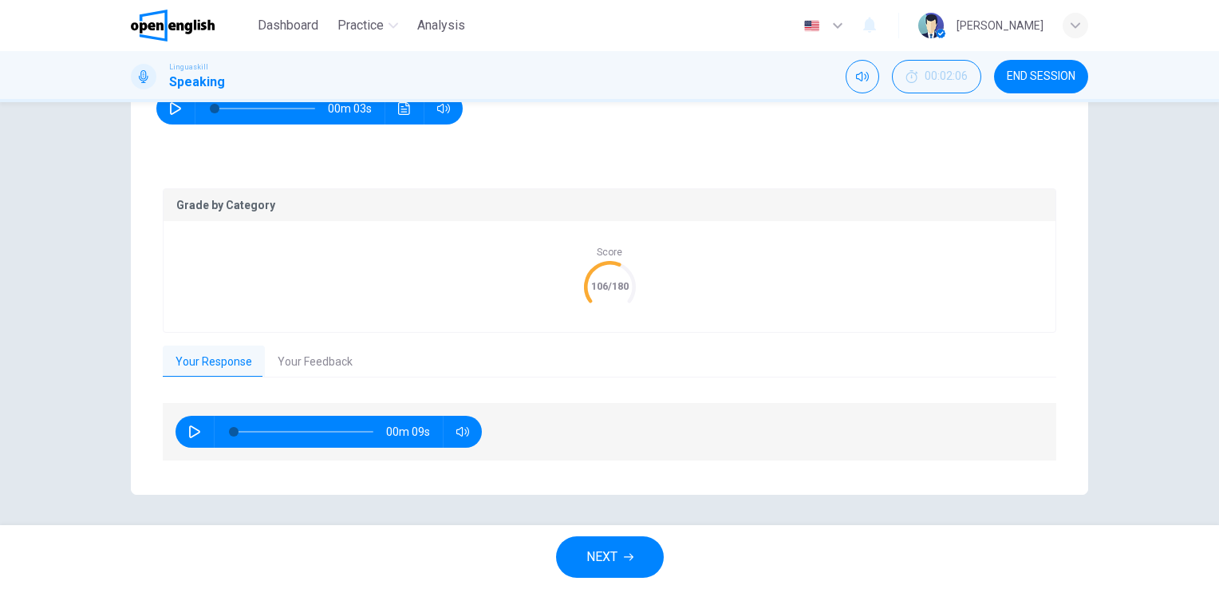
click at [188, 427] on icon "button" at bounding box center [194, 431] width 13 height 13
type input "*"
click at [322, 360] on button "Your Feedback" at bounding box center [315, 361] width 100 height 33
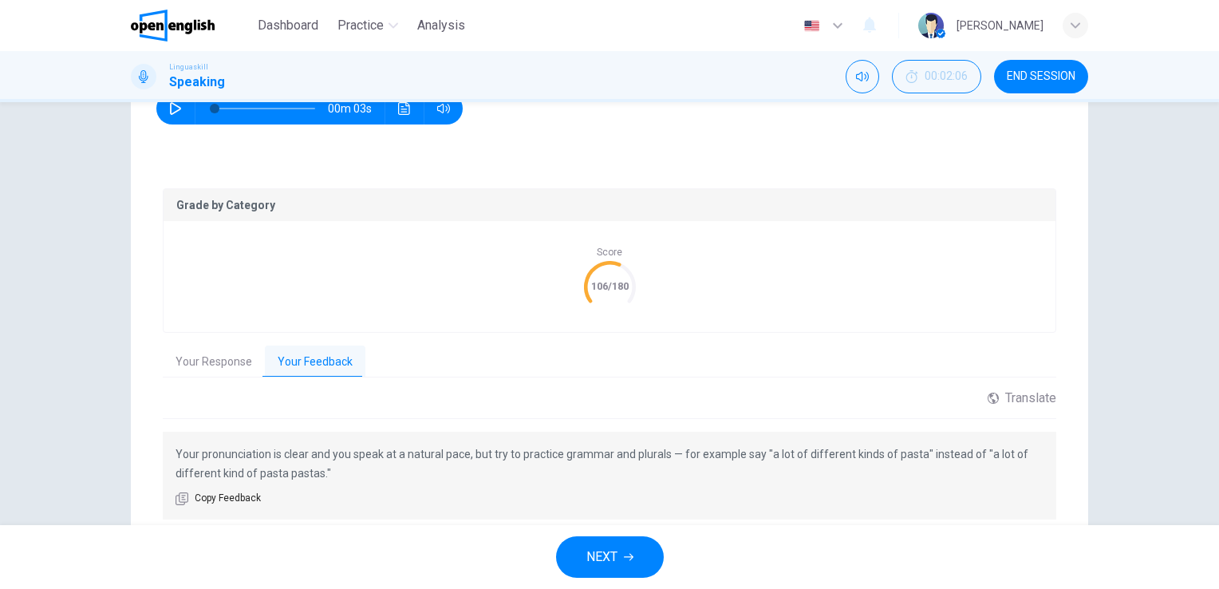
click at [603, 552] on span "NEXT" at bounding box center [601, 556] width 31 height 22
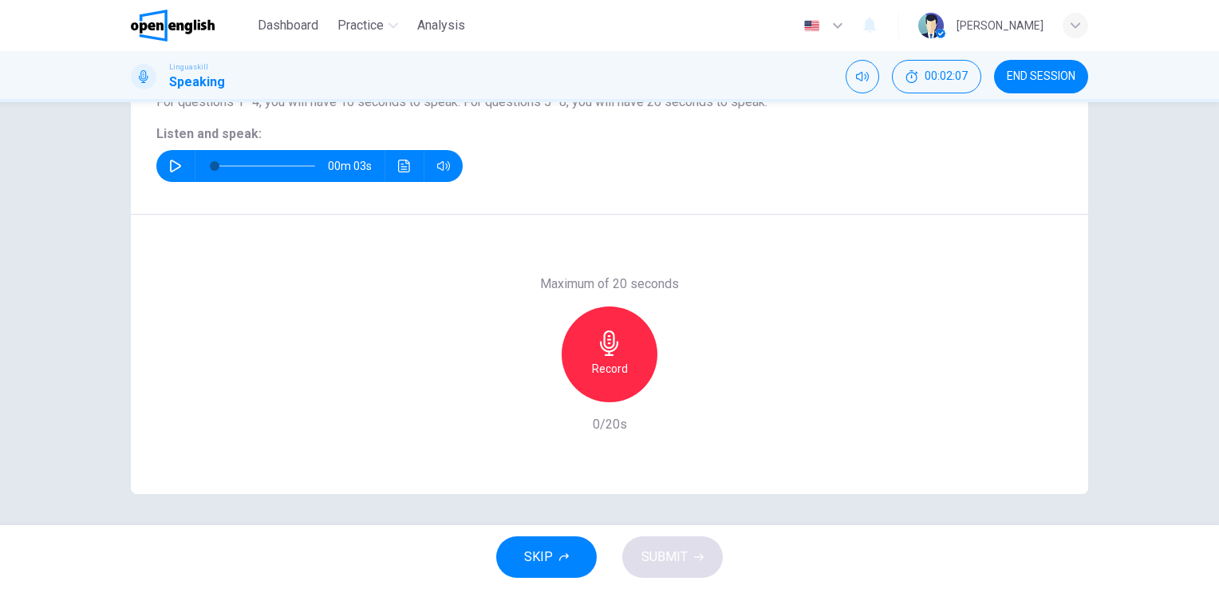
scroll to position [35, 0]
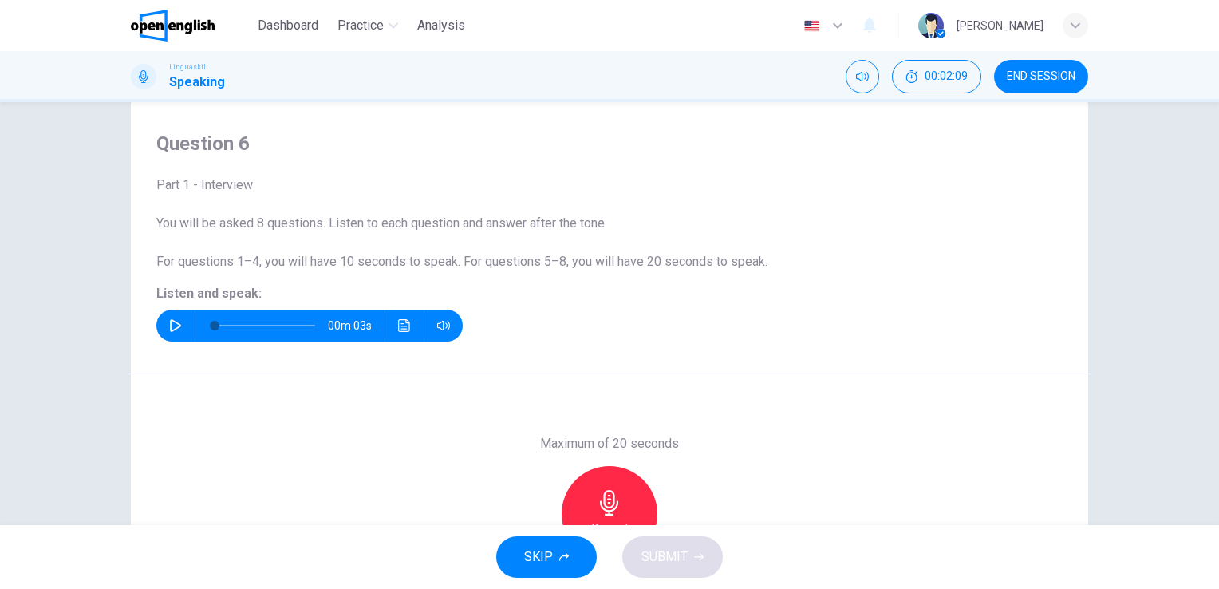
click at [170, 324] on icon "button" at bounding box center [175, 325] width 11 height 13
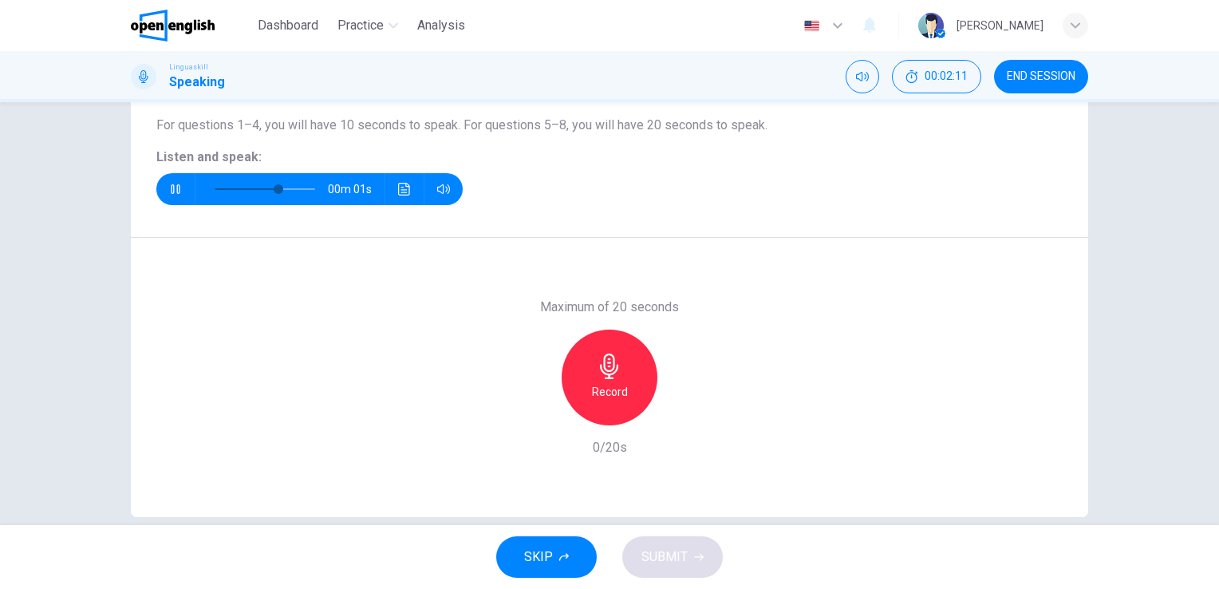
scroll to position [195, 0]
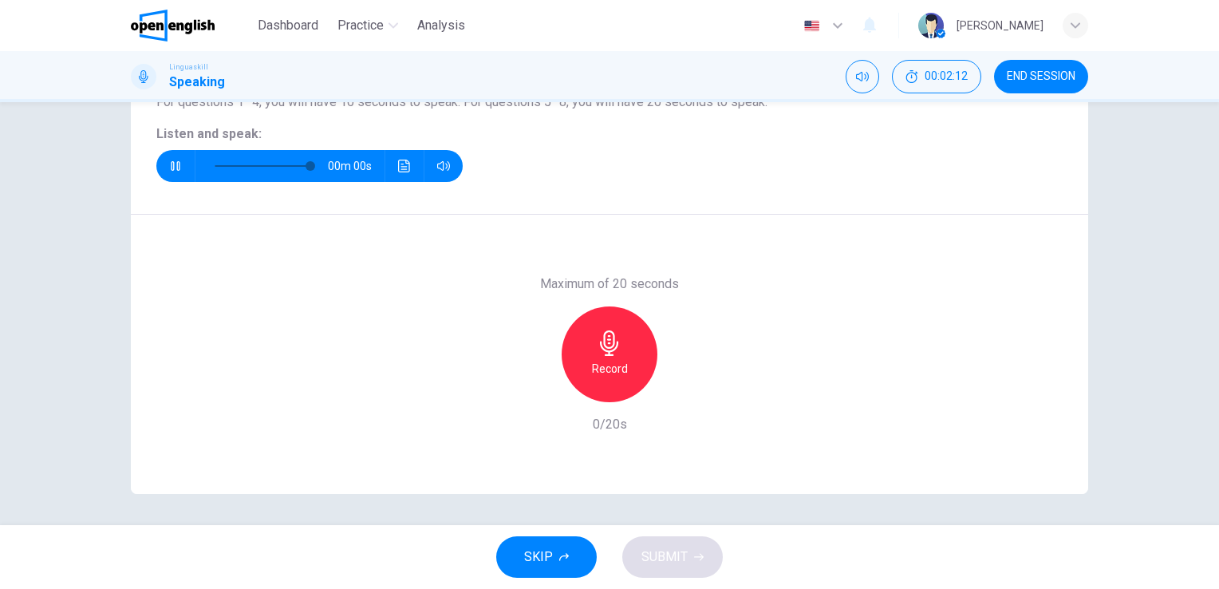
type input "*"
click at [606, 355] on div "Record" at bounding box center [609, 354] width 96 height 96
click at [612, 356] on div "Stop" at bounding box center [609, 354] width 96 height 96
click at [682, 553] on span "SUBMIT" at bounding box center [664, 556] width 46 height 22
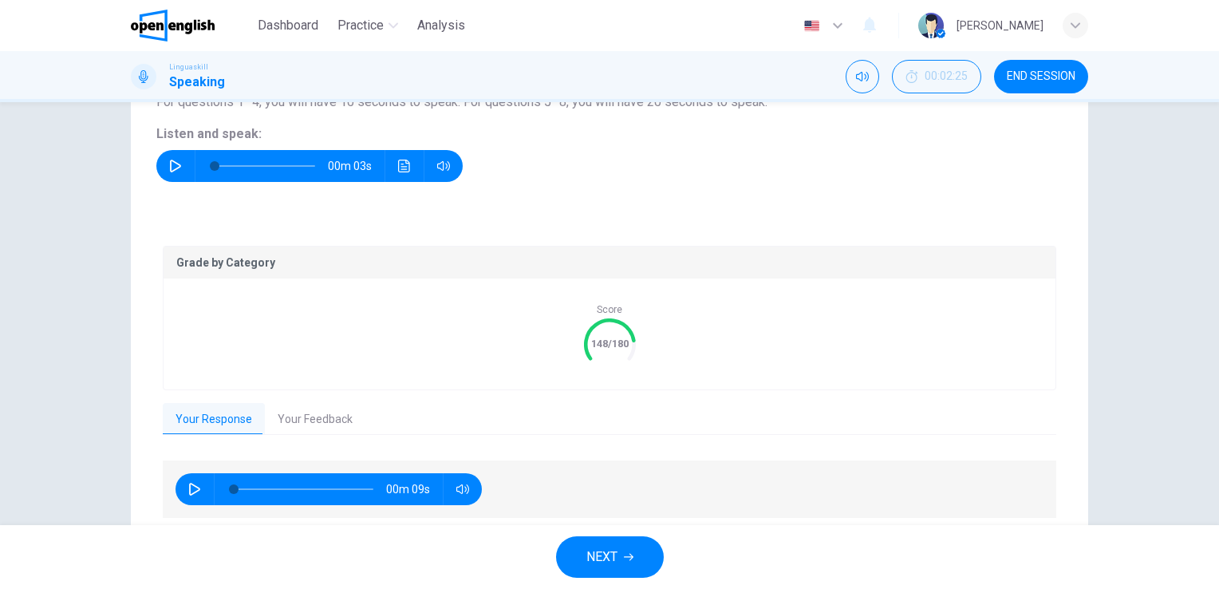
click at [190, 486] on icon "button" at bounding box center [194, 488] width 13 height 13
type input "*"
click at [317, 416] on button "Your Feedback" at bounding box center [315, 419] width 100 height 33
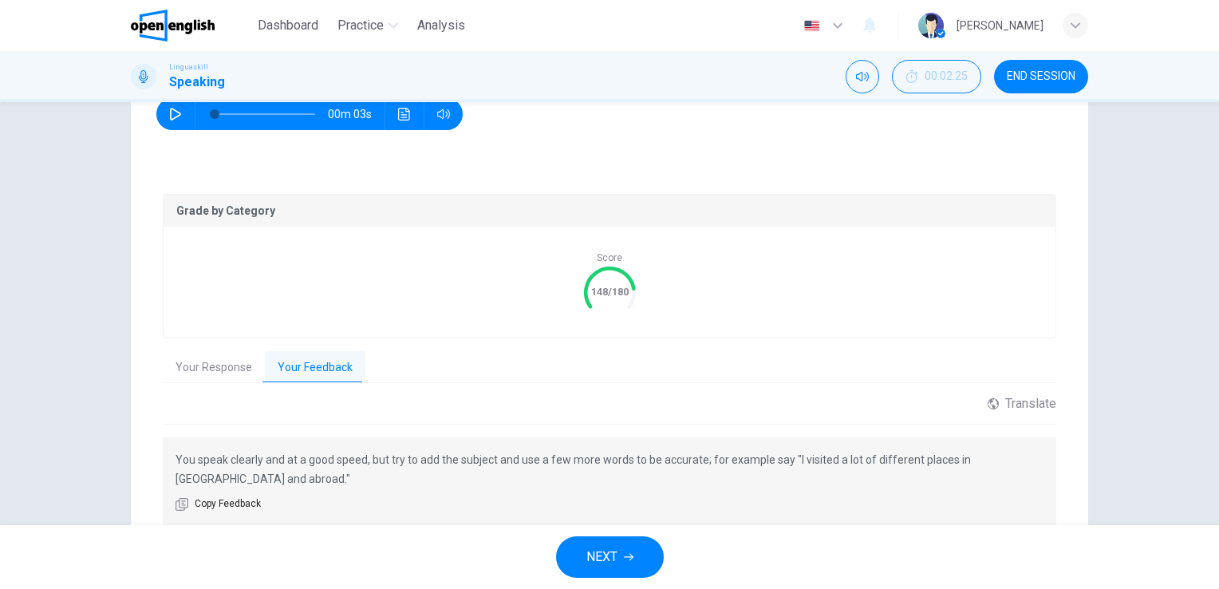
scroll to position [274, 0]
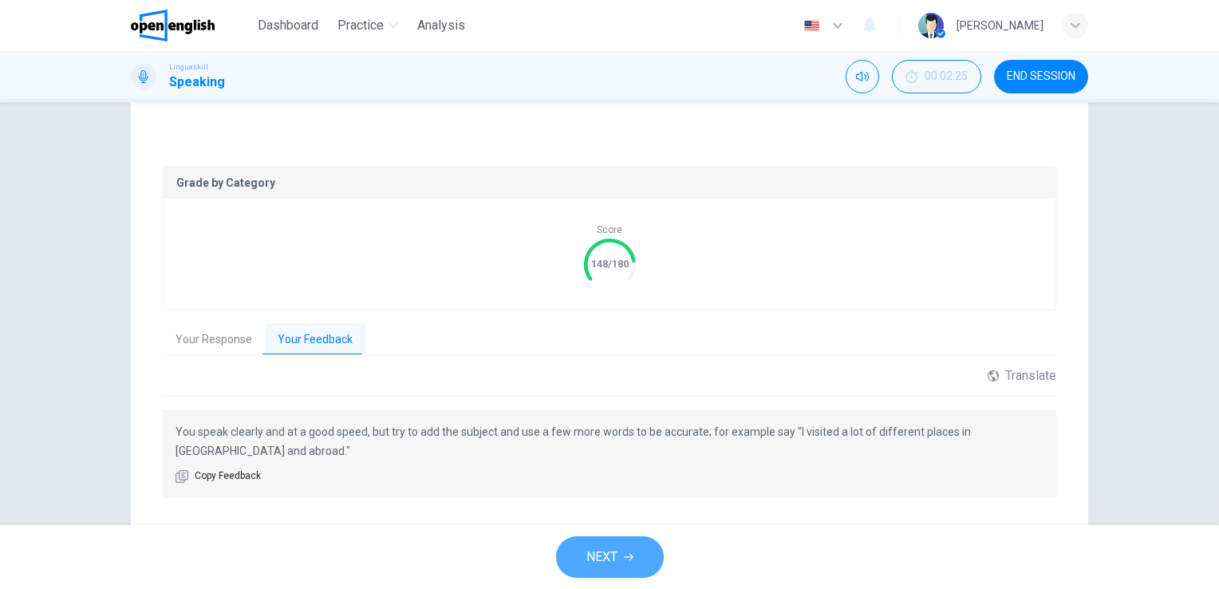
click at [613, 556] on span "NEXT" at bounding box center [601, 556] width 31 height 22
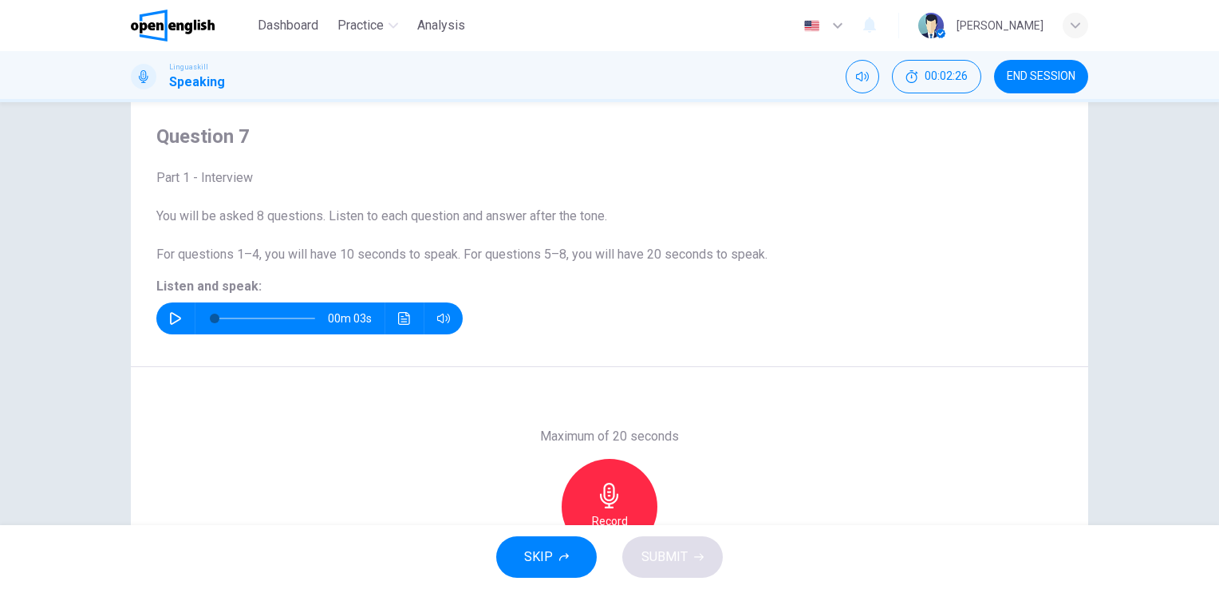
scroll to position [35, 0]
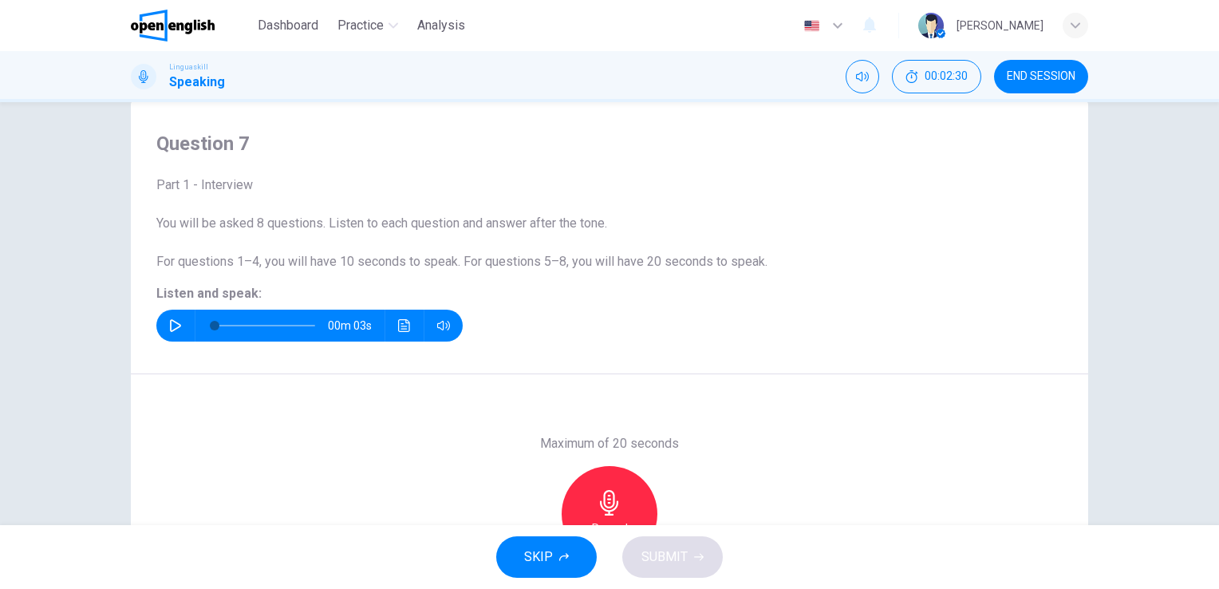
click at [169, 323] on icon "button" at bounding box center [175, 325] width 13 height 13
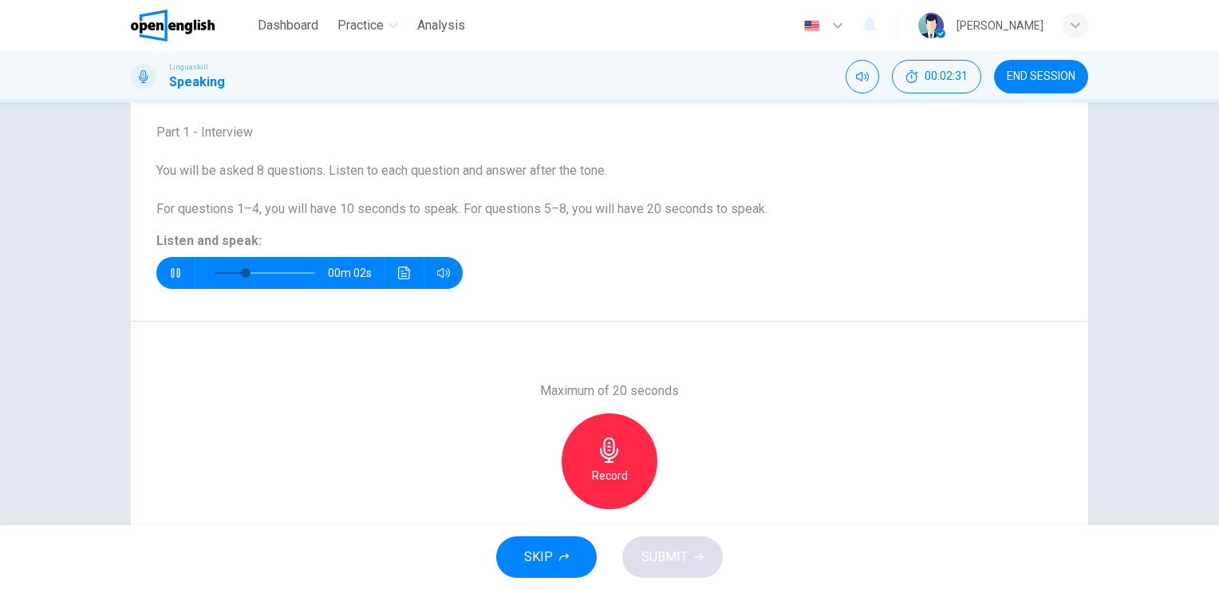
scroll to position [115, 0]
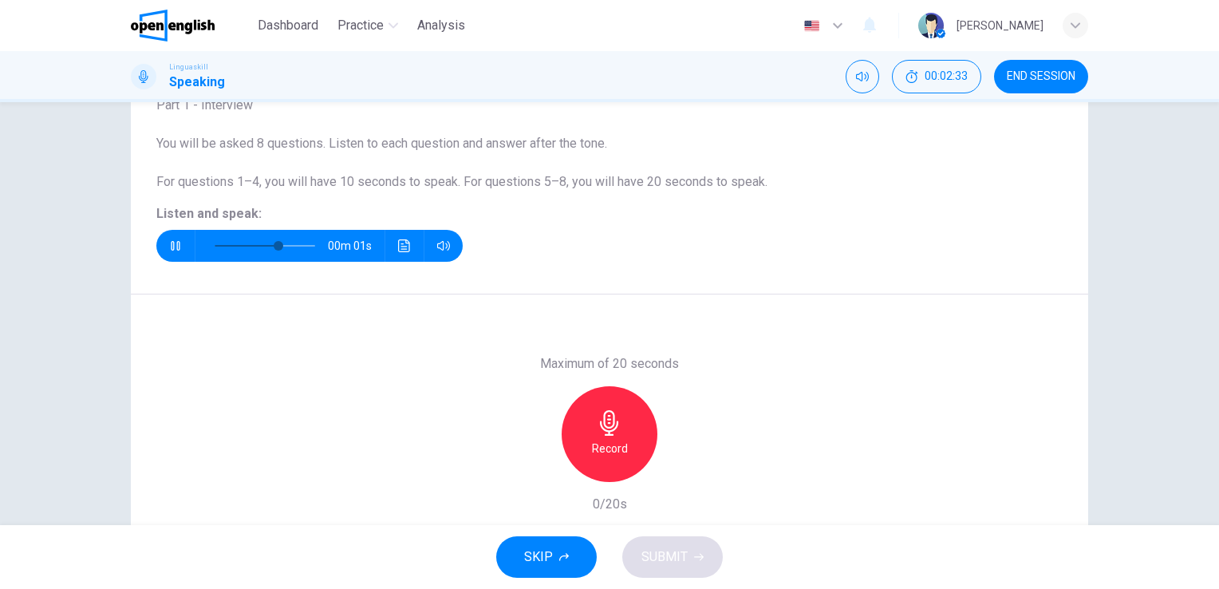
type input "*"
click at [599, 431] on icon "button" at bounding box center [610, 423] width 26 height 26
click at [603, 439] on h6 "Stop" at bounding box center [609, 448] width 24 height 19
click at [677, 553] on span "SUBMIT" at bounding box center [664, 556] width 46 height 22
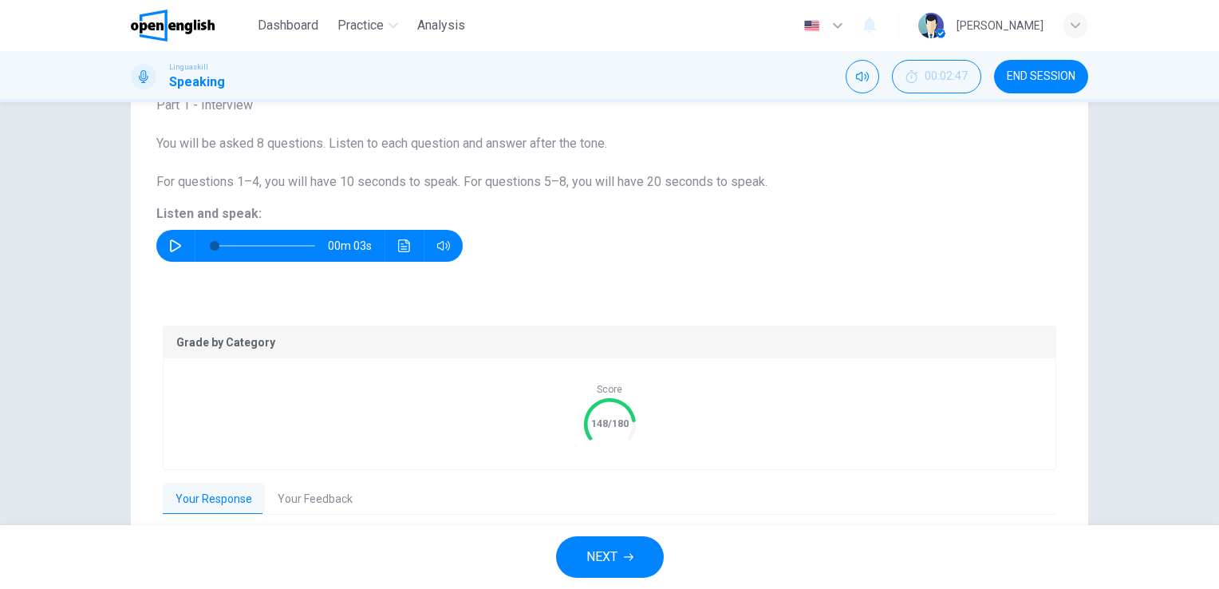
scroll to position [195, 0]
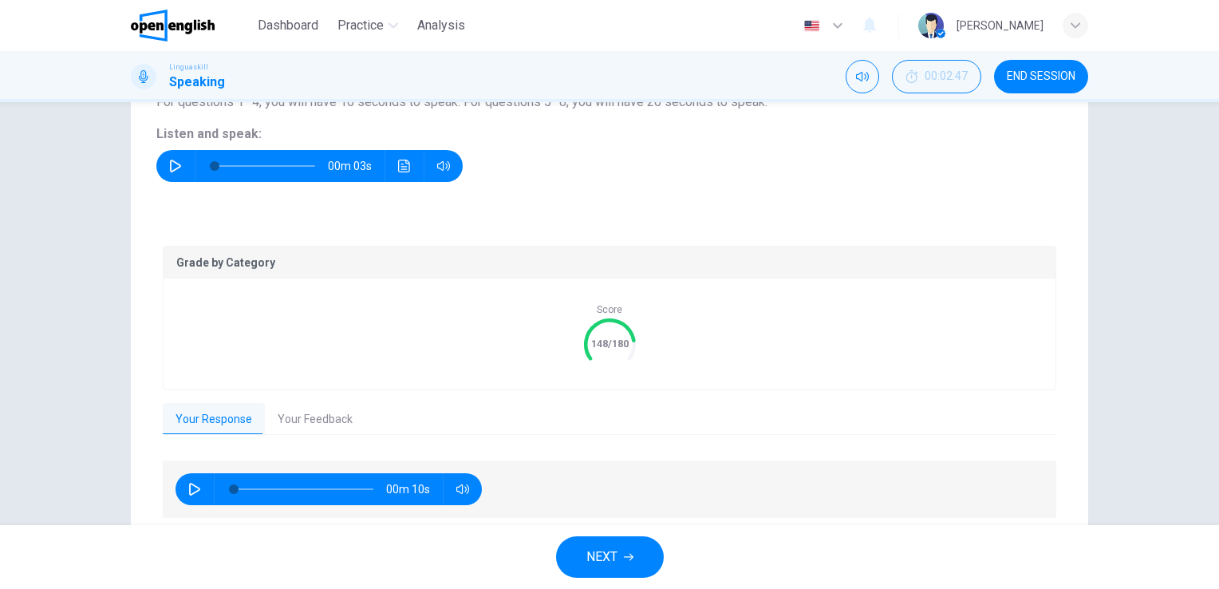
click at [194, 486] on icon "button" at bounding box center [194, 488] width 11 height 13
type input "*"
click at [306, 419] on button "Your Feedback" at bounding box center [315, 419] width 100 height 33
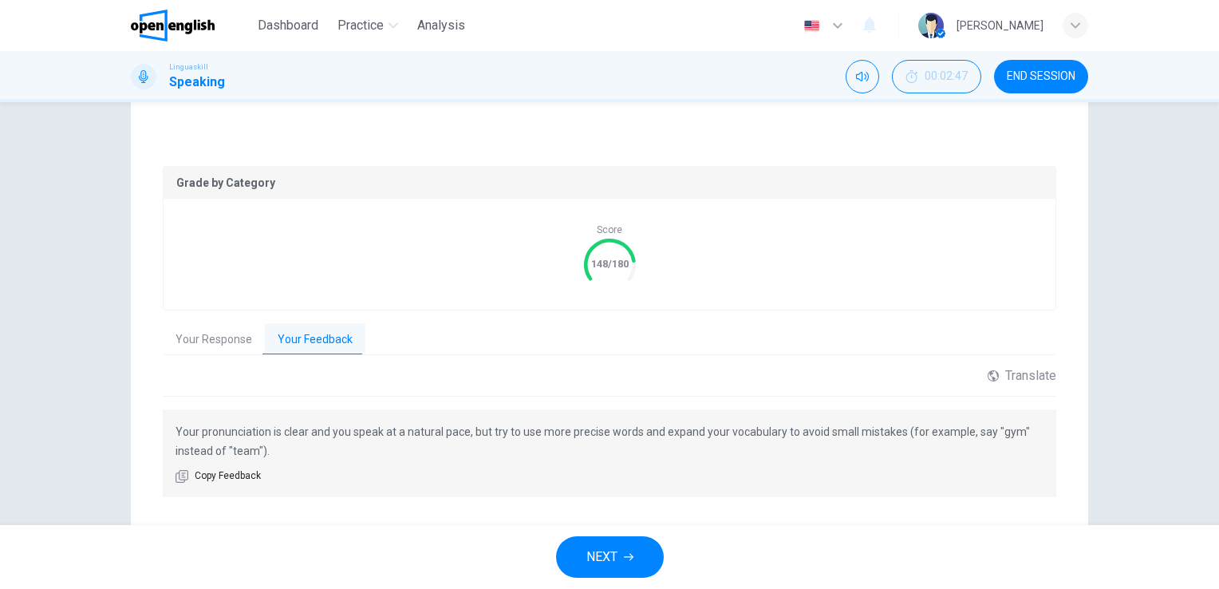
scroll to position [274, 0]
click at [605, 557] on span "NEXT" at bounding box center [601, 556] width 31 height 22
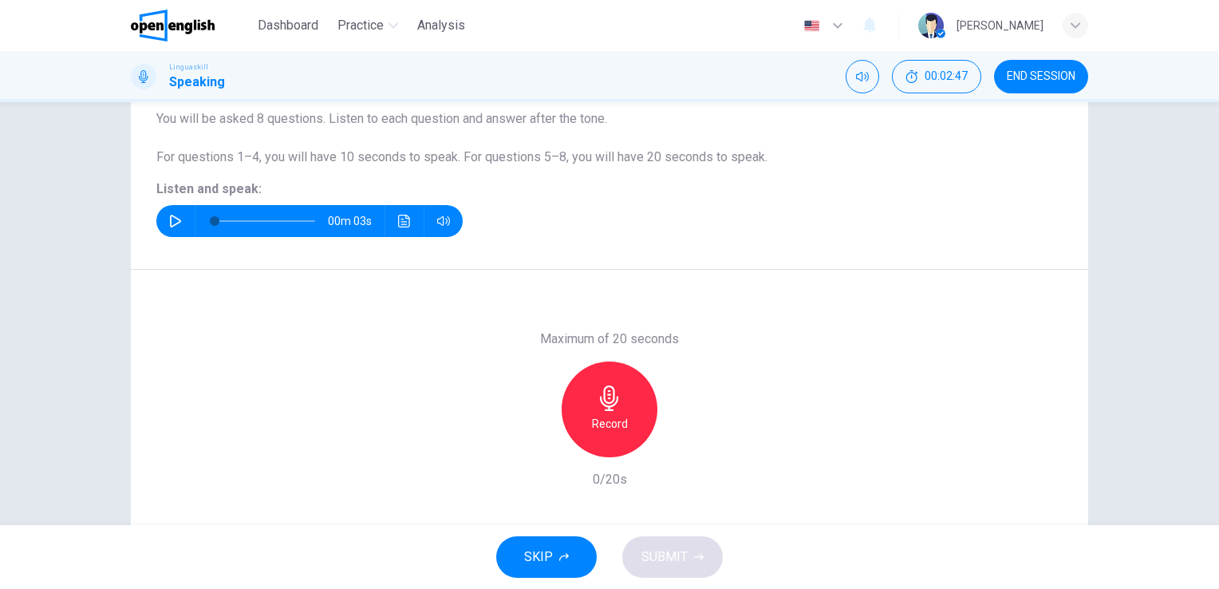
scroll to position [35, 0]
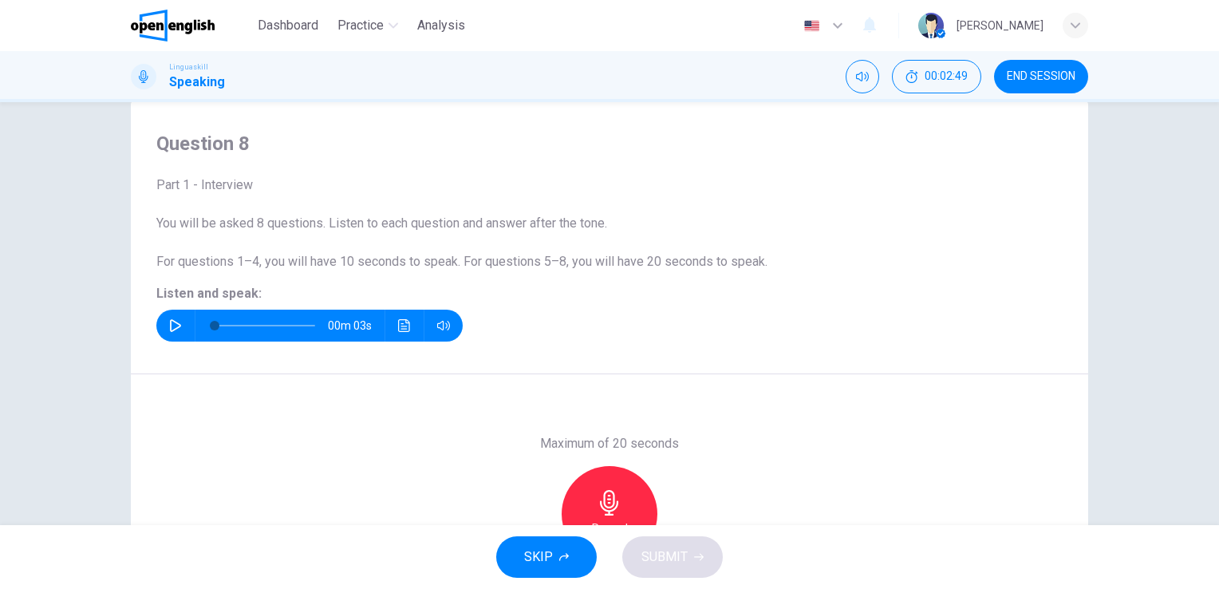
click at [169, 324] on icon "button" at bounding box center [175, 325] width 13 height 13
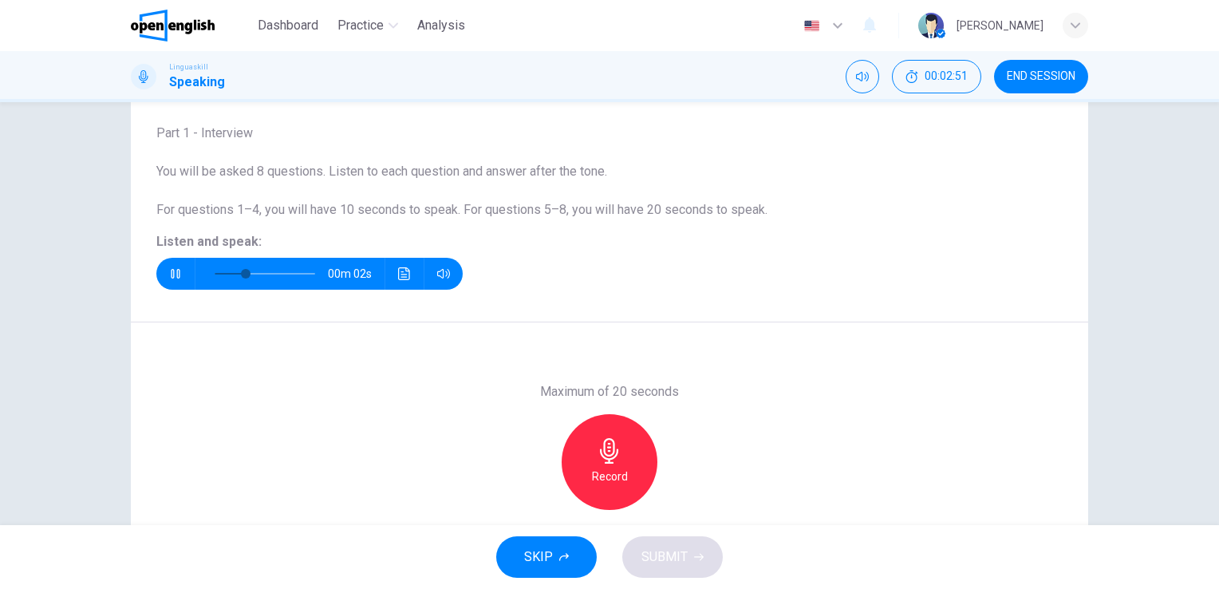
scroll to position [115, 0]
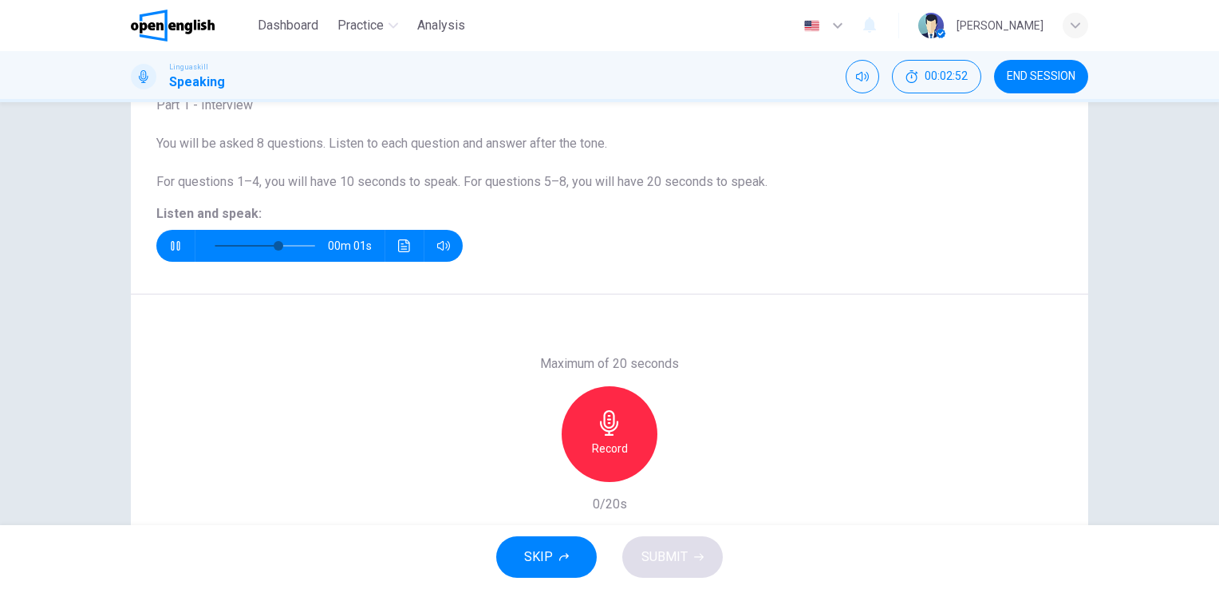
type input "*"
click at [599, 424] on icon "button" at bounding box center [610, 423] width 26 height 26
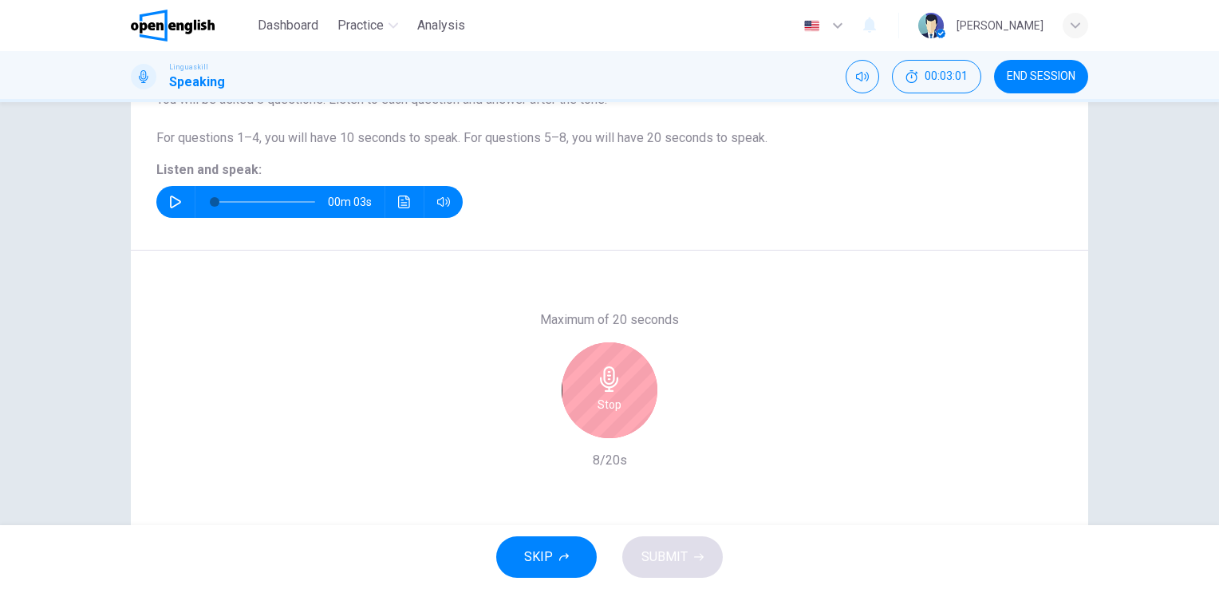
scroll to position [195, 0]
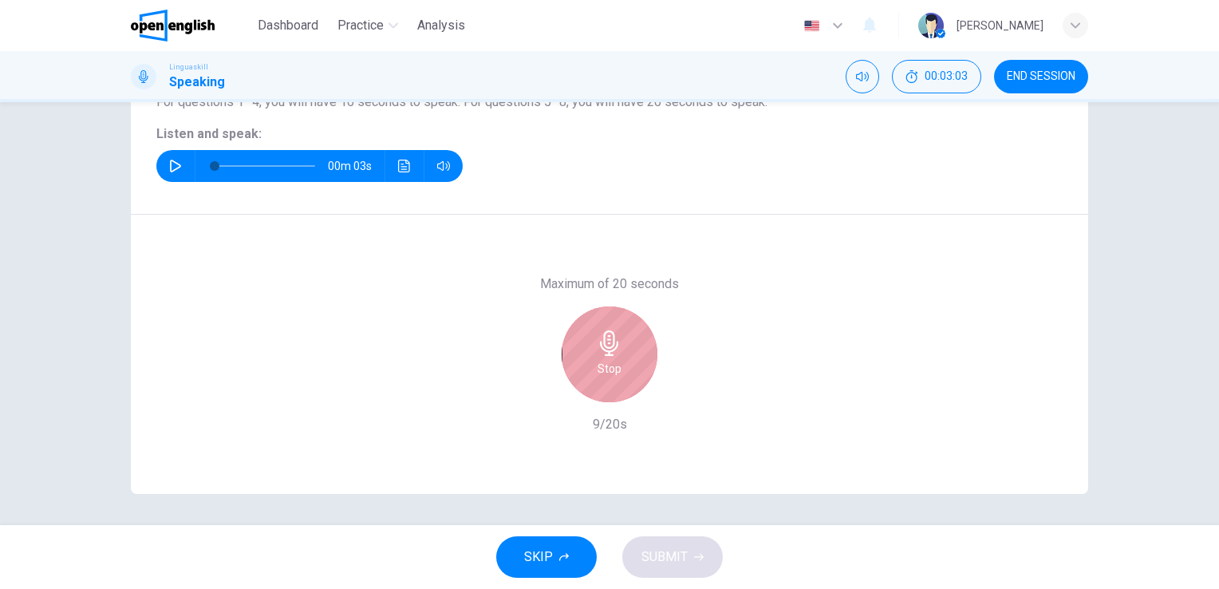
click at [599, 370] on h6 "Stop" at bounding box center [609, 368] width 24 height 19
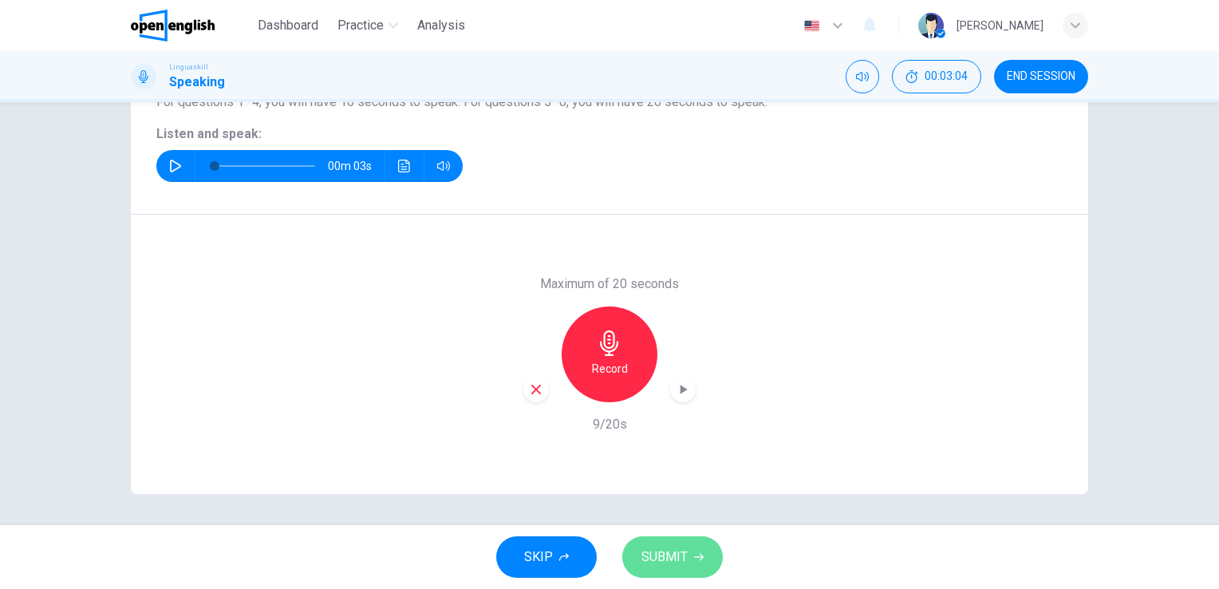
click at [681, 561] on span "SUBMIT" at bounding box center [664, 556] width 46 height 22
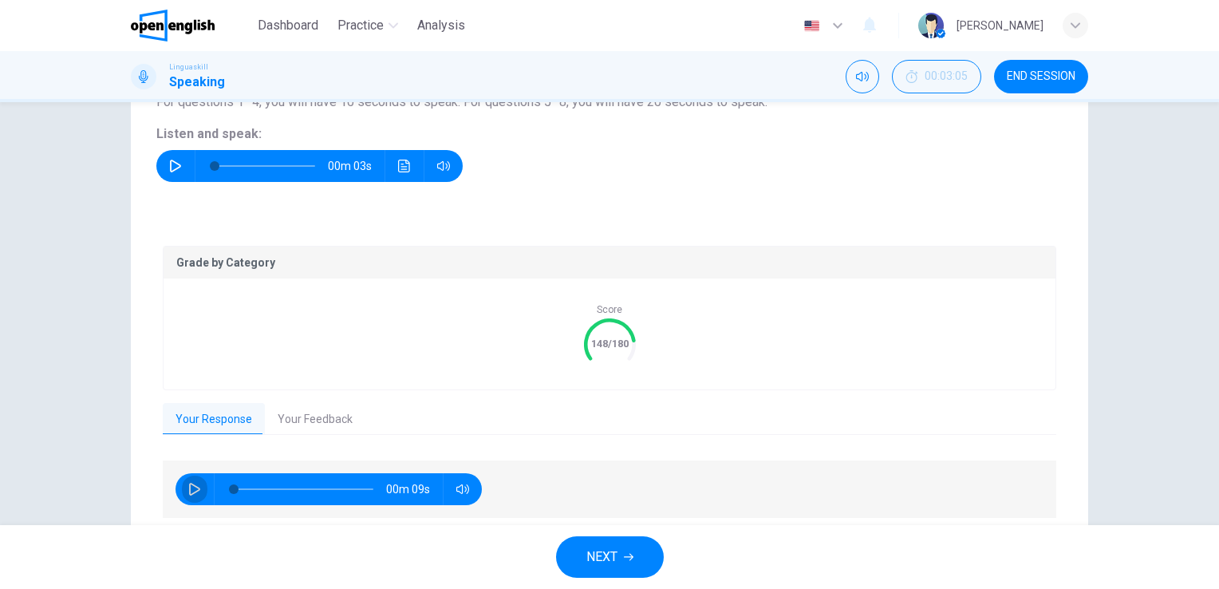
click at [189, 483] on icon "button" at bounding box center [194, 488] width 11 height 13
type input "*"
click at [317, 419] on button "Your Feedback" at bounding box center [315, 419] width 100 height 33
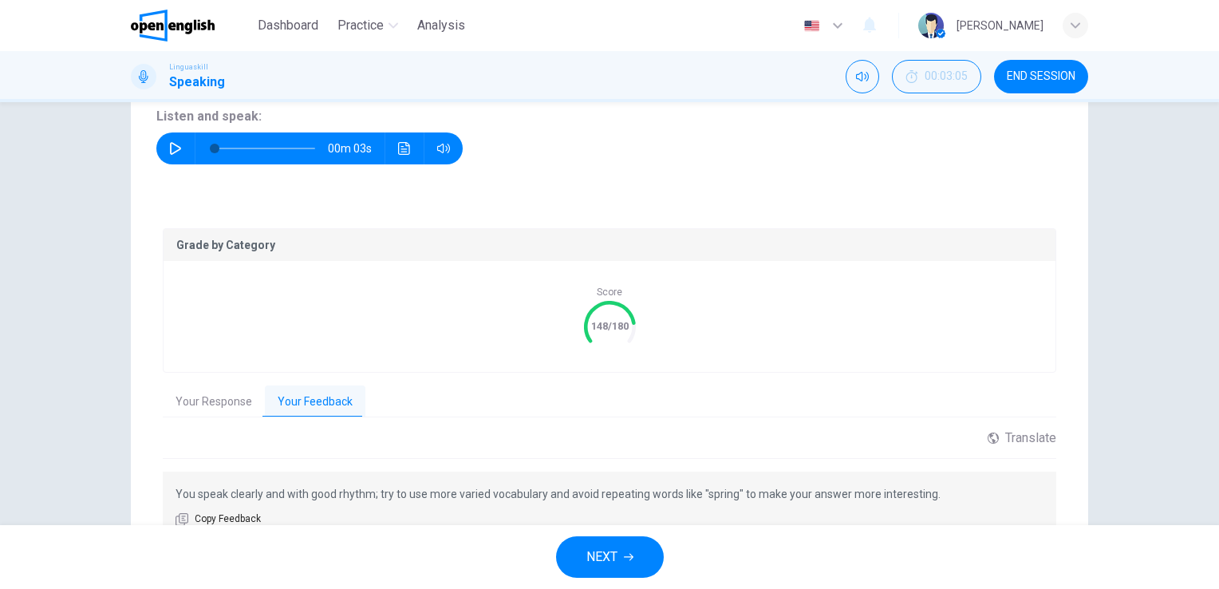
scroll to position [292, 0]
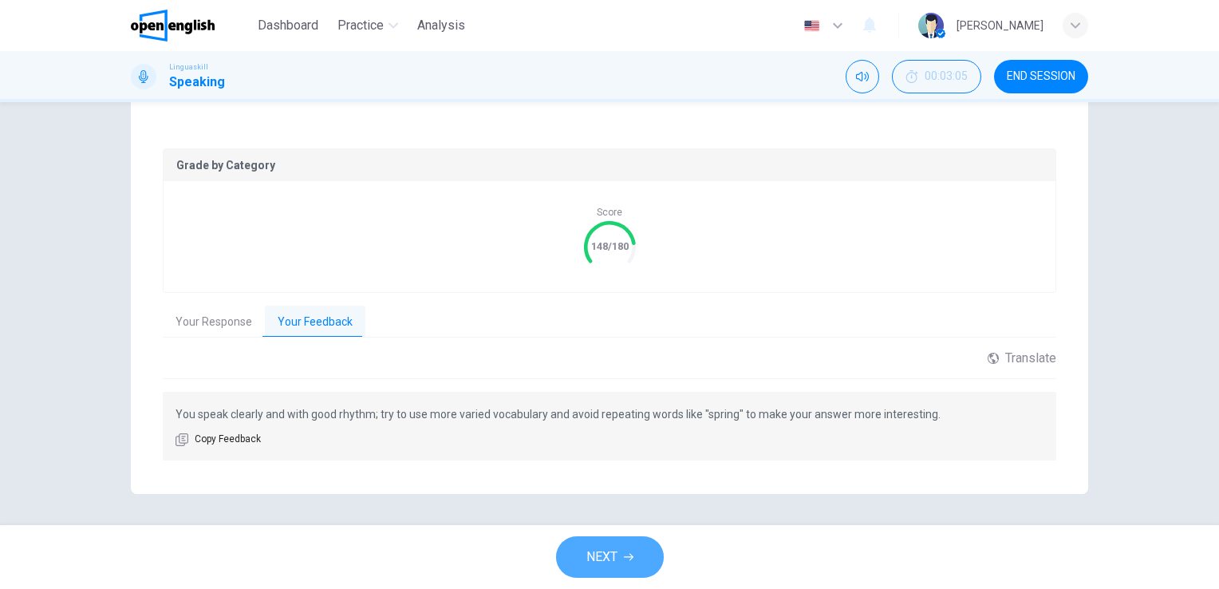
click at [620, 554] on button "NEXT" at bounding box center [610, 556] width 108 height 41
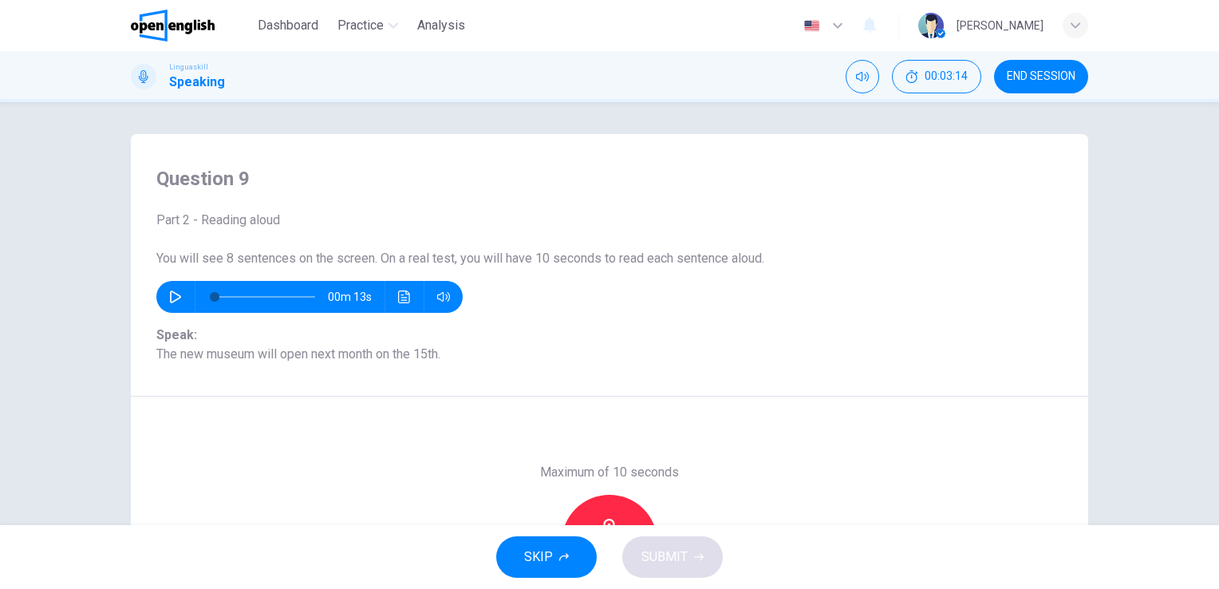
scroll to position [80, 0]
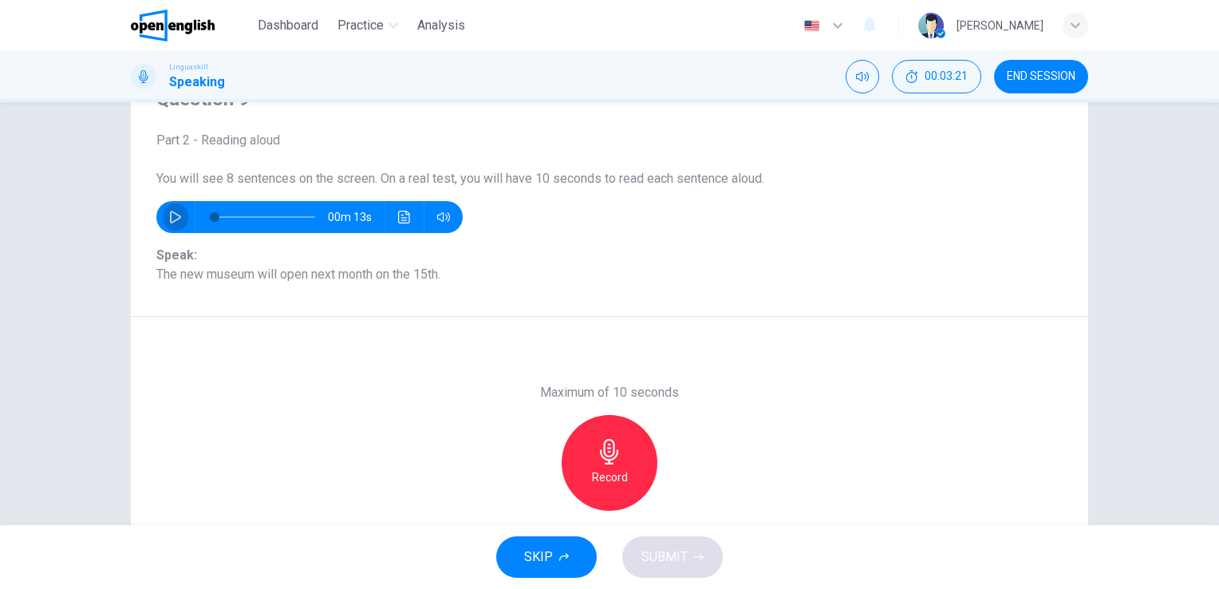
click at [169, 216] on icon "button" at bounding box center [175, 217] width 13 height 13
type input "*"
click at [609, 463] on icon "button" at bounding box center [610, 452] width 26 height 26
click at [593, 464] on div "Stop" at bounding box center [609, 463] width 96 height 96
click at [687, 548] on button "SUBMIT" at bounding box center [672, 556] width 100 height 41
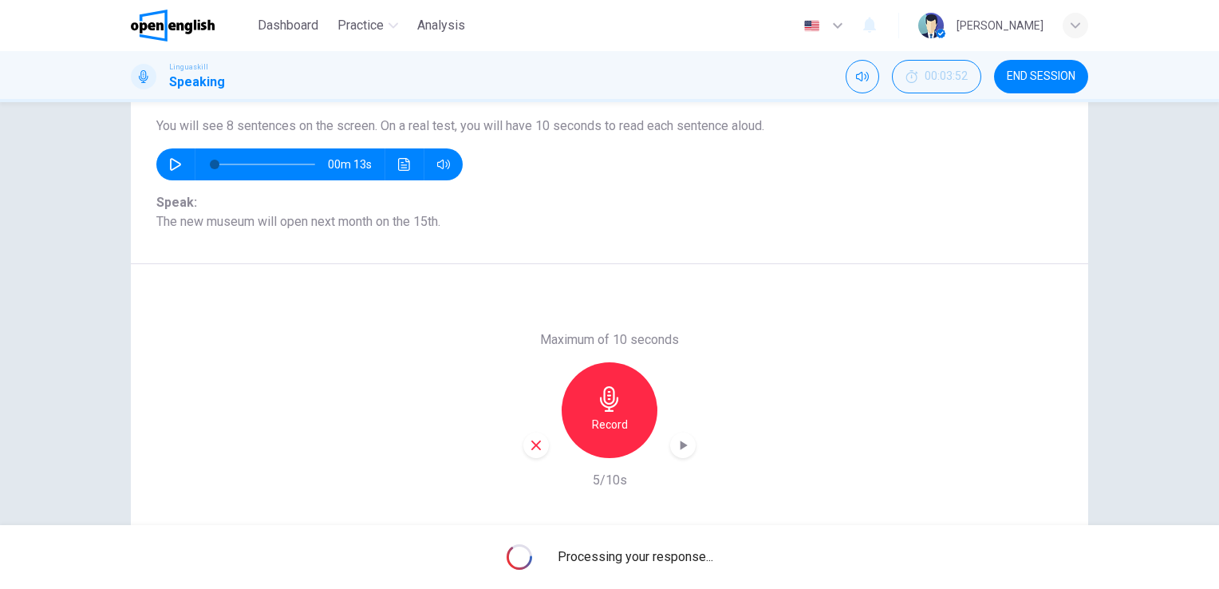
scroll to position [160, 0]
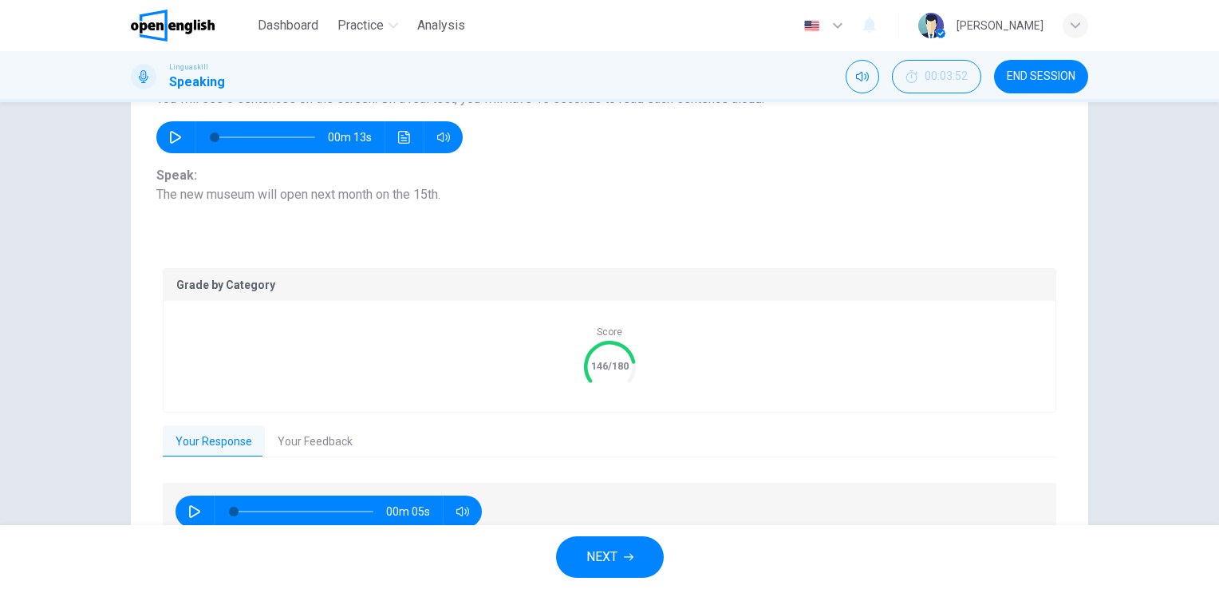
click at [190, 506] on icon "button" at bounding box center [194, 511] width 13 height 13
type input "*"
drag, startPoint x: 305, startPoint y: 439, endPoint x: 354, endPoint y: 439, distance: 48.6
click at [305, 439] on button "Your Feedback" at bounding box center [315, 441] width 100 height 33
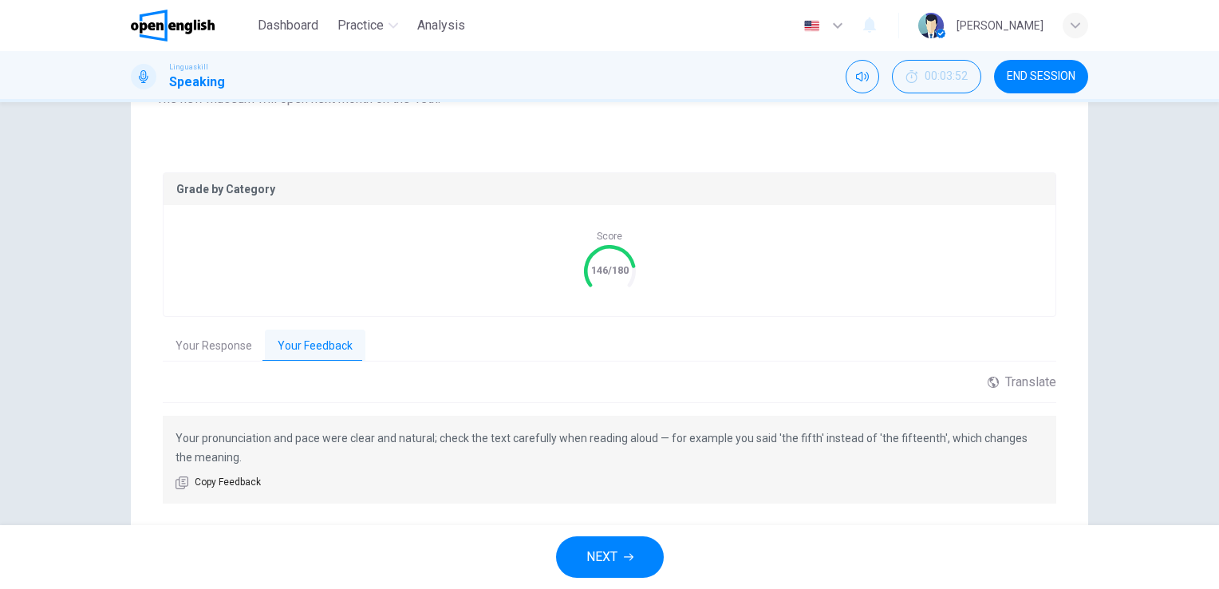
scroll to position [219, 0]
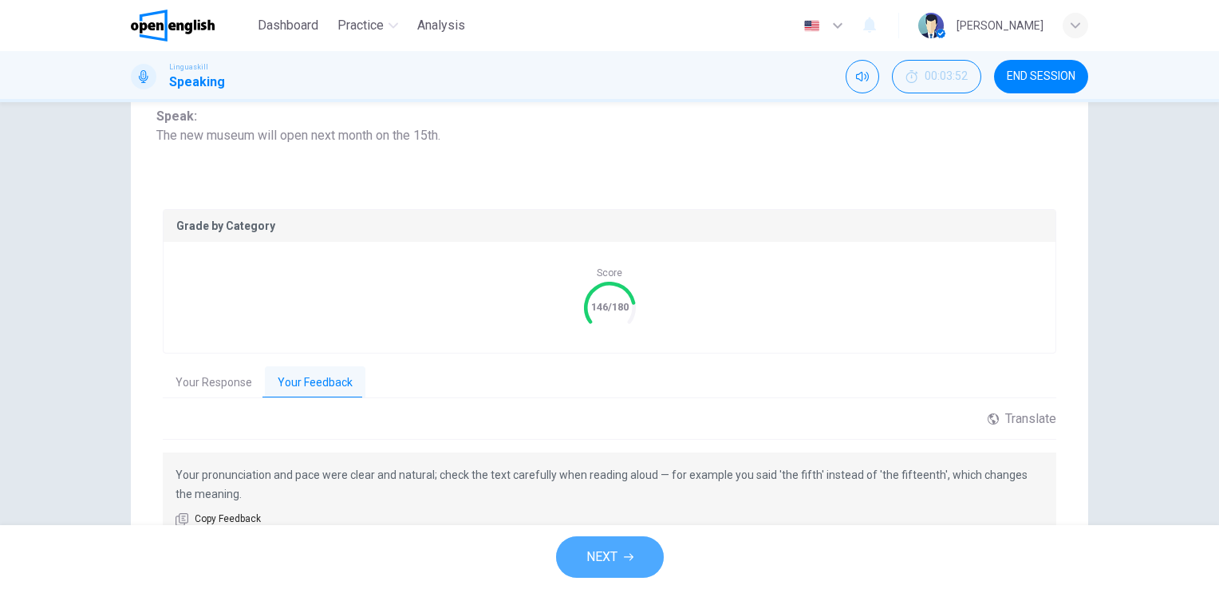
click at [608, 554] on span "NEXT" at bounding box center [601, 556] width 31 height 22
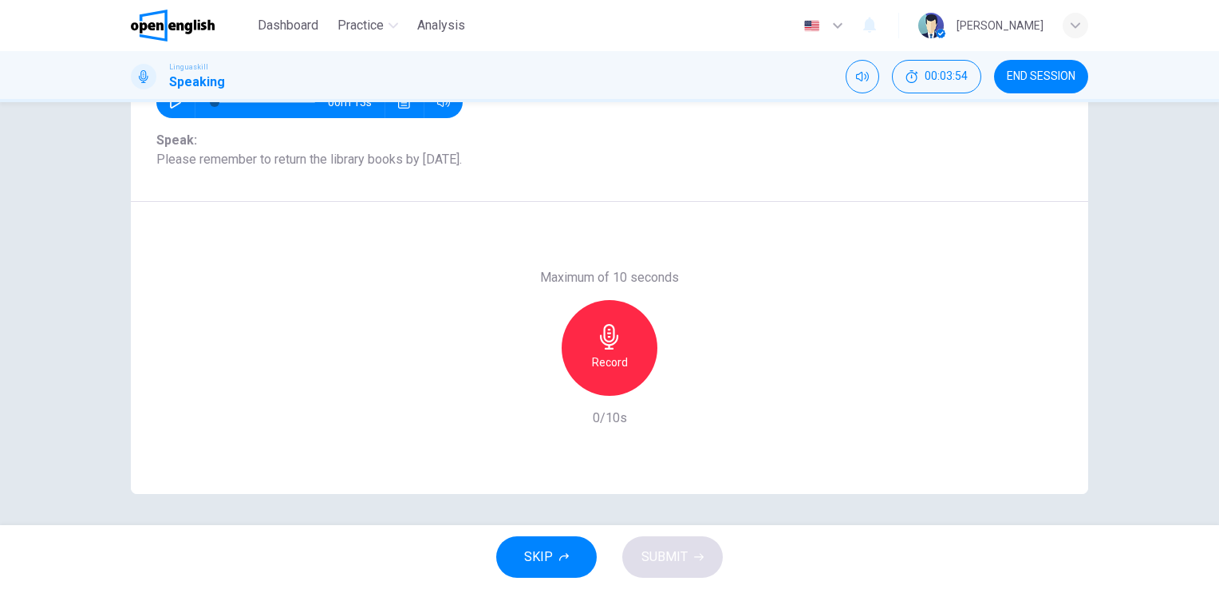
drag, startPoint x: 603, startPoint y: 339, endPoint x: 664, endPoint y: 347, distance: 61.1
click at [603, 338] on icon "button" at bounding box center [610, 337] width 26 height 26
click at [601, 353] on h6 "Stop" at bounding box center [609, 362] width 24 height 19
click at [664, 550] on span "SUBMIT" at bounding box center [664, 556] width 46 height 22
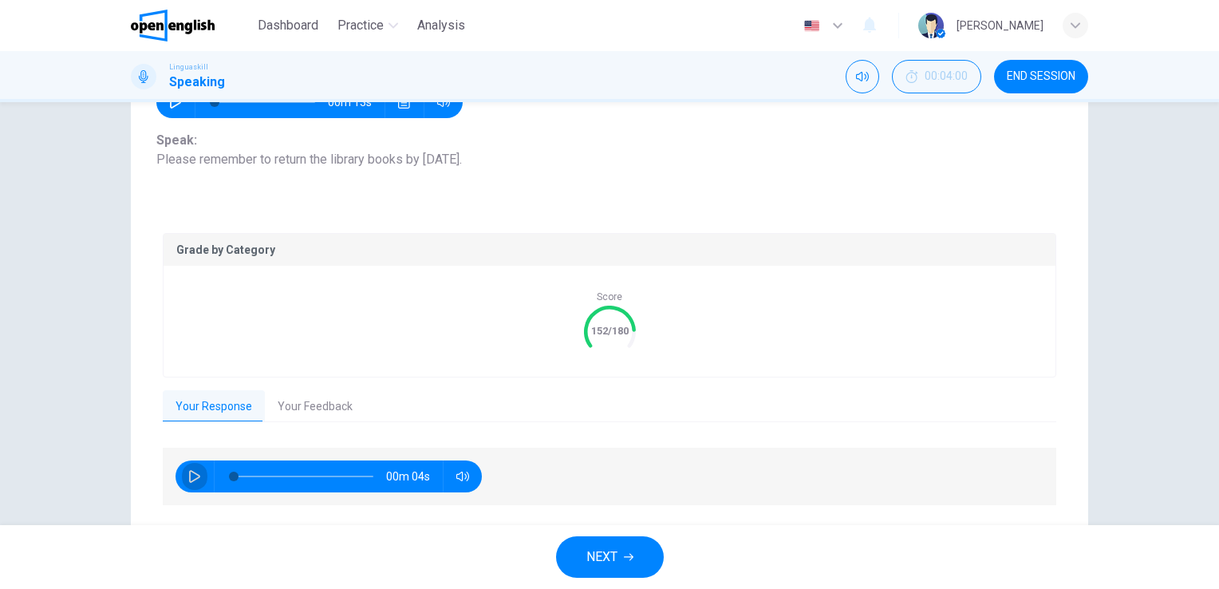
click at [189, 472] on icon "button" at bounding box center [194, 476] width 13 height 13
type input "*"
click at [322, 406] on button "Your Feedback" at bounding box center [315, 406] width 100 height 33
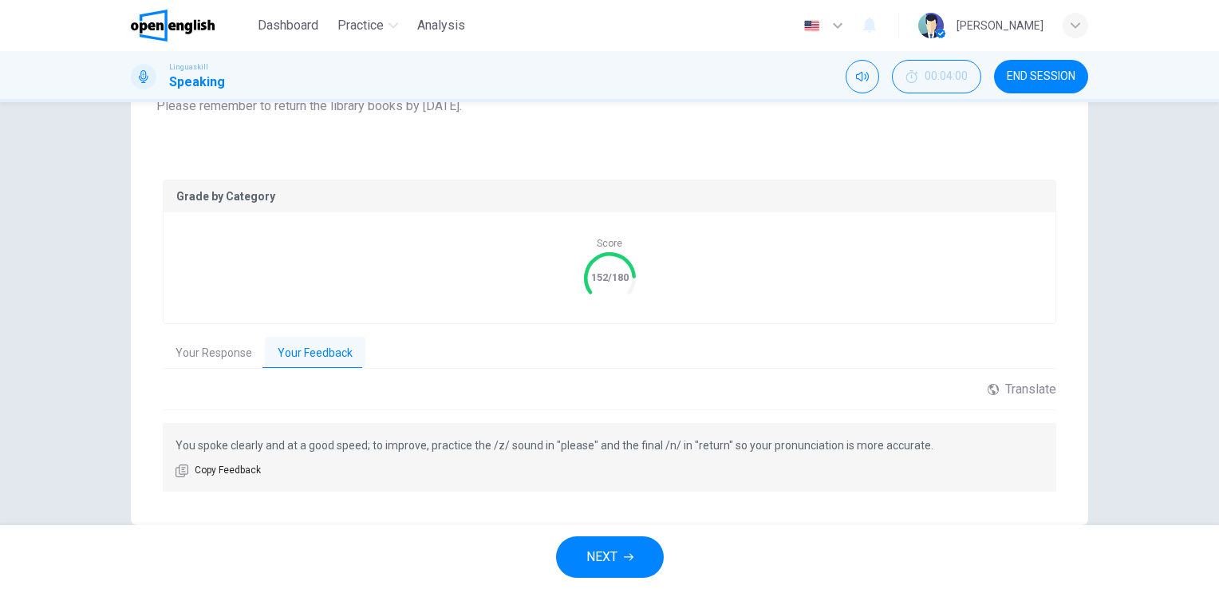
scroll to position [274, 0]
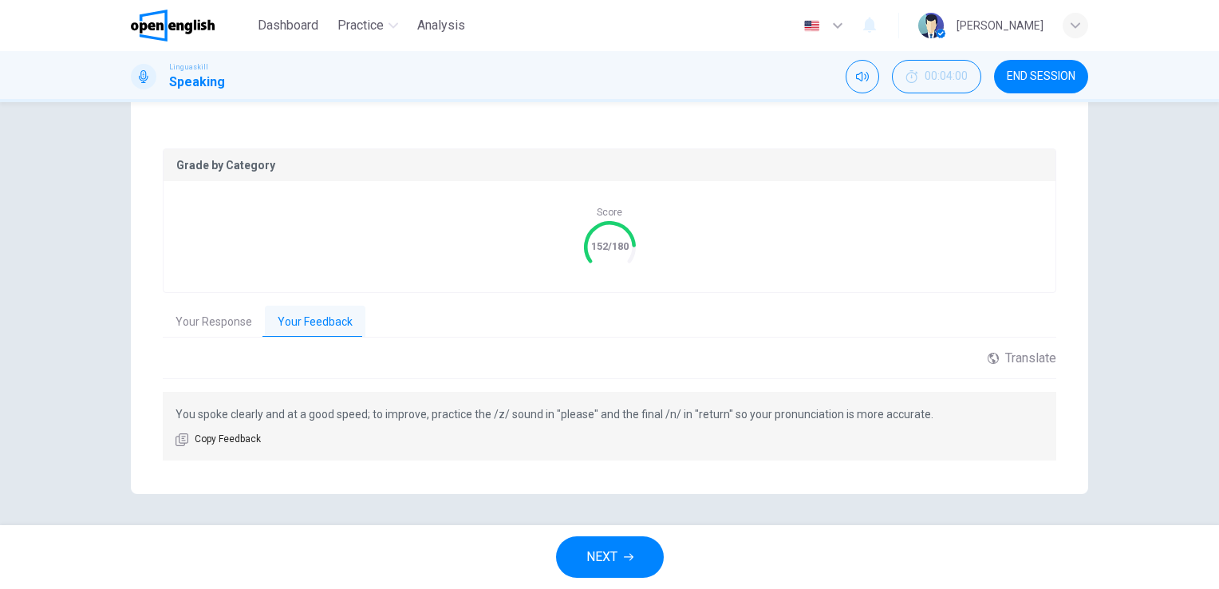
click at [613, 555] on span "NEXT" at bounding box center [601, 556] width 31 height 22
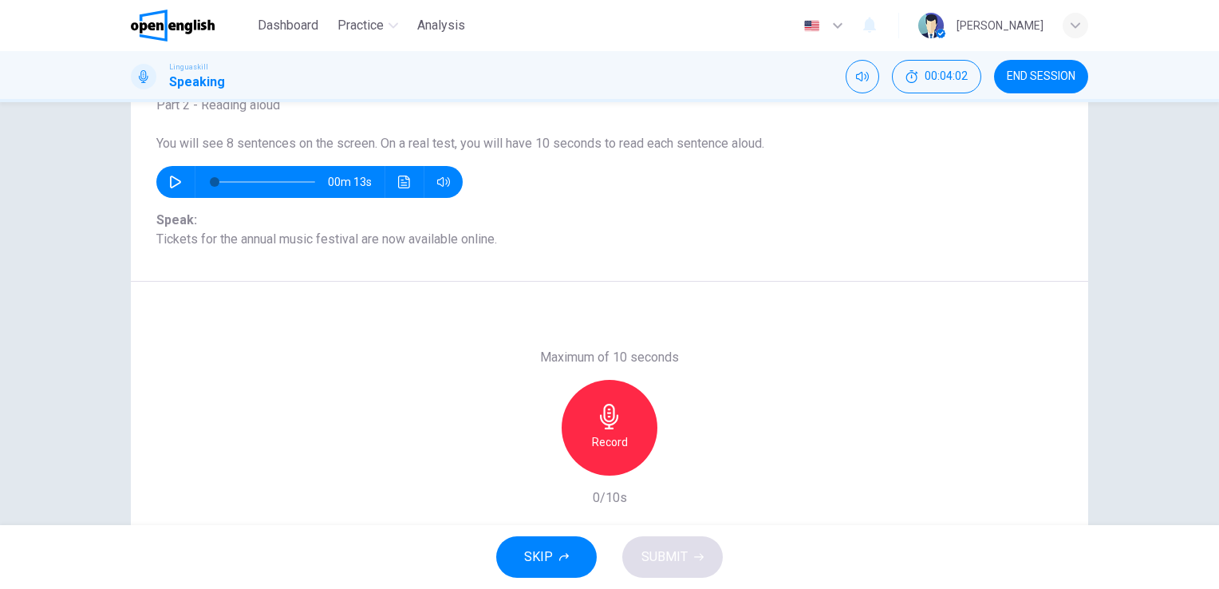
scroll to position [115, 0]
click at [603, 423] on icon "button" at bounding box center [610, 417] width 26 height 26
click at [603, 428] on div "Stop" at bounding box center [609, 428] width 96 height 96
click at [670, 557] on span "SUBMIT" at bounding box center [664, 556] width 46 height 22
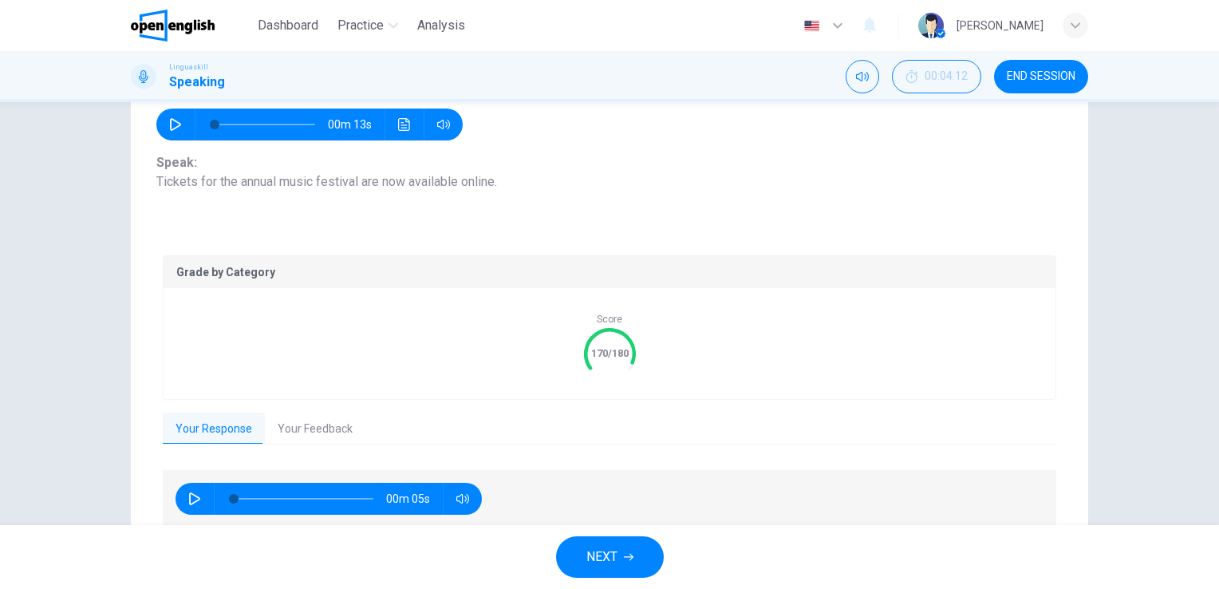
scroll to position [239, 0]
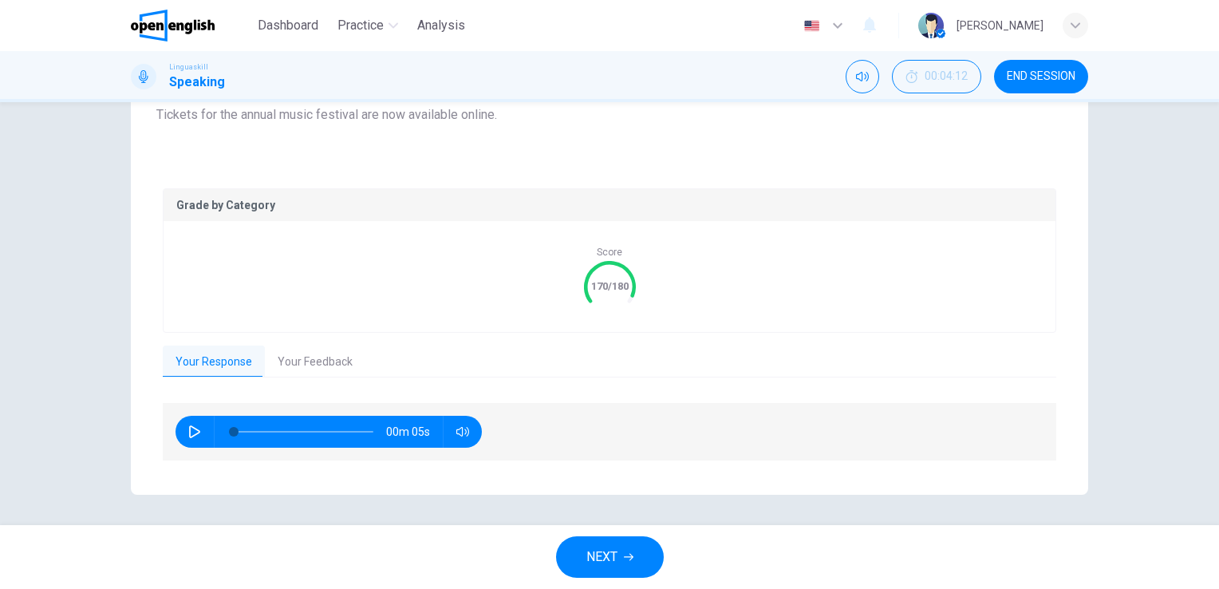
click at [196, 429] on icon "button" at bounding box center [194, 431] width 13 height 13
type input "*"
click at [318, 360] on button "Your Feedback" at bounding box center [315, 361] width 100 height 33
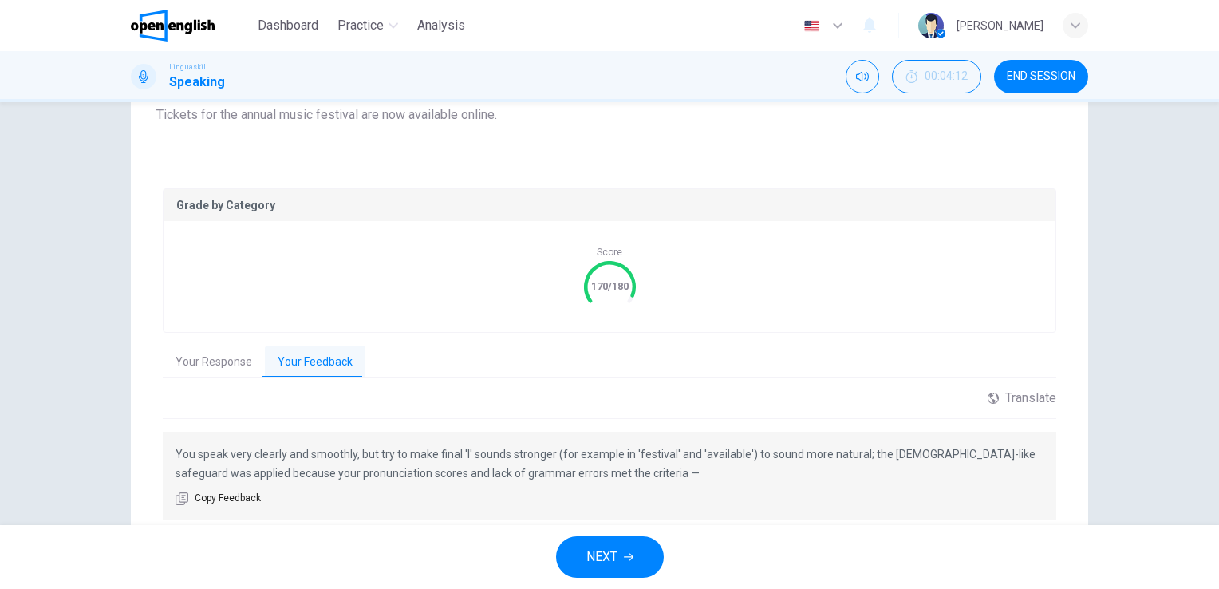
click at [611, 553] on span "NEXT" at bounding box center [601, 556] width 31 height 22
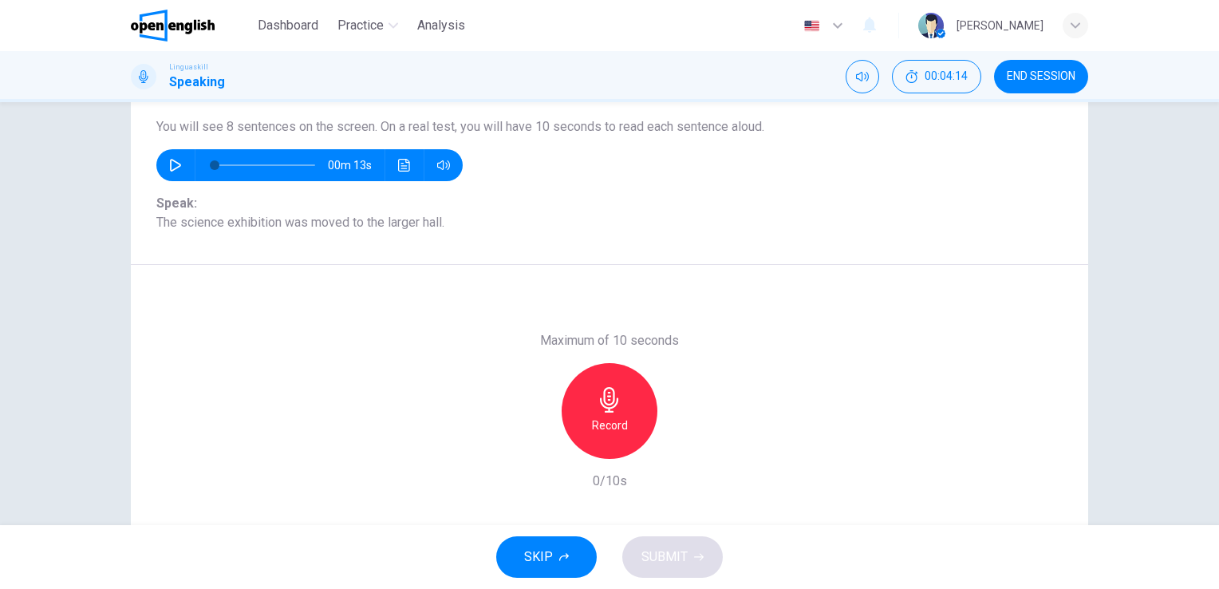
scroll to position [160, 0]
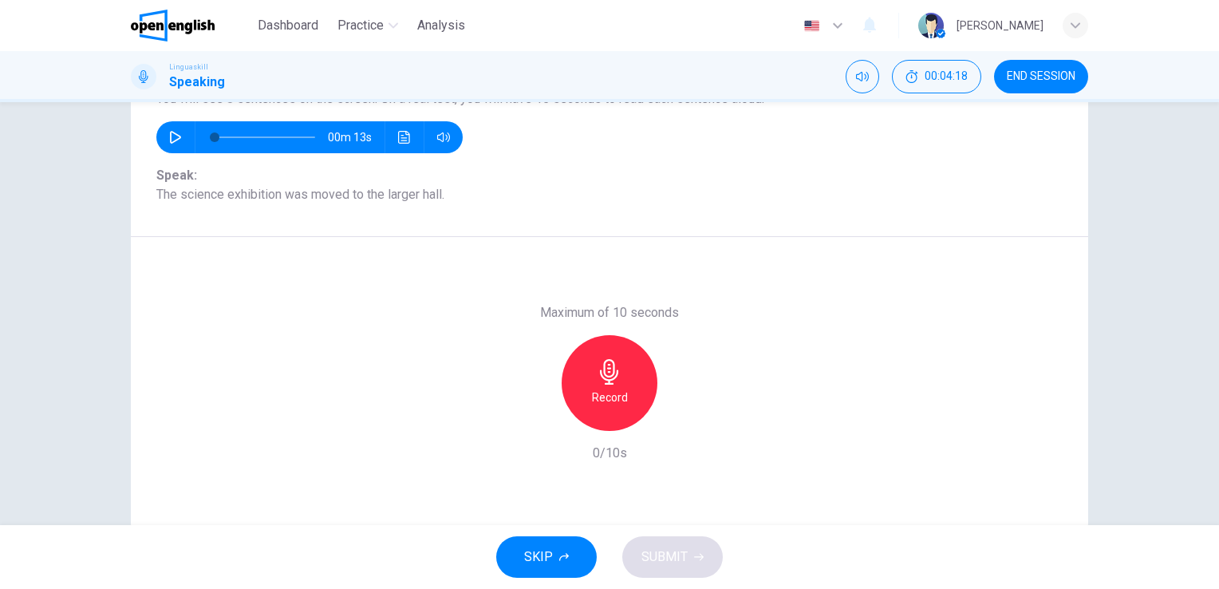
click at [601, 385] on div "Record" at bounding box center [609, 383] width 96 height 96
click at [600, 390] on h6 "Stop" at bounding box center [609, 397] width 24 height 19
click at [664, 573] on button "SUBMIT" at bounding box center [672, 556] width 100 height 41
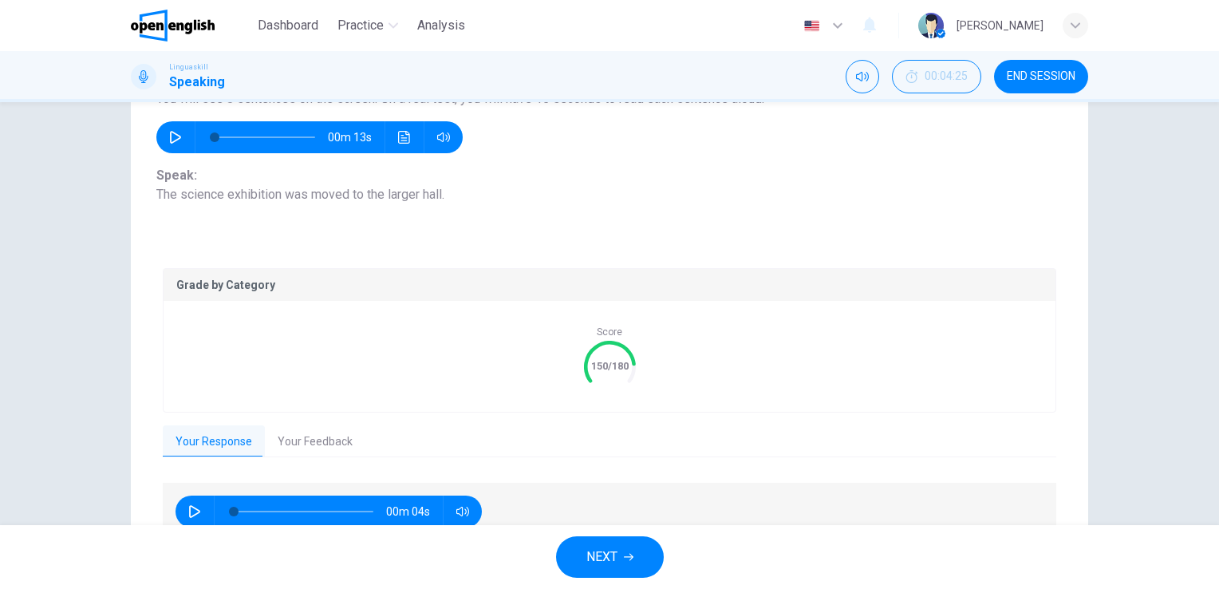
click at [311, 444] on button "Your Feedback" at bounding box center [315, 441] width 100 height 33
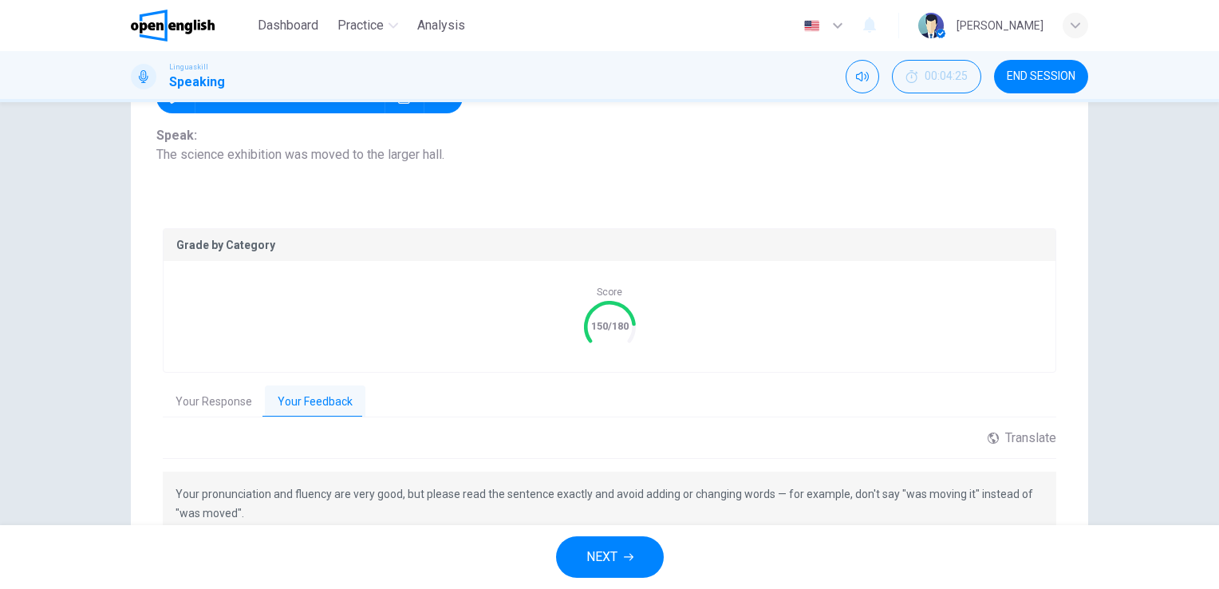
scroll to position [298, 0]
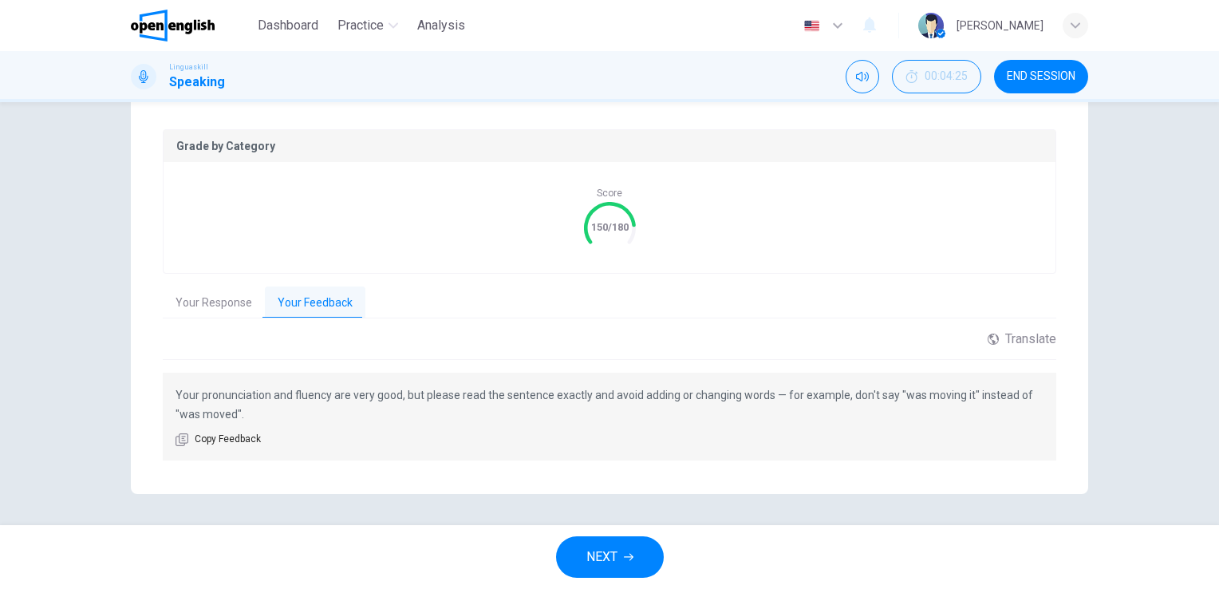
click at [213, 298] on button "Your Response" at bounding box center [214, 302] width 102 height 33
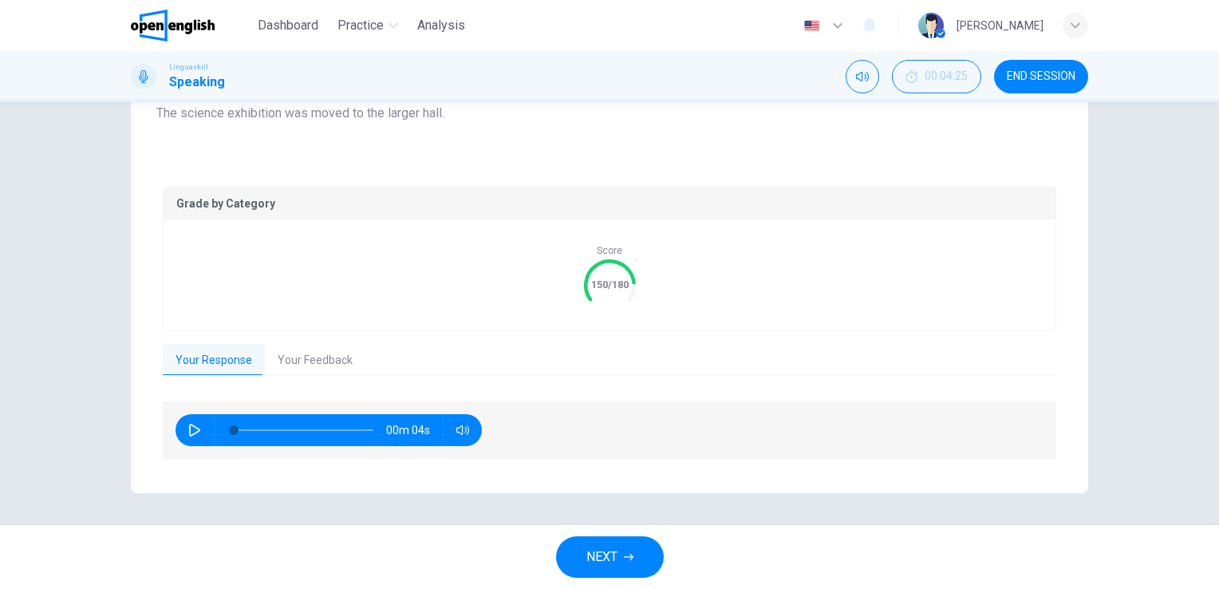
scroll to position [239, 0]
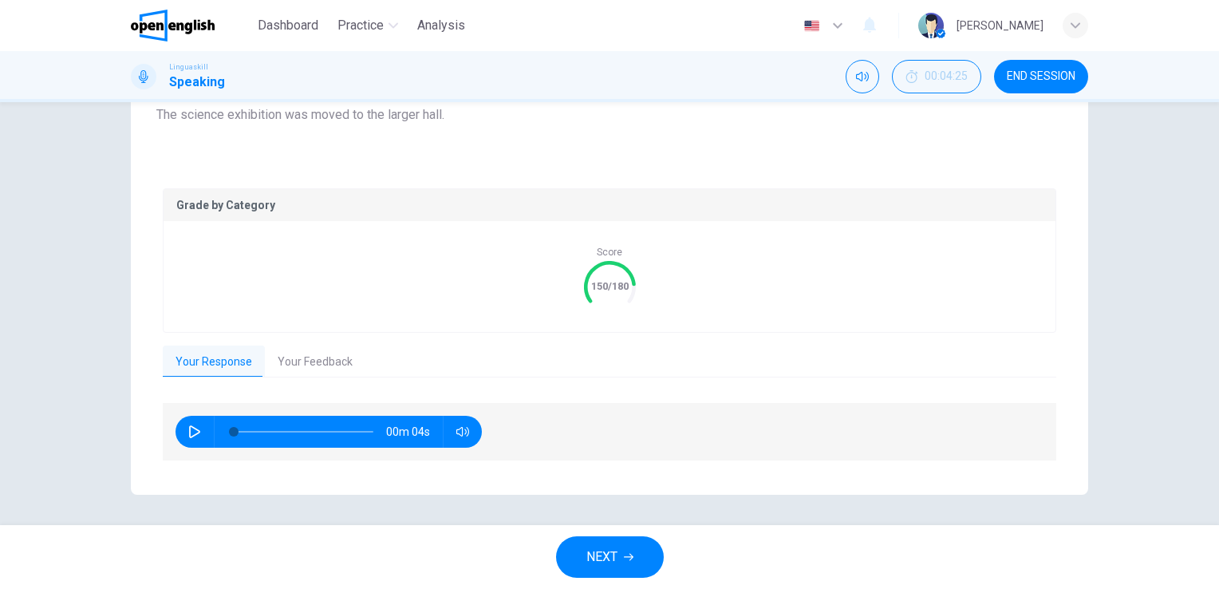
click at [195, 428] on icon "button" at bounding box center [194, 431] width 13 height 13
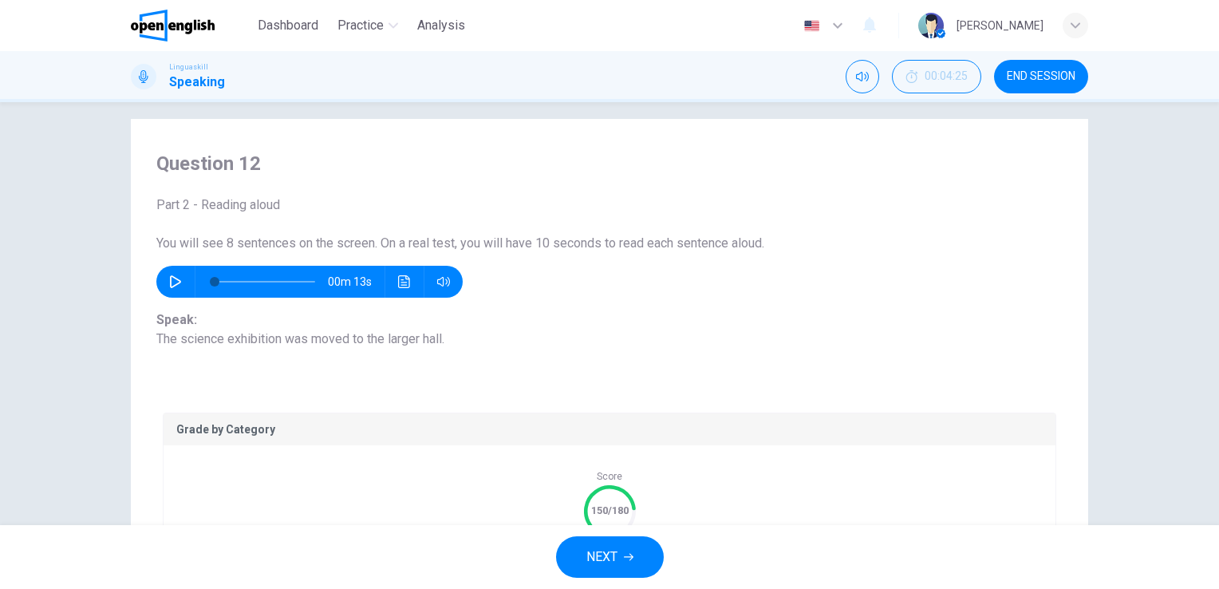
scroll to position [0, 0]
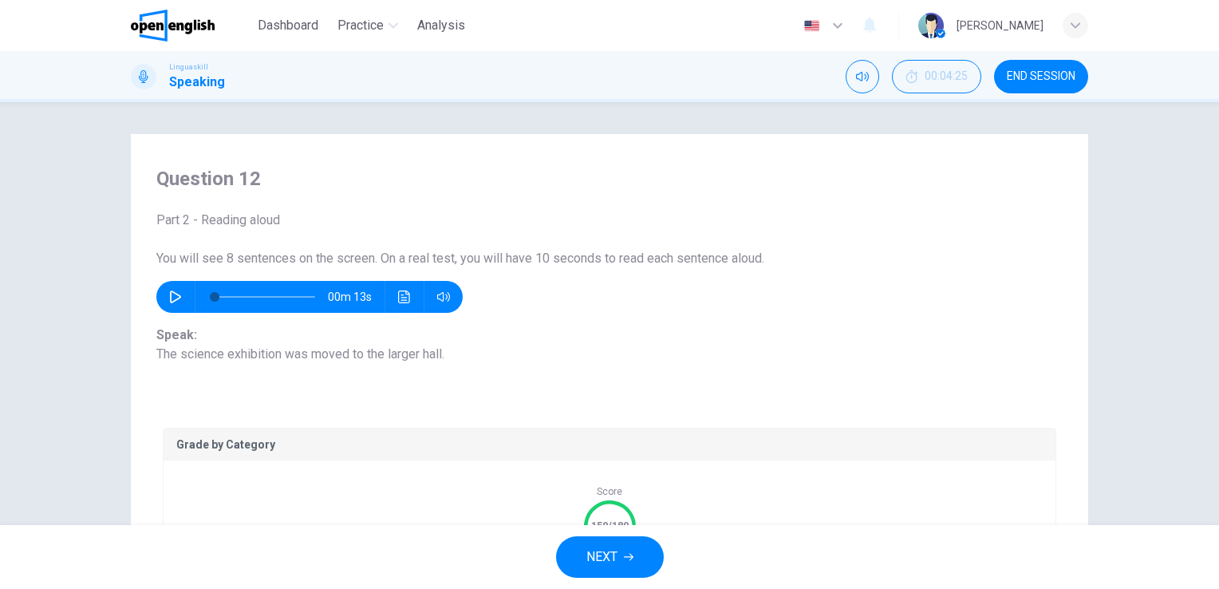
type input "*"
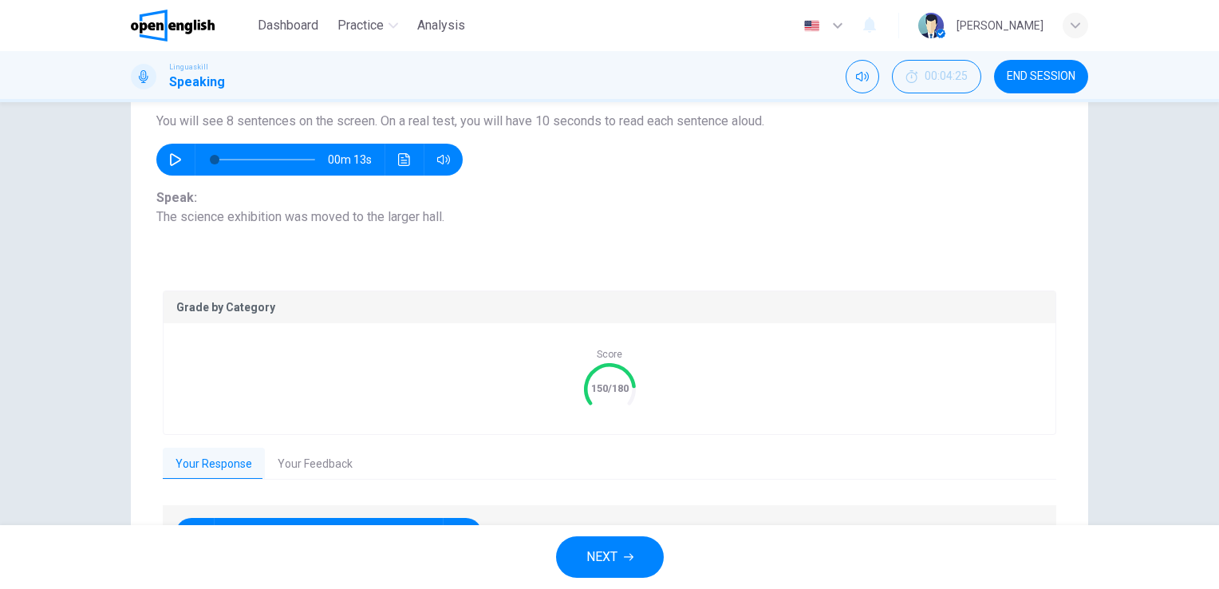
scroll to position [239, 0]
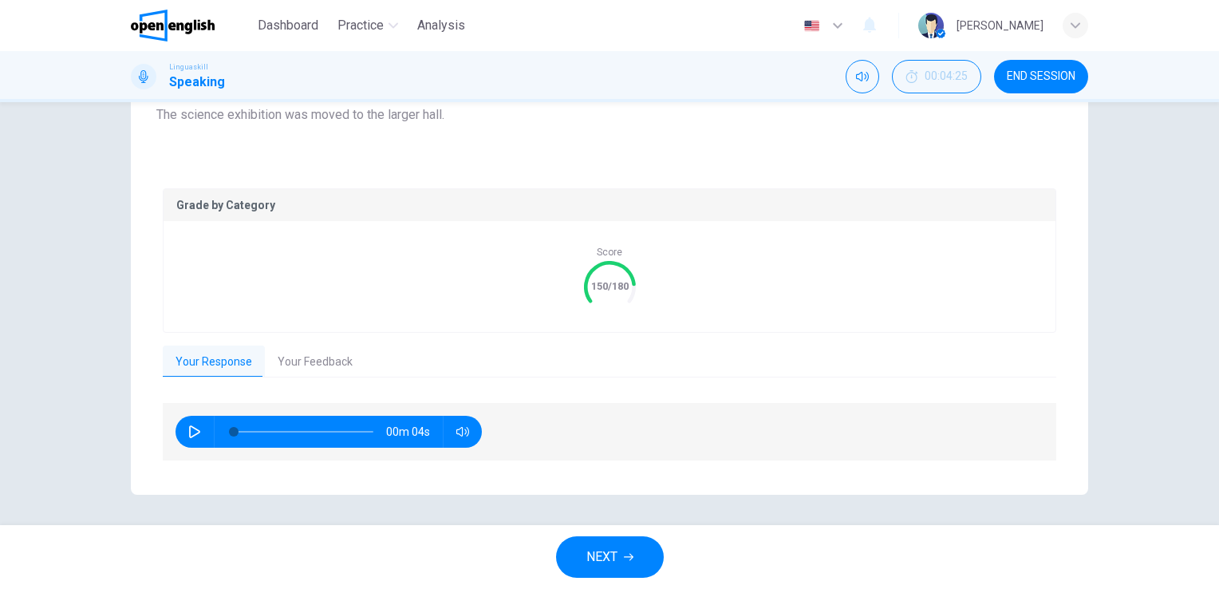
click at [610, 560] on span "NEXT" at bounding box center [601, 556] width 31 height 22
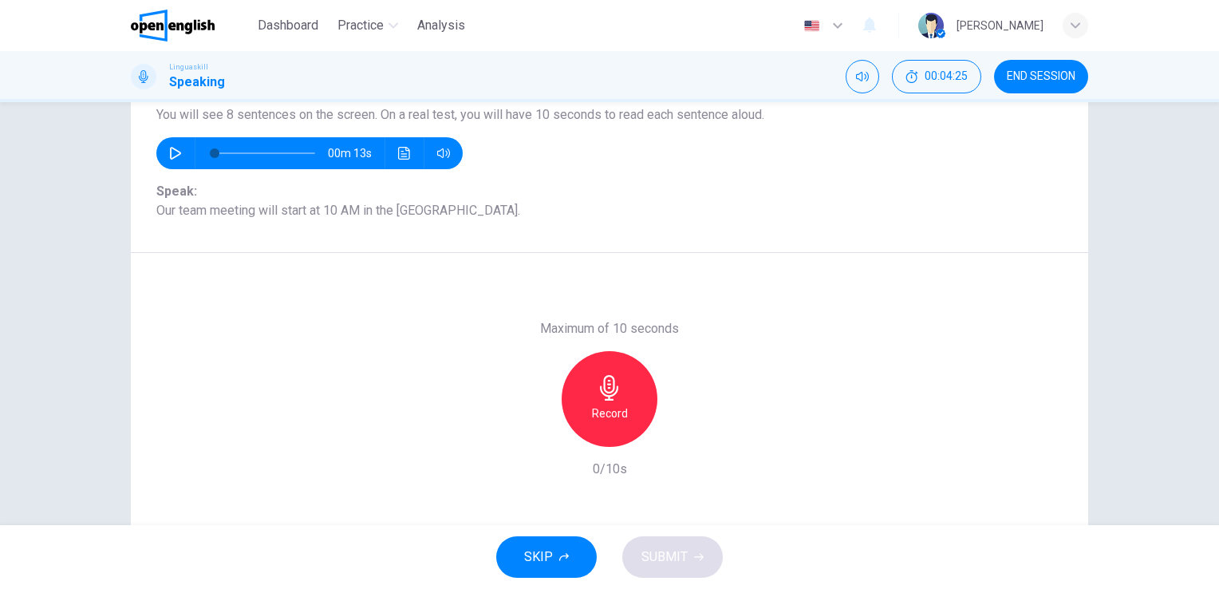
scroll to position [115, 0]
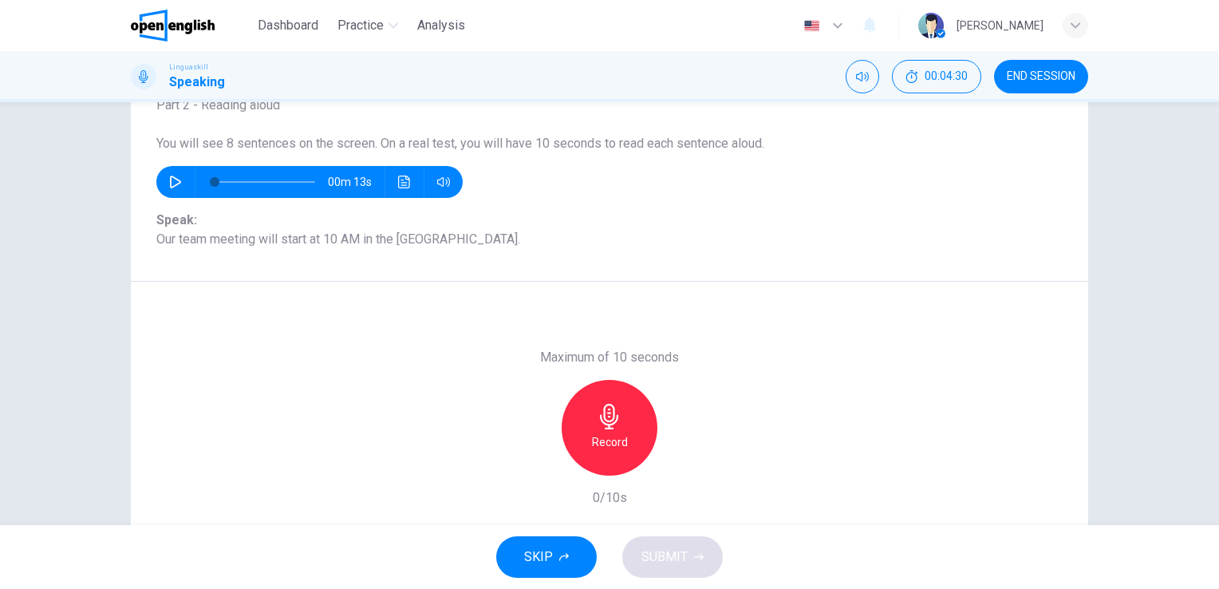
click at [603, 421] on icon "button" at bounding box center [610, 417] width 26 height 26
click at [603, 432] on h6 "Stop" at bounding box center [609, 441] width 24 height 19
click at [674, 553] on span "SUBMIT" at bounding box center [664, 556] width 46 height 22
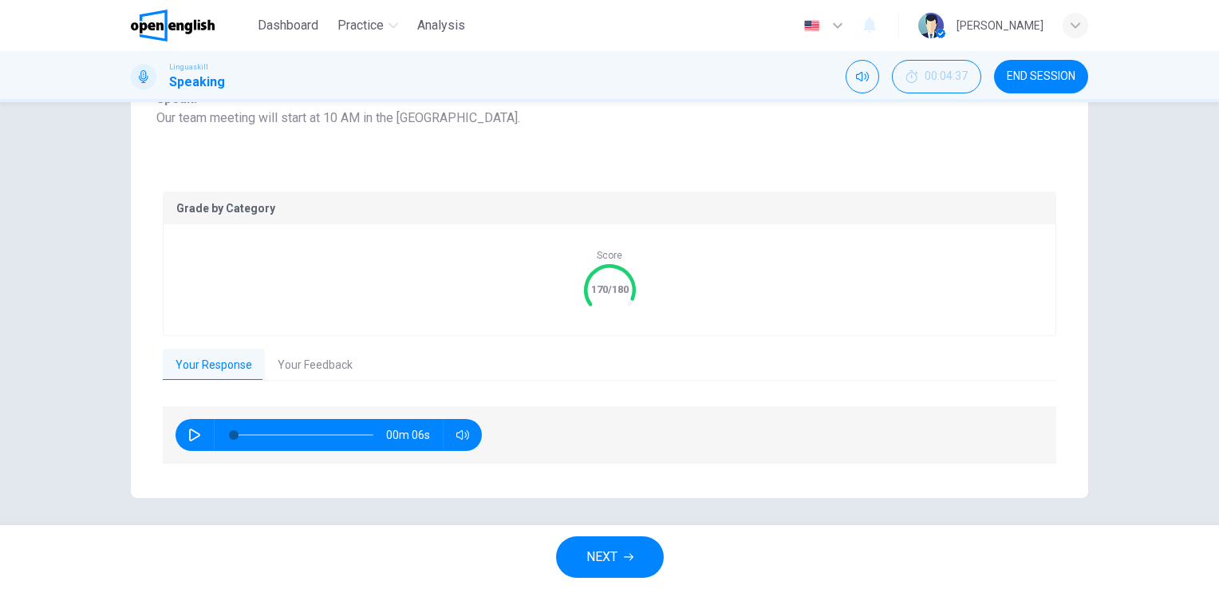
scroll to position [239, 0]
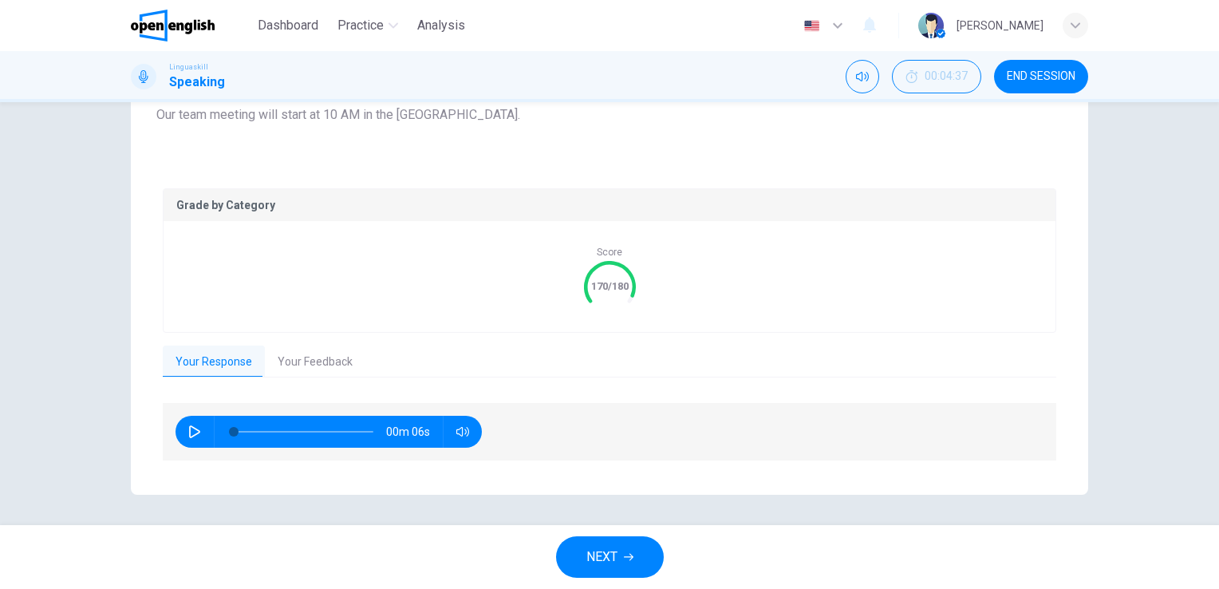
click at [194, 430] on icon "button" at bounding box center [194, 431] width 13 height 13
type input "*"
click at [313, 364] on button "Your Feedback" at bounding box center [315, 361] width 100 height 33
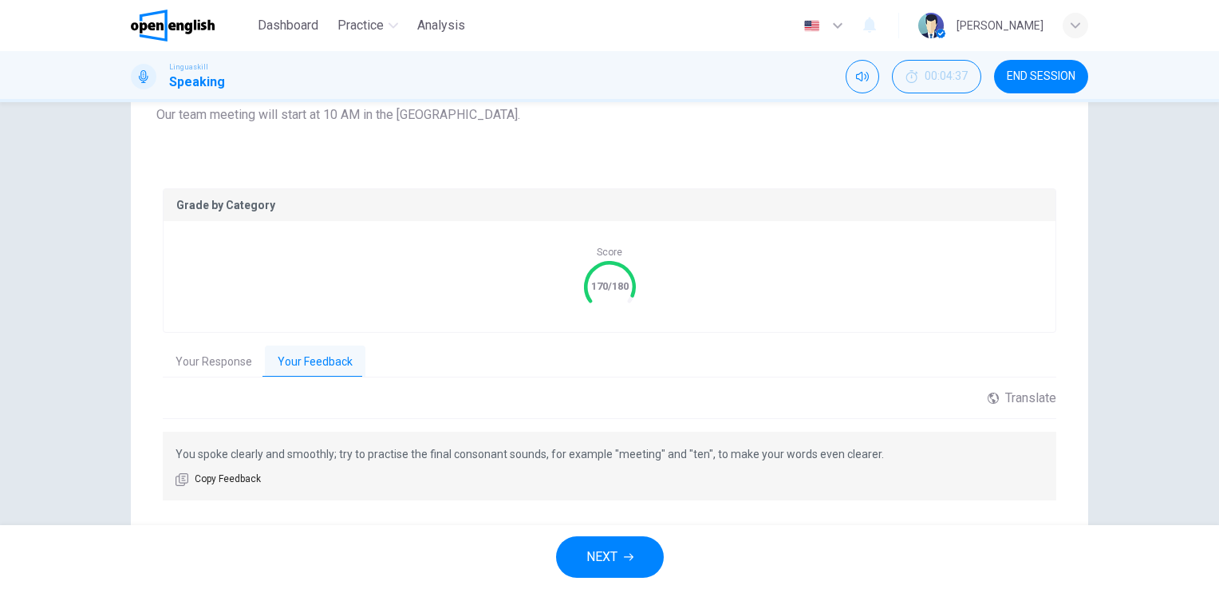
click at [609, 551] on span "NEXT" at bounding box center [601, 556] width 31 height 22
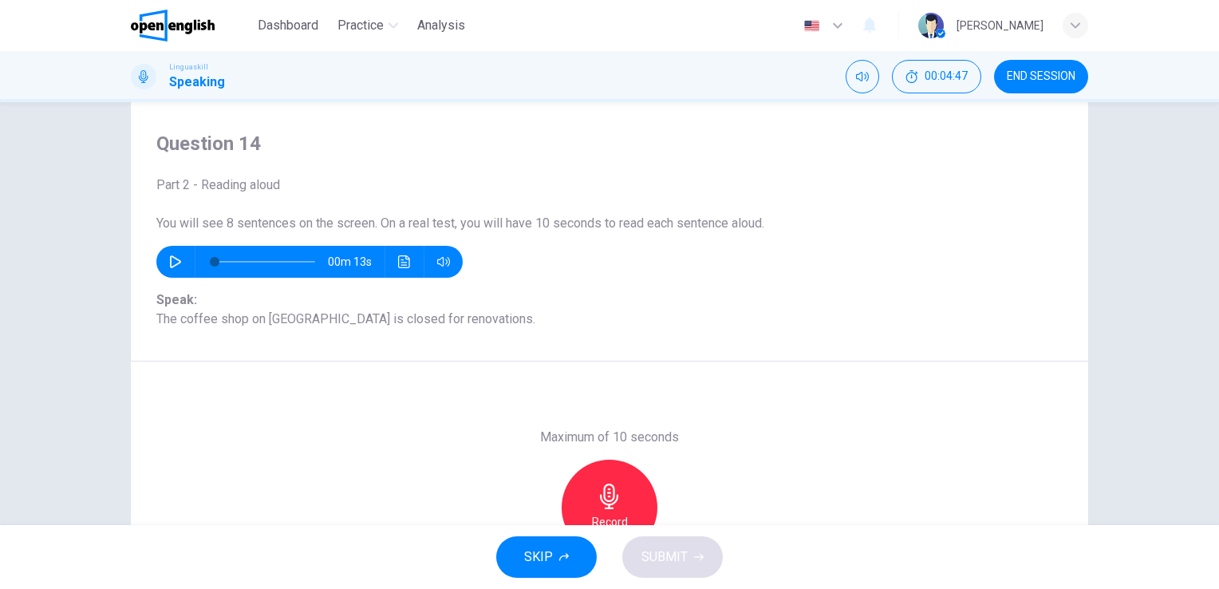
scroll to position [115, 0]
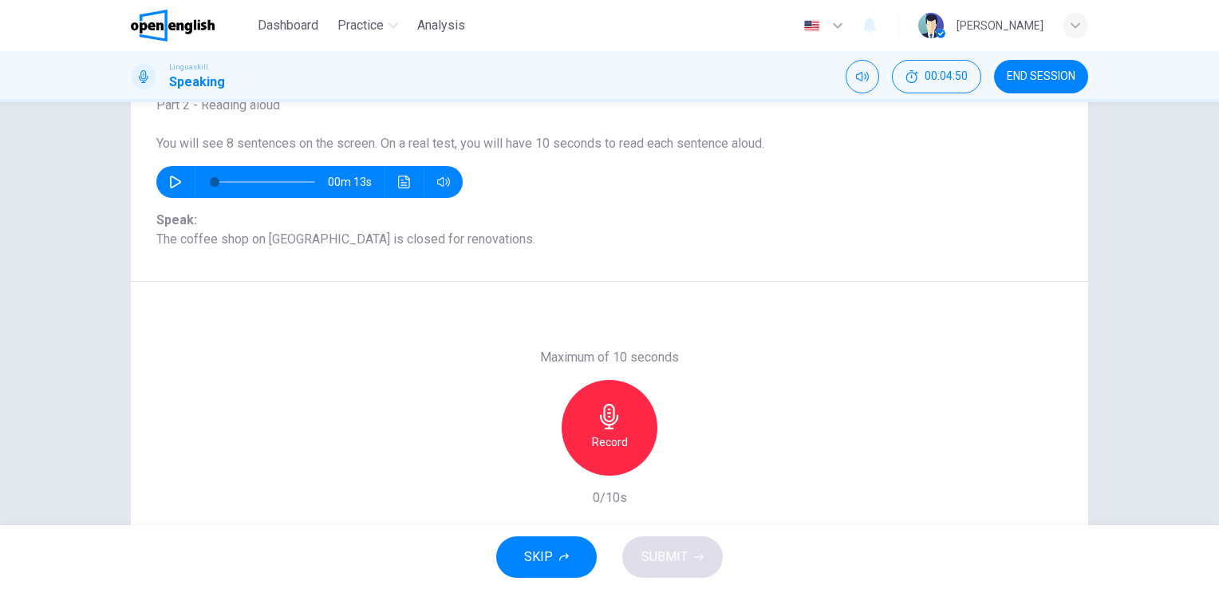
click at [601, 427] on icon "button" at bounding box center [609, 417] width 18 height 26
click at [603, 429] on div "Stop" at bounding box center [609, 428] width 96 height 96
click at [662, 550] on span "SUBMIT" at bounding box center [664, 556] width 46 height 22
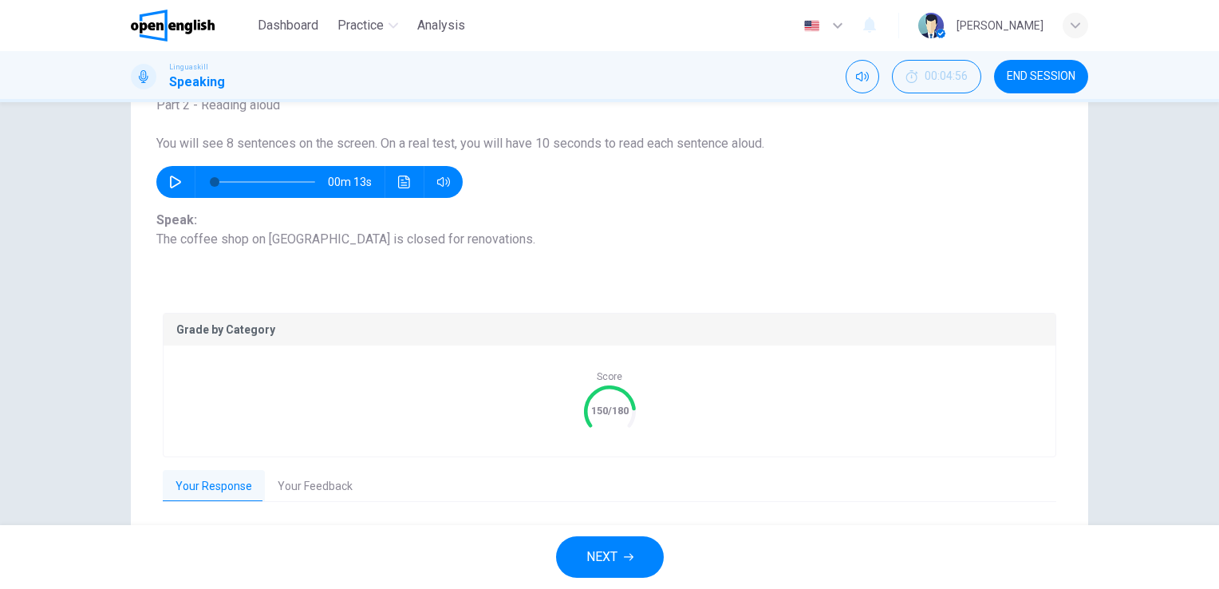
click at [205, 486] on button "Your Response" at bounding box center [214, 486] width 102 height 33
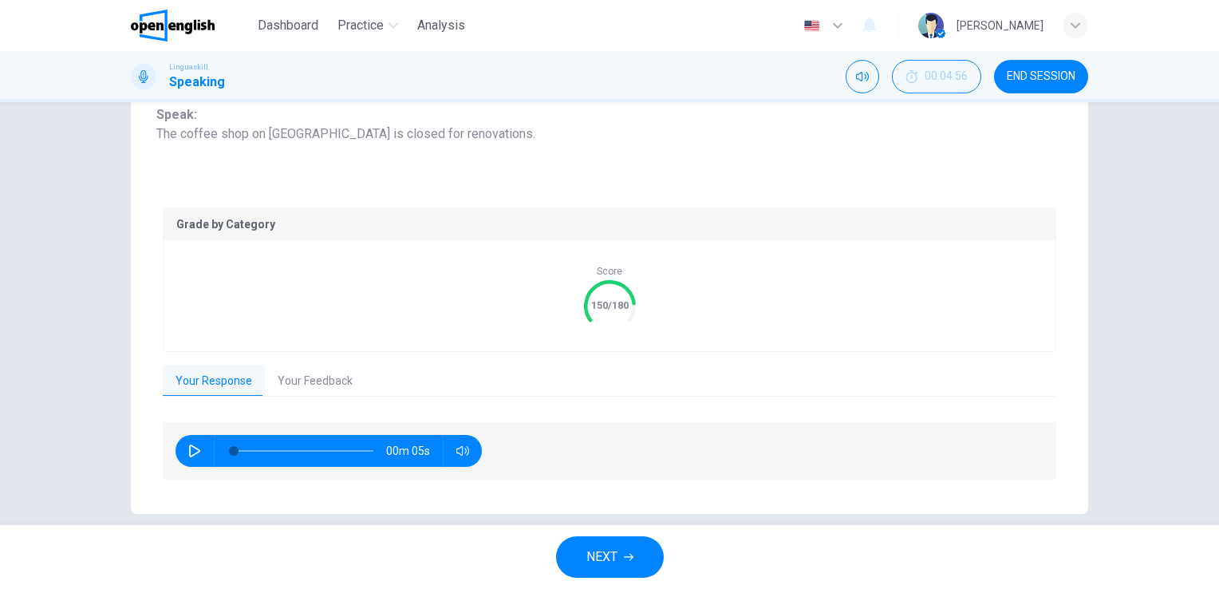
scroll to position [239, 0]
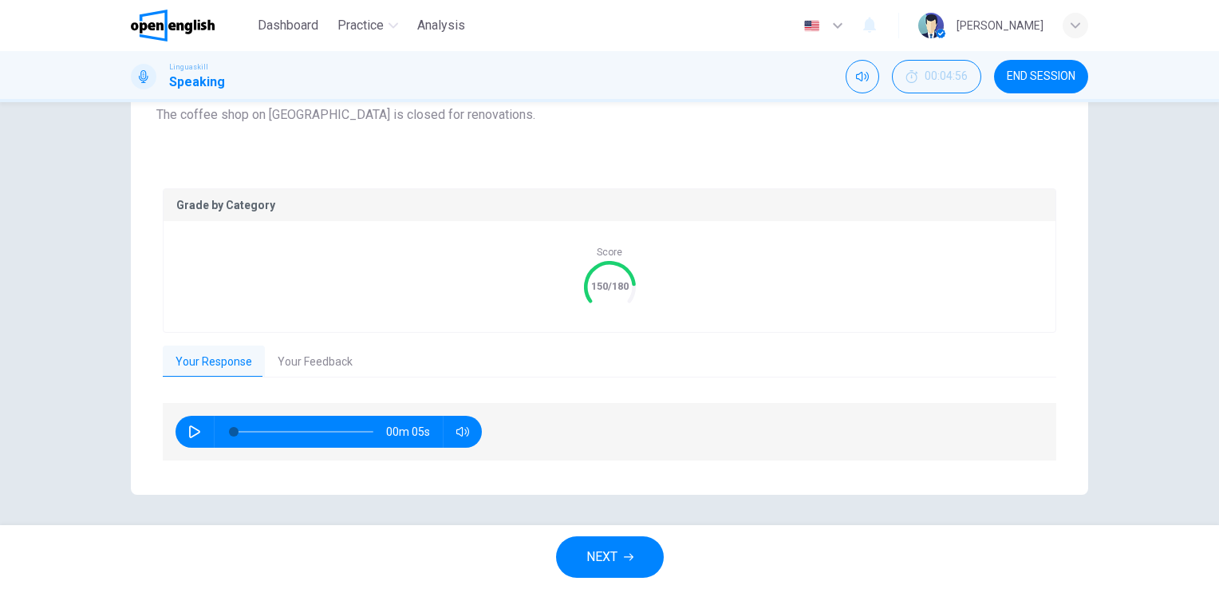
click at [189, 431] on icon "button" at bounding box center [194, 431] width 11 height 13
click at [306, 359] on button "Your Feedback" at bounding box center [315, 361] width 100 height 33
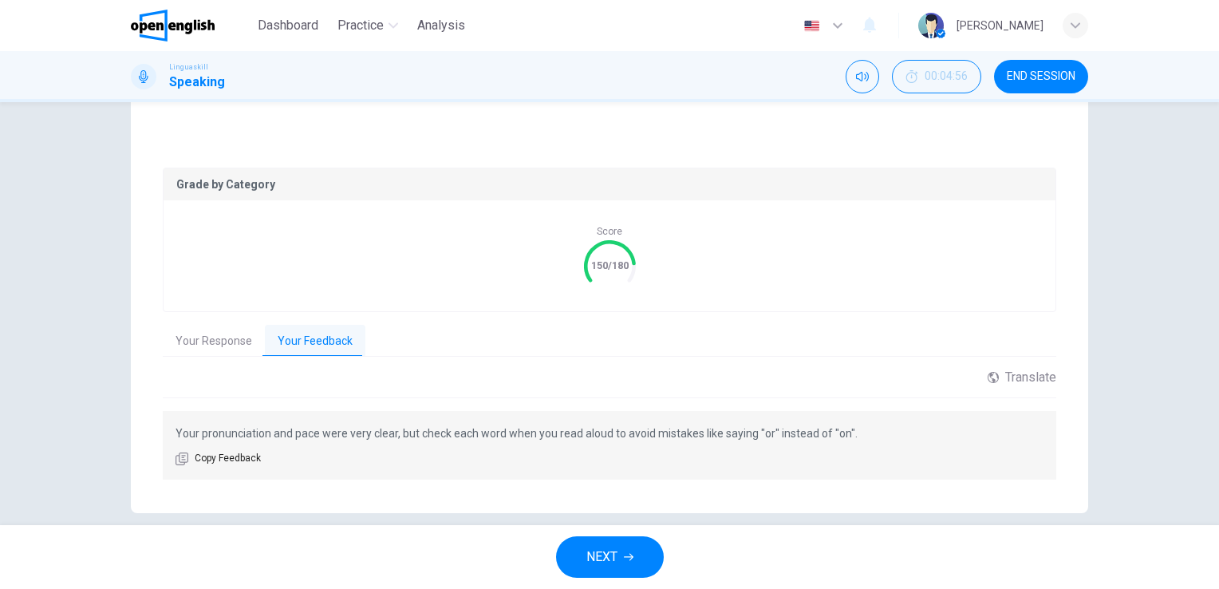
scroll to position [279, 0]
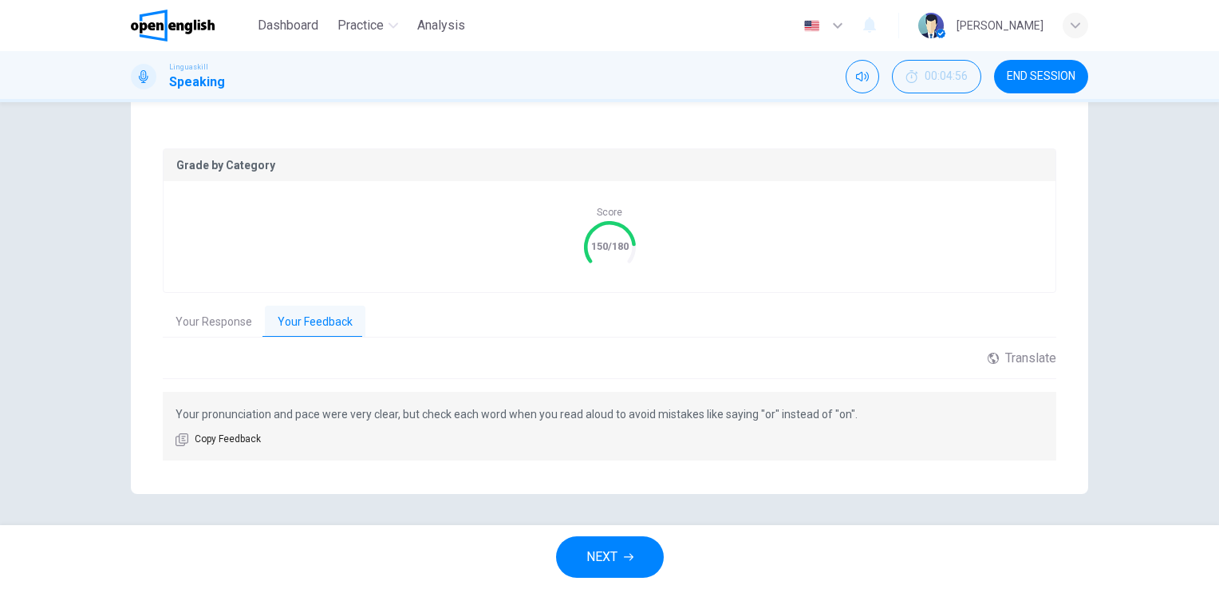
click at [209, 329] on button "Your Response" at bounding box center [214, 321] width 102 height 33
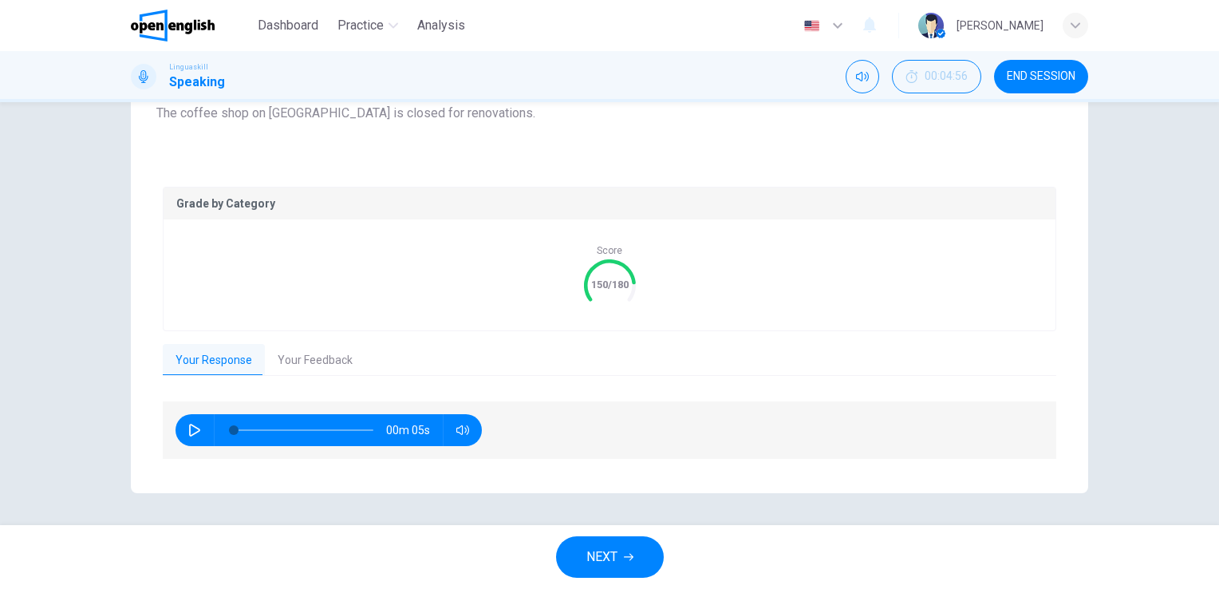
scroll to position [239, 0]
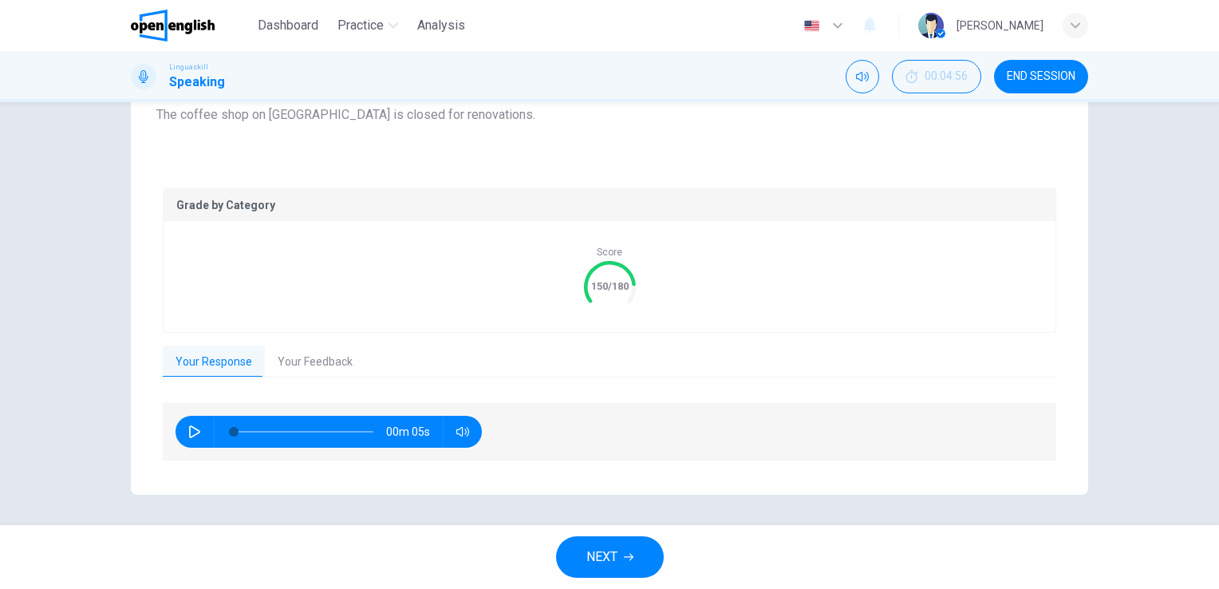
click at [190, 429] on icon "button" at bounding box center [194, 431] width 13 height 13
type input "**"
click at [626, 557] on icon "button" at bounding box center [629, 556] width 10 height 7
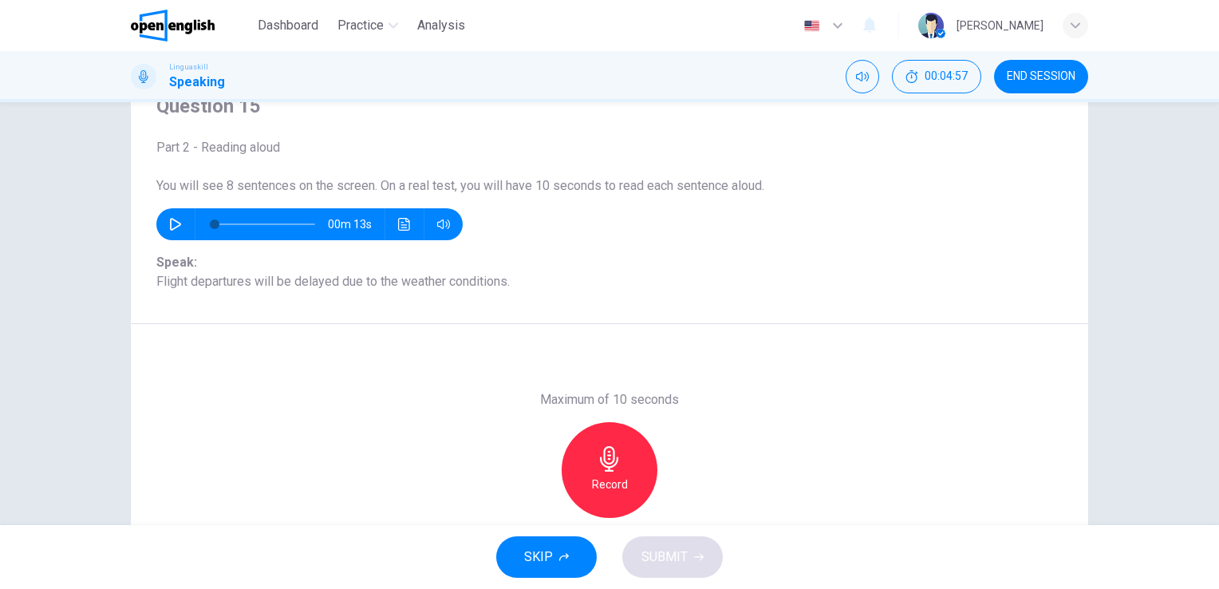
scroll to position [35, 0]
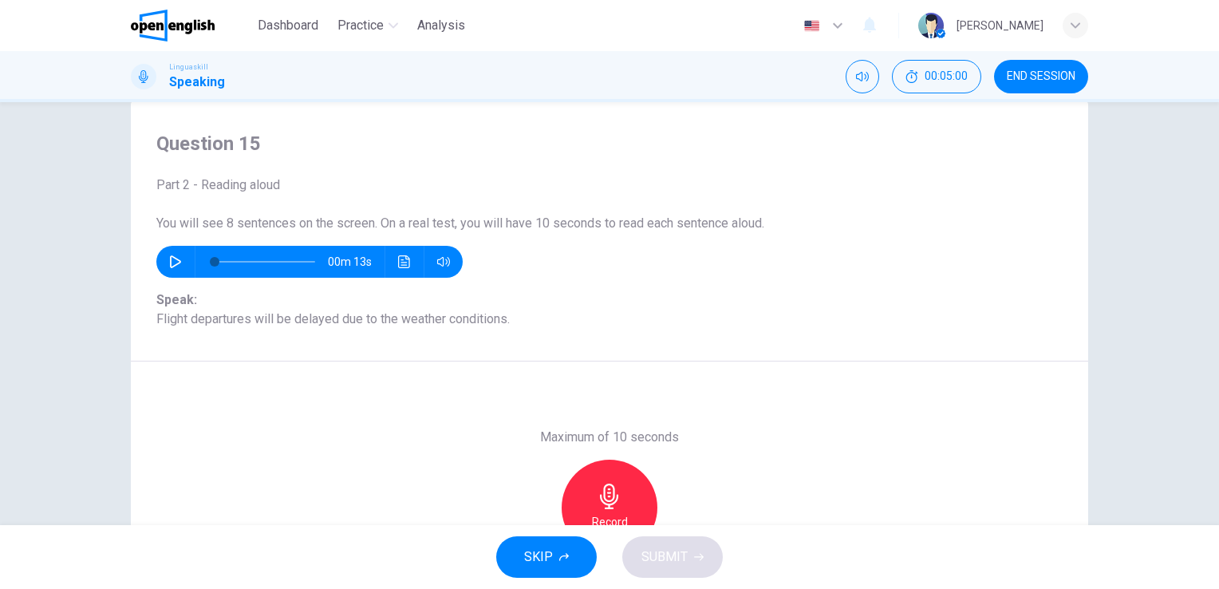
click at [606, 500] on icon "button" at bounding box center [609, 496] width 18 height 26
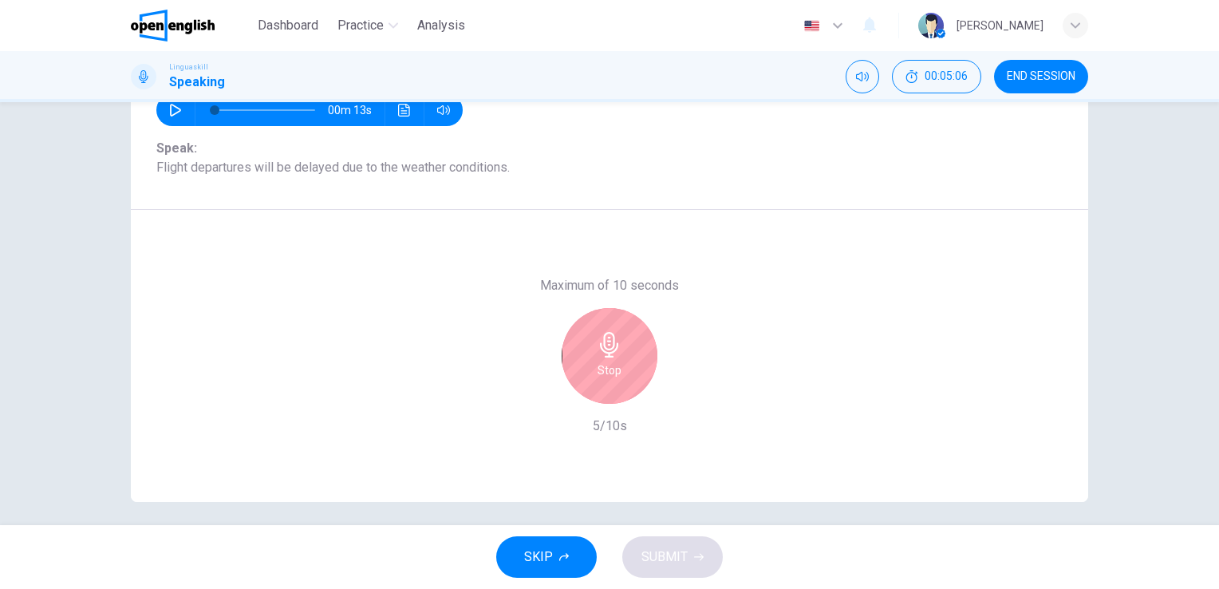
scroll to position [195, 0]
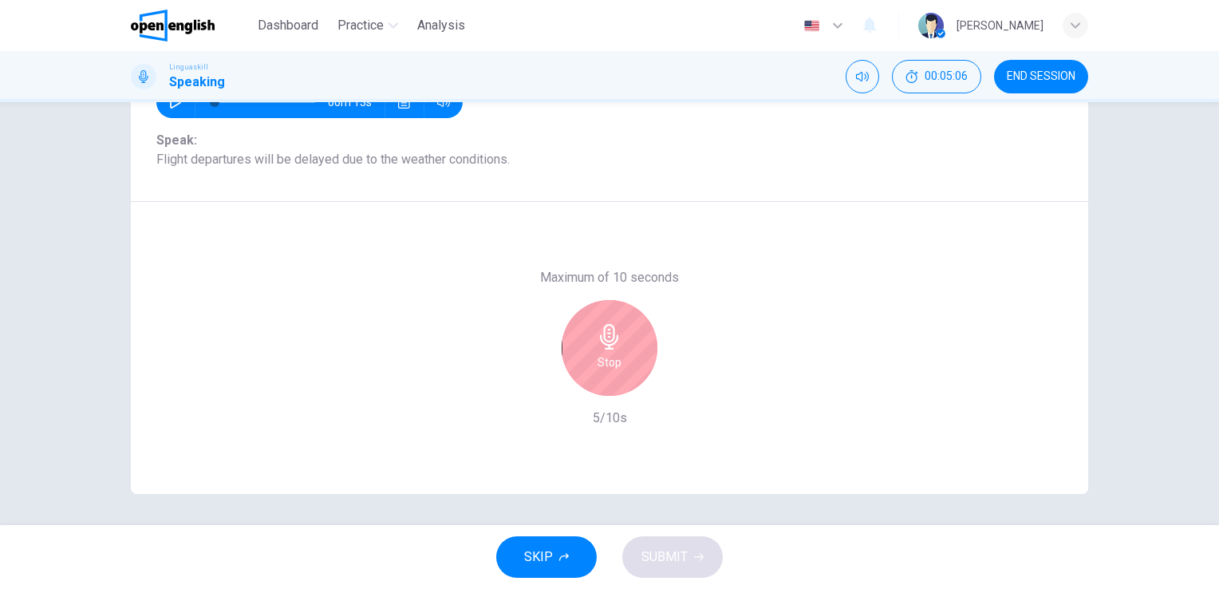
click at [597, 342] on icon "button" at bounding box center [610, 337] width 26 height 26
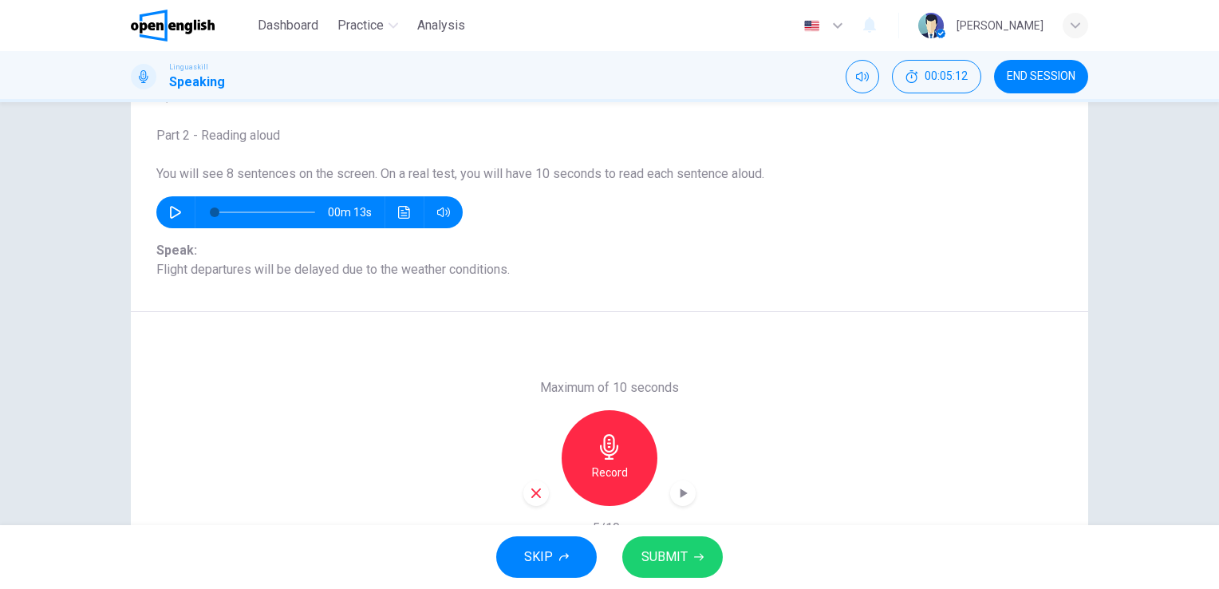
scroll to position [35, 0]
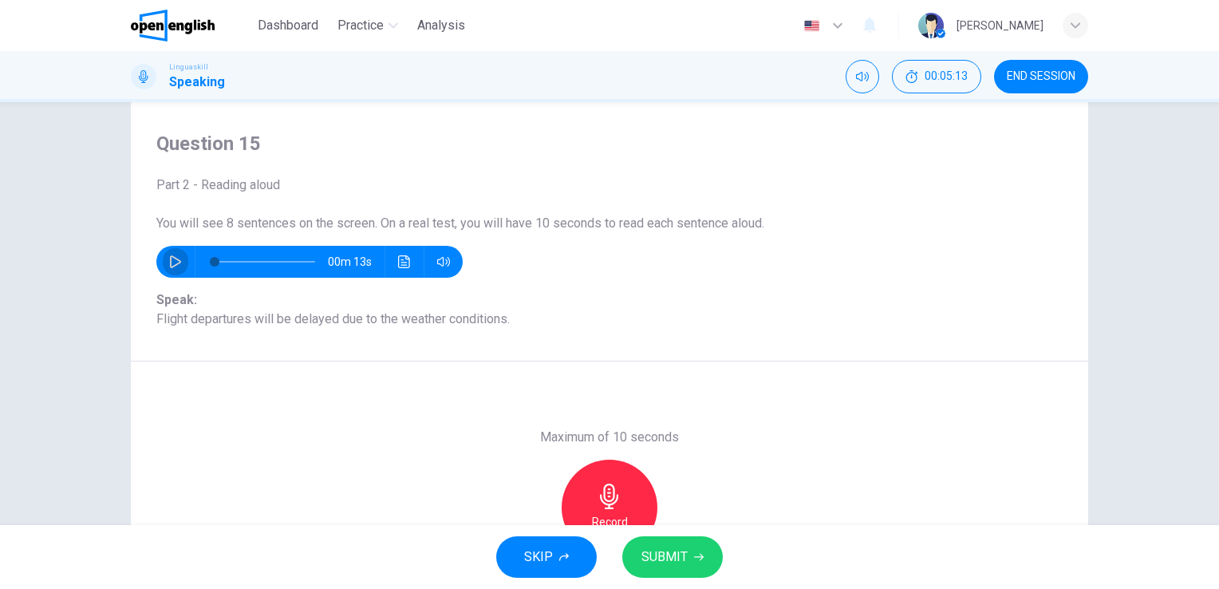
click at [173, 259] on icon "button" at bounding box center [175, 261] width 11 height 13
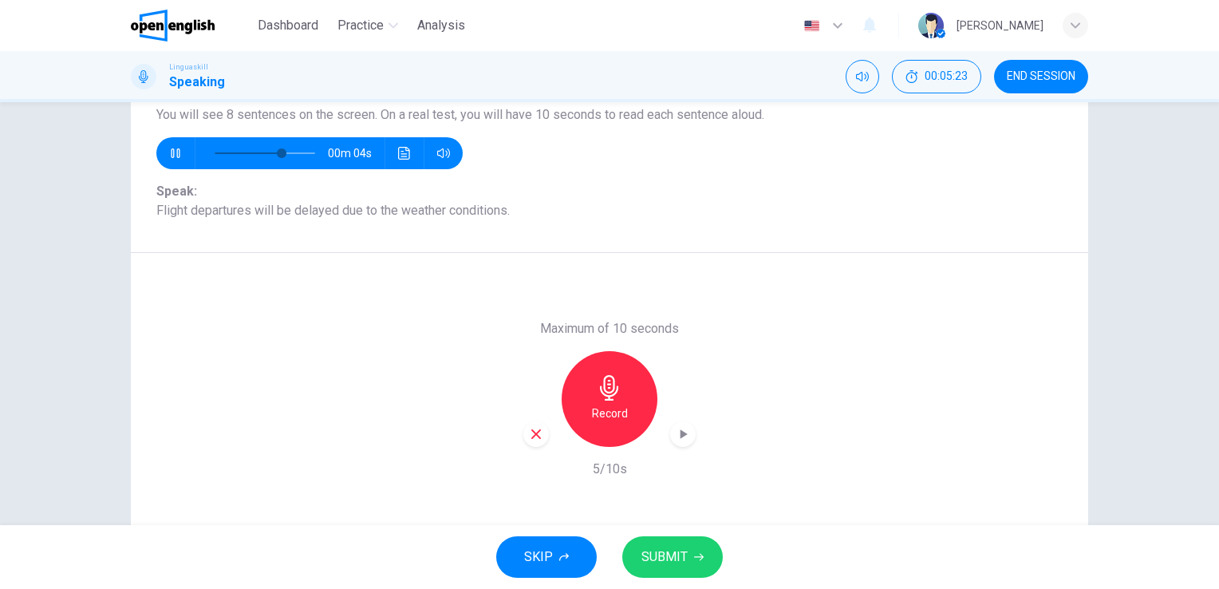
scroll to position [115, 0]
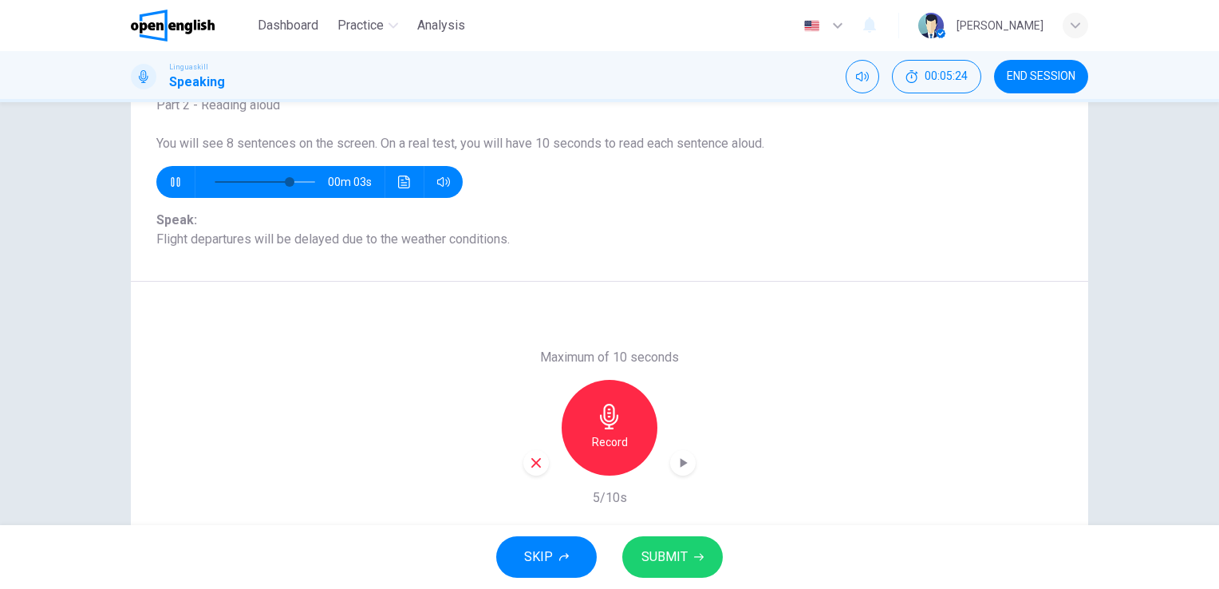
click at [664, 561] on span "SUBMIT" at bounding box center [664, 556] width 46 height 22
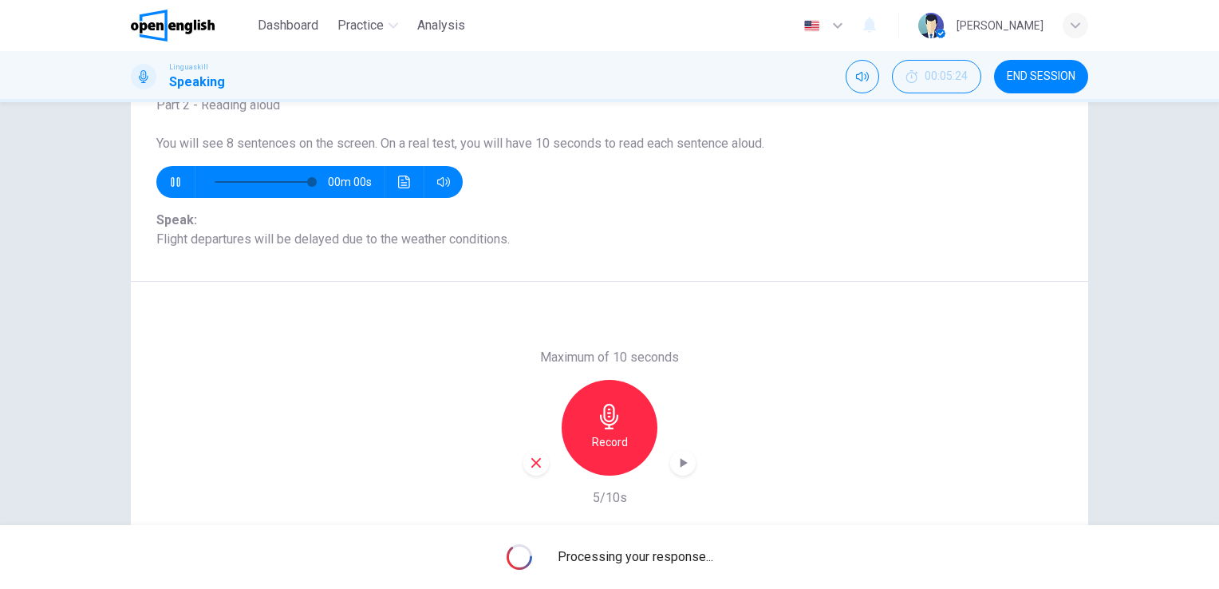
type input "*"
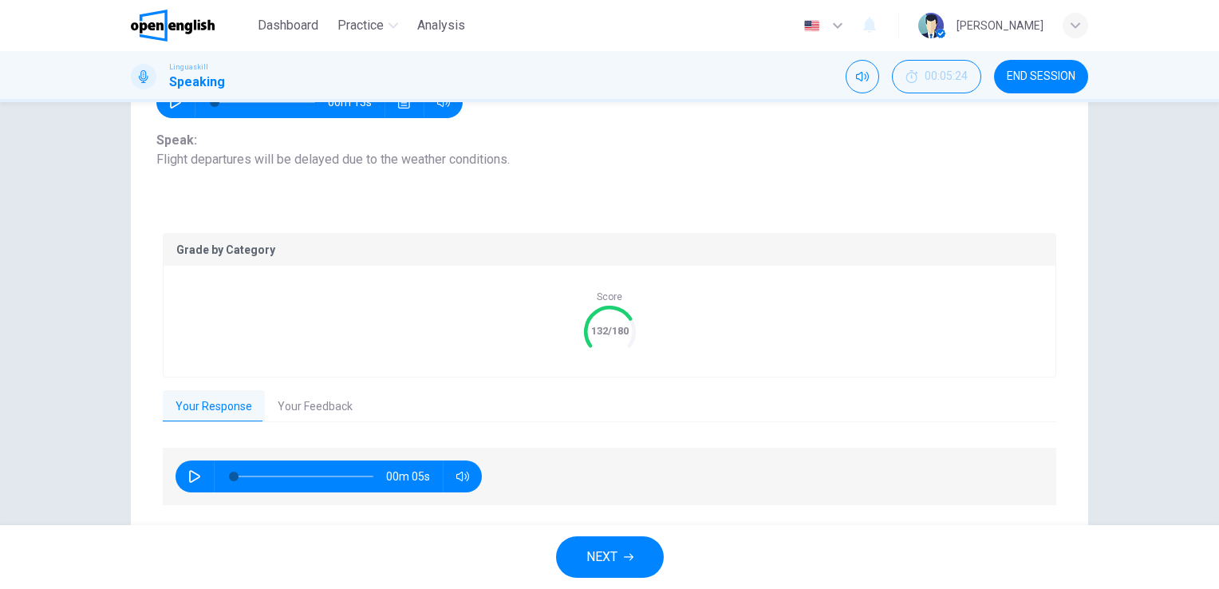
scroll to position [239, 0]
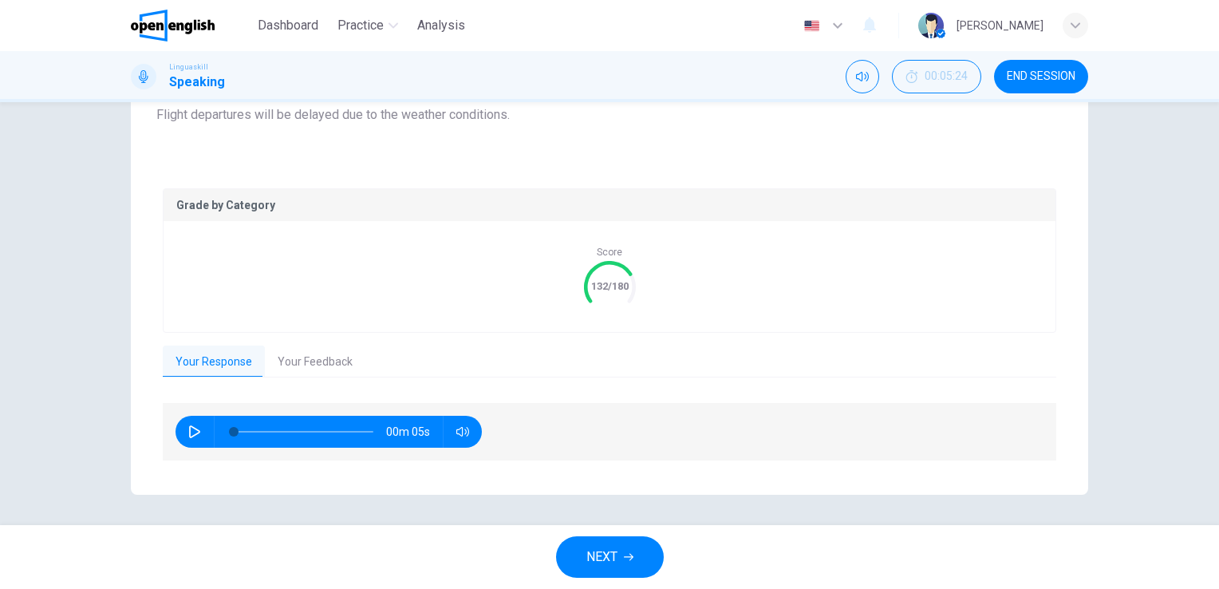
click at [192, 431] on icon "button" at bounding box center [194, 431] width 13 height 13
click at [313, 356] on button "Your Feedback" at bounding box center [315, 361] width 100 height 33
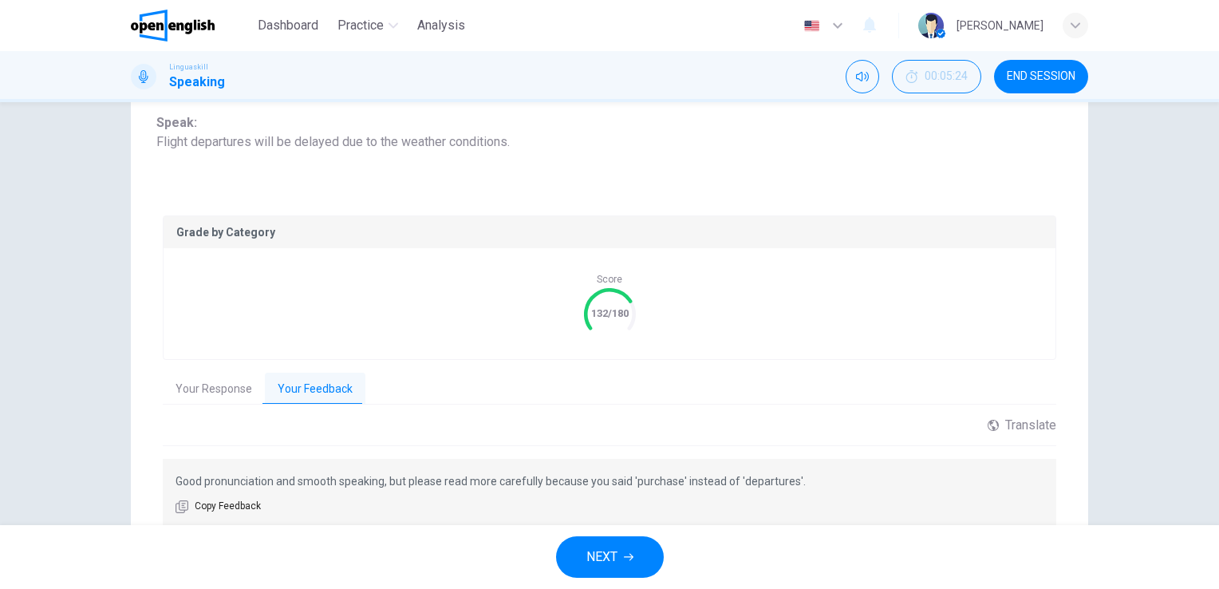
scroll to position [279, 0]
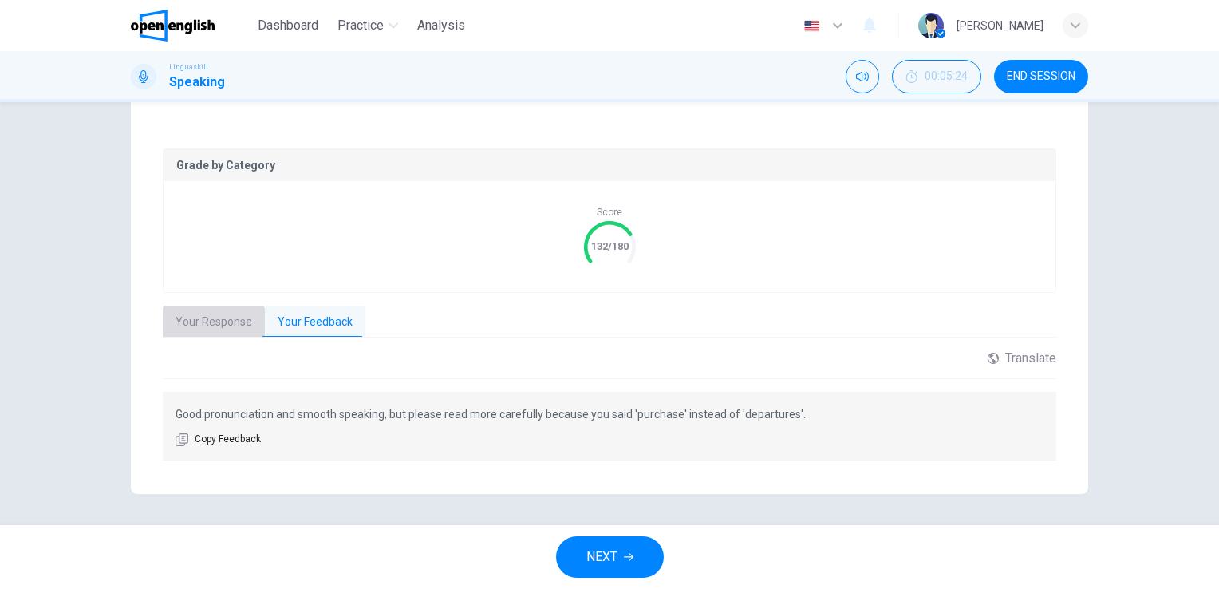
click at [191, 317] on button "Your Response" at bounding box center [214, 321] width 102 height 33
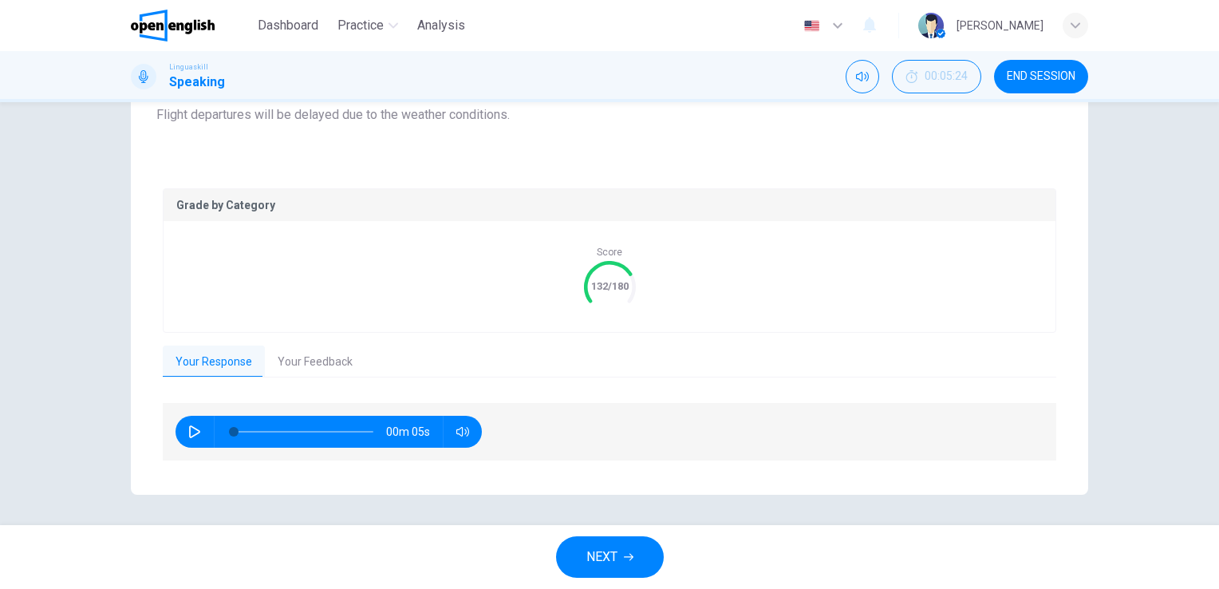
click at [188, 426] on icon "button" at bounding box center [194, 431] width 13 height 13
type input "**"
click at [311, 364] on button "Your Feedback" at bounding box center [315, 361] width 100 height 33
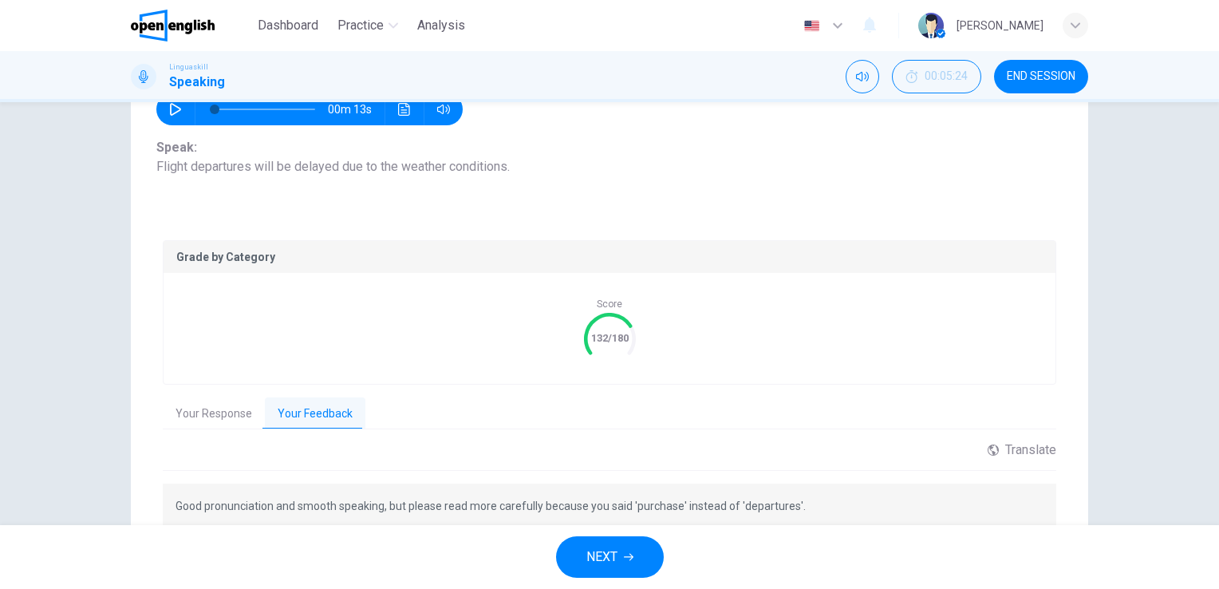
scroll to position [160, 0]
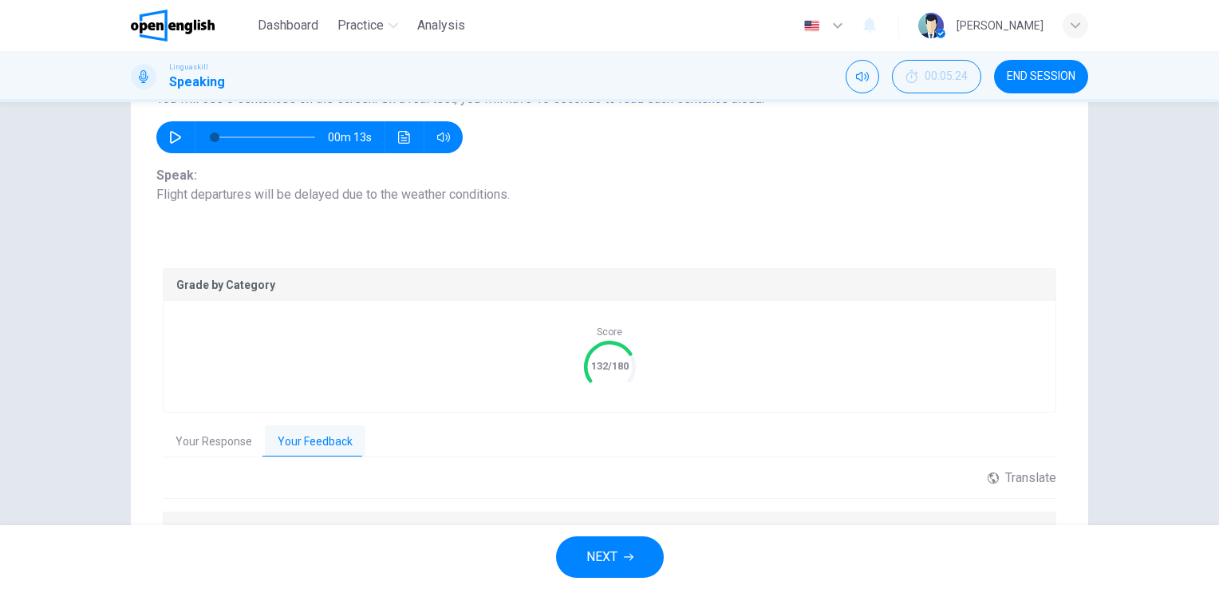
click at [612, 557] on span "NEXT" at bounding box center [601, 556] width 31 height 22
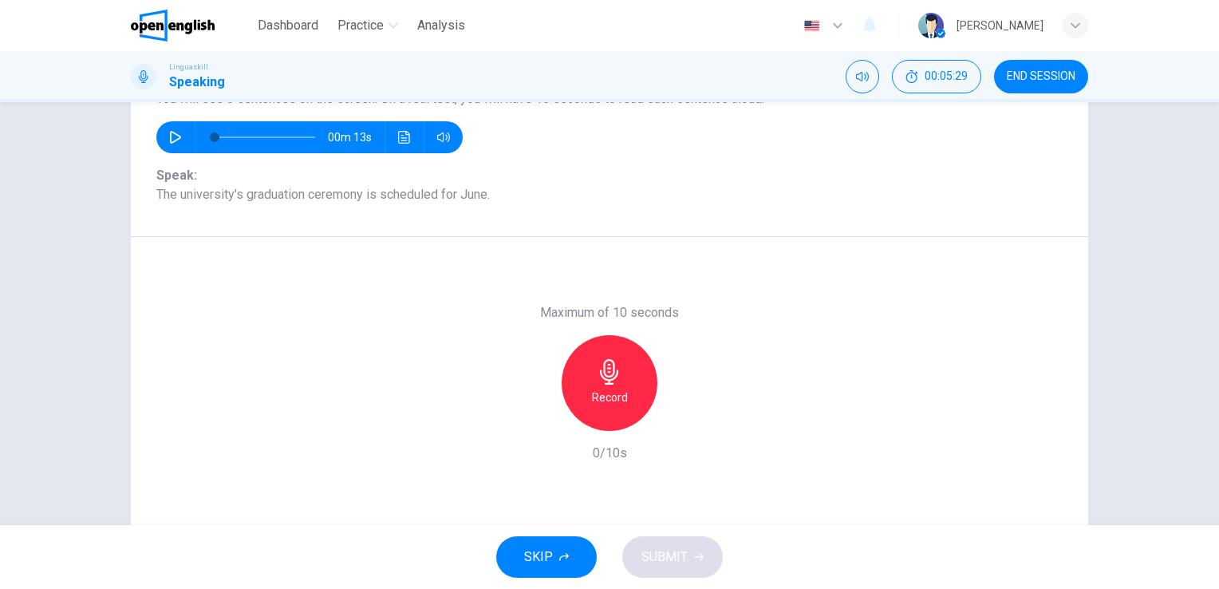
click at [606, 380] on icon "button" at bounding box center [610, 372] width 26 height 26
click at [602, 381] on icon "button" at bounding box center [610, 372] width 26 height 26
click at [697, 562] on button "SUBMIT" at bounding box center [672, 556] width 100 height 41
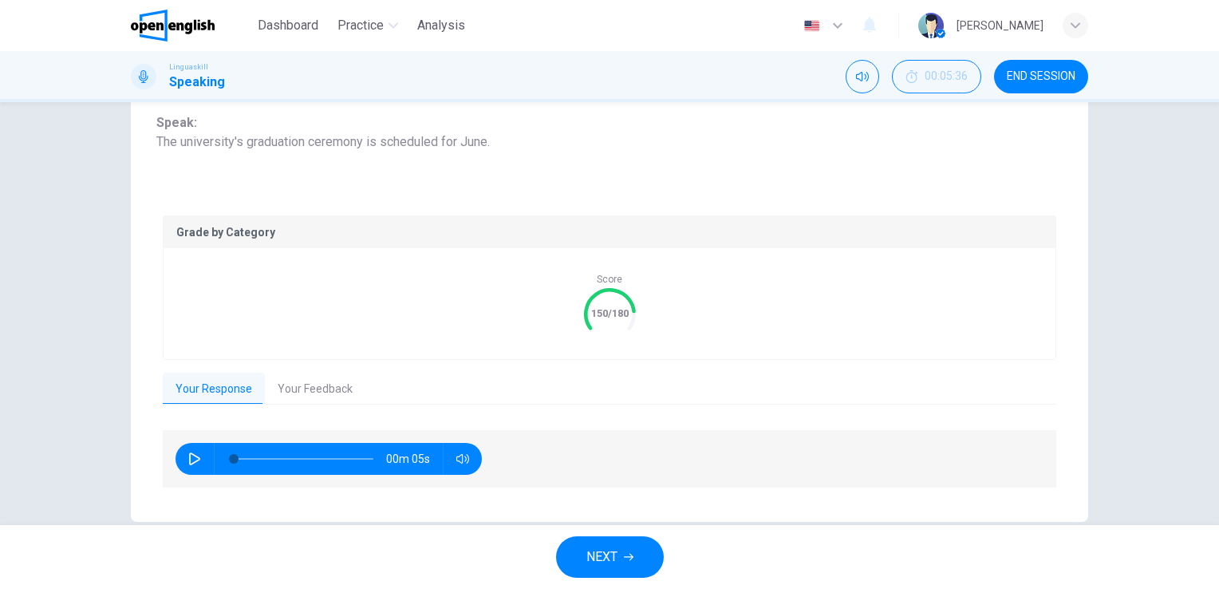
scroll to position [239, 0]
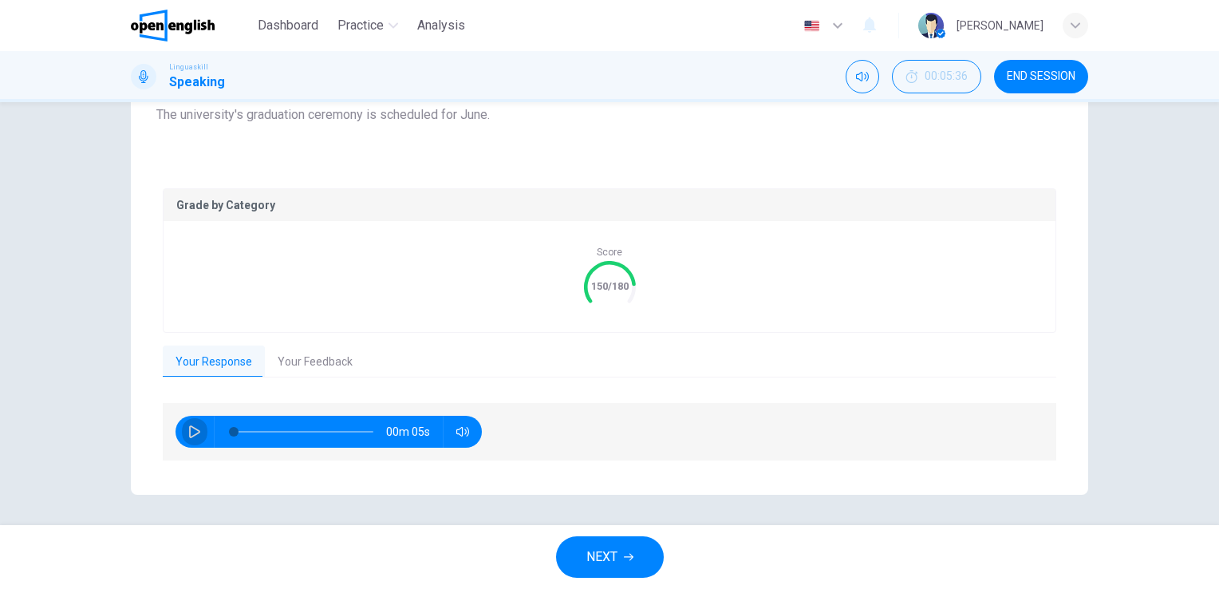
click at [191, 429] on icon "button" at bounding box center [194, 431] width 13 height 13
click at [312, 359] on button "Your Feedback" at bounding box center [315, 361] width 100 height 33
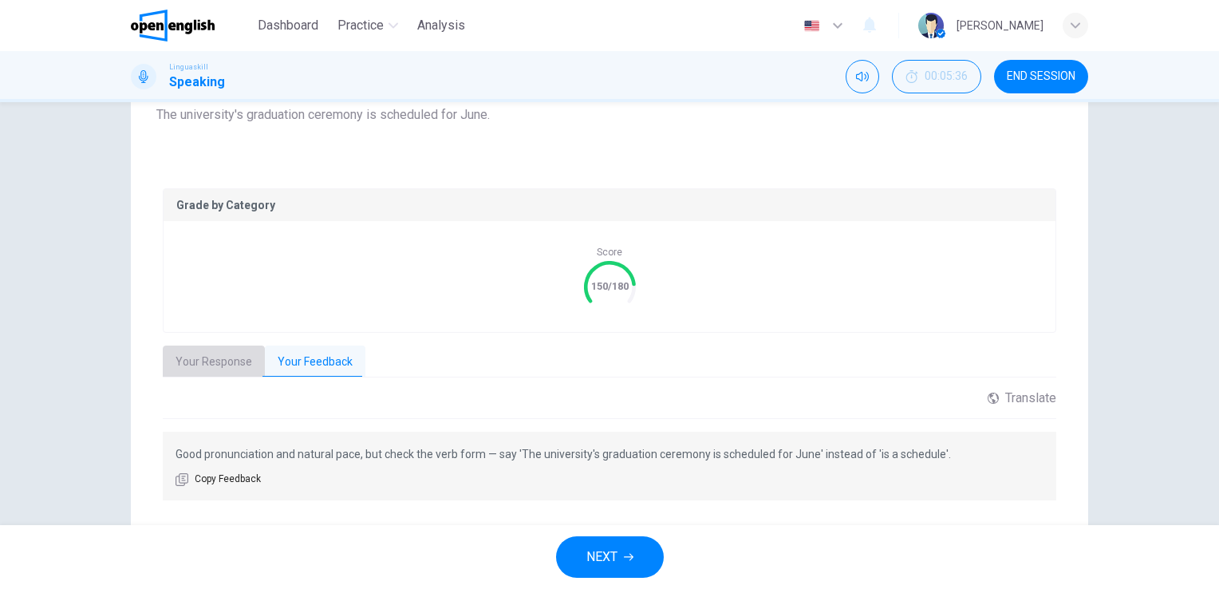
click at [219, 360] on button "Your Response" at bounding box center [214, 361] width 102 height 33
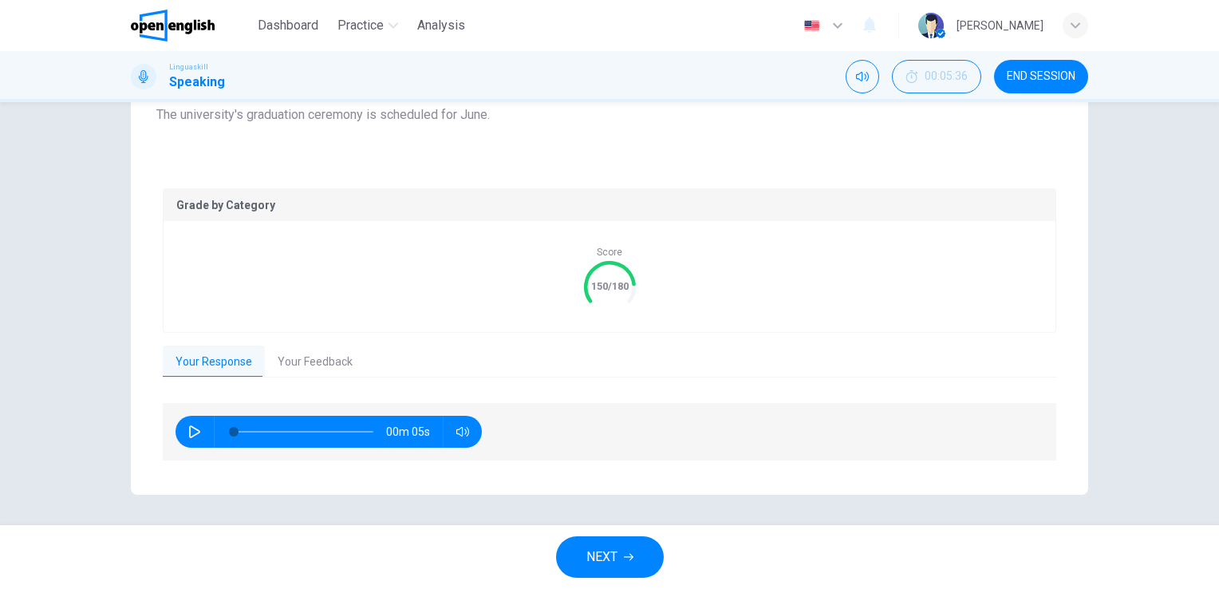
click at [190, 429] on icon "button" at bounding box center [194, 431] width 13 height 13
type input "*"
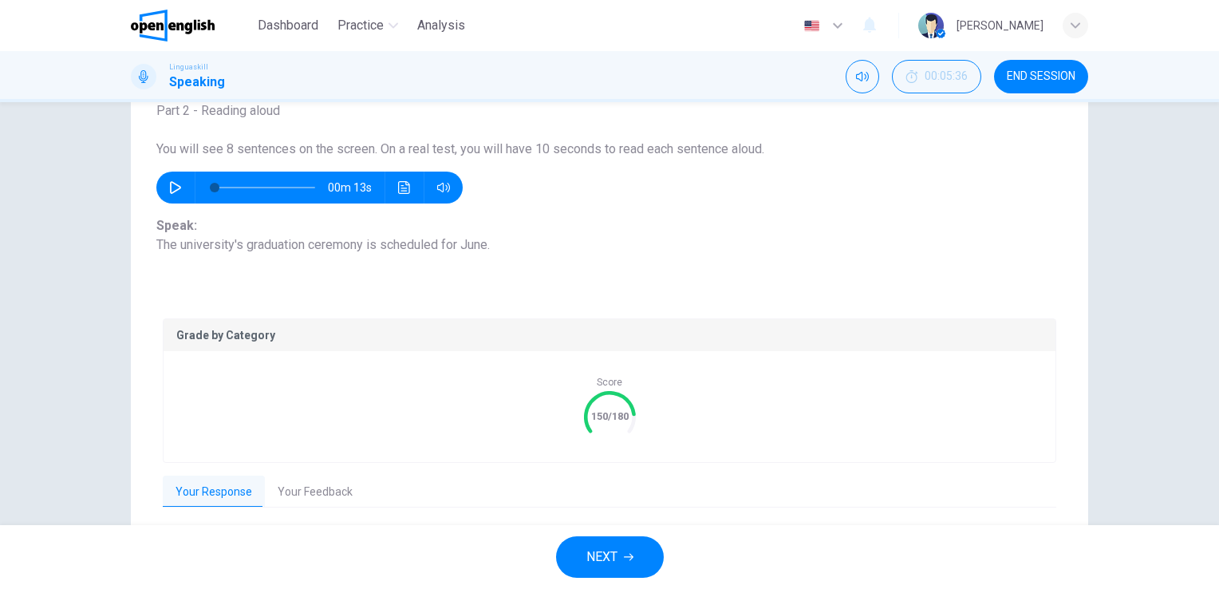
scroll to position [0, 0]
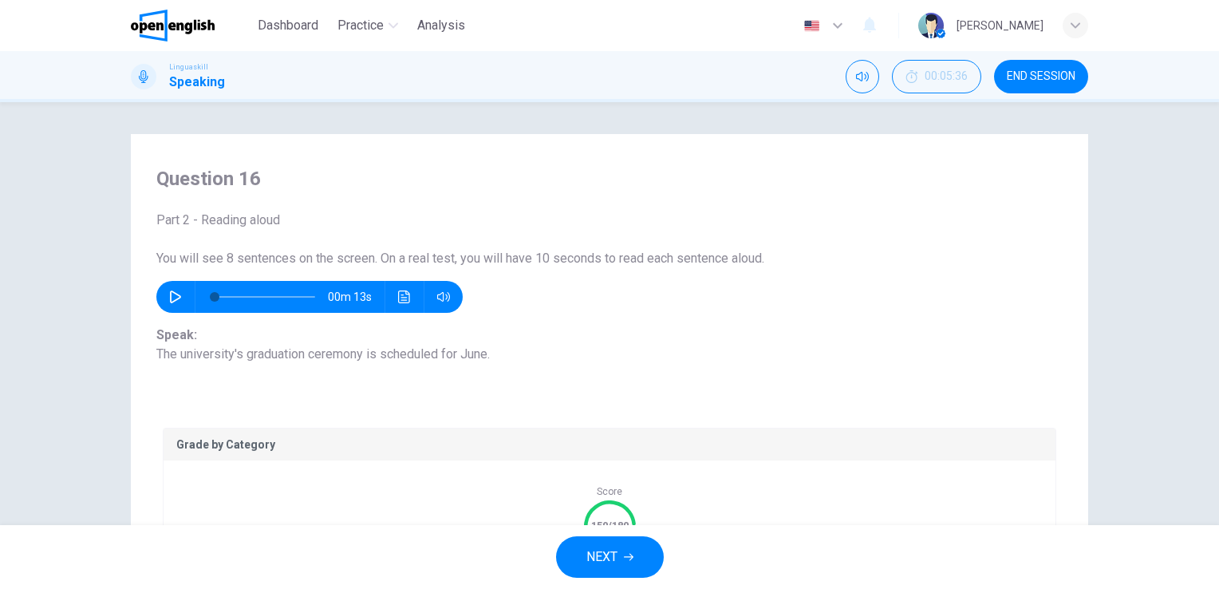
click at [1050, 77] on span "END SESSION" at bounding box center [1040, 76] width 69 height 13
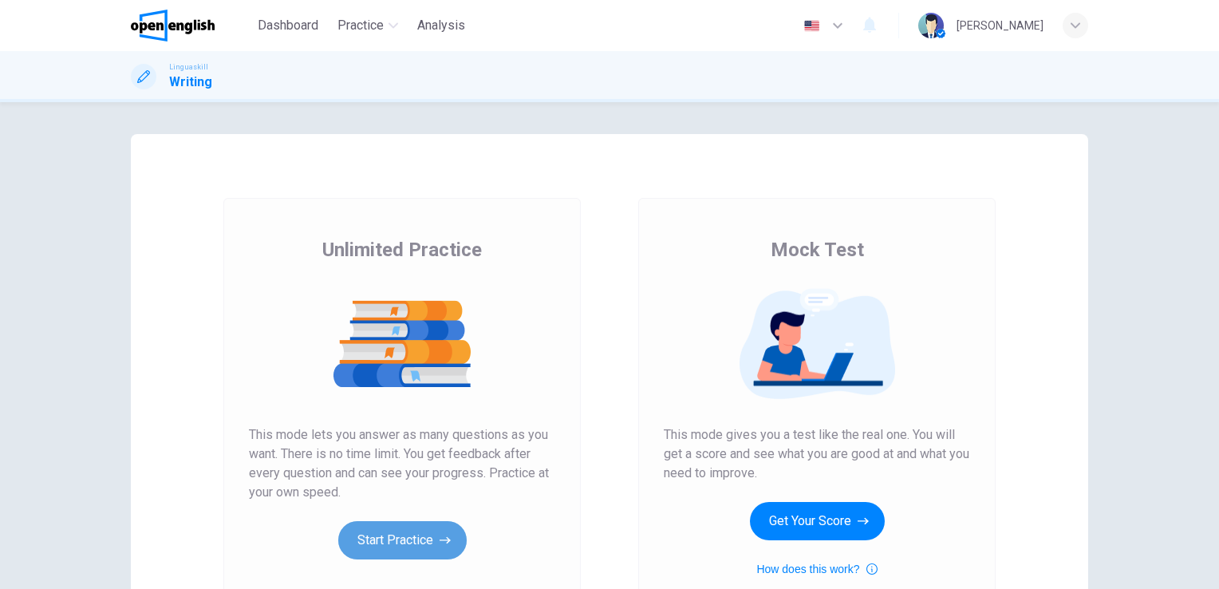
click at [393, 550] on button "Start Practice" at bounding box center [402, 540] width 128 height 38
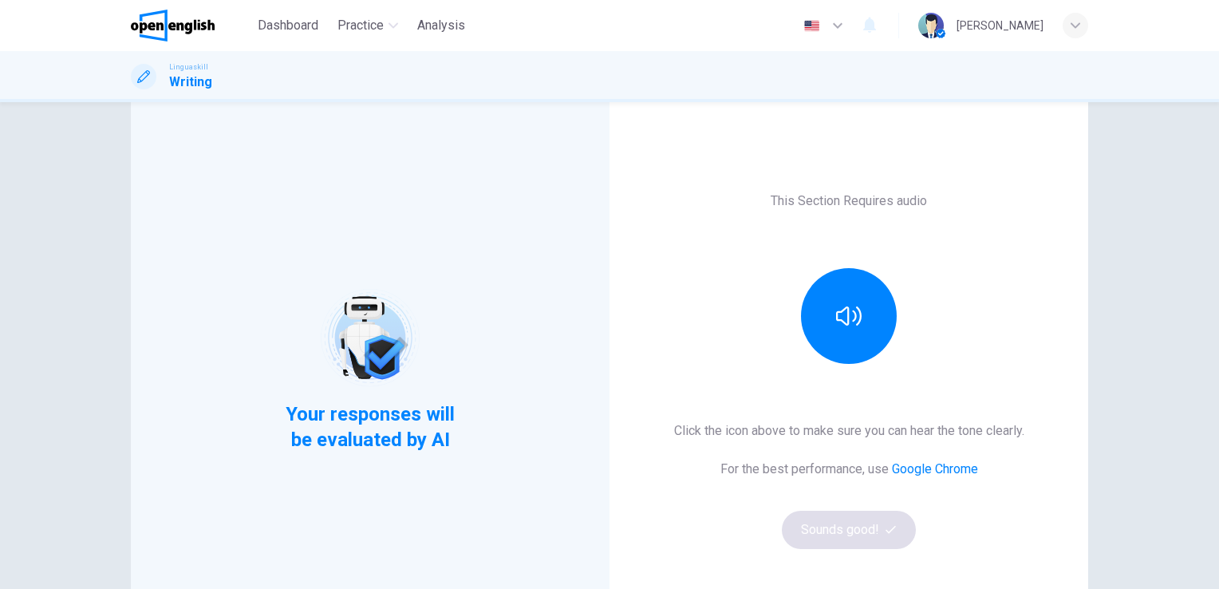
scroll to position [80, 0]
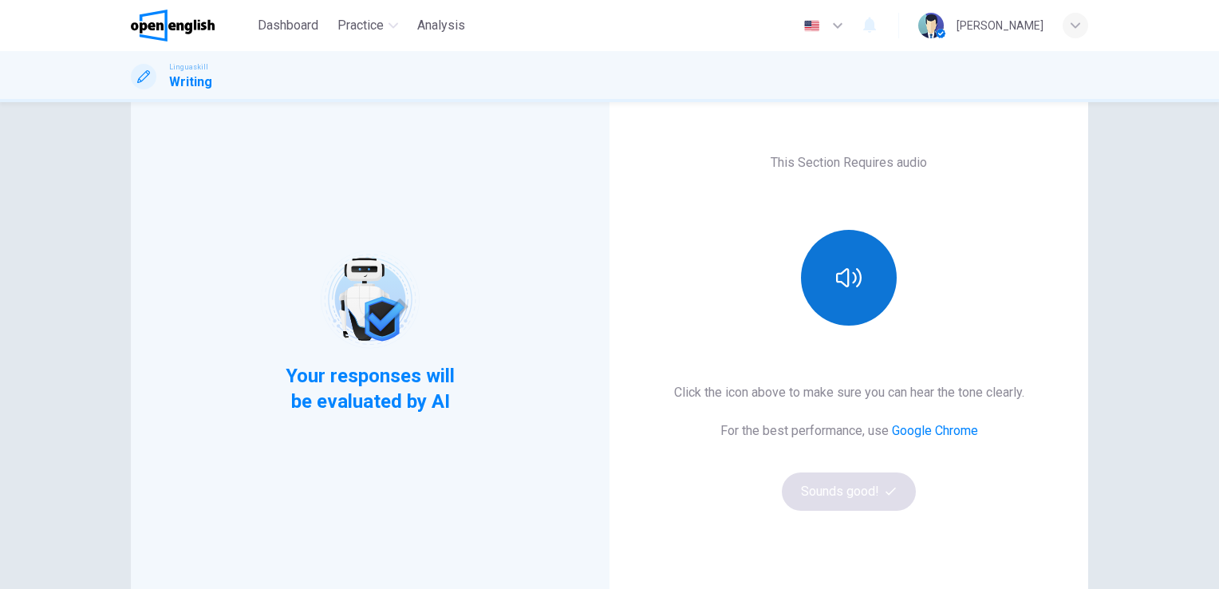
click at [841, 275] on icon "button" at bounding box center [849, 278] width 26 height 26
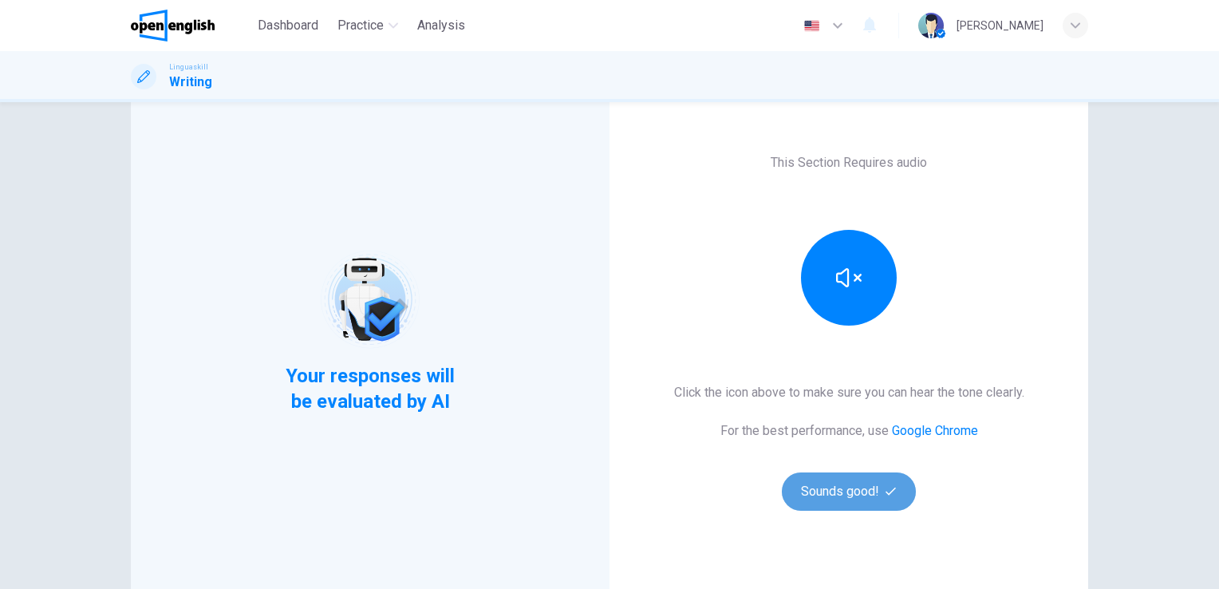
click at [852, 498] on button "Sounds good!" at bounding box center [849, 491] width 134 height 38
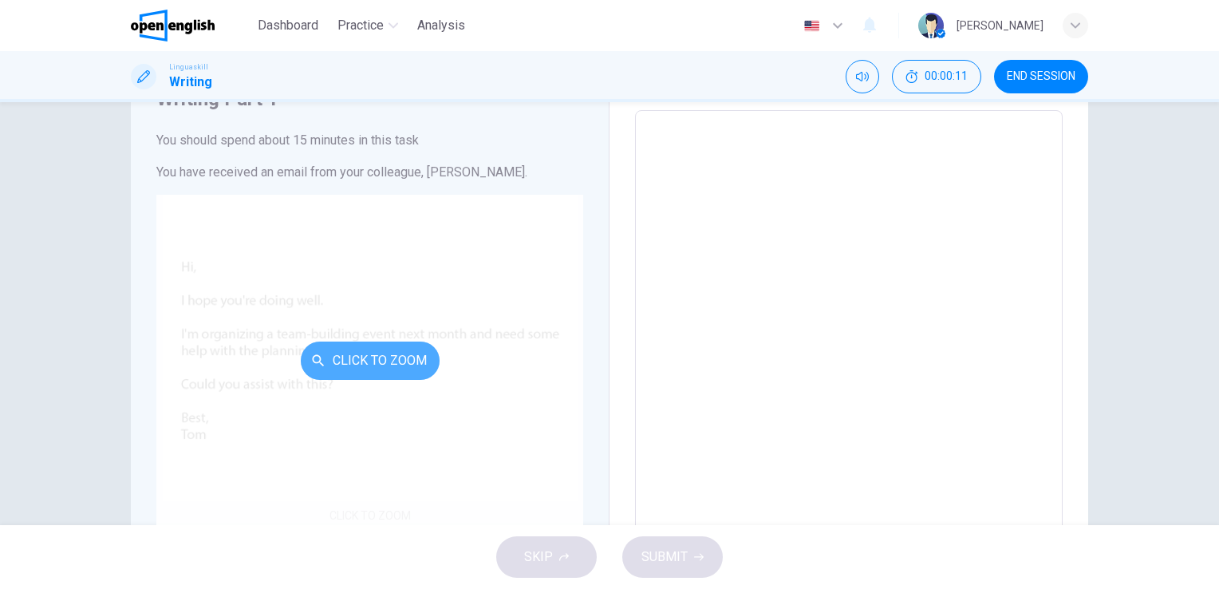
click at [356, 364] on button "Click to Zoom" at bounding box center [370, 360] width 139 height 38
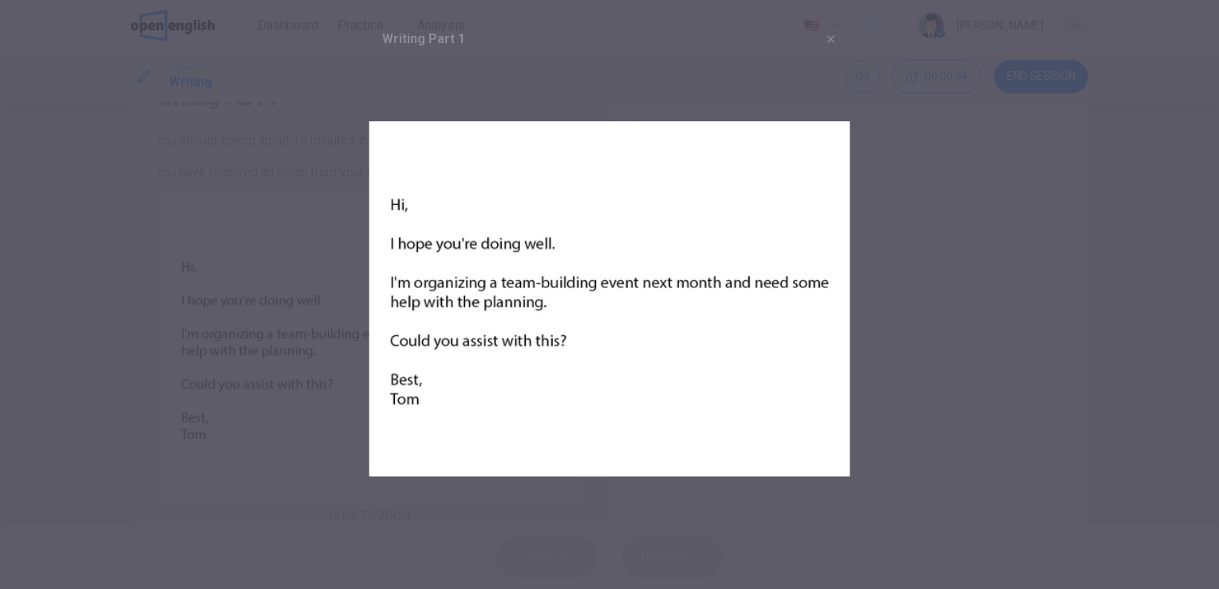
click at [998, 334] on div at bounding box center [609, 294] width 1219 height 589
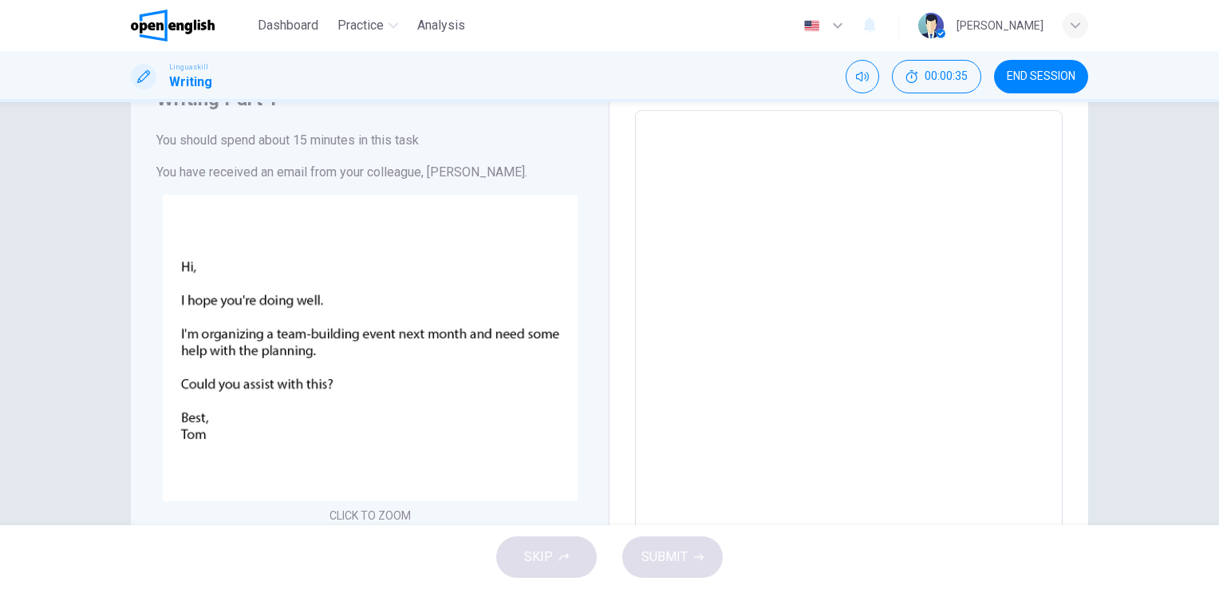
click at [839, 231] on textarea at bounding box center [848, 418] width 405 height 588
type textarea "*"
type textarea "**"
type textarea "*"
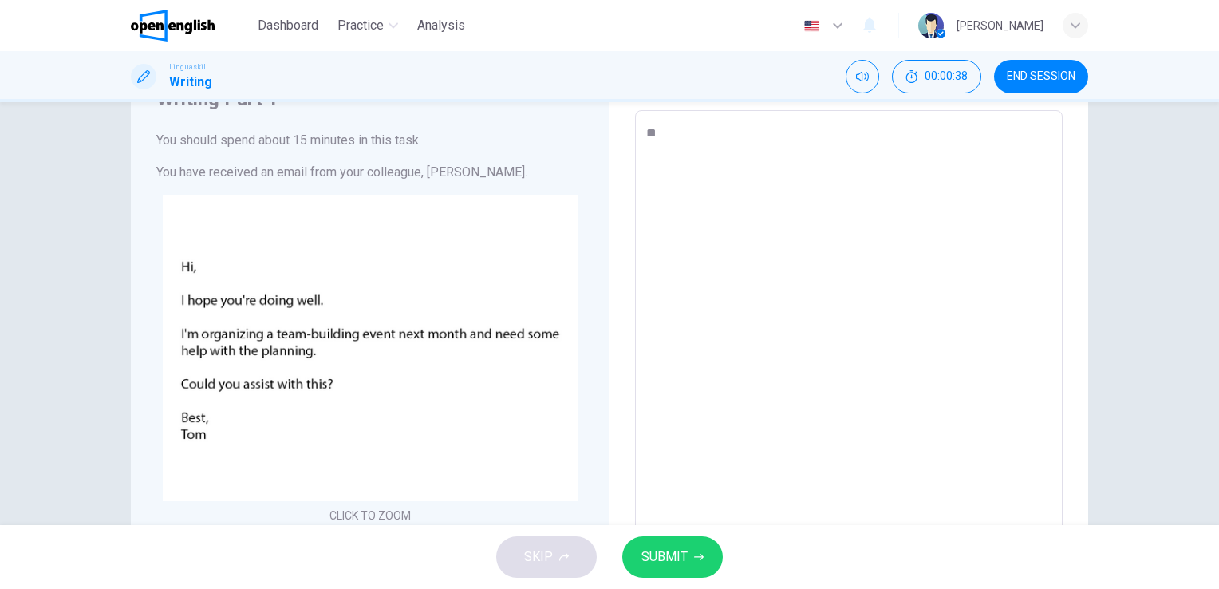
type textarea "**"
type textarea "*"
type textarea "****"
type textarea "*"
type textarea "*****"
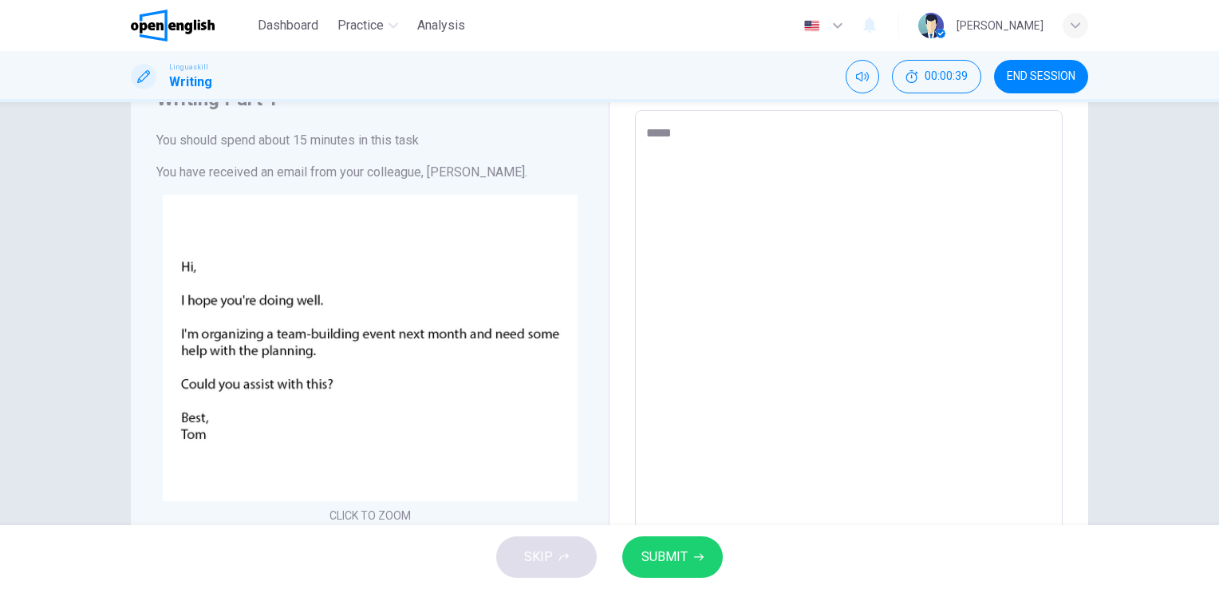
type textarea "*"
type textarea "******"
type textarea "*"
type textarea "*******"
type textarea "*"
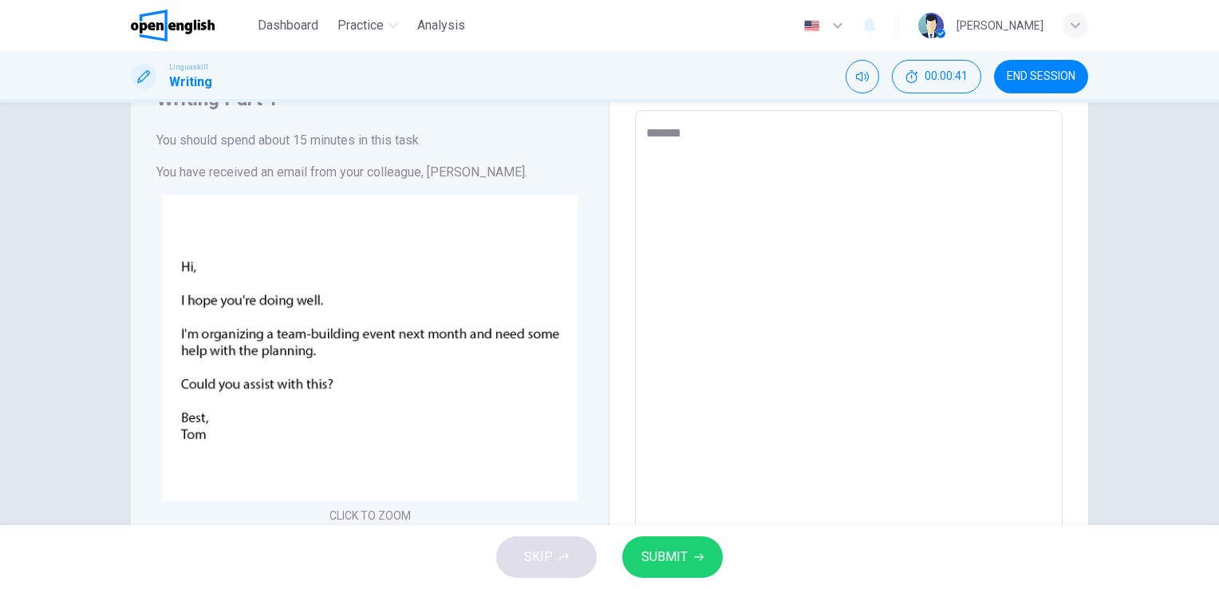
type textarea "******"
type textarea "*"
type textarea "*******"
type textarea "*"
type textarea "*******"
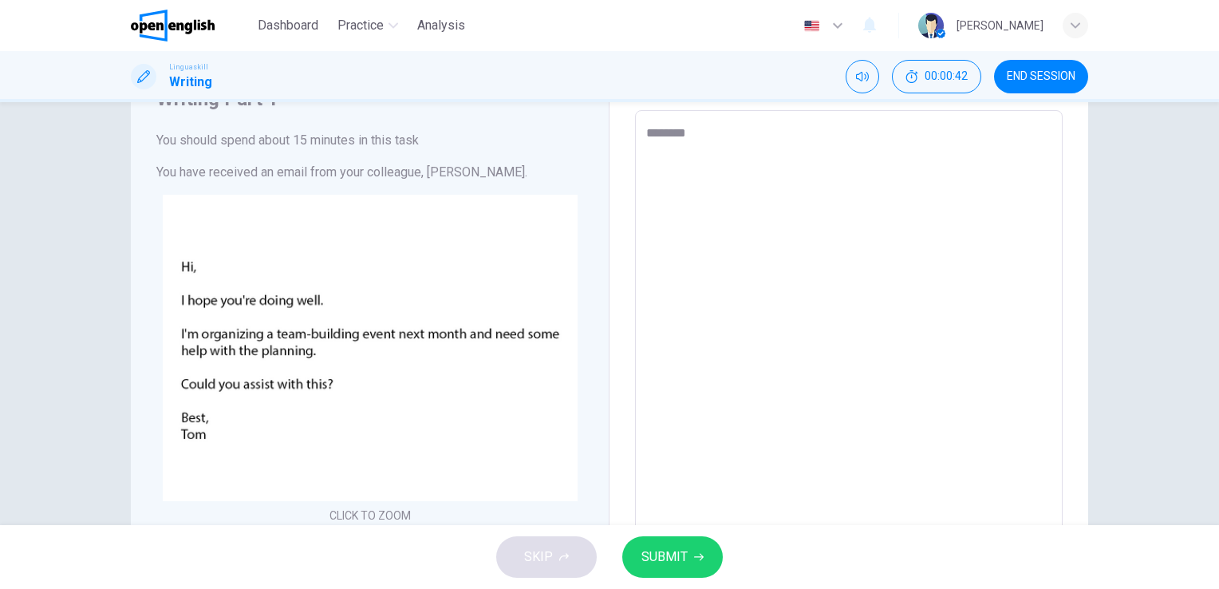
type textarea "*"
type textarea "*******"
type textarea "*"
type textarea "******* *"
type textarea "*"
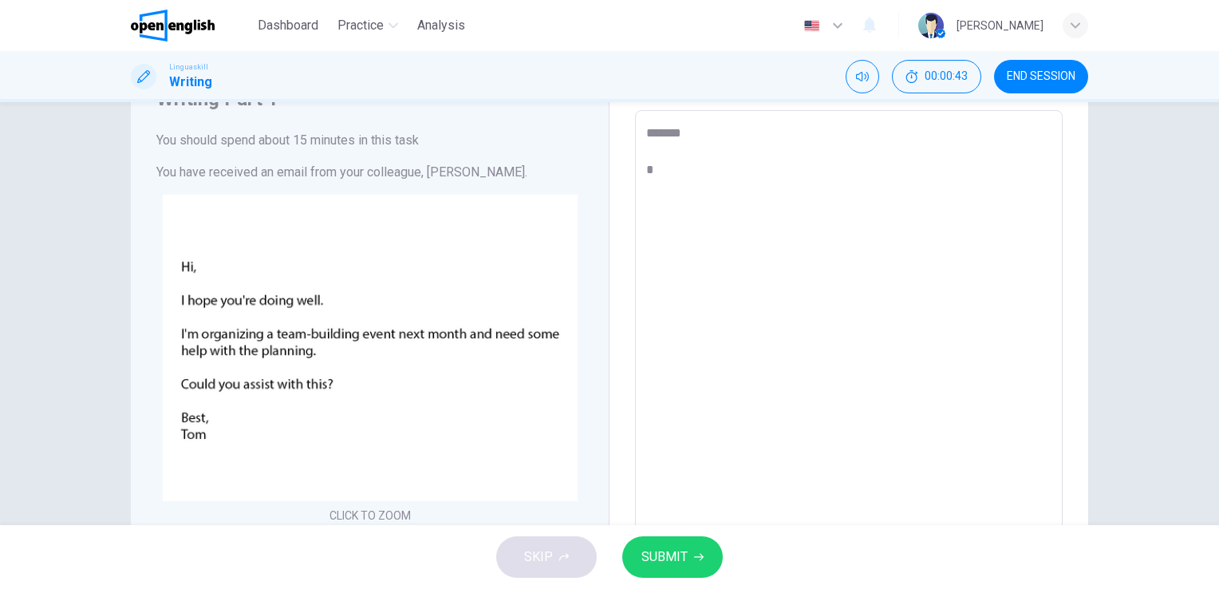
type textarea "******* **"
type textarea "*"
type textarea "******* ***"
type textarea "*"
type textarea "******* ***"
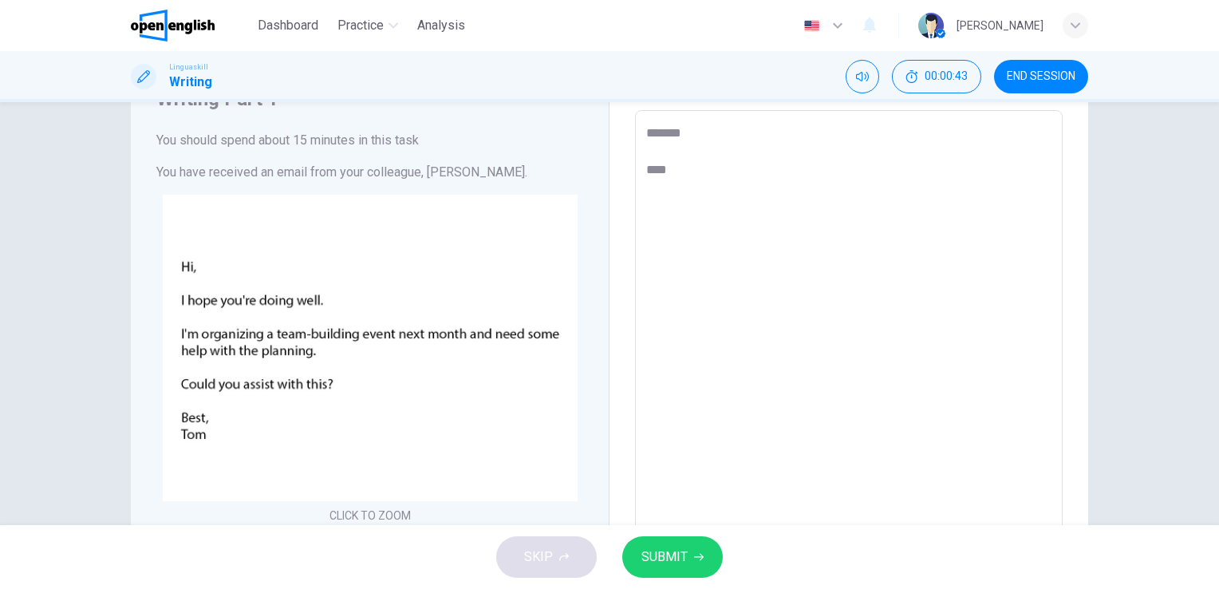
type textarea "*"
type textarea "******* *****"
type textarea "*"
type textarea "******* ******"
type textarea "*"
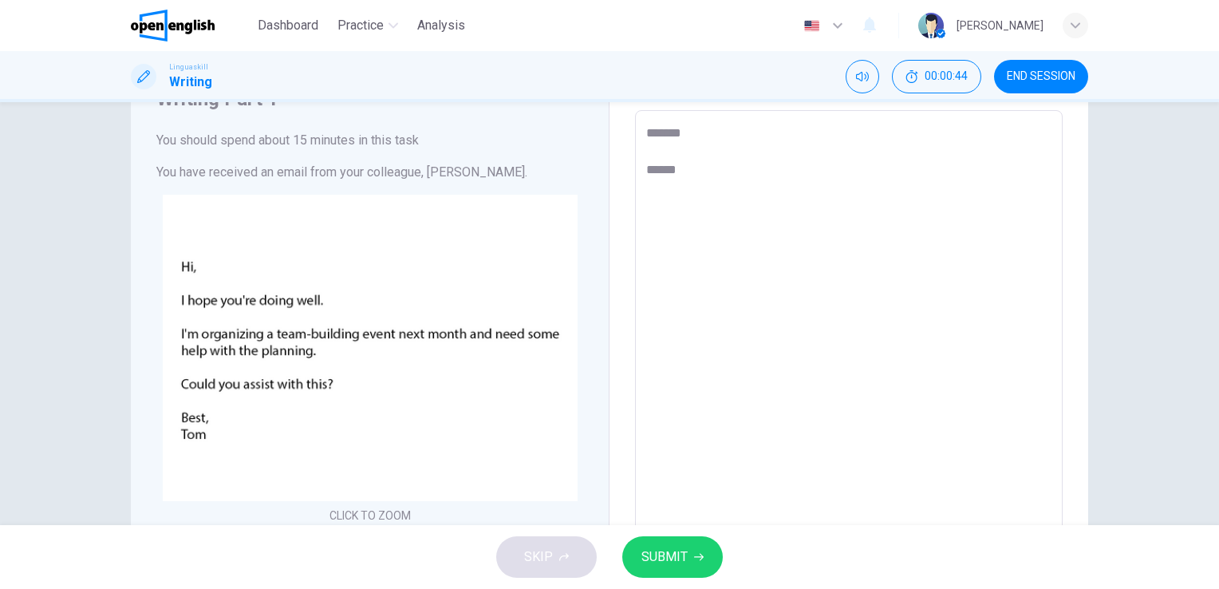
type textarea "******* *******"
type textarea "*"
type textarea "******* ********"
type textarea "*"
type textarea "******* ********"
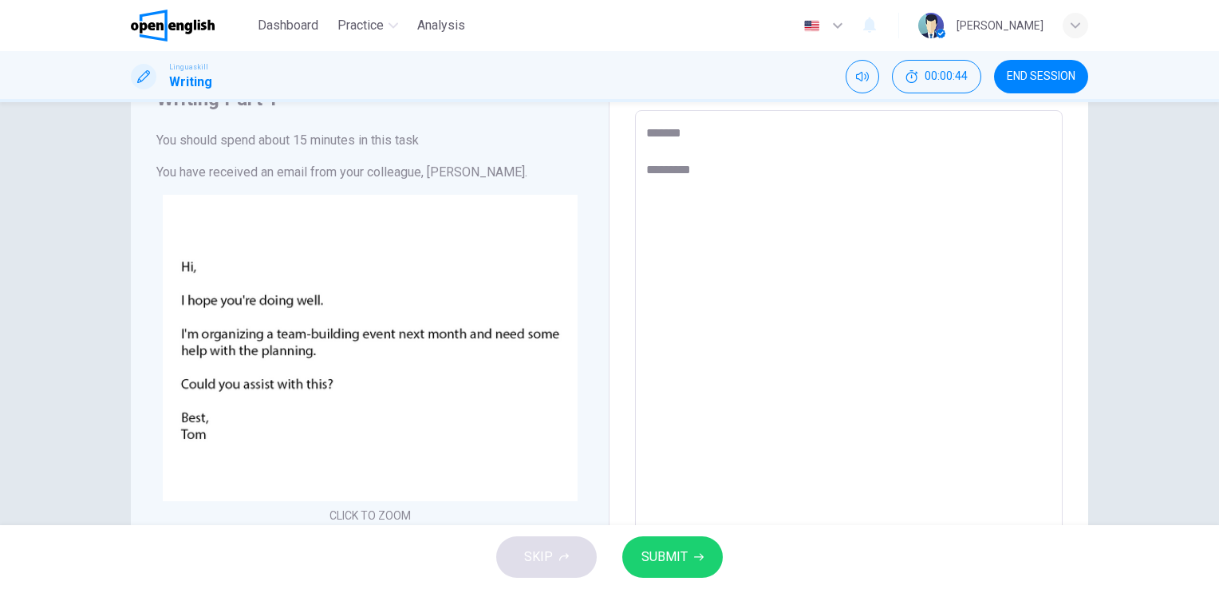
type textarea "*"
type textarea "**********"
type textarea "*"
type textarea "**********"
type textarea "*"
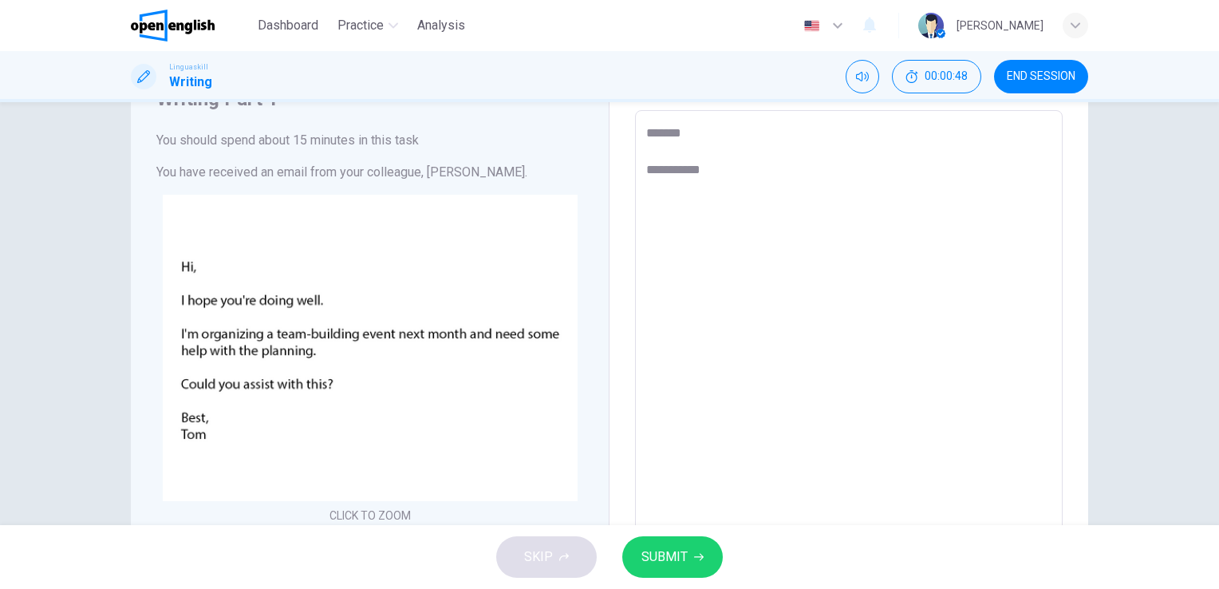
type textarea "**********"
type textarea "*"
type textarea "**********"
type textarea "*"
type textarea "**********"
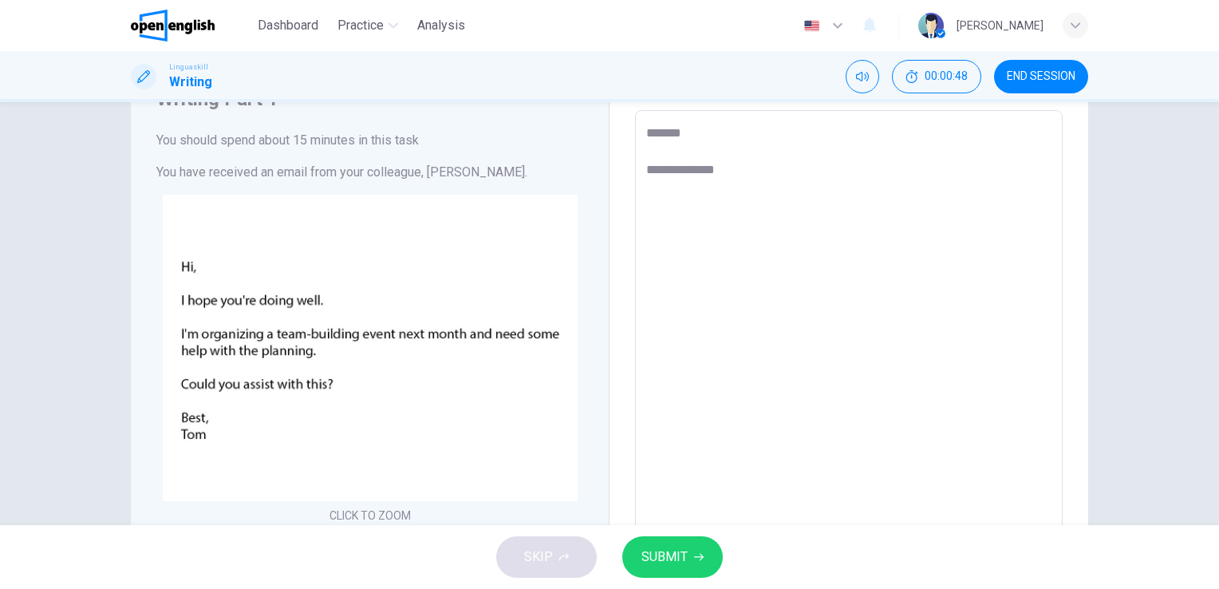
type textarea "*"
type textarea "**********"
type textarea "*"
type textarea "**********"
type textarea "*"
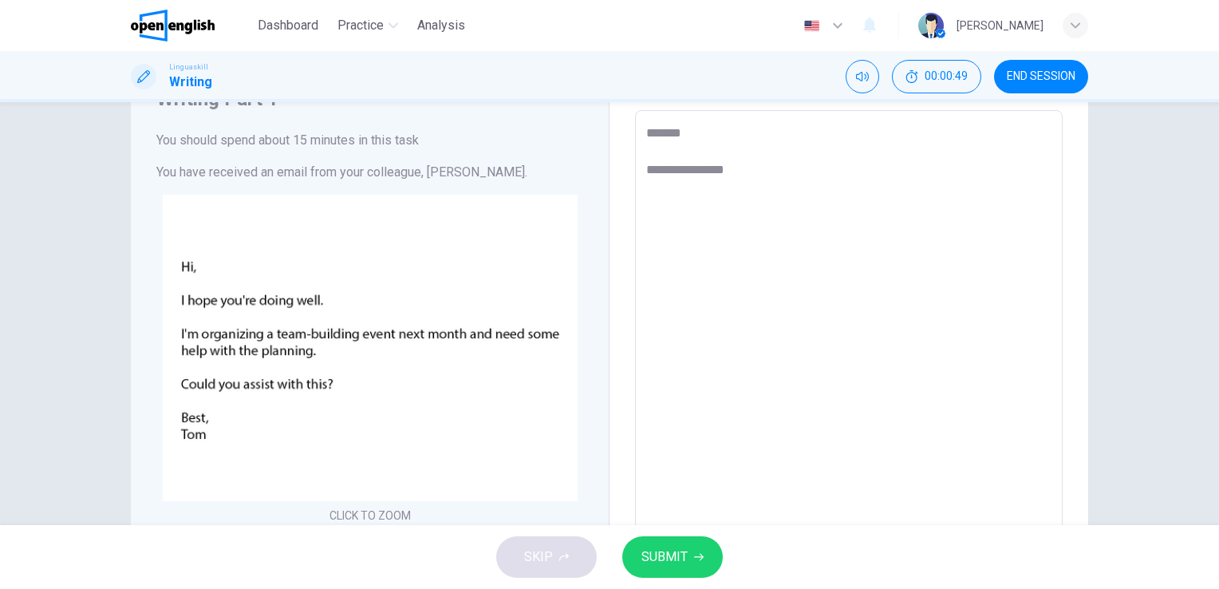
type textarea "**********"
type textarea "*"
type textarea "**********"
type textarea "*"
type textarea "**********"
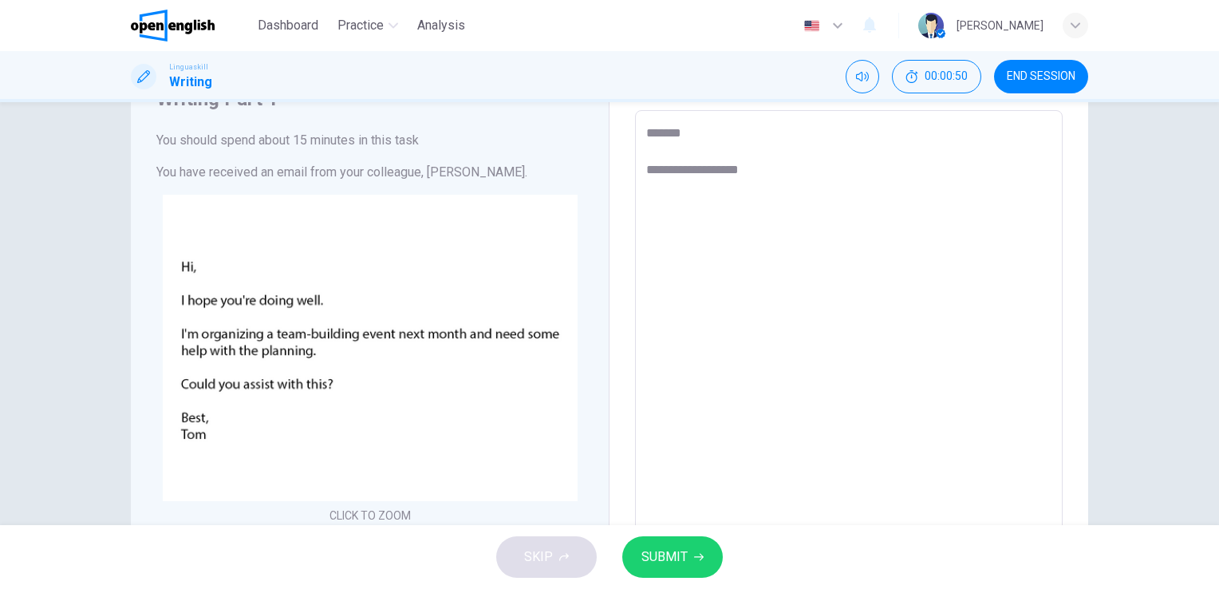
type textarea "*"
type textarea "**********"
type textarea "*"
type textarea "**********"
type textarea "*"
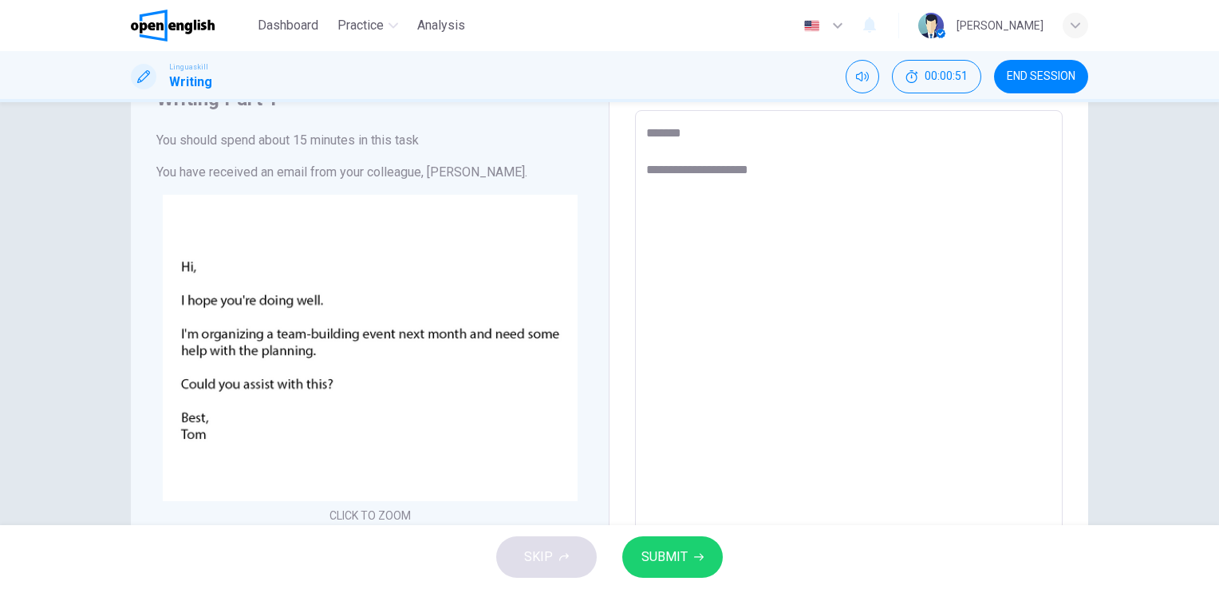
type textarea "**********"
type textarea "*"
type textarea "**********"
type textarea "*"
type textarea "**********"
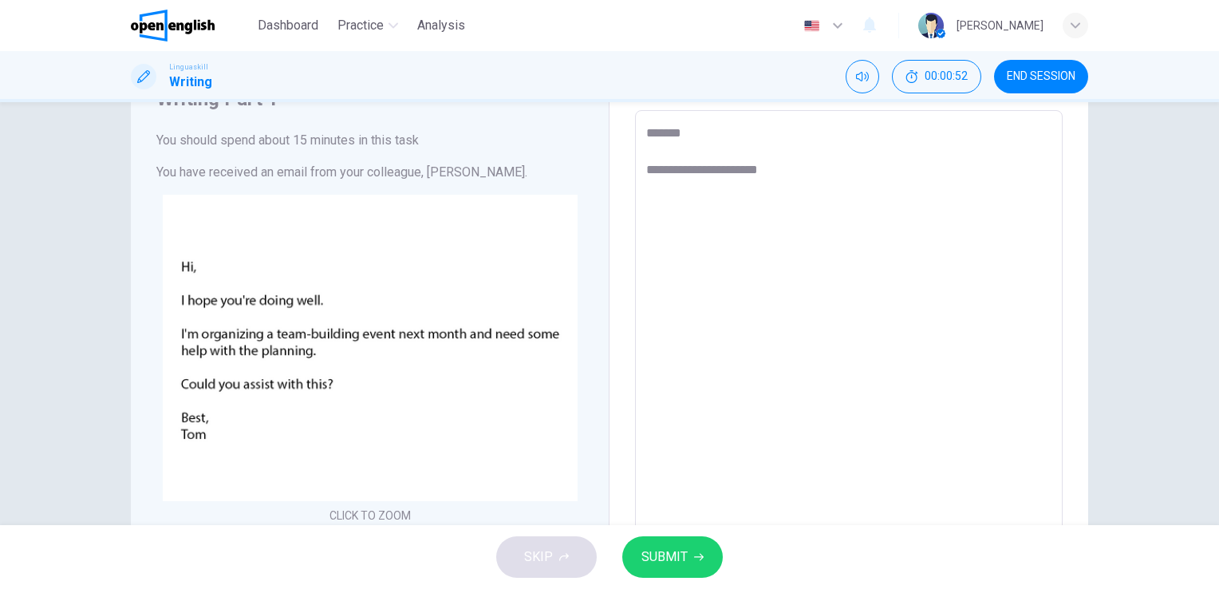
type textarea "*"
type textarea "**********"
type textarea "*"
type textarea "**********"
type textarea "*"
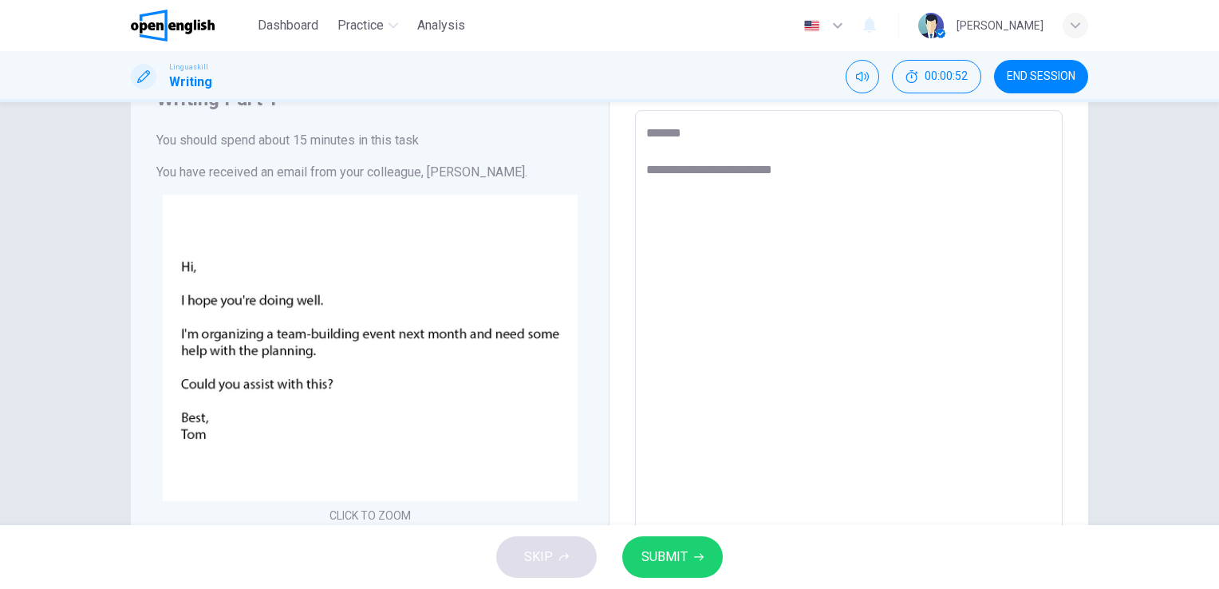
type textarea "**********"
type textarea "*"
type textarea "**********"
type textarea "*"
type textarea "**********"
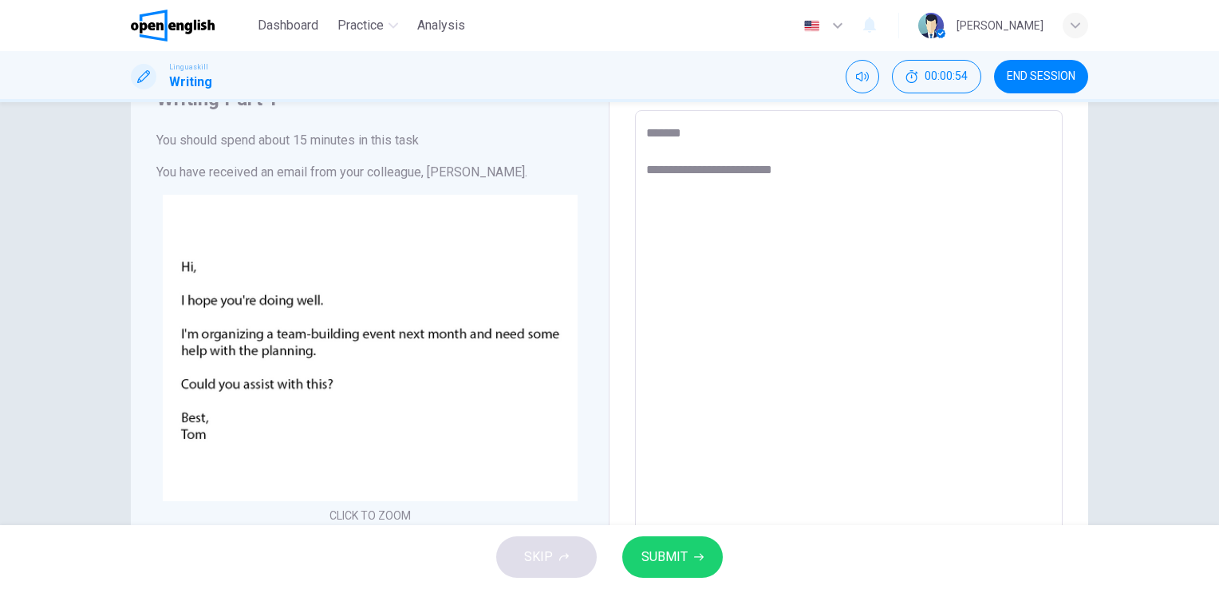
type textarea "*"
type textarea "**********"
type textarea "*"
type textarea "**********"
type textarea "*"
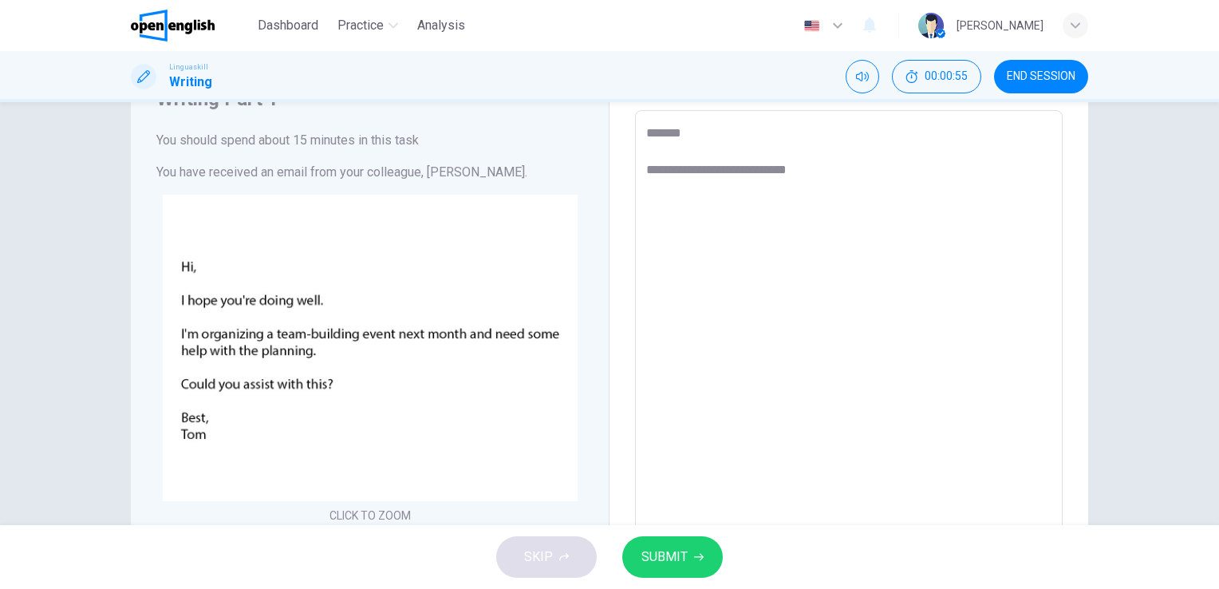
type textarea "**********"
type textarea "*"
type textarea "**********"
type textarea "*"
type textarea "**********"
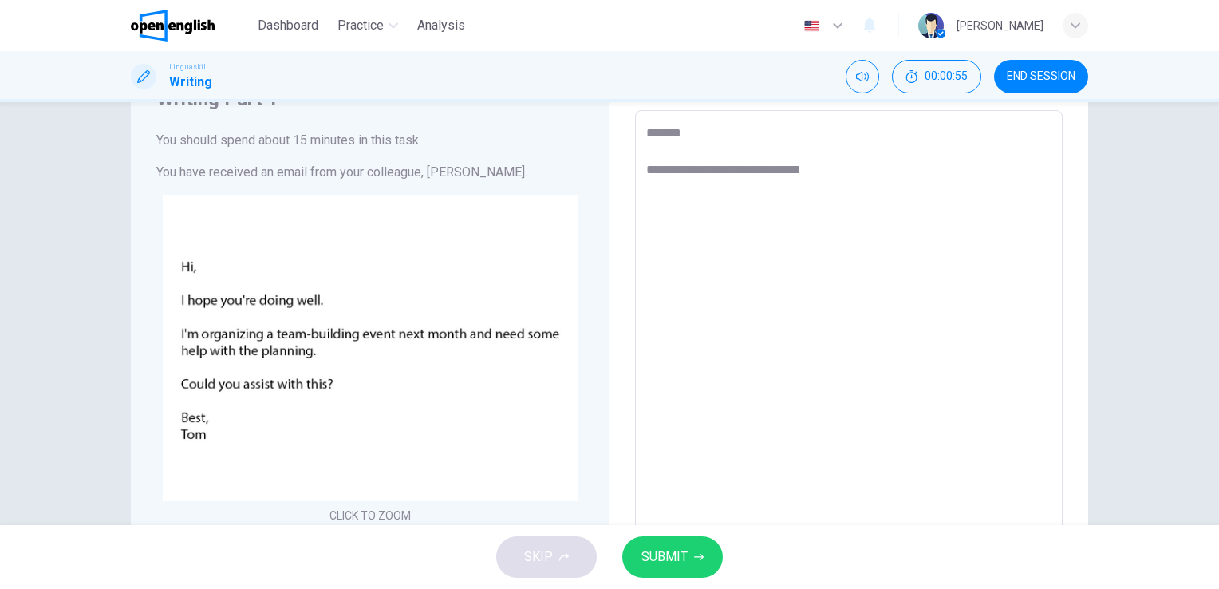
type textarea "*"
type textarea "**********"
type textarea "*"
type textarea "**********"
type textarea "*"
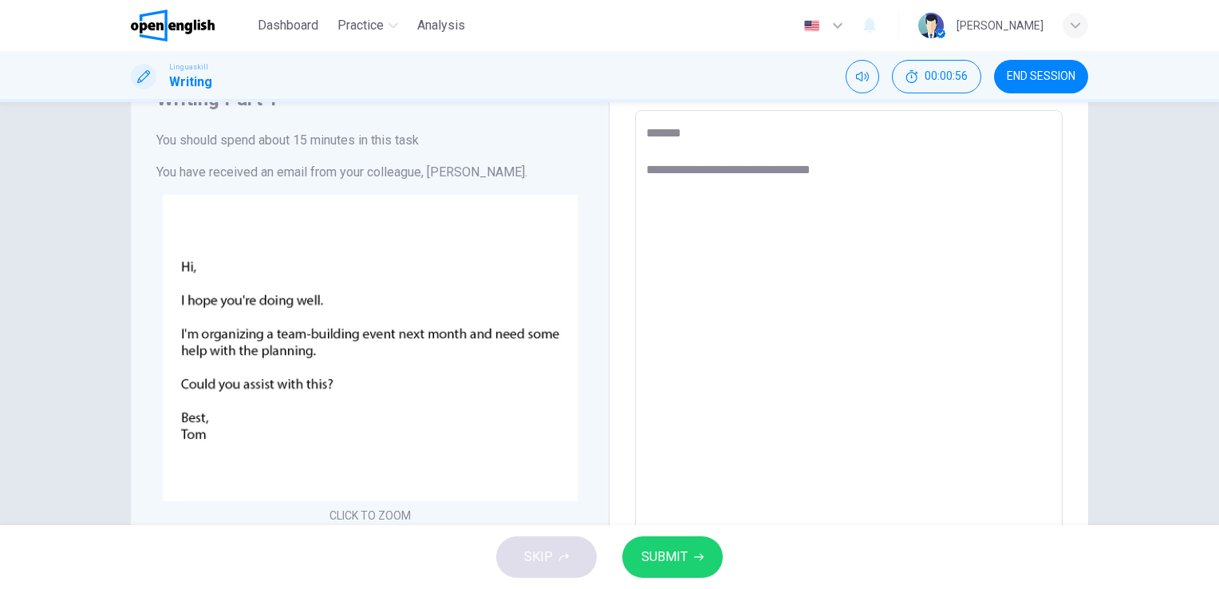
type textarea "**********"
type textarea "*"
type textarea "**********"
type textarea "*"
type textarea "**********"
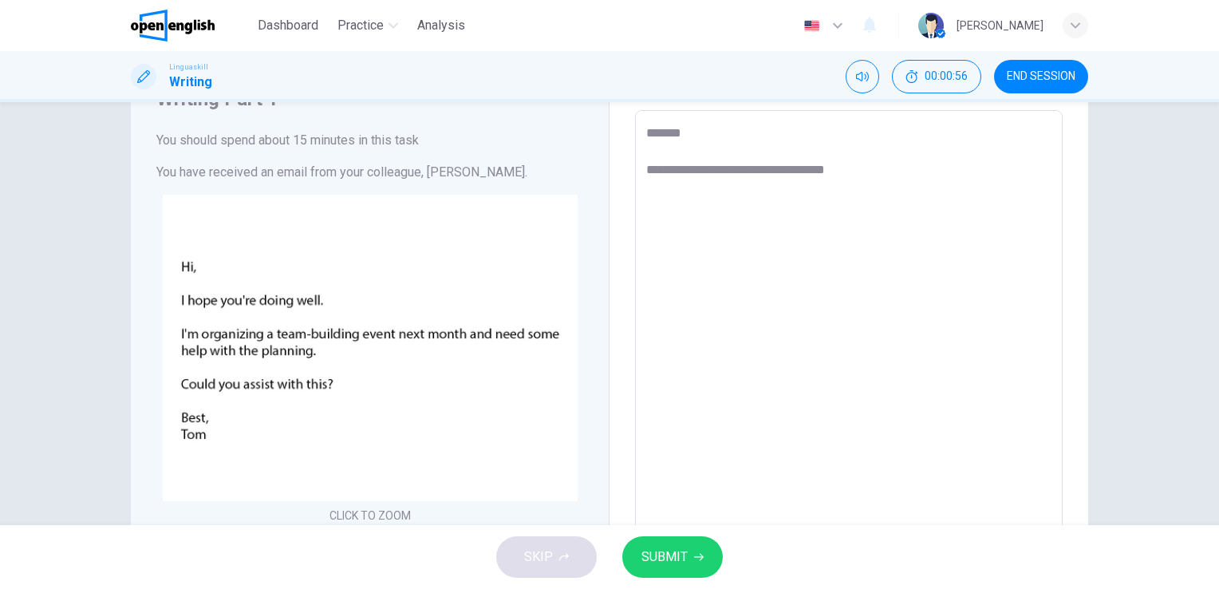
type textarea "*"
type textarea "**********"
type textarea "*"
type textarea "**********"
type textarea "*"
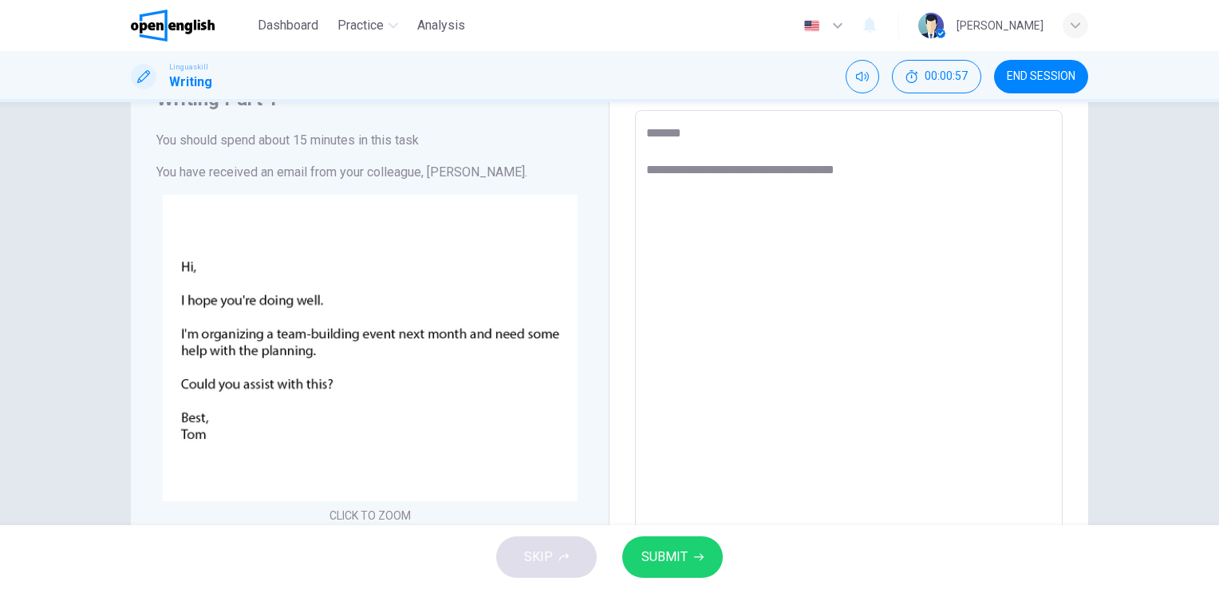
type textarea "**********"
type textarea "*"
type textarea "**********"
type textarea "*"
type textarea "**********"
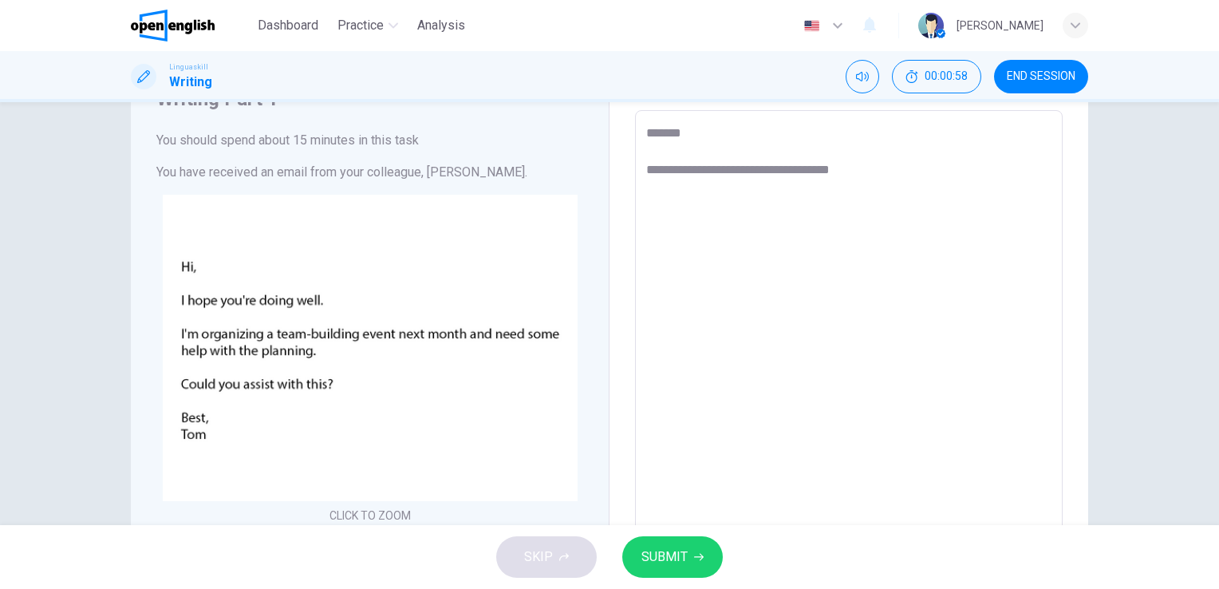
type textarea "*"
type textarea "**********"
type textarea "*"
type textarea "**********"
type textarea "*"
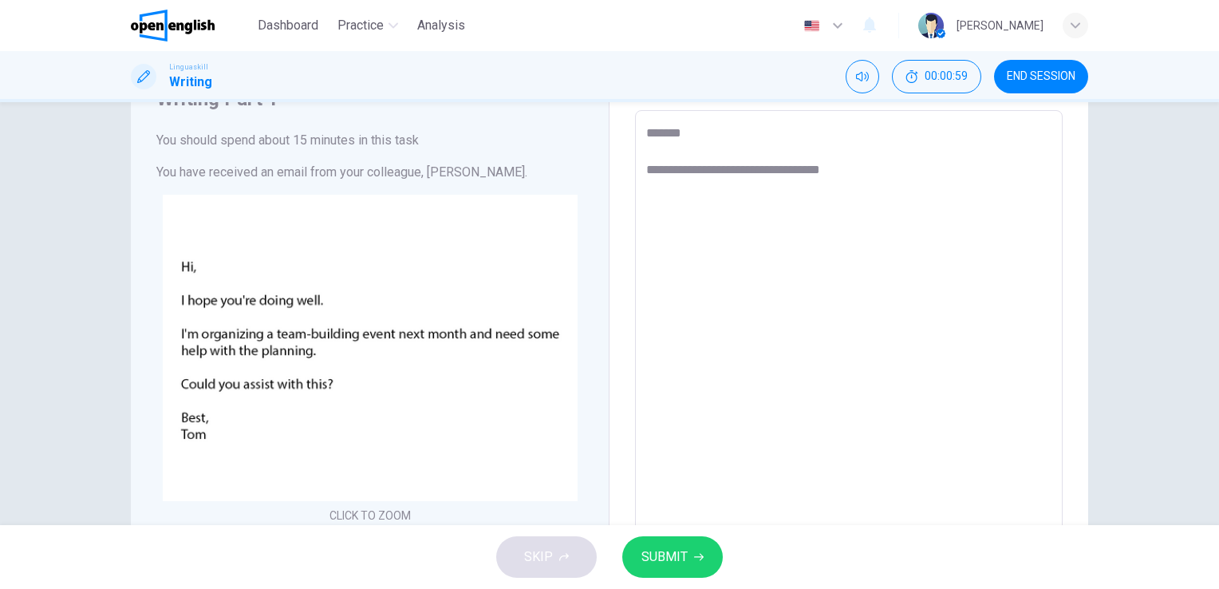
type textarea "**********"
type textarea "*"
type textarea "**********"
type textarea "*"
type textarea "**********"
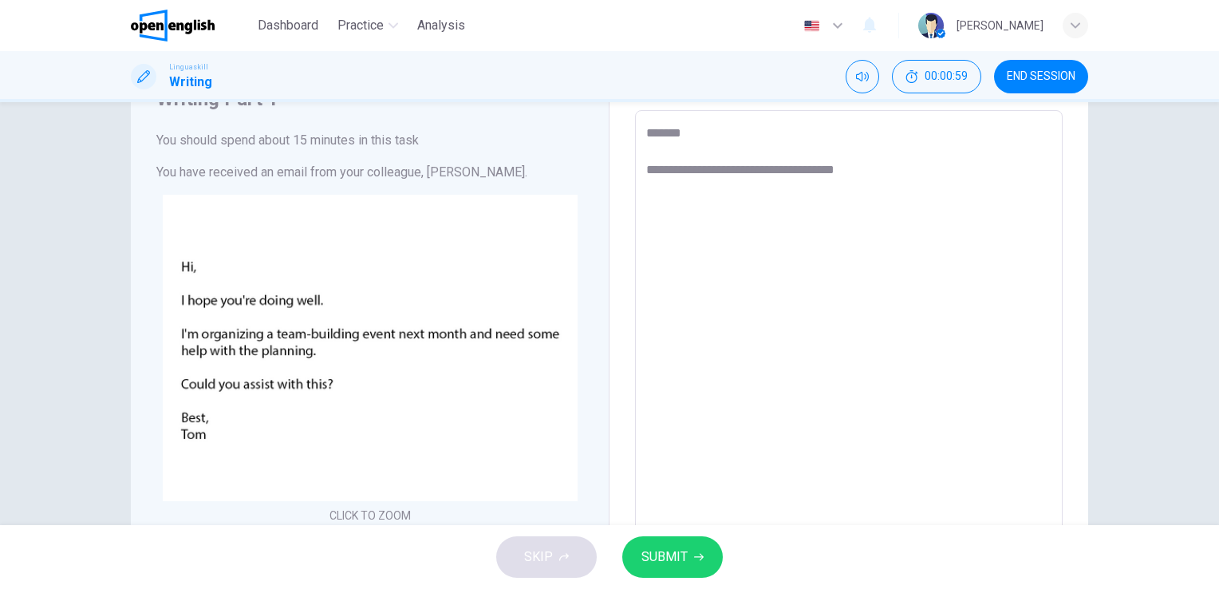
type textarea "*"
type textarea "**********"
type textarea "*"
type textarea "**********"
type textarea "*"
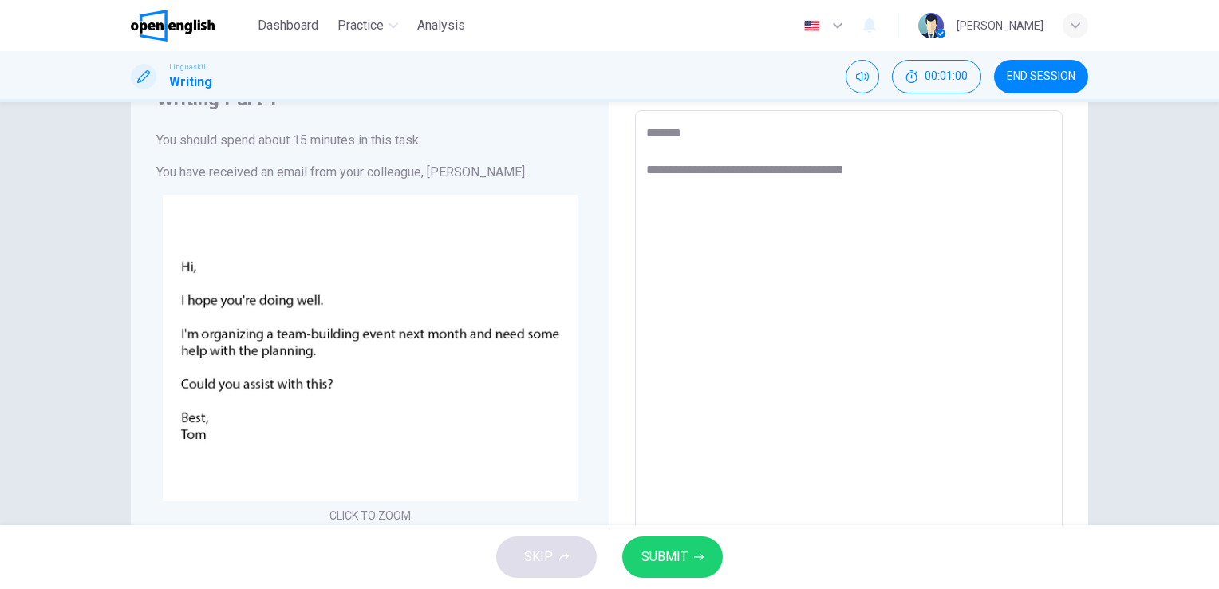
type textarea "**********"
type textarea "*"
type textarea "**********"
type textarea "*"
type textarea "**********"
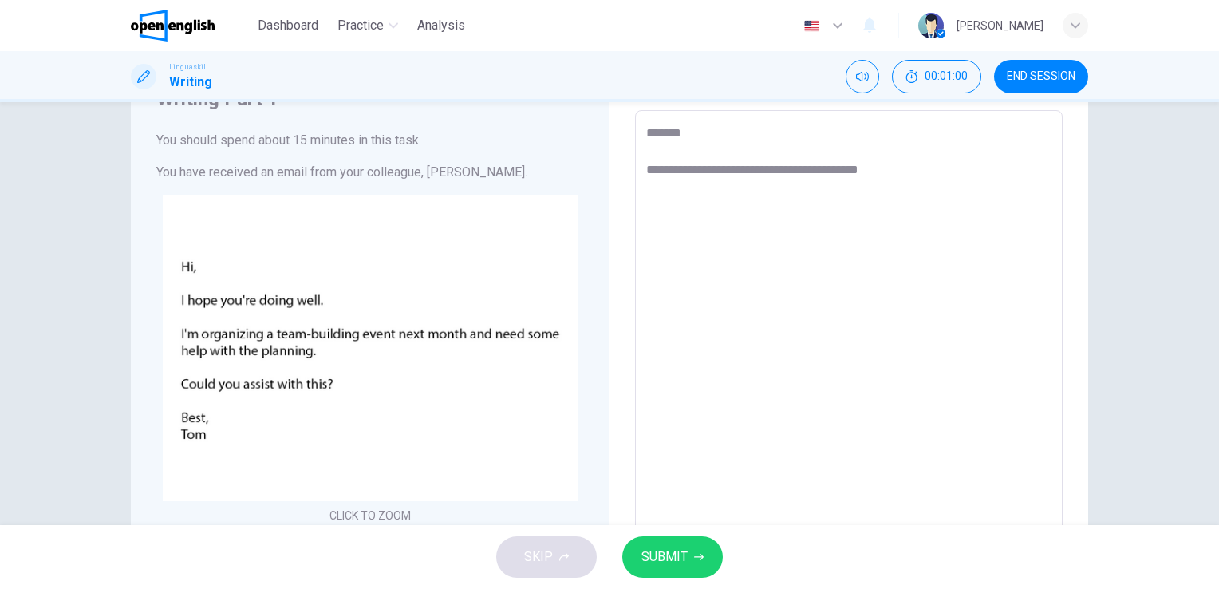
type textarea "*"
type textarea "**********"
type textarea "*"
type textarea "**********"
type textarea "*"
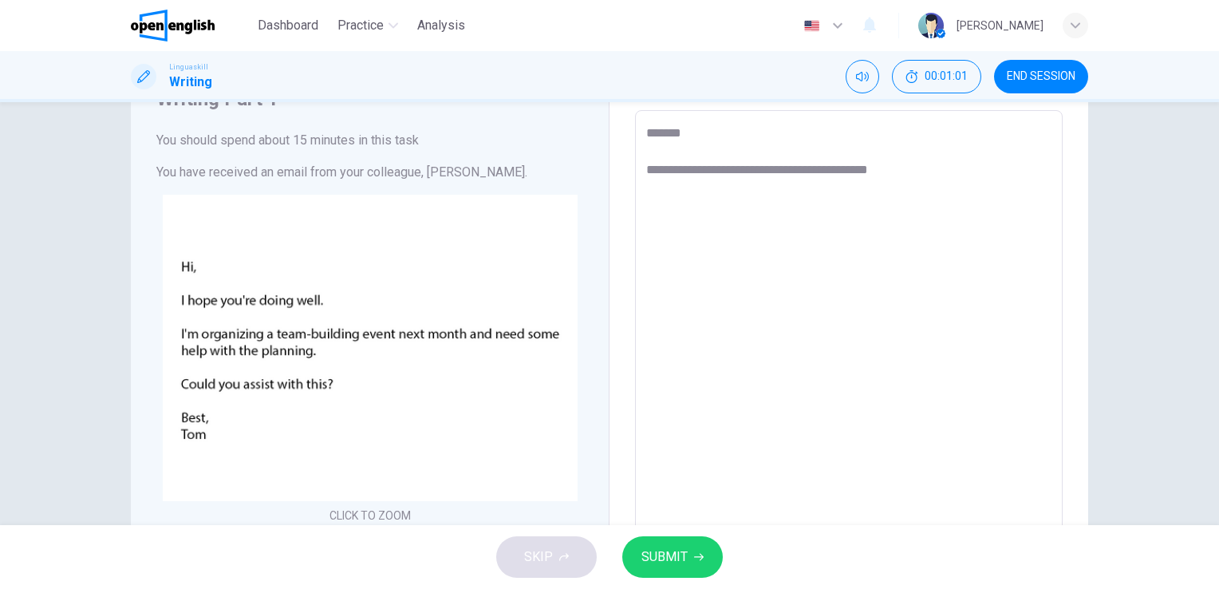
type textarea "**********"
type textarea "*"
type textarea "**********"
type textarea "*"
type textarea "**********"
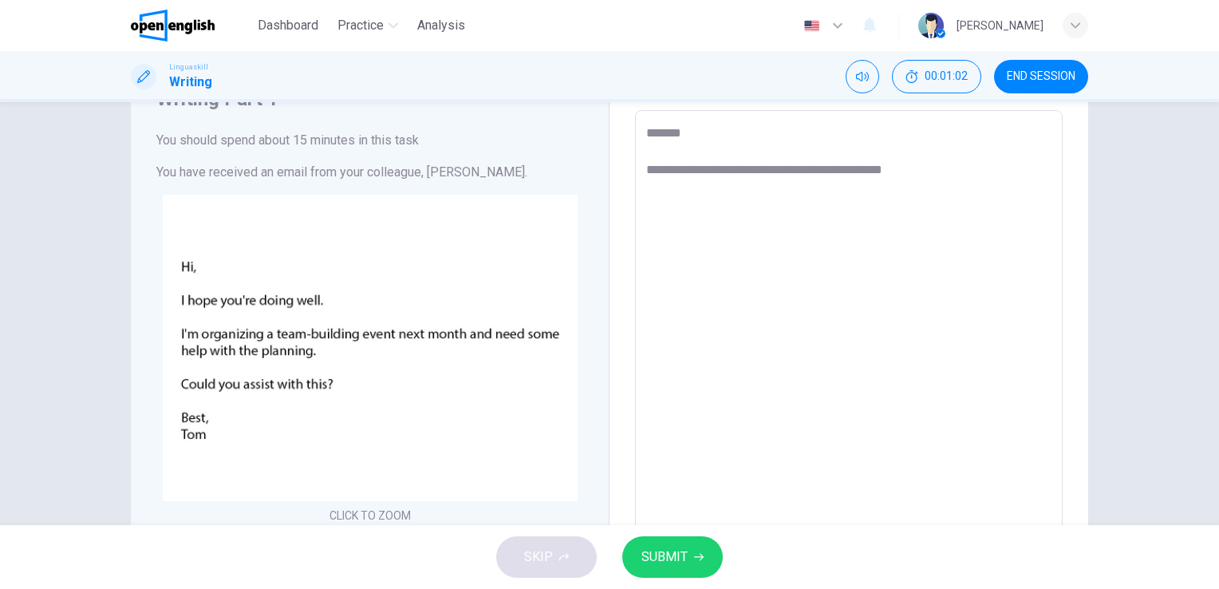
type textarea "*"
type textarea "**********"
type textarea "*"
type textarea "**********"
type textarea "*"
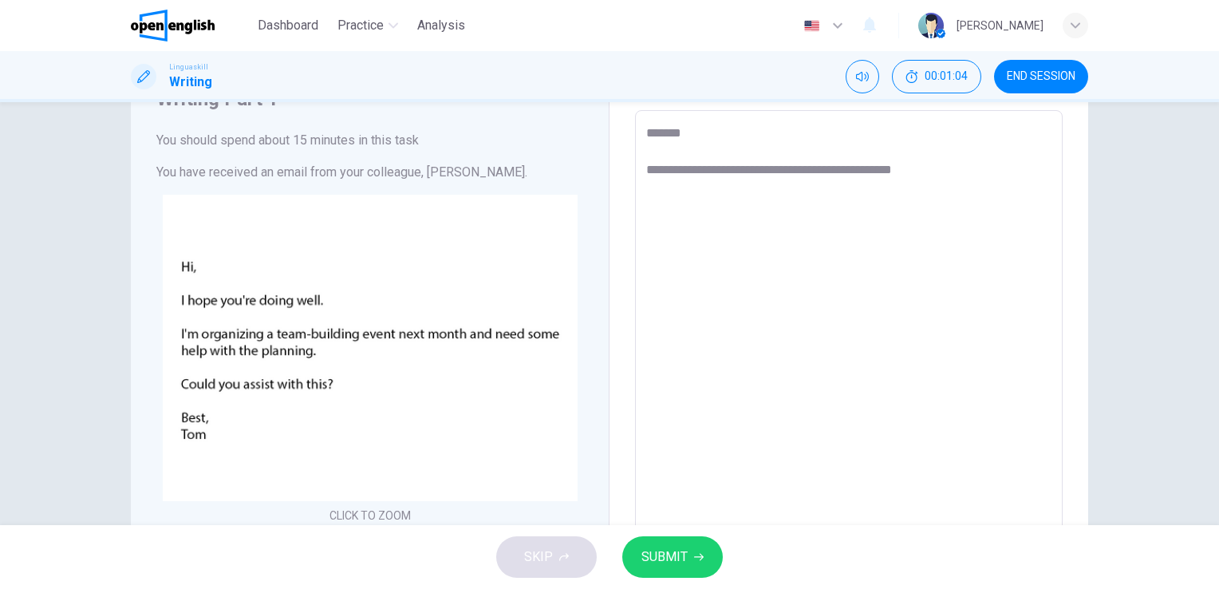
type textarea "**********"
type textarea "*"
type textarea "**********"
type textarea "*"
type textarea "**********"
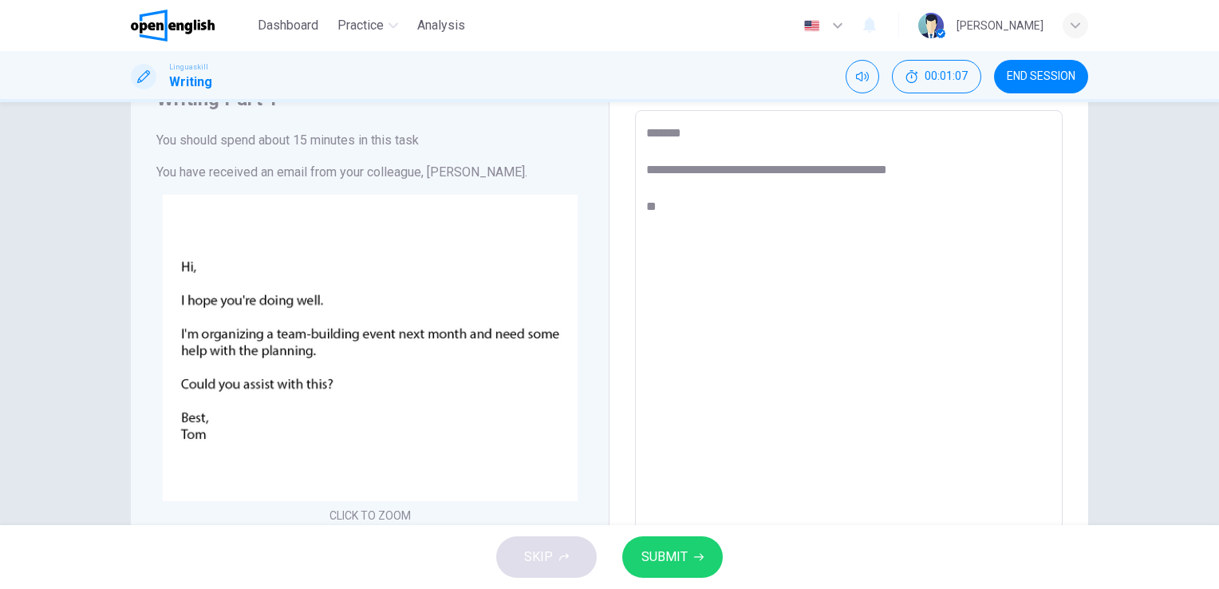
type textarea "*"
type textarea "**********"
type textarea "*"
type textarea "**********"
type textarea "*"
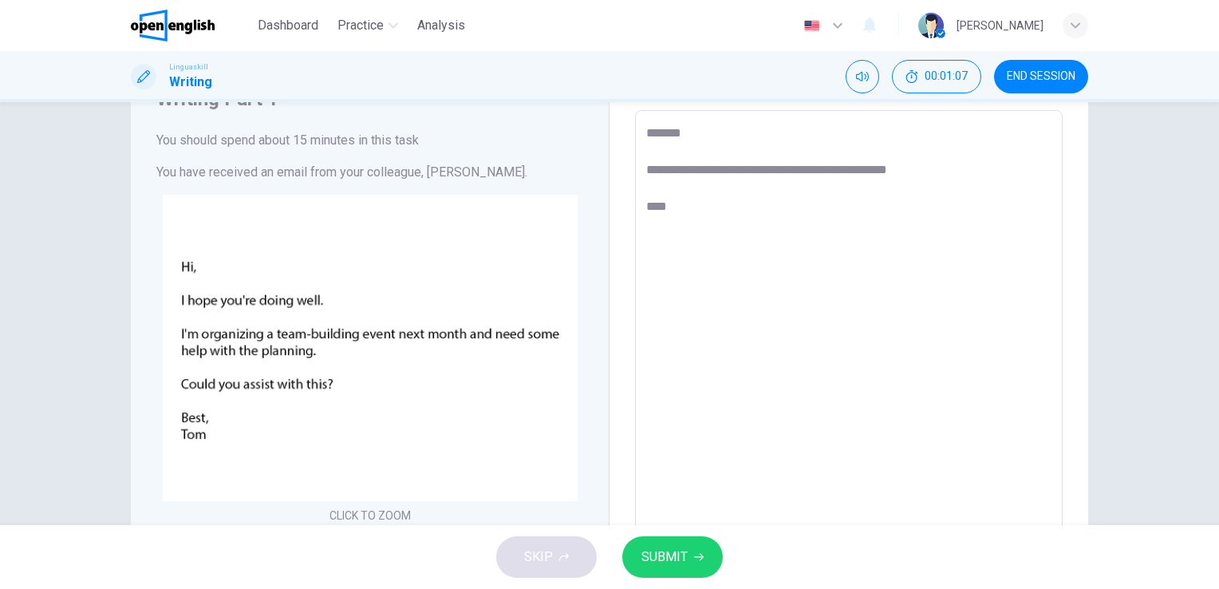
type textarea "**********"
type textarea "*"
type textarea "**********"
type textarea "*"
type textarea "**********"
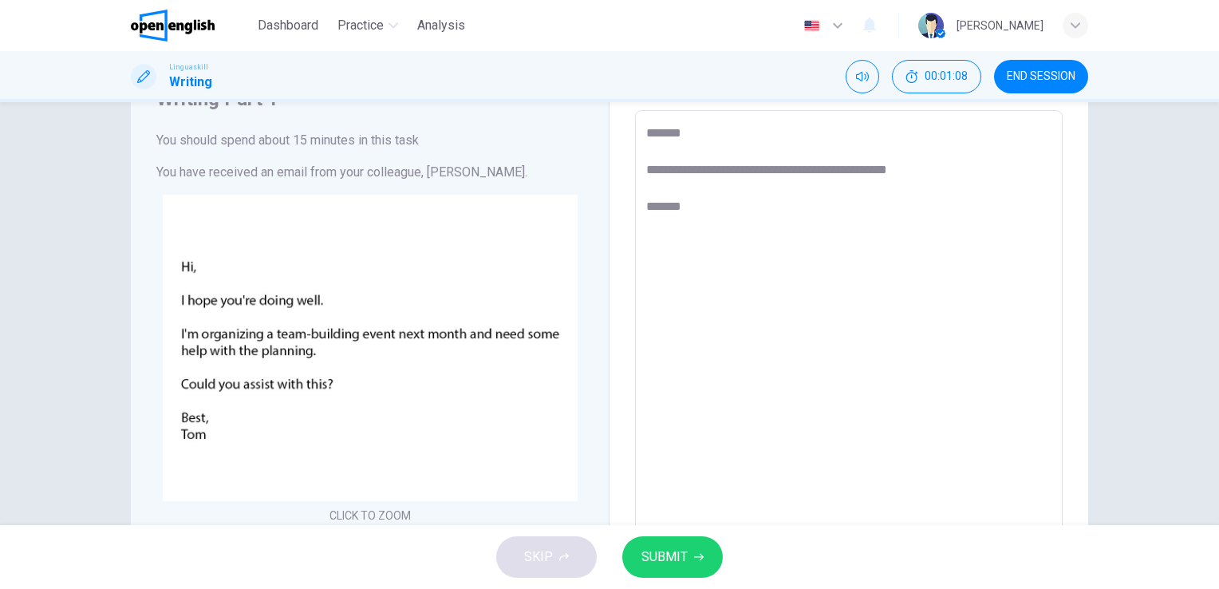
type textarea "*"
type textarea "**********"
type textarea "*"
type textarea "**********"
type textarea "*"
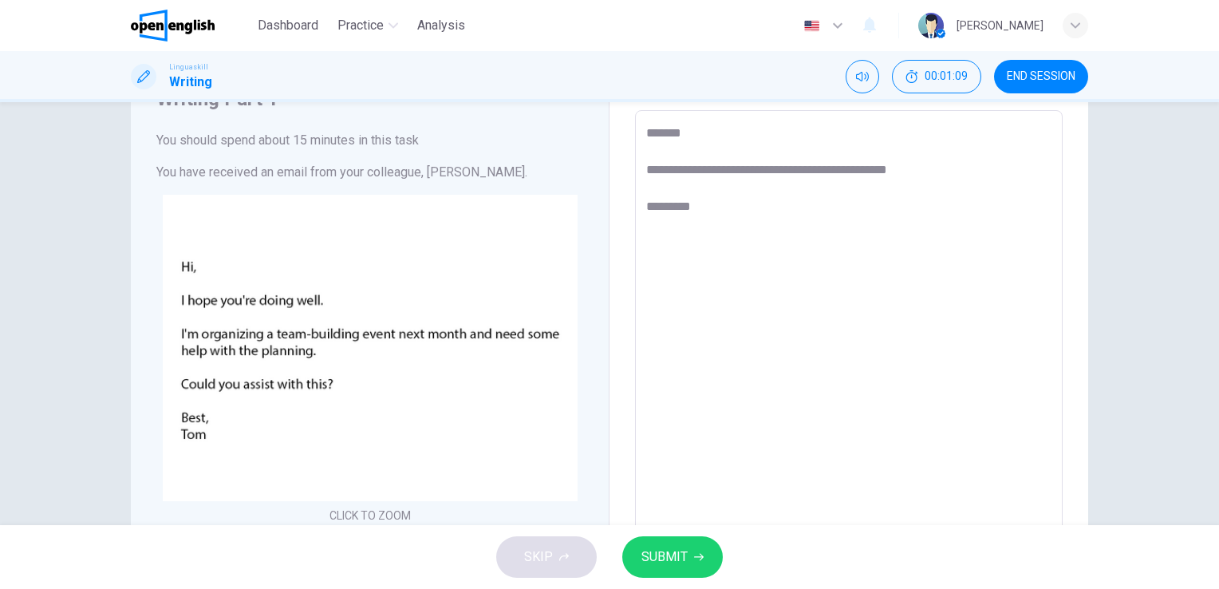
type textarea "**********"
type textarea "*"
type textarea "**********"
type textarea "*"
type textarea "**********"
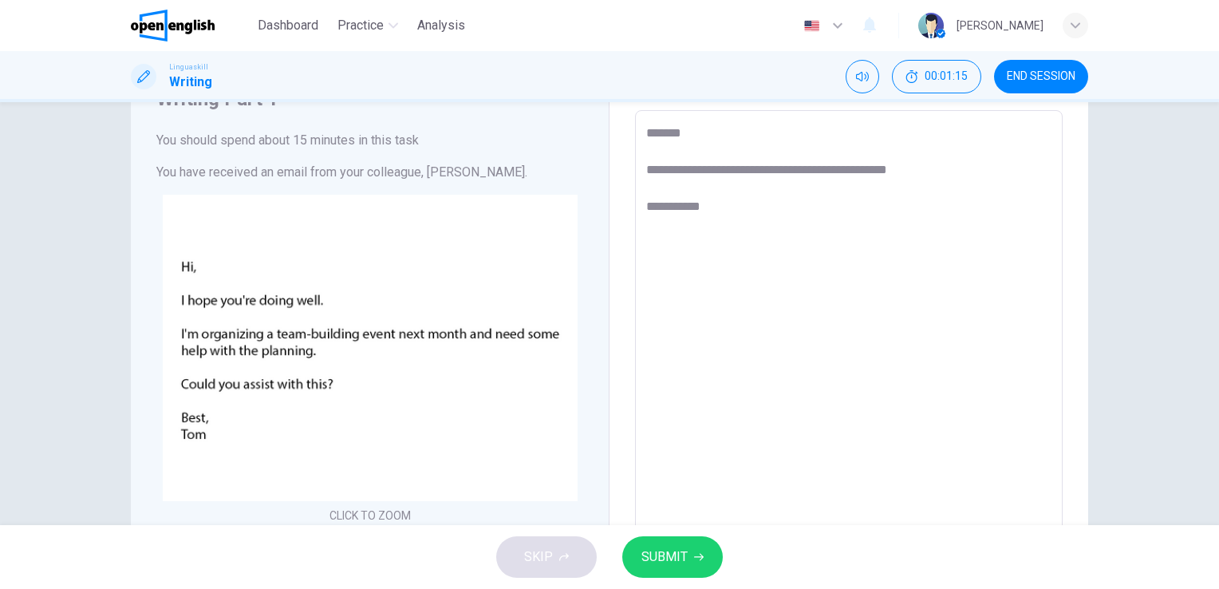
type textarea "*"
type textarea "**********"
type textarea "*"
type textarea "**********"
type textarea "*"
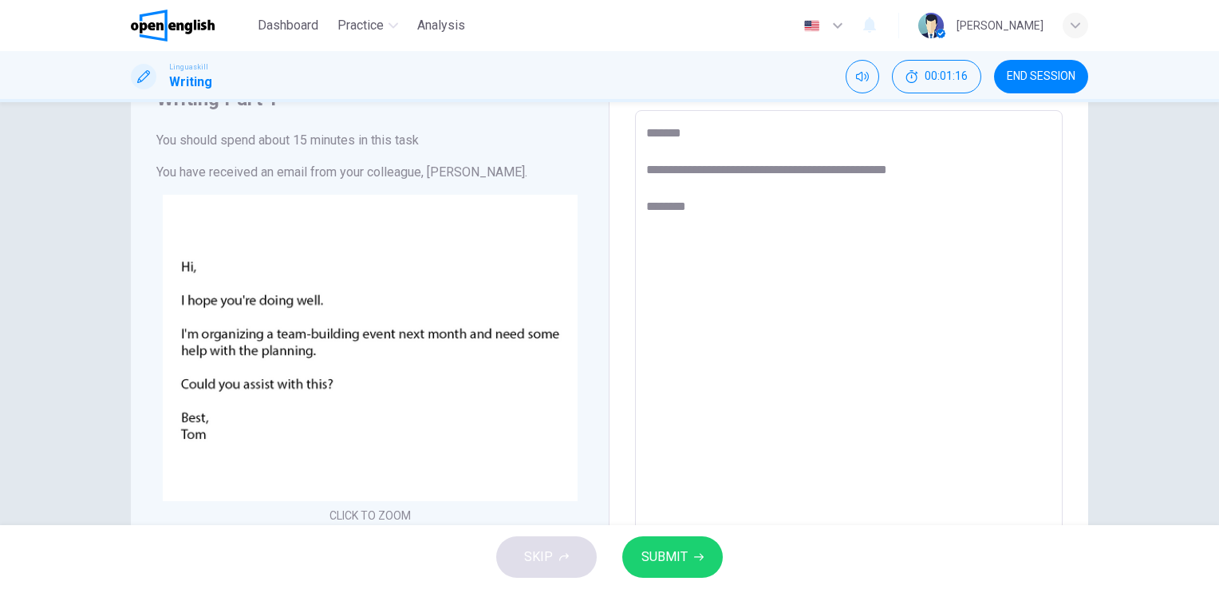
type textarea "**********"
type textarea "*"
type textarea "**********"
type textarea "*"
type textarea "**********"
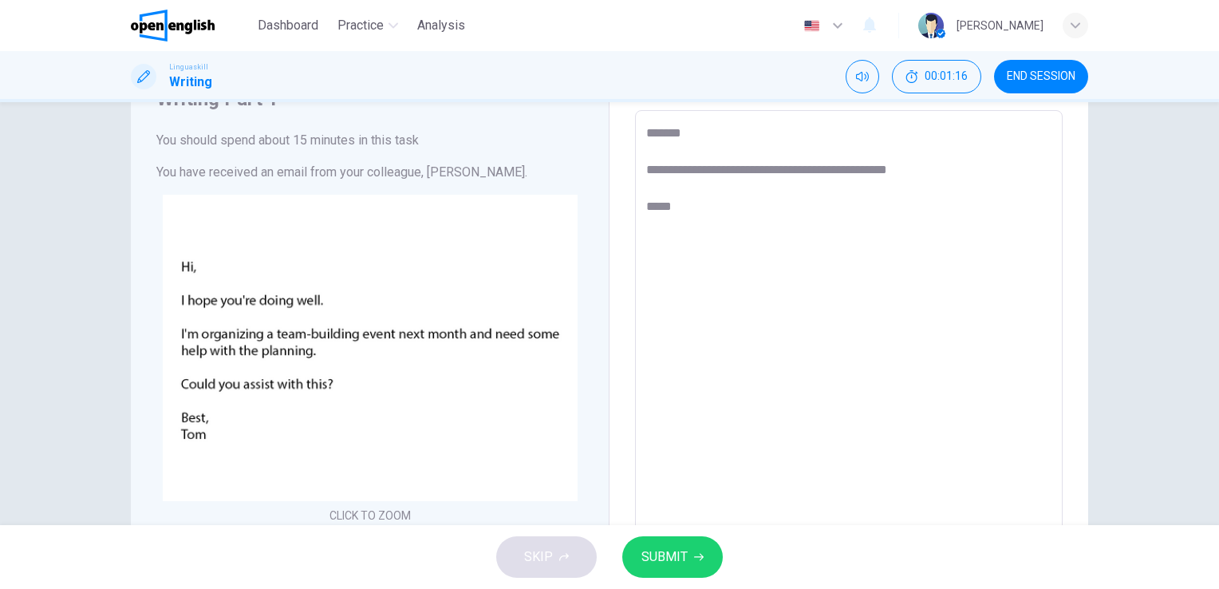
type textarea "*"
type textarea "**********"
type textarea "*"
type textarea "**********"
type textarea "*"
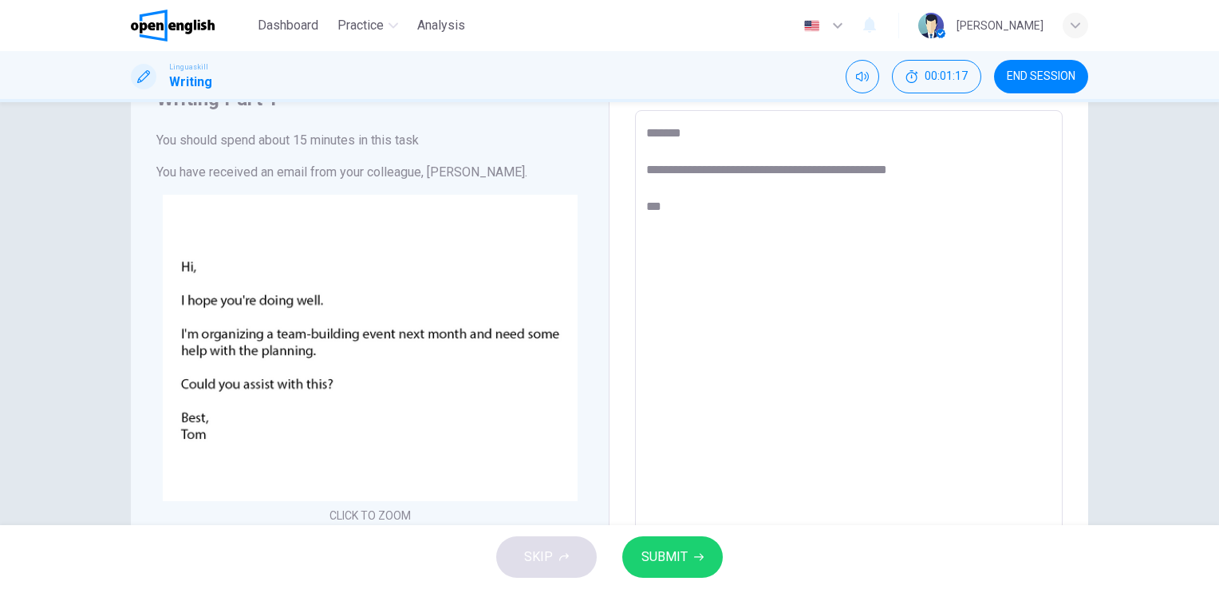
type textarea "**********"
type textarea "*"
type textarea "**********"
type textarea "*"
type textarea "**********"
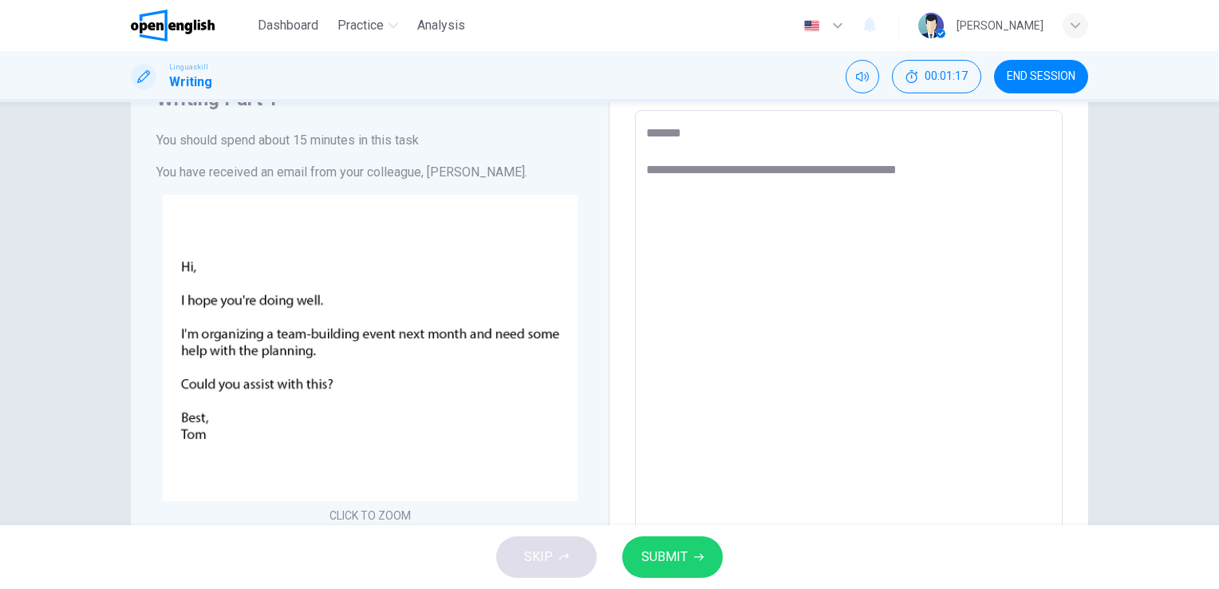
type textarea "*"
type textarea "**********"
type textarea "*"
type textarea "**********"
type textarea "*"
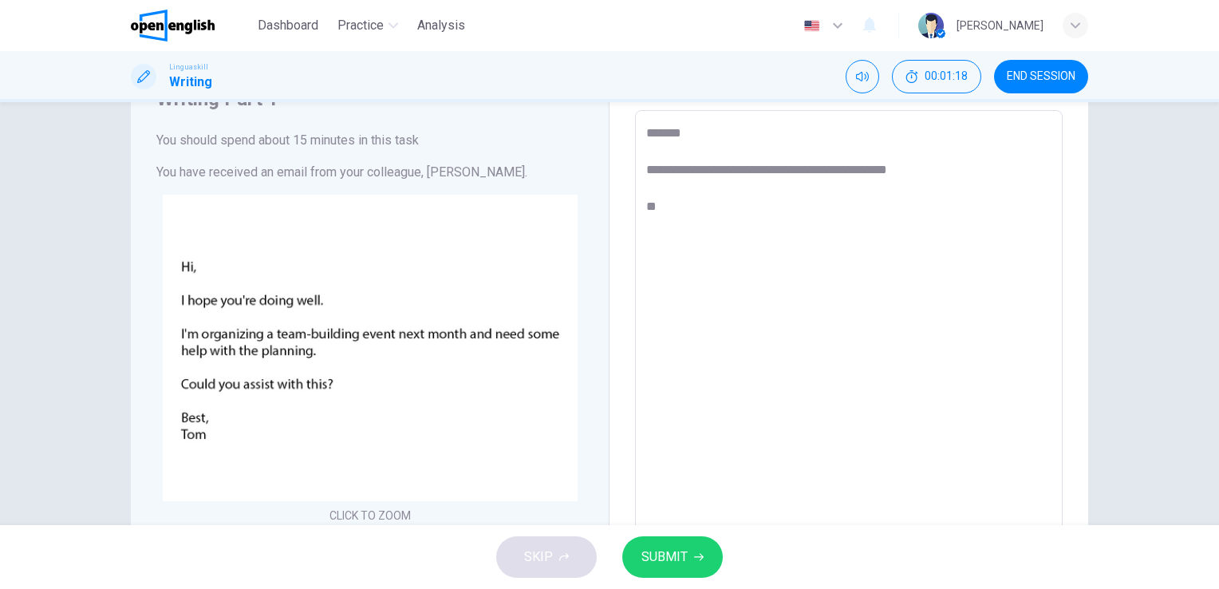
type textarea "**********"
type textarea "*"
type textarea "**********"
type textarea "*"
type textarea "**********"
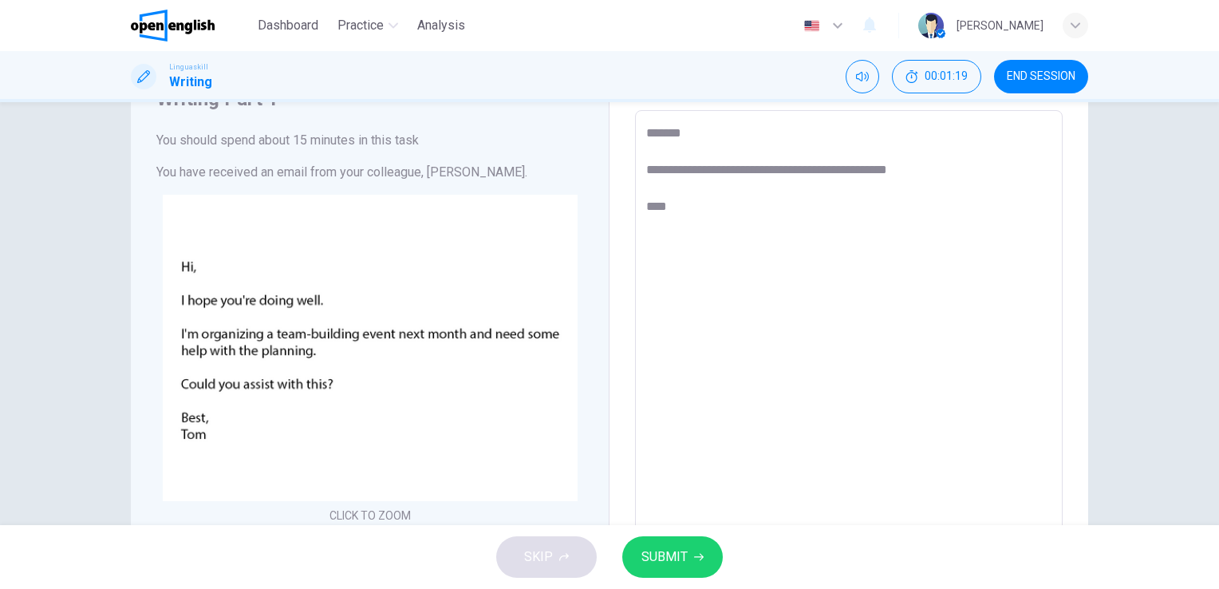
type textarea "*"
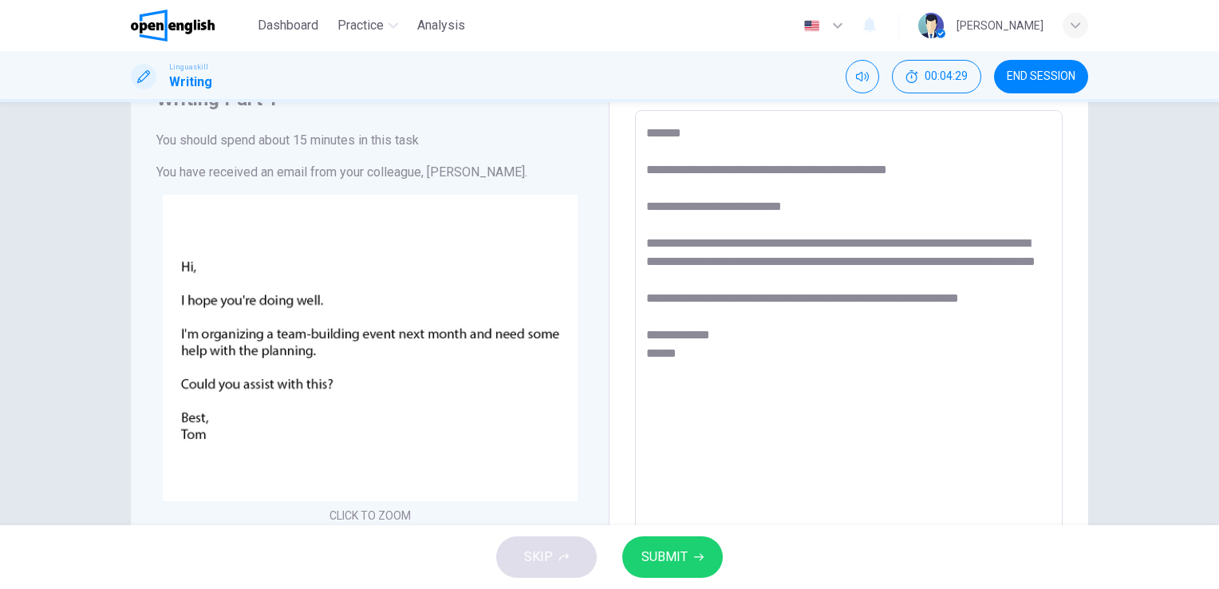
click at [719, 173] on textarea "**********" at bounding box center [848, 418] width 405 height 588
click at [872, 242] on textarea "**********" at bounding box center [848, 418] width 405 height 588
drag, startPoint x: 750, startPoint y: 261, endPoint x: 701, endPoint y: 266, distance: 48.9
click at [701, 266] on textarea "**********" at bounding box center [848, 418] width 405 height 588
drag, startPoint x: 1030, startPoint y: 244, endPoint x: 1005, endPoint y: 244, distance: 24.7
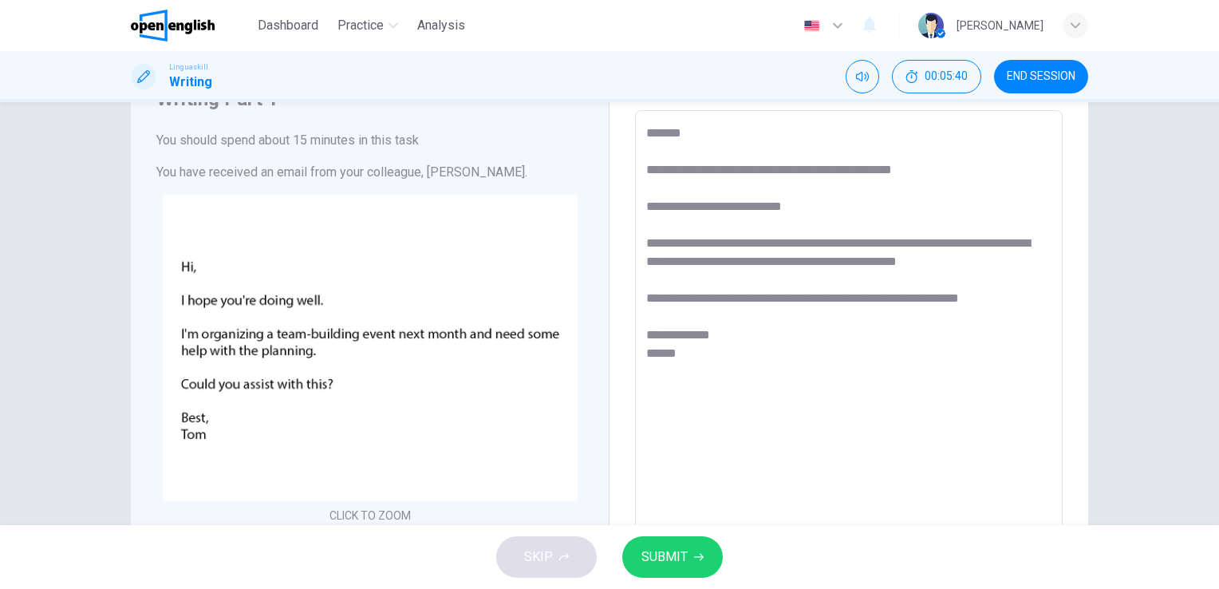
click at [1005, 244] on textarea "**********" at bounding box center [848, 418] width 405 height 588
click at [735, 278] on textarea "**********" at bounding box center [848, 418] width 405 height 588
click at [678, 550] on span "SUBMIT" at bounding box center [664, 556] width 46 height 22
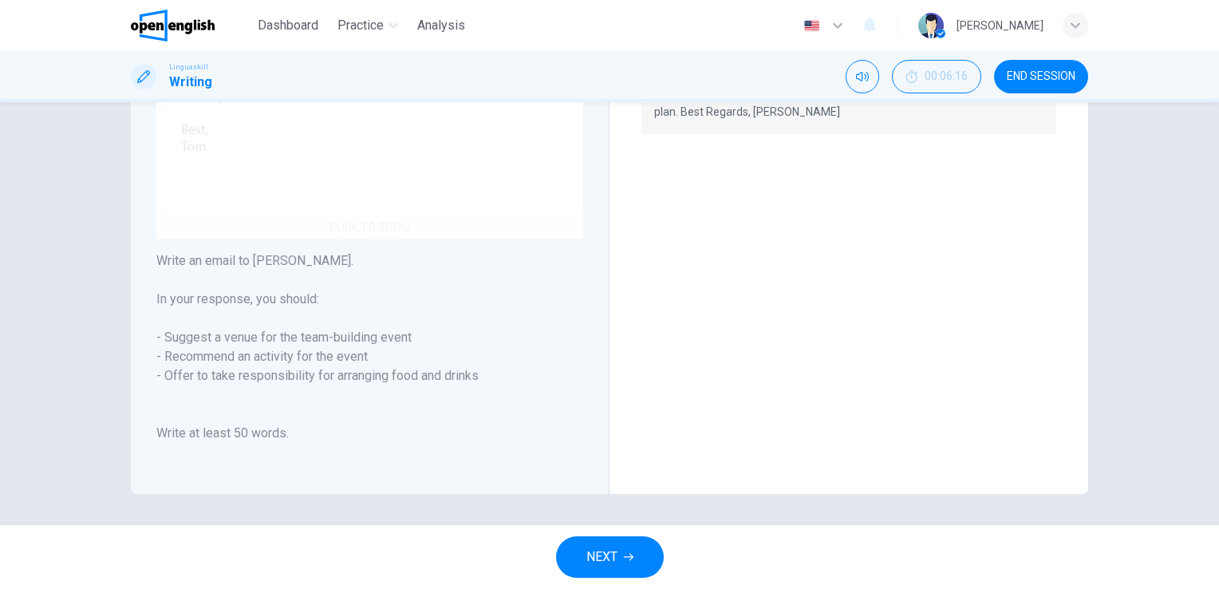
scroll to position [208, 0]
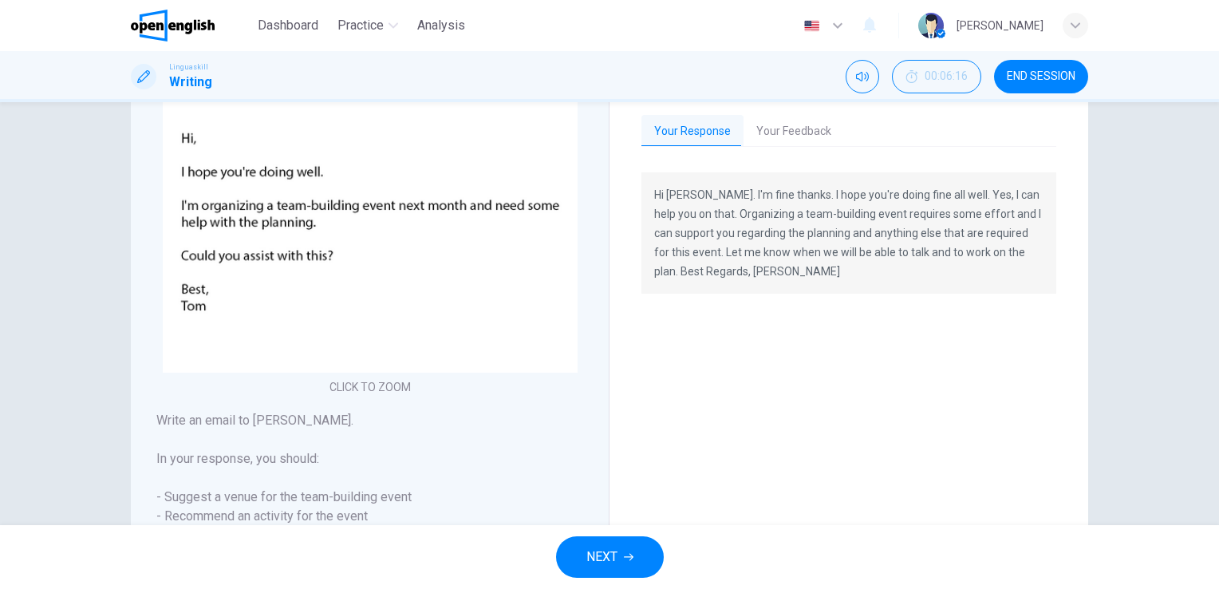
click at [785, 123] on button "Your Feedback" at bounding box center [793, 131] width 100 height 33
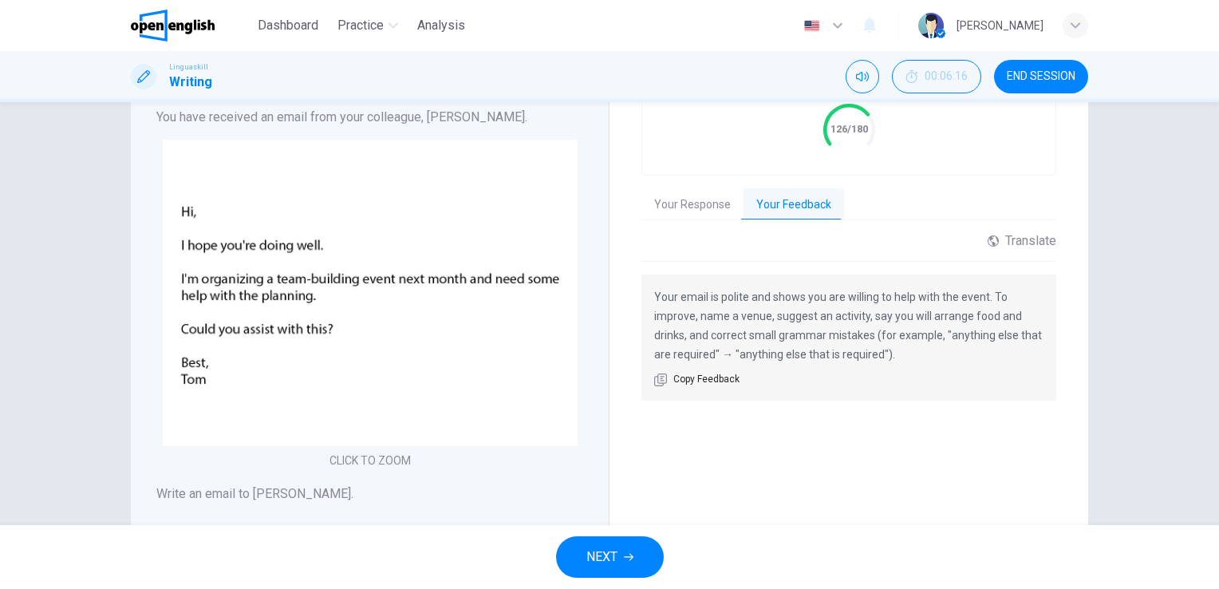
scroll to position [128, 0]
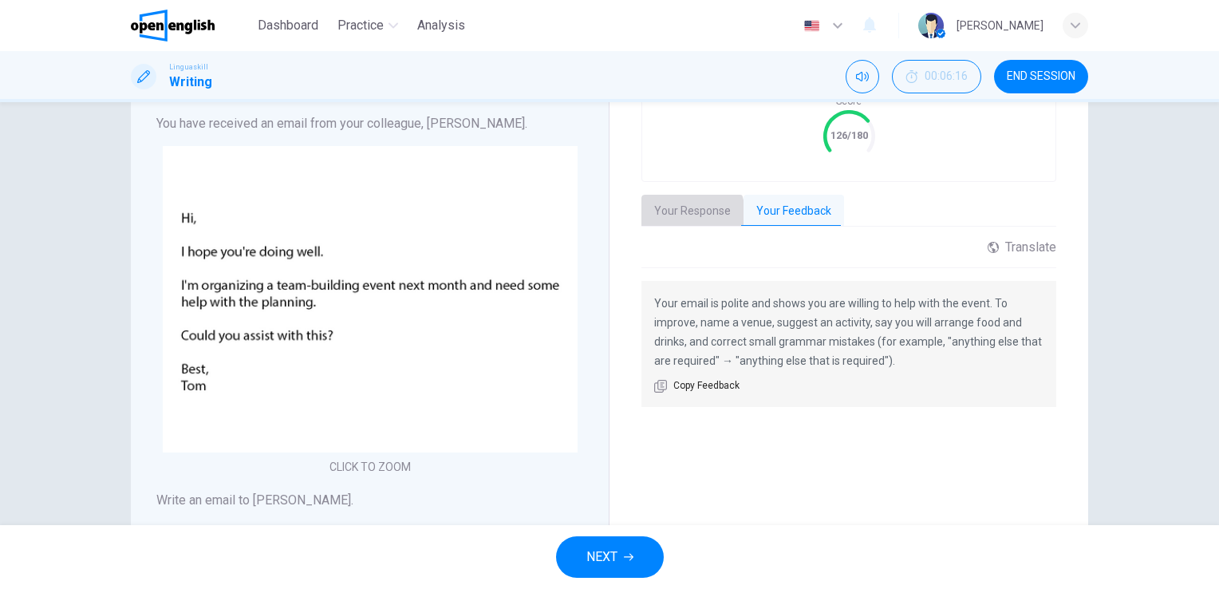
click at [686, 212] on button "Your Response" at bounding box center [692, 211] width 102 height 33
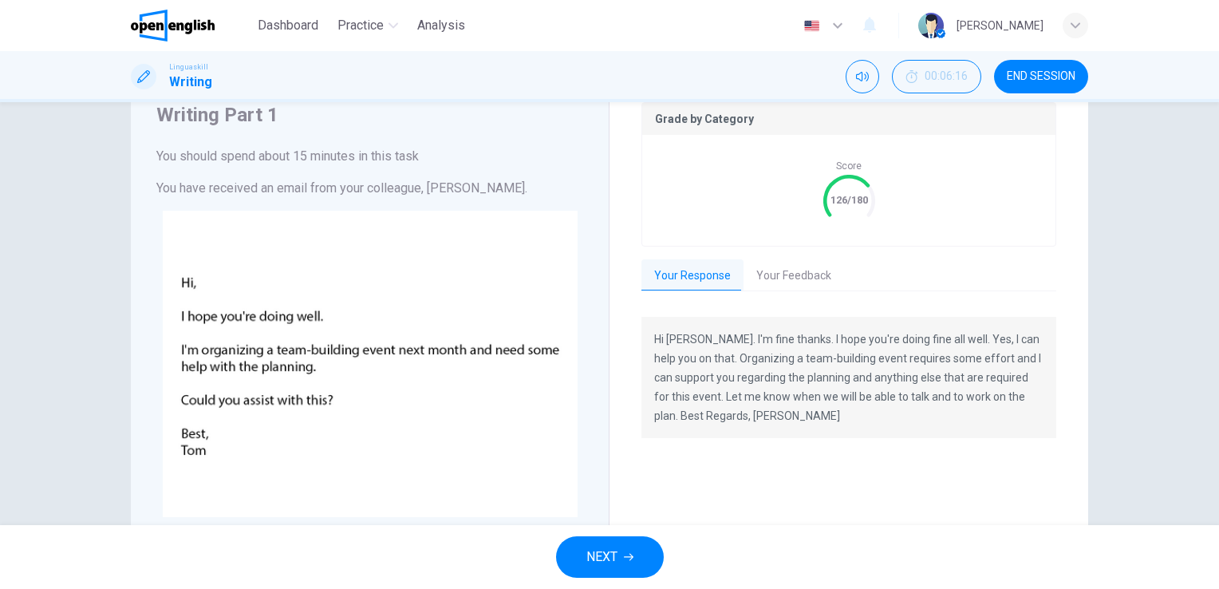
scroll to position [49, 0]
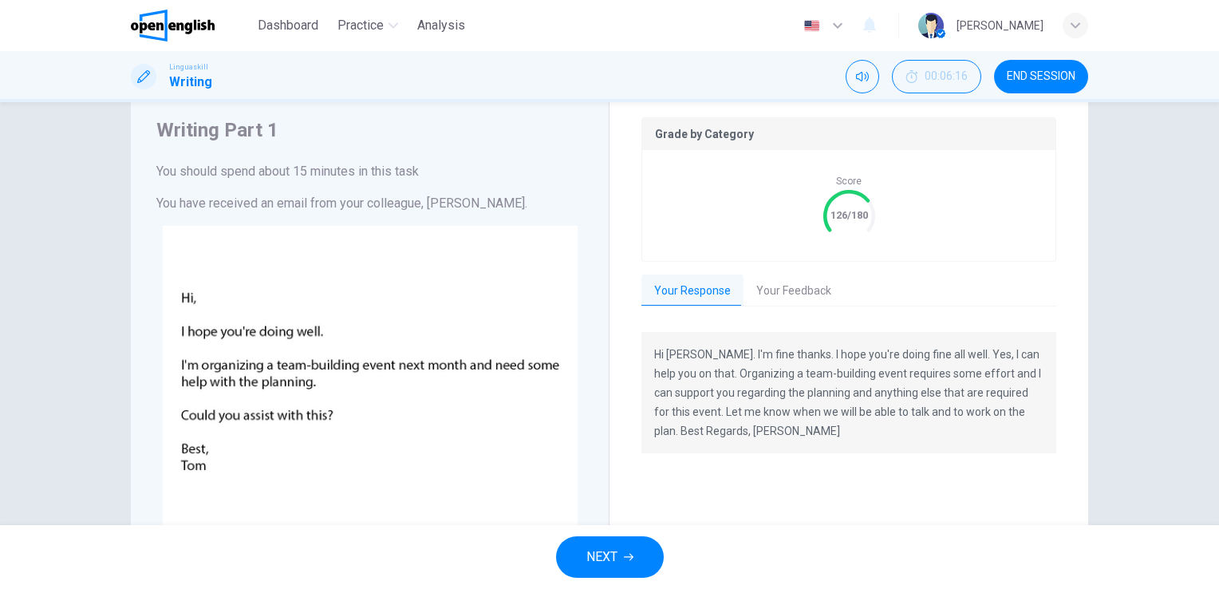
click at [606, 558] on span "NEXT" at bounding box center [601, 556] width 31 height 22
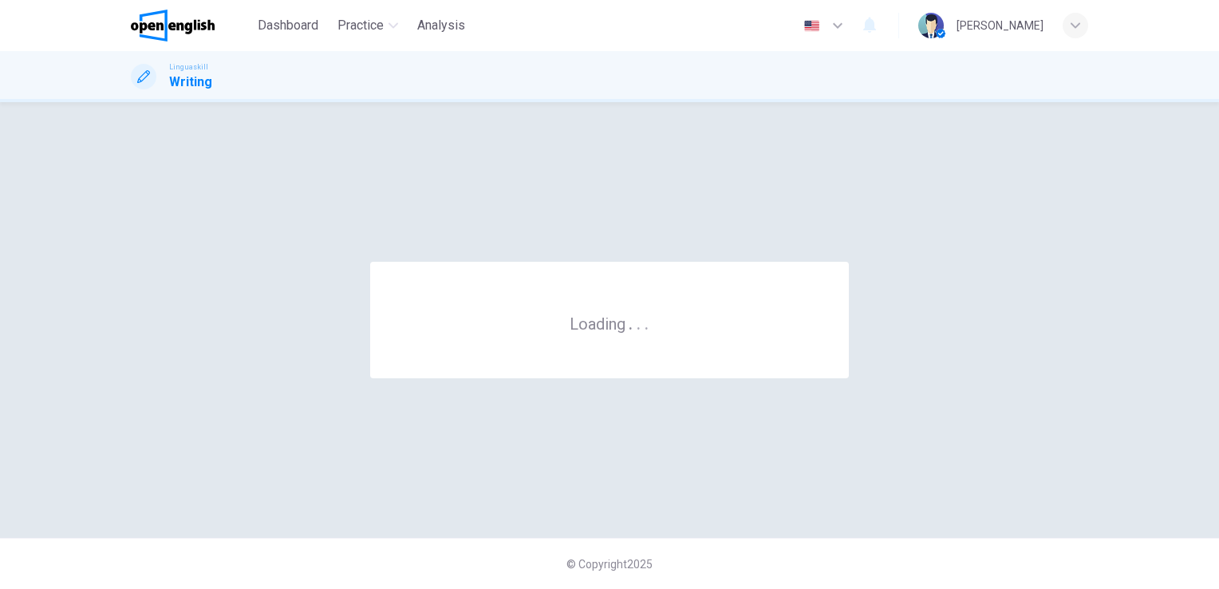
scroll to position [0, 0]
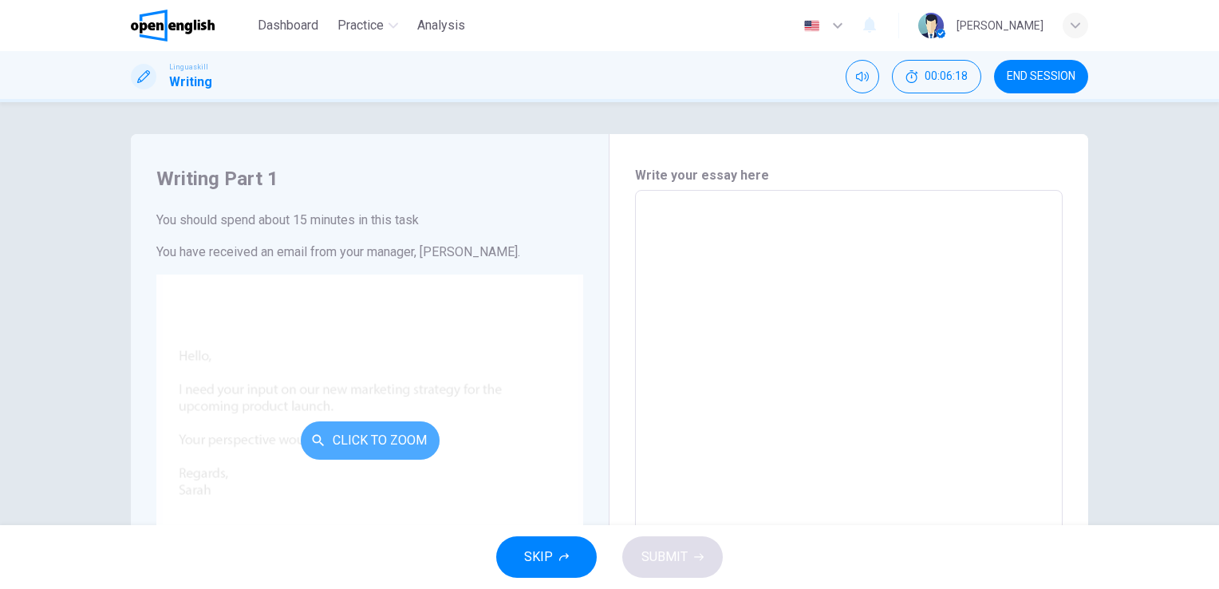
click at [376, 437] on button "Click to Zoom" at bounding box center [370, 440] width 139 height 38
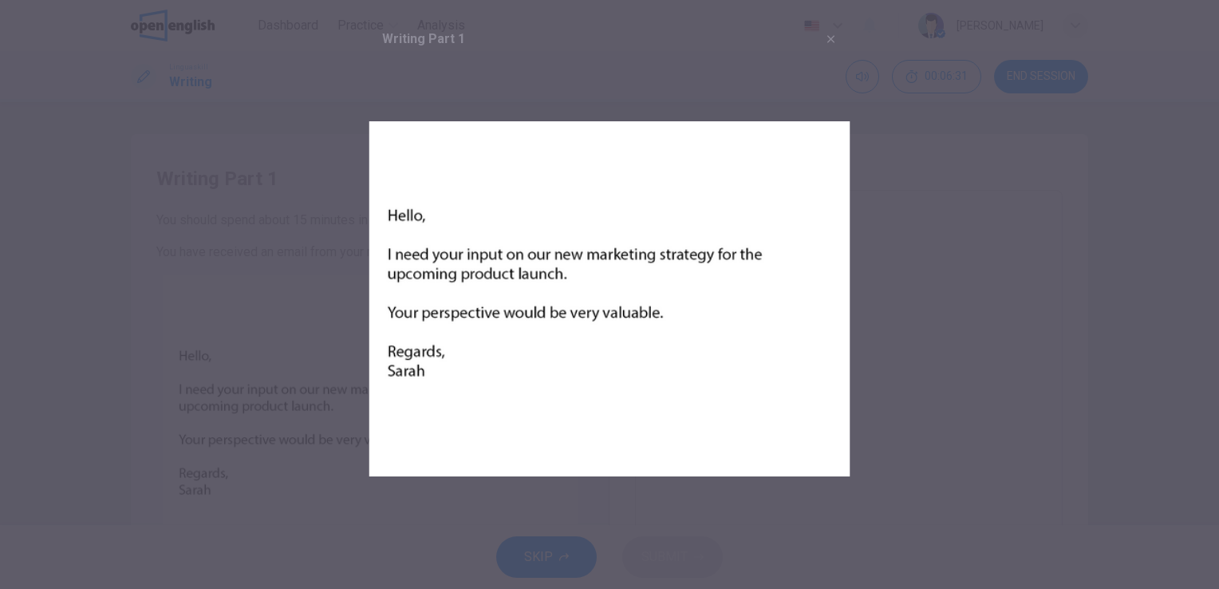
click at [635, 415] on img at bounding box center [609, 298] width 481 height 481
click at [868, 387] on div at bounding box center [609, 294] width 1219 height 589
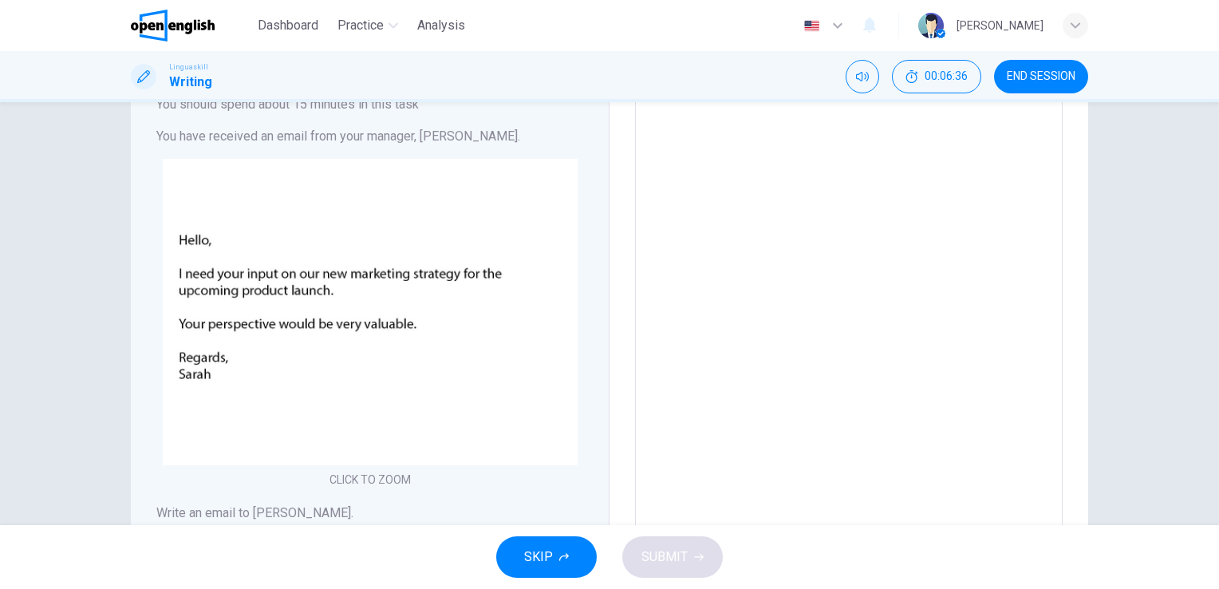
scroll to position [80, 0]
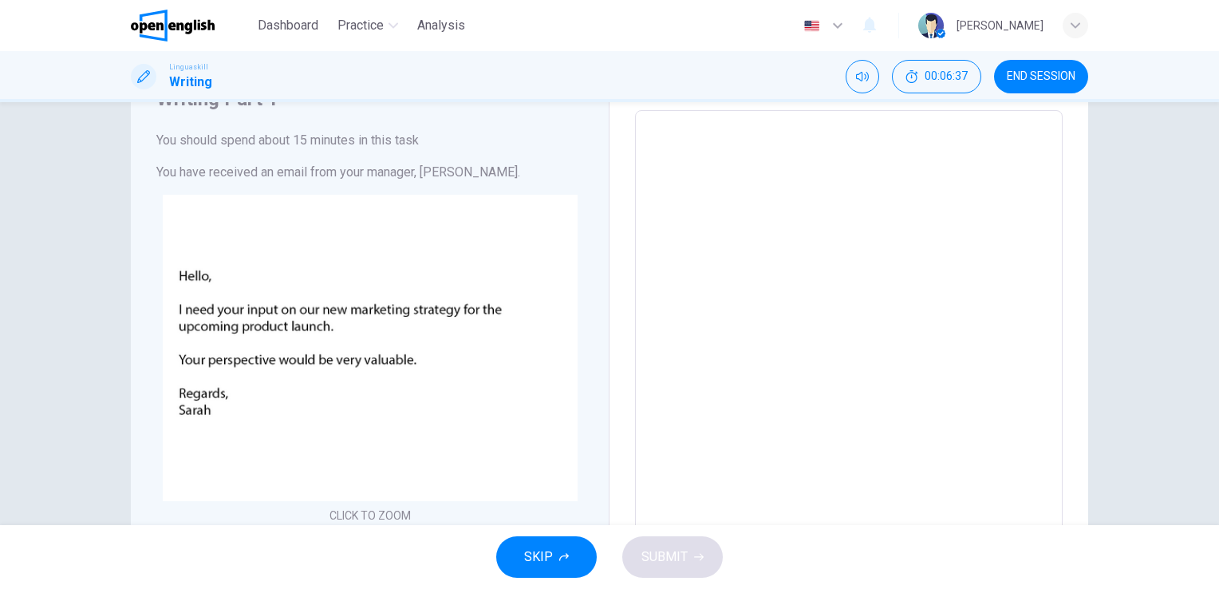
click at [697, 148] on textarea at bounding box center [848, 408] width 405 height 569
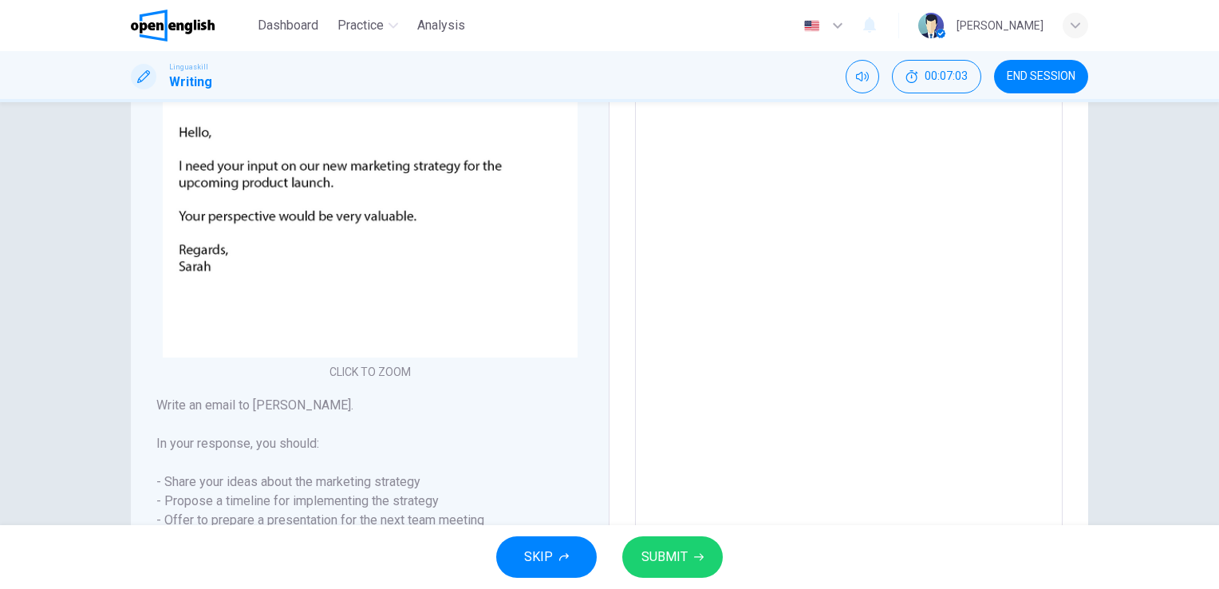
scroll to position [269, 0]
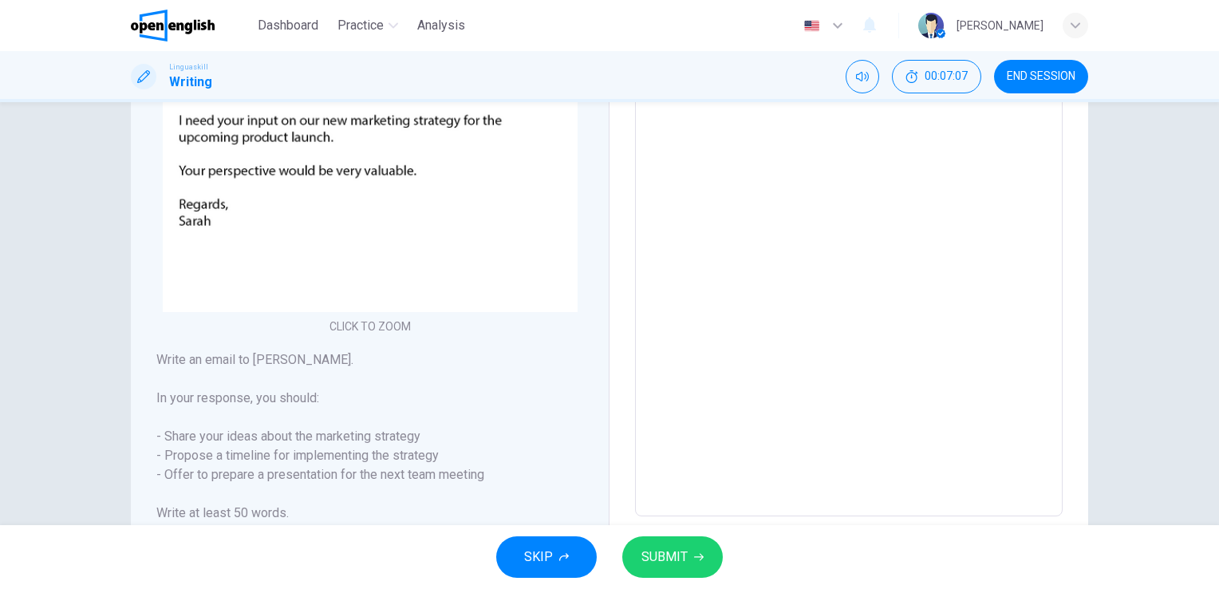
drag, startPoint x: 504, startPoint y: 474, endPoint x: 282, endPoint y: 473, distance: 221.7
click at [282, 473] on h6 "Write an email to [PERSON_NAME]. In your response, you should: - Share your ide…" at bounding box center [369, 436] width 427 height 172
drag, startPoint x: 179, startPoint y: 436, endPoint x: 531, endPoint y: 442, distance: 352.5
click at [420, 451] on div "Writing Part 1 You should spend about 15 minutes in this task You have received…" at bounding box center [370, 219] width 479 height 708
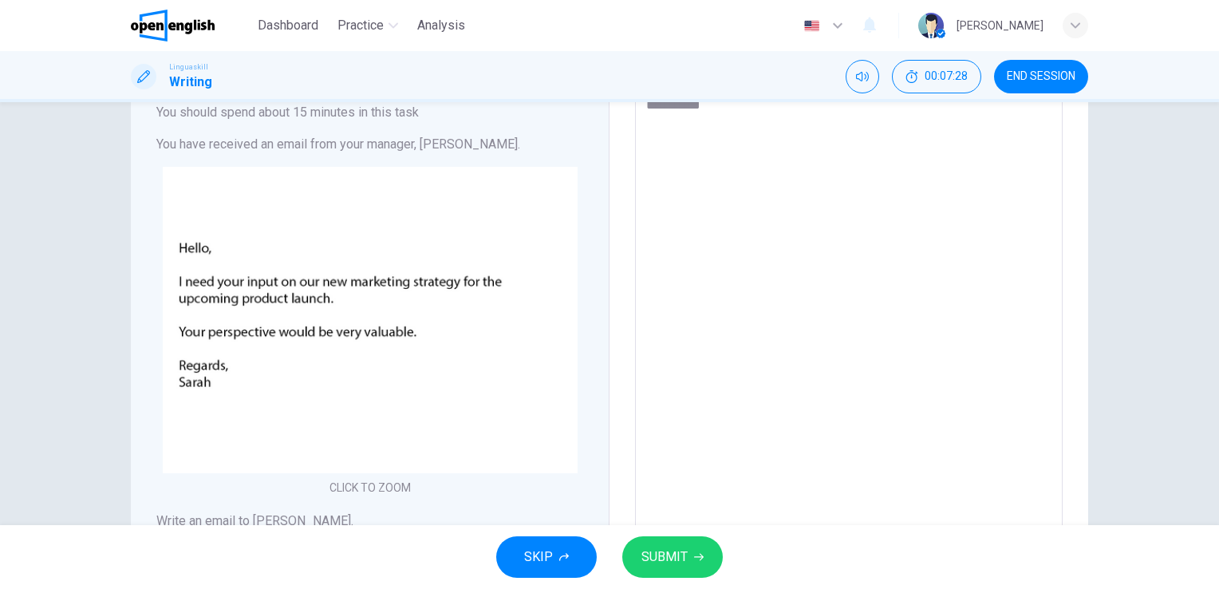
scroll to position [80, 0]
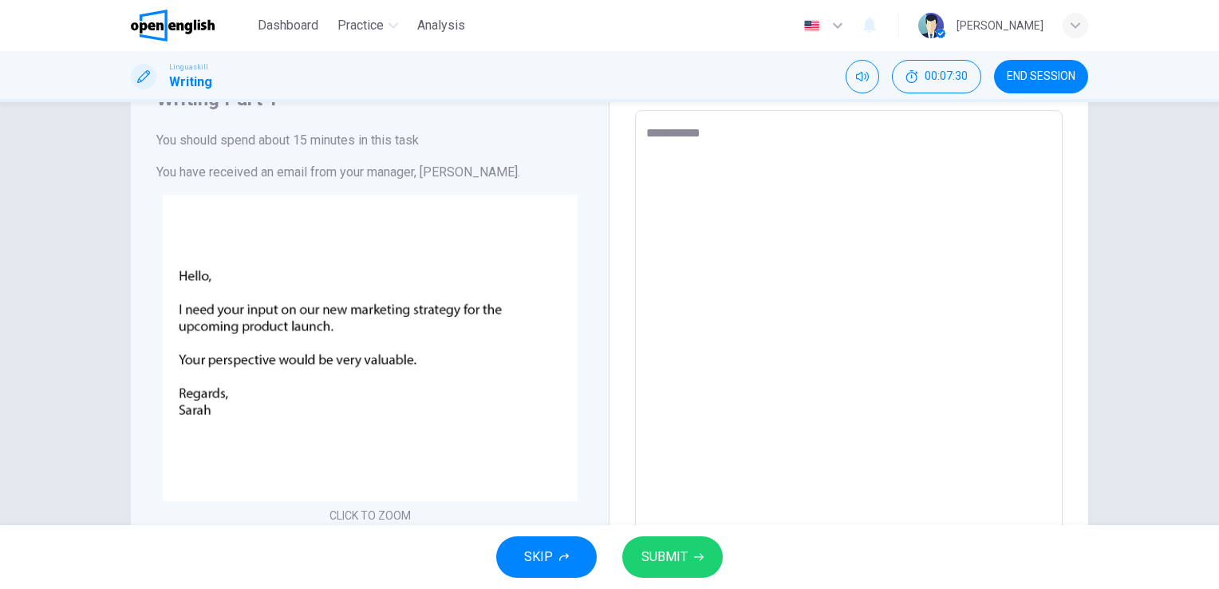
click at [655, 177] on textarea "*********" at bounding box center [848, 408] width 405 height 569
